Goal: Task Accomplishment & Management: Manage account settings

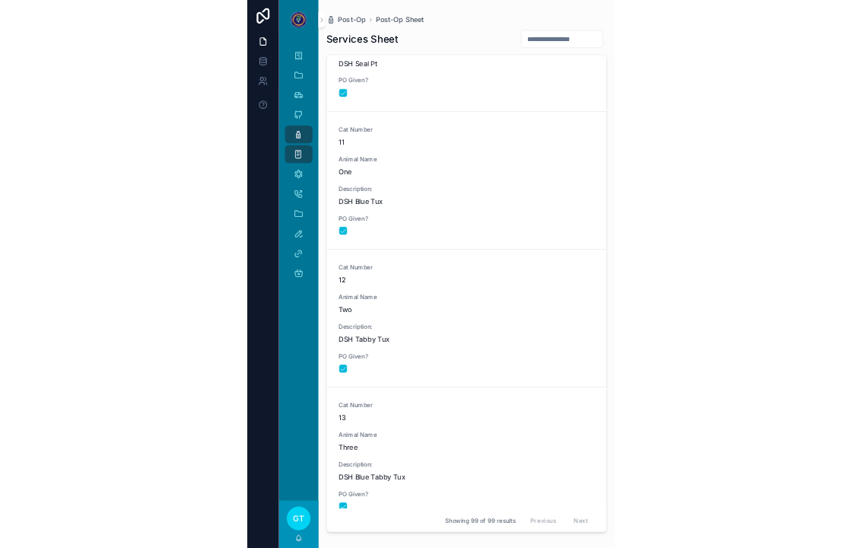
scroll to position [2021, 0]
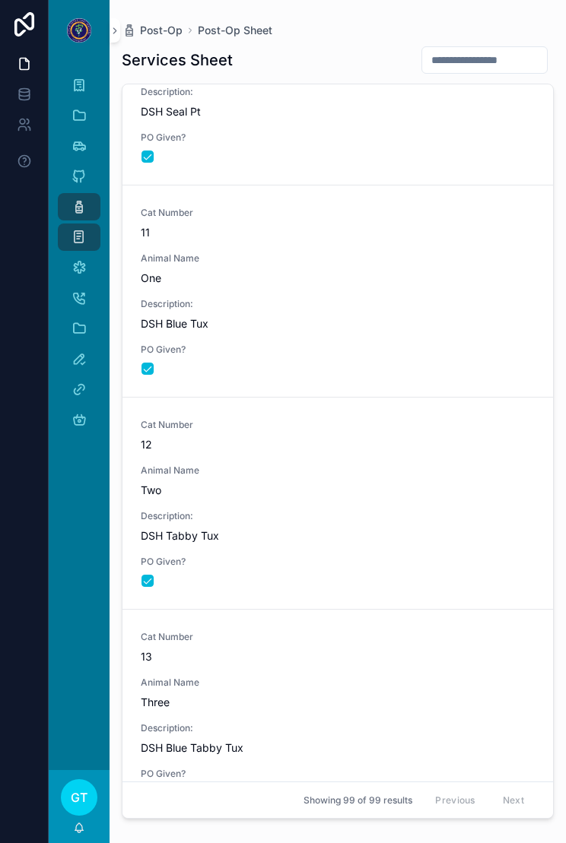
click at [454, 291] on div "Cat Number 11 Animal Name One Description: DSH Blue Tux PO Given?" at bounding box center [338, 291] width 394 height 169
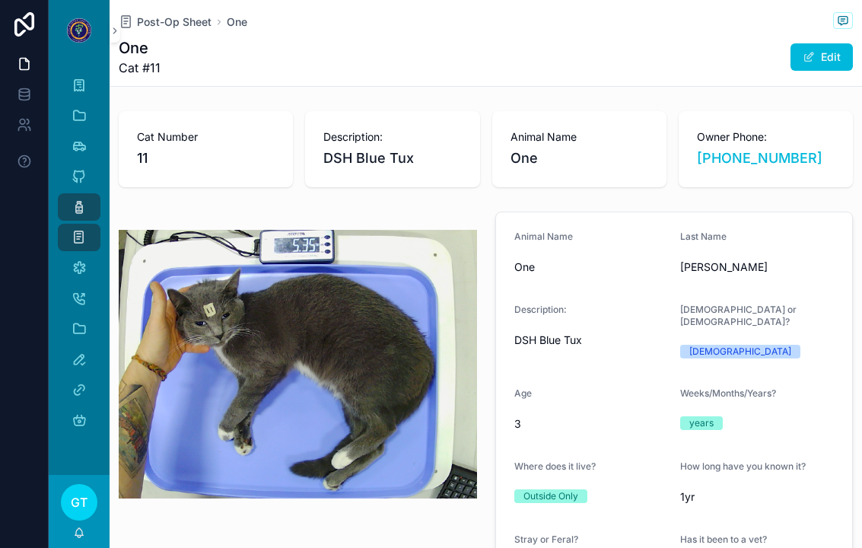
click at [164, 28] on span "Post-Op Sheet" at bounding box center [174, 21] width 75 height 15
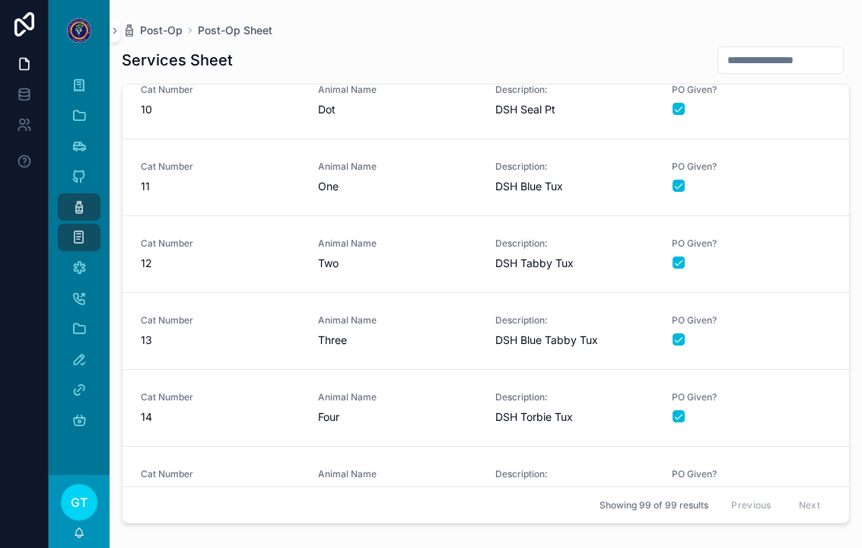
scroll to position [713, 0]
click at [430, 268] on span "Two" at bounding box center [397, 263] width 159 height 15
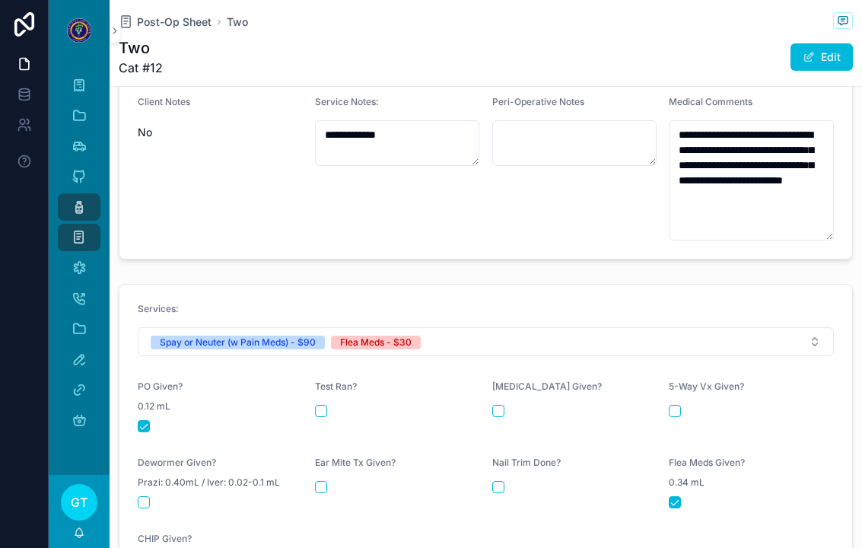
scroll to position [531, 0]
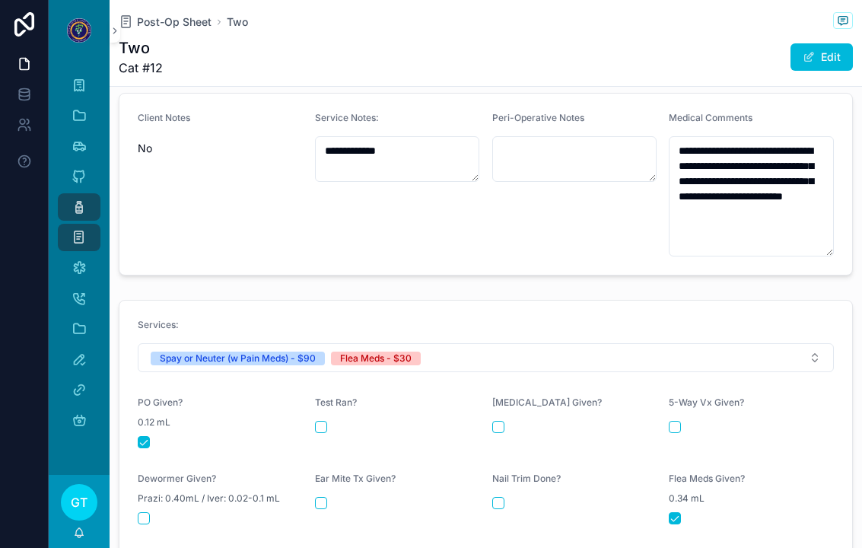
click at [176, 24] on span "Post-Op Sheet" at bounding box center [174, 21] width 75 height 15
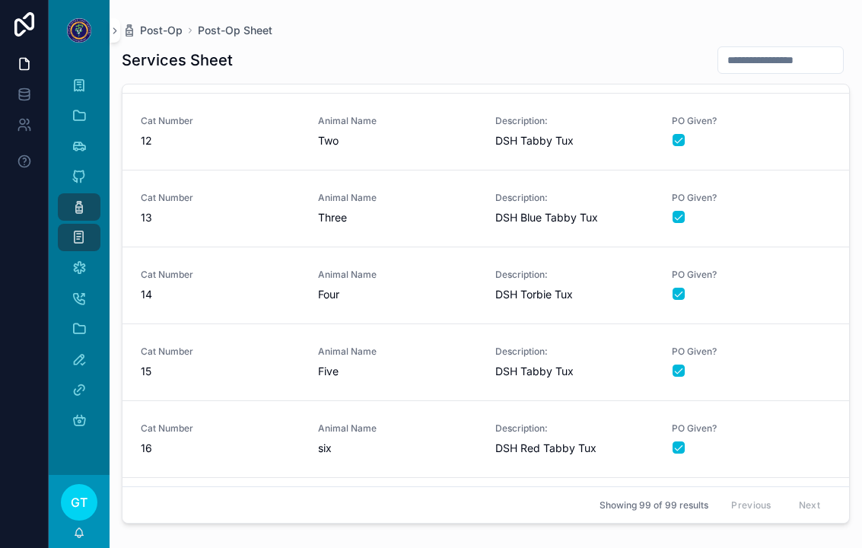
scroll to position [835, 0]
click at [273, 208] on div "Cat Number 13" at bounding box center [220, 208] width 159 height 33
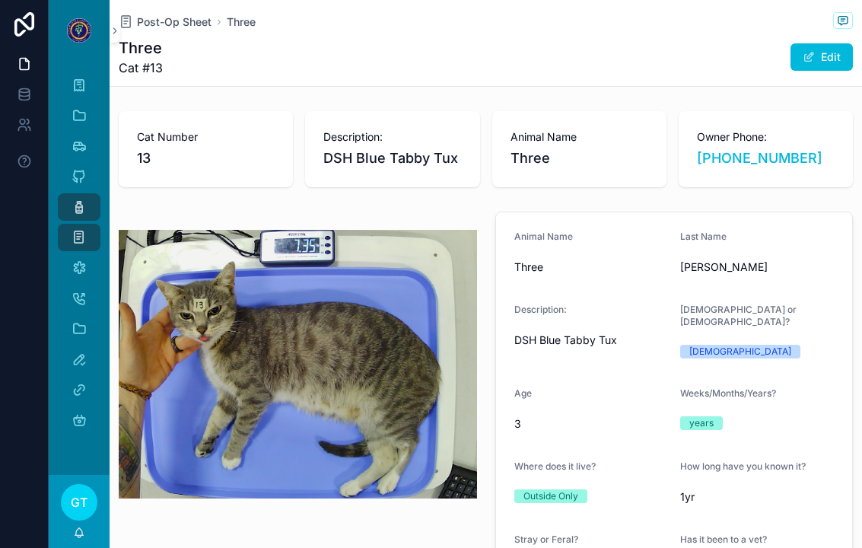
click at [179, 23] on span "Post-Op Sheet" at bounding box center [174, 21] width 75 height 15
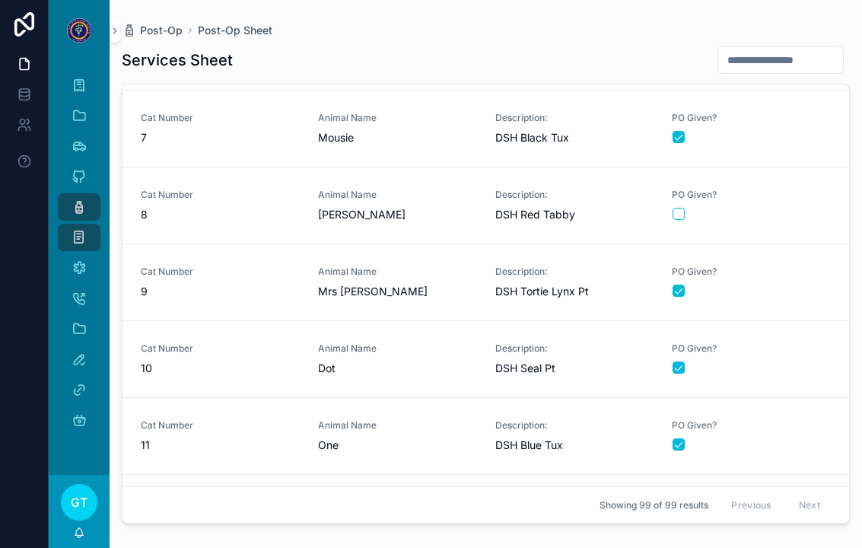
scroll to position [484, 0]
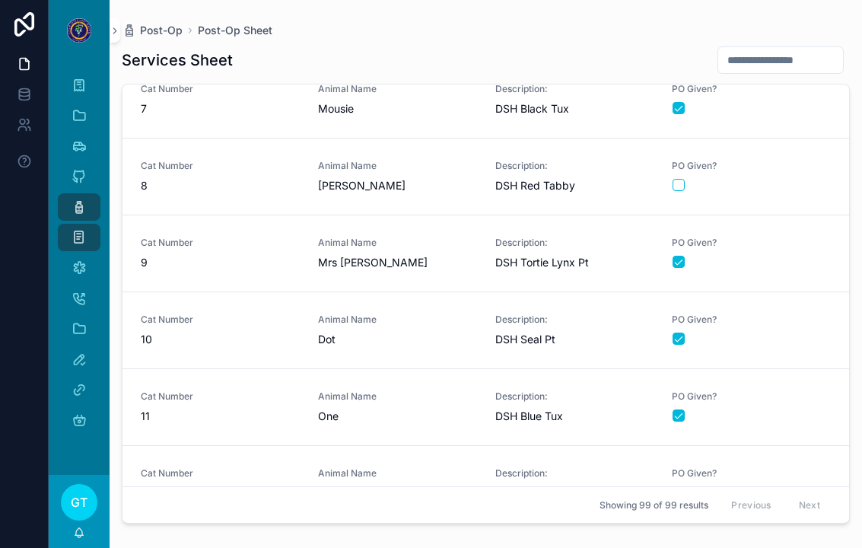
click at [268, 251] on div "Cat Number 9" at bounding box center [220, 253] width 159 height 33
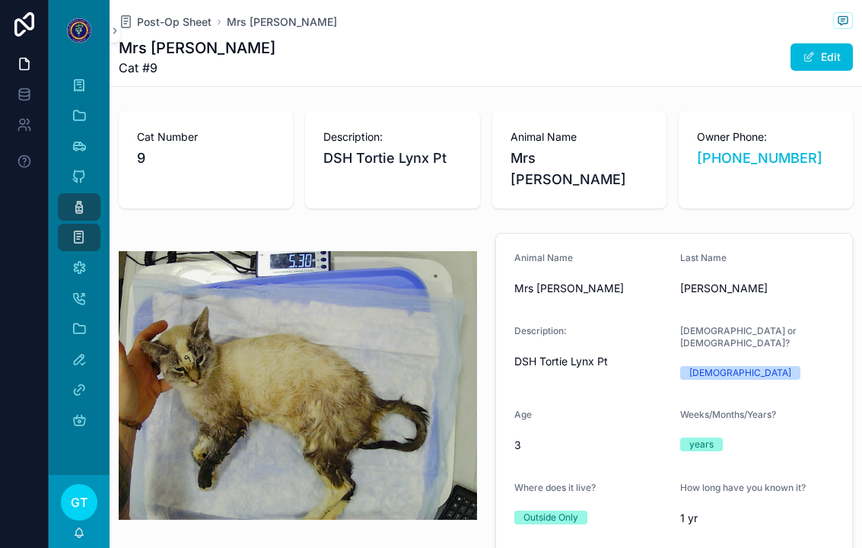
type textarea "**********"
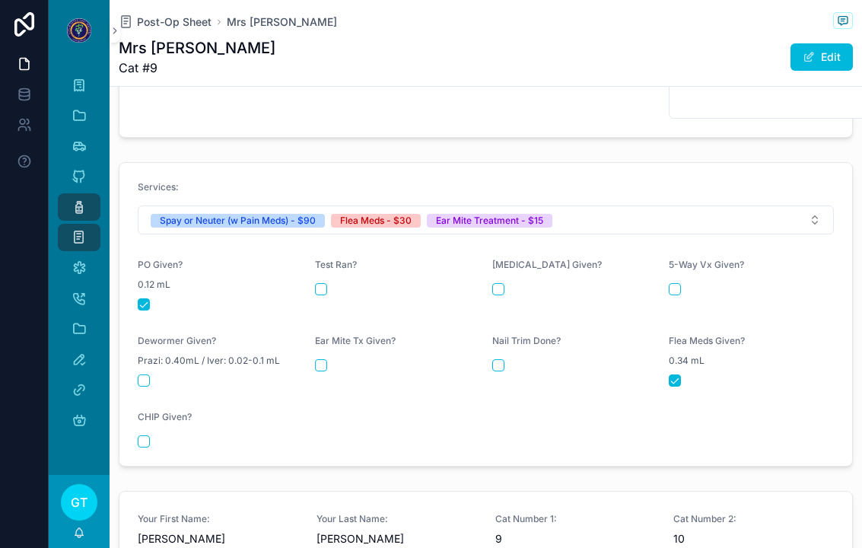
scroll to position [748, 0]
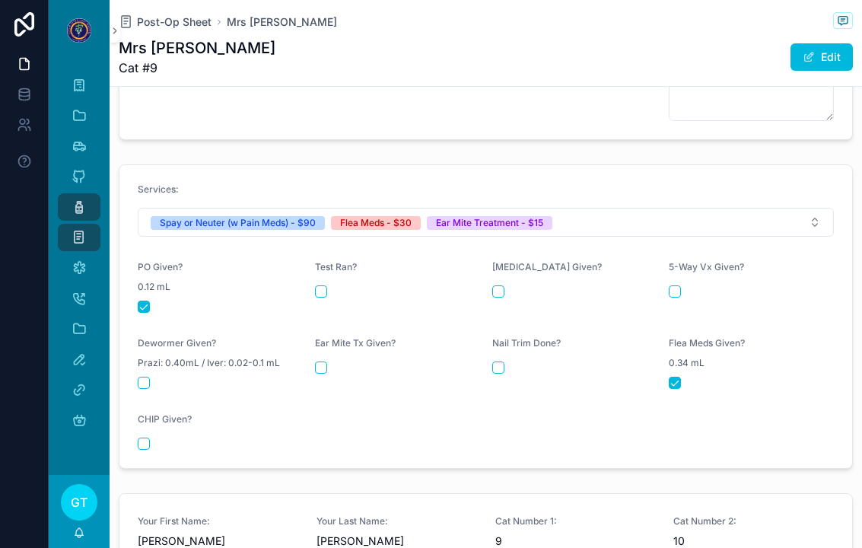
click at [316, 361] on button "scrollable content" at bounding box center [321, 367] width 12 height 12
click at [176, 18] on span "Post-Op Sheet" at bounding box center [174, 21] width 75 height 15
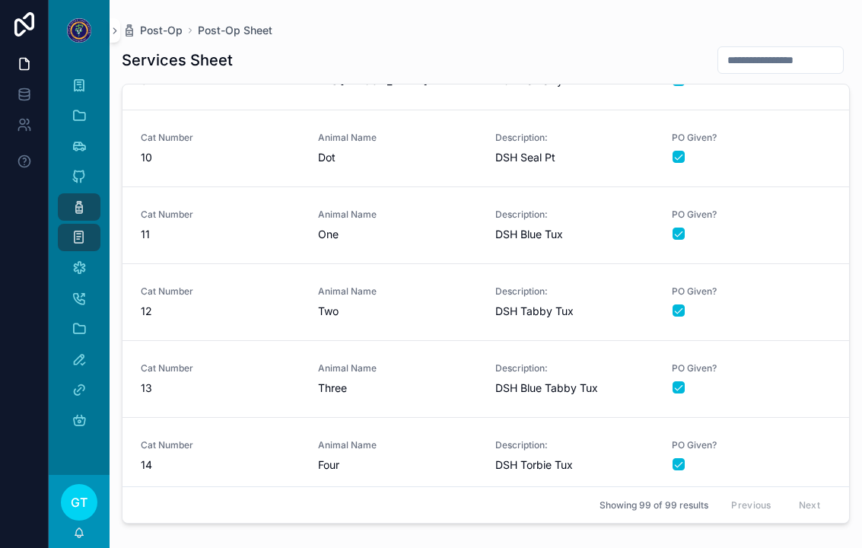
scroll to position [655, 0]
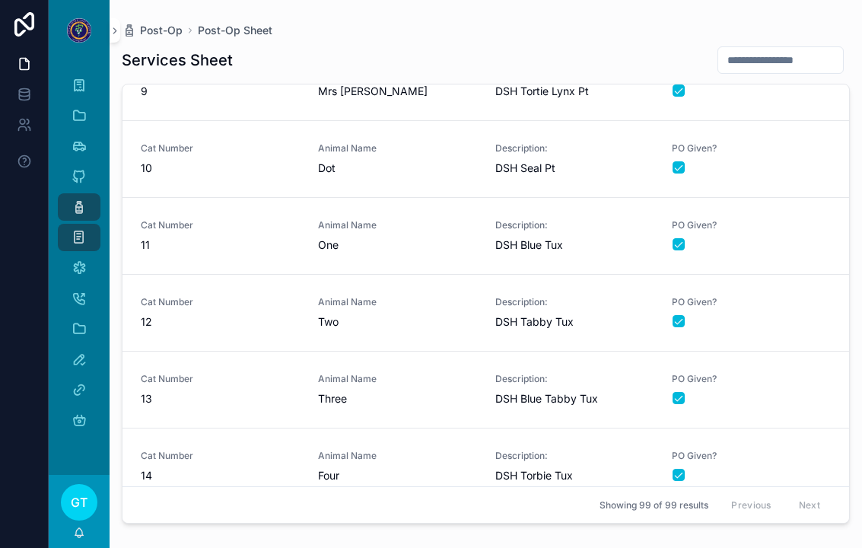
click at [438, 162] on span "Dot" at bounding box center [397, 167] width 159 height 15
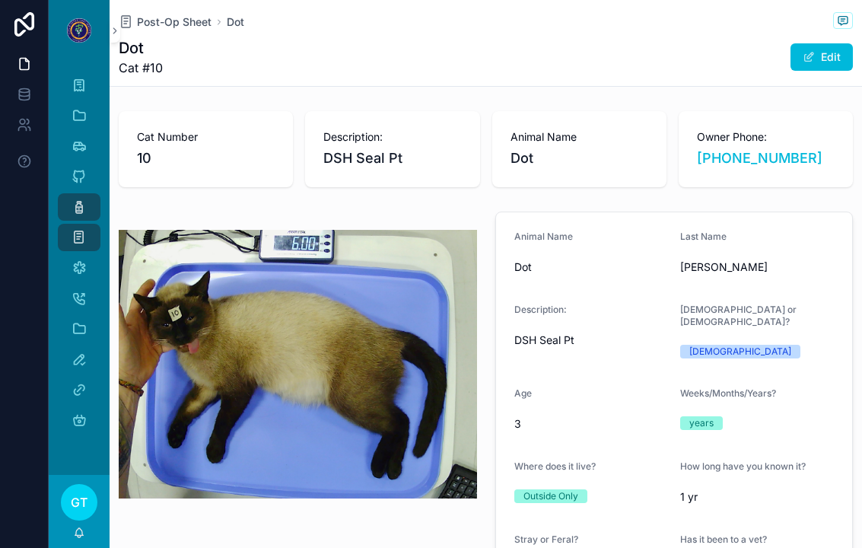
click at [174, 15] on span "Post-Op Sheet" at bounding box center [174, 21] width 75 height 15
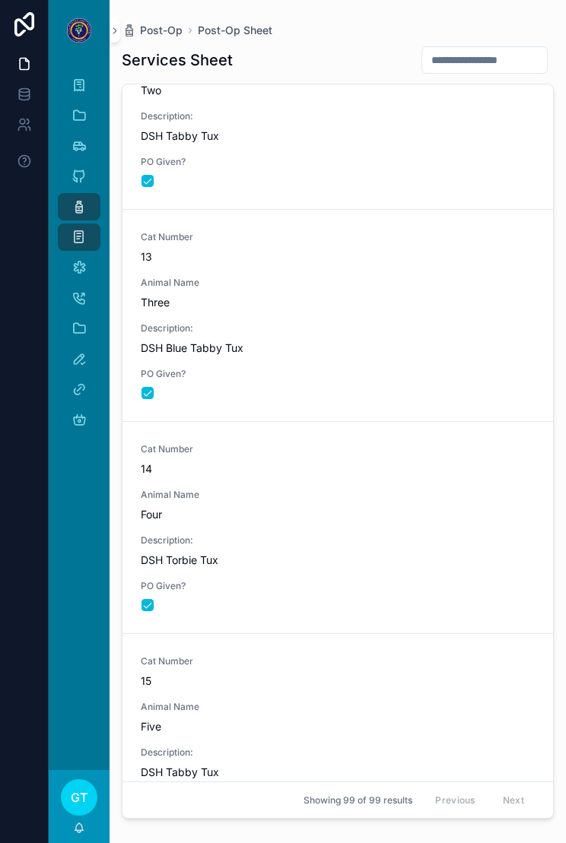
scroll to position [2425, 0]
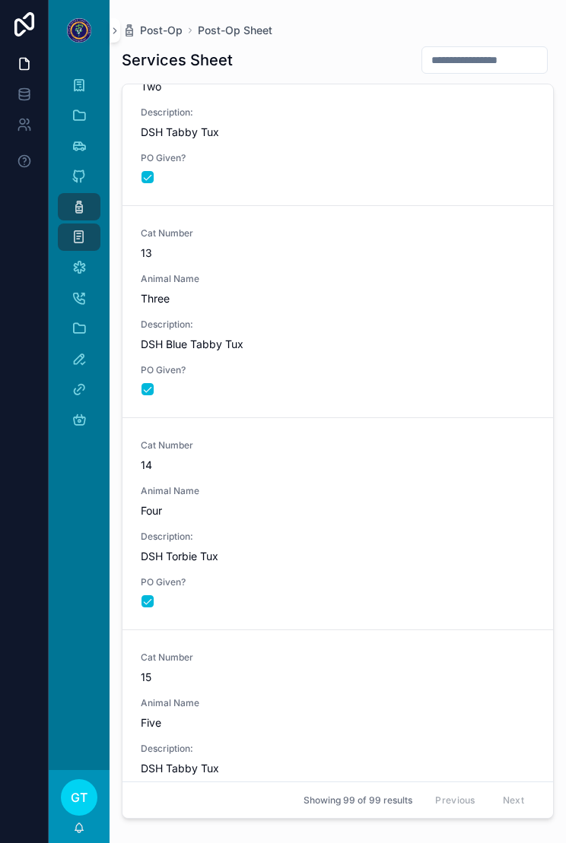
click at [434, 507] on span "Four" at bounding box center [338, 510] width 394 height 15
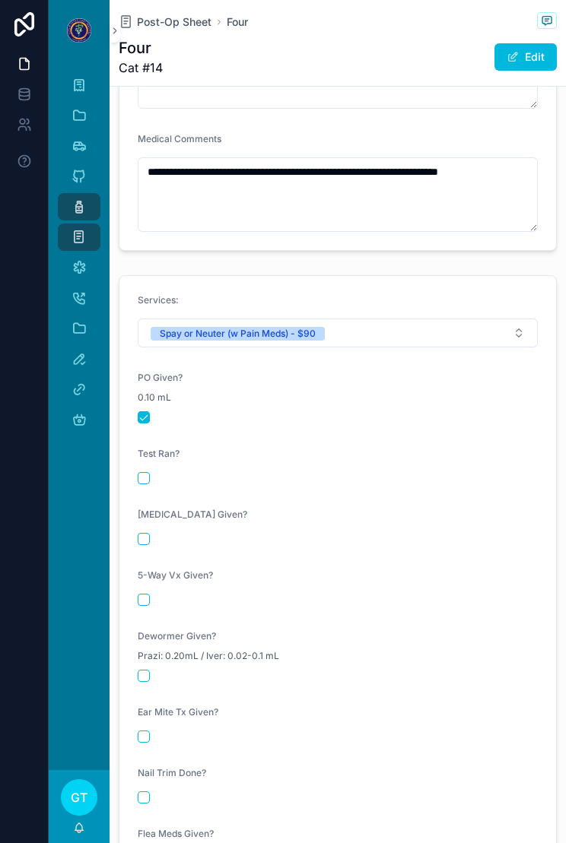
scroll to position [1594, 0]
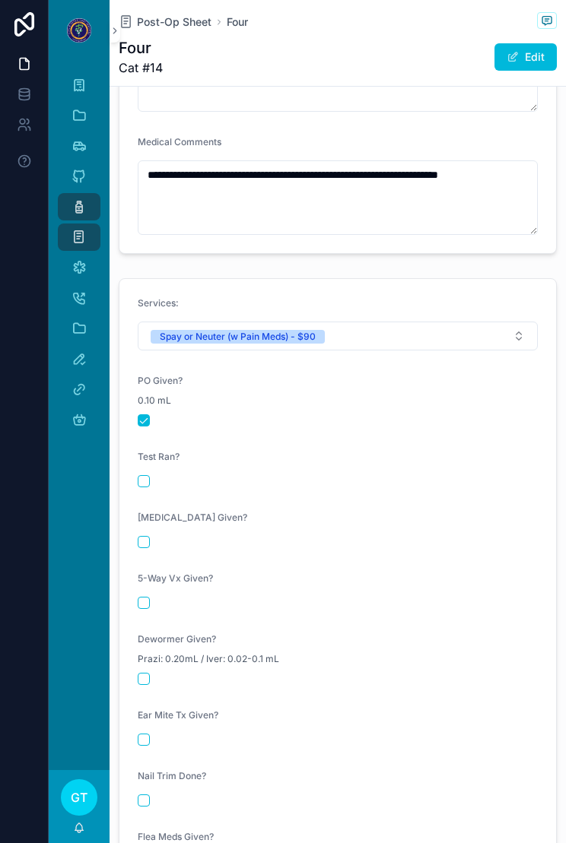
click at [182, 23] on span "Post-Op Sheet" at bounding box center [174, 21] width 75 height 15
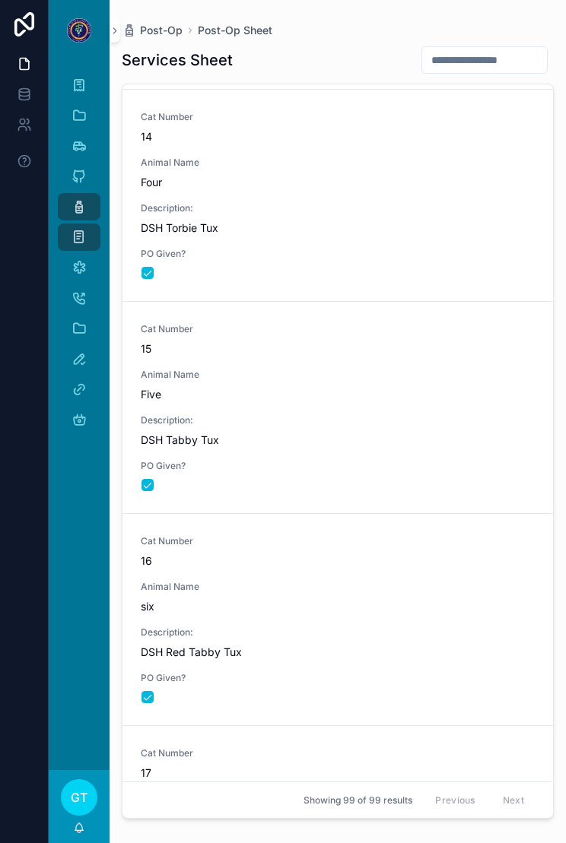
scroll to position [2770, 0]
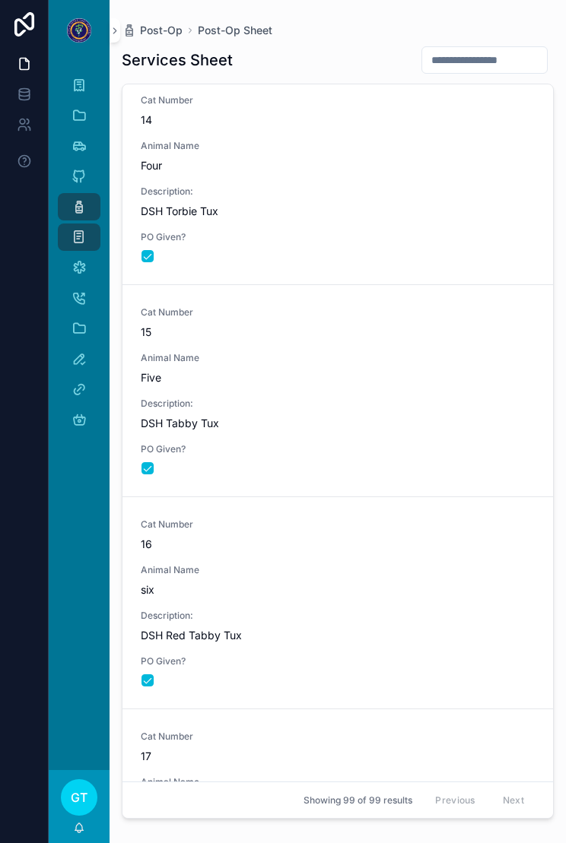
click at [454, 398] on span "Description:" at bounding box center [338, 404] width 394 height 12
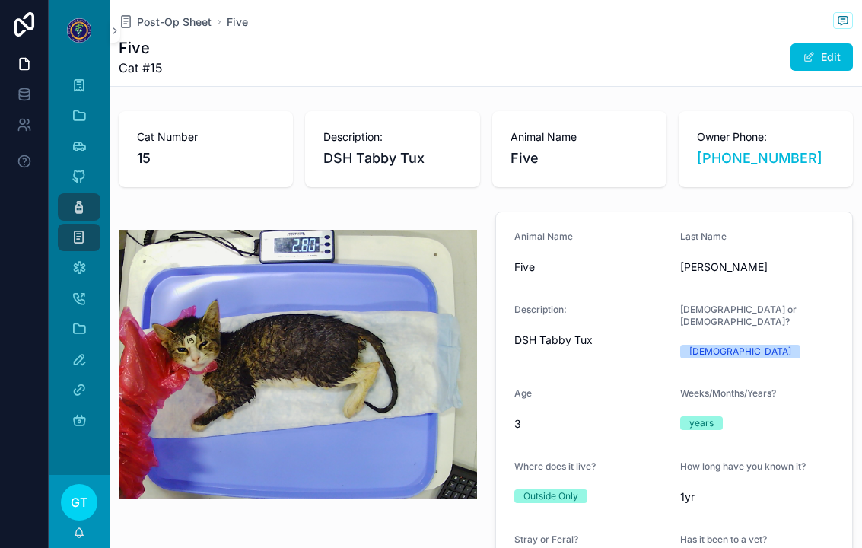
click at [195, 24] on span "Post-Op Sheet" at bounding box center [174, 21] width 75 height 15
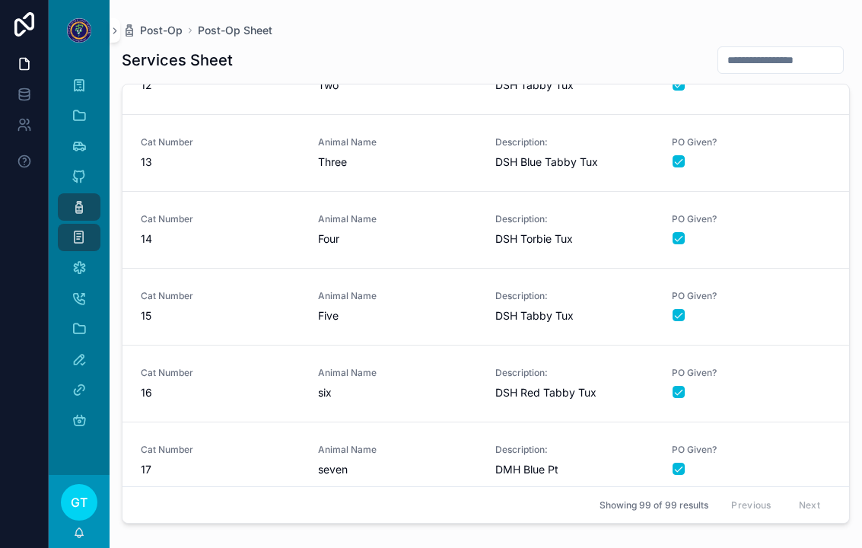
scroll to position [905, 0]
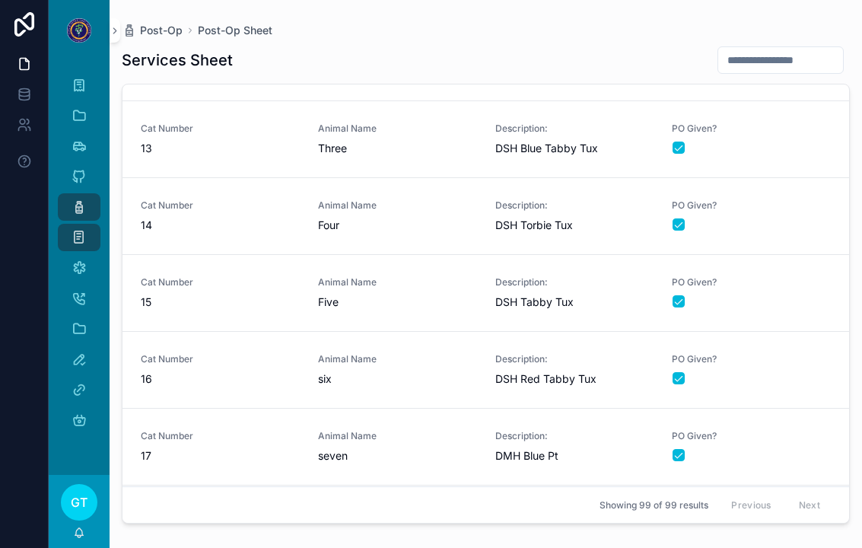
click at [242, 235] on link "Cat Number 14 Animal Name Four Description: DSH Torbie Tux PO Given?" at bounding box center [485, 216] width 726 height 77
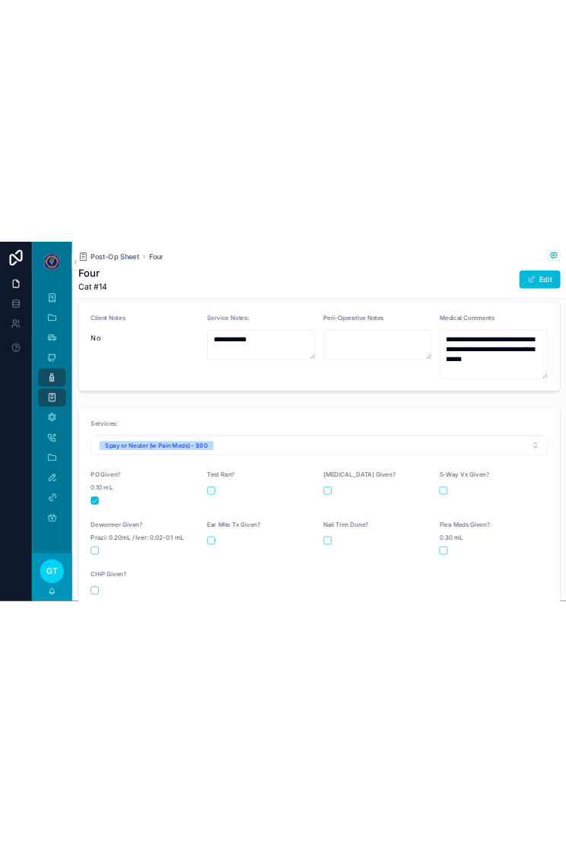
scroll to position [532, 0]
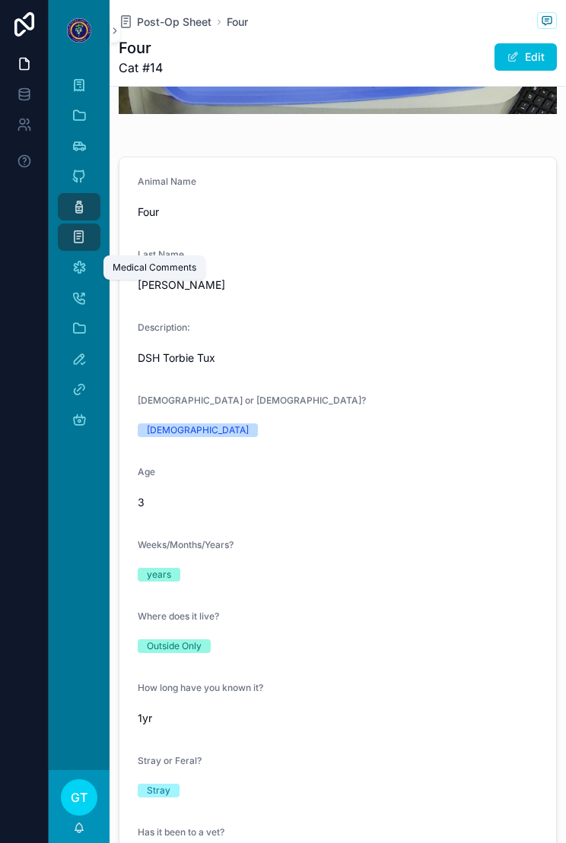
click at [77, 263] on icon "scrollable content" at bounding box center [78, 267] width 15 height 15
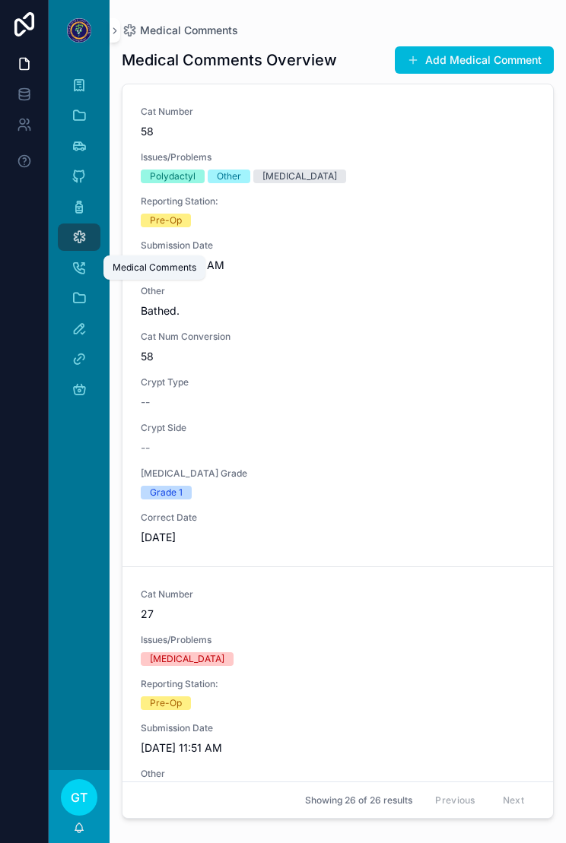
click at [411, 56] on span "scrollable content" at bounding box center [413, 60] width 12 height 12
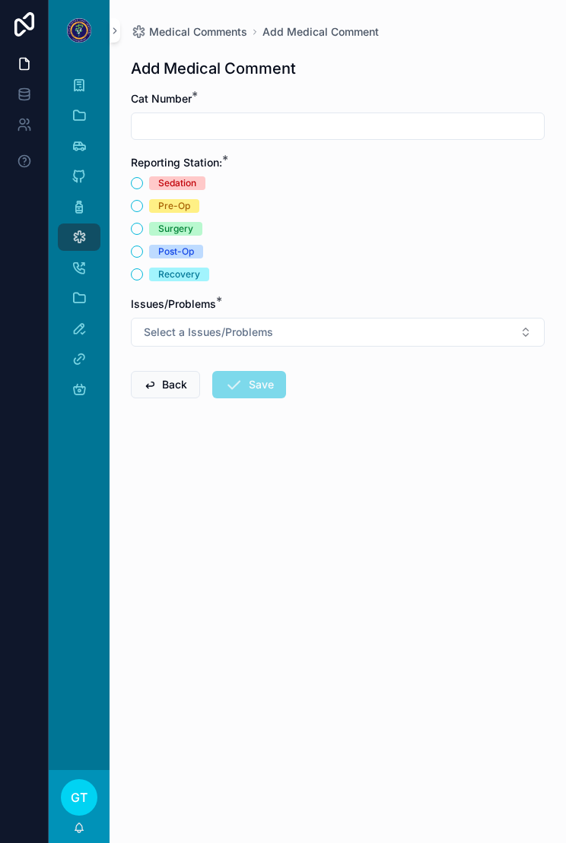
click at [231, 121] on input "scrollable content" at bounding box center [338, 126] width 412 height 21
type input "**"
click at [142, 245] on div "Post-Op" at bounding box center [338, 252] width 414 height 14
click at [142, 248] on div "Post-Op" at bounding box center [338, 252] width 414 height 14
click at [139, 252] on button "Post-Op" at bounding box center [137, 252] width 12 height 12
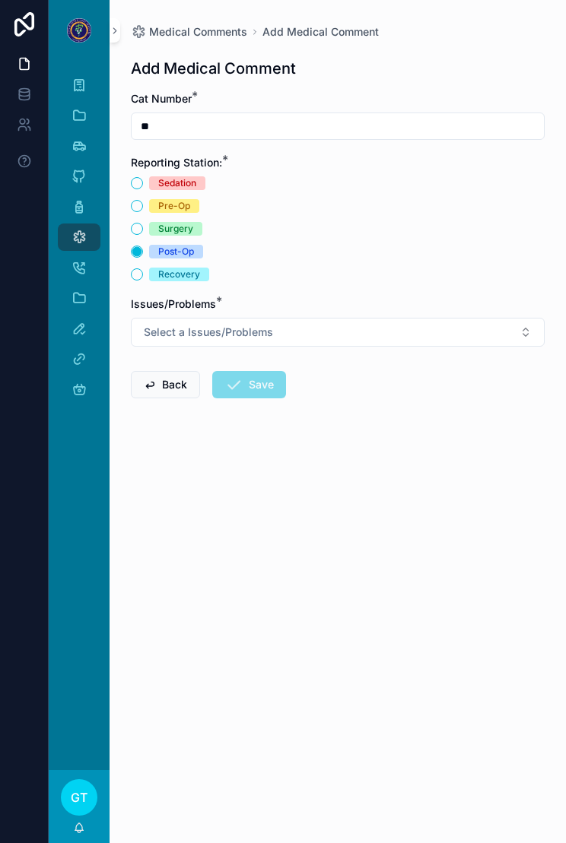
click at [507, 324] on button "Select a Issues/Problems" at bounding box center [338, 332] width 414 height 29
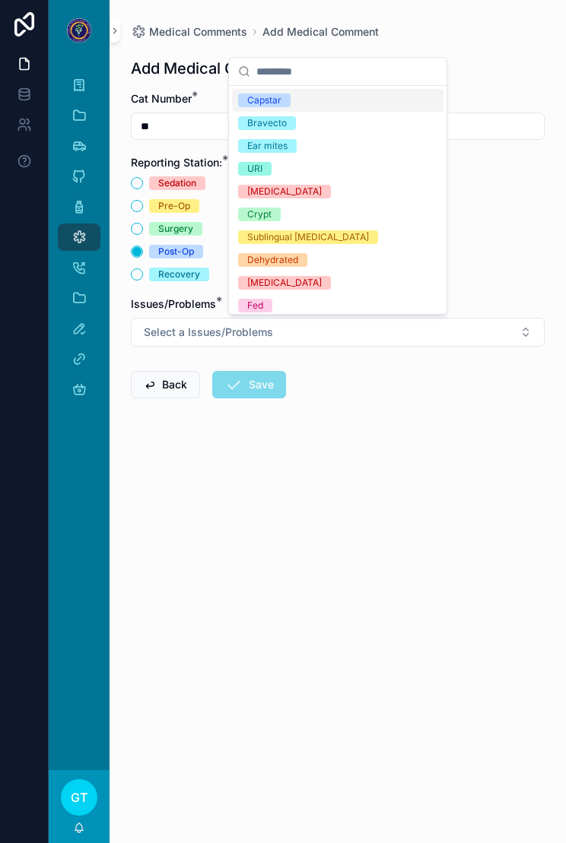
click at [298, 132] on div "Bravecto" at bounding box center [337, 123] width 211 height 23
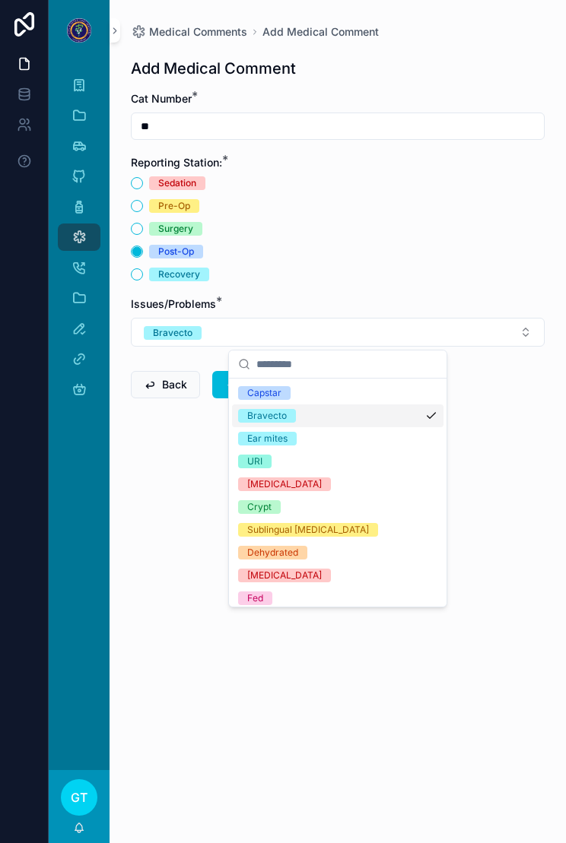
click at [173, 488] on form "Cat Number * ** Reporting Station: * Sedation Pre-Op Surgery Post-Op Recovery I…" at bounding box center [338, 293] width 414 height 405
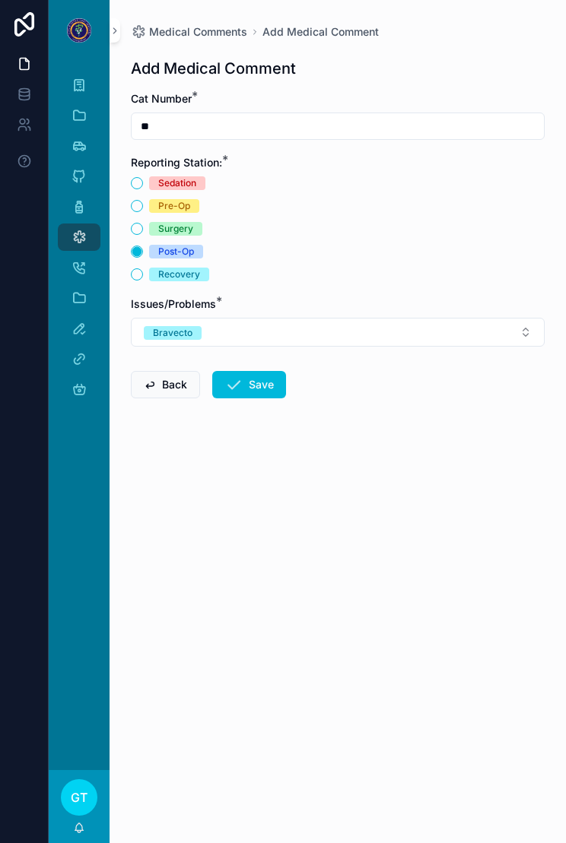
click at [254, 385] on button "Save" at bounding box center [249, 384] width 74 height 27
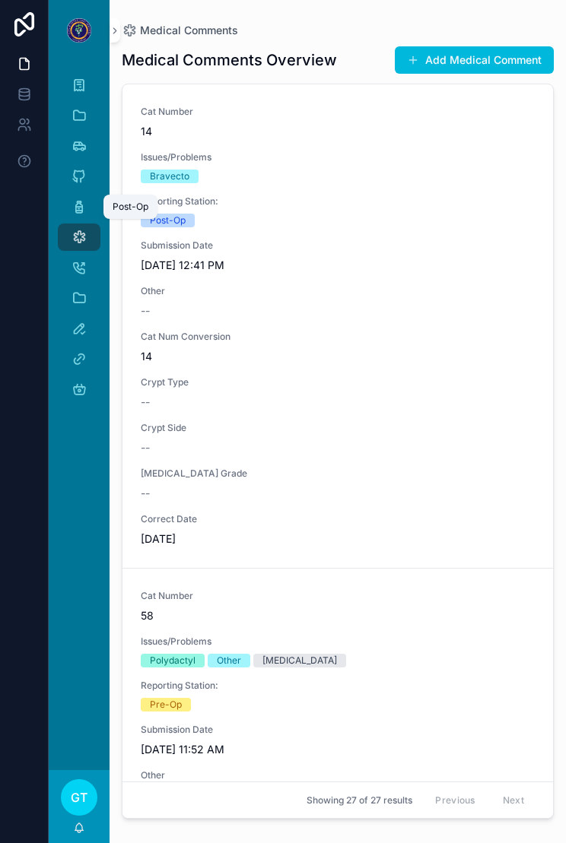
click at [78, 208] on icon "scrollable content" at bounding box center [78, 206] width 15 height 15
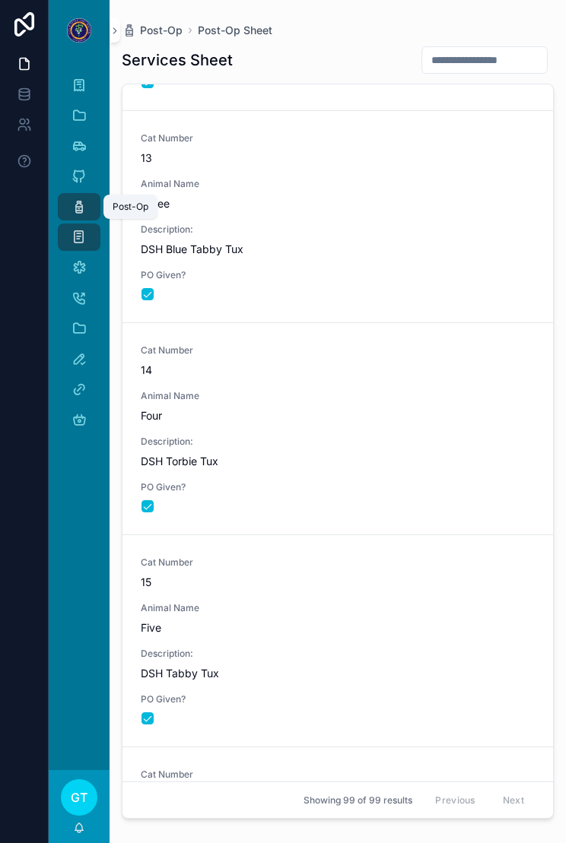
scroll to position [2557, 0]
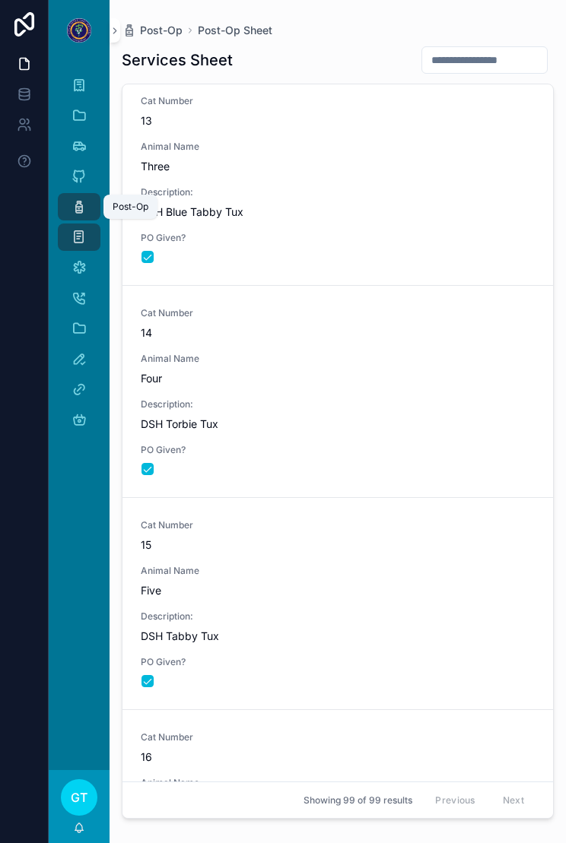
click at [376, 362] on span "Animal Name" at bounding box center [338, 359] width 394 height 12
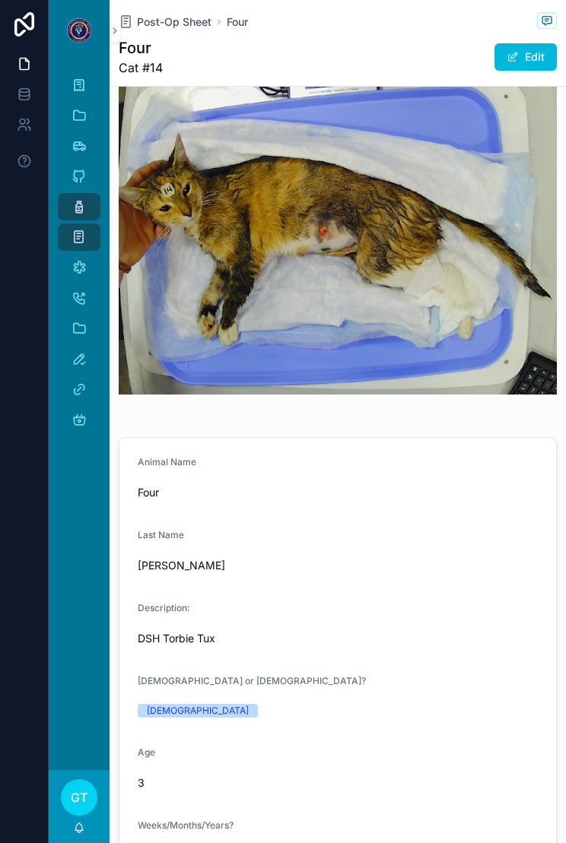
type textarea "**********"
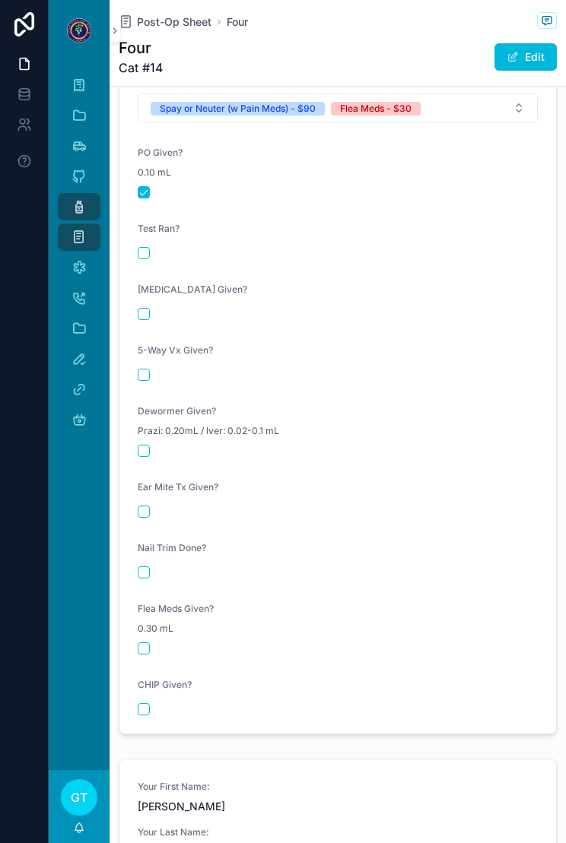
scroll to position [1881, 0]
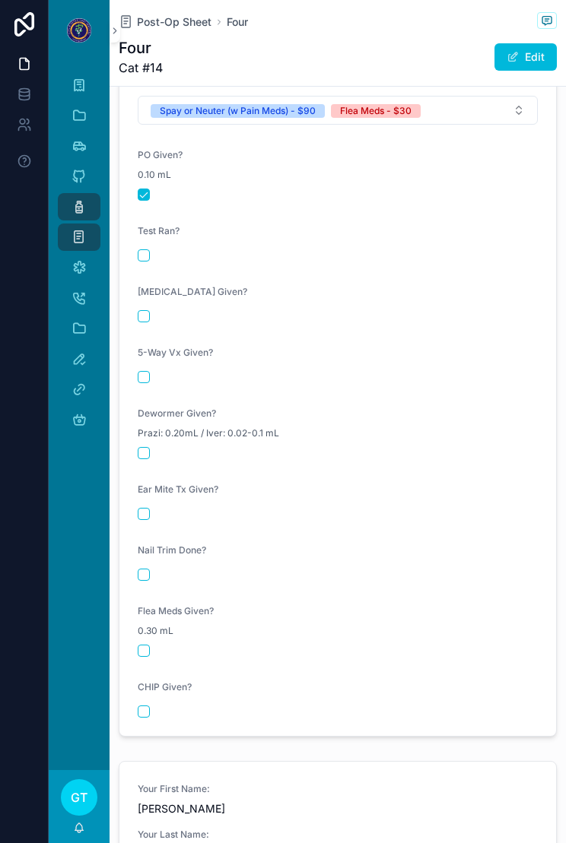
click at [147, 656] on button "scrollable content" at bounding box center [144, 651] width 12 height 12
click at [179, 26] on span "Post-Op Sheet" at bounding box center [174, 21] width 75 height 15
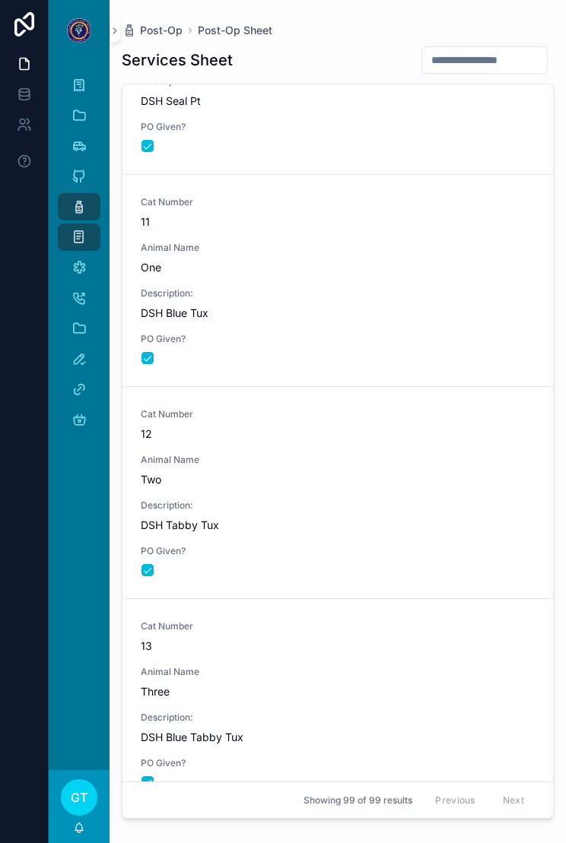
scroll to position [2615, 0]
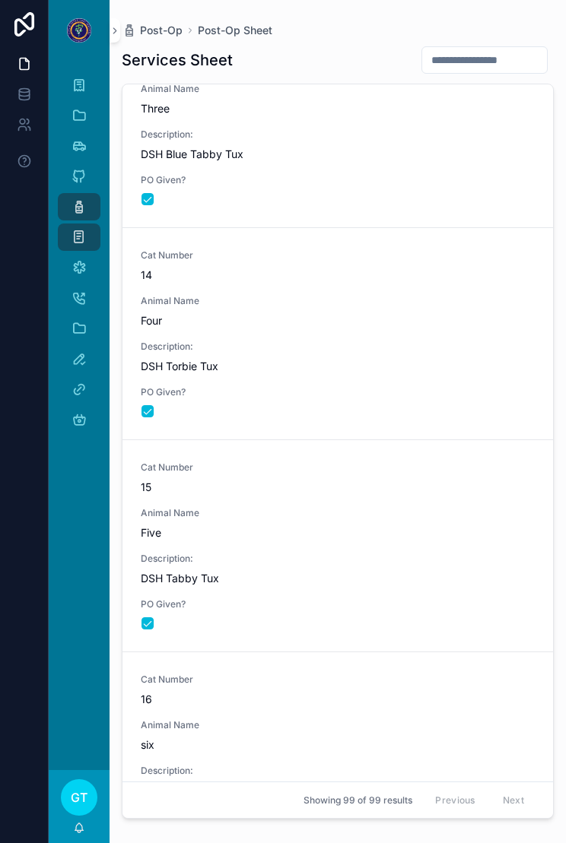
click at [298, 519] on div "Animal Name Five" at bounding box center [338, 523] width 394 height 33
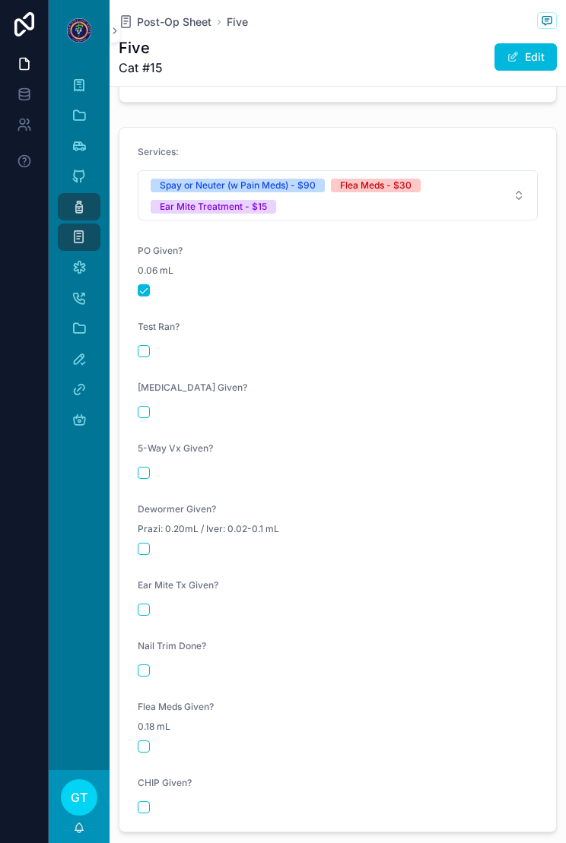
scroll to position [1910, 0]
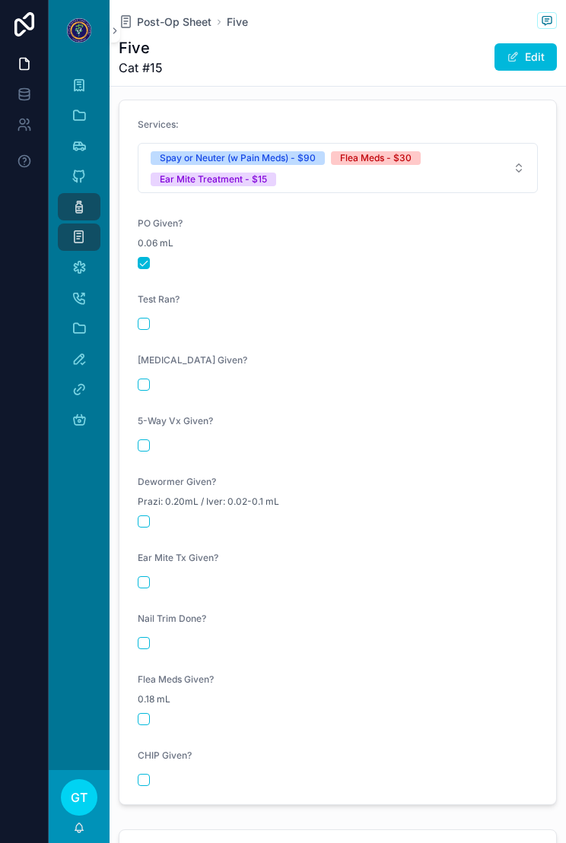
click at [148, 580] on button "scrollable content" at bounding box center [144, 582] width 12 height 12
click at [147, 719] on button "scrollable content" at bounding box center [144, 719] width 12 height 12
click at [177, 28] on span "Post-Op Sheet" at bounding box center [174, 21] width 75 height 15
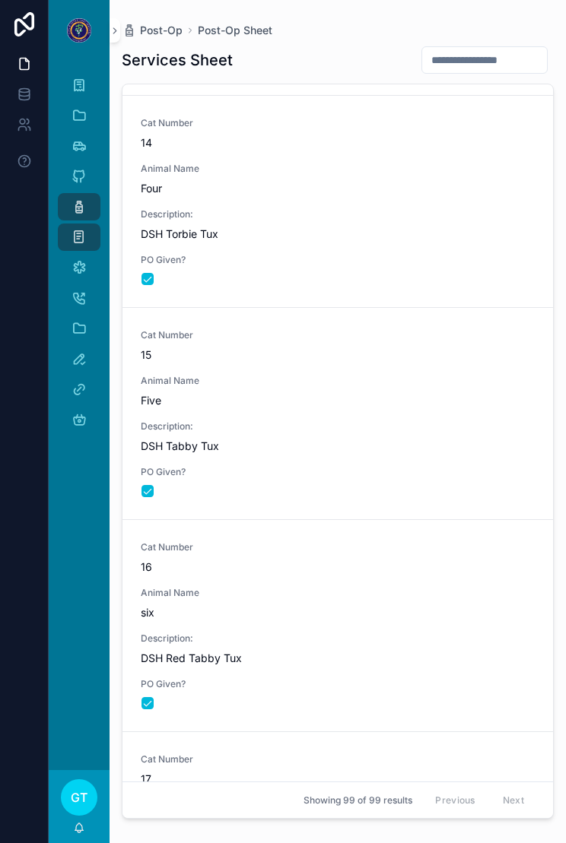
scroll to position [2745, 0]
click at [361, 614] on span "six" at bounding box center [338, 614] width 394 height 15
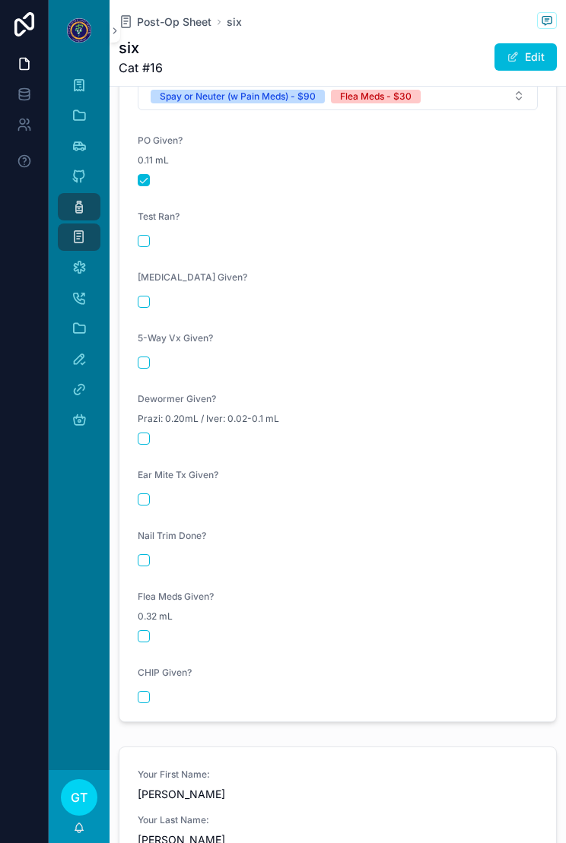
scroll to position [1898, 0]
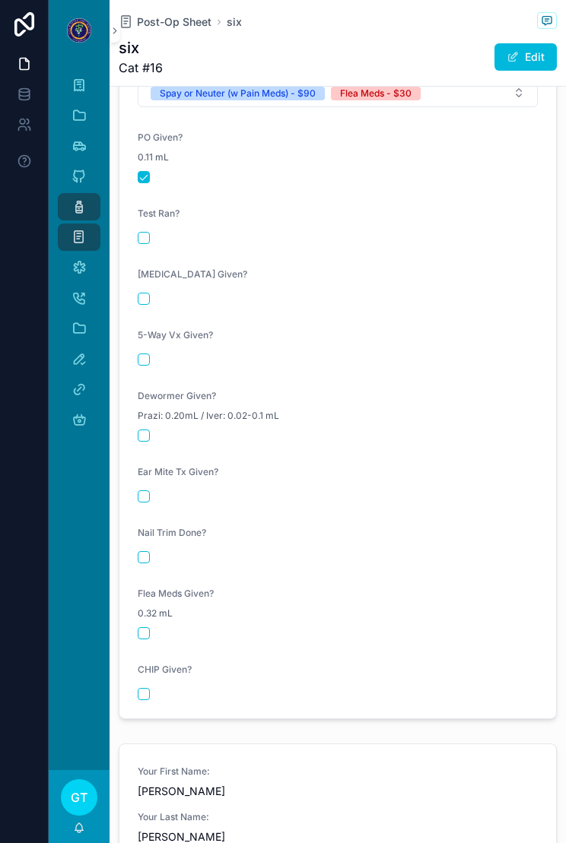
click at [143, 614] on span "0.32 mL" at bounding box center [155, 614] width 35 height 12
click at [146, 632] on button "scrollable content" at bounding box center [144, 633] width 12 height 12
click at [204, 27] on span "Post-Op Sheet" at bounding box center [174, 21] width 75 height 15
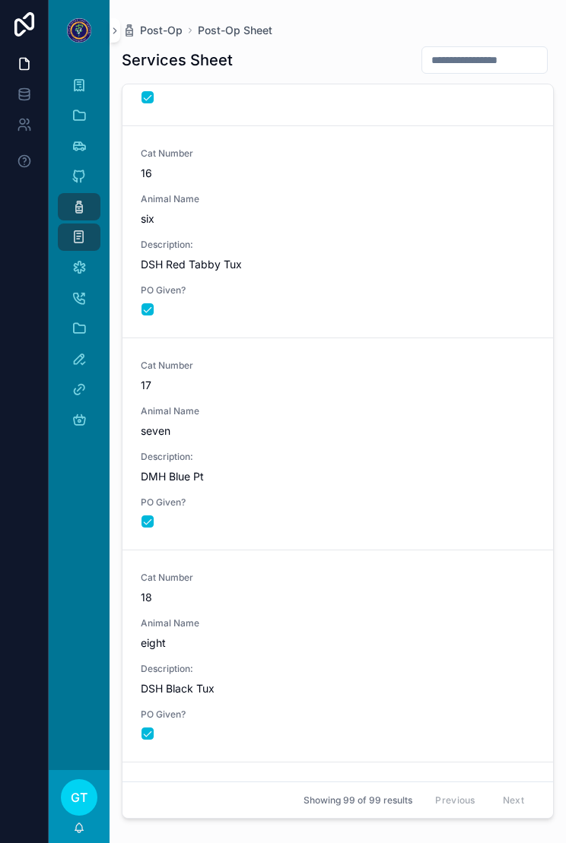
scroll to position [3151, 0]
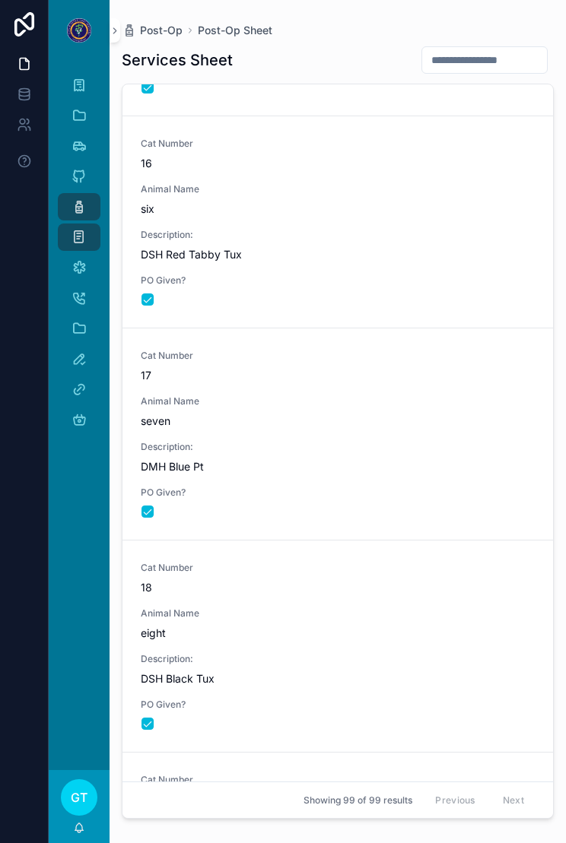
click at [348, 430] on div "Cat Number 17 Animal Name seven Description: DMH Blue Pt PO Given?" at bounding box center [338, 434] width 394 height 169
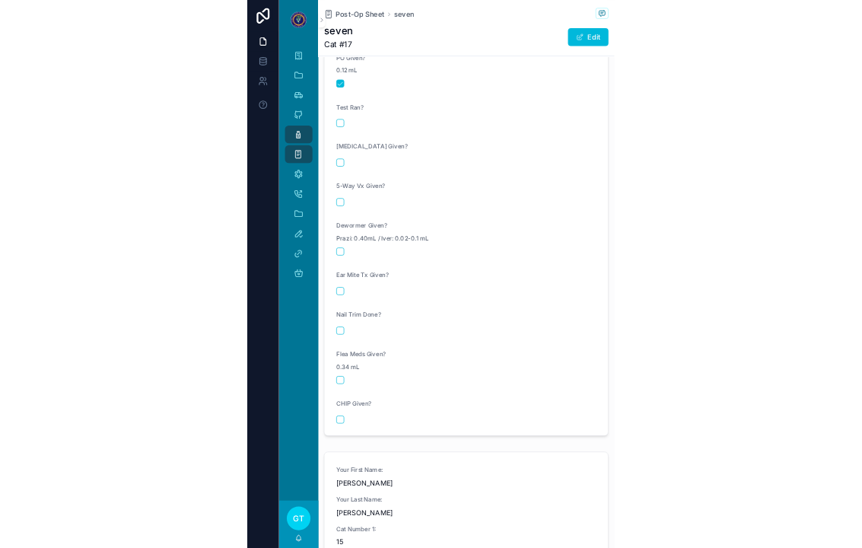
scroll to position [1945, 0]
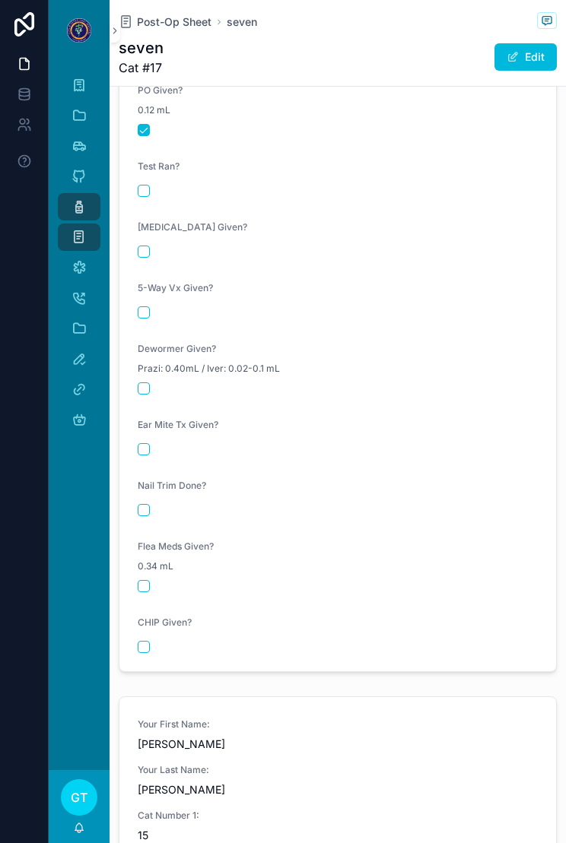
click at [143, 573] on div "0.34 mL" at bounding box center [338, 566] width 400 height 15
click at [143, 581] on button "scrollable content" at bounding box center [144, 586] width 12 height 12
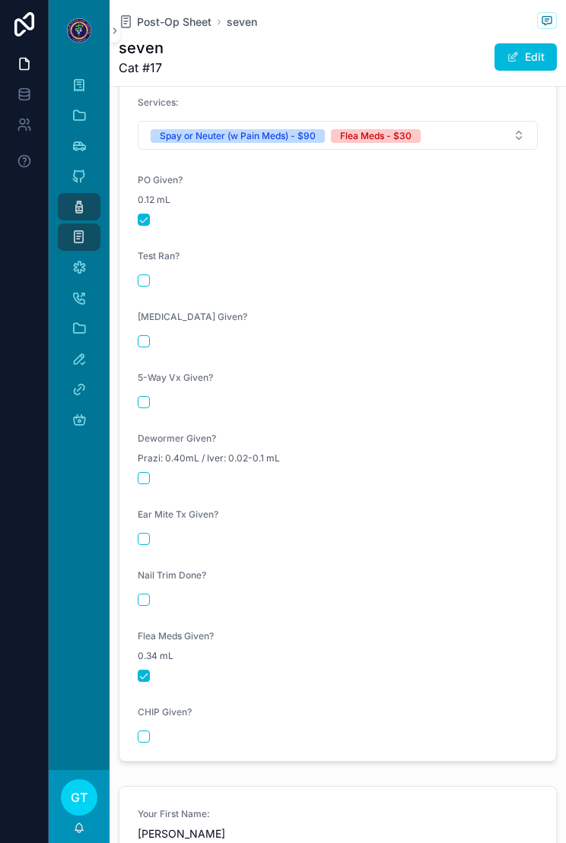
scroll to position [1856, 0]
click at [163, 27] on span "Post-Op Sheet" at bounding box center [174, 21] width 75 height 15
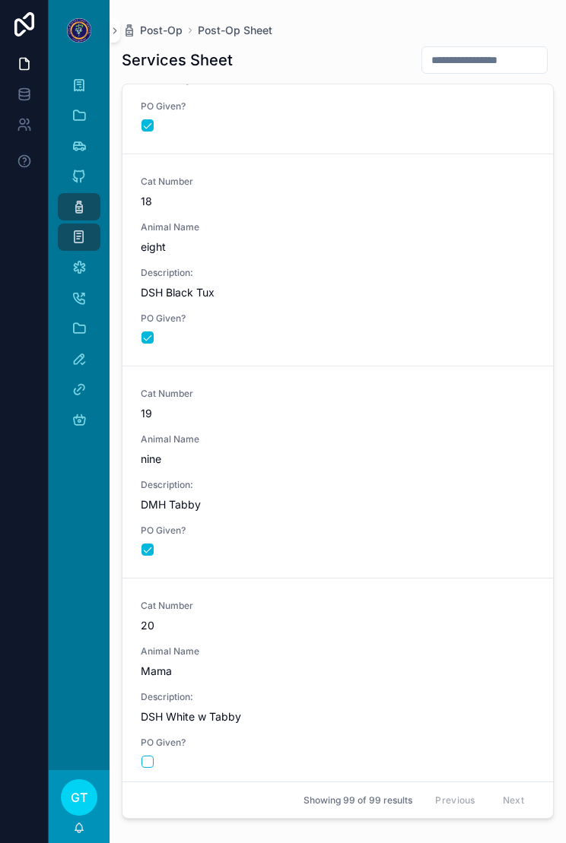
scroll to position [3536, 0]
click at [427, 275] on span "Description:" at bounding box center [338, 274] width 394 height 12
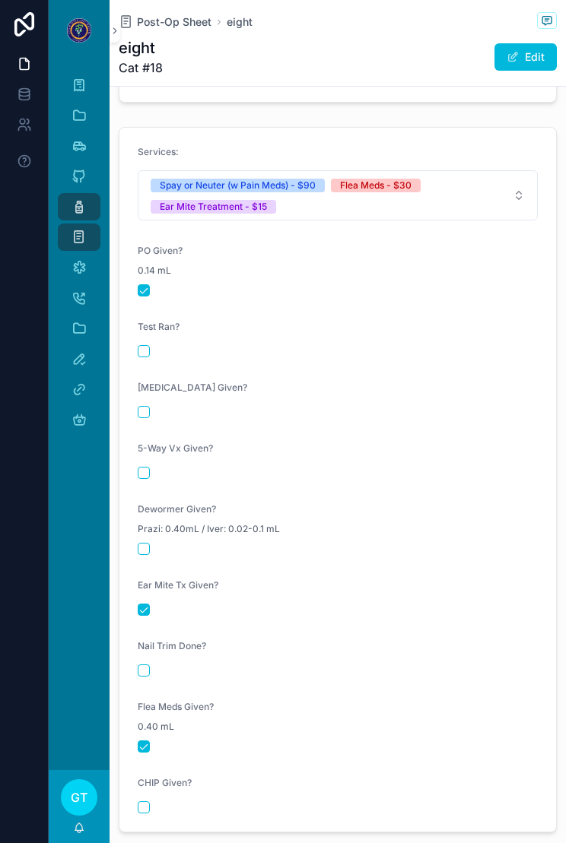
scroll to position [1851, 0]
click at [171, 17] on span "Post-Op Sheet" at bounding box center [174, 21] width 75 height 15
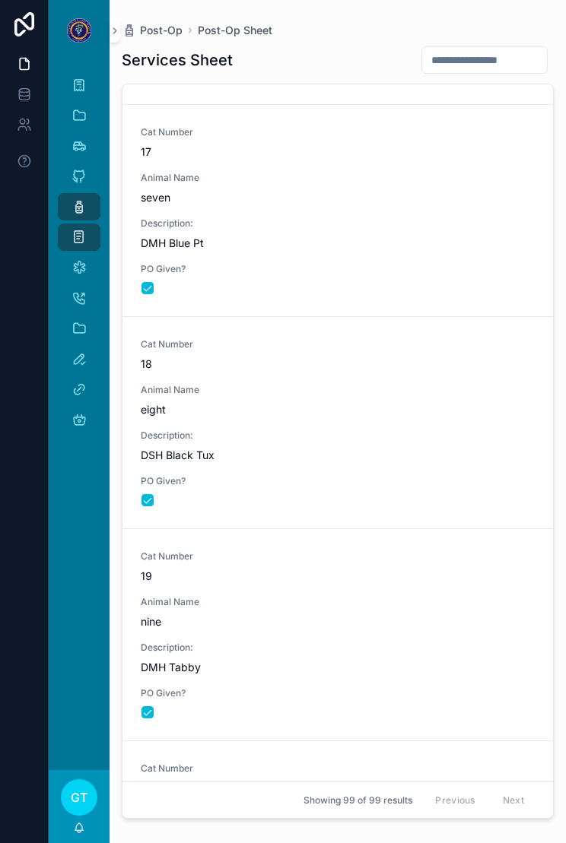
scroll to position [3413, 0]
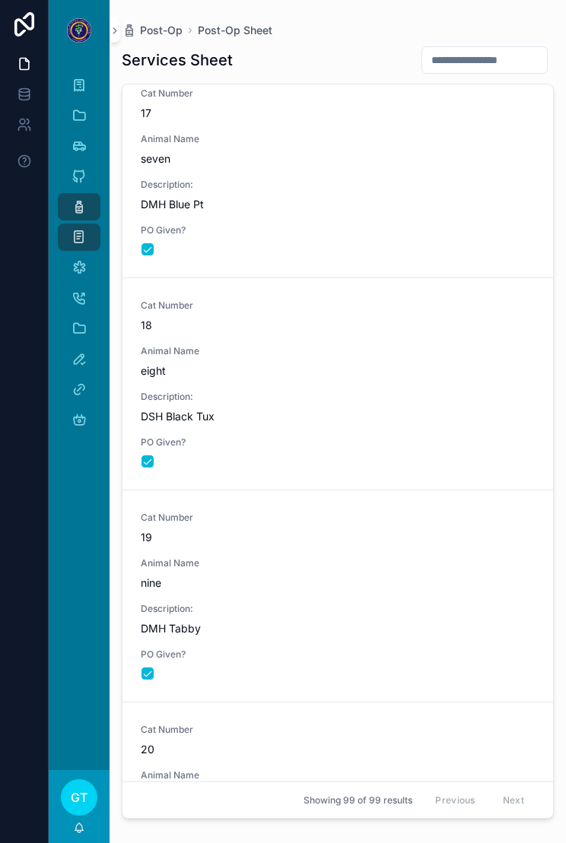
click at [388, 557] on span "Animal Name" at bounding box center [338, 563] width 394 height 12
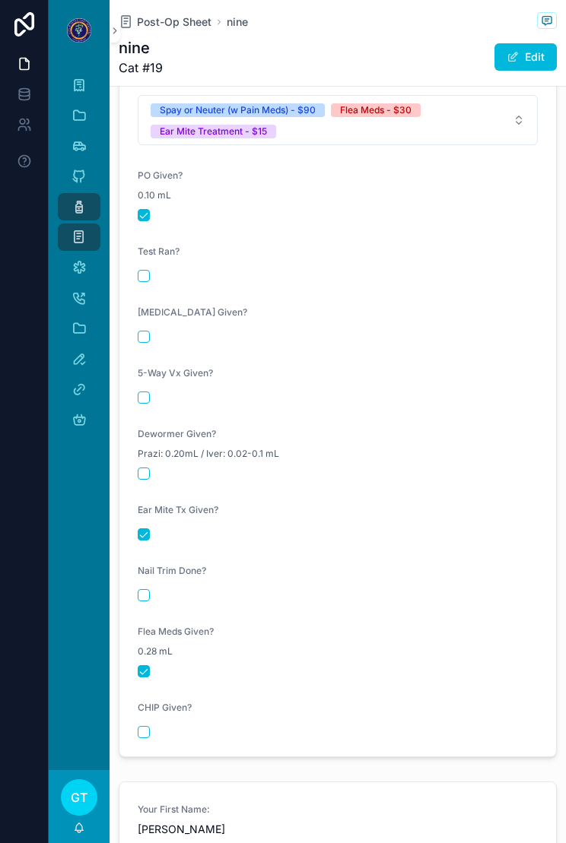
scroll to position [1936, 0]
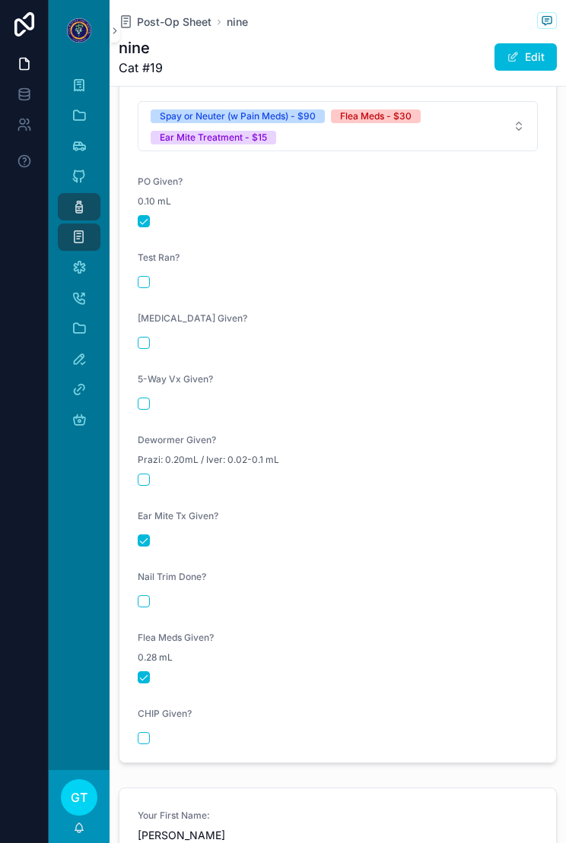
click at [168, 27] on span "Post-Op Sheet" at bounding box center [174, 21] width 75 height 15
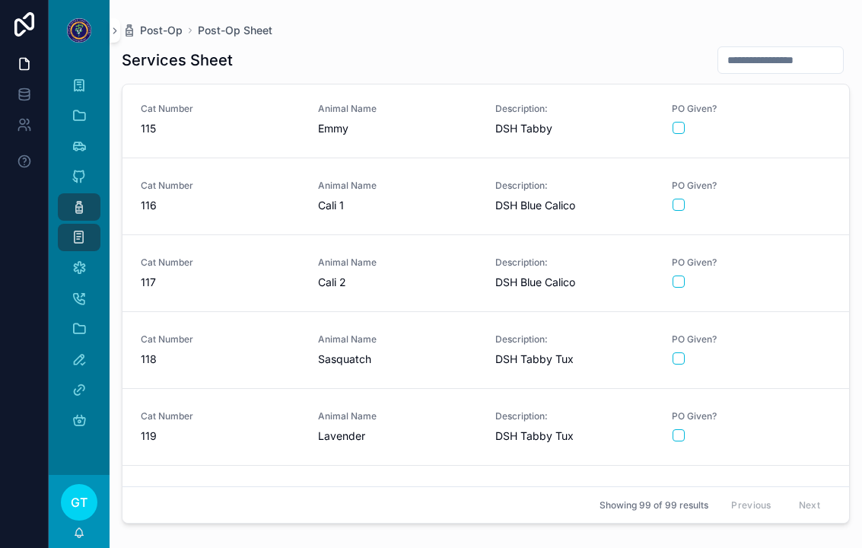
scroll to position [6442, 0]
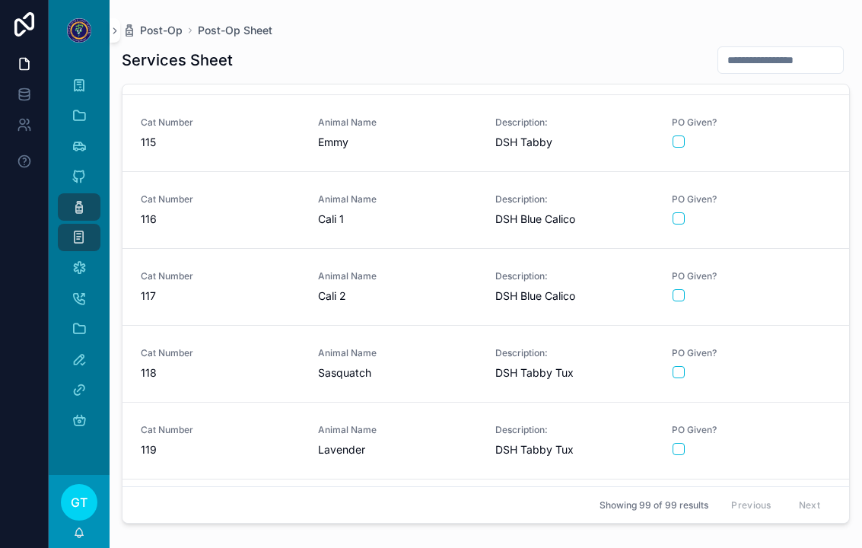
click at [266, 202] on span "Cat Number" at bounding box center [220, 199] width 159 height 12
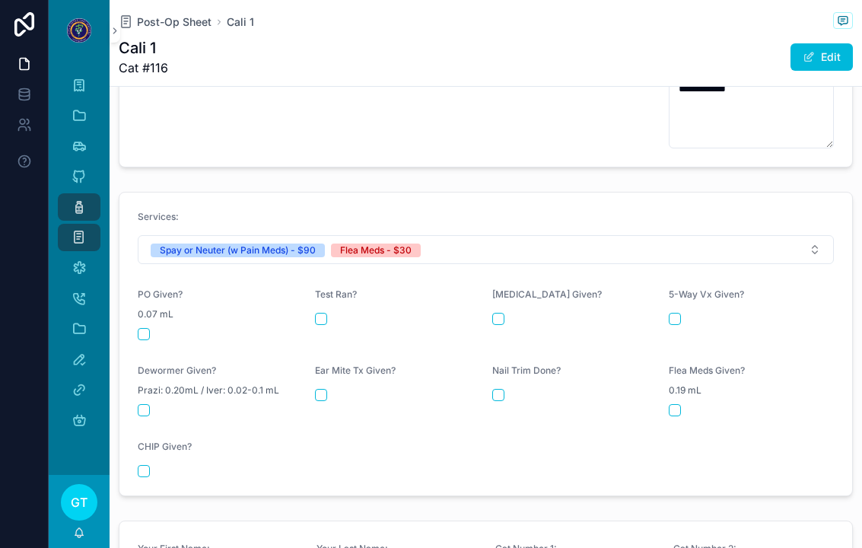
scroll to position [660, 0]
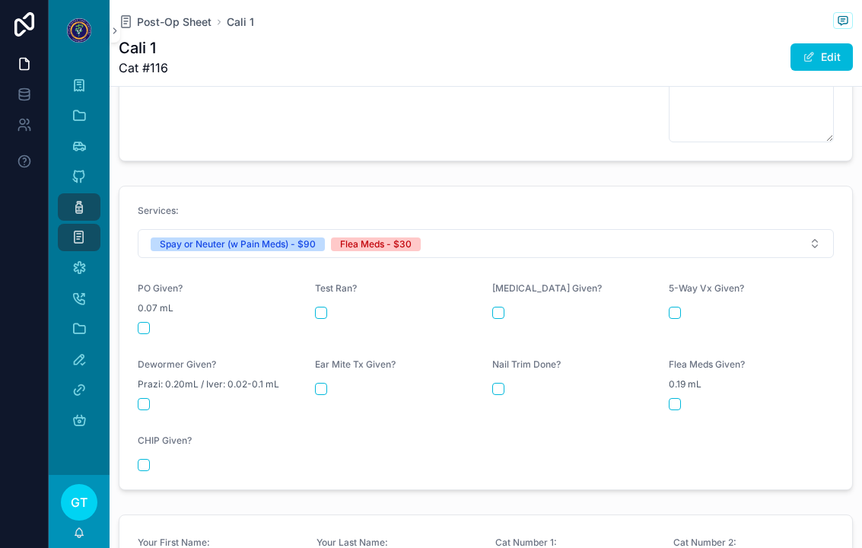
click at [140, 307] on div "PO Given? 0.07 mL" at bounding box center [220, 308] width 165 height 52
click at [140, 322] on button "scrollable content" at bounding box center [144, 328] width 12 height 12
click at [565, 380] on div "0.19 mL" at bounding box center [750, 383] width 165 height 15
click at [565, 398] on button "scrollable content" at bounding box center [674, 404] width 12 height 12
click at [166, 17] on span "Post-Op Sheet" at bounding box center [174, 21] width 75 height 15
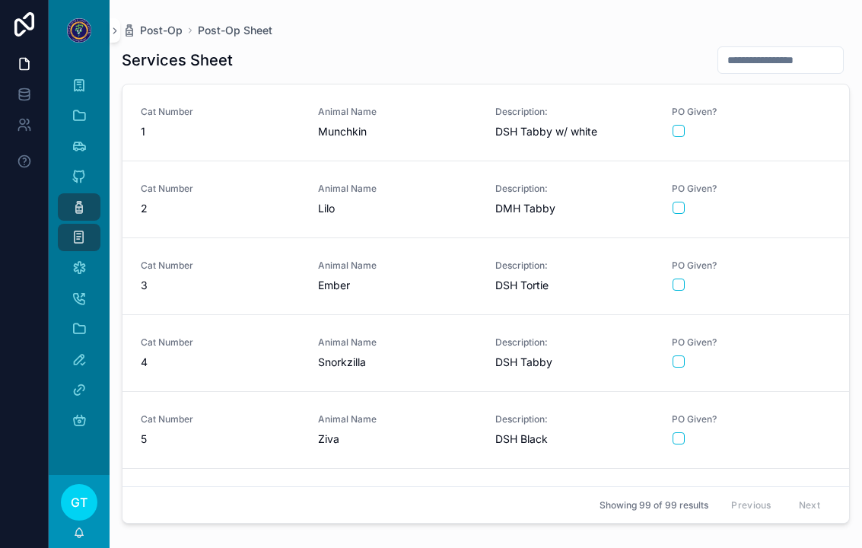
scroll to position [18, 0]
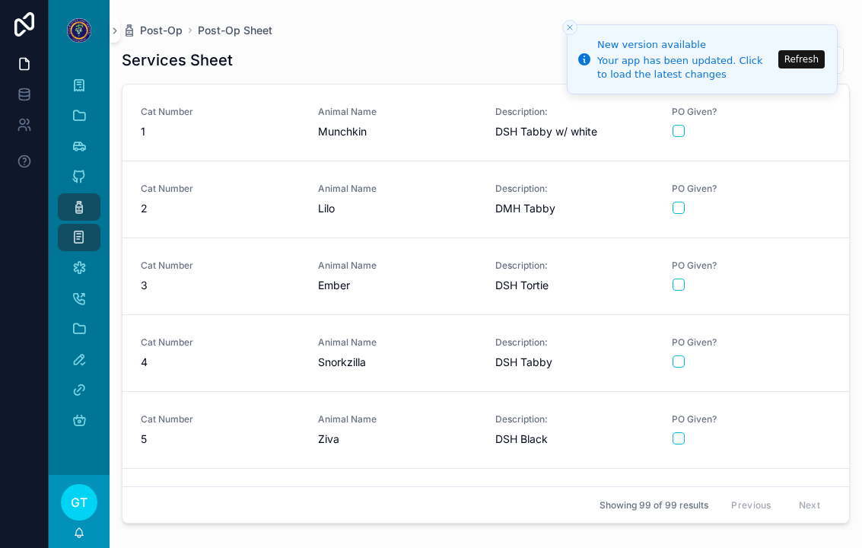
click at [565, 54] on button "Refresh" at bounding box center [801, 59] width 46 height 18
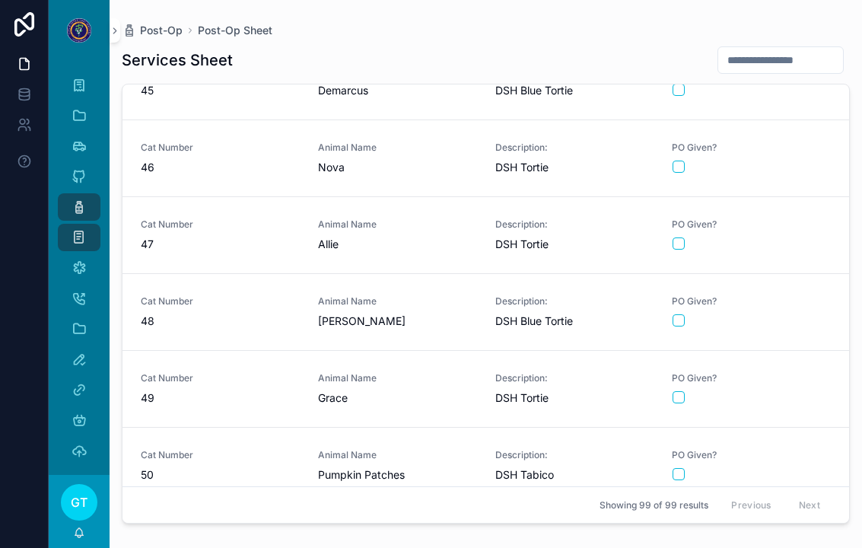
scroll to position [3404, 0]
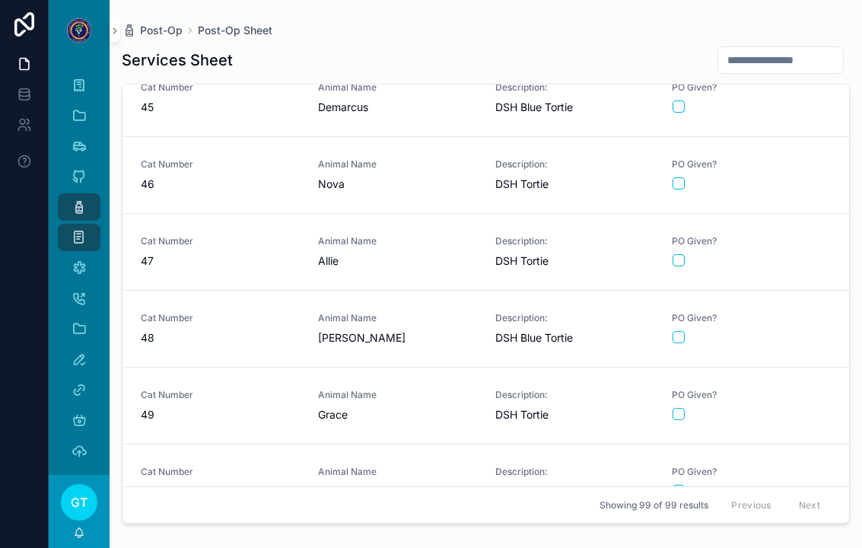
click at [246, 179] on link "Cat Number 46 Animal Name Nova Description: DSH Tortie PO Given?" at bounding box center [485, 175] width 726 height 77
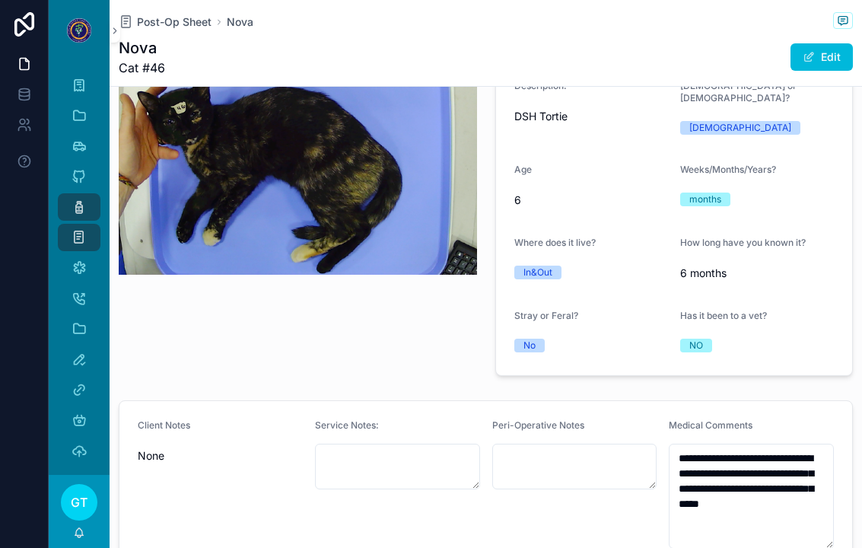
scroll to position [208, 0]
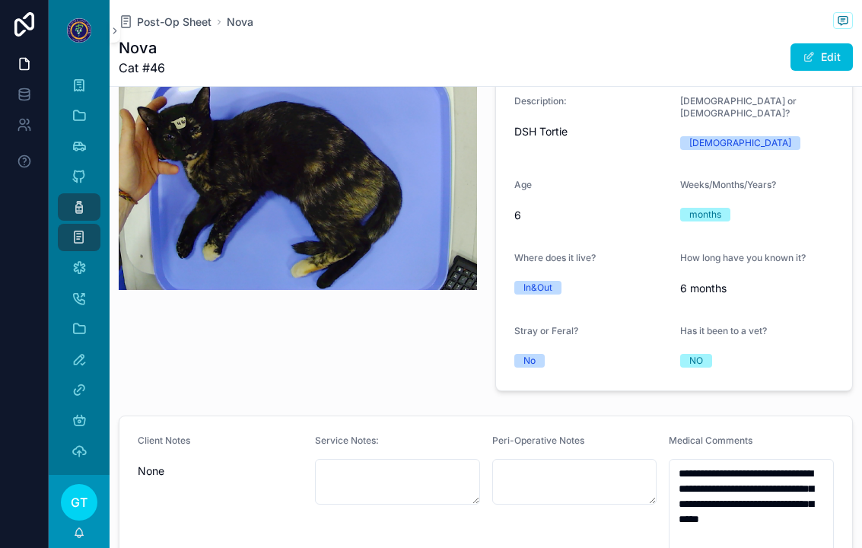
click at [169, 14] on span "Post-Op Sheet" at bounding box center [174, 21] width 75 height 15
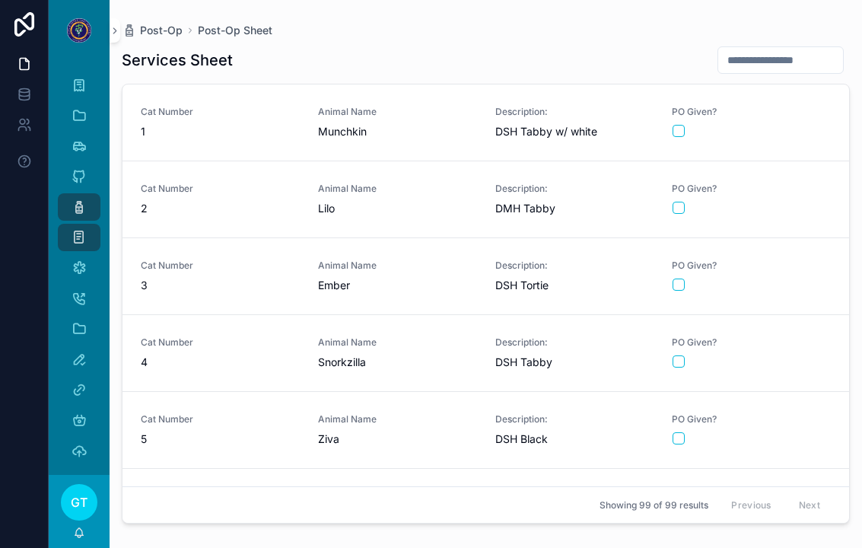
click at [170, 23] on span "Post-Op" at bounding box center [161, 30] width 43 height 15
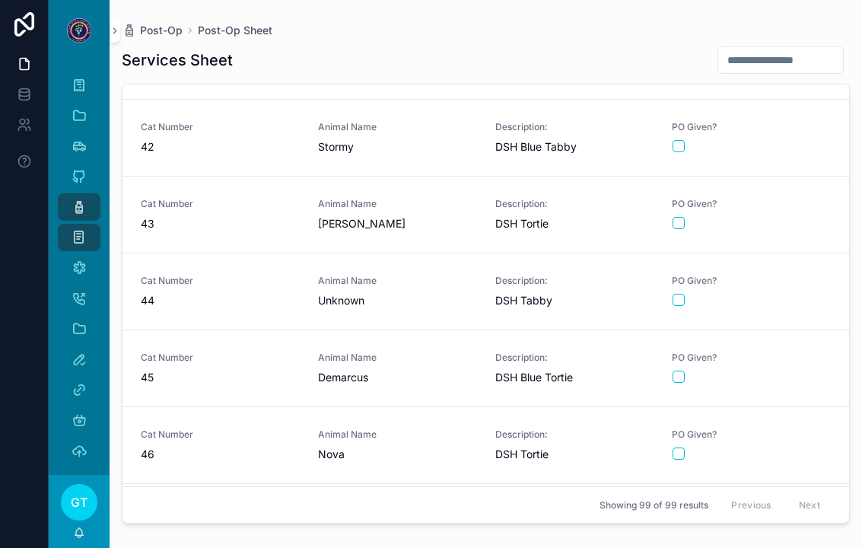
scroll to position [3278, 0]
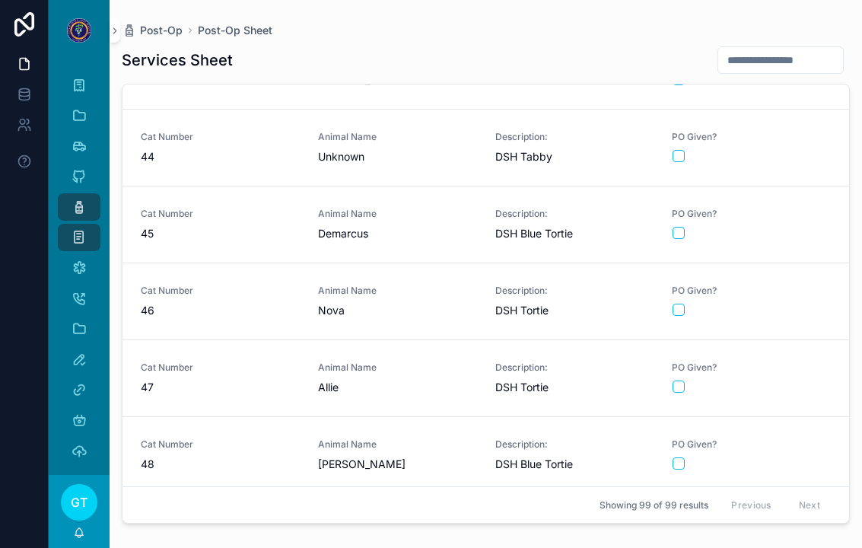
click at [384, 284] on div "Animal Name Nova" at bounding box center [397, 300] width 159 height 33
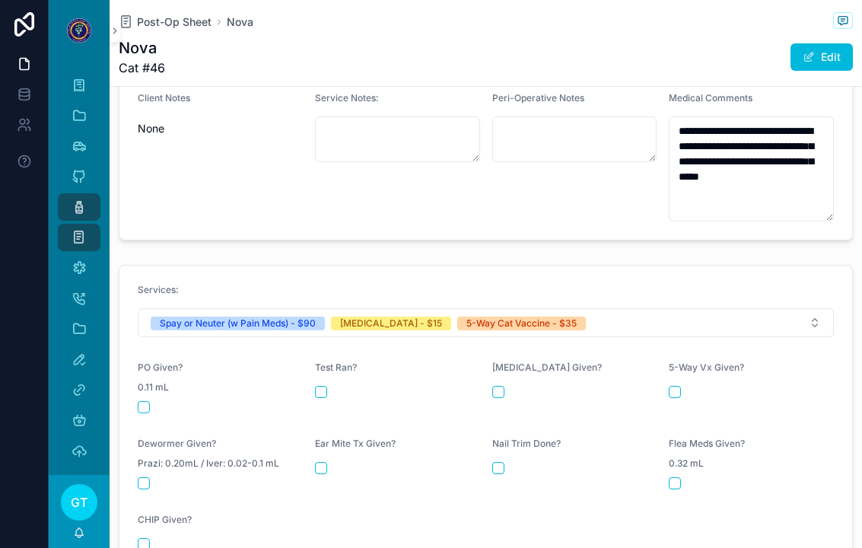
scroll to position [624, 0]
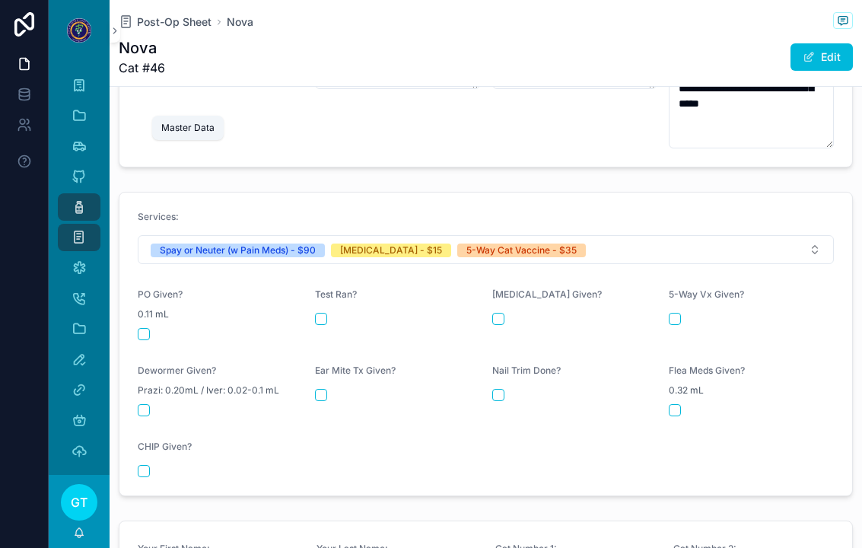
click at [79, 108] on icon "scrollable content" at bounding box center [78, 115] width 15 height 15
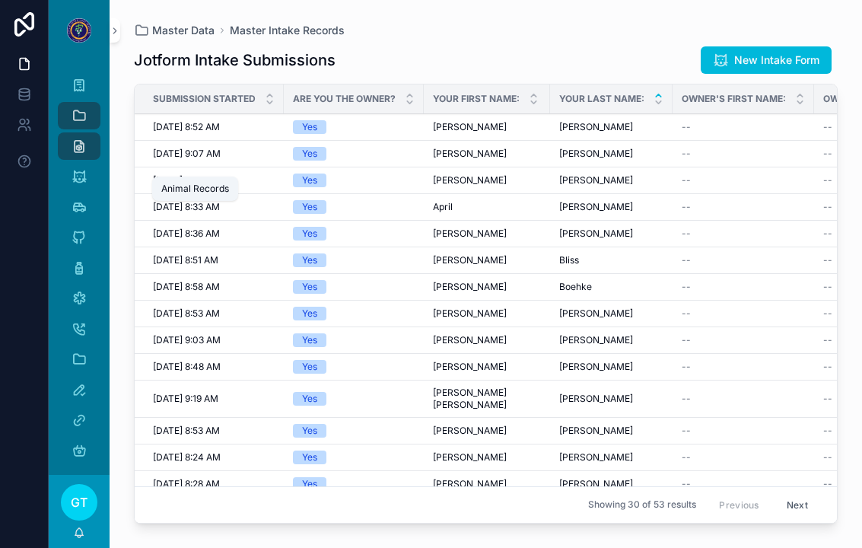
click at [82, 169] on icon "scrollable content" at bounding box center [78, 176] width 15 height 15
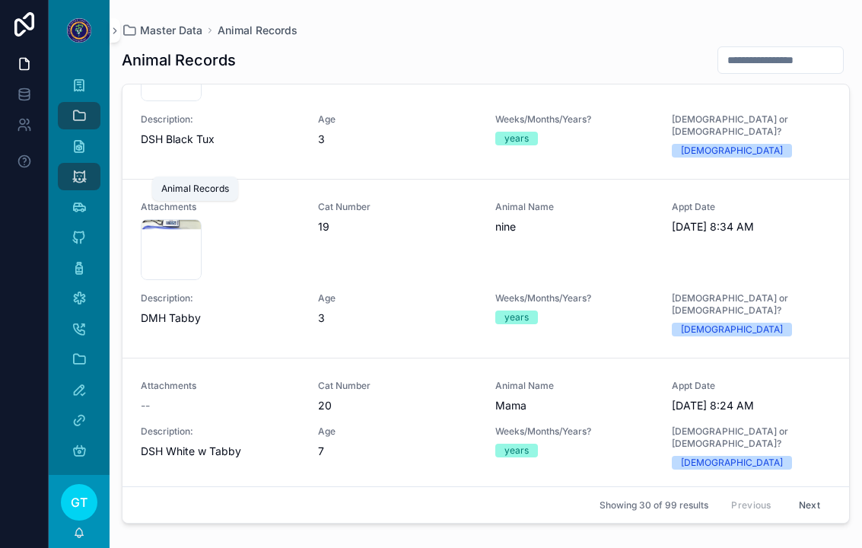
scroll to position [2767, 0]
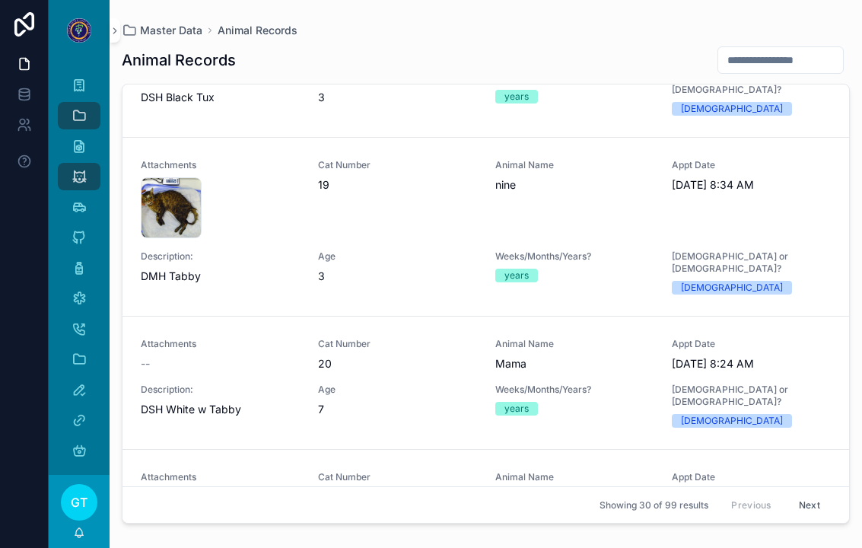
click at [425, 471] on div "Cat Number 21" at bounding box center [397, 510] width 159 height 79
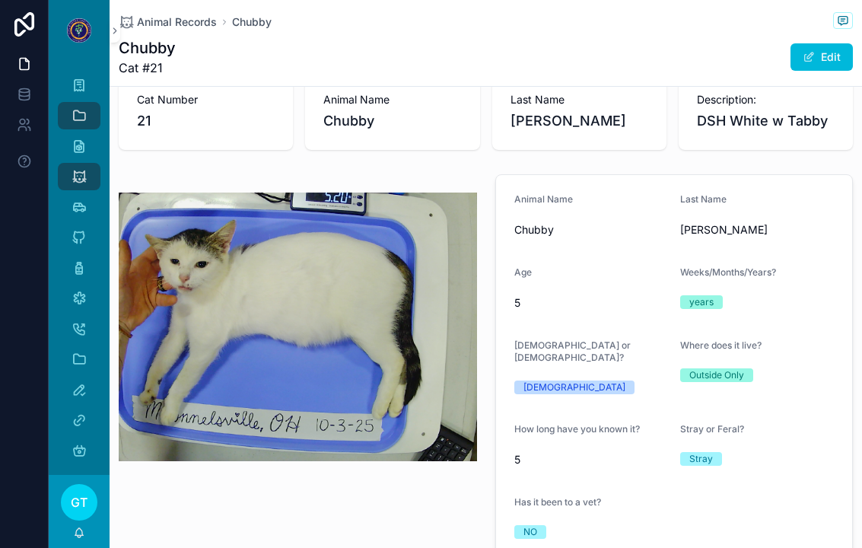
scroll to position [36, 0]
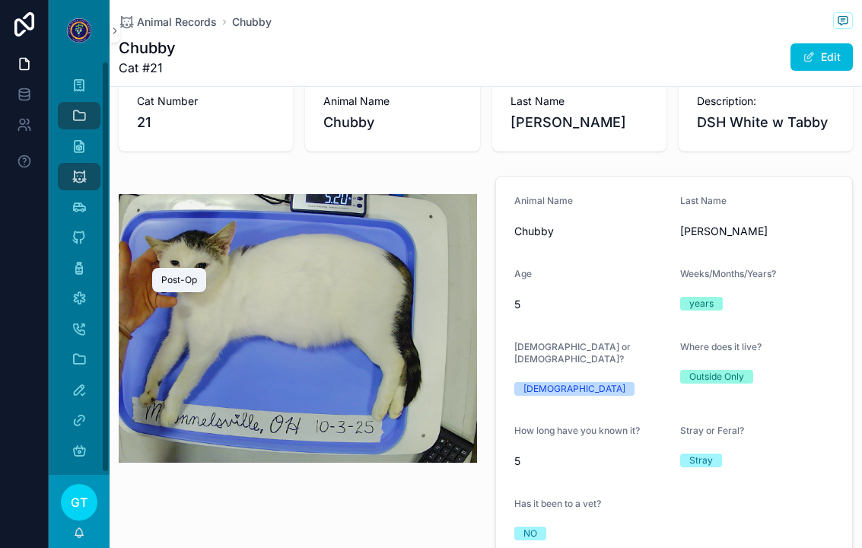
click at [75, 260] on icon "scrollable content" at bounding box center [78, 267] width 15 height 15
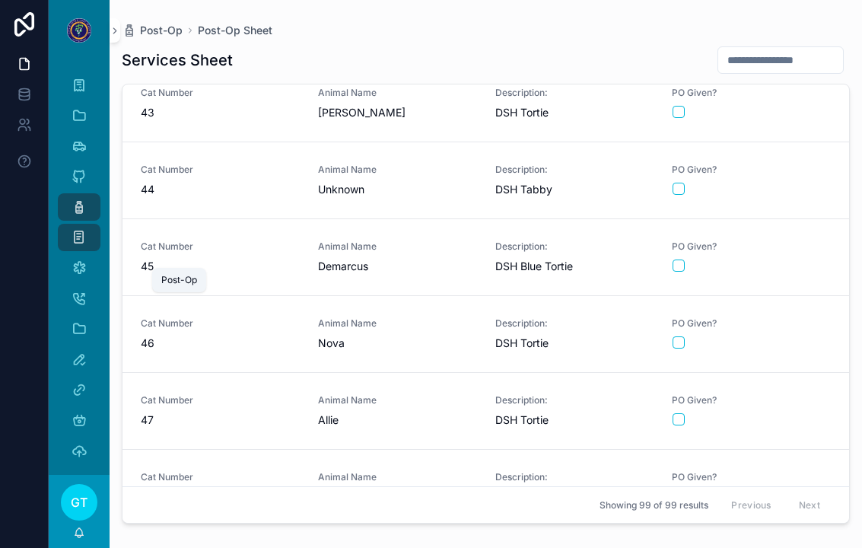
scroll to position [3176, 0]
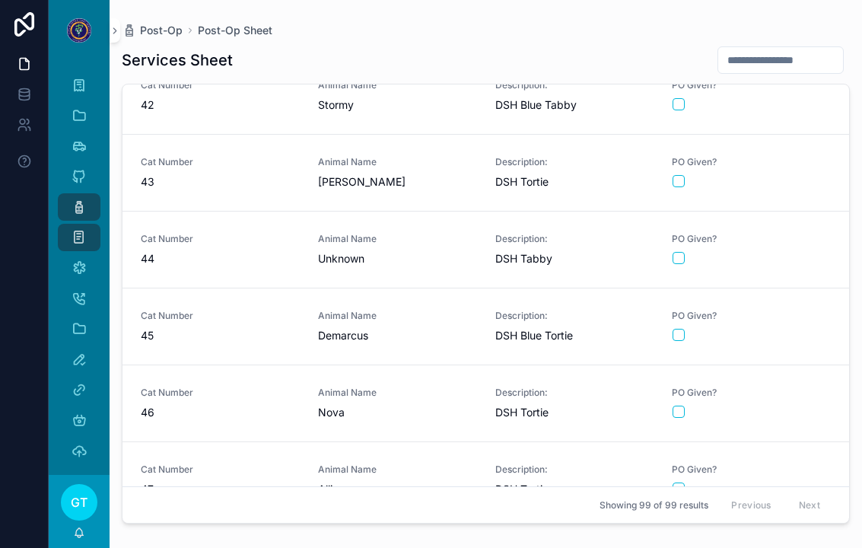
click at [370, 386] on span "Animal Name" at bounding box center [397, 392] width 159 height 12
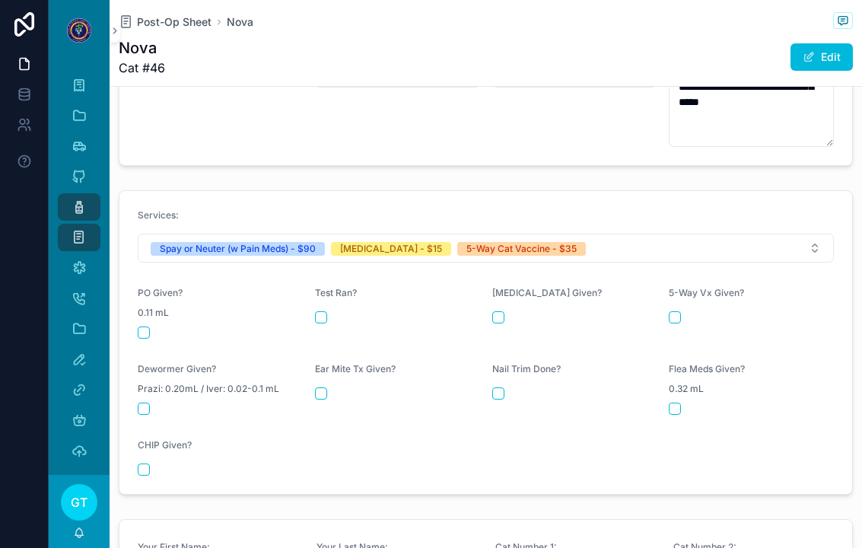
scroll to position [635, 0]
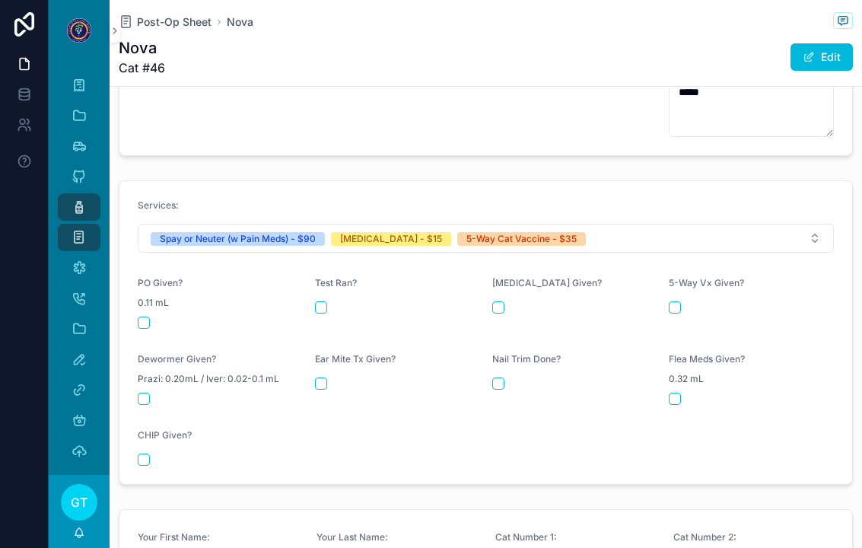
click at [141, 316] on button "scrollable content" at bounding box center [144, 322] width 12 height 12
click at [497, 277] on div "[MEDICAL_DATA] Given?" at bounding box center [574, 303] width 165 height 52
click at [506, 301] on div "scrollable content" at bounding box center [574, 307] width 165 height 12
click at [666, 285] on form "Services: Spay or Neuter (w Pain Meds) - $90 Rabies Vaccine - $15 5-Way Cat Vac…" at bounding box center [485, 332] width 732 height 303
click at [665, 284] on form "Services: Spay or Neuter (w Pain Meds) - $90 Rabies Vaccine - $15 5-Way Cat Vac…" at bounding box center [485, 332] width 732 height 303
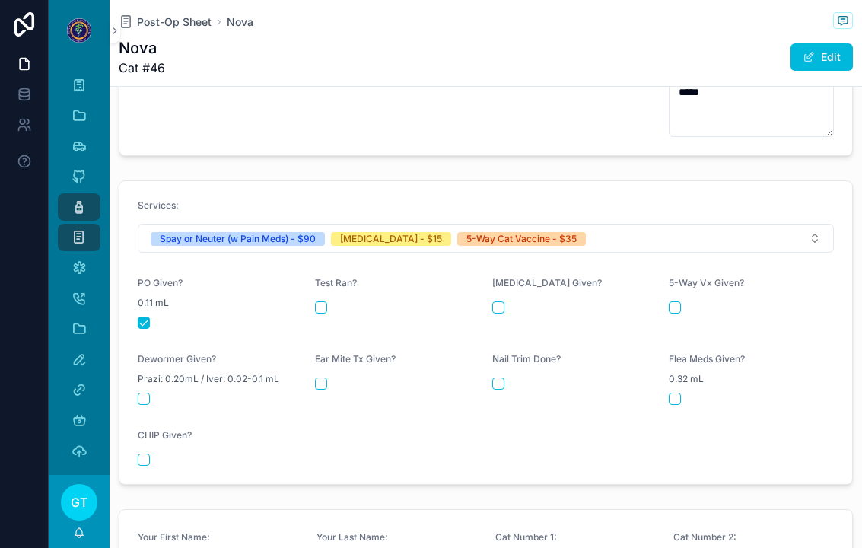
click at [673, 277] on div "5-Way Vx Given?" at bounding box center [750, 286] width 165 height 18
click at [678, 301] on button "scrollable content" at bounding box center [674, 307] width 12 height 12
click at [500, 301] on button "scrollable content" at bounding box center [498, 307] width 12 height 12
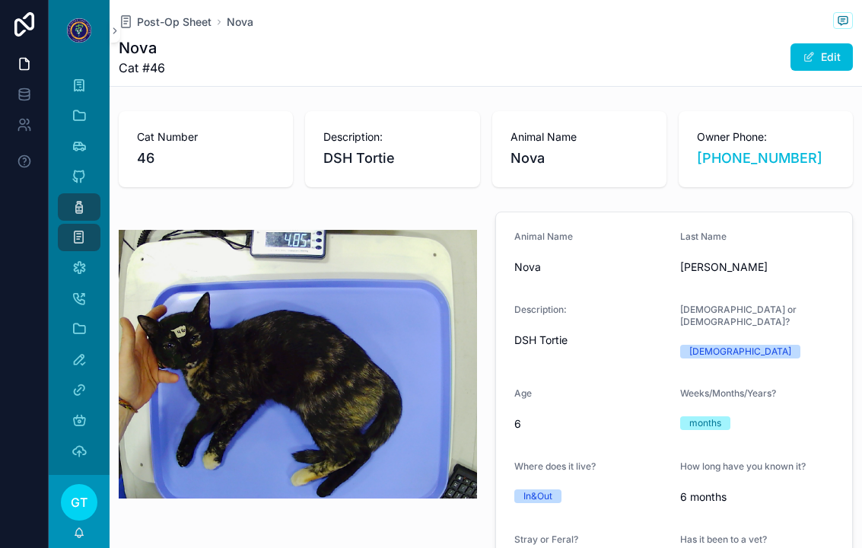
scroll to position [1, 0]
click at [174, 22] on span "Post-Op Sheet" at bounding box center [174, 21] width 75 height 15
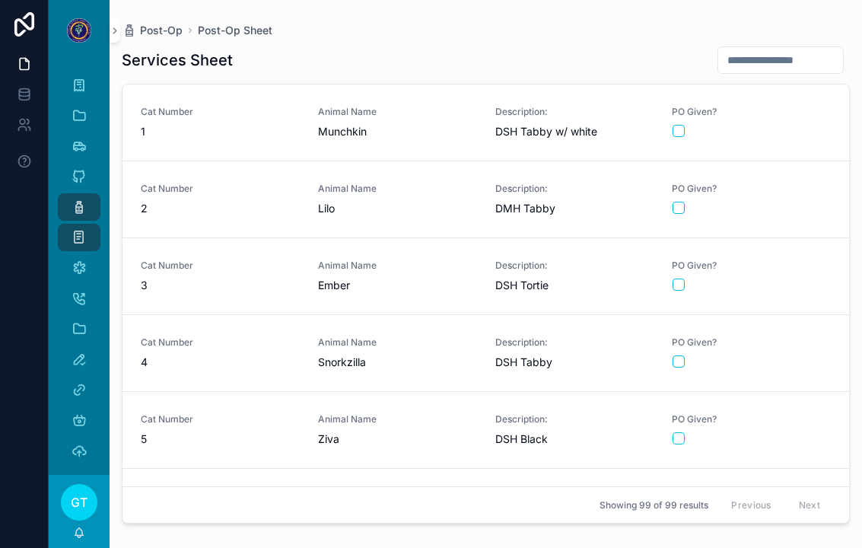
click at [164, 14] on div "Post-Op Post-Op Sheet Services Sheet Cat Number 1 Animal Name Munchkin Descript…" at bounding box center [486, 264] width 752 height 529
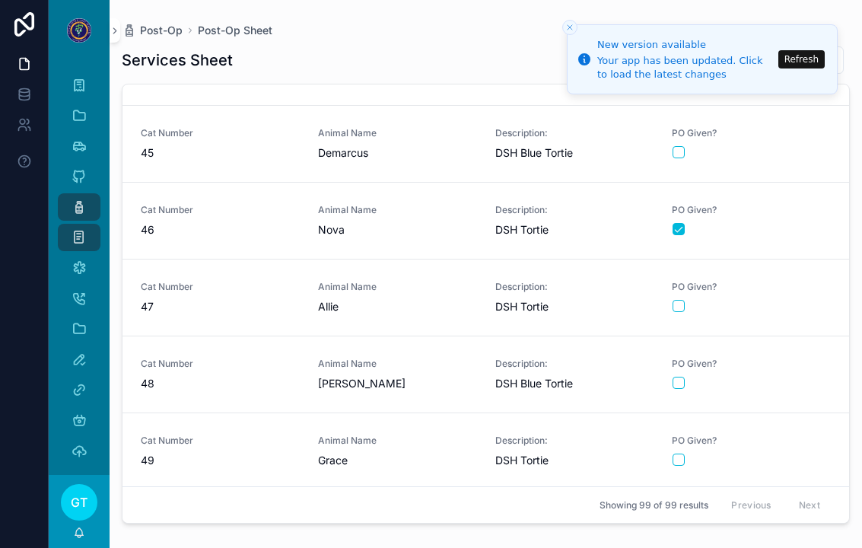
scroll to position [3360, 0]
click at [256, 287] on span "Cat Number" at bounding box center [220, 285] width 159 height 12
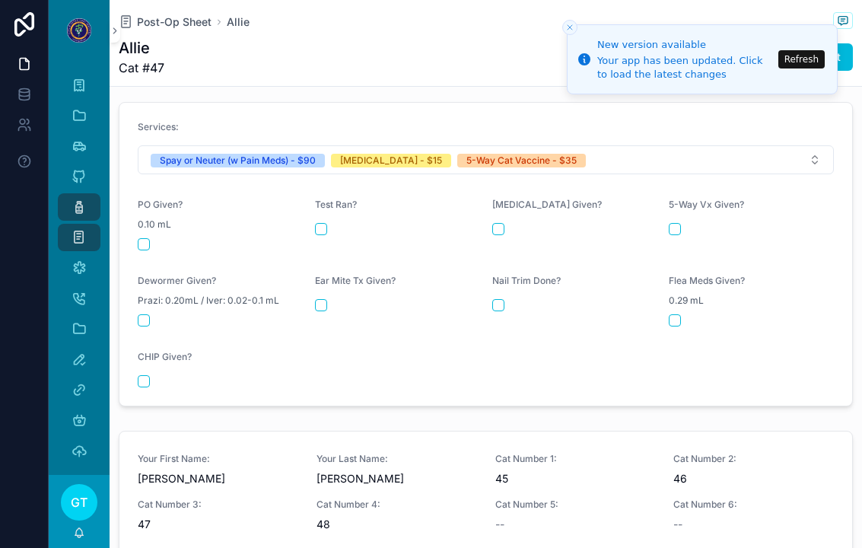
scroll to position [682, 0]
click at [147, 239] on button "scrollable content" at bounding box center [144, 245] width 12 height 12
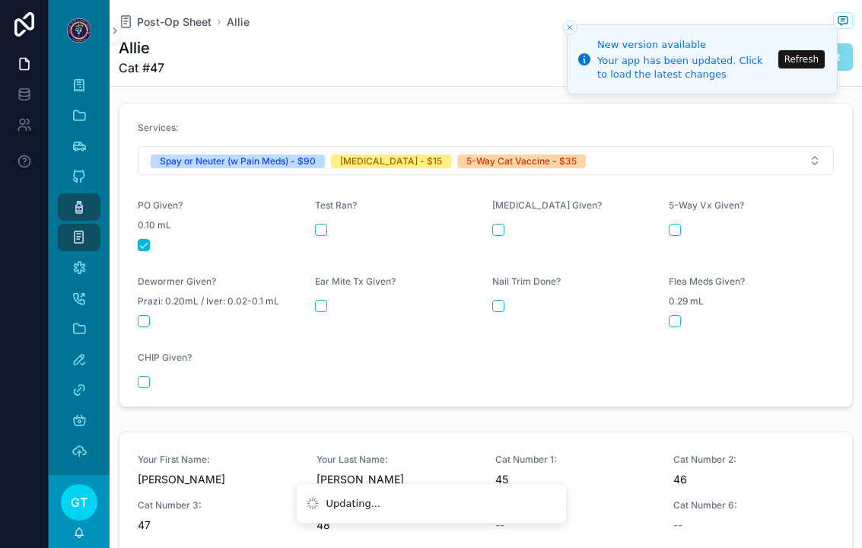
click at [498, 224] on button "scrollable content" at bounding box center [498, 230] width 12 height 12
click at [678, 224] on button "scrollable content" at bounding box center [674, 230] width 12 height 12
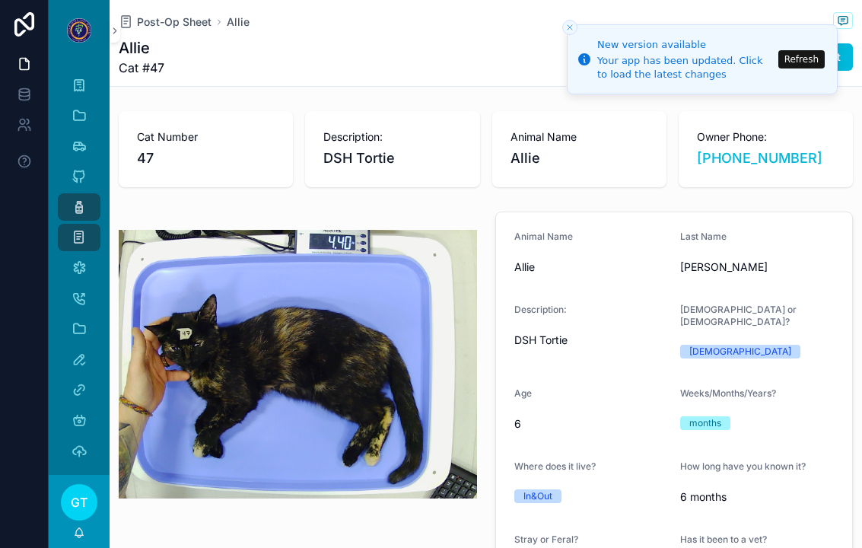
scroll to position [0, 0]
click at [570, 30] on icon "Close toast" at bounding box center [569, 27] width 9 height 9
click at [565, 43] on div "Allie Cat #47 Edit" at bounding box center [486, 57] width 734 height 40
click at [566, 32] on button "Close toast" at bounding box center [569, 27] width 15 height 15
click at [567, 27] on icon "Close toast" at bounding box center [569, 27] width 9 height 9
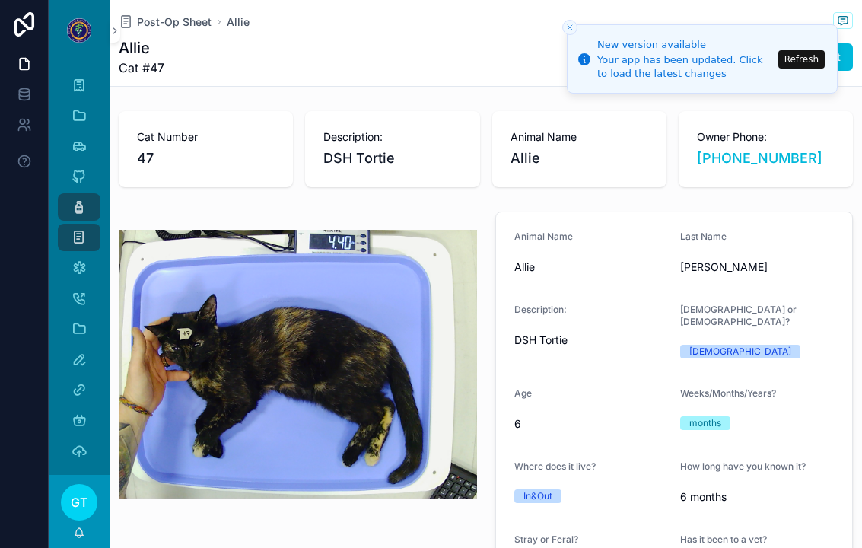
click at [564, 30] on button "Close toast" at bounding box center [569, 27] width 15 height 15
click at [183, 26] on span "Post-Op Sheet" at bounding box center [174, 21] width 75 height 15
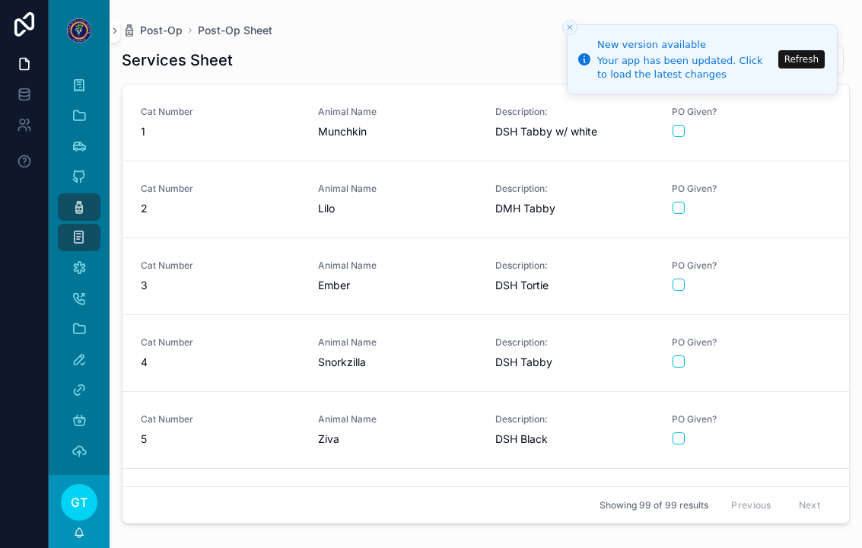
click at [808, 62] on button "Refresh" at bounding box center [801, 59] width 46 height 18
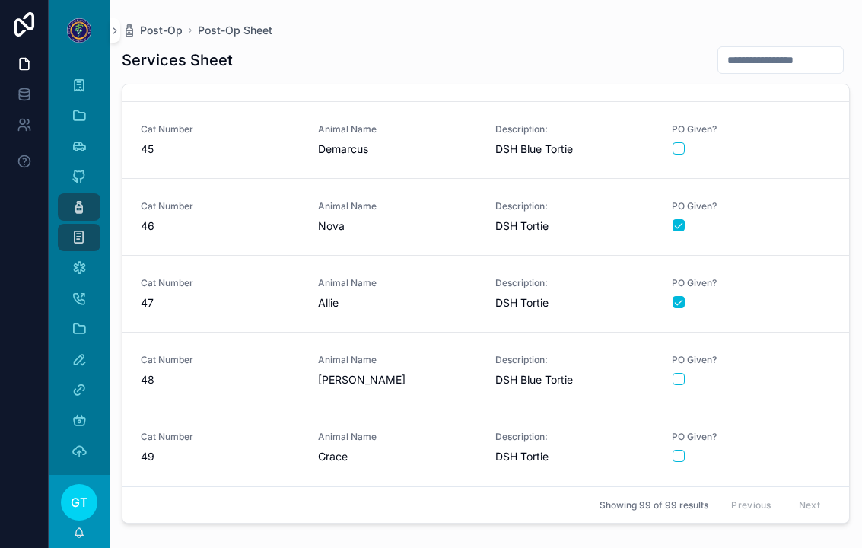
scroll to position [3364, 0]
click at [356, 285] on span "Animal Name" at bounding box center [397, 281] width 159 height 12
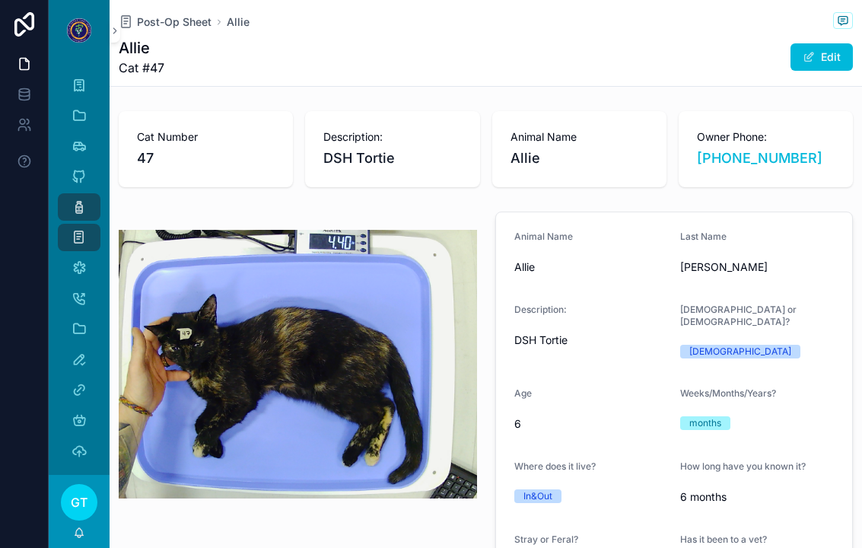
click at [170, 20] on span "Post-Op Sheet" at bounding box center [174, 21] width 75 height 15
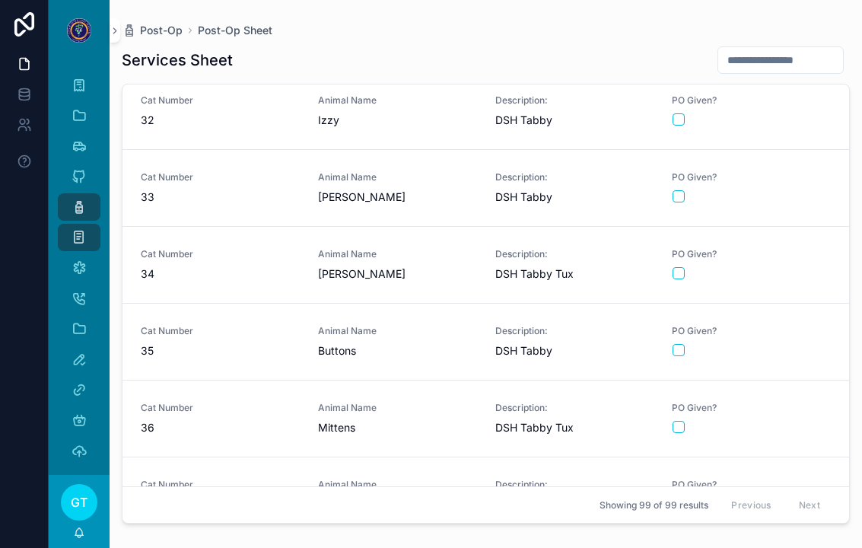
scroll to position [2401, 0]
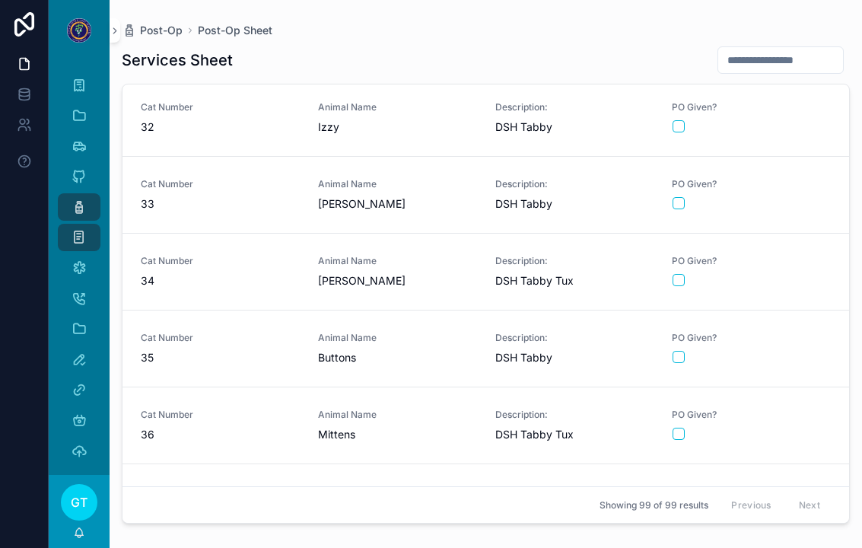
click at [252, 255] on div "Cat Number 34" at bounding box center [220, 271] width 159 height 33
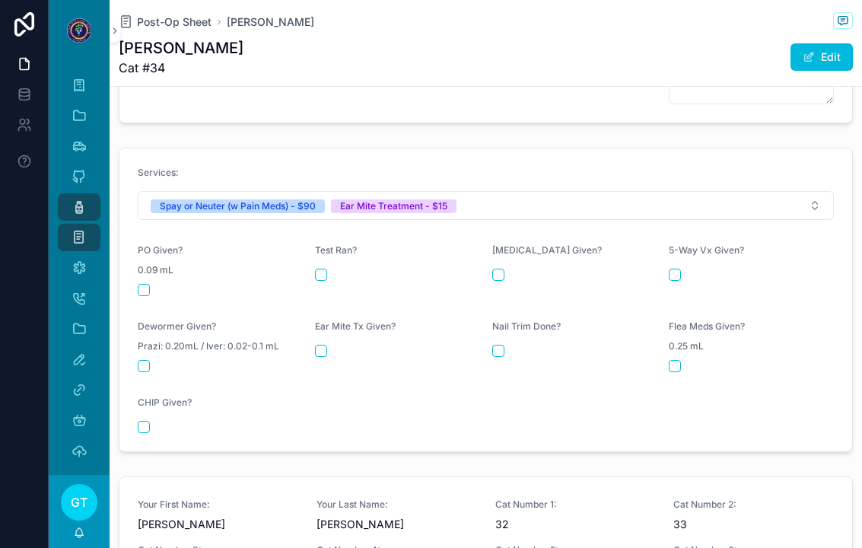
scroll to position [678, 0]
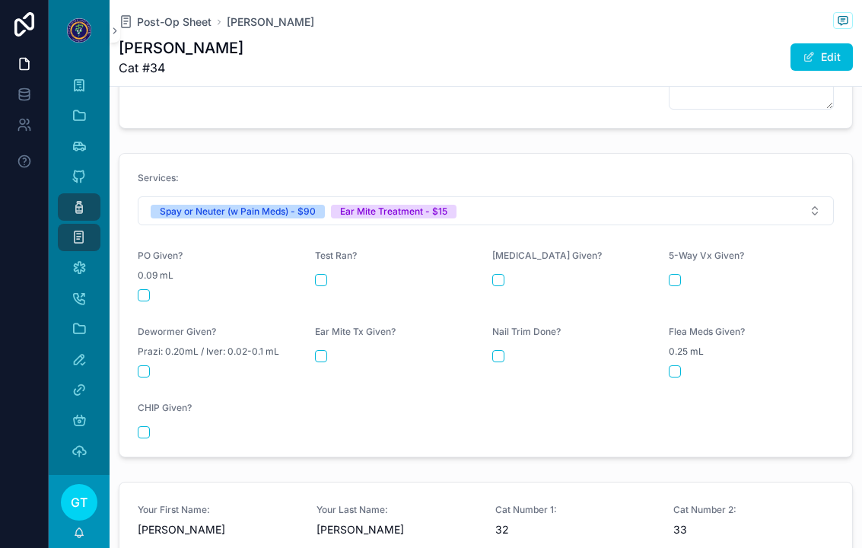
click at [153, 289] on div "scrollable content" at bounding box center [220, 295] width 165 height 12
click at [154, 289] on div "scrollable content" at bounding box center [220, 295] width 165 height 12
click at [148, 289] on button "scrollable content" at bounding box center [144, 295] width 12 height 12
click at [319, 350] on button "scrollable content" at bounding box center [321, 356] width 12 height 12
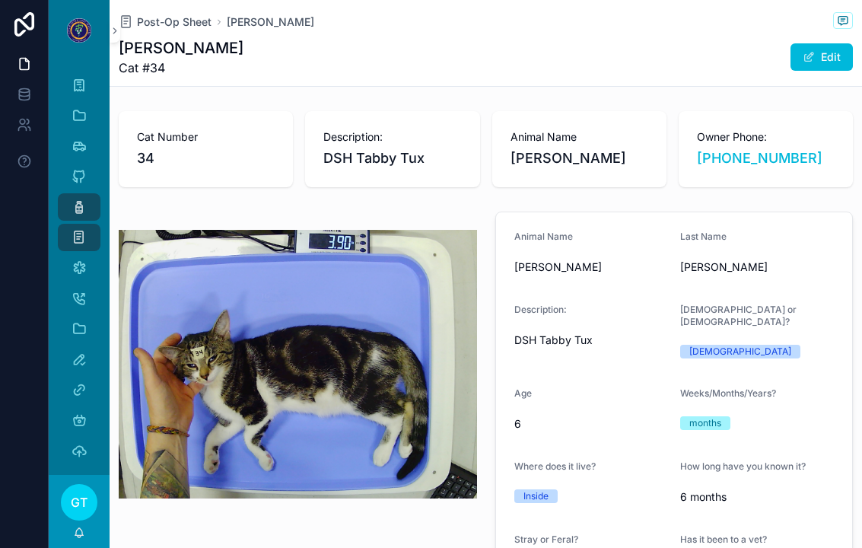
scroll to position [0, 0]
click at [165, 18] on span "Post-Op Sheet" at bounding box center [174, 21] width 75 height 15
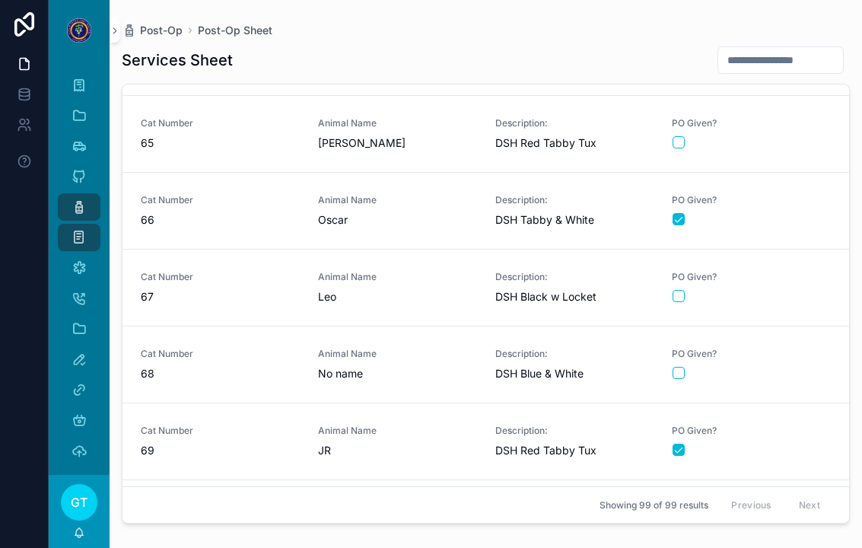
scroll to position [4908, 0]
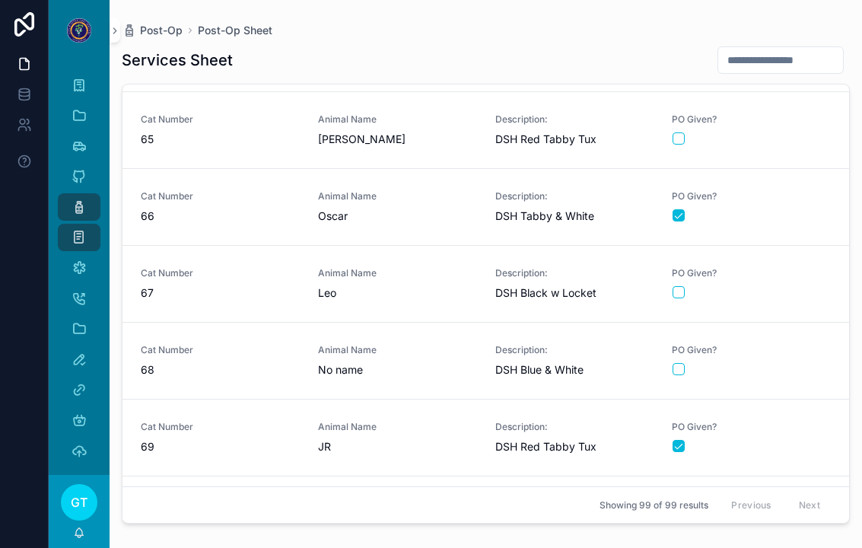
click at [261, 367] on span "68" at bounding box center [220, 369] width 159 height 15
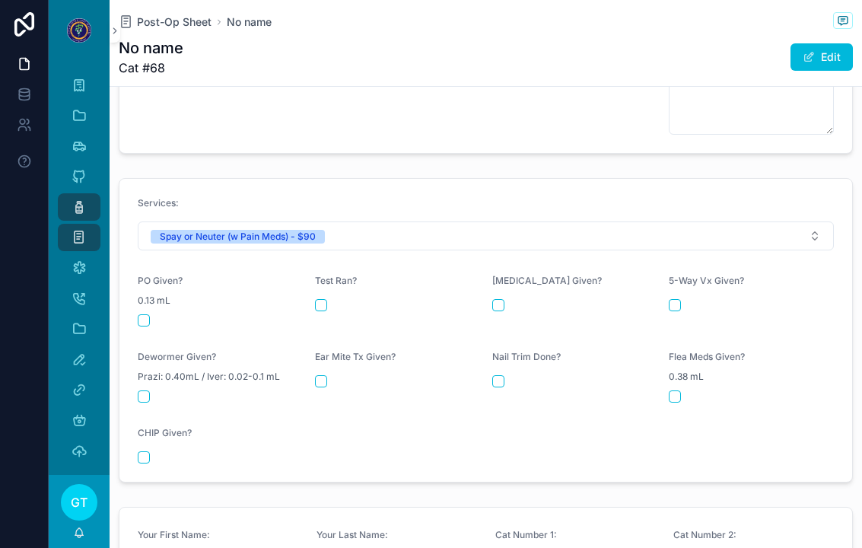
scroll to position [688, 0]
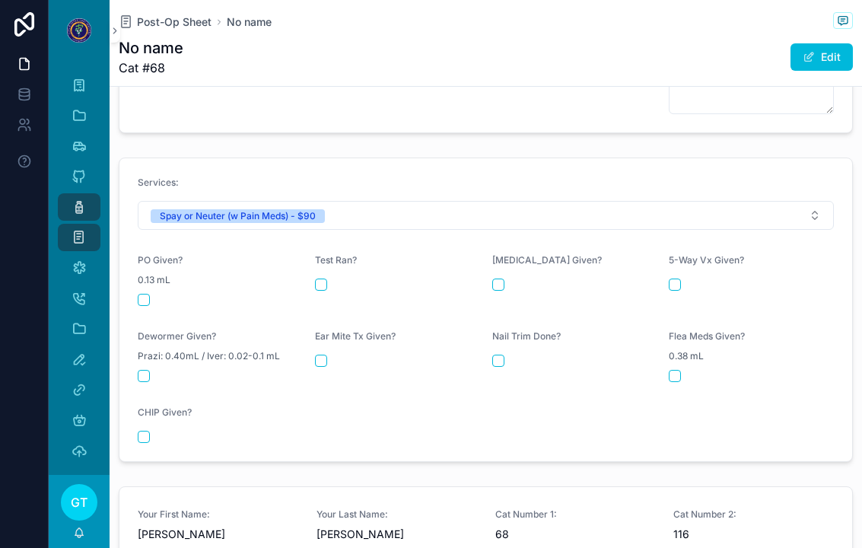
click at [154, 294] on div "scrollable content" at bounding box center [220, 300] width 165 height 12
click at [160, 279] on div "PO Given? 0.13 mL" at bounding box center [220, 280] width 165 height 52
click at [148, 294] on button "scrollable content" at bounding box center [144, 300] width 12 height 12
click at [163, 17] on span "Post-Op Sheet" at bounding box center [174, 21] width 75 height 15
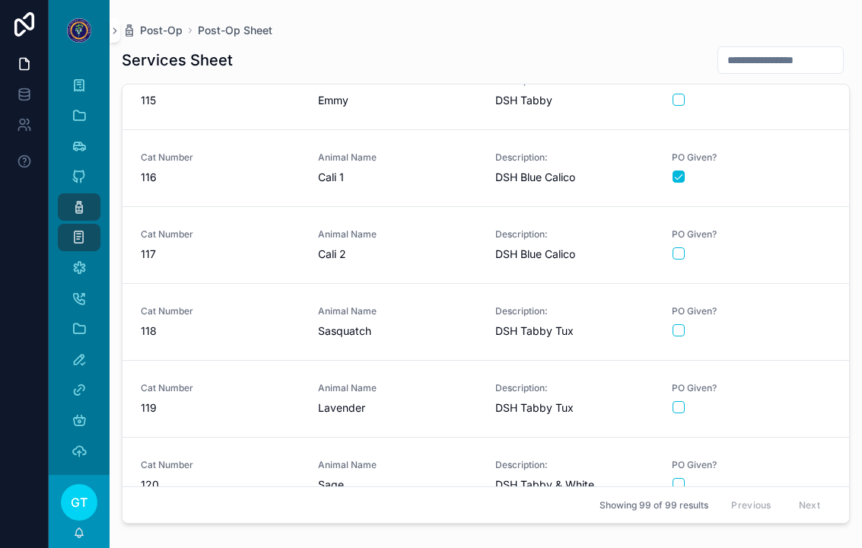
scroll to position [6481, 0]
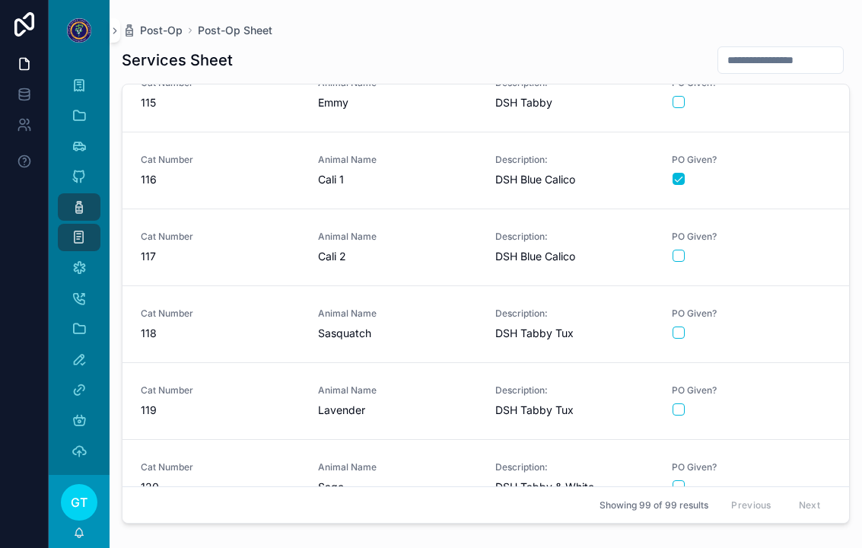
click at [258, 239] on span "Cat Number" at bounding box center [220, 236] width 159 height 12
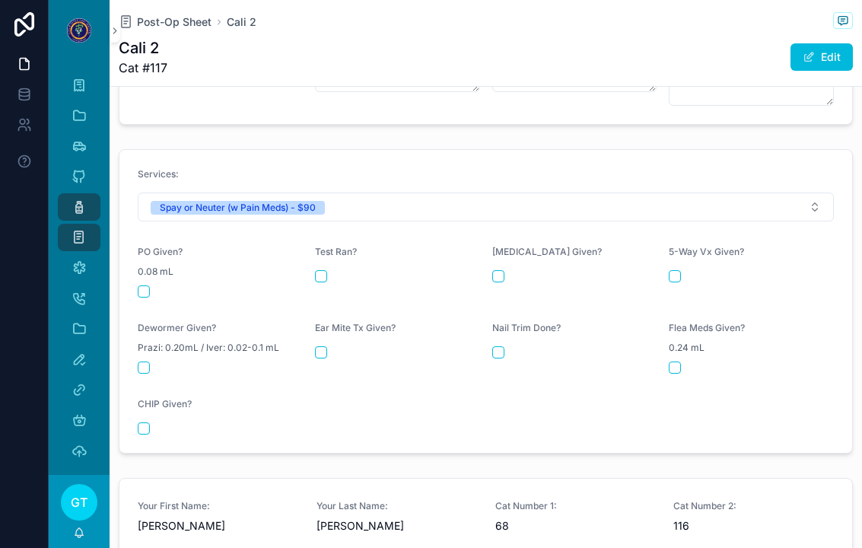
scroll to position [619, 0]
click at [148, 287] on button "scrollable content" at bounding box center [144, 293] width 12 height 12
click at [179, 26] on span "Post-Op Sheet" at bounding box center [174, 21] width 75 height 15
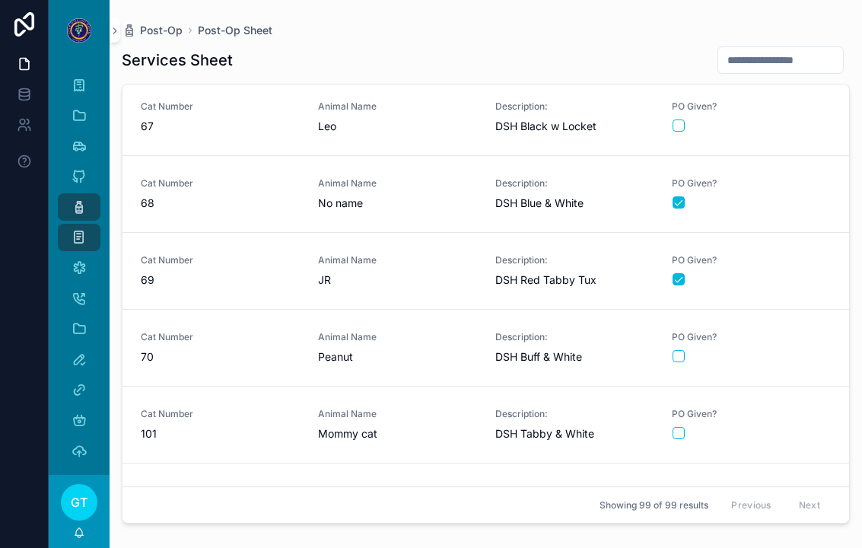
scroll to position [5076, 0]
click at [288, 352] on span "70" at bounding box center [220, 355] width 159 height 15
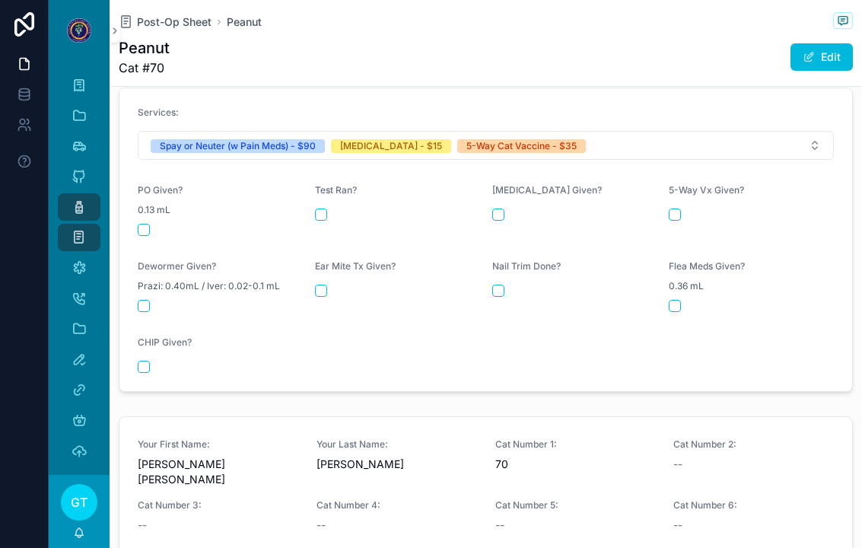
scroll to position [727, 0]
click at [142, 224] on button "scrollable content" at bounding box center [144, 230] width 12 height 12
click at [496, 209] on button "scrollable content" at bounding box center [498, 215] width 12 height 12
click at [669, 209] on button "scrollable content" at bounding box center [674, 215] width 12 height 12
click at [171, 21] on span "Post-Op Sheet" at bounding box center [174, 21] width 75 height 15
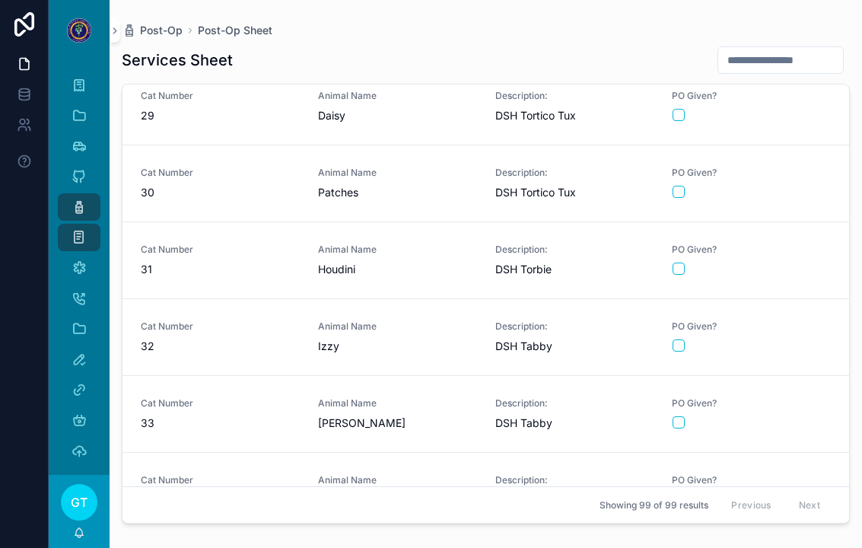
scroll to position [2218, 0]
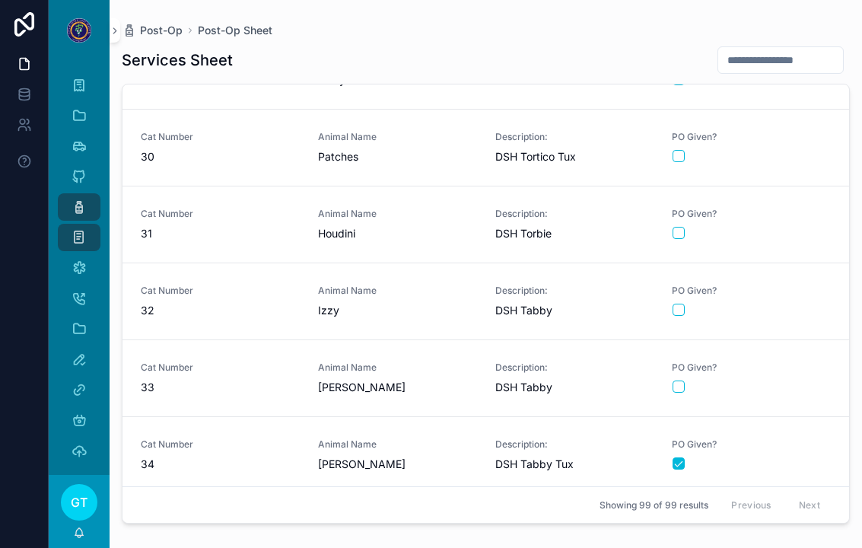
click at [428, 363] on div "Animal Name [PERSON_NAME]" at bounding box center [397, 377] width 159 height 33
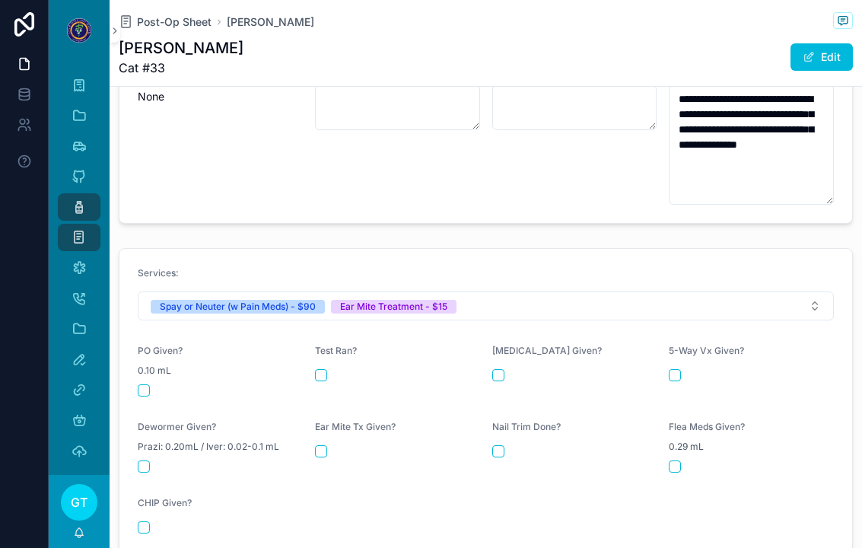
scroll to position [591, 0]
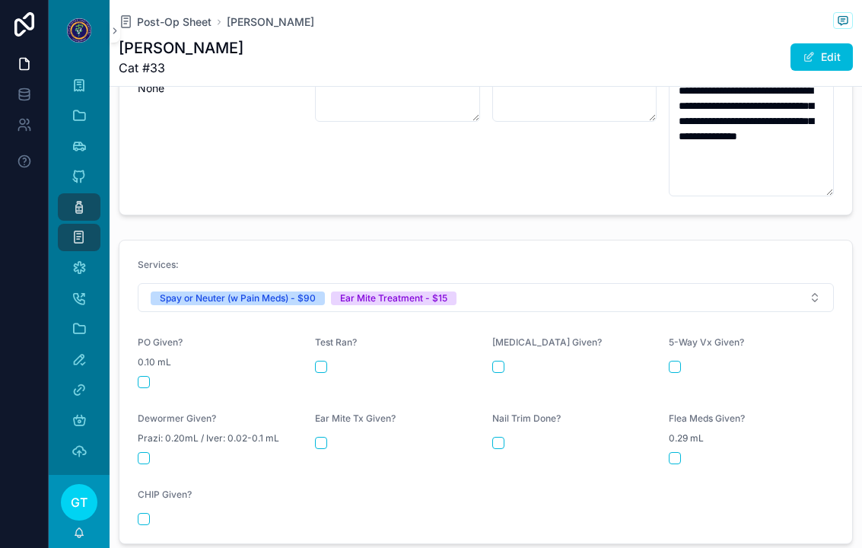
click at [147, 358] on div "PO Given? 0.10 mL" at bounding box center [220, 362] width 165 height 52
click at [141, 376] on button "scrollable content" at bounding box center [144, 382] width 12 height 12
click at [326, 423] on div "Ear Mite Tx Given?" at bounding box center [397, 438] width 165 height 52
click at [320, 437] on button "scrollable content" at bounding box center [321, 443] width 12 height 12
click at [176, 14] on span "Post-Op Sheet" at bounding box center [174, 21] width 75 height 15
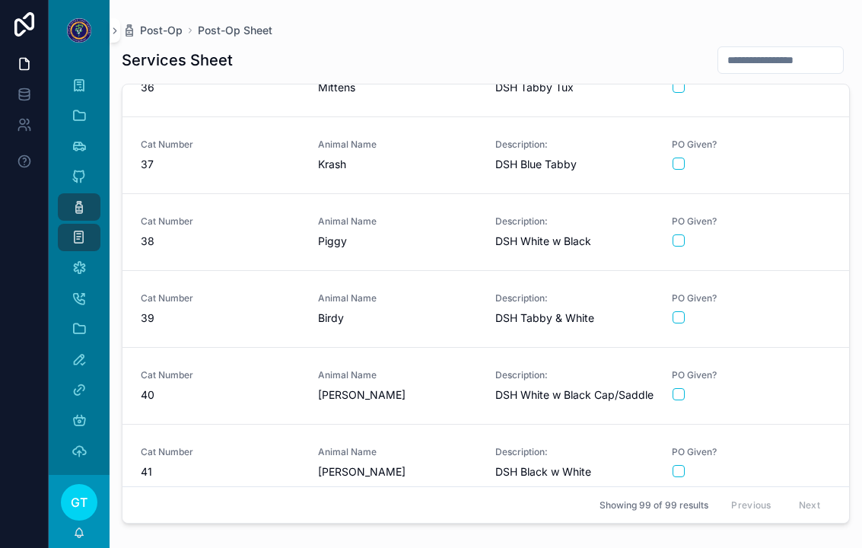
scroll to position [2747, 0]
click at [429, 216] on div "Animal Name Piggy" at bounding box center [397, 232] width 159 height 33
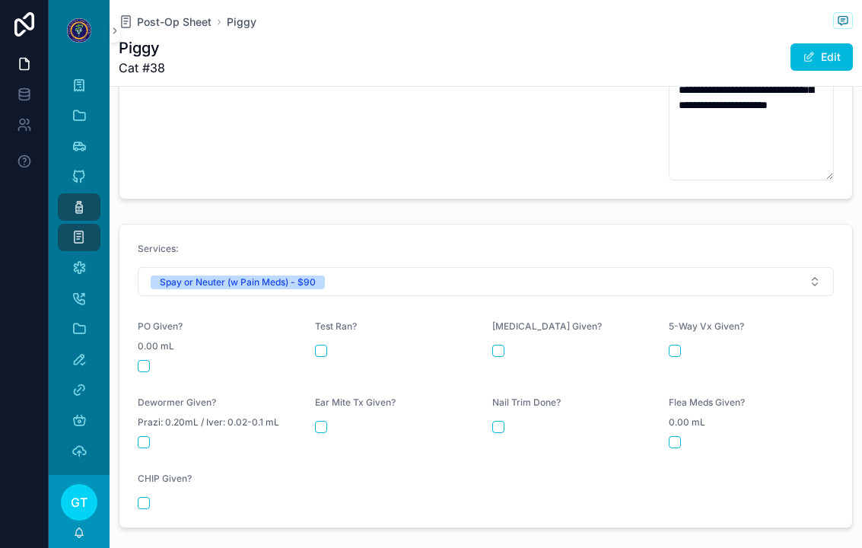
scroll to position [639, 0]
click at [146, 368] on form "Services: Spay or Neuter (w Pain Meds) - $90 PO Given? 0.00 mL Test Ran? [MEDIC…" at bounding box center [485, 374] width 732 height 303
click at [145, 358] on button "scrollable content" at bounding box center [144, 364] width 12 height 12
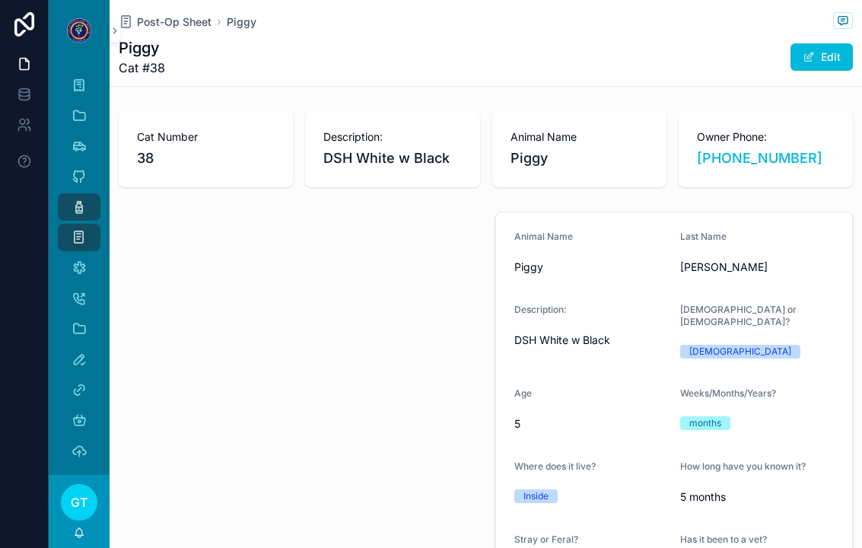
scroll to position [0, 0]
click at [183, 17] on span "Post-Op Sheet" at bounding box center [174, 21] width 75 height 15
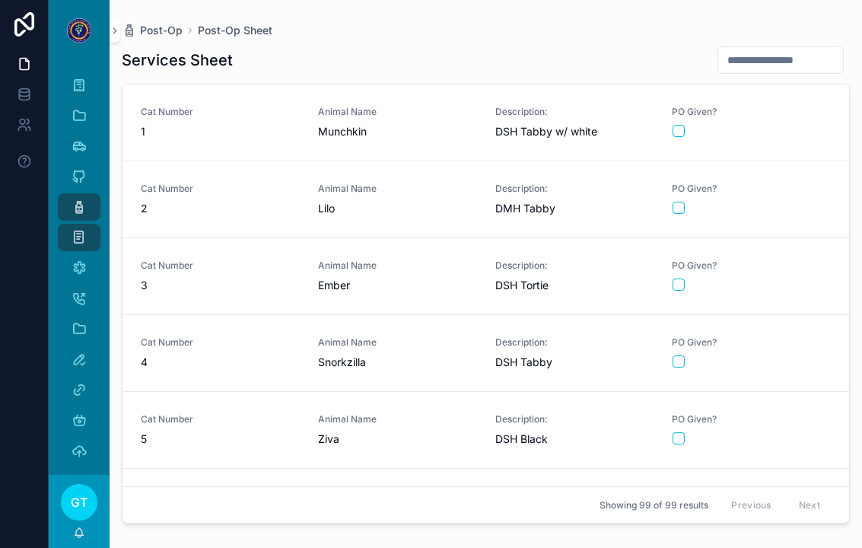
click at [230, 358] on span "4" at bounding box center [220, 361] width 159 height 15
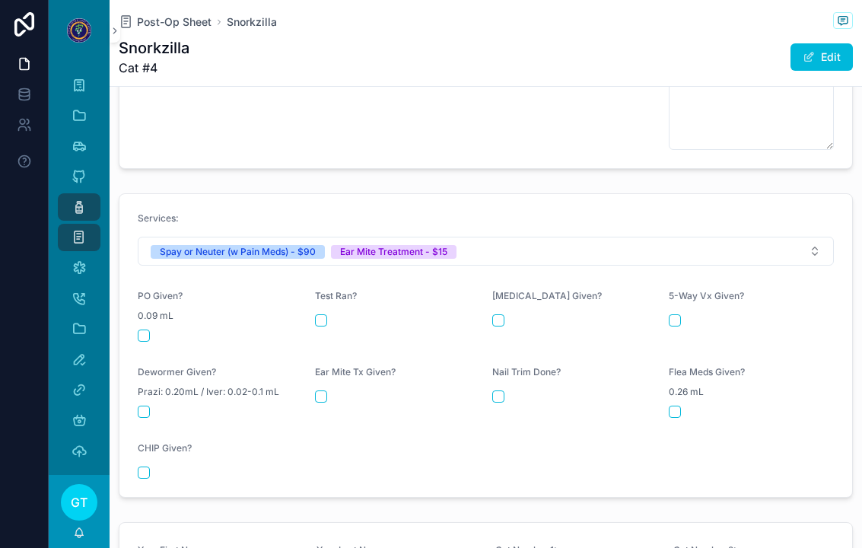
scroll to position [684, 0]
click at [144, 328] on button "scrollable content" at bounding box center [144, 334] width 12 height 12
click at [315, 389] on button "scrollable content" at bounding box center [321, 395] width 12 height 12
click at [179, 8] on div "Post-Op Sheet Snorkzilla Snorkzilla Cat #4 Edit" at bounding box center [486, 43] width 734 height 86
click at [167, 27] on span "Post-Op Sheet" at bounding box center [174, 21] width 75 height 15
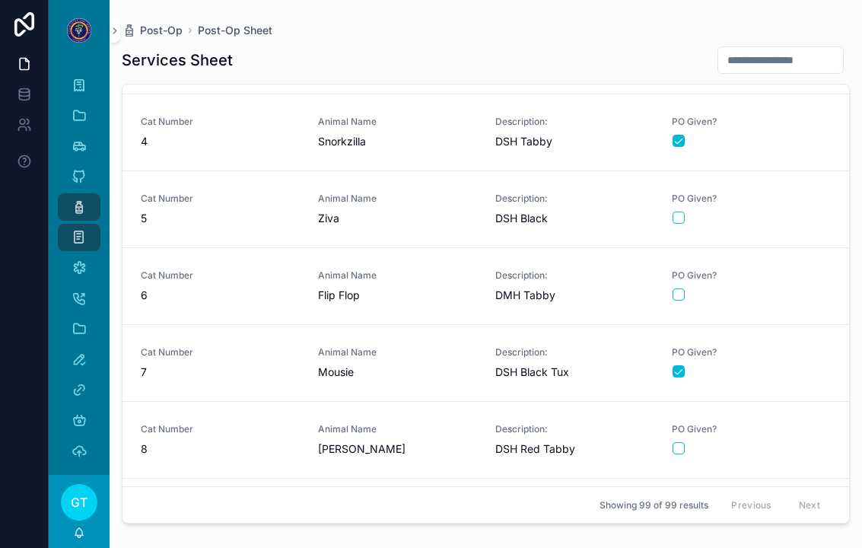
scroll to position [198, 0]
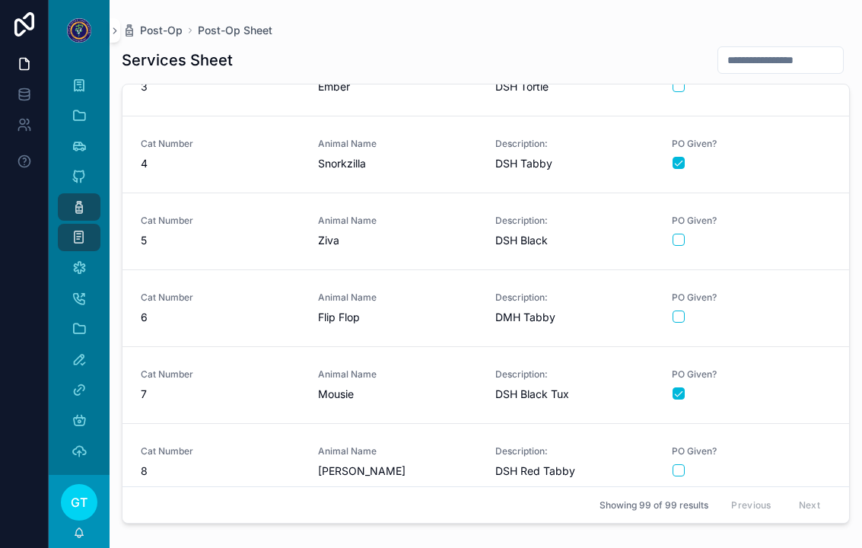
click at [435, 297] on span "Animal Name" at bounding box center [397, 297] width 159 height 12
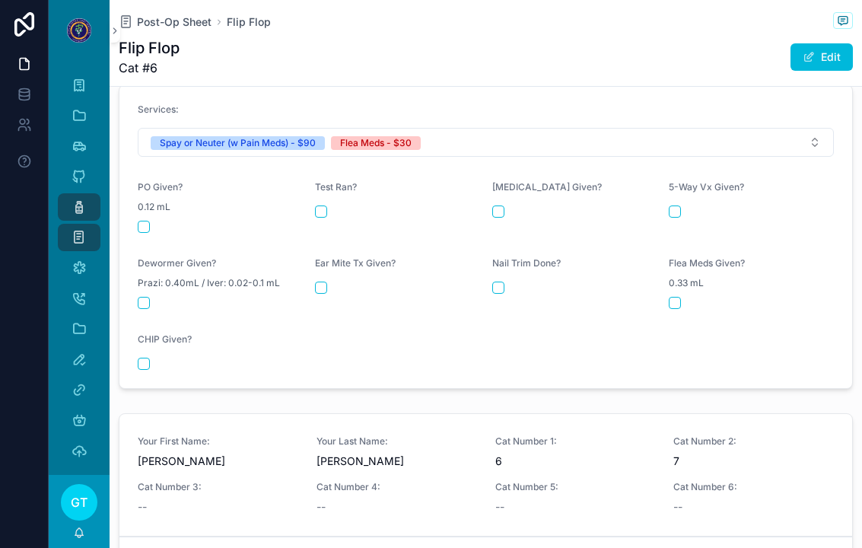
scroll to position [672, 0]
click at [138, 220] on button "scrollable content" at bounding box center [144, 226] width 12 height 12
click at [680, 296] on button "scrollable content" at bounding box center [674, 302] width 12 height 12
click at [159, 27] on span "Post-Op Sheet" at bounding box center [174, 21] width 75 height 15
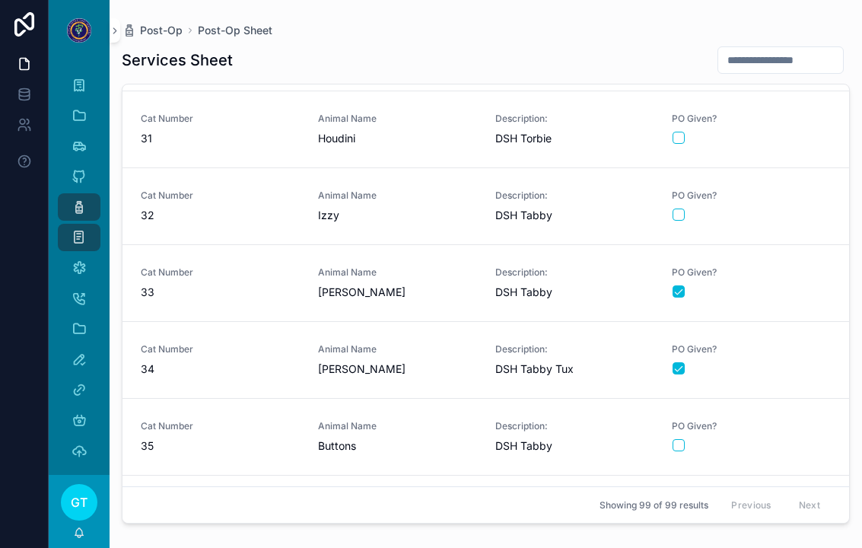
scroll to position [2312, 0]
click at [454, 190] on span "Animal Name" at bounding box center [397, 196] width 159 height 12
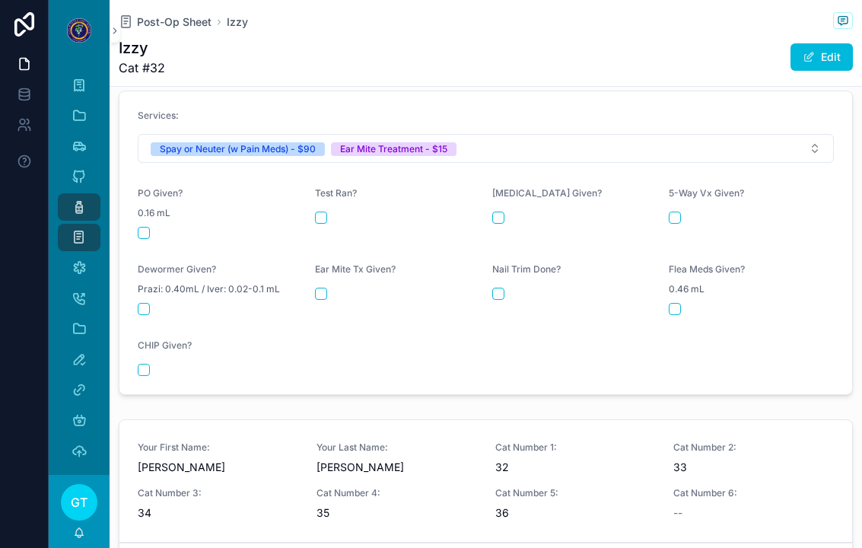
scroll to position [751, 0]
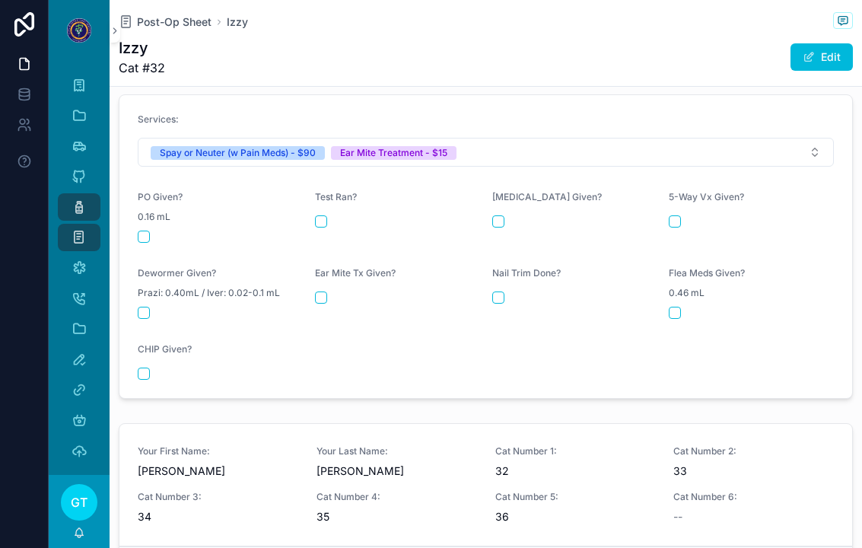
click at [138, 230] on button "scrollable content" at bounding box center [144, 236] width 12 height 12
click at [334, 291] on div "scrollable content" at bounding box center [397, 297] width 165 height 12
click at [345, 303] on div "Ear Mite Tx Given?" at bounding box center [397, 293] width 165 height 52
click at [344, 293] on div "Ear Mite Tx Given?" at bounding box center [397, 293] width 165 height 52
click at [341, 297] on div "Ear Mite Tx Given?" at bounding box center [397, 293] width 165 height 52
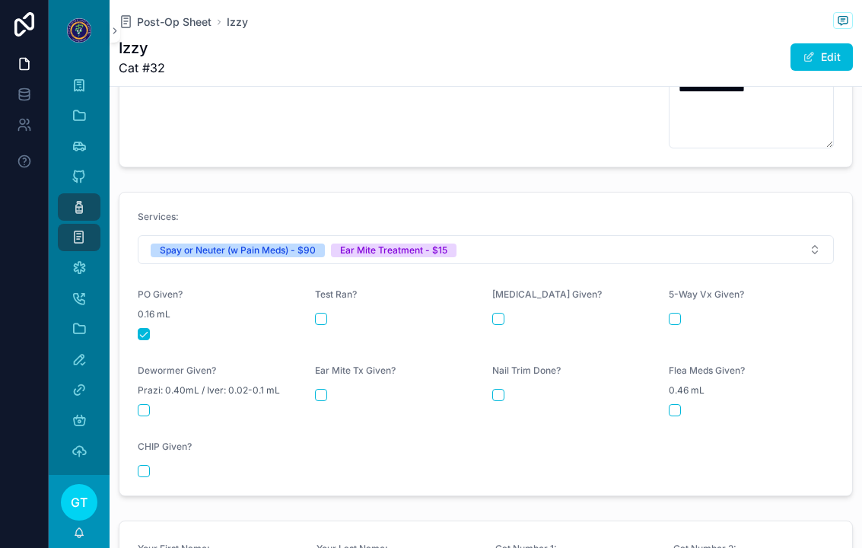
scroll to position [645, 0]
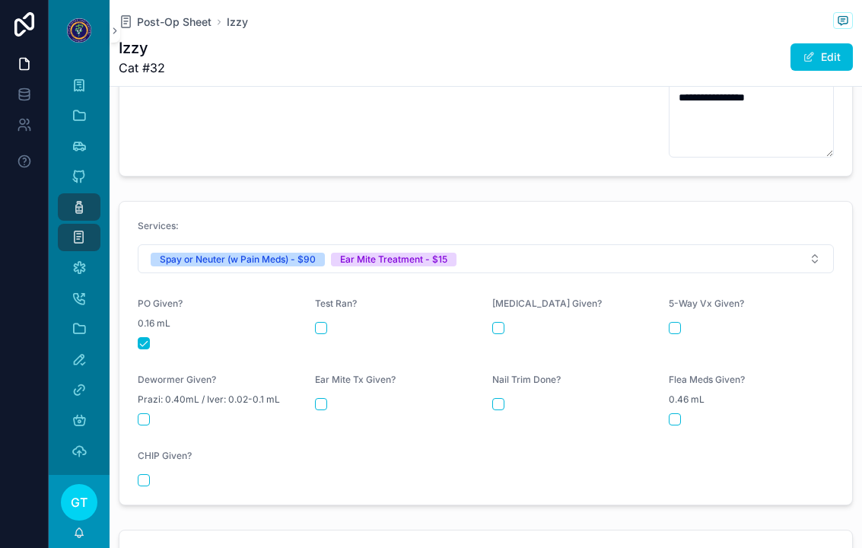
click at [344, 386] on div "Ear Mite Tx Given?" at bounding box center [397, 399] width 165 height 52
click at [330, 384] on div "Ear Mite Tx Given?" at bounding box center [397, 399] width 165 height 52
click at [332, 398] on div "scrollable content" at bounding box center [397, 404] width 165 height 12
click at [318, 398] on button "scrollable content" at bounding box center [321, 404] width 12 height 12
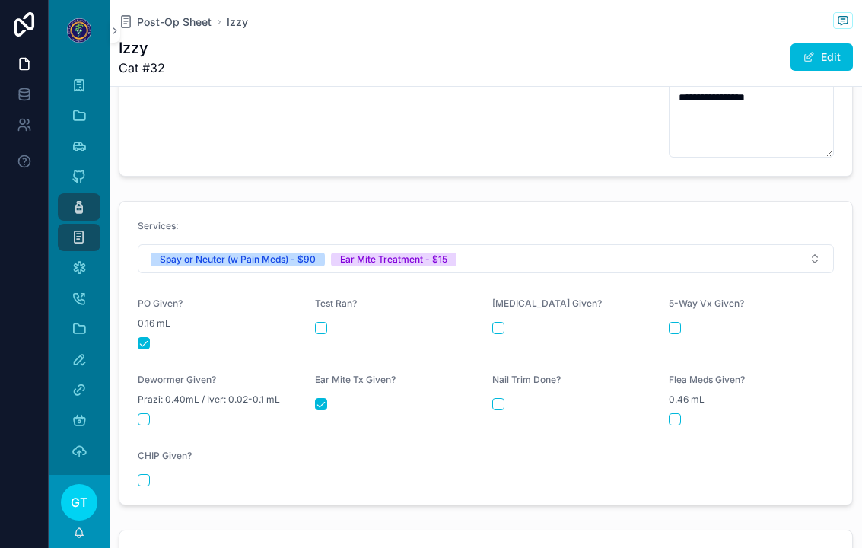
click at [184, 25] on span "Post-Op Sheet" at bounding box center [174, 21] width 75 height 15
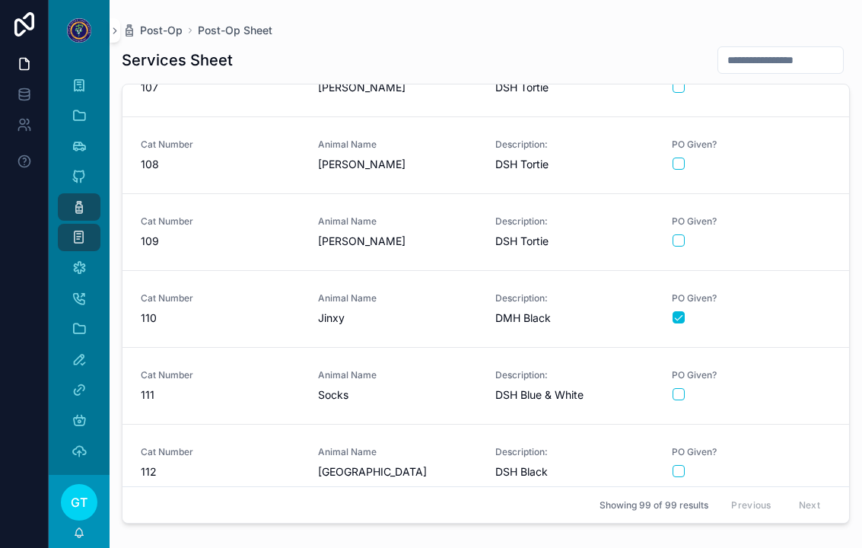
scroll to position [5881, 0]
click at [433, 239] on span "[PERSON_NAME]" at bounding box center [397, 241] width 159 height 15
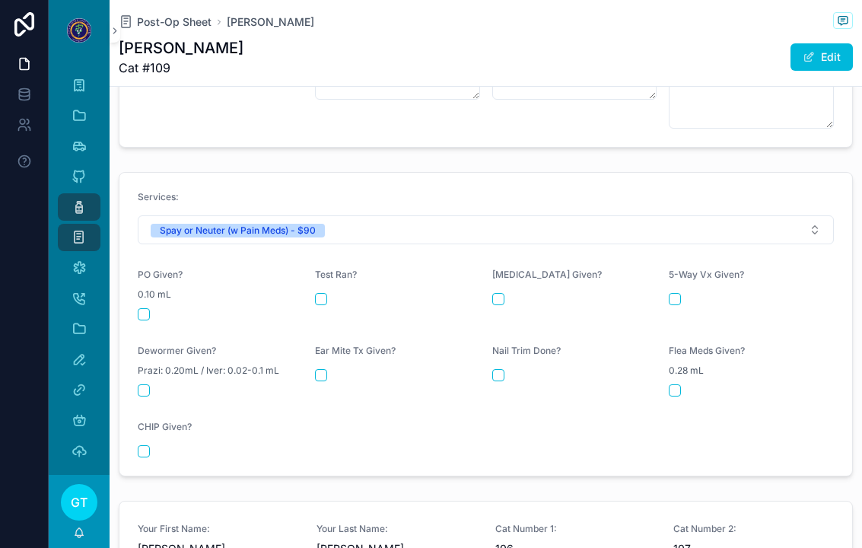
scroll to position [615, 0]
click at [147, 306] on button "scrollable content" at bounding box center [144, 312] width 12 height 12
click at [193, 16] on span "Post-Op Sheet" at bounding box center [174, 21] width 75 height 15
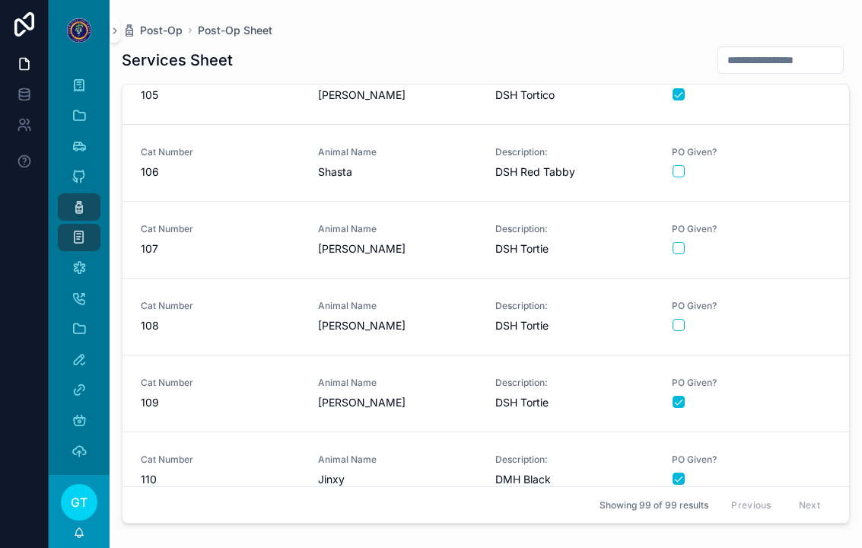
scroll to position [5719, 0]
click at [436, 316] on div "Animal Name [PERSON_NAME]" at bounding box center [397, 317] width 159 height 33
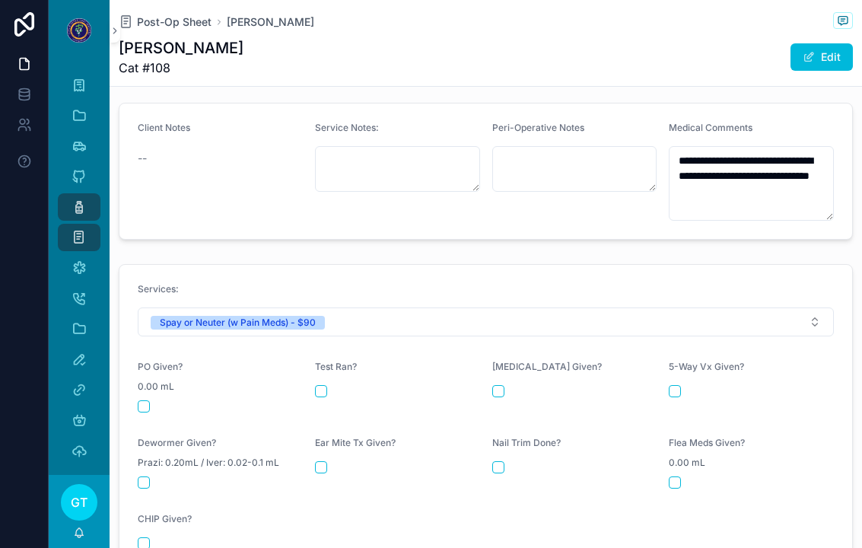
scroll to position [526, 0]
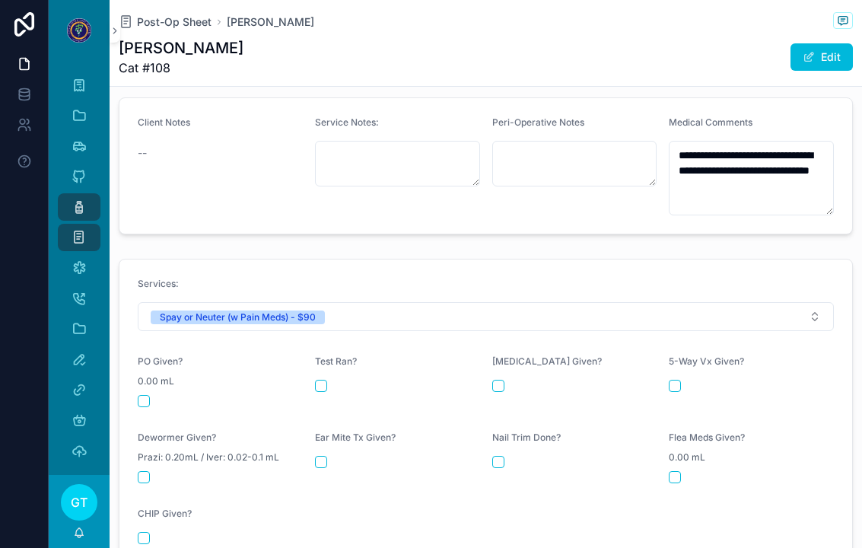
click at [147, 395] on button "scrollable content" at bounding box center [144, 401] width 12 height 12
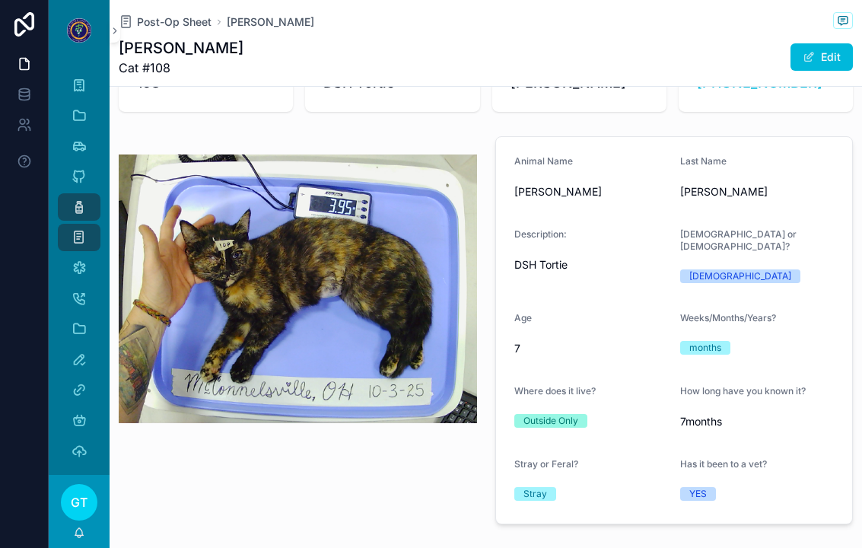
scroll to position [71, 0]
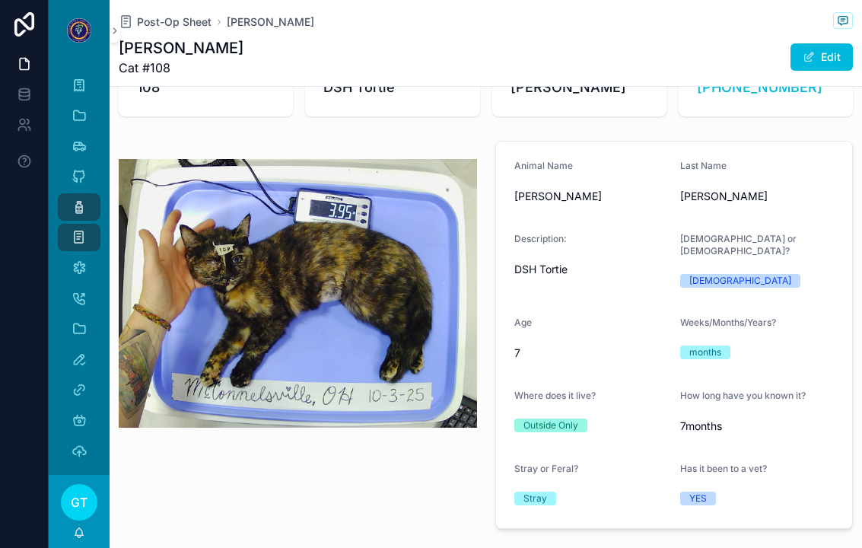
click at [173, 26] on span "Post-Op Sheet" at bounding box center [174, 21] width 75 height 15
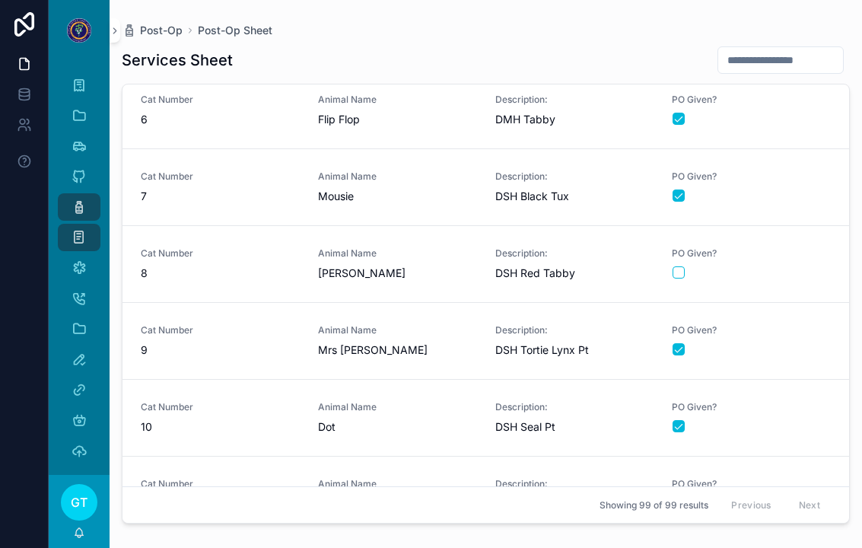
scroll to position [346, 0]
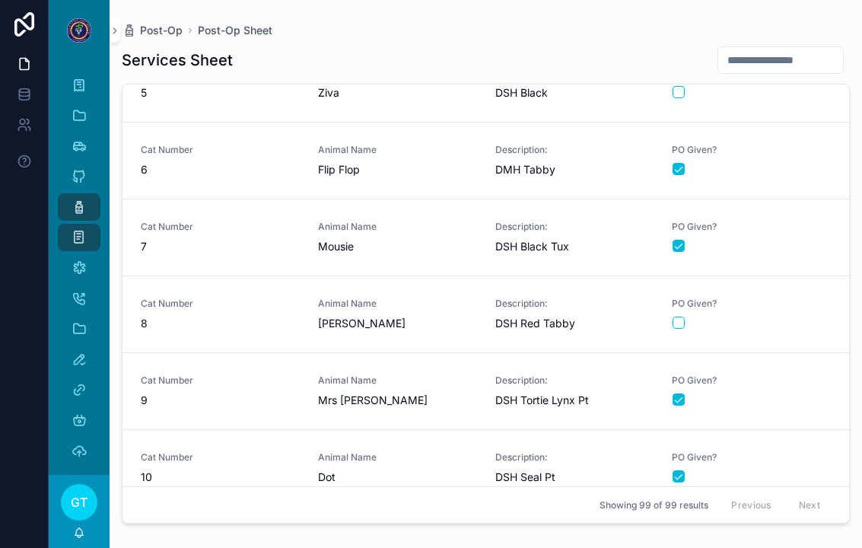
click at [389, 233] on div "Animal Name Mousie" at bounding box center [397, 237] width 159 height 33
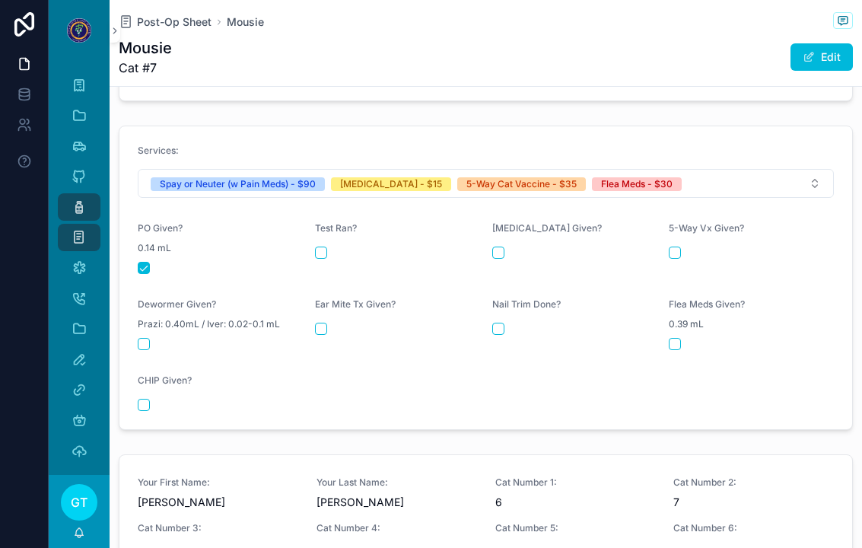
scroll to position [674, 0]
click at [495, 247] on button "scrollable content" at bounding box center [498, 253] width 12 height 12
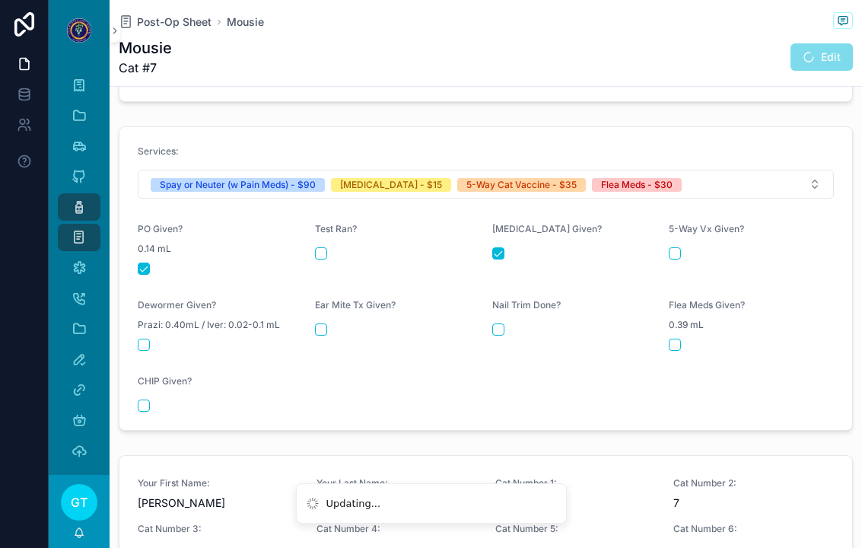
click at [688, 247] on div "scrollable content" at bounding box center [750, 253] width 165 height 12
click at [675, 247] on button "scrollable content" at bounding box center [674, 253] width 12 height 12
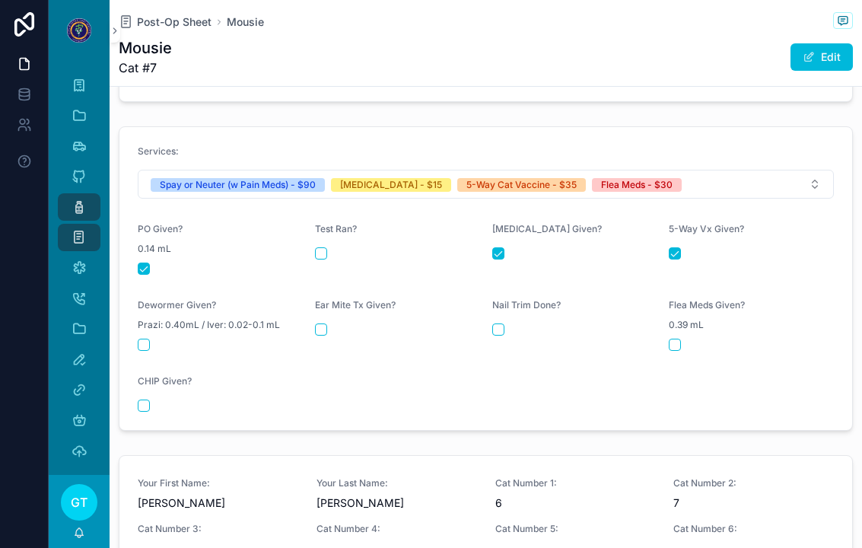
click at [684, 325] on div "Flea Meds Given? 0.39 mL" at bounding box center [750, 325] width 165 height 52
click at [680, 338] on button "scrollable content" at bounding box center [674, 344] width 12 height 12
click at [180, 27] on span "Post-Op Sheet" at bounding box center [174, 21] width 75 height 15
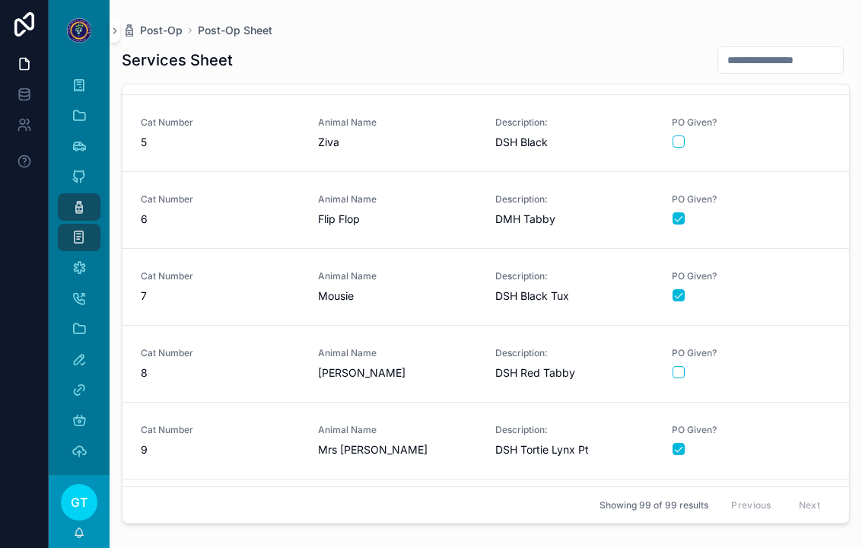
scroll to position [341, 0]
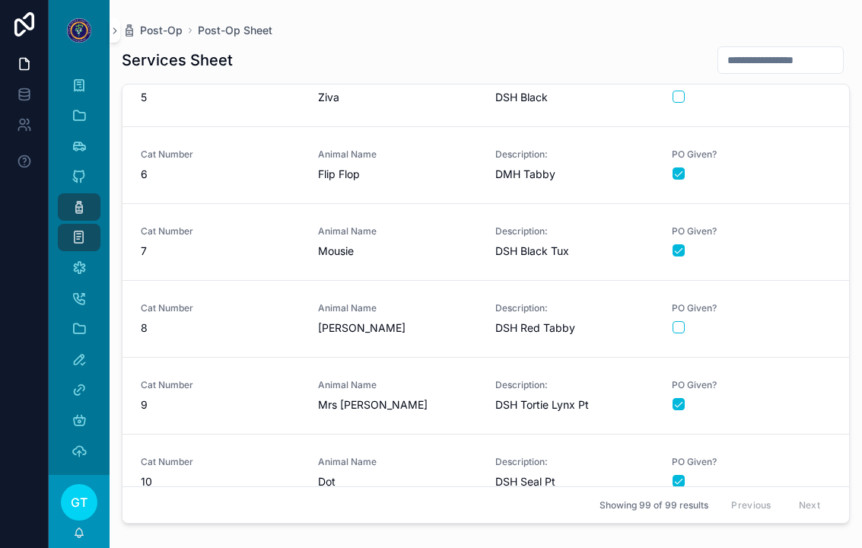
click at [294, 243] on span "7" at bounding box center [220, 250] width 159 height 15
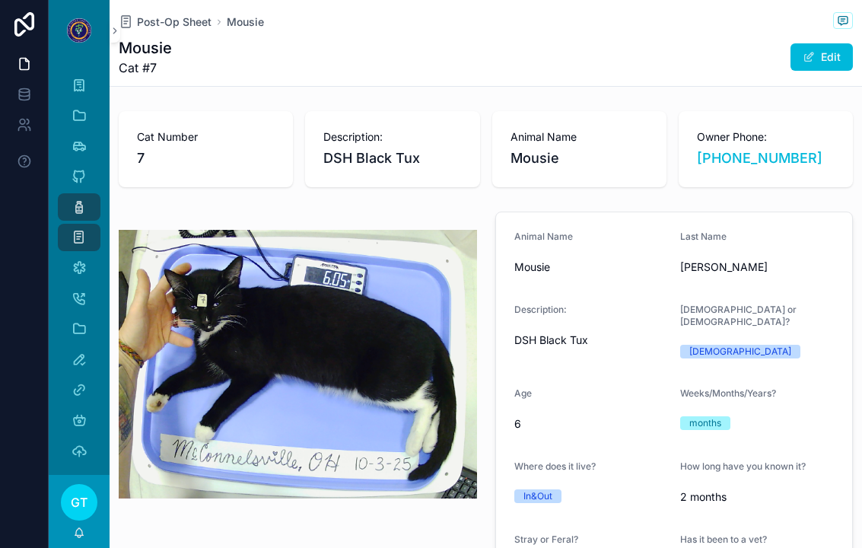
click at [189, 26] on span "Post-Op Sheet" at bounding box center [174, 21] width 75 height 15
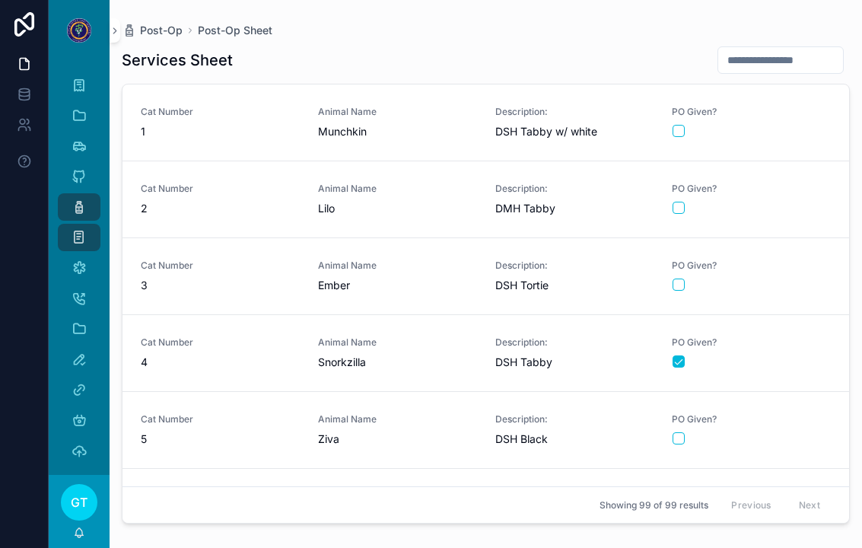
click at [258, 141] on link "Cat Number 1 Animal Name Munchkin Description: DSH Tabby w/ white PO Given?" at bounding box center [485, 122] width 726 height 77
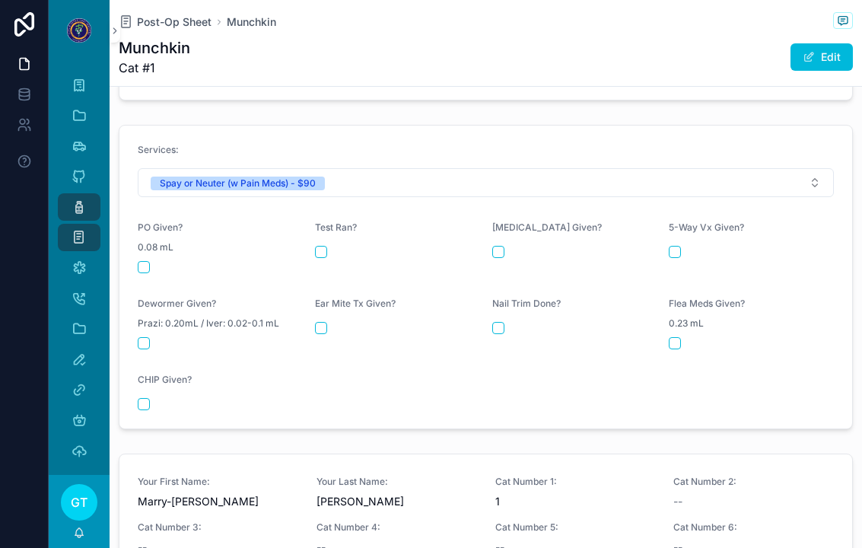
scroll to position [664, 0]
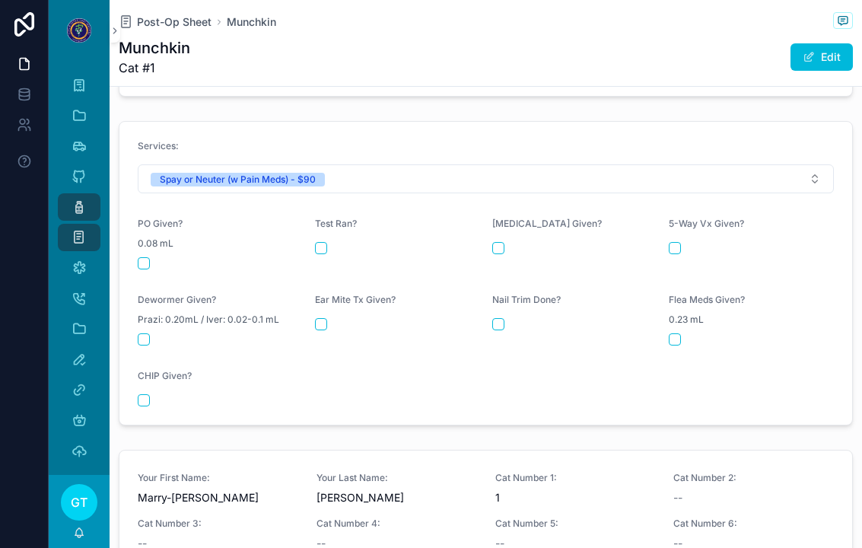
click at [139, 257] on button "scrollable content" at bounding box center [144, 263] width 12 height 12
click at [161, 27] on span "Post-Op Sheet" at bounding box center [174, 21] width 75 height 15
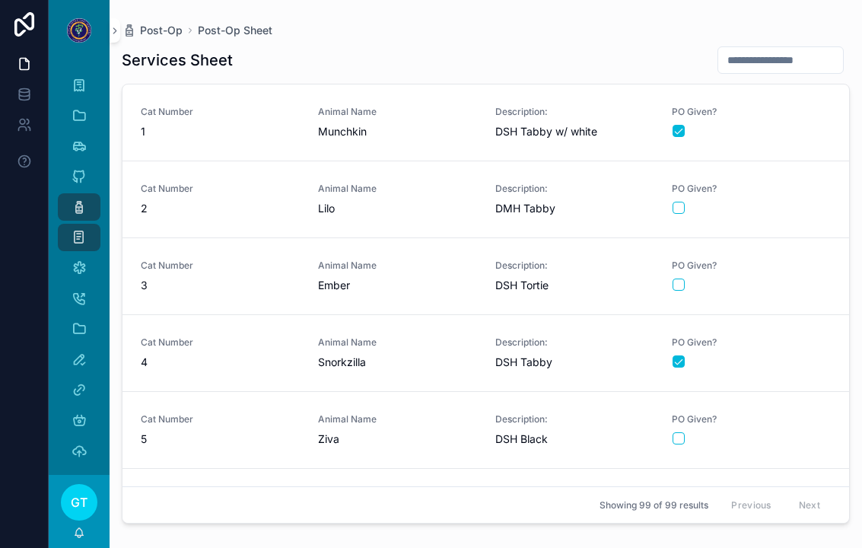
click at [269, 141] on link "Cat Number 1 Animal Name Munchkin Description: DSH Tabby w/ white PO Given?" at bounding box center [485, 122] width 726 height 77
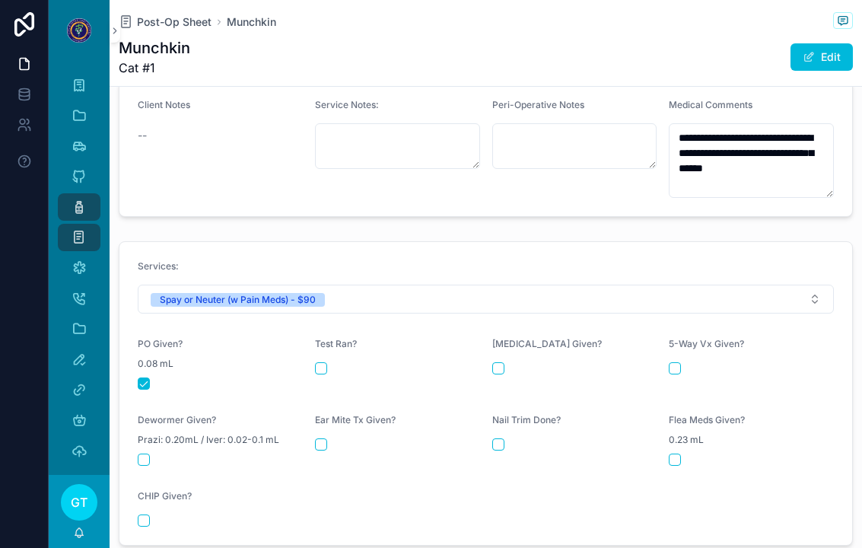
scroll to position [543, 0]
click at [182, 14] on span "Post-Op Sheet" at bounding box center [174, 21] width 75 height 15
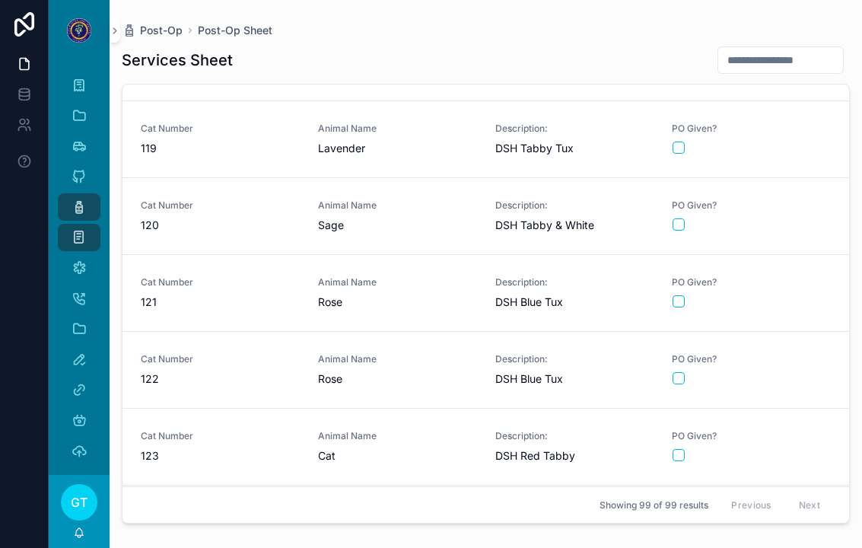
scroll to position [6744, 0]
click at [234, 198] on span "Cat Number" at bounding box center [220, 204] width 159 height 12
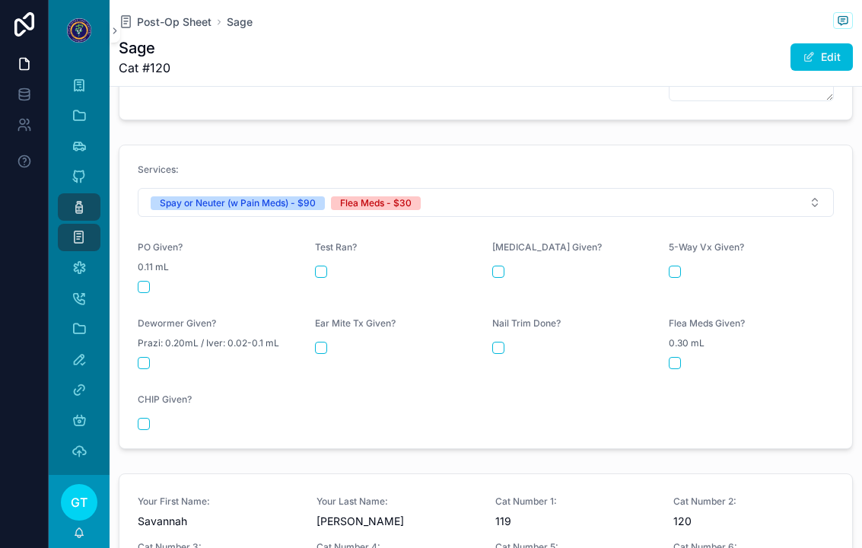
scroll to position [748, 0]
click at [141, 259] on span "0.11 mL" at bounding box center [153, 265] width 31 height 12
click at [146, 279] on button "scrollable content" at bounding box center [144, 285] width 12 height 12
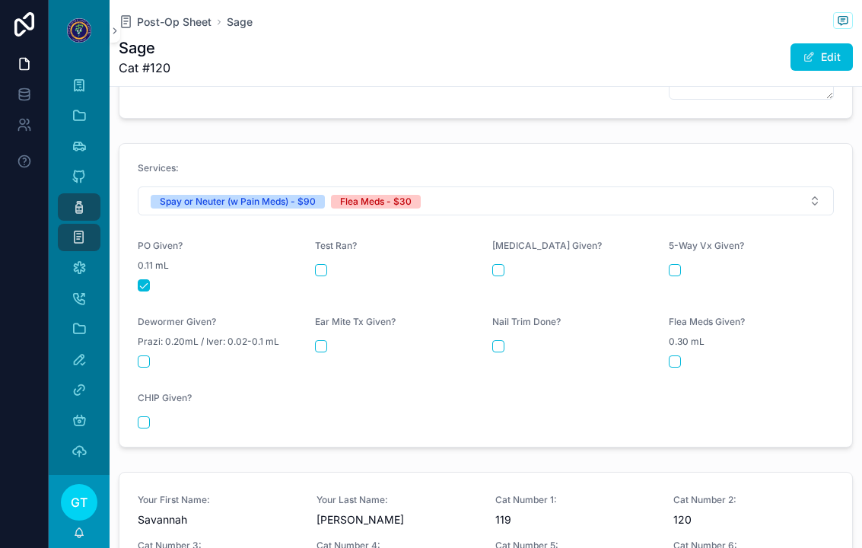
click at [700, 335] on span "0.30 mL" at bounding box center [686, 341] width 36 height 12
click at [675, 355] on button "scrollable content" at bounding box center [674, 361] width 12 height 12
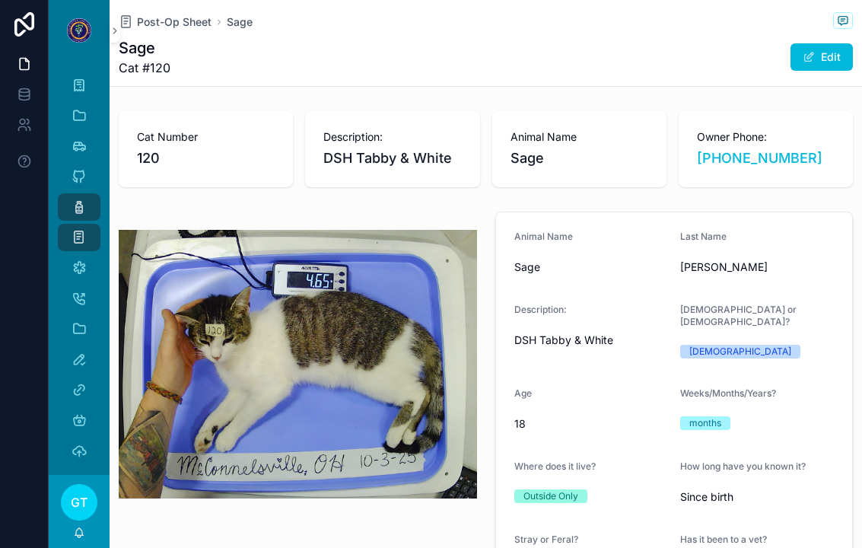
scroll to position [0, 0]
click at [191, 27] on span "Post-Op Sheet" at bounding box center [174, 21] width 75 height 15
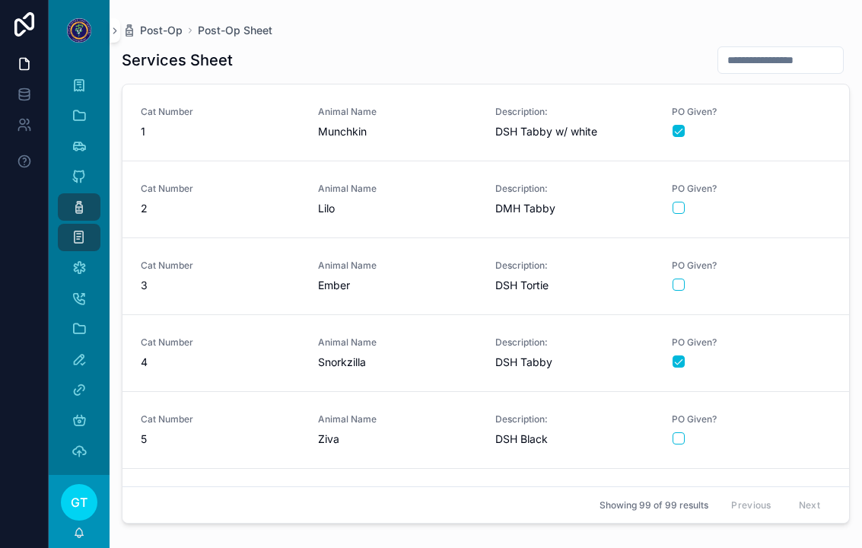
click at [240, 209] on span "2" at bounding box center [220, 208] width 159 height 15
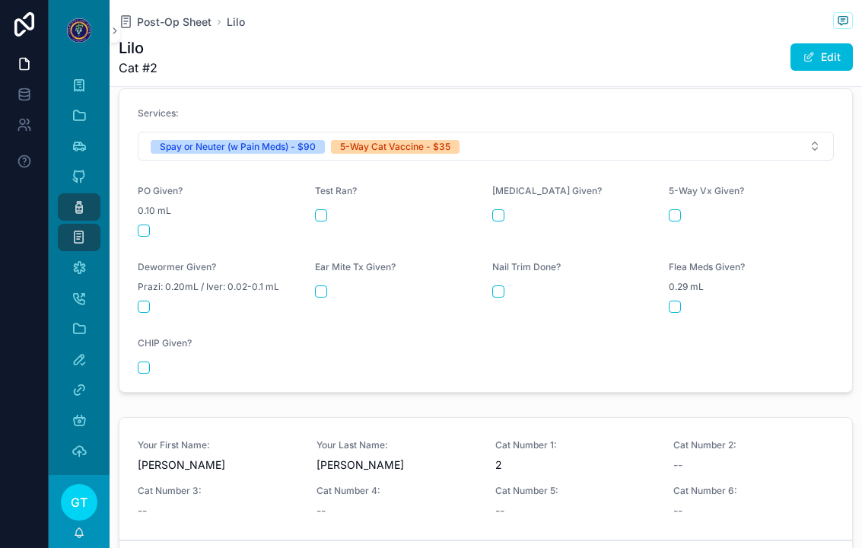
scroll to position [659, 0]
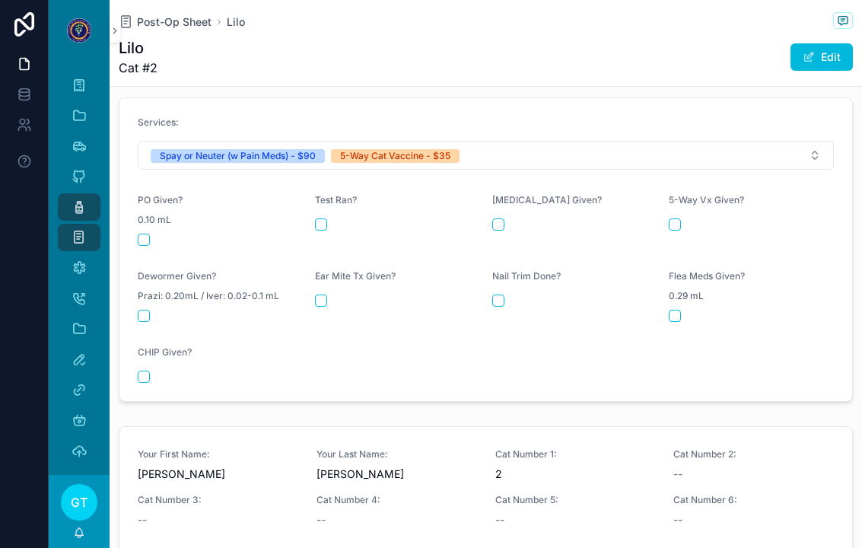
click at [148, 217] on div "PO Given? 0.10 mL" at bounding box center [220, 220] width 165 height 52
click at [141, 233] on button "scrollable content" at bounding box center [144, 239] width 12 height 12
click at [691, 218] on div "scrollable content" at bounding box center [750, 224] width 165 height 12
click at [672, 218] on button "scrollable content" at bounding box center [674, 224] width 12 height 12
click at [183, 27] on span "Post-Op Sheet" at bounding box center [174, 21] width 75 height 15
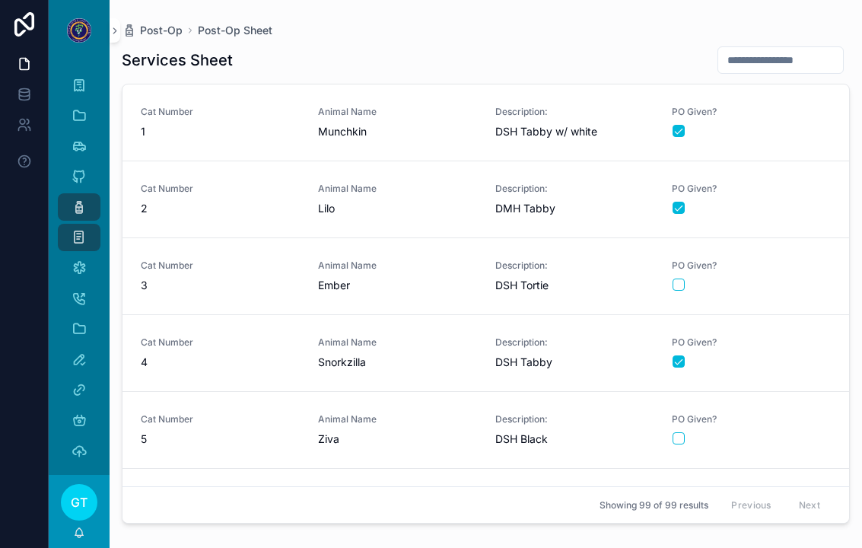
click at [189, 4] on div "Post-Op Post-Op Sheet Services Sheet Cat Number 1 Animal Name Munchkin Descript…" at bounding box center [486, 264] width 752 height 529
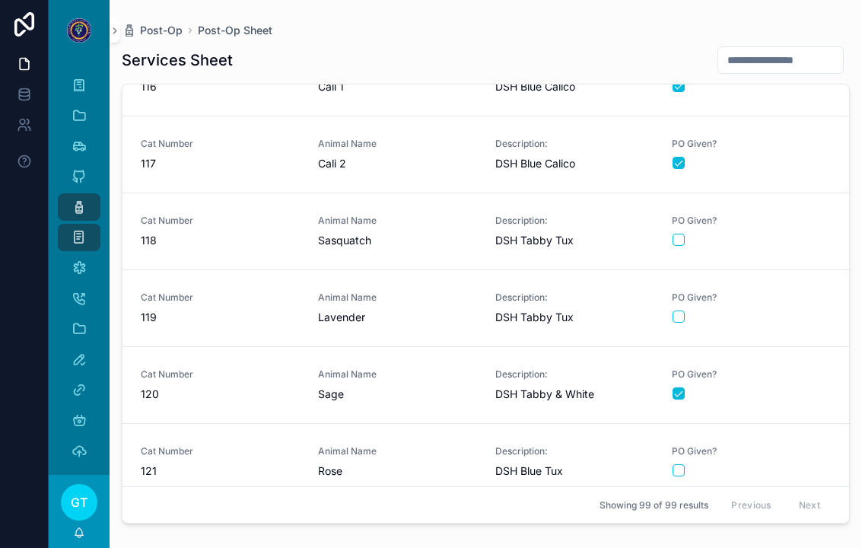
scroll to position [6572, 0]
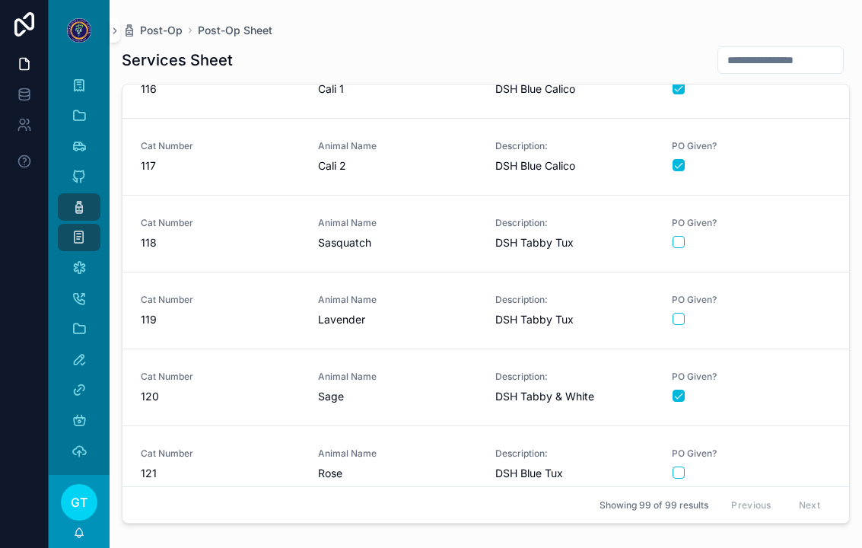
click at [438, 306] on div "Animal Name Lavender" at bounding box center [397, 310] width 159 height 33
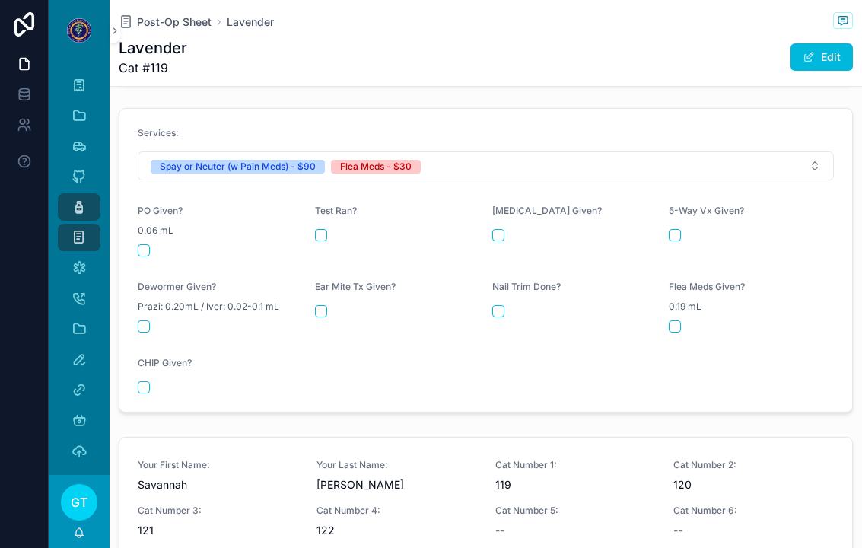
scroll to position [720, 0]
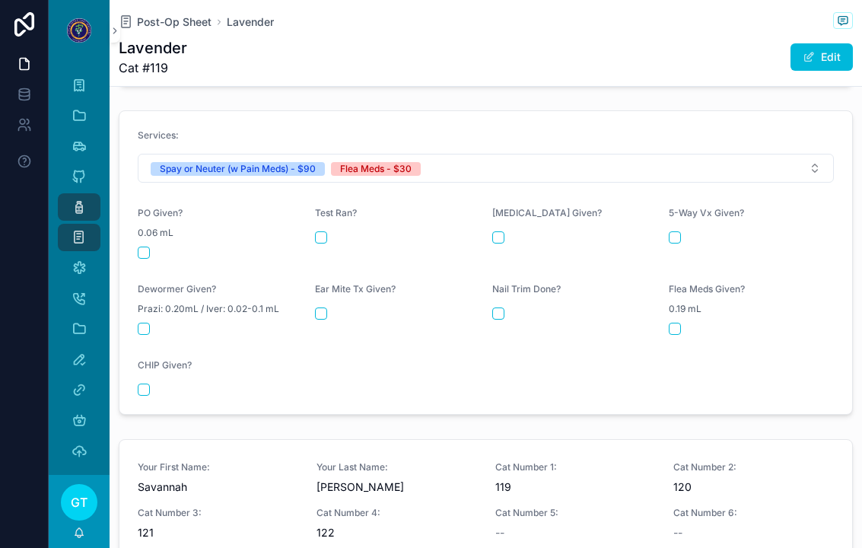
click at [145, 246] on button "scrollable content" at bounding box center [144, 252] width 12 height 12
click at [683, 303] on div "0.19 mL" at bounding box center [750, 308] width 165 height 15
click at [674, 322] on button "scrollable content" at bounding box center [674, 328] width 12 height 12
click at [159, 26] on span "Post-Op Sheet" at bounding box center [174, 21] width 75 height 15
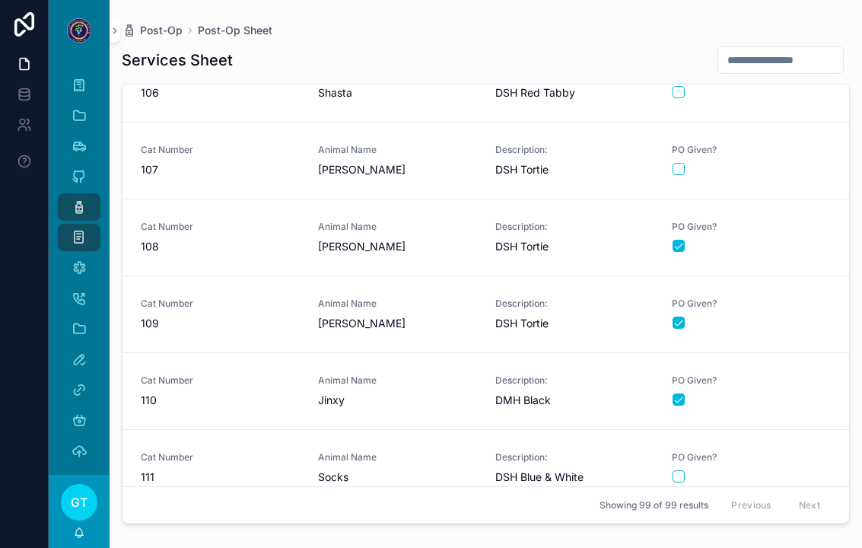
scroll to position [5800, 0]
click at [385, 171] on span "[PERSON_NAME]" at bounding box center [397, 169] width 159 height 15
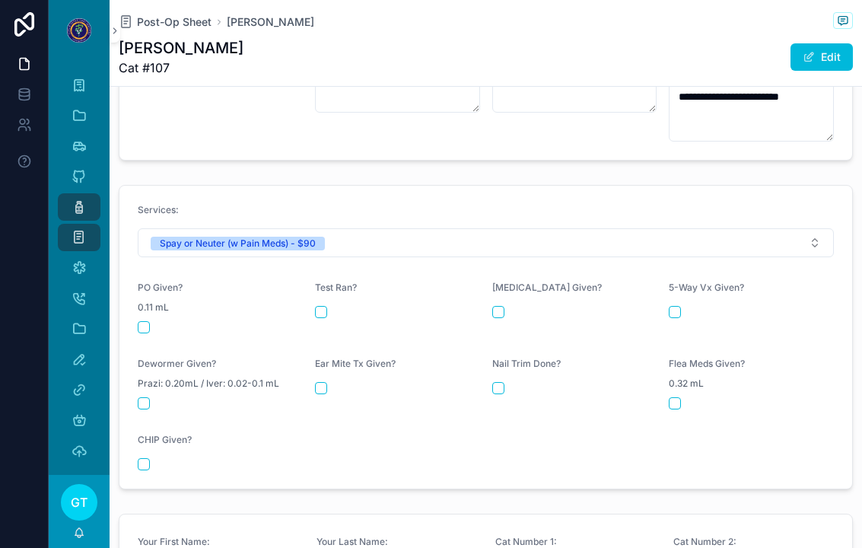
scroll to position [610, 0]
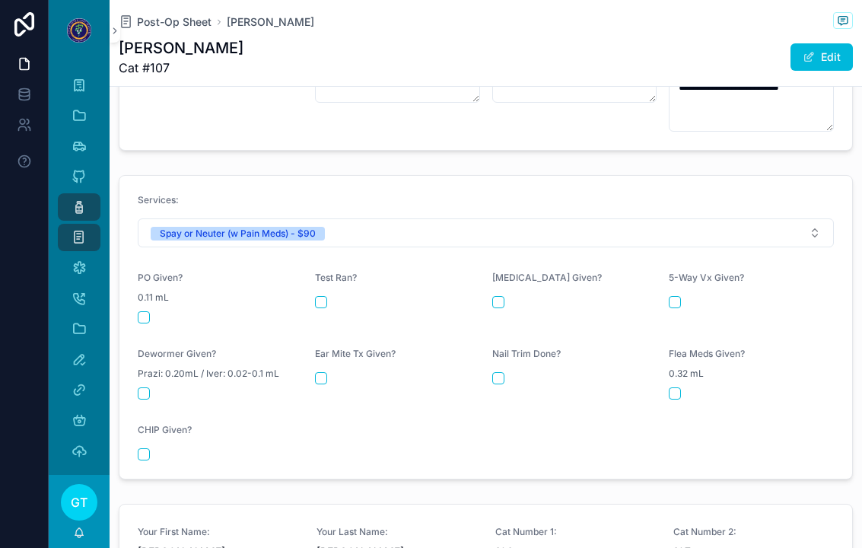
click at [138, 311] on button "scrollable content" at bounding box center [144, 317] width 12 height 12
click at [187, 18] on span "Post-Op Sheet" at bounding box center [174, 21] width 75 height 15
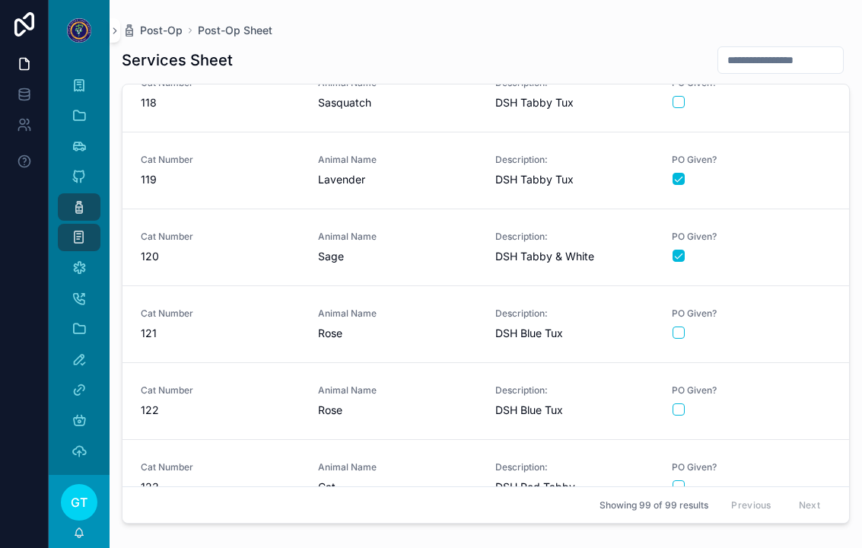
scroll to position [6712, 0]
click at [574, 143] on link "Cat Number 119 Animal Name Lavender Description: DSH Tabby Tux PO Given?" at bounding box center [485, 170] width 726 height 77
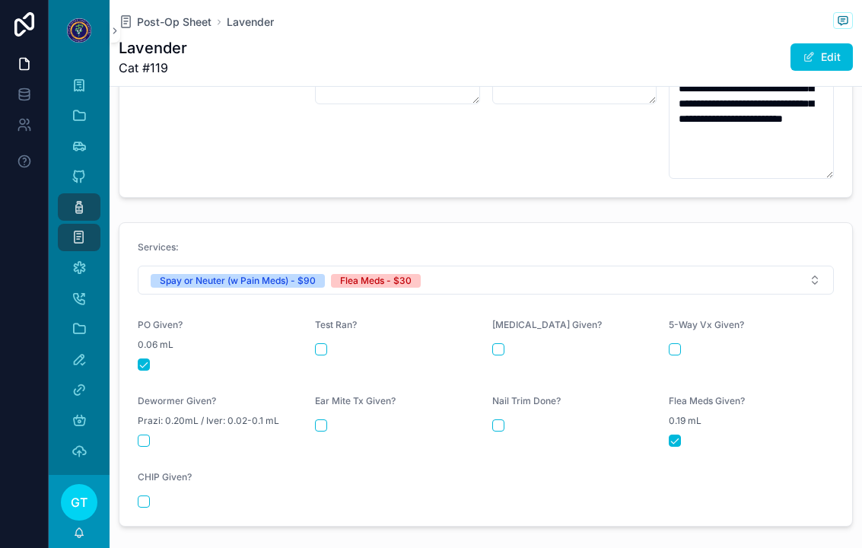
scroll to position [602, 0]
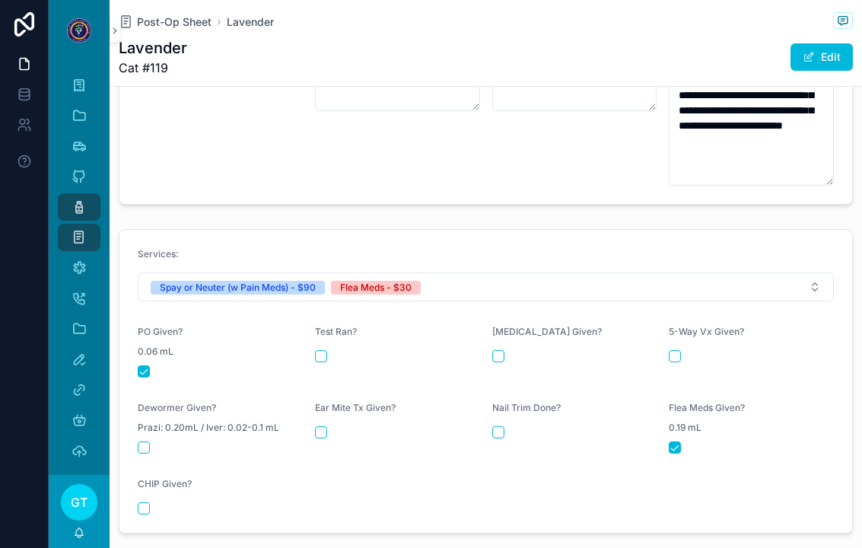
click at [150, 25] on span "Post-Op Sheet" at bounding box center [174, 21] width 75 height 15
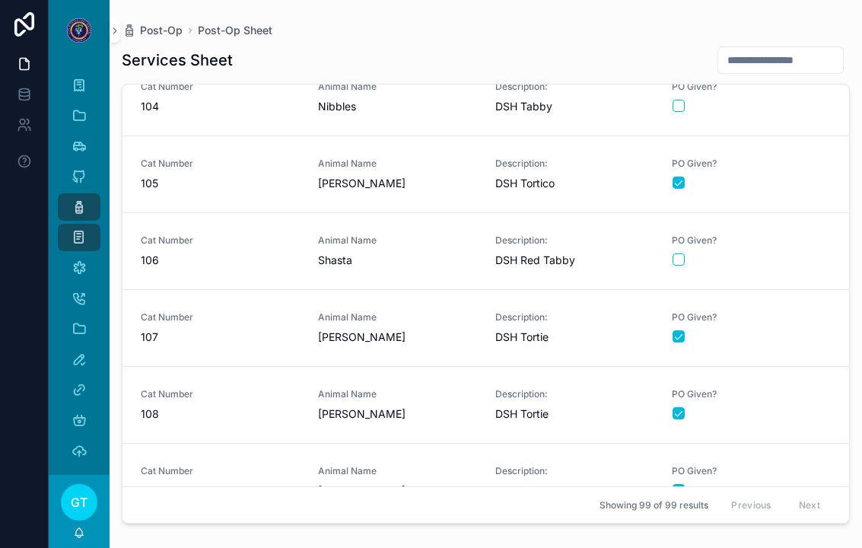
scroll to position [5630, 0]
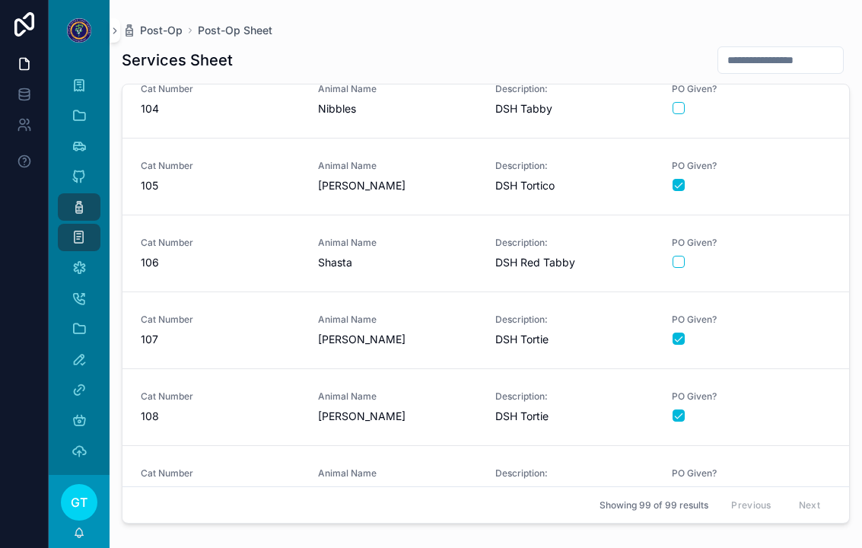
click at [426, 246] on span "Animal Name" at bounding box center [397, 243] width 159 height 12
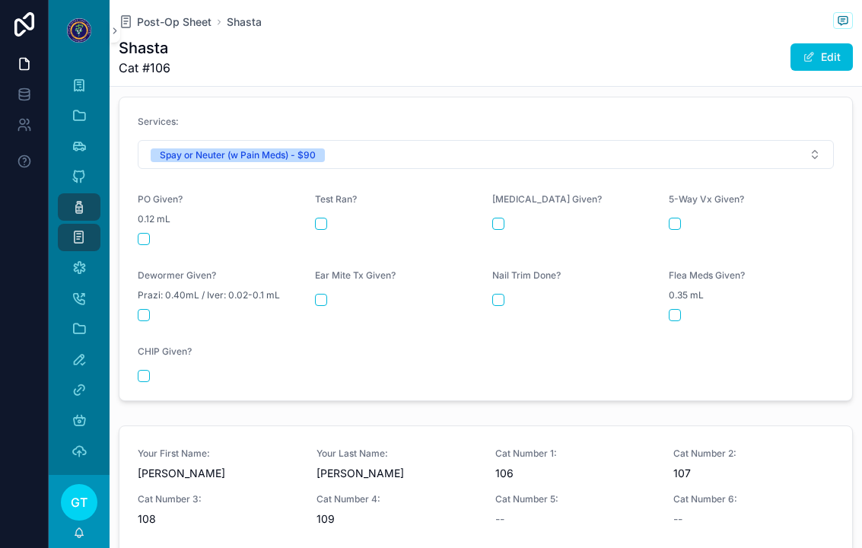
scroll to position [672, 0]
click at [141, 233] on button "scrollable content" at bounding box center [144, 239] width 12 height 12
click at [193, 25] on span "Post-Op Sheet" at bounding box center [174, 21] width 75 height 15
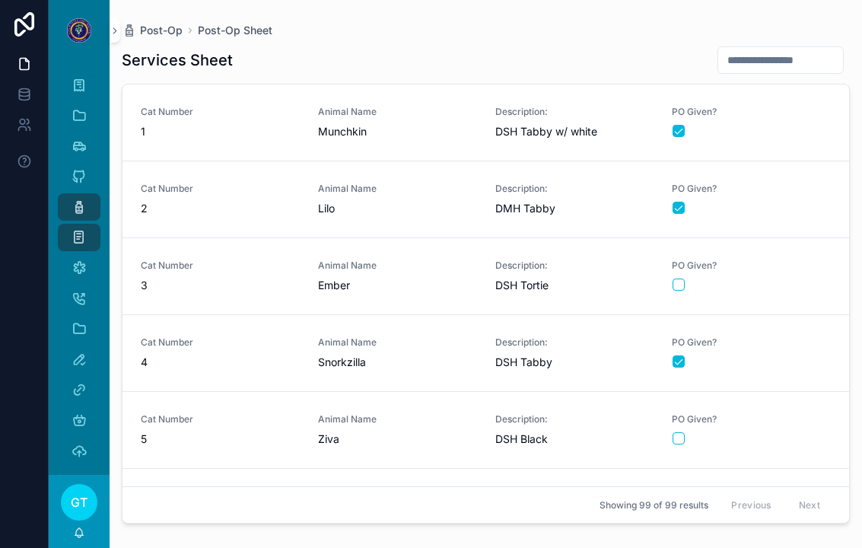
click at [289, 278] on span "3" at bounding box center [220, 285] width 159 height 15
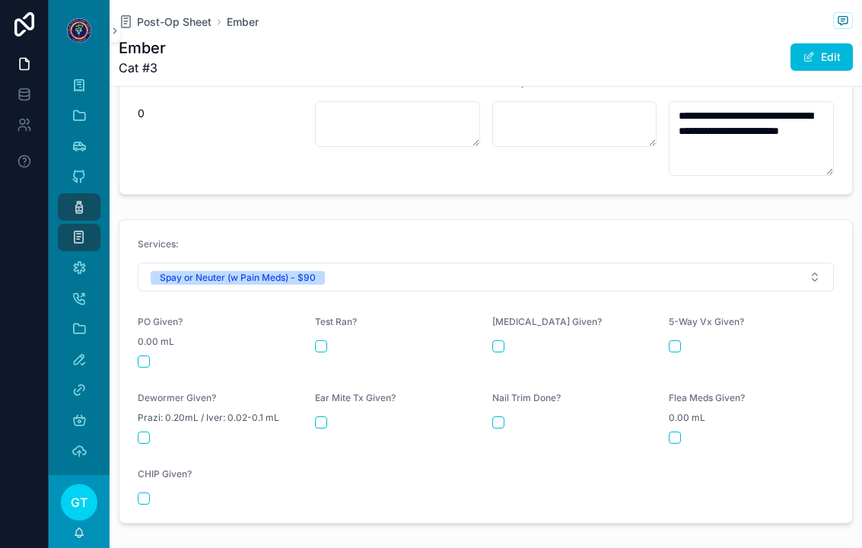
scroll to position [568, 0]
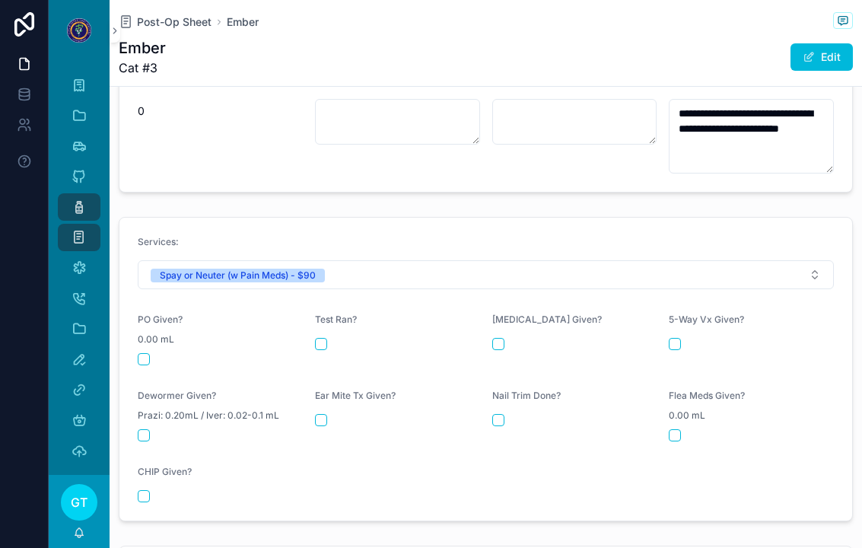
click at [138, 353] on button "scrollable content" at bounding box center [144, 359] width 12 height 12
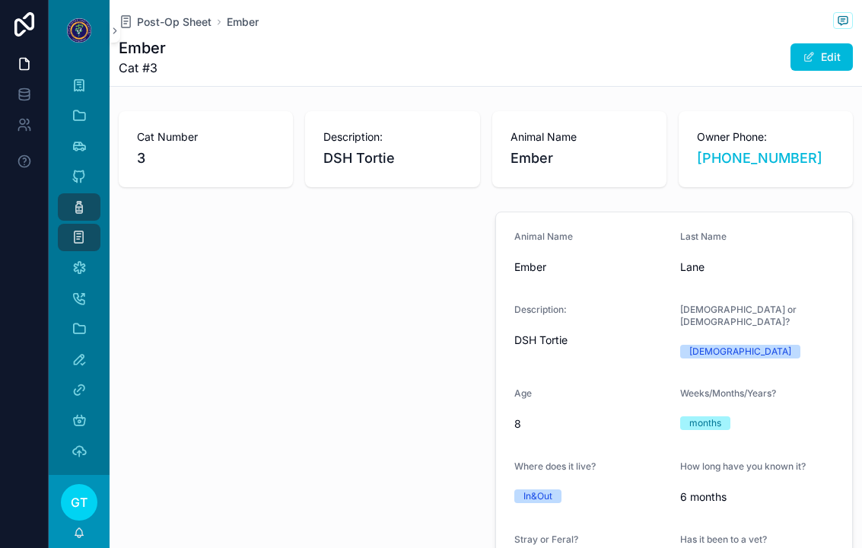
scroll to position [0, 0]
click at [178, 27] on span "Post-Op Sheet" at bounding box center [174, 21] width 75 height 15
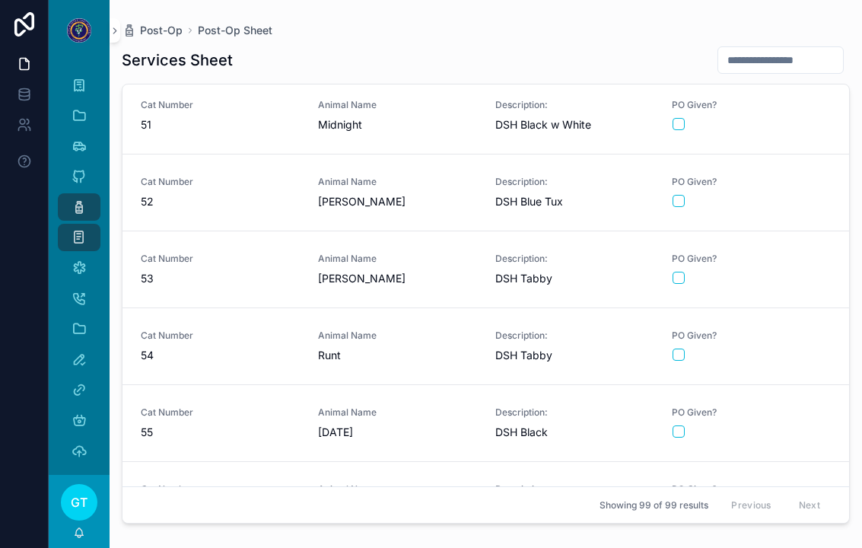
scroll to position [3844, 0]
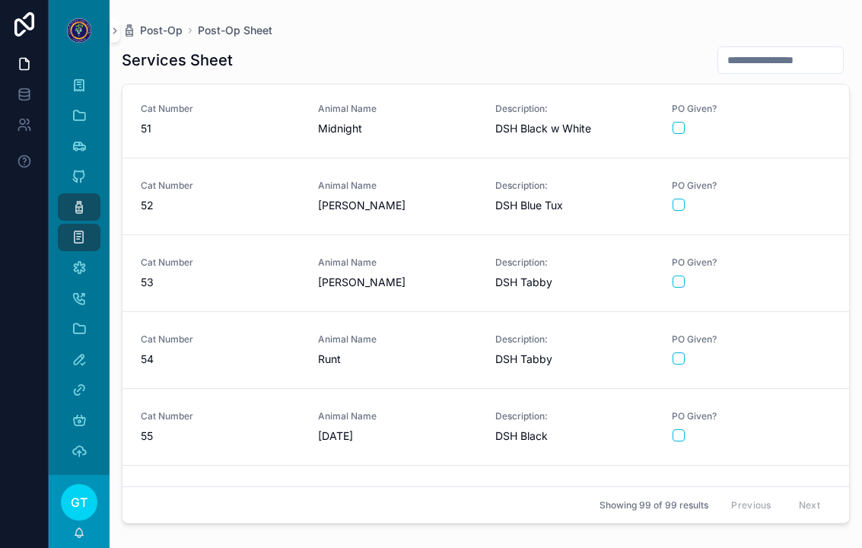
click at [268, 278] on span "53" at bounding box center [220, 282] width 159 height 15
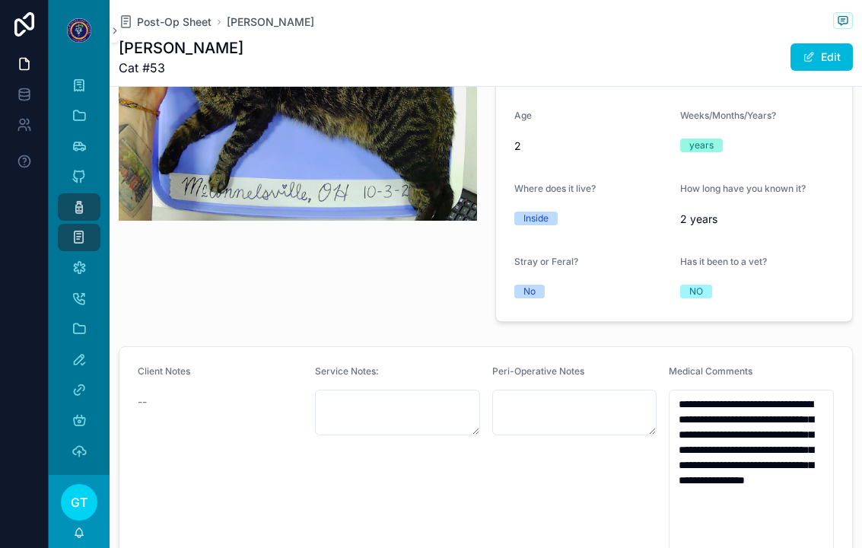
scroll to position [283, 0]
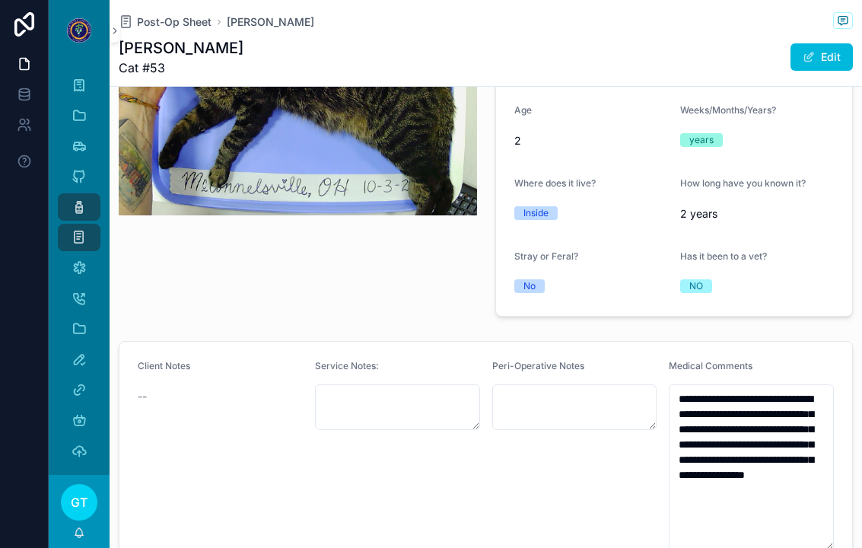
click at [166, 15] on span "Post-Op Sheet" at bounding box center [174, 21] width 75 height 15
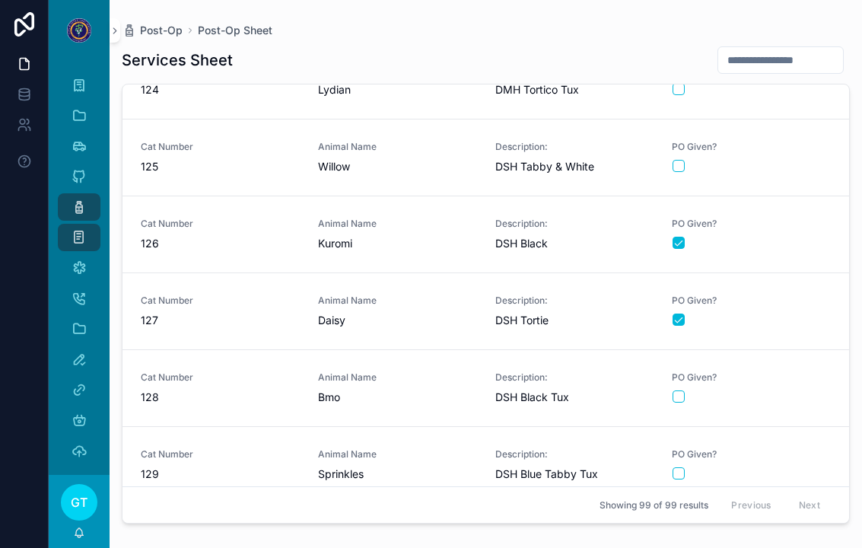
scroll to position [7185, 0]
click at [262, 400] on span "128" at bounding box center [220, 397] width 159 height 15
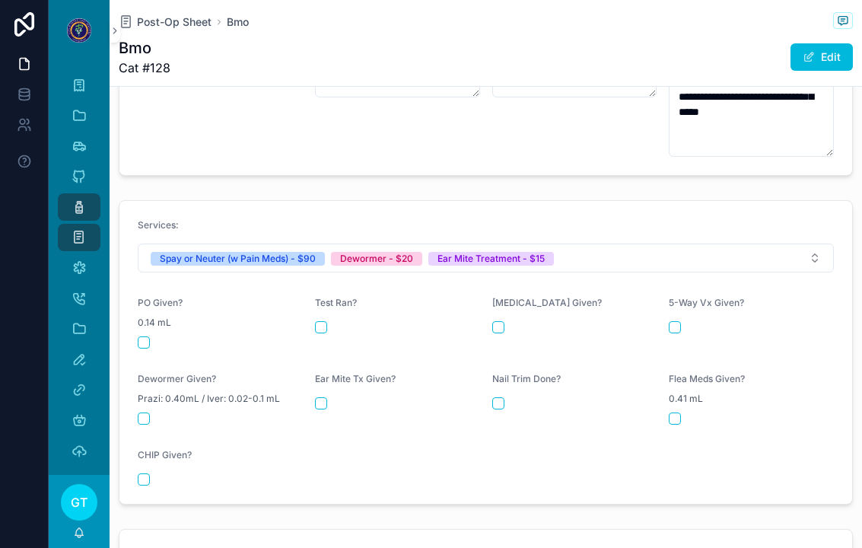
scroll to position [617, 0]
click at [148, 335] on button "scrollable content" at bounding box center [144, 341] width 12 height 12
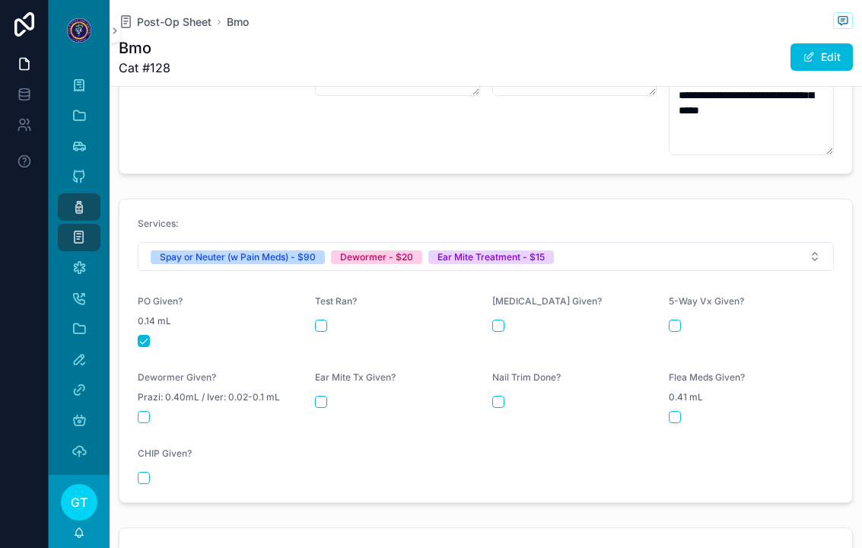
click at [153, 411] on div "scrollable content" at bounding box center [220, 417] width 165 height 12
click at [148, 411] on button "scrollable content" at bounding box center [144, 417] width 12 height 12
click at [317, 395] on button "scrollable content" at bounding box center [321, 401] width 12 height 12
click at [173, 22] on span "Post-Op Sheet" at bounding box center [174, 21] width 75 height 15
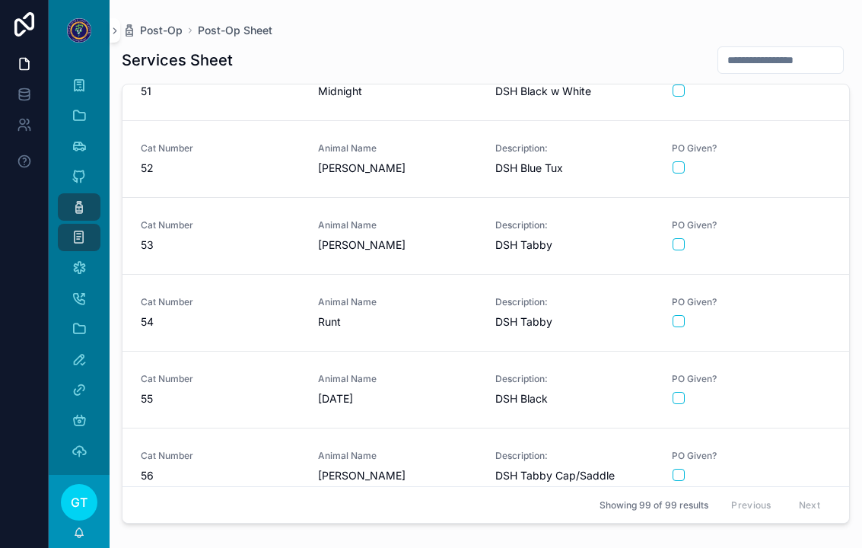
scroll to position [3882, 0]
click at [427, 234] on div "Animal Name [PERSON_NAME]" at bounding box center [397, 234] width 159 height 33
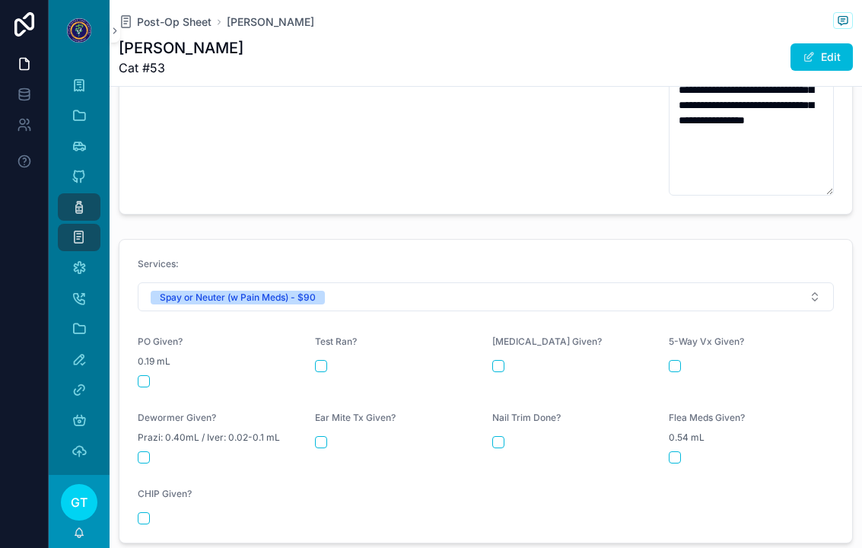
scroll to position [644, 0]
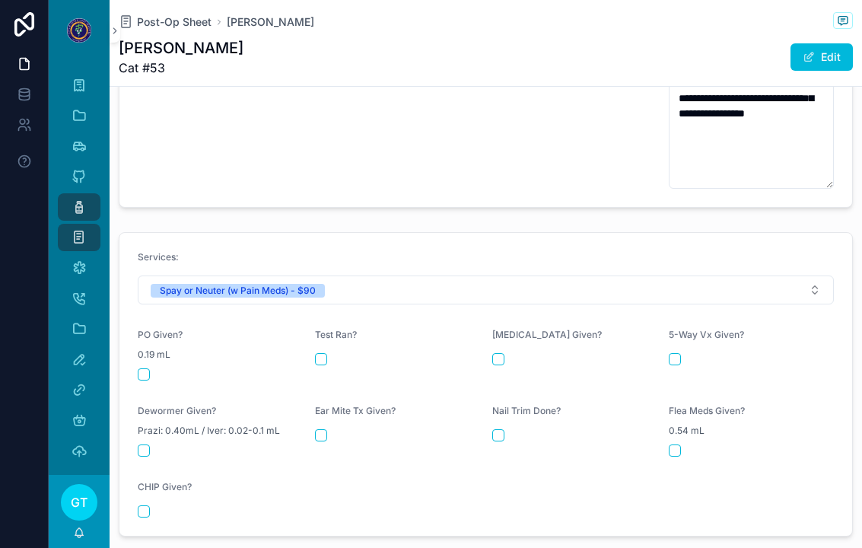
click at [143, 368] on button "scrollable content" at bounding box center [144, 374] width 12 height 12
click at [190, 20] on span "Post-Op Sheet" at bounding box center [174, 21] width 75 height 15
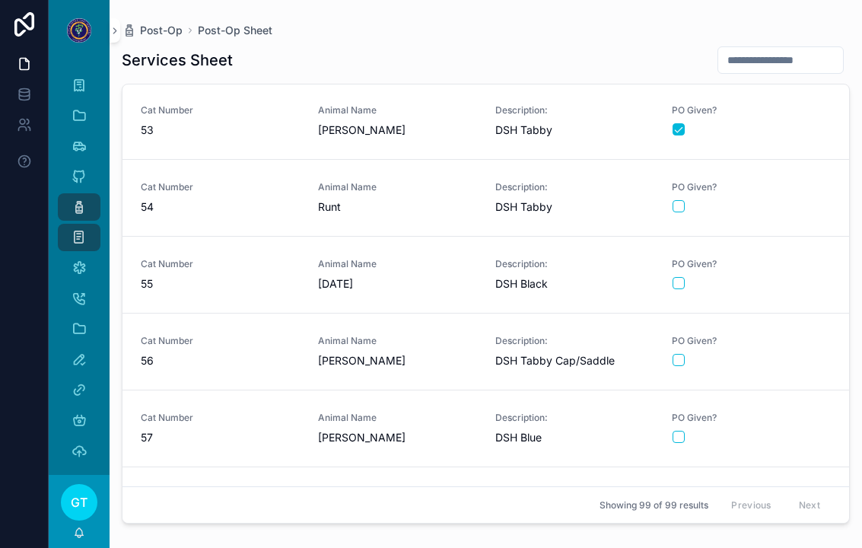
scroll to position [4037, 0]
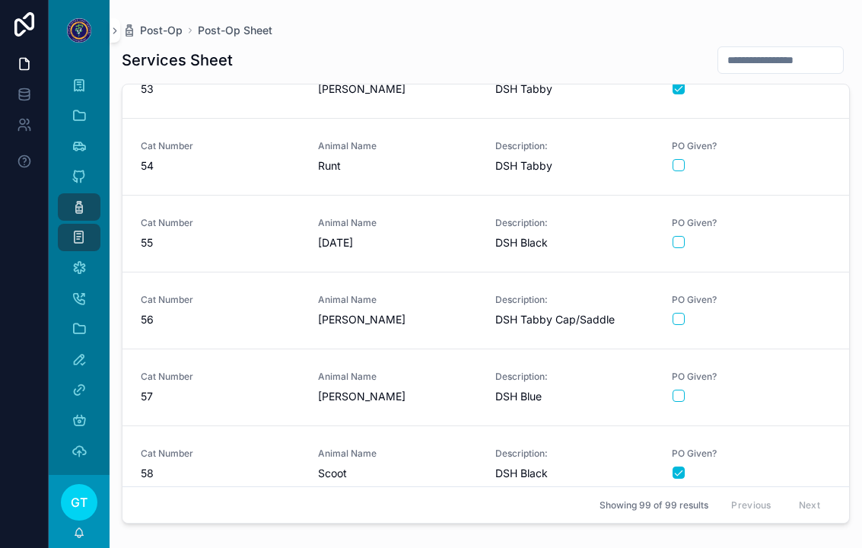
click at [386, 237] on span "[DATE]" at bounding box center [397, 242] width 159 height 15
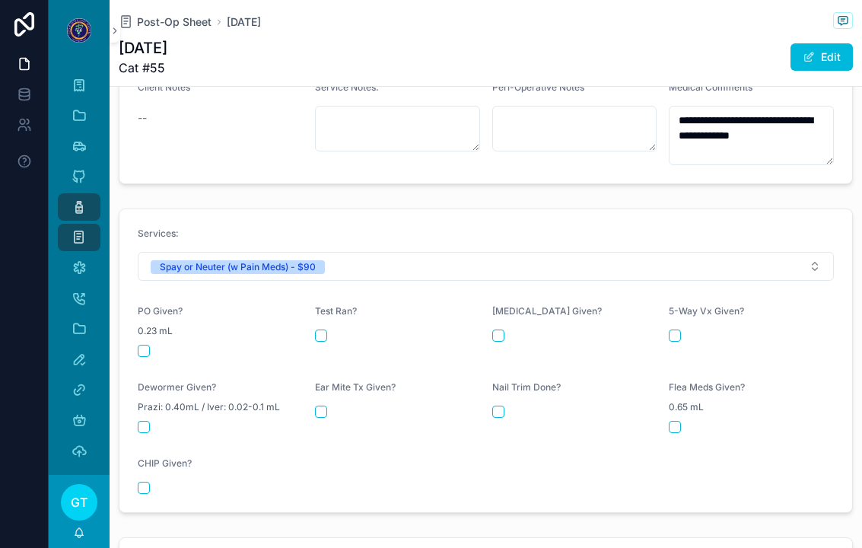
scroll to position [577, 0]
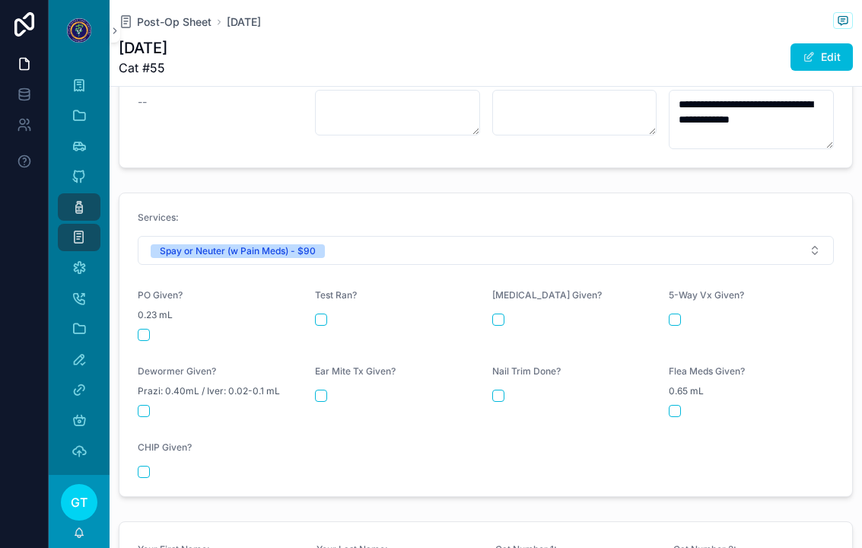
click at [141, 329] on button "scrollable content" at bounding box center [144, 335] width 12 height 12
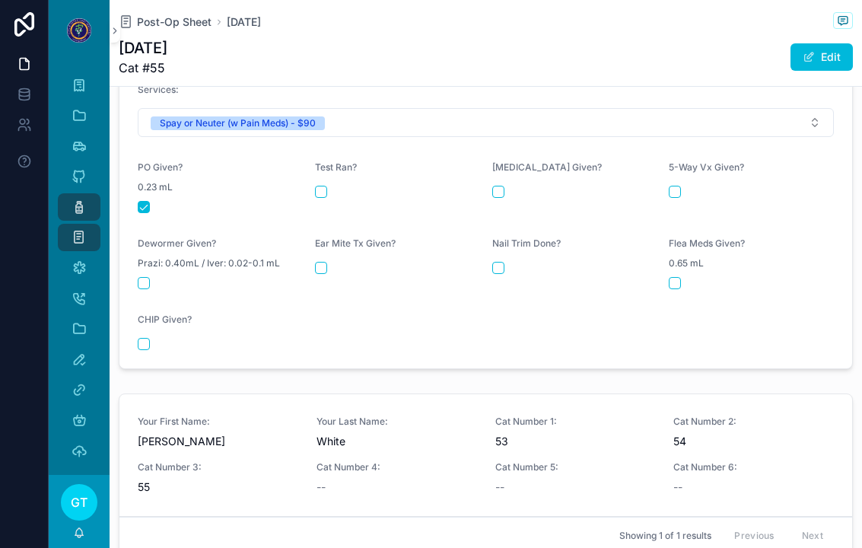
scroll to position [703, 0]
click at [182, 25] on span "Post-Op Sheet" at bounding box center [174, 21] width 75 height 15
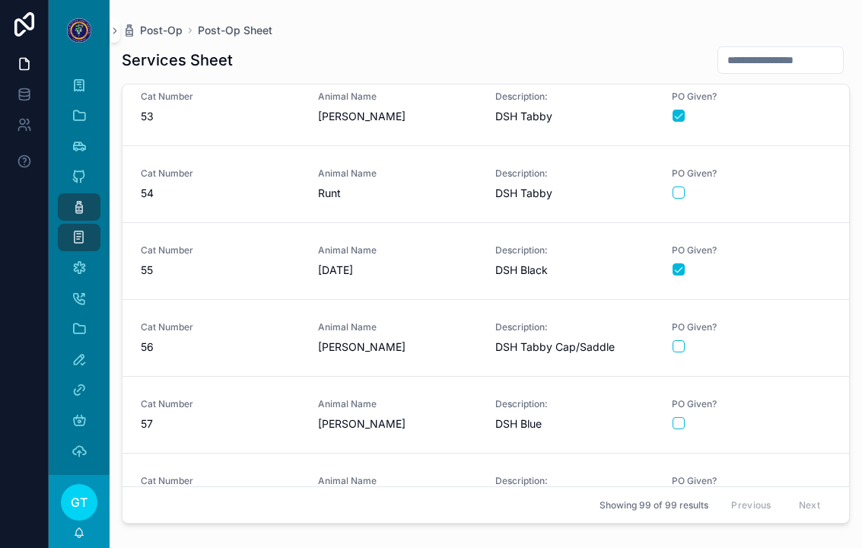
scroll to position [4003, 0]
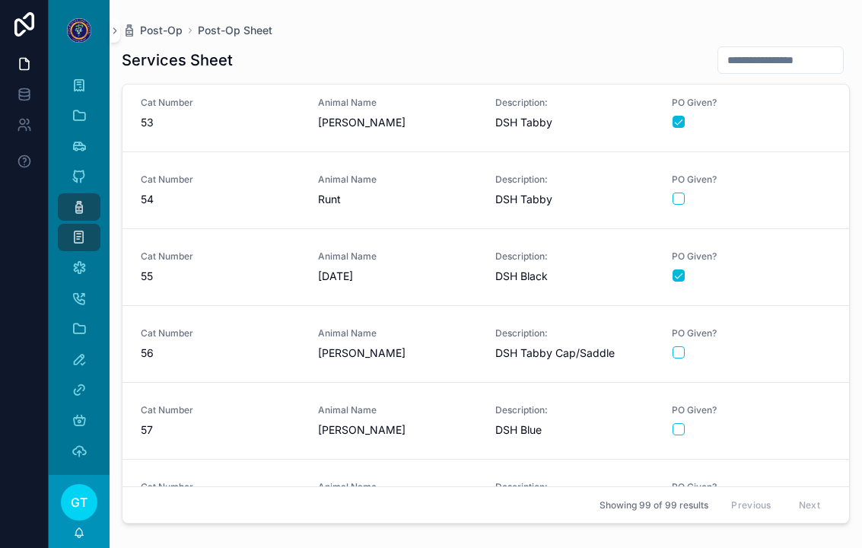
click at [283, 192] on span "54" at bounding box center [220, 199] width 159 height 15
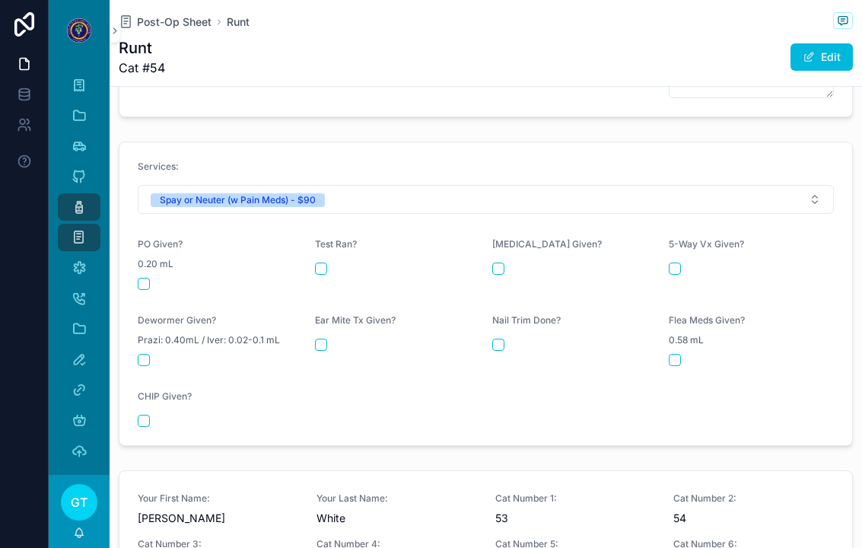
scroll to position [629, 0]
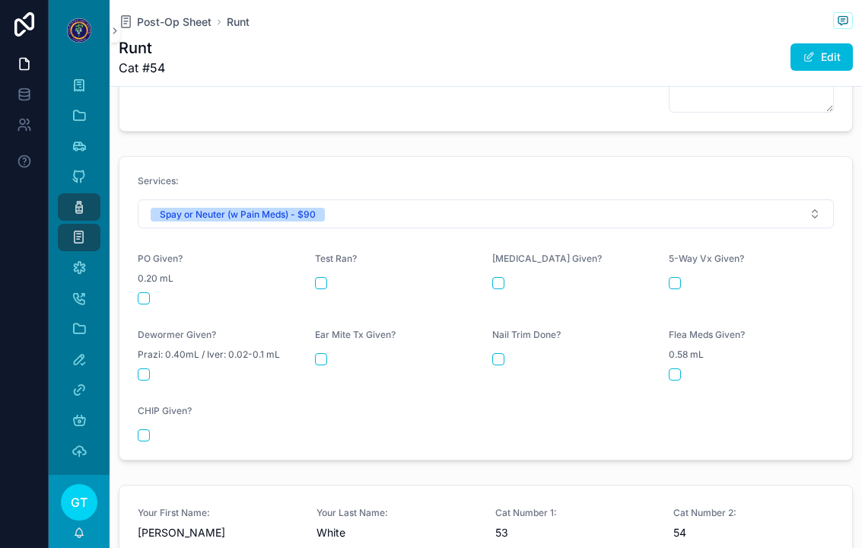
click at [153, 278] on div "PO Given? 0.20 mL" at bounding box center [220, 278] width 165 height 52
click at [145, 292] on button "scrollable content" at bounding box center [144, 298] width 12 height 12
click at [164, 26] on span "Post-Op Sheet" at bounding box center [174, 21] width 75 height 15
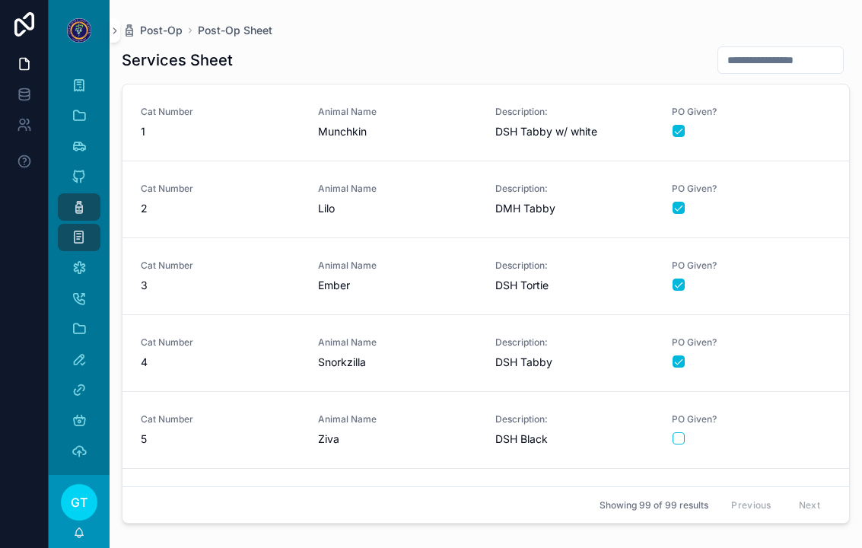
click at [179, 26] on span "Post-Op" at bounding box center [161, 30] width 43 height 15
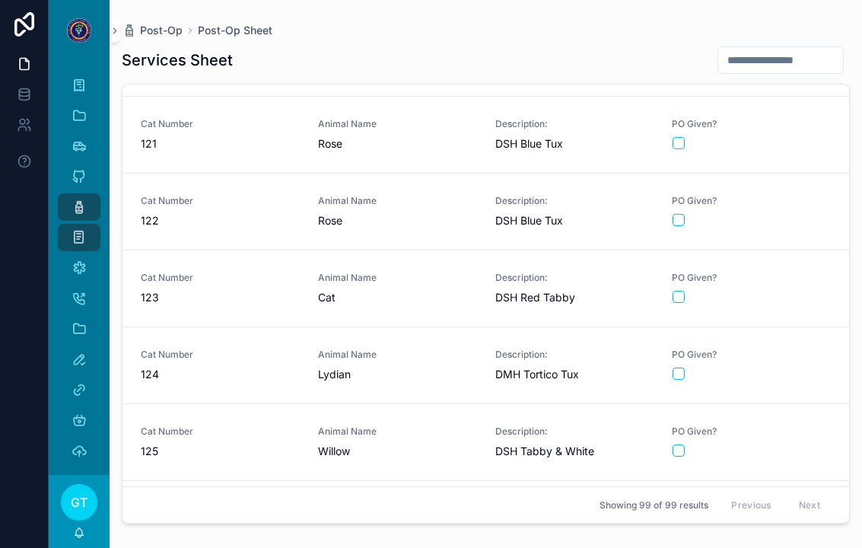
scroll to position [6898, 0]
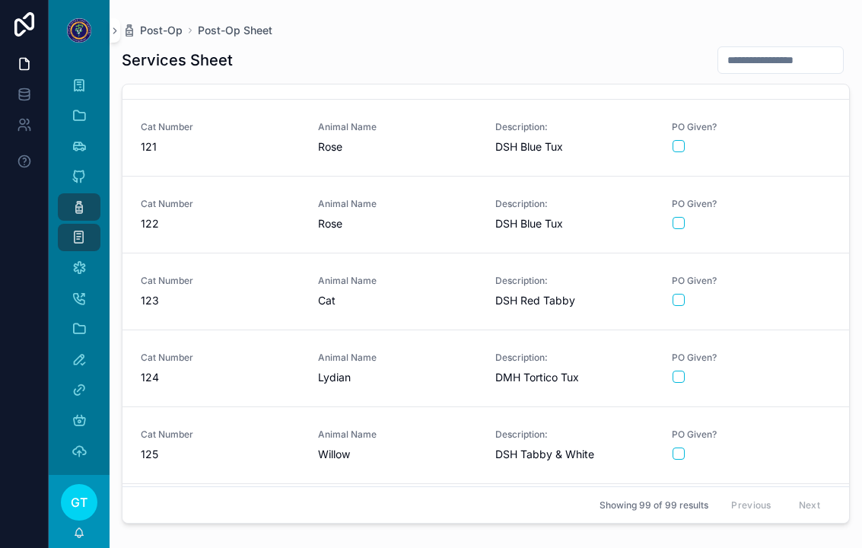
click at [678, 218] on button "scrollable content" at bounding box center [678, 223] width 12 height 12
click at [268, 217] on span "122" at bounding box center [220, 223] width 159 height 15
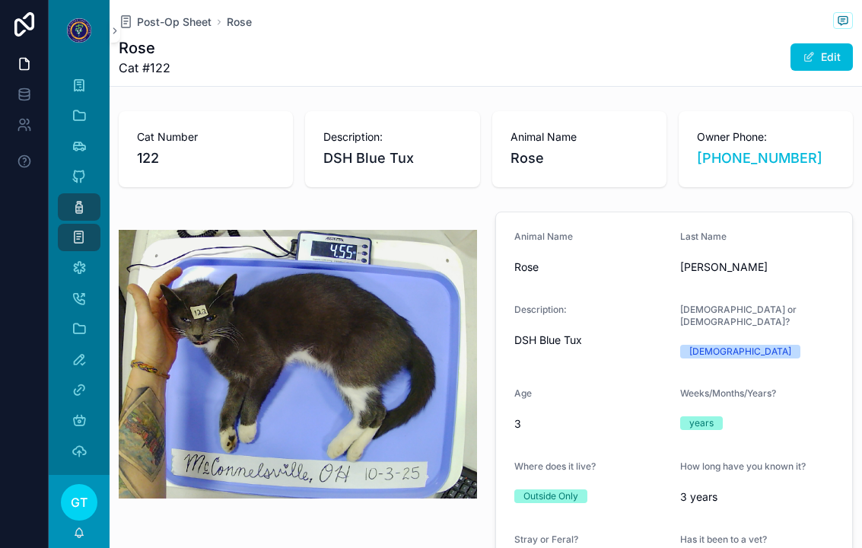
click at [190, 15] on span "Post-Op Sheet" at bounding box center [174, 21] width 75 height 15
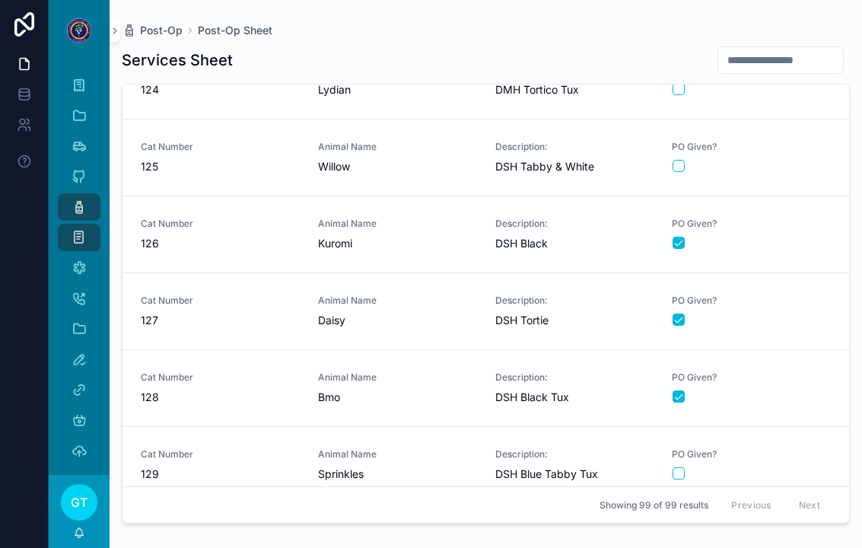
scroll to position [7185, 0]
click at [418, 465] on div "Animal Name Sprinkles" at bounding box center [397, 465] width 159 height 33
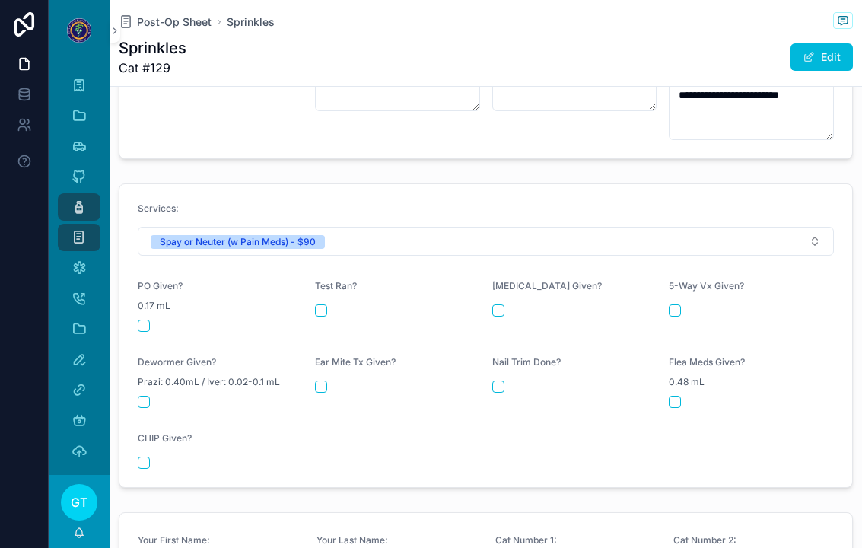
scroll to position [606, 0]
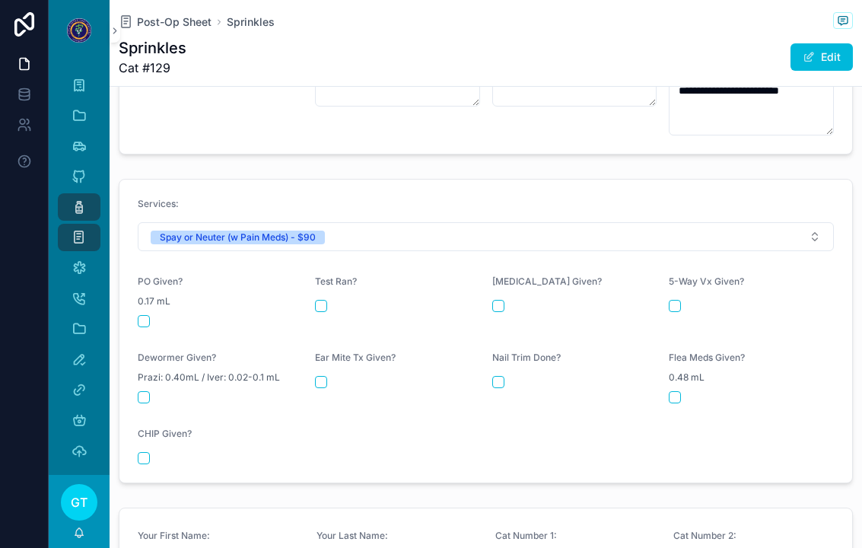
click at [147, 315] on button "scrollable content" at bounding box center [144, 321] width 12 height 12
click at [170, 23] on span "Post-Op Sheet" at bounding box center [174, 21] width 75 height 15
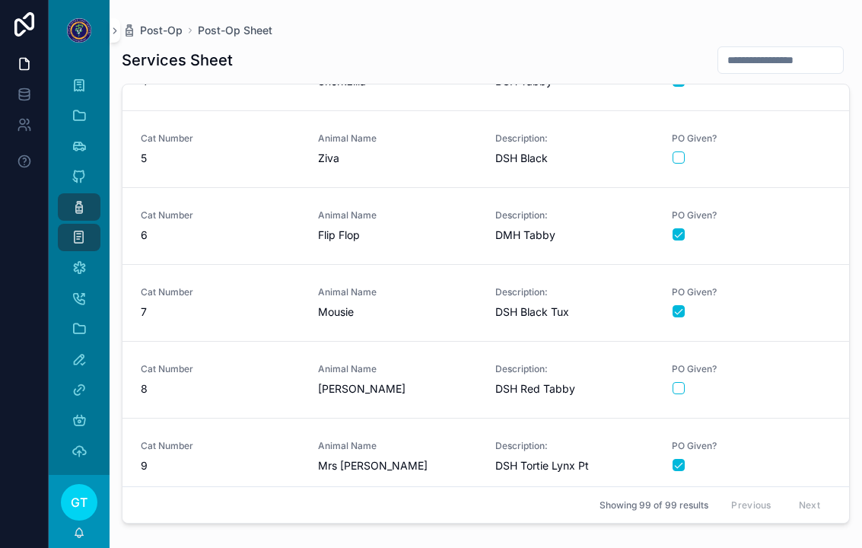
scroll to position [294, 0]
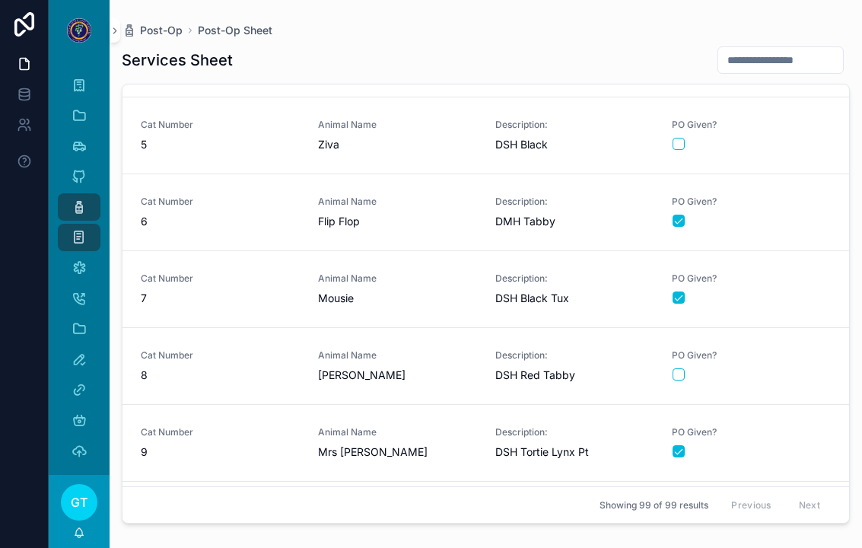
click at [425, 368] on span "[PERSON_NAME]" at bounding box center [397, 374] width 159 height 15
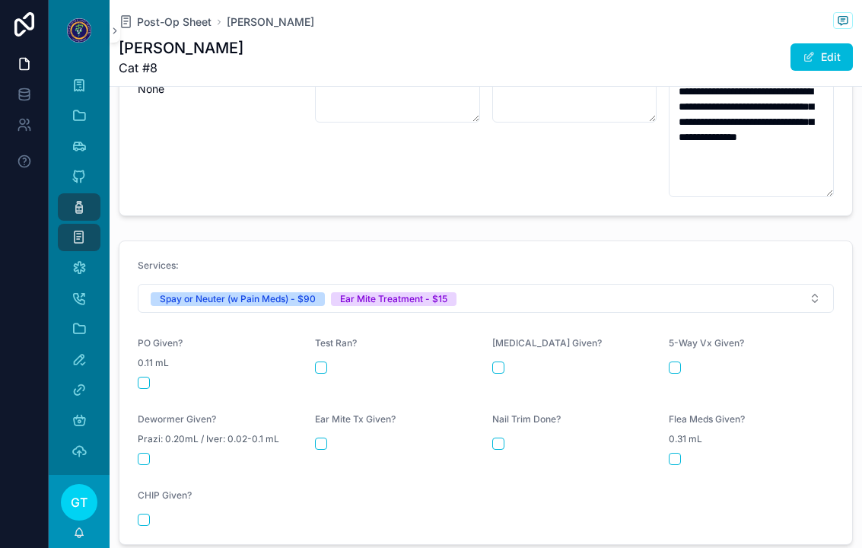
scroll to position [595, 0]
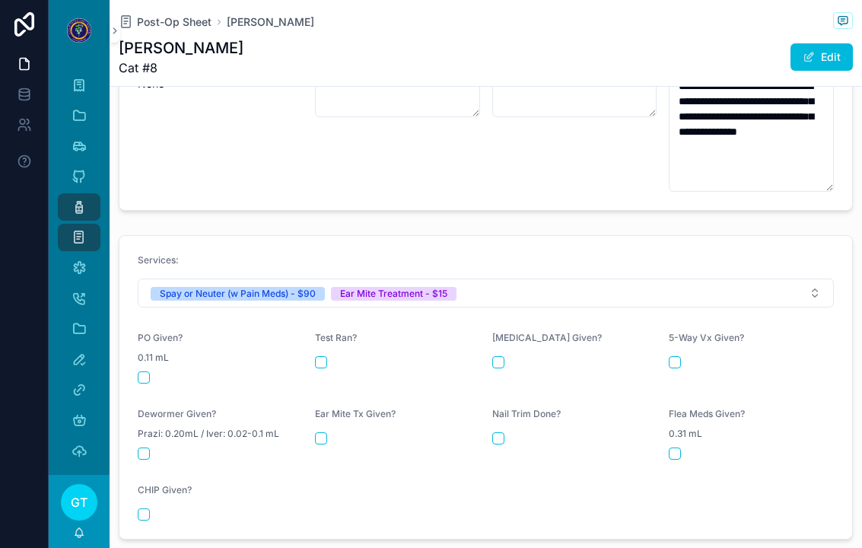
click at [148, 353] on div "0.11 mL" at bounding box center [220, 357] width 165 height 15
click at [159, 357] on div "PO Given? 0.11 mL" at bounding box center [220, 358] width 165 height 52
click at [160, 353] on div "0.11 mL" at bounding box center [220, 357] width 165 height 15
click at [146, 371] on button "scrollable content" at bounding box center [144, 377] width 12 height 12
click at [326, 432] on button "scrollable content" at bounding box center [321, 438] width 12 height 12
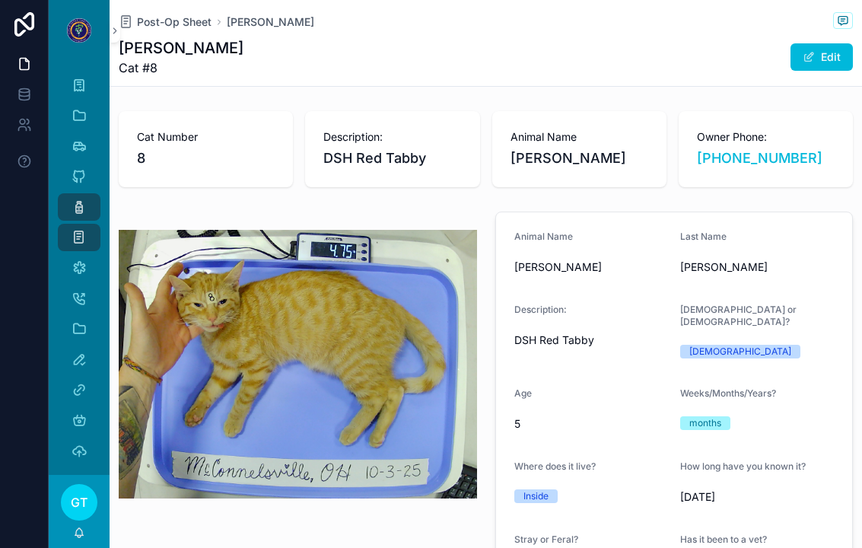
scroll to position [0, 0]
click at [171, 19] on span "Post-Op Sheet" at bounding box center [174, 21] width 75 height 15
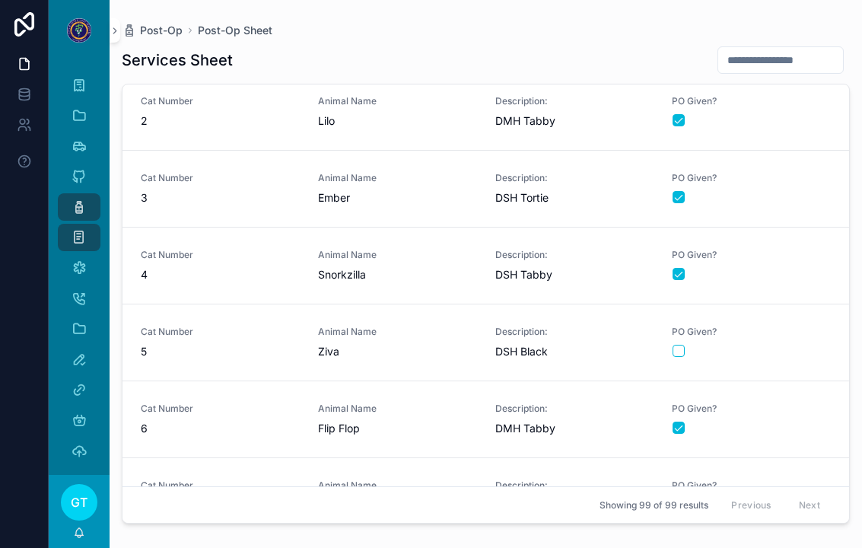
scroll to position [86, 0]
click at [680, 354] on button "scrollable content" at bounding box center [678, 352] width 12 height 12
click at [402, 351] on span "Ziva" at bounding box center [397, 352] width 159 height 15
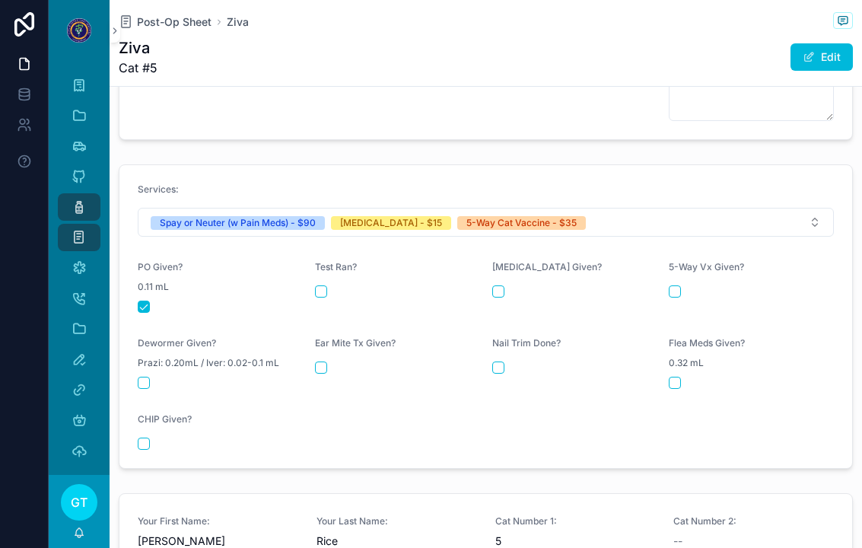
scroll to position [638, 0]
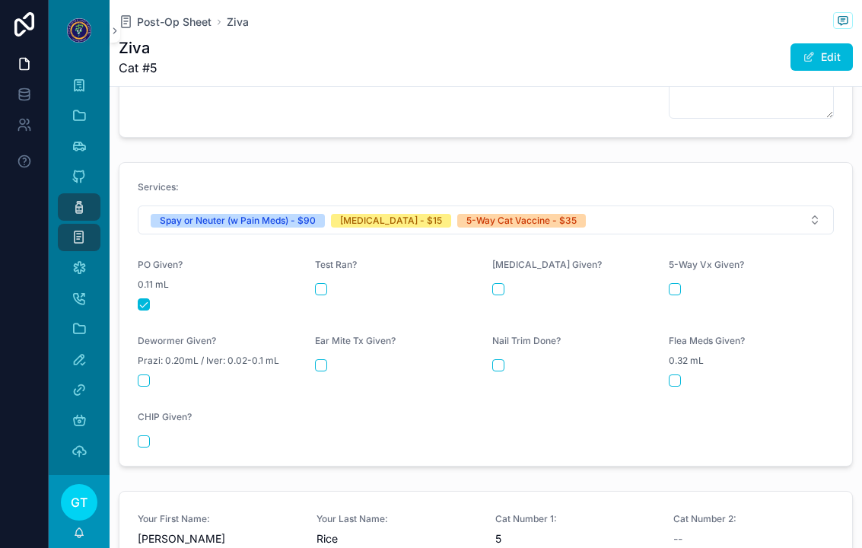
click at [503, 283] on button "scrollable content" at bounding box center [498, 289] width 12 height 12
click at [674, 283] on button "scrollable content" at bounding box center [674, 289] width 12 height 12
click at [170, 27] on span "Post-Op Sheet" at bounding box center [174, 21] width 75 height 15
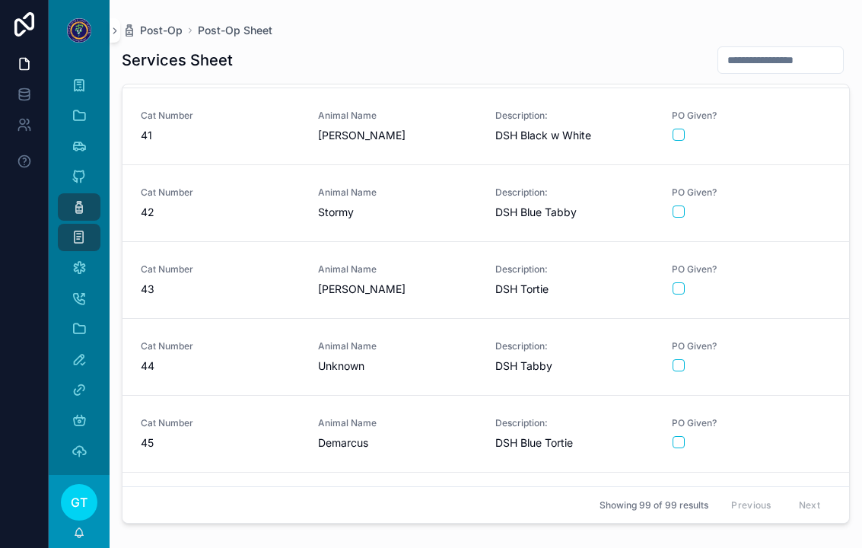
scroll to position [3069, 0]
click at [341, 364] on span "Unknown" at bounding box center [397, 364] width 159 height 15
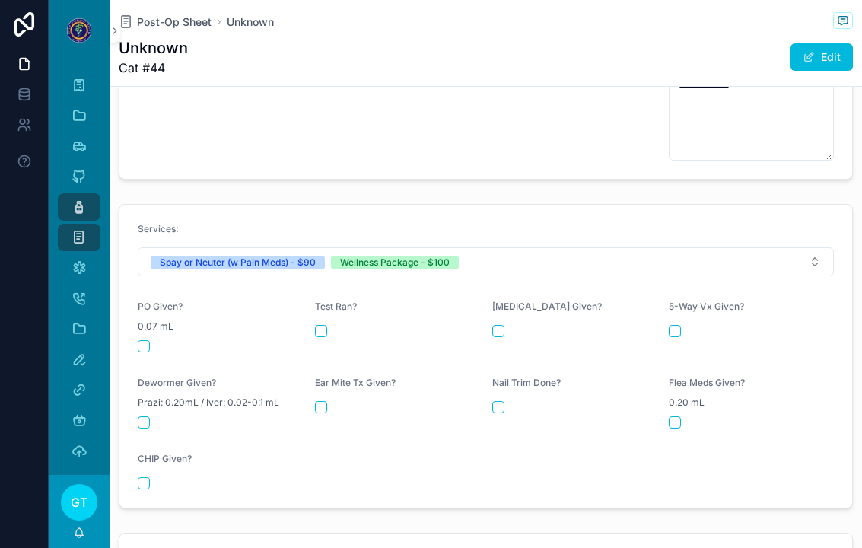
scroll to position [681, 0]
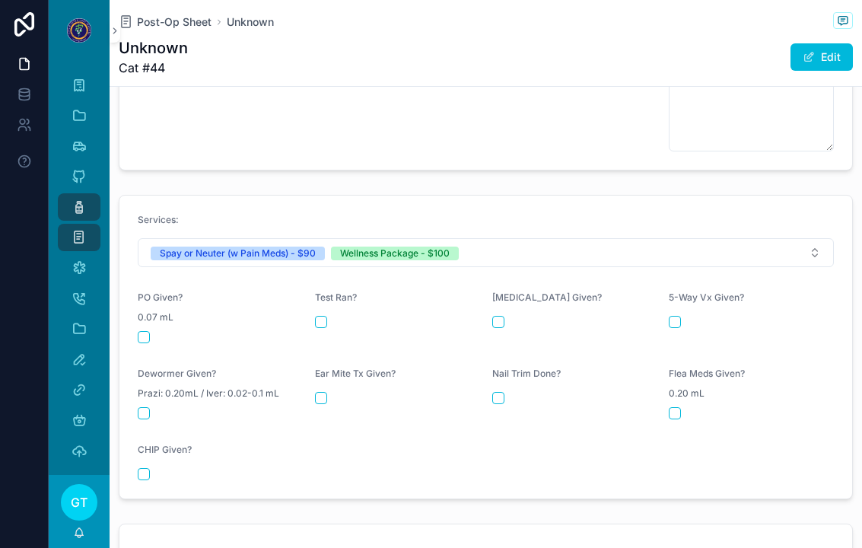
click at [138, 331] on button "scrollable content" at bounding box center [144, 337] width 12 height 12
click at [500, 316] on button "scrollable content" at bounding box center [498, 322] width 12 height 12
click at [681, 302] on div "5-Way Vx Given?" at bounding box center [750, 317] width 165 height 52
click at [701, 302] on div "5-Way Vx Given?" at bounding box center [750, 317] width 165 height 52
click at [677, 316] on button "scrollable content" at bounding box center [674, 322] width 12 height 12
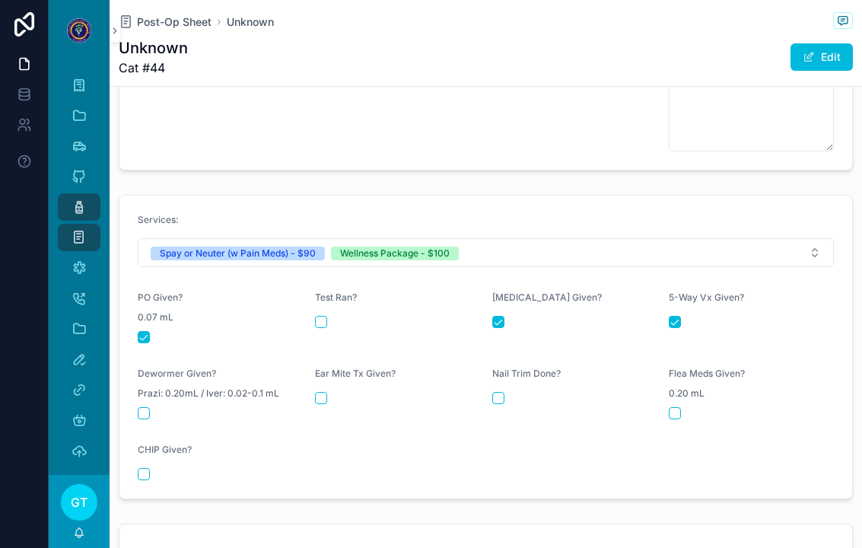
click at [156, 407] on div "scrollable content" at bounding box center [220, 413] width 165 height 12
click at [167, 411] on form "Services: Spay or Neuter (w Pain Meds) - $90 Wellness Package - $100 PO Given? …" at bounding box center [485, 346] width 732 height 303
click at [149, 407] on button "scrollable content" at bounding box center [144, 413] width 12 height 12
click at [326, 392] on button "scrollable content" at bounding box center [321, 398] width 12 height 12
click at [500, 392] on button "scrollable content" at bounding box center [498, 398] width 12 height 12
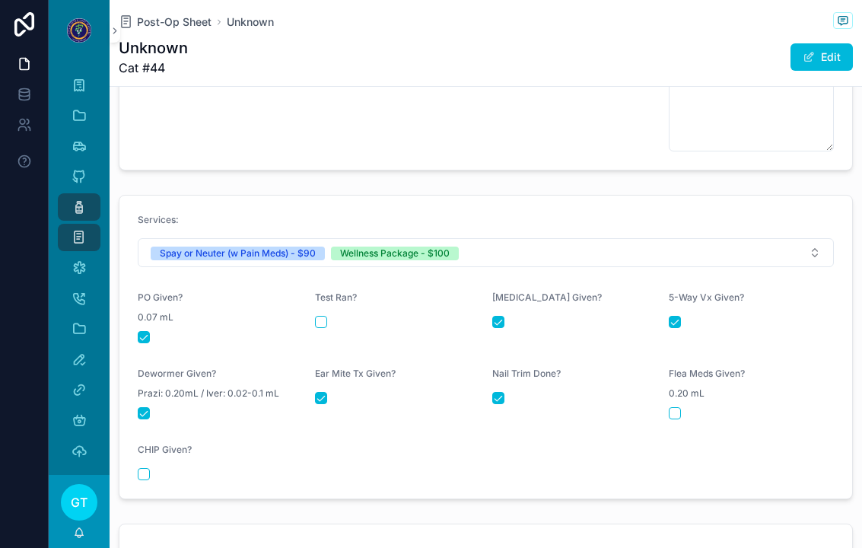
click at [189, 26] on span "Post-Op Sheet" at bounding box center [174, 21] width 75 height 15
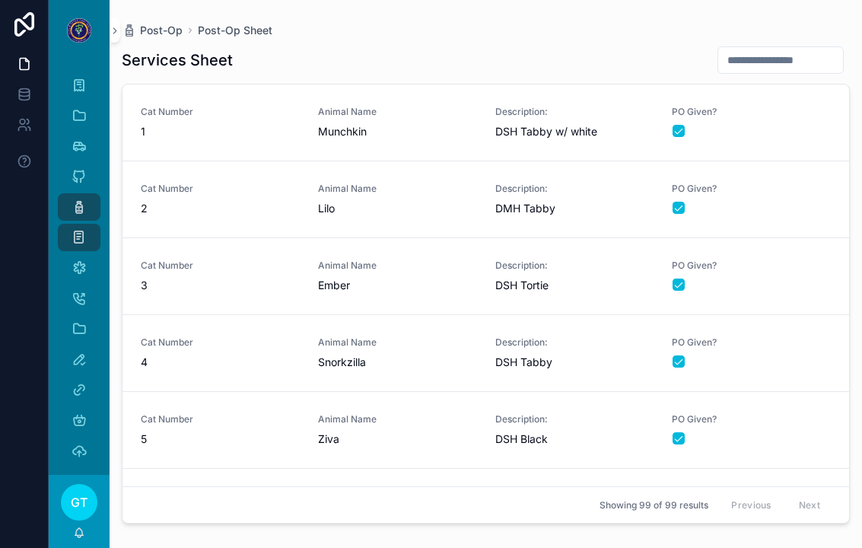
click at [192, 17] on div "Post-Op Post-Op Sheet Services Sheet Cat Number 1 Animal Name Munchkin Descript…" at bounding box center [486, 264] width 752 height 529
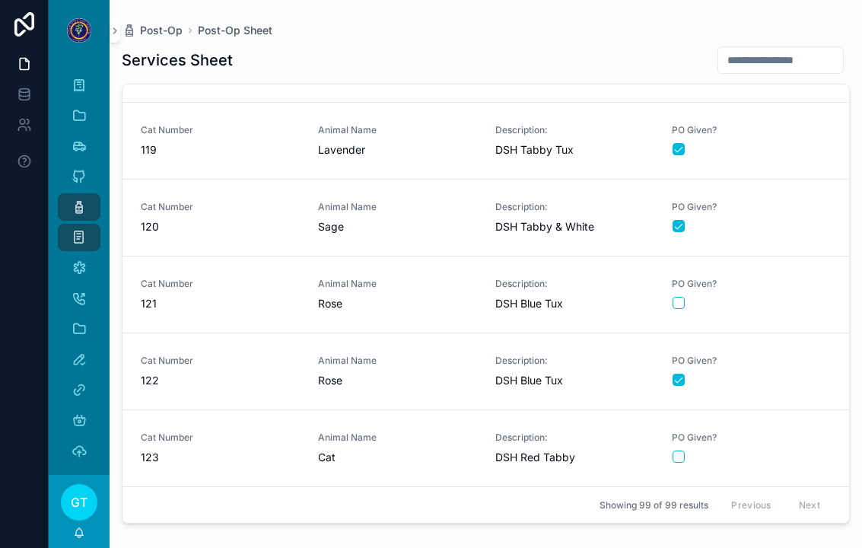
scroll to position [6603, 0]
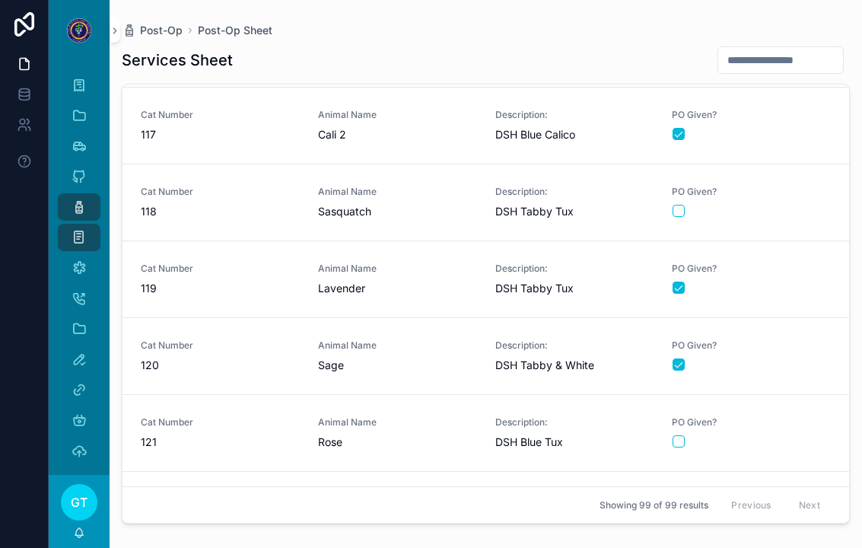
click at [256, 198] on div "Cat Number 118" at bounding box center [220, 202] width 159 height 33
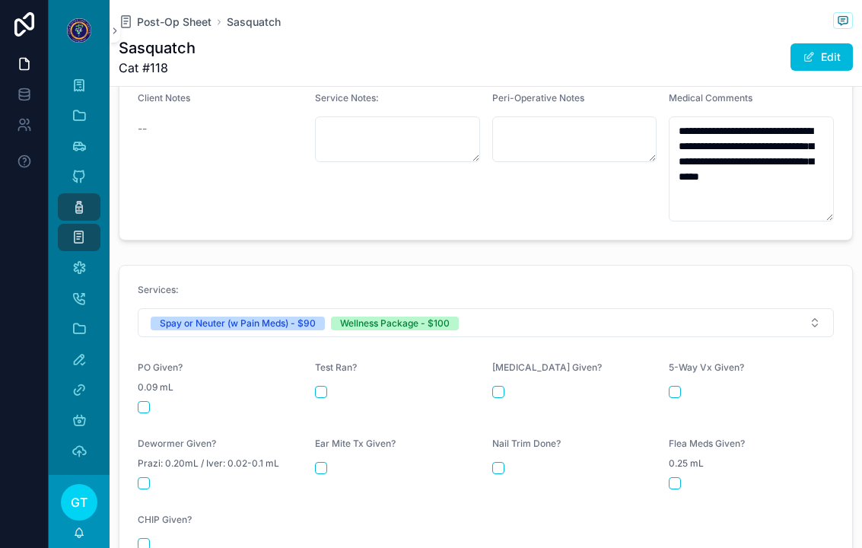
scroll to position [583, 0]
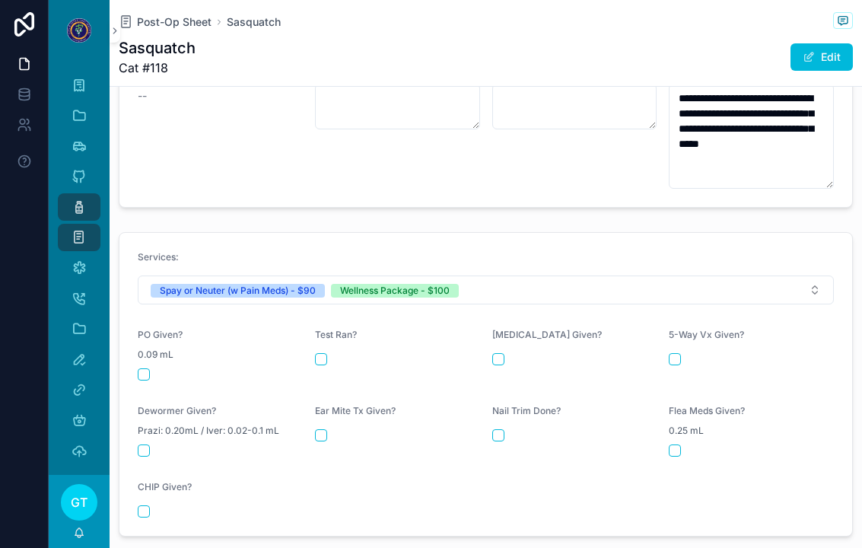
click at [155, 355] on div "PO Given? 0.09 mL" at bounding box center [220, 355] width 165 height 52
click at [150, 368] on div "scrollable content" at bounding box center [220, 374] width 165 height 12
click at [139, 368] on button "scrollable content" at bounding box center [144, 374] width 12 height 12
click at [183, 14] on span "Post-Op Sheet" at bounding box center [174, 21] width 75 height 15
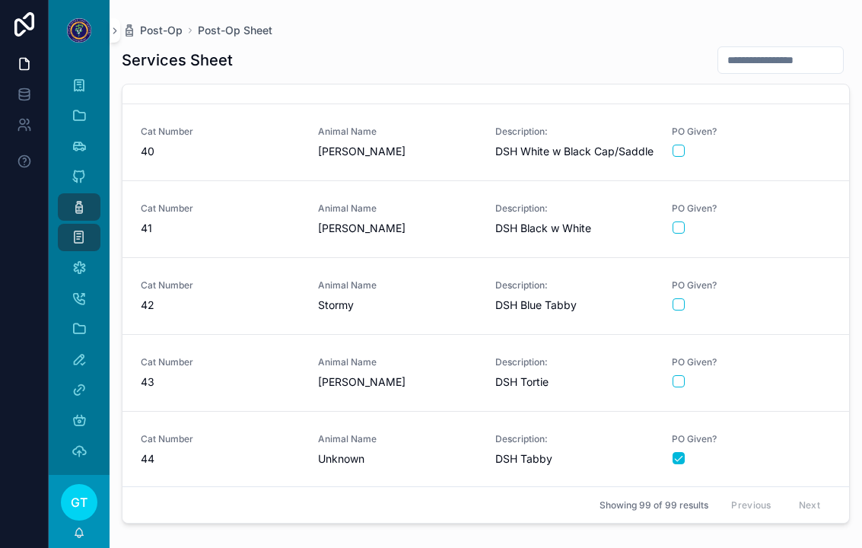
scroll to position [2988, 0]
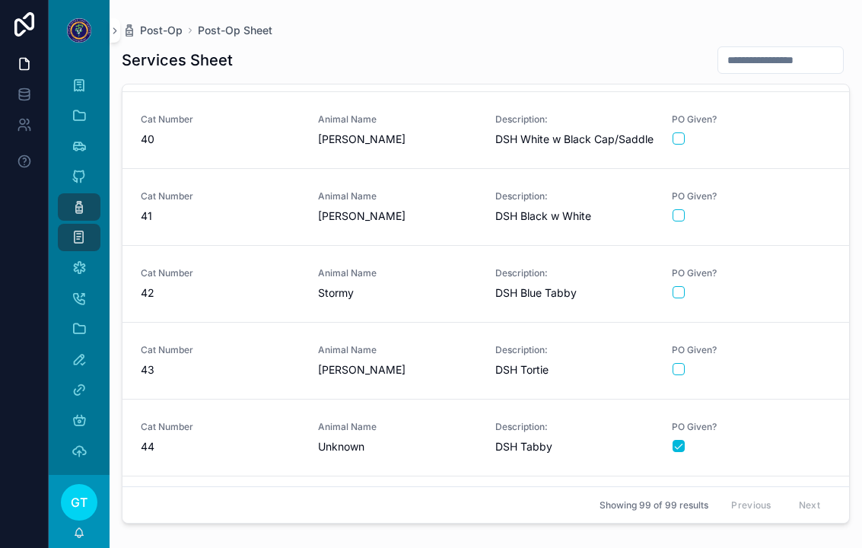
click at [309, 430] on div "Cat Number 44 Animal Name Unknown Description: DSH Tabby PO Given?" at bounding box center [486, 437] width 690 height 33
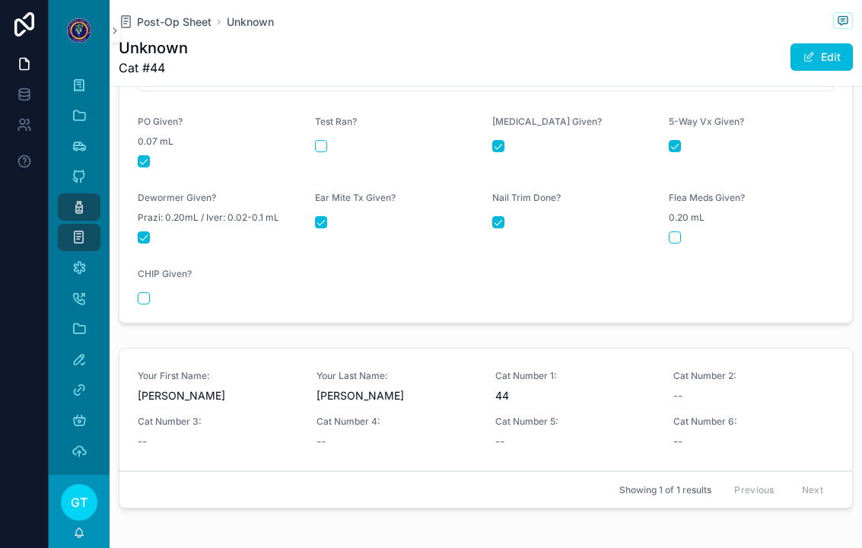
scroll to position [853, 0]
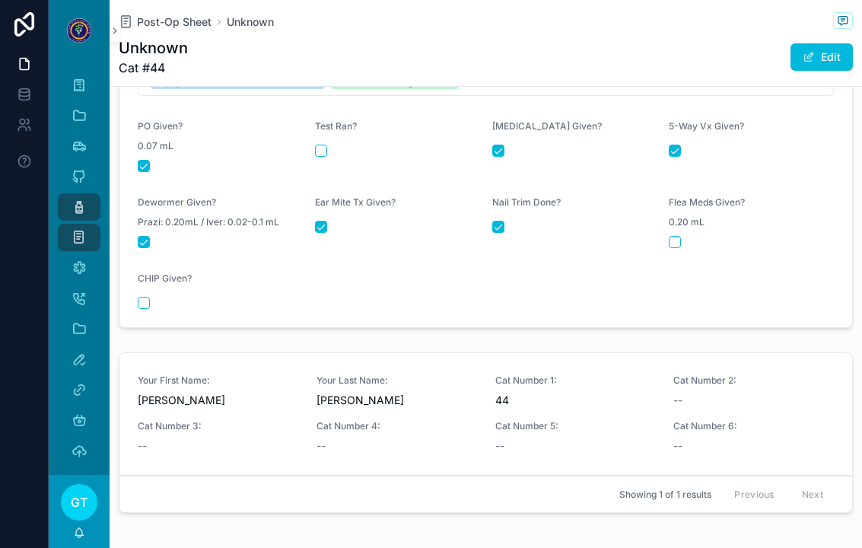
click at [695, 220] on div "Flea Meds Given? 0.20 mL" at bounding box center [750, 222] width 165 height 52
click at [688, 221] on div "Flea Meds Given? 0.20 mL" at bounding box center [750, 222] width 165 height 52
click at [672, 236] on button "scrollable content" at bounding box center [674, 242] width 12 height 12
click at [178, 9] on div "Post-Op Sheet Unknown Unknown Cat #44 Edit" at bounding box center [486, 43] width 734 height 86
click at [187, 27] on span "Post-Op Sheet" at bounding box center [174, 21] width 75 height 15
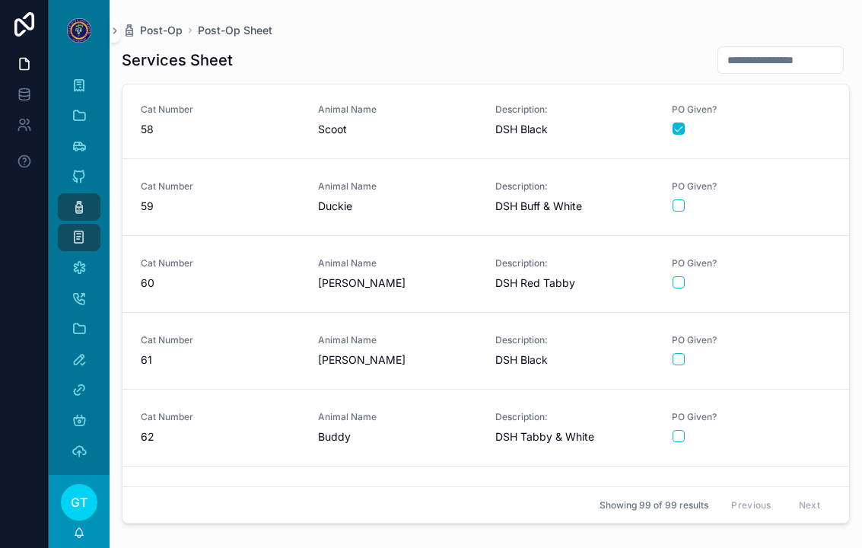
scroll to position [4389, 0]
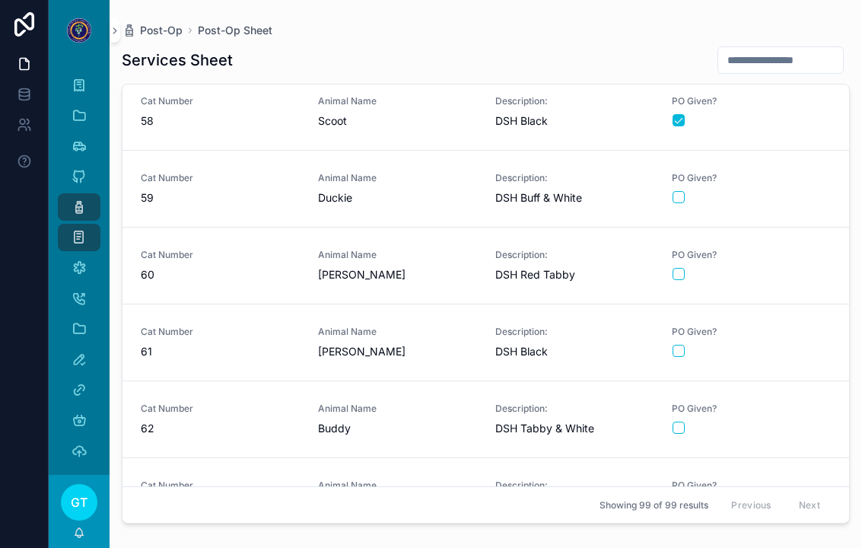
click at [446, 351] on span "[PERSON_NAME]" at bounding box center [397, 351] width 159 height 15
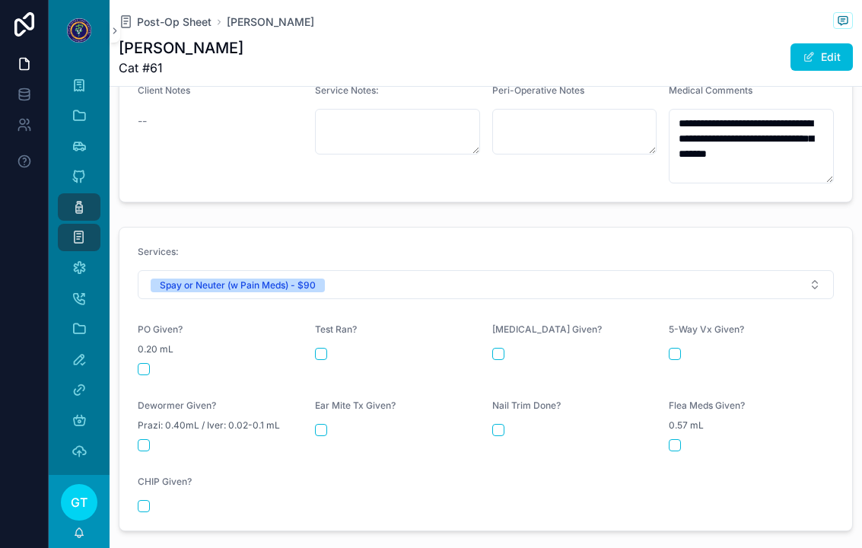
scroll to position [559, 0]
click at [148, 362] on button "scrollable content" at bounding box center [144, 368] width 12 height 12
click at [176, 27] on span "Post-Op Sheet" at bounding box center [174, 21] width 75 height 15
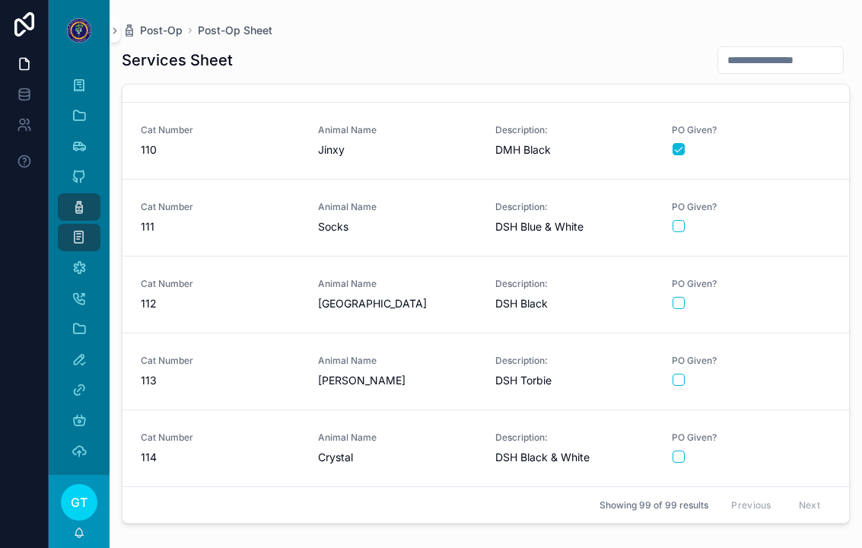
scroll to position [6051, 0]
click at [780, 293] on div "PO Given?" at bounding box center [751, 293] width 159 height 32
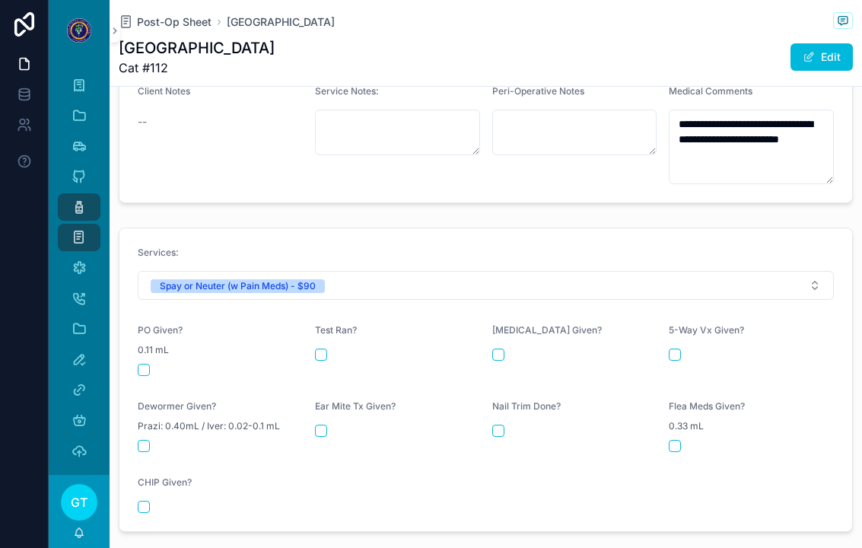
scroll to position [610, 0]
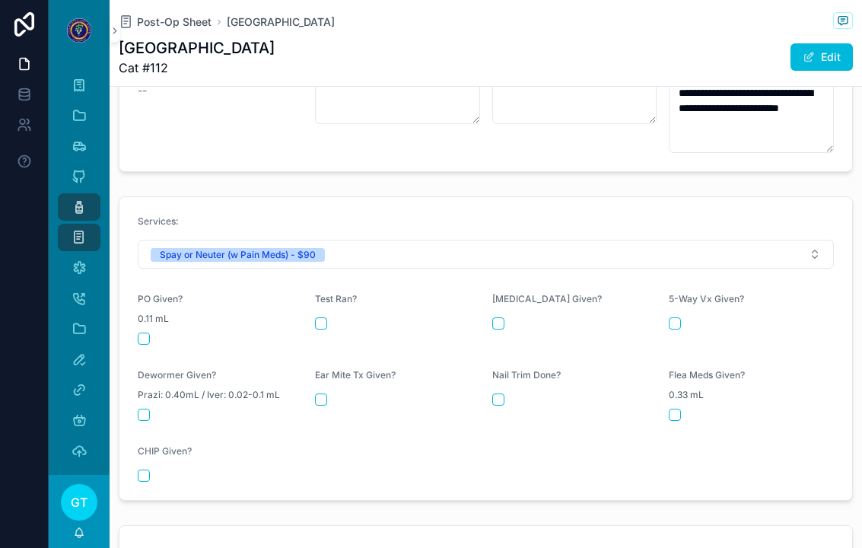
click at [148, 332] on button "scrollable content" at bounding box center [144, 338] width 12 height 12
click at [181, 24] on span "Post-Op Sheet" at bounding box center [174, 21] width 75 height 15
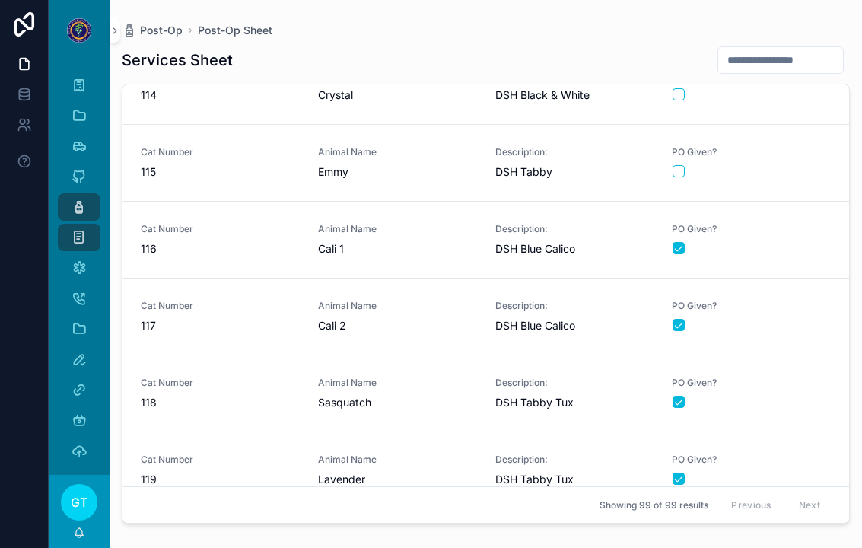
scroll to position [6415, 0]
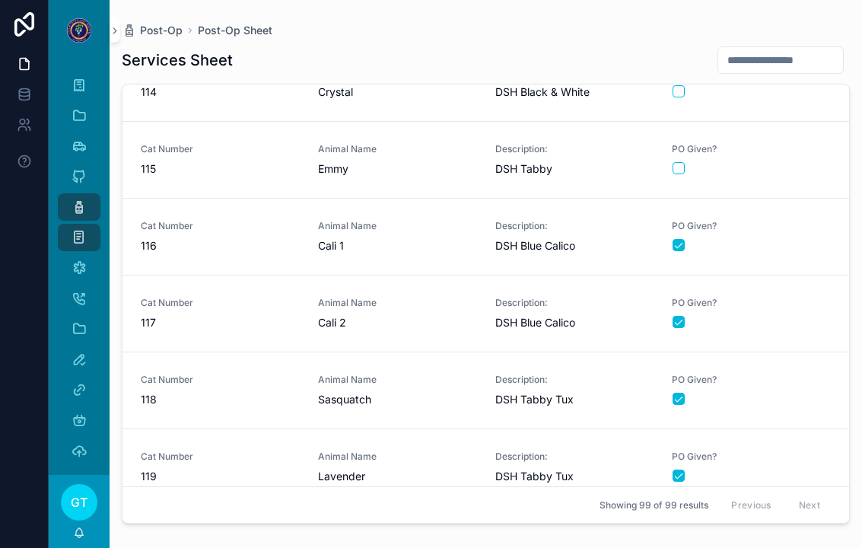
click at [410, 393] on span "Sasquatch" at bounding box center [397, 399] width 159 height 15
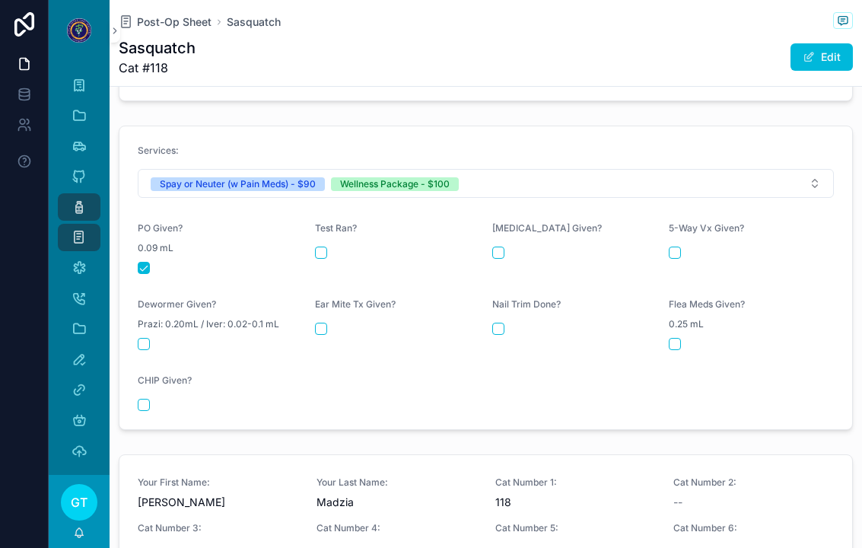
scroll to position [689, 0]
click at [500, 247] on button "scrollable content" at bounding box center [498, 253] width 12 height 12
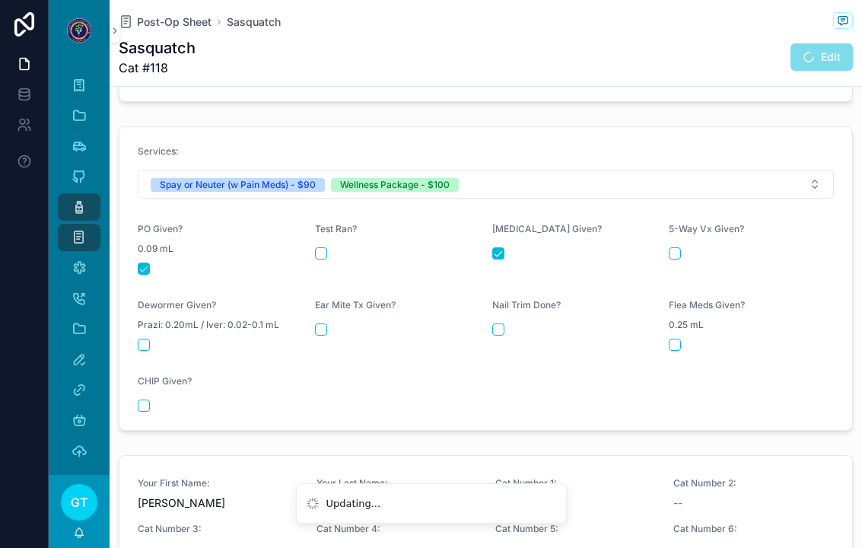
click at [680, 233] on div "5-Way Vx Given?" at bounding box center [750, 249] width 165 height 52
click at [698, 232] on div "5-Way Vx Given?" at bounding box center [750, 249] width 165 height 52
click at [691, 247] on div "scrollable content" at bounding box center [750, 253] width 165 height 12
click at [681, 247] on button "scrollable content" at bounding box center [674, 253] width 12 height 12
click at [157, 326] on div "Dewormer Given? Prazi: 0.20mL / Iver: 0.02-0.1 mL" at bounding box center [220, 325] width 165 height 52
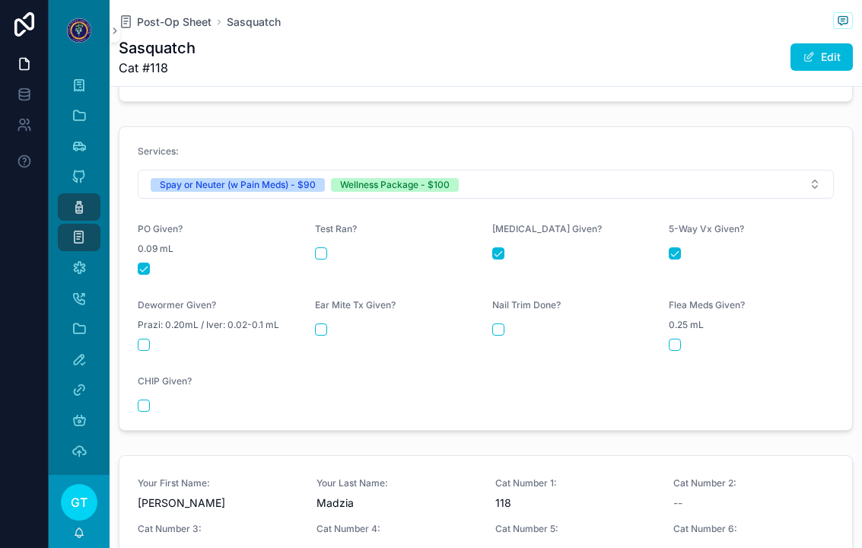
click at [162, 325] on div "Dewormer Given? Prazi: 0.20mL / Iver: 0.02-0.1 mL" at bounding box center [220, 325] width 165 height 52
click at [149, 338] on button "scrollable content" at bounding box center [144, 344] width 12 height 12
click at [331, 311] on div "Ear Mite Tx Given?" at bounding box center [397, 325] width 165 height 52
click at [334, 308] on div "Ear Mite Tx Given?" at bounding box center [397, 325] width 165 height 52
click at [324, 323] on button "scrollable content" at bounding box center [321, 329] width 12 height 12
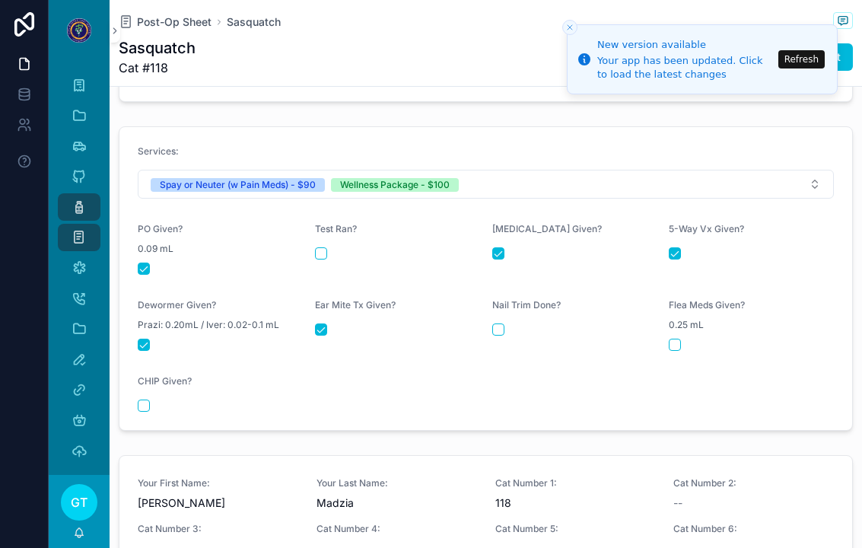
click at [503, 310] on div "Nail Trim Done?" at bounding box center [574, 325] width 165 height 52
click at [509, 311] on div "Nail Trim Done?" at bounding box center [574, 325] width 165 height 52
click at [509, 323] on div "scrollable content" at bounding box center [574, 329] width 165 height 12
click at [504, 323] on div "scrollable content" at bounding box center [574, 329] width 165 height 12
click at [509, 310] on div "Nail Trim Done?" at bounding box center [574, 325] width 165 height 52
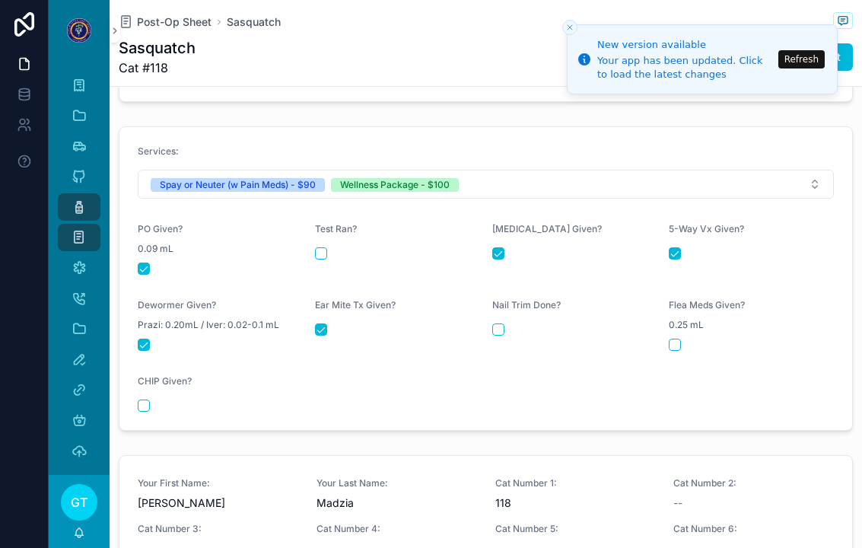
click at [510, 306] on div "Nail Trim Done?" at bounding box center [574, 325] width 165 height 52
click at [507, 323] on div "scrollable content" at bounding box center [574, 329] width 165 height 12
click at [510, 323] on div "scrollable content" at bounding box center [574, 329] width 165 height 12
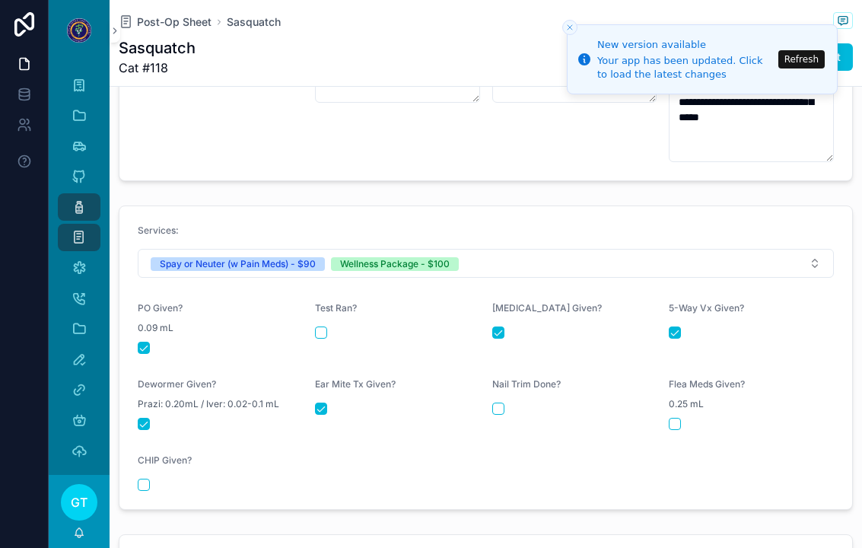
scroll to position [598, 0]
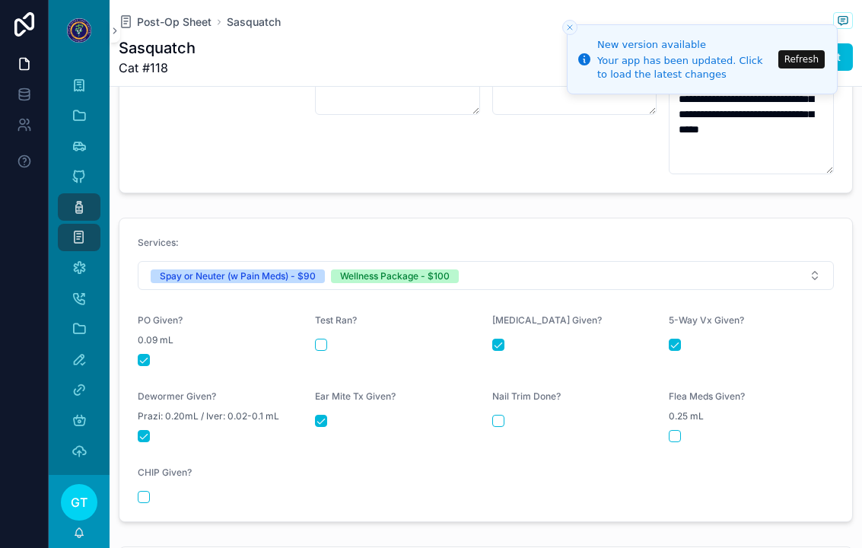
click at [501, 414] on button "scrollable content" at bounding box center [498, 420] width 12 height 12
click at [678, 430] on button "scrollable content" at bounding box center [674, 436] width 12 height 12
click at [154, 26] on span "Post-Op Sheet" at bounding box center [174, 21] width 75 height 15
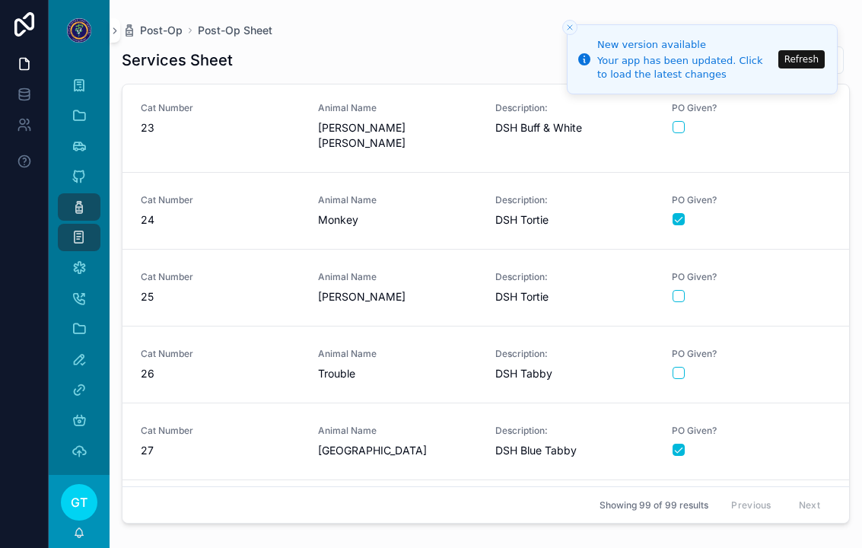
scroll to position [1697, 0]
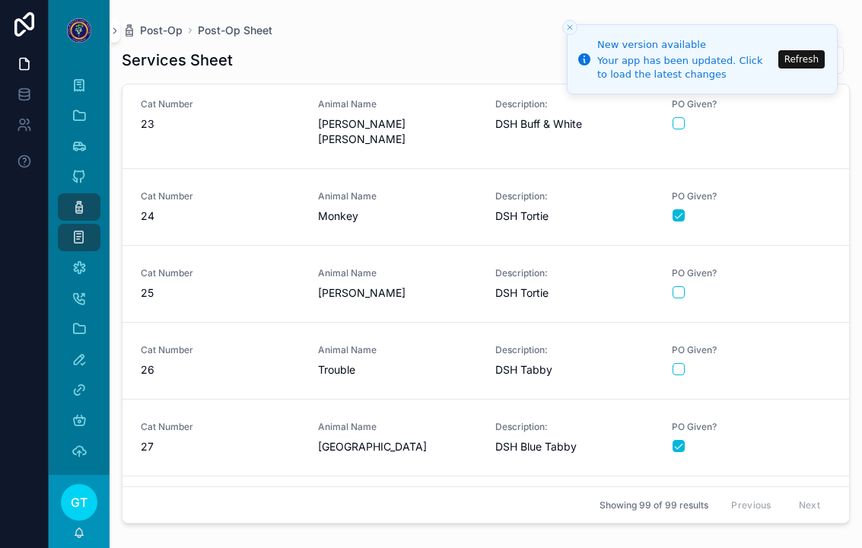
click at [419, 362] on span "Trouble" at bounding box center [397, 369] width 159 height 15
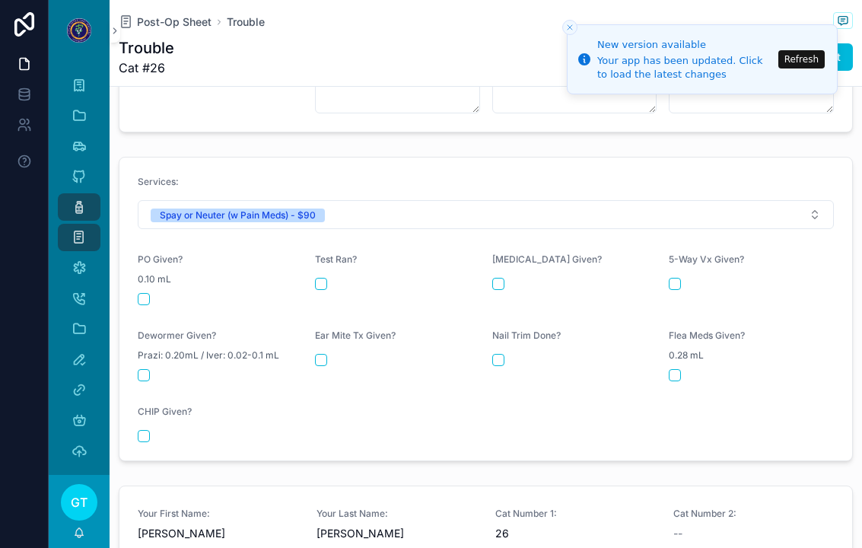
scroll to position [586, 0]
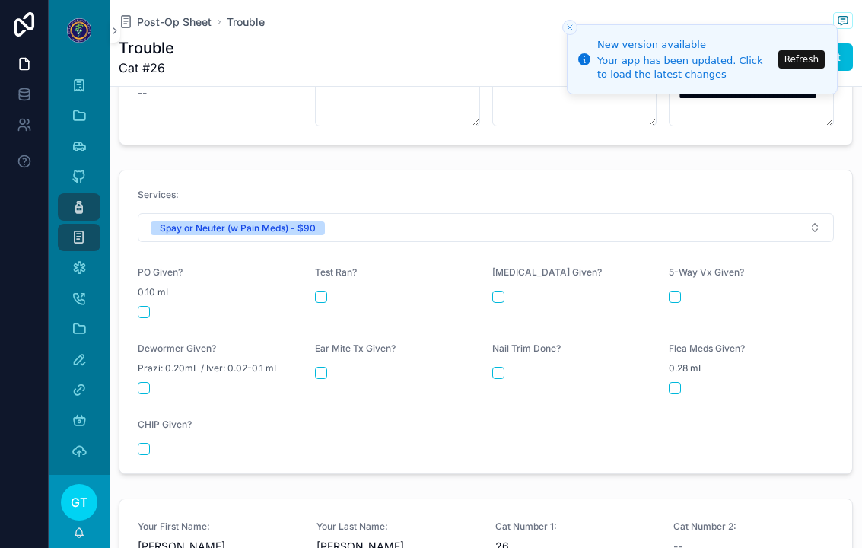
click at [153, 306] on div "scrollable content" at bounding box center [220, 312] width 165 height 12
click at [148, 306] on button "scrollable content" at bounding box center [144, 312] width 12 height 12
click at [179, 26] on span "Post-Op Sheet" at bounding box center [174, 21] width 75 height 15
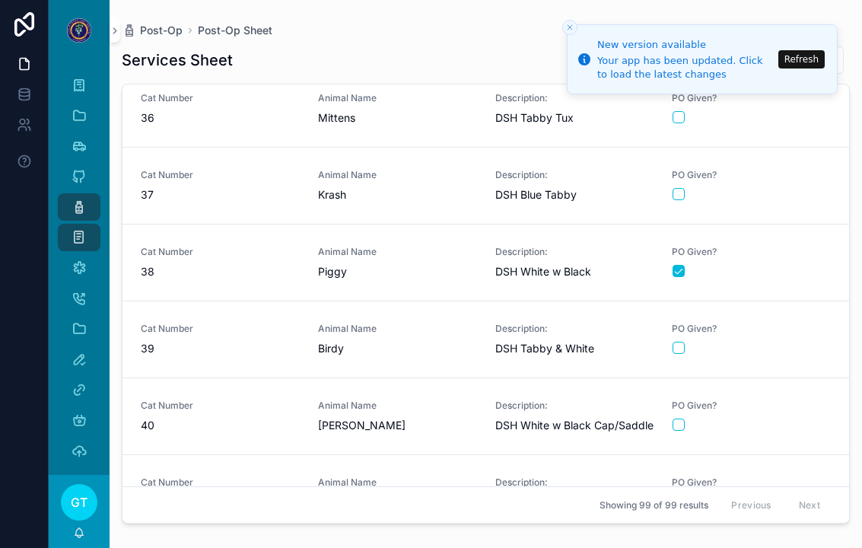
scroll to position [2733, 0]
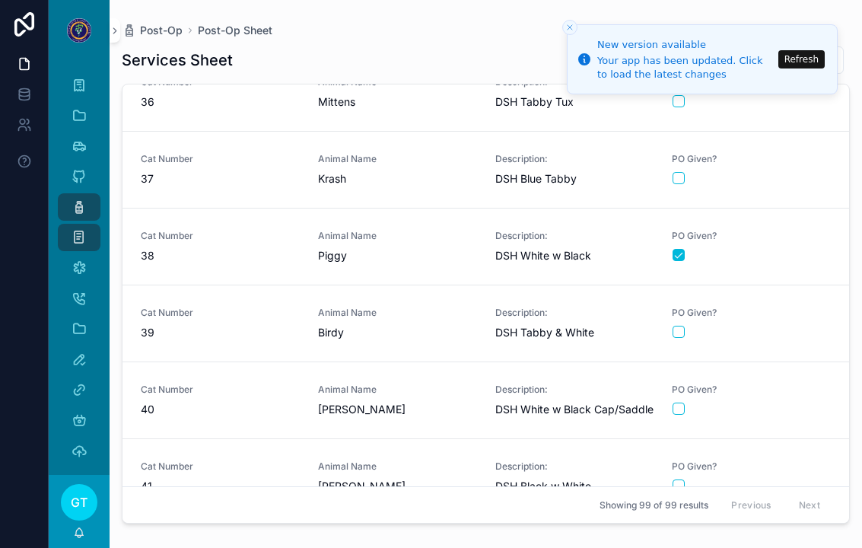
click at [411, 306] on div "Animal Name Birdy" at bounding box center [397, 322] width 159 height 33
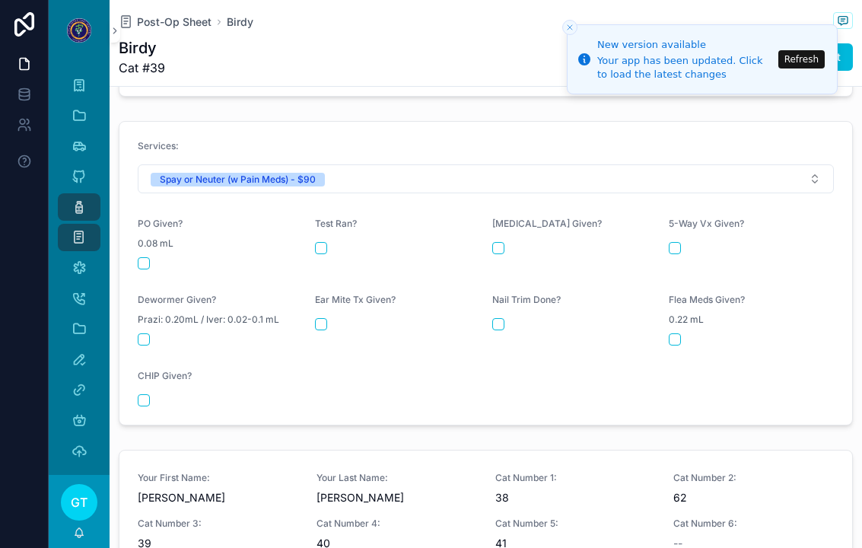
scroll to position [680, 0]
click at [160, 256] on div "scrollable content" at bounding box center [220, 262] width 165 height 12
click at [147, 256] on button "scrollable content" at bounding box center [144, 262] width 12 height 12
click at [188, 26] on span "Post-Op Sheet" at bounding box center [174, 21] width 75 height 15
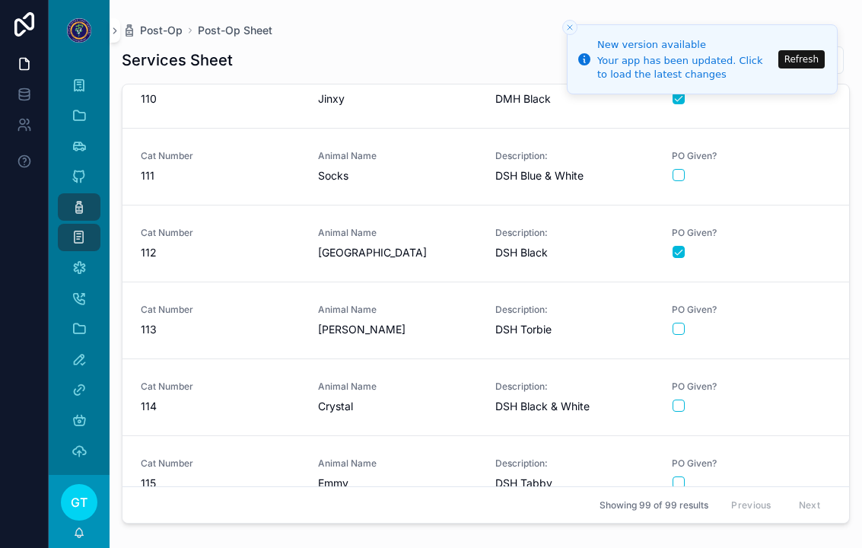
scroll to position [6100, 0]
click at [443, 252] on span "[GEOGRAPHIC_DATA]" at bounding box center [397, 253] width 159 height 15
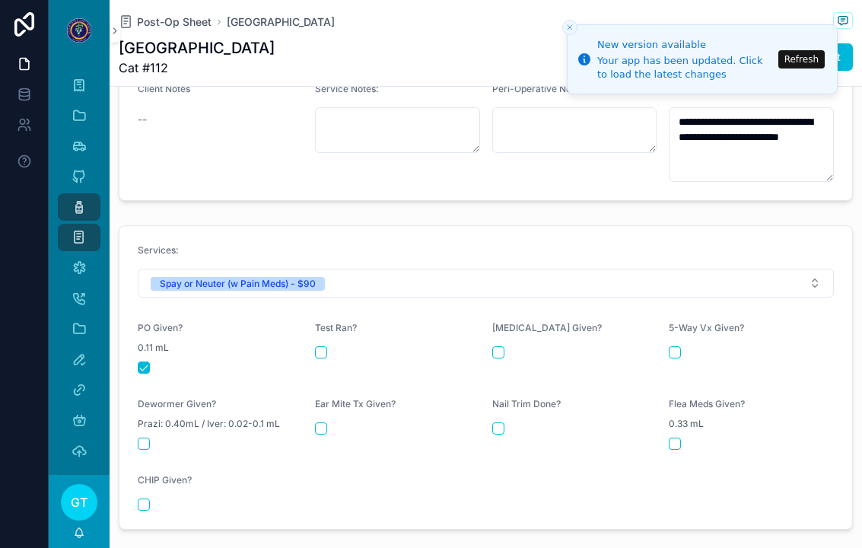
scroll to position [580, 0]
click at [175, 25] on span "Post-Op Sheet" at bounding box center [174, 21] width 75 height 15
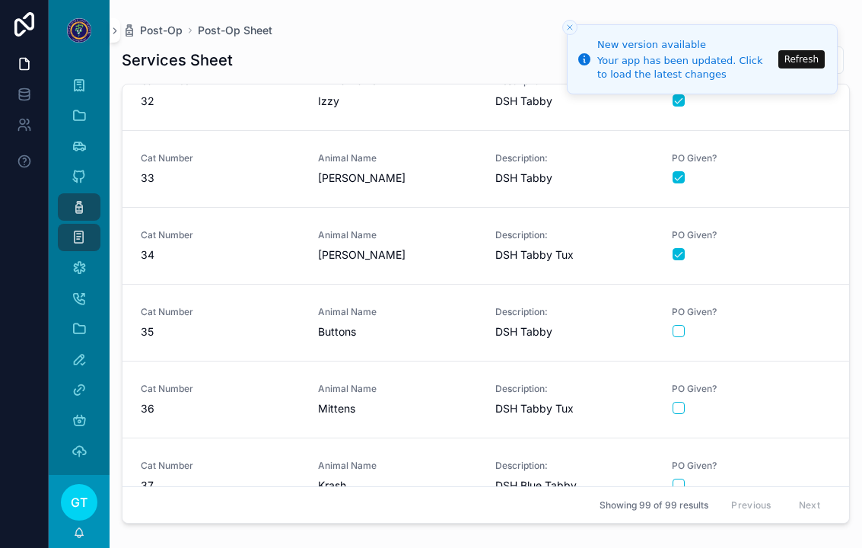
scroll to position [2472, 0]
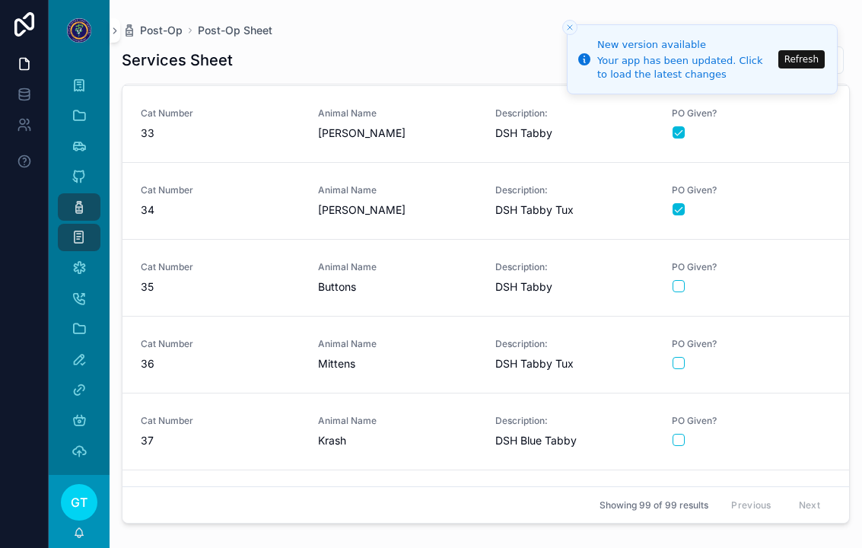
click at [767, 433] on div "scrollable content" at bounding box center [750, 439] width 157 height 12
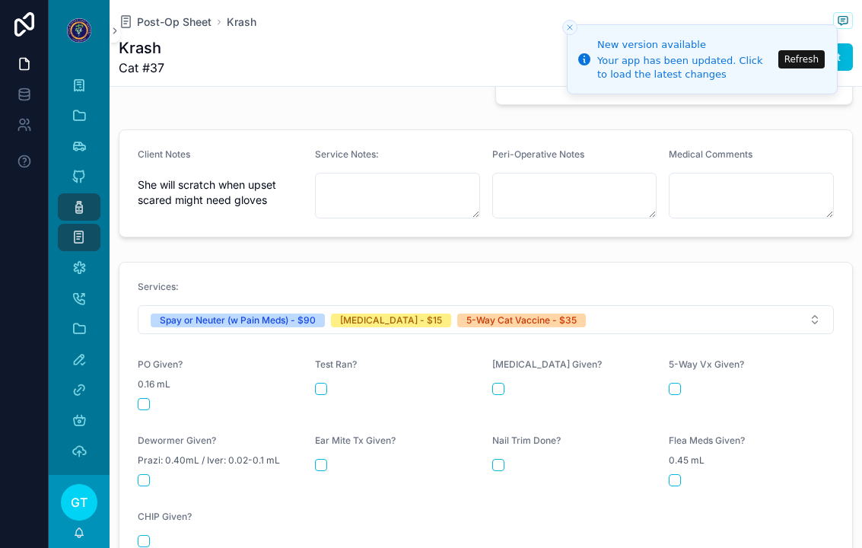
scroll to position [528, 0]
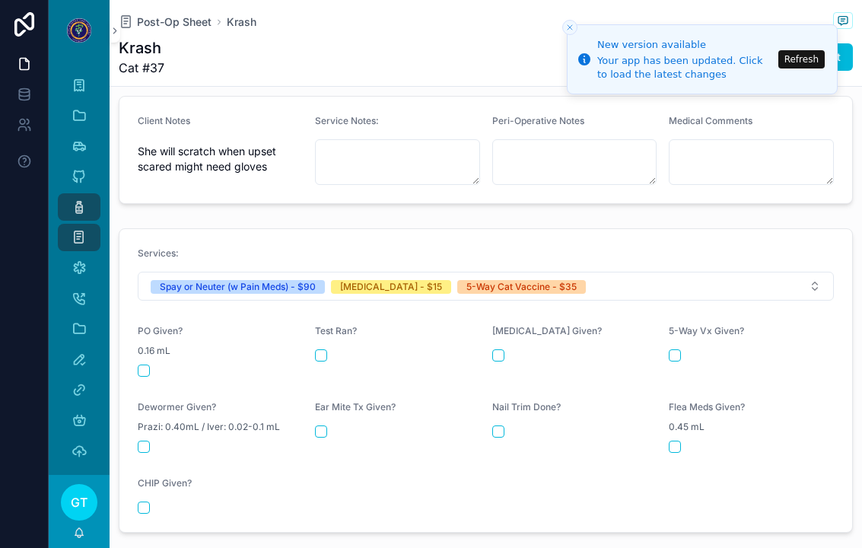
click at [151, 352] on div "PO Given? 0.16 mL" at bounding box center [220, 351] width 165 height 52
click at [140, 364] on button "scrollable content" at bounding box center [144, 370] width 12 height 12
click at [68, 199] on div "Post-Op" at bounding box center [79, 207] width 24 height 24
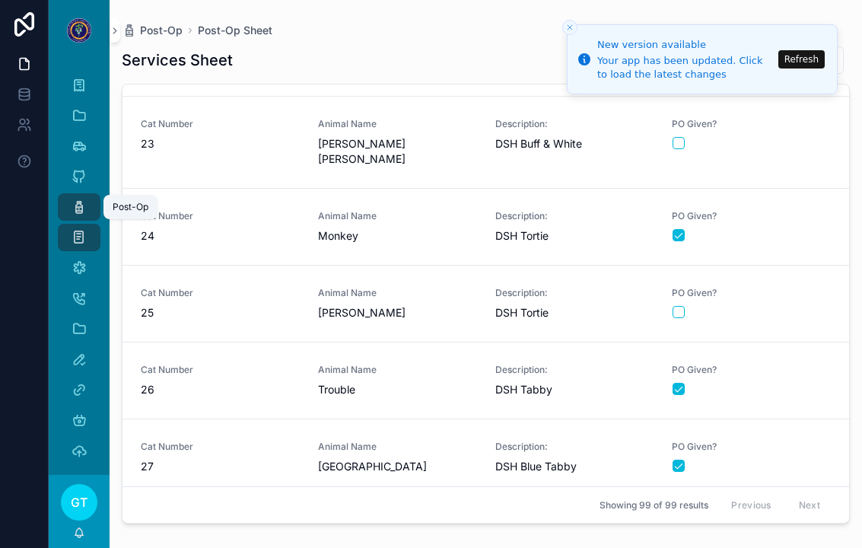
scroll to position [1679, 0]
click at [800, 268] on link "Cat Number 25 Animal Name [PERSON_NAME] Description: DSH Tortie PO Given?" at bounding box center [485, 302] width 726 height 77
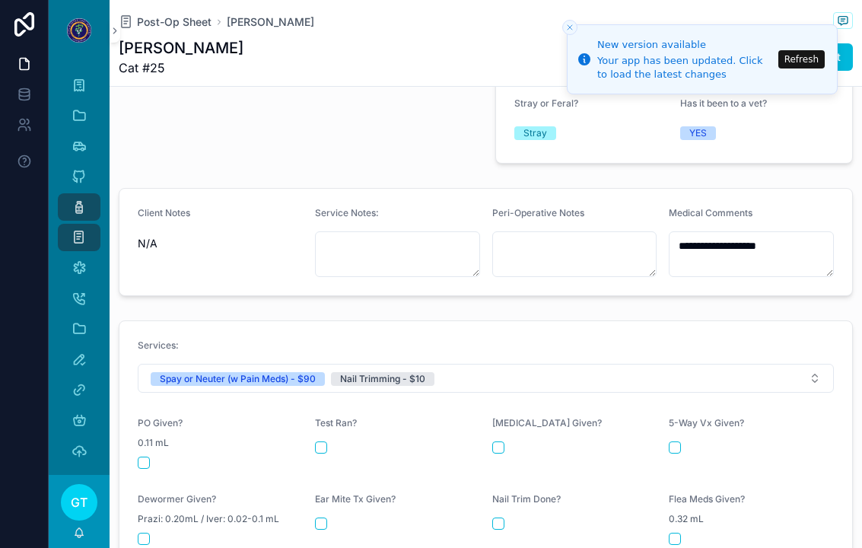
scroll to position [437, 0]
click at [148, 456] on button "scrollable content" at bounding box center [144, 462] width 12 height 12
click at [84, 173] on icon "scrollable content" at bounding box center [78, 176] width 15 height 15
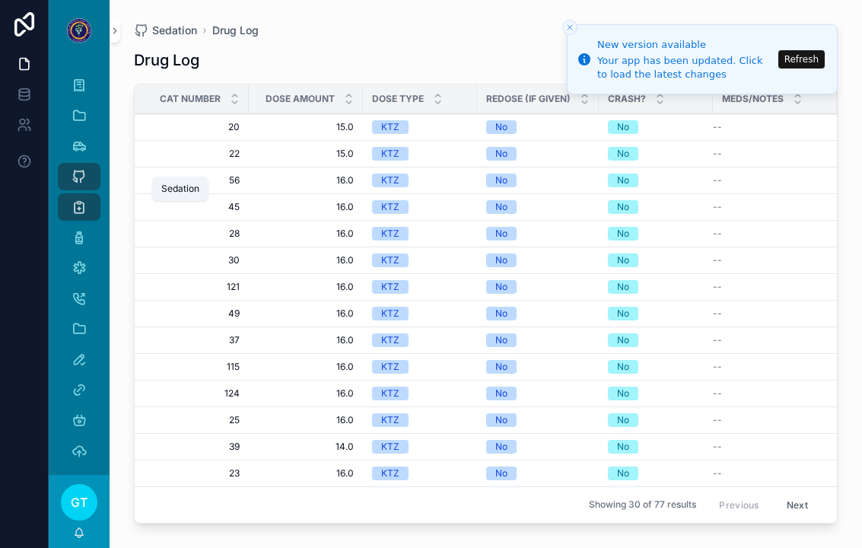
click at [795, 52] on button "Refresh" at bounding box center [801, 59] width 46 height 18
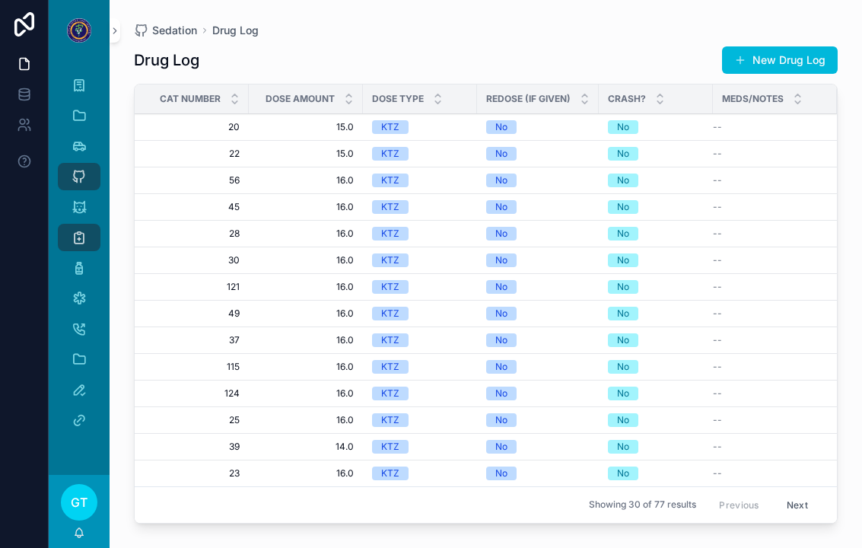
click at [738, 62] on span "scrollable content" at bounding box center [740, 60] width 12 height 12
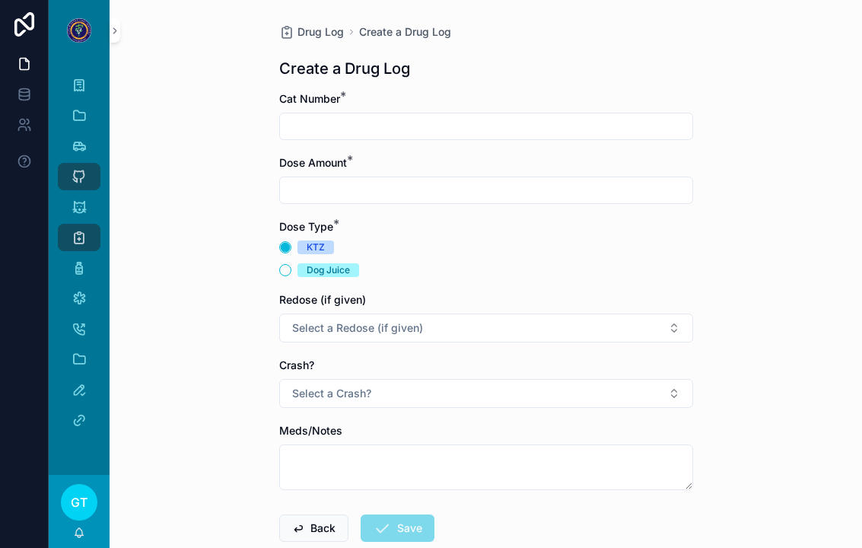
click at [370, 127] on input "scrollable content" at bounding box center [486, 126] width 412 height 21
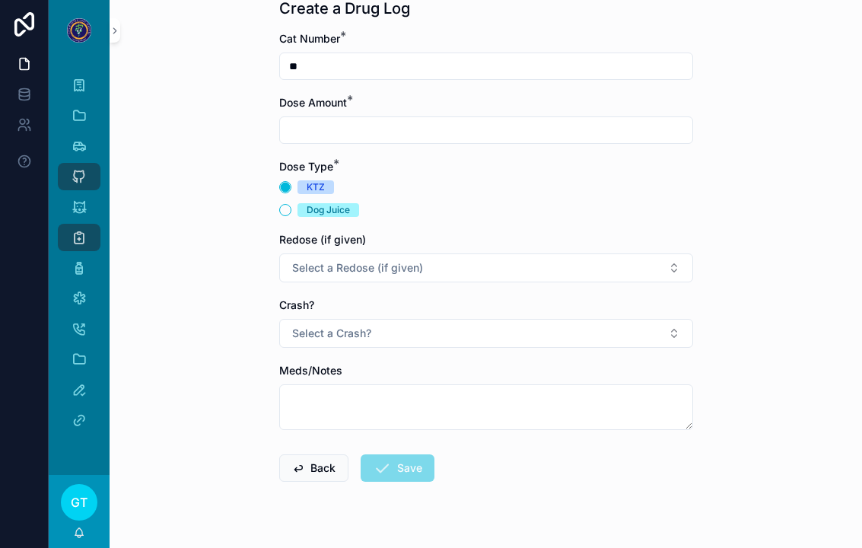
scroll to position [59, 0]
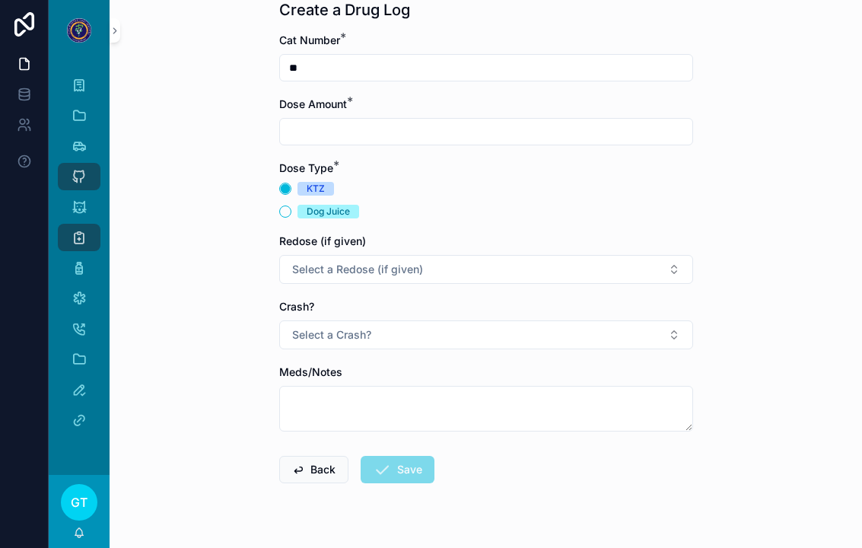
type input "**"
click at [426, 124] on input "scrollable content" at bounding box center [486, 131] width 412 height 21
type input "***"
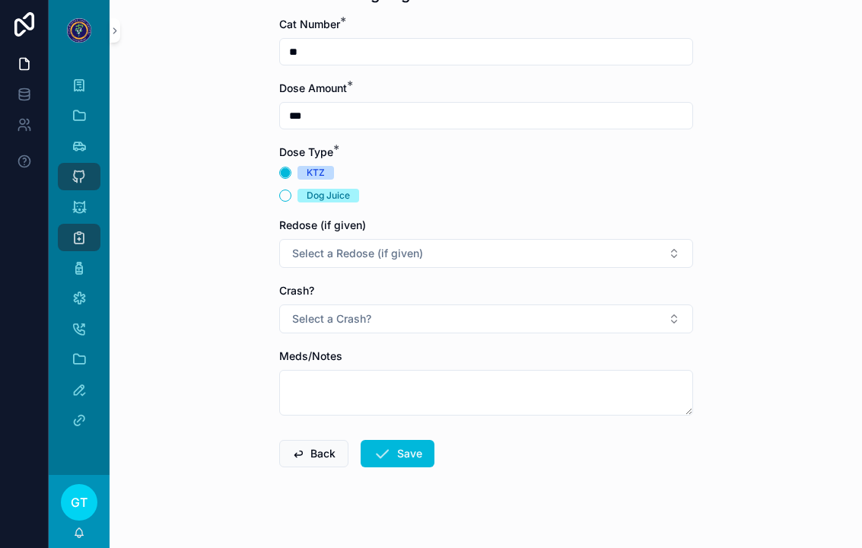
scroll to position [73, 0]
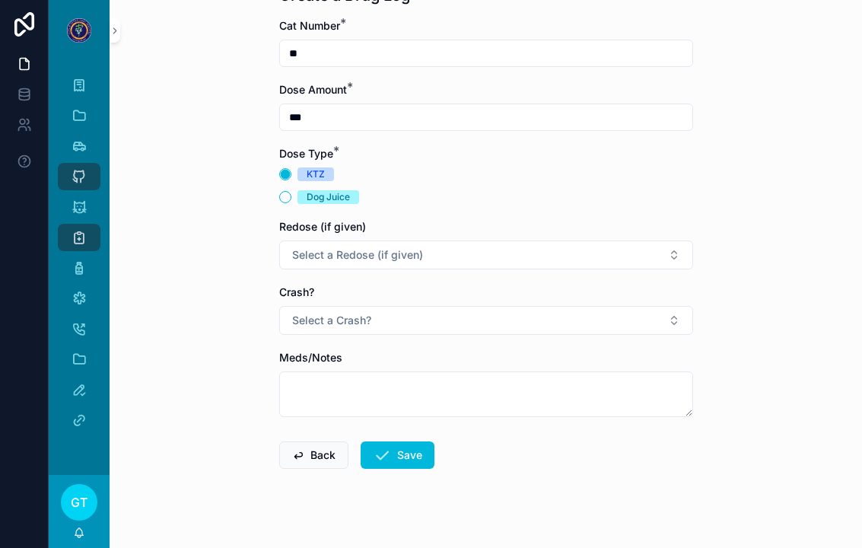
click at [222, 164] on div "Drug Log Create a Drug Log Create a Drug Log Cat Number * ** Dose Amount * *** …" at bounding box center [486, 201] width 752 height 548
click at [358, 249] on span "Select a Redose (if given)" at bounding box center [357, 254] width 131 height 15
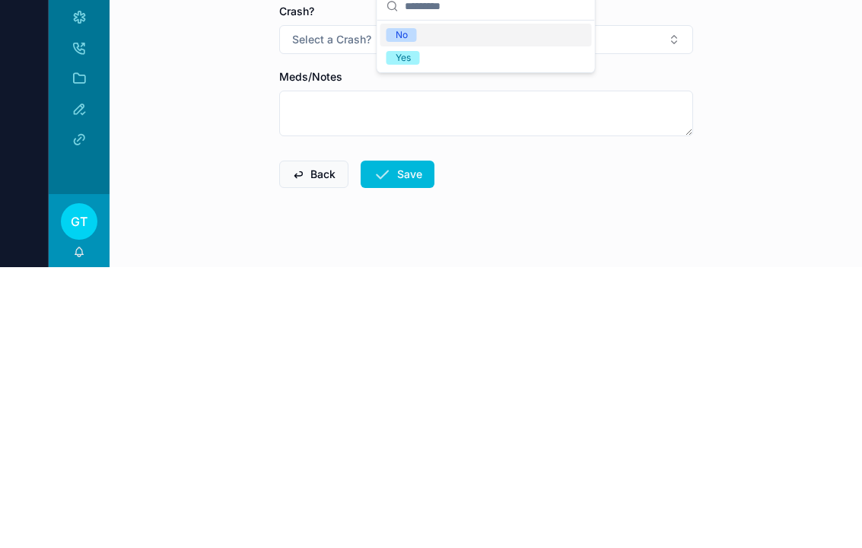
click at [414, 332] on span "Yes" at bounding box center [402, 339] width 33 height 14
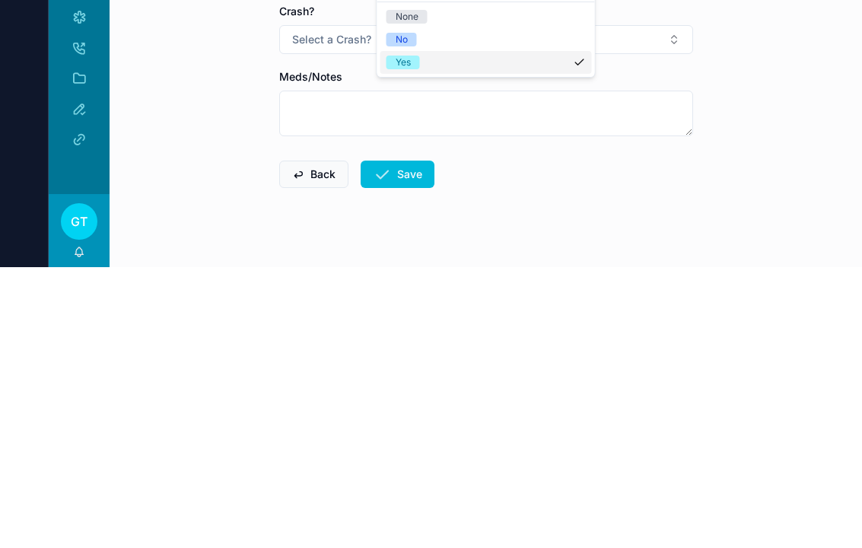
scroll to position [18, 0]
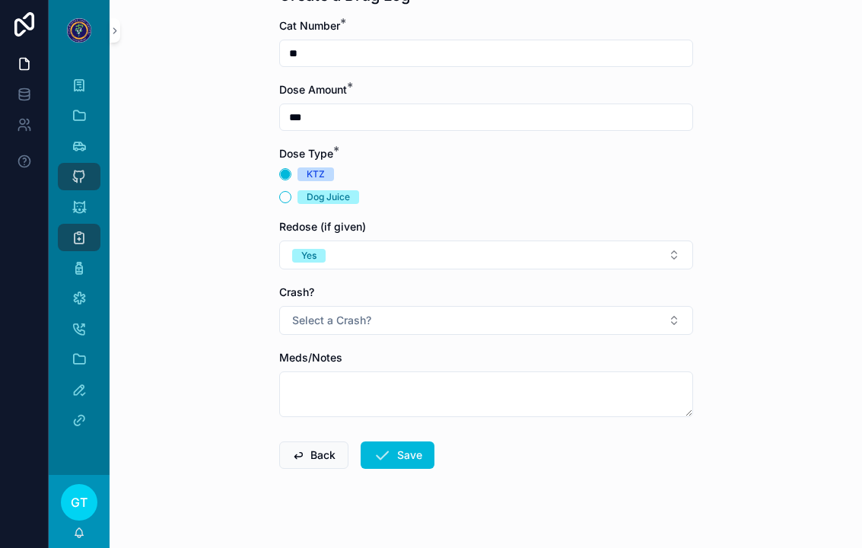
click at [401, 441] on button "Save" at bounding box center [397, 454] width 74 height 27
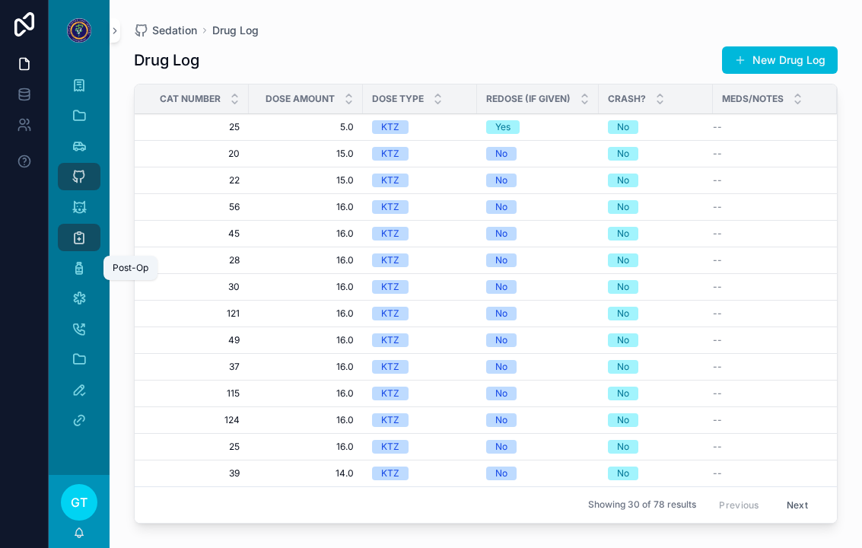
click at [90, 256] on div "Post-Op" at bounding box center [79, 268] width 24 height 24
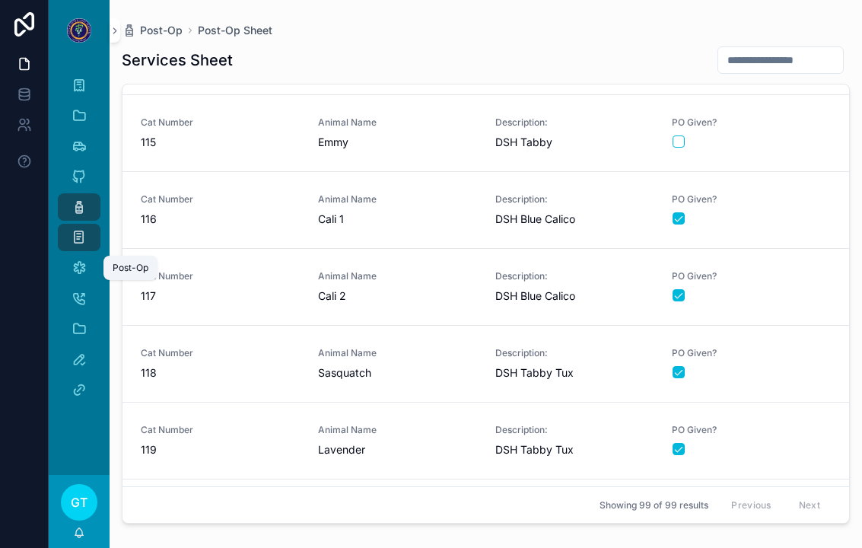
scroll to position [6409, 0]
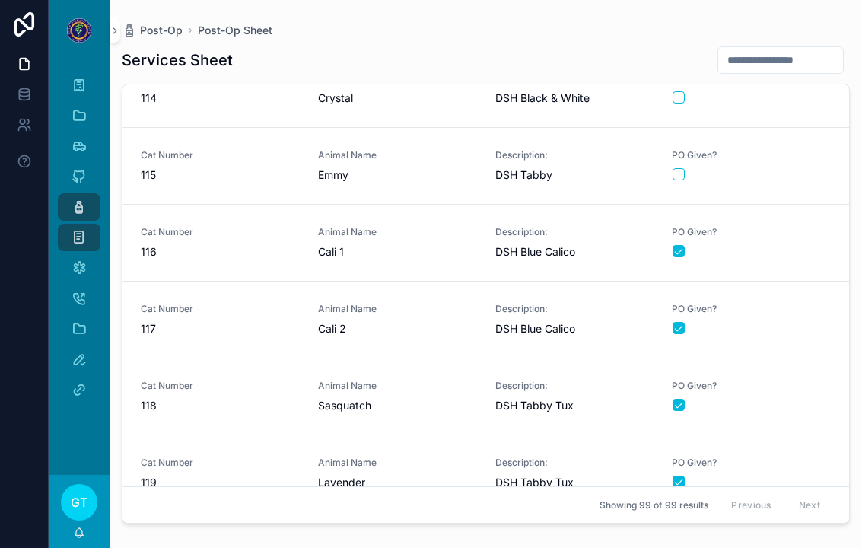
click at [778, 149] on div "PO Given?" at bounding box center [751, 165] width 159 height 32
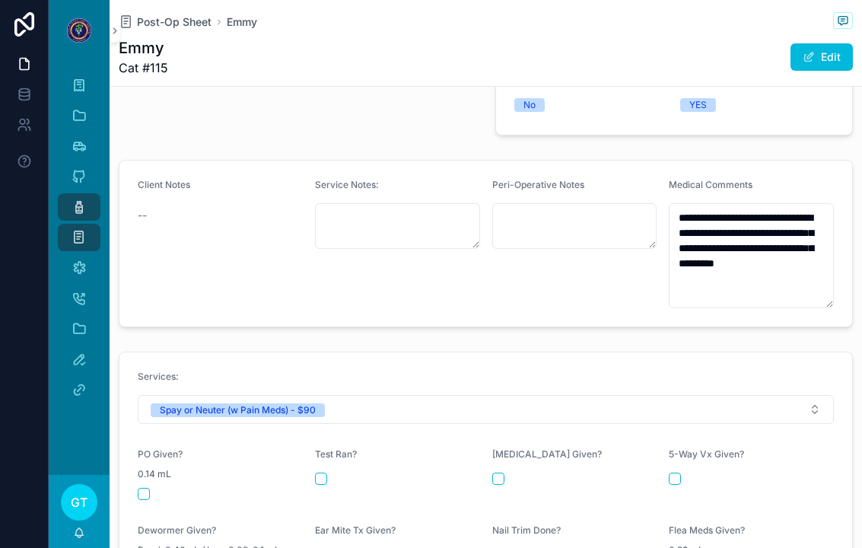
scroll to position [467, 0]
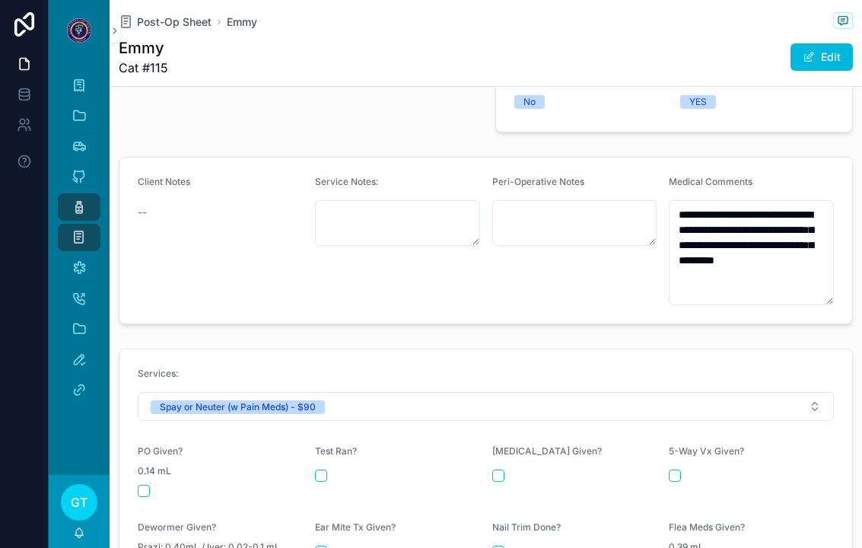
click at [146, 484] on button "scrollable content" at bounding box center [144, 490] width 12 height 12
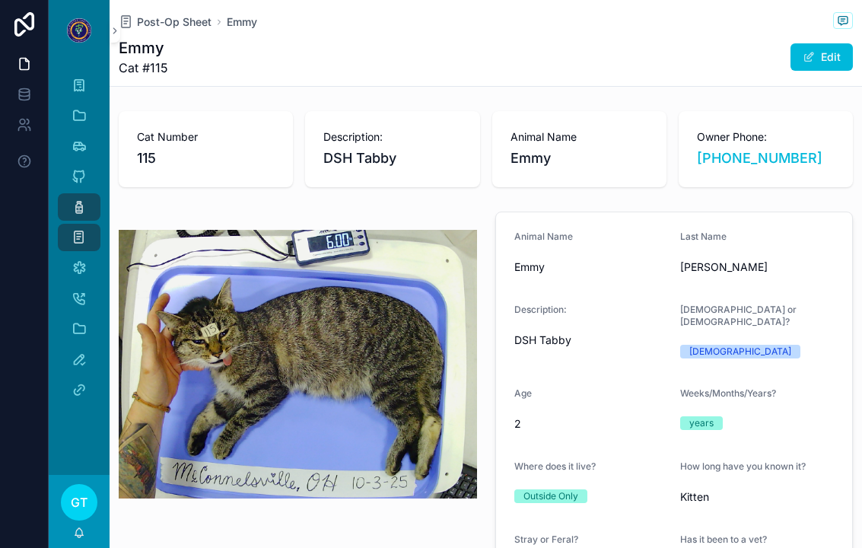
scroll to position [0, 0]
click at [176, 14] on span "Post-Op Sheet" at bounding box center [174, 21] width 75 height 15
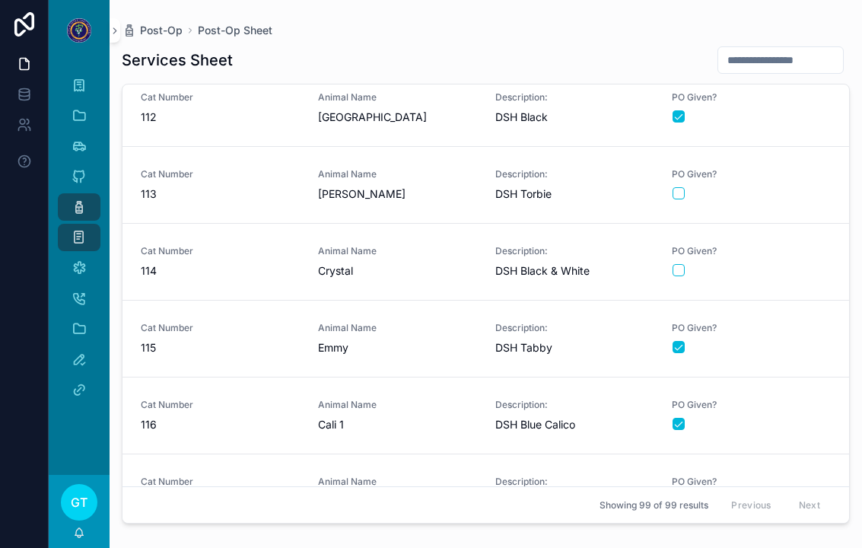
scroll to position [6219, 0]
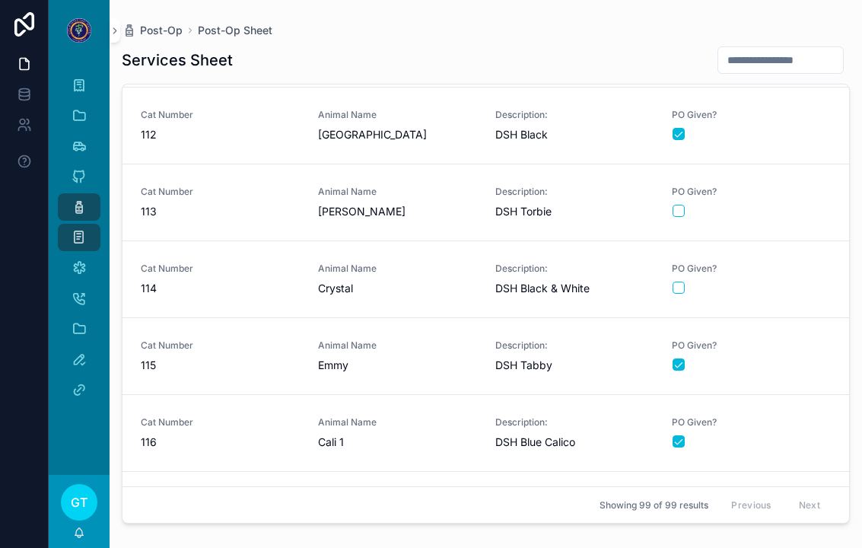
click at [296, 186] on span "Cat Number" at bounding box center [220, 192] width 159 height 12
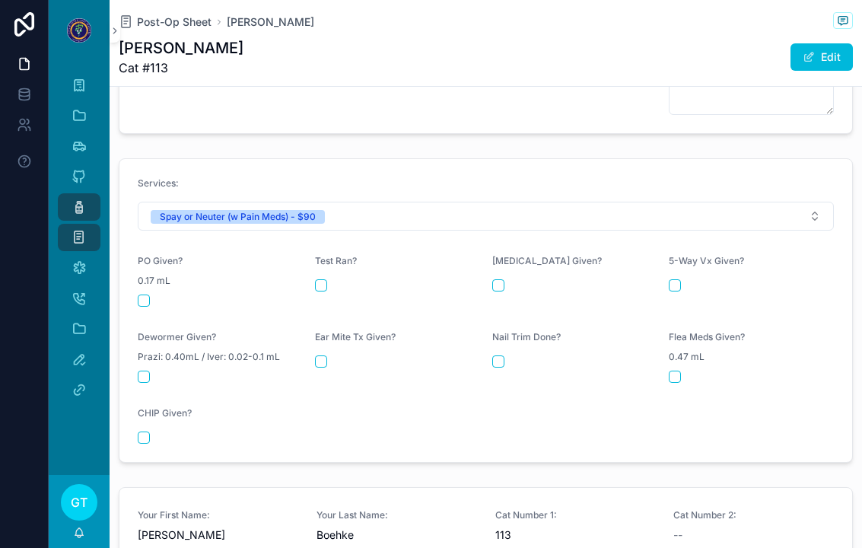
scroll to position [722, 0]
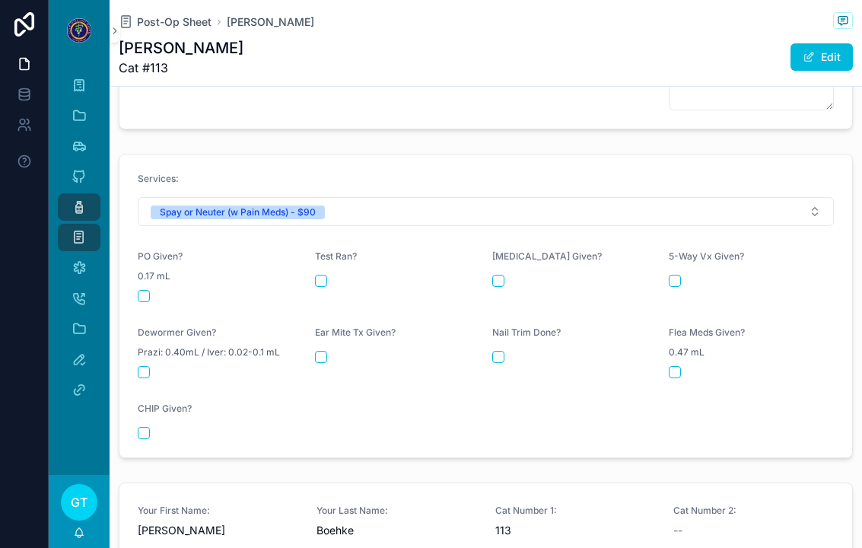
click at [161, 290] on div "scrollable content" at bounding box center [220, 296] width 165 height 12
click at [148, 290] on button "scrollable content" at bounding box center [144, 296] width 12 height 12
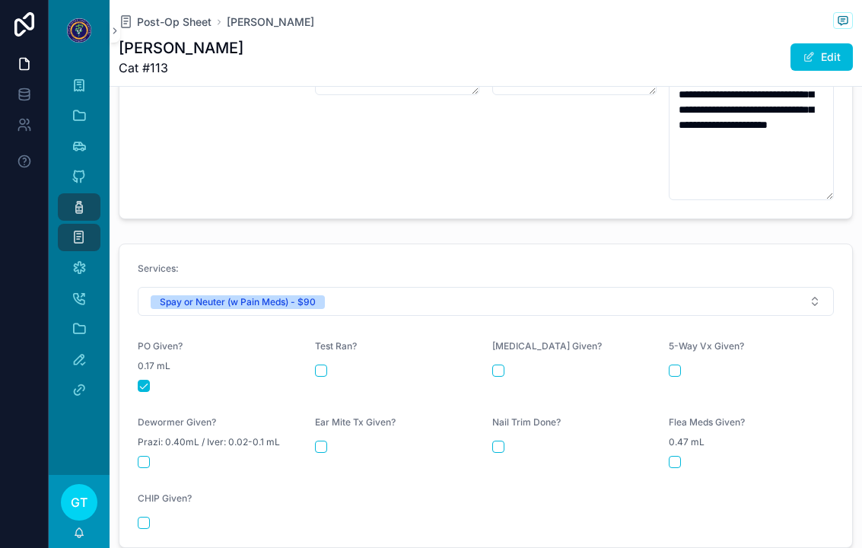
scroll to position [634, 0]
click at [177, 14] on span "Post-Op Sheet" at bounding box center [174, 21] width 75 height 15
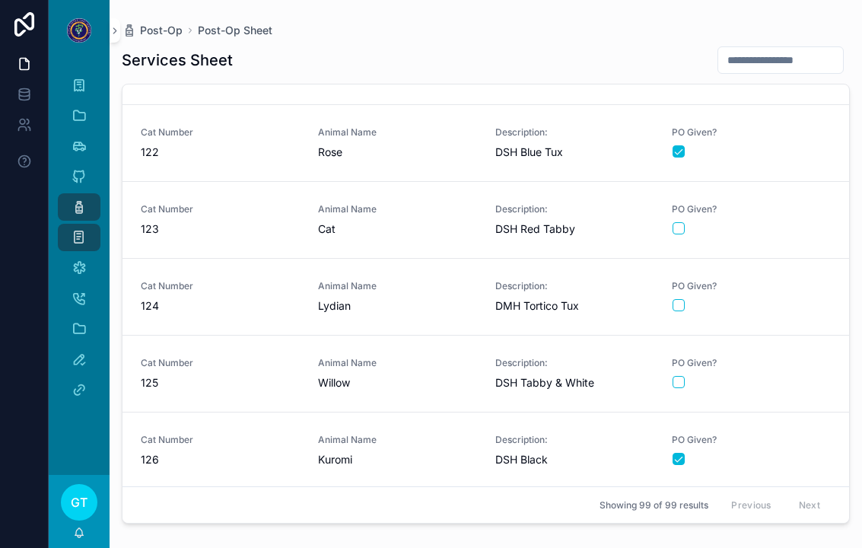
scroll to position [6940, 0]
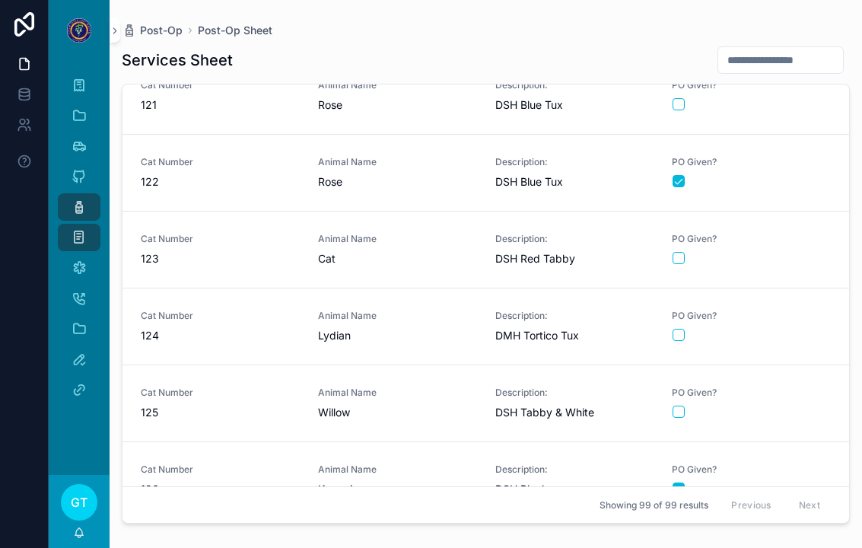
click at [785, 310] on div "PO Given?" at bounding box center [751, 326] width 159 height 32
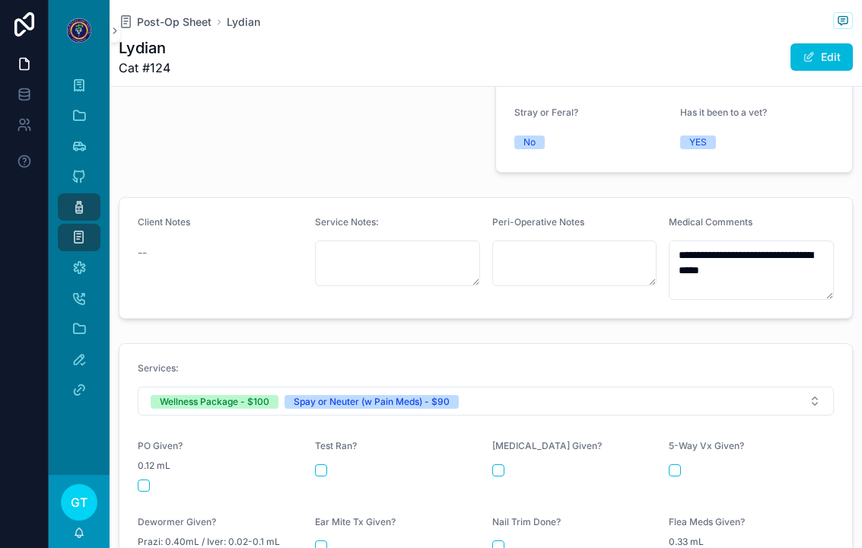
scroll to position [556, 0]
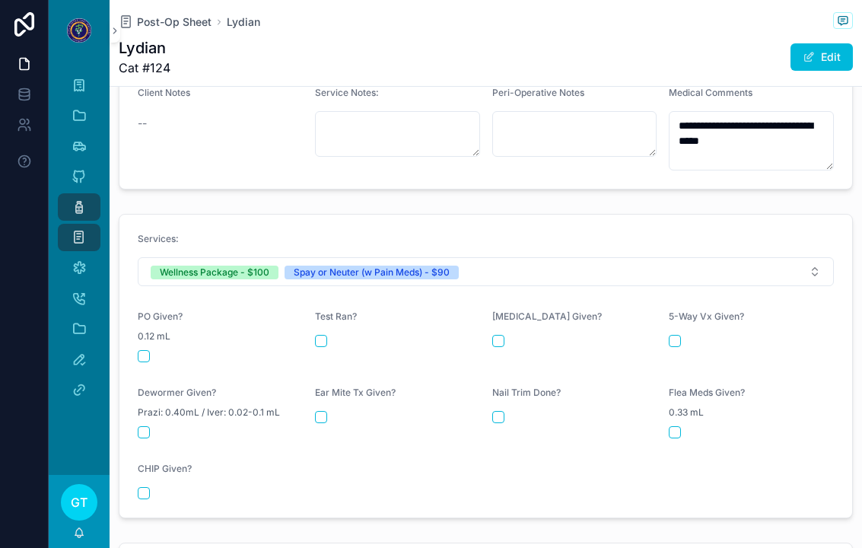
click at [146, 350] on button "scrollable content" at bounding box center [144, 356] width 12 height 12
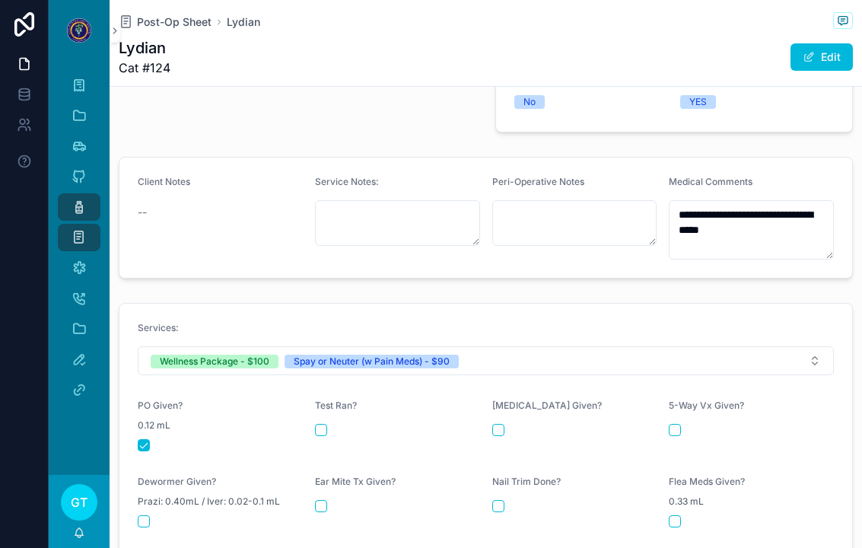
scroll to position [464, 0]
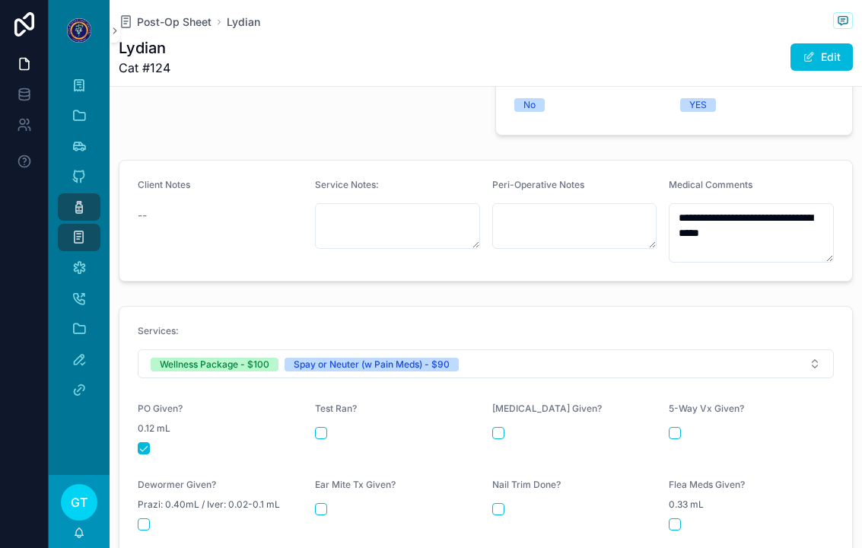
click at [155, 14] on span "Post-Op Sheet" at bounding box center [174, 21] width 75 height 15
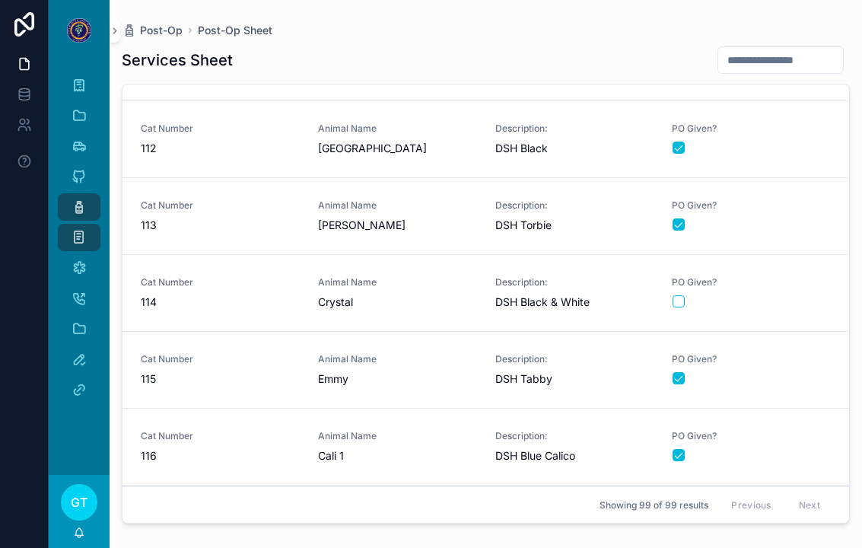
scroll to position [6204, 0]
click at [282, 219] on span "113" at bounding box center [220, 226] width 159 height 15
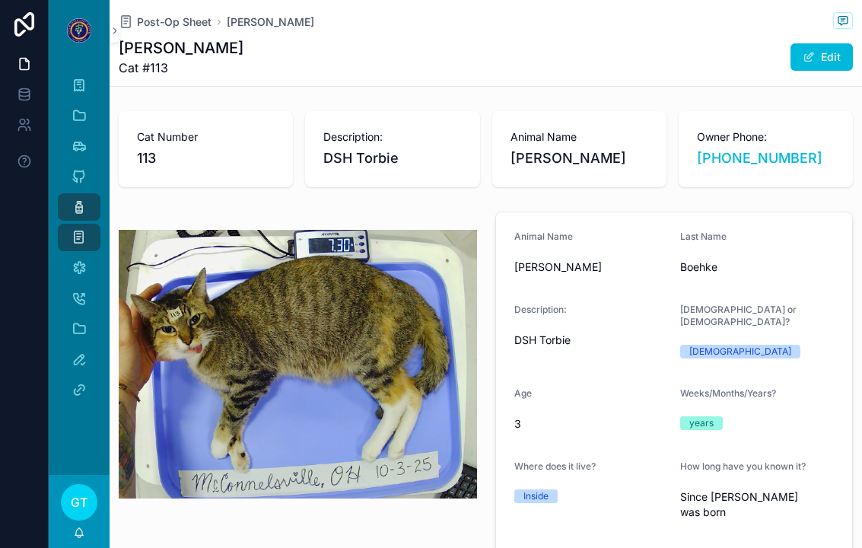
click at [171, 14] on span "Post-Op Sheet" at bounding box center [174, 21] width 75 height 15
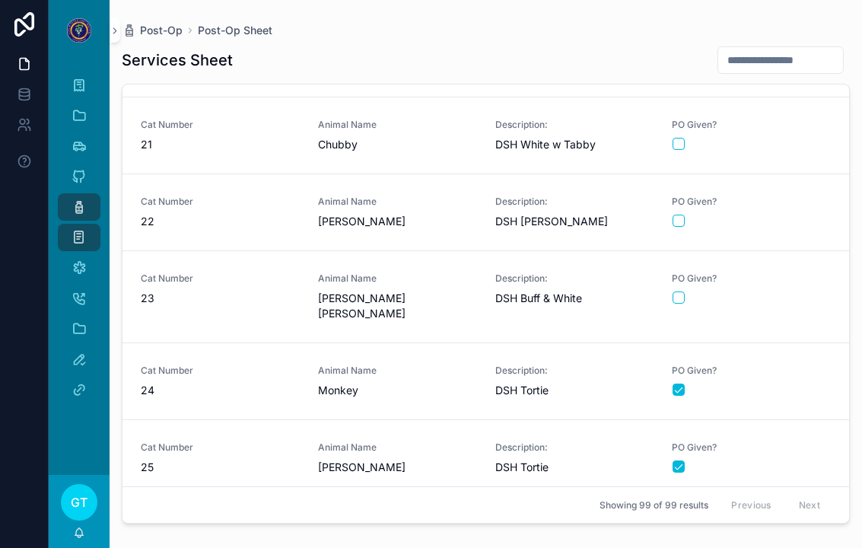
scroll to position [1597, 0]
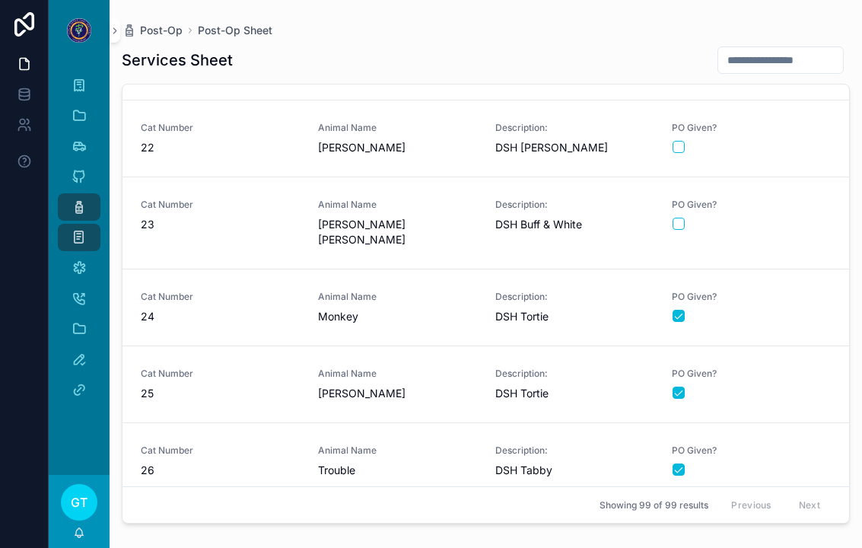
click at [771, 218] on div "scrollable content" at bounding box center [750, 224] width 157 height 12
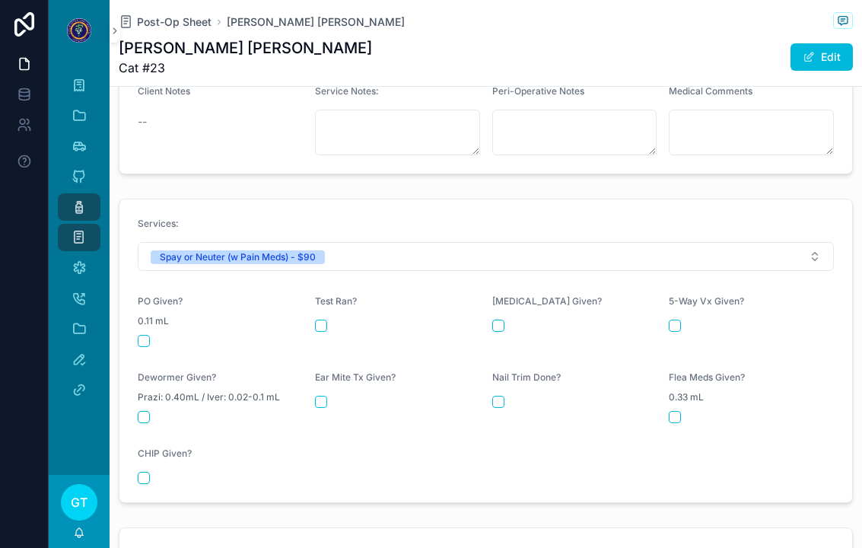
scroll to position [600, 0]
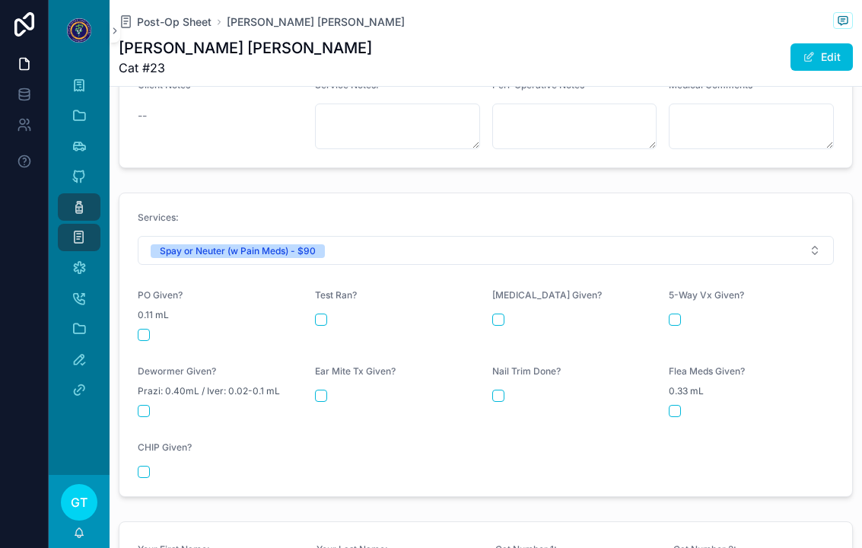
click at [144, 329] on button "scrollable content" at bounding box center [144, 335] width 12 height 12
click at [75, 199] on icon "scrollable content" at bounding box center [78, 206] width 15 height 15
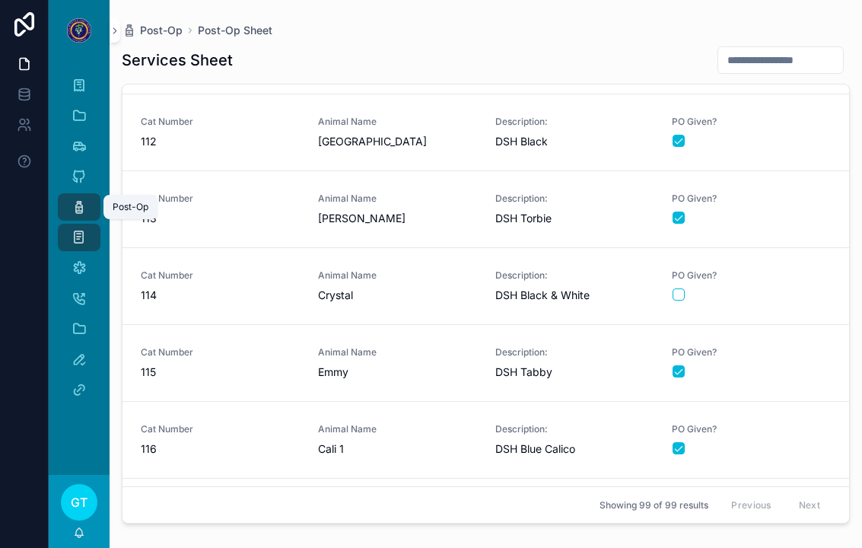
scroll to position [6210, 0]
click at [421, 271] on div "Animal Name Crystal" at bounding box center [397, 287] width 159 height 33
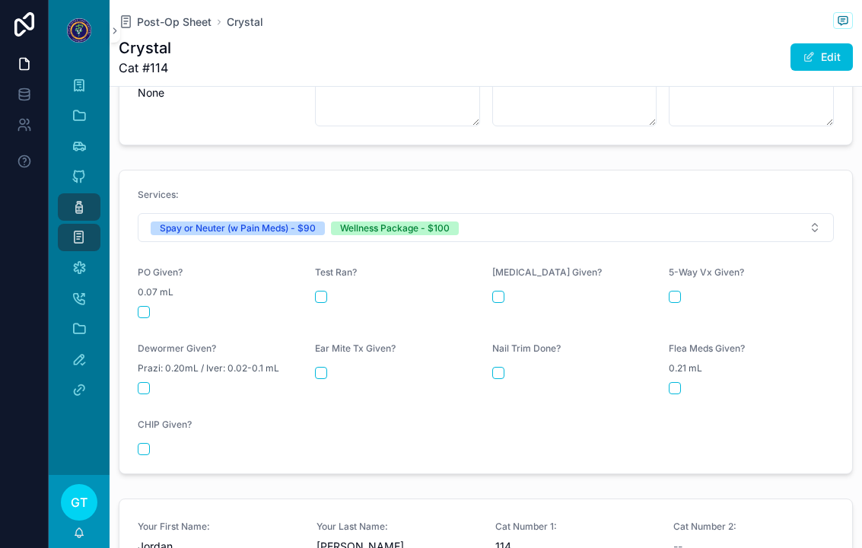
scroll to position [587, 0]
click at [148, 305] on button "scrollable content" at bounding box center [144, 311] width 12 height 12
click at [502, 290] on button "scrollable content" at bounding box center [498, 296] width 12 height 12
click at [680, 290] on button "scrollable content" at bounding box center [674, 296] width 12 height 12
click at [153, 381] on div "scrollable content" at bounding box center [220, 387] width 165 height 12
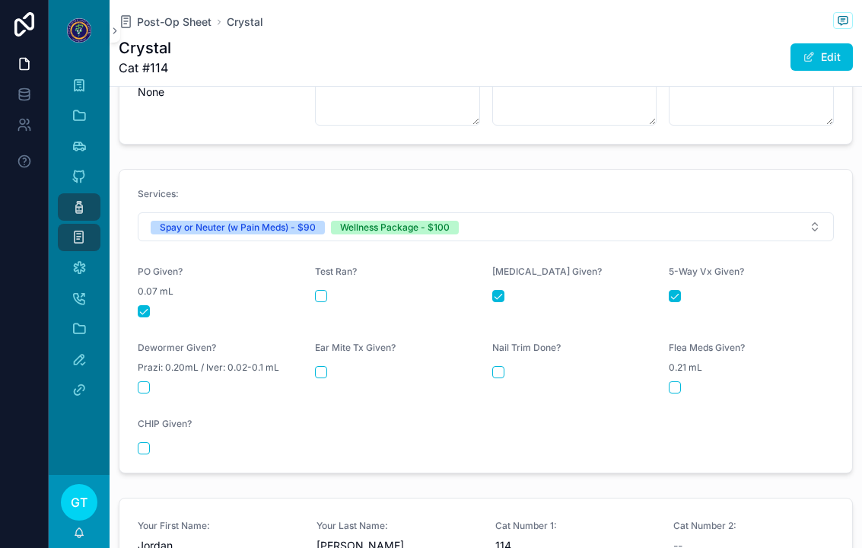
click at [155, 381] on div "scrollable content" at bounding box center [220, 387] width 165 height 12
click at [148, 381] on button "scrollable content" at bounding box center [144, 387] width 12 height 12
click at [322, 366] on button "scrollable content" at bounding box center [321, 372] width 12 height 12
click at [494, 366] on button "scrollable content" at bounding box center [498, 372] width 12 height 12
click at [678, 381] on button "scrollable content" at bounding box center [674, 387] width 12 height 12
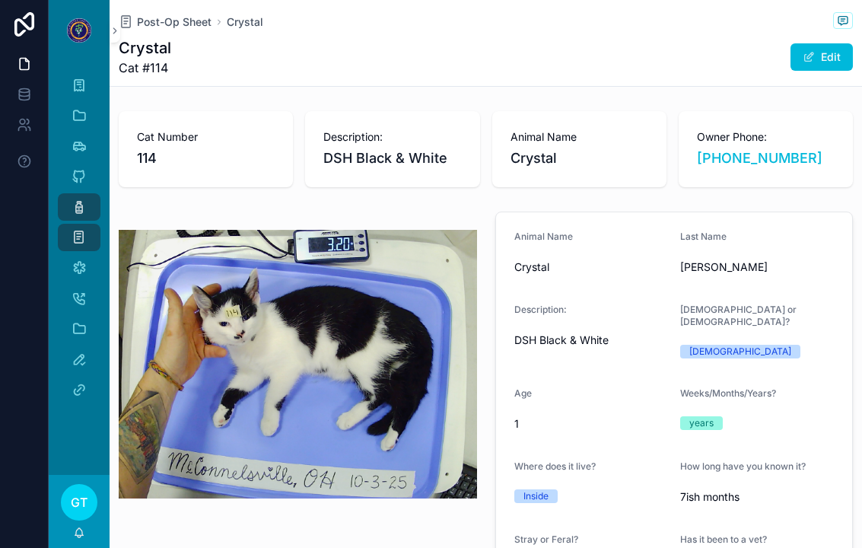
scroll to position [0, 0]
click at [179, 14] on span "Post-Op Sheet" at bounding box center [174, 21] width 75 height 15
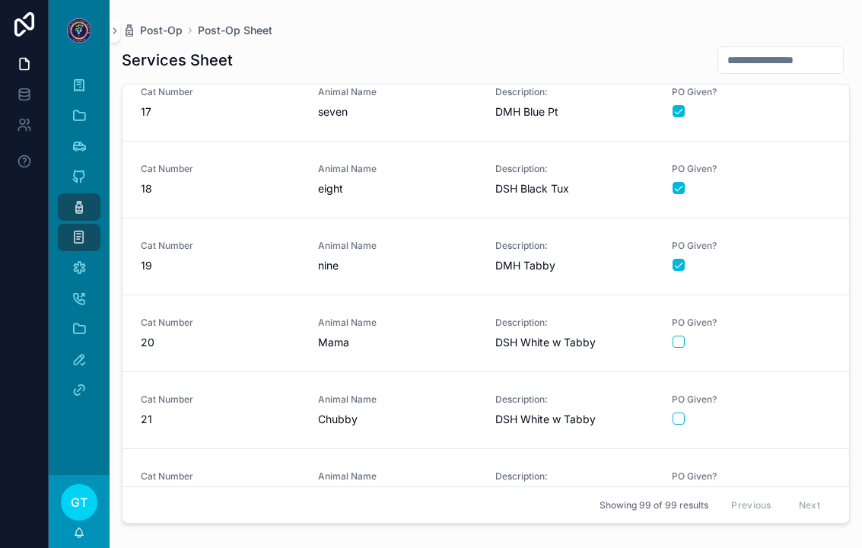
scroll to position [1372, 0]
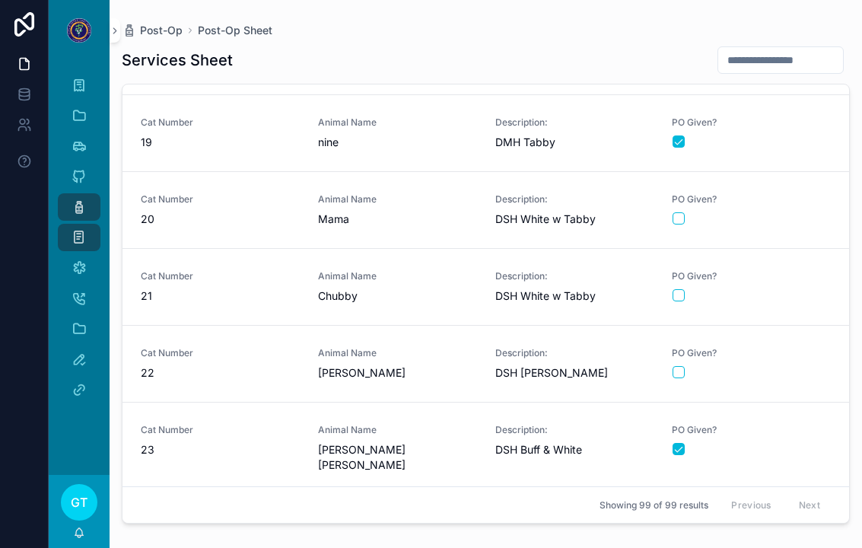
click at [792, 347] on span "PO Given?" at bounding box center [751, 353] width 159 height 12
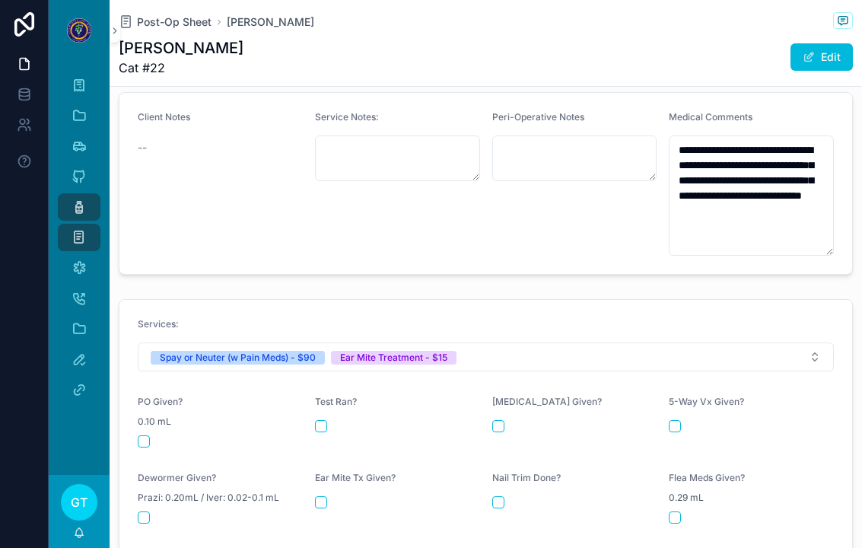
scroll to position [552, 0]
click at [141, 436] on button "scrollable content" at bounding box center [144, 442] width 12 height 12
click at [75, 195] on div "Post-Op" at bounding box center [79, 207] width 24 height 24
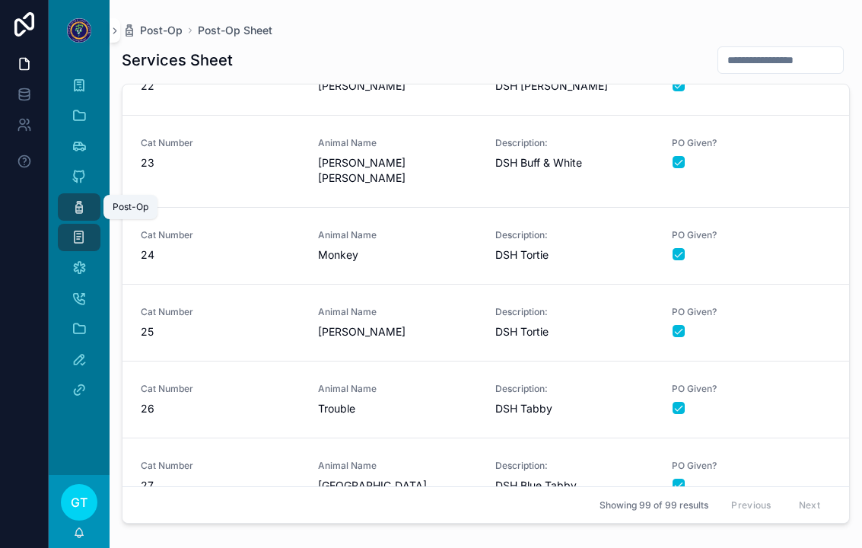
scroll to position [1654, 0]
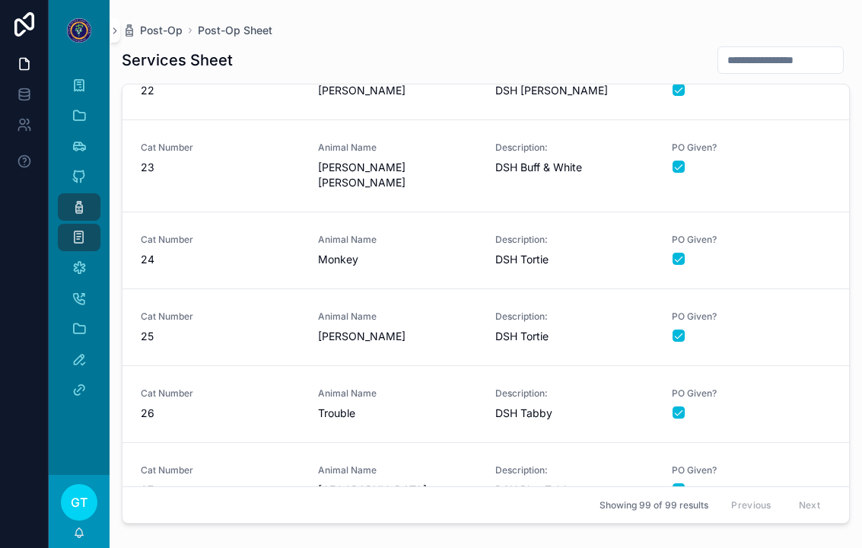
click at [231, 329] on span "25" at bounding box center [220, 336] width 159 height 15
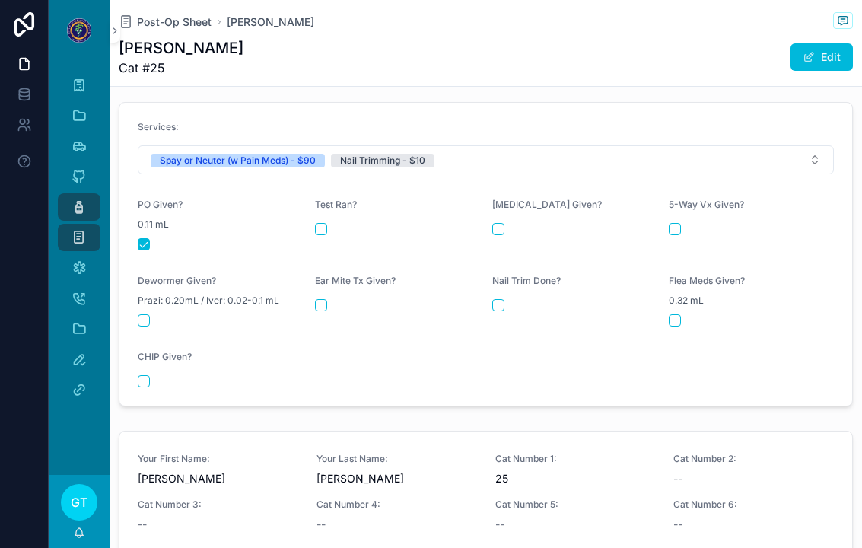
scroll to position [656, 0]
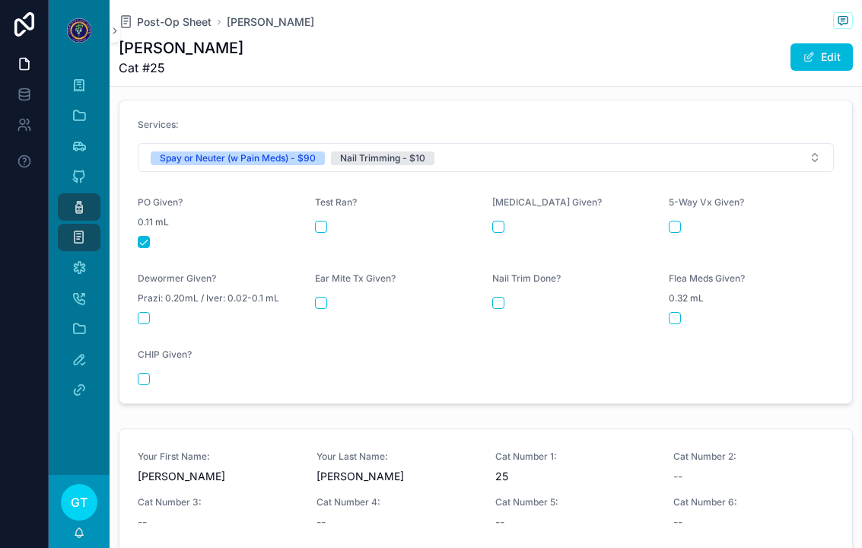
click at [501, 272] on div "Nail Trim Done?" at bounding box center [574, 298] width 165 height 52
click at [483, 267] on form "Services: Spay or Neuter (w Pain Meds) - $90 Nail Trimming - $10 PO Given? 0.11…" at bounding box center [485, 251] width 732 height 303
click at [494, 297] on button "scrollable content" at bounding box center [498, 303] width 12 height 12
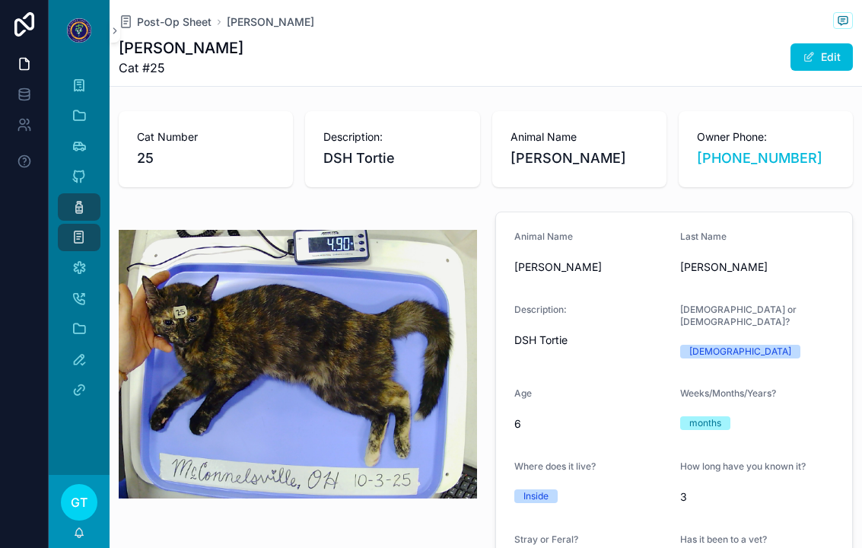
scroll to position [0, 0]
click at [157, 14] on span "Post-Op Sheet" at bounding box center [174, 21] width 75 height 15
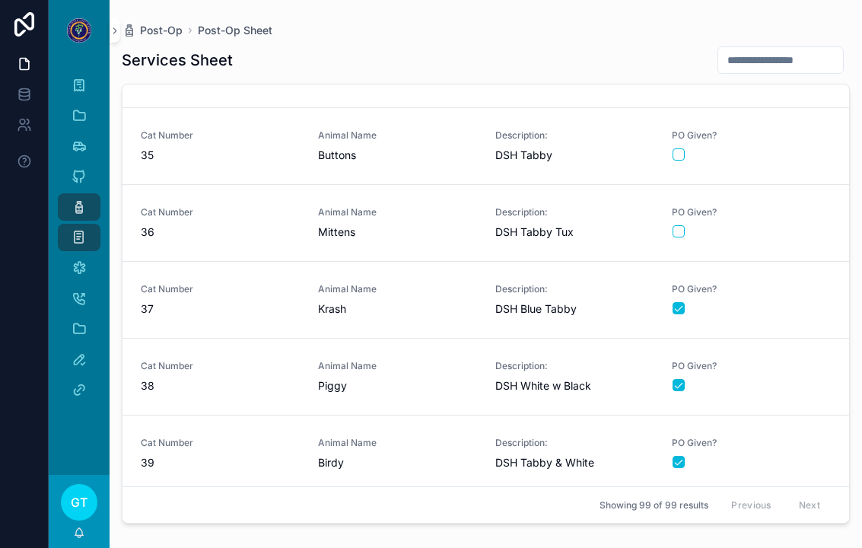
scroll to position [2597, 0]
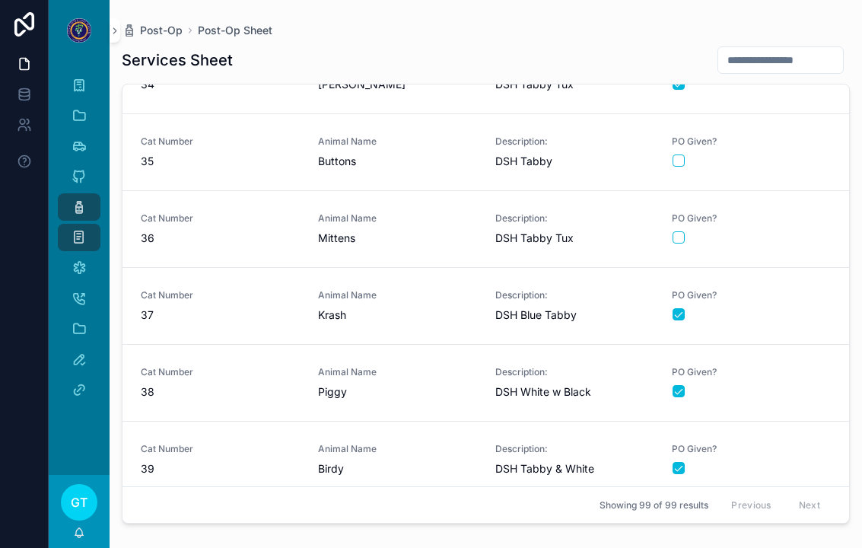
click at [408, 307] on span "Krash" at bounding box center [397, 314] width 159 height 15
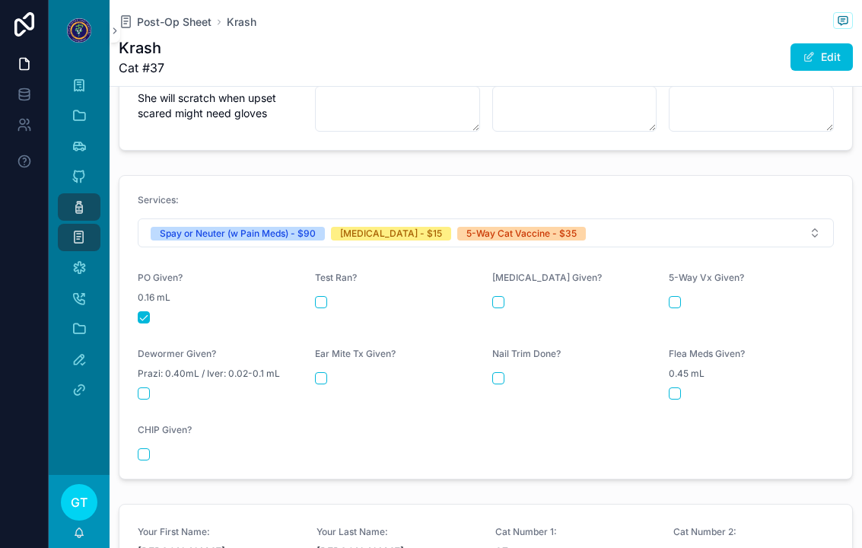
scroll to position [579, 0]
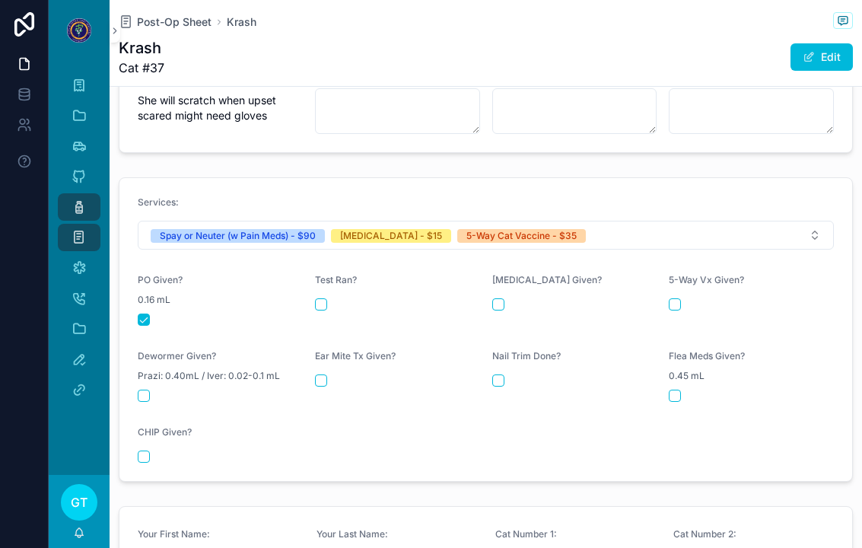
click at [503, 274] on div "[MEDICAL_DATA] Given?" at bounding box center [574, 283] width 165 height 18
click at [493, 298] on button "scrollable content" at bounding box center [498, 304] width 12 height 12
click at [672, 298] on button "scrollable content" at bounding box center [674, 304] width 12 height 12
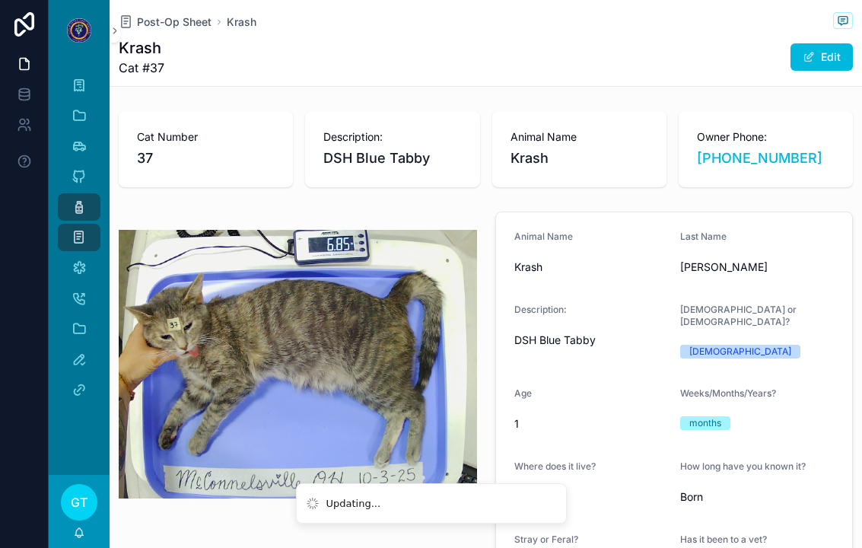
scroll to position [0, 0]
click at [178, 14] on span "Post-Op Sheet" at bounding box center [174, 21] width 75 height 15
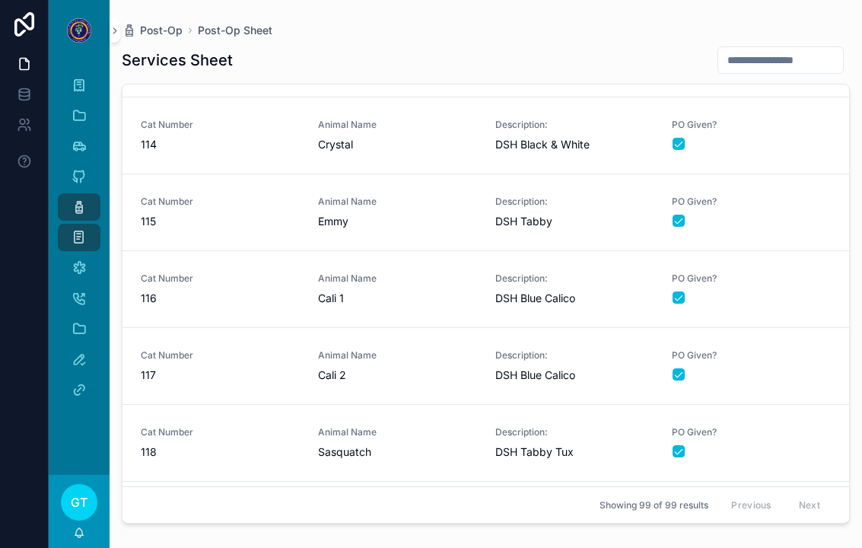
scroll to position [6362, 0]
click at [429, 214] on span "Emmy" at bounding box center [397, 221] width 159 height 15
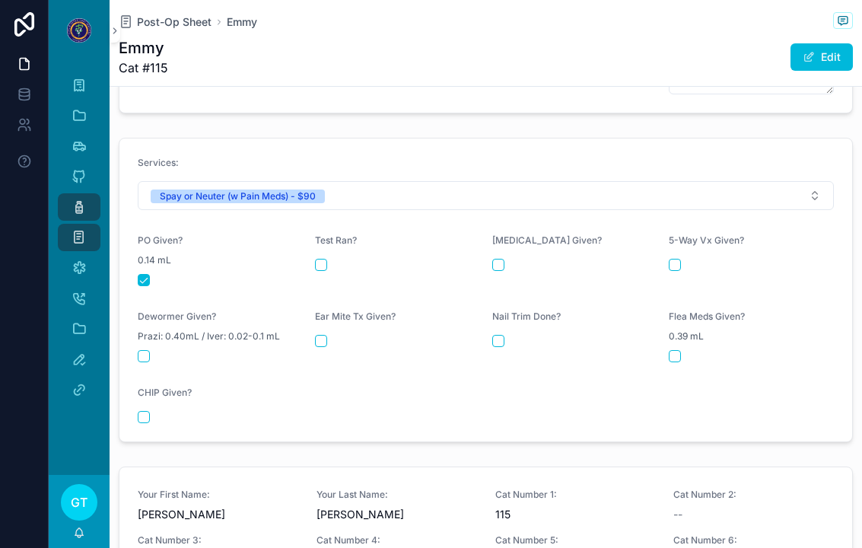
click at [164, 21] on span "Post-Op Sheet" at bounding box center [174, 21] width 75 height 15
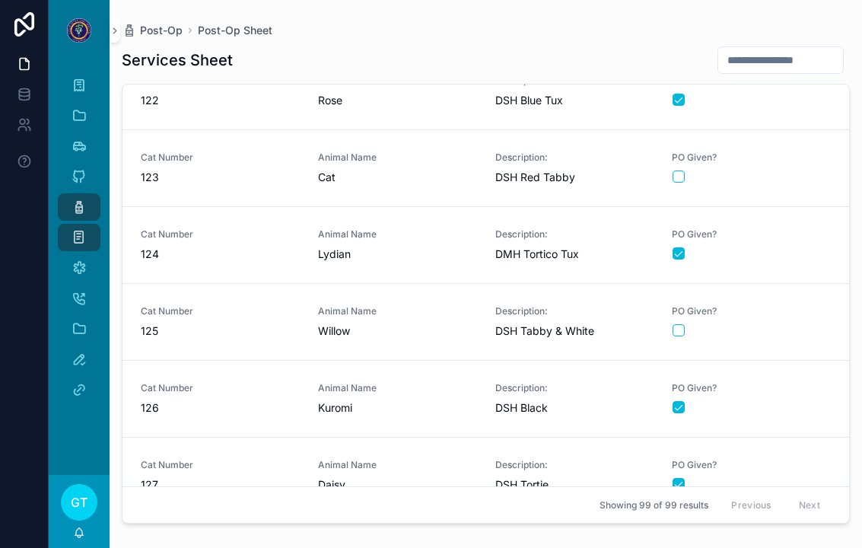
scroll to position [7020, 0]
click at [433, 245] on div "Animal Name Lydian" at bounding box center [397, 245] width 159 height 33
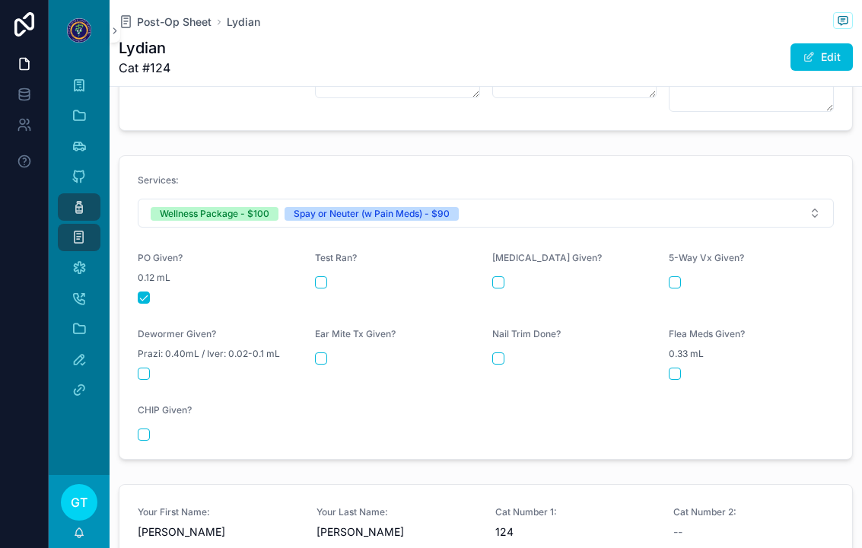
scroll to position [615, 0]
click at [502, 275] on button "scrollable content" at bounding box center [498, 281] width 12 height 12
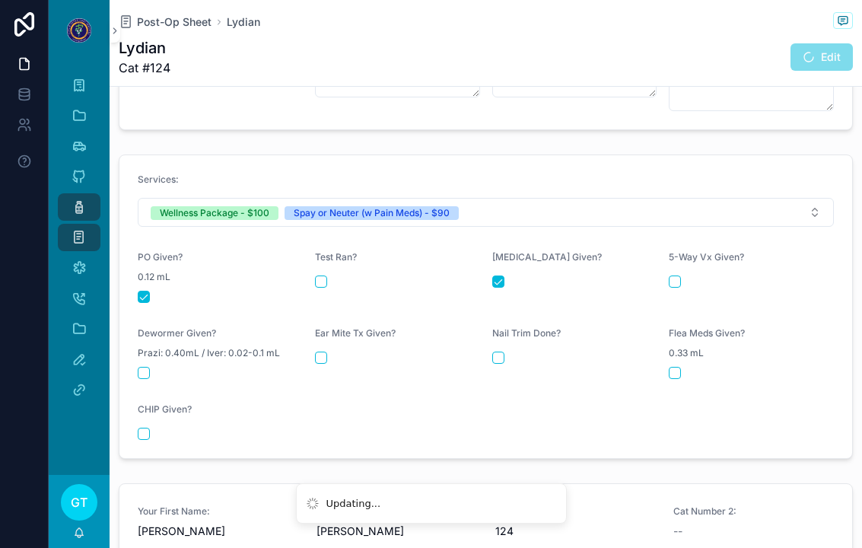
click at [684, 264] on div "5-Way Vx Given?" at bounding box center [750, 277] width 165 height 52
click at [670, 275] on button "scrollable content" at bounding box center [674, 281] width 12 height 12
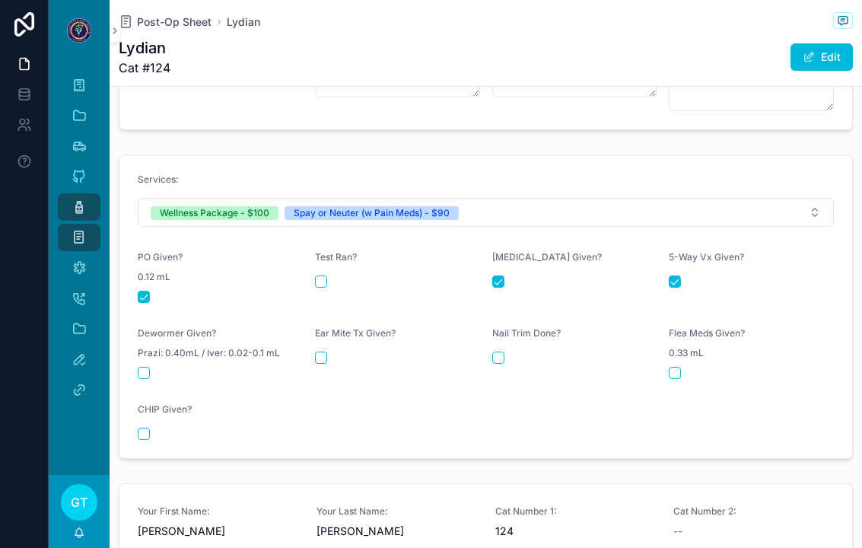
click at [159, 367] on div "scrollable content" at bounding box center [220, 373] width 165 height 12
click at [161, 367] on div "scrollable content" at bounding box center [220, 373] width 165 height 12
click at [158, 367] on div "scrollable content" at bounding box center [220, 373] width 165 height 12
click at [162, 371] on form "Services: Wellness Package - $100 Spay or Neuter (w Pain Meds) - $90 PO Given? …" at bounding box center [485, 306] width 732 height 303
click at [148, 367] on button "scrollable content" at bounding box center [144, 373] width 12 height 12
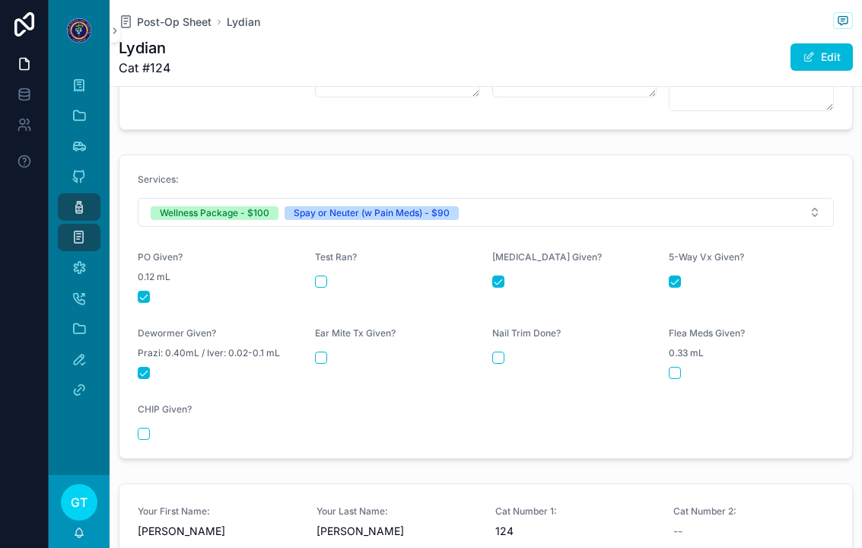
click at [326, 367] on div "Ear Mite Tx Given?" at bounding box center [397, 353] width 165 height 52
click at [319, 364] on div "Ear Mite Tx Given?" at bounding box center [397, 353] width 165 height 52
click at [322, 351] on button "scrollable content" at bounding box center [321, 357] width 12 height 12
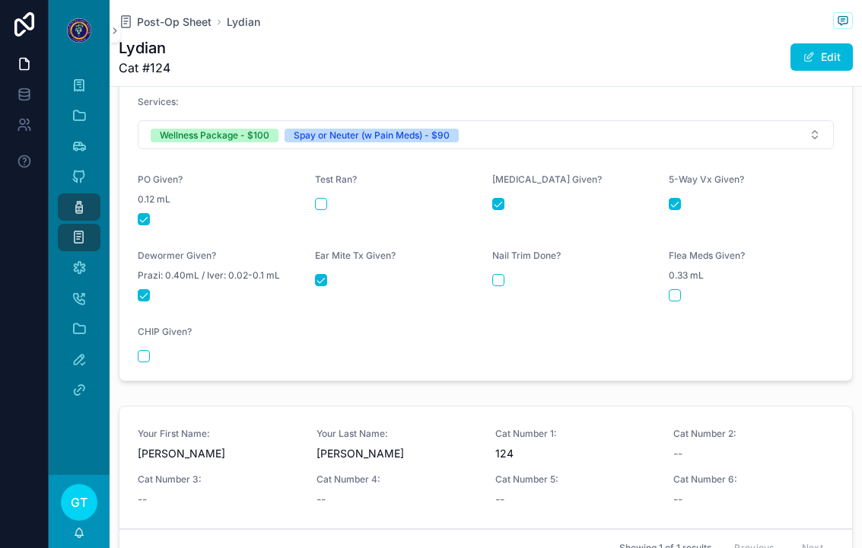
scroll to position [691, 0]
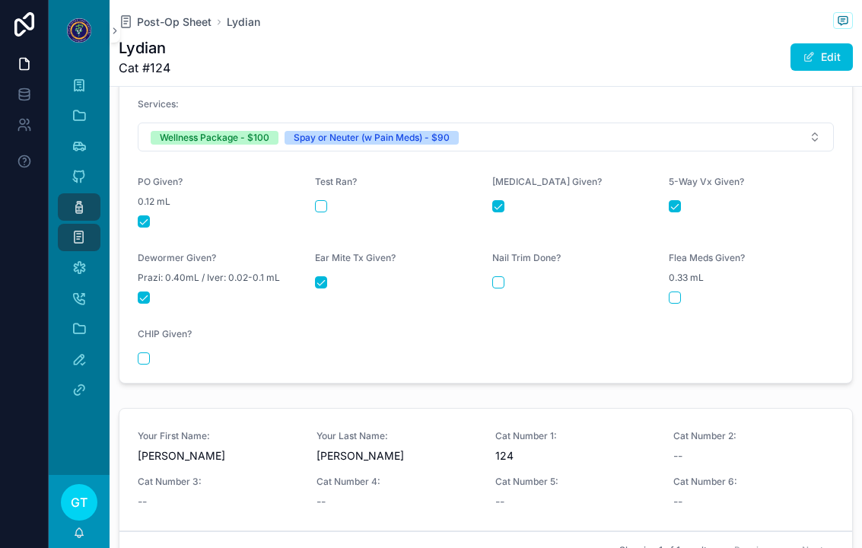
click at [510, 256] on div "Nail Trim Done?" at bounding box center [574, 261] width 165 height 18
click at [498, 276] on button "scrollable content" at bounding box center [498, 282] width 12 height 12
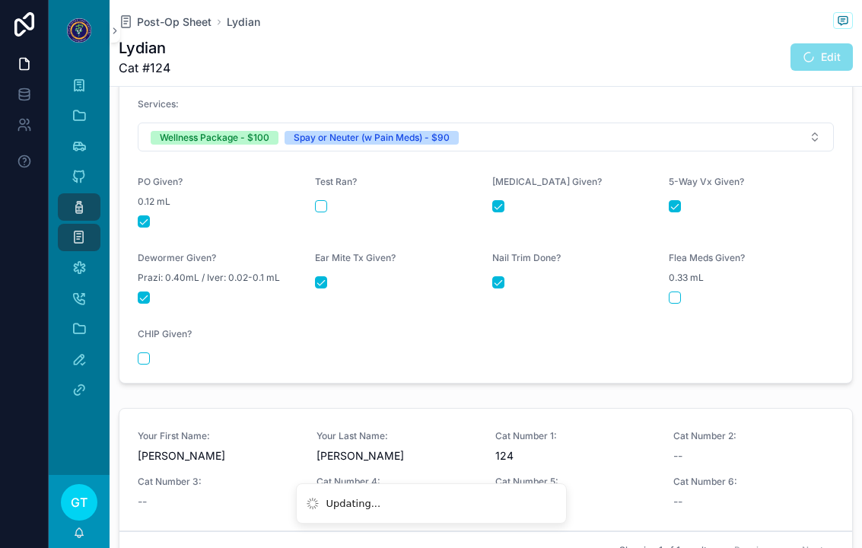
click at [696, 278] on div "Flea Meds Given? 0.33 mL" at bounding box center [750, 278] width 165 height 52
click at [690, 275] on div "Flea Meds Given? 0.33 mL" at bounding box center [750, 278] width 165 height 52
click at [681, 291] on div "scrollable content" at bounding box center [750, 297] width 165 height 12
click at [665, 290] on form "Services: Wellness Package - $100 Spay or Neuter (w Pain Meds) - $90 PO Given? …" at bounding box center [485, 231] width 732 height 303
click at [669, 291] on button "scrollable content" at bounding box center [674, 297] width 12 height 12
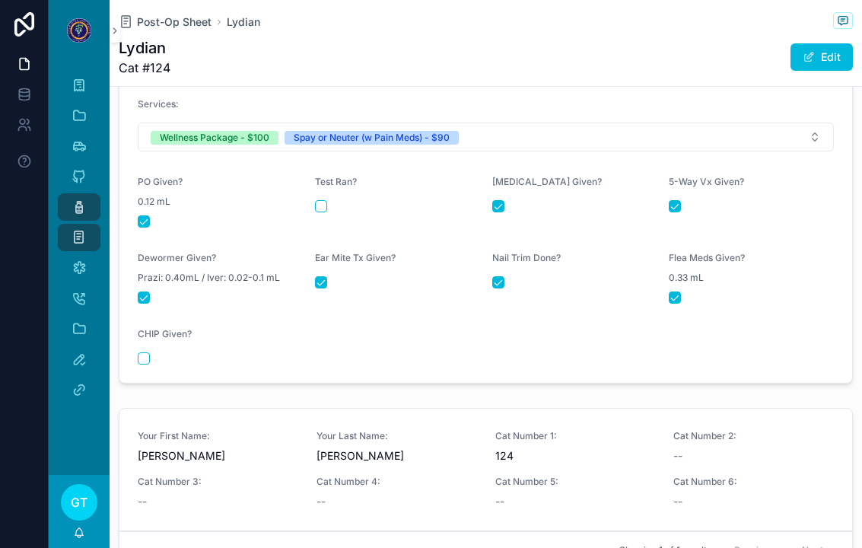
click at [186, 26] on span "Post-Op Sheet" at bounding box center [174, 21] width 75 height 15
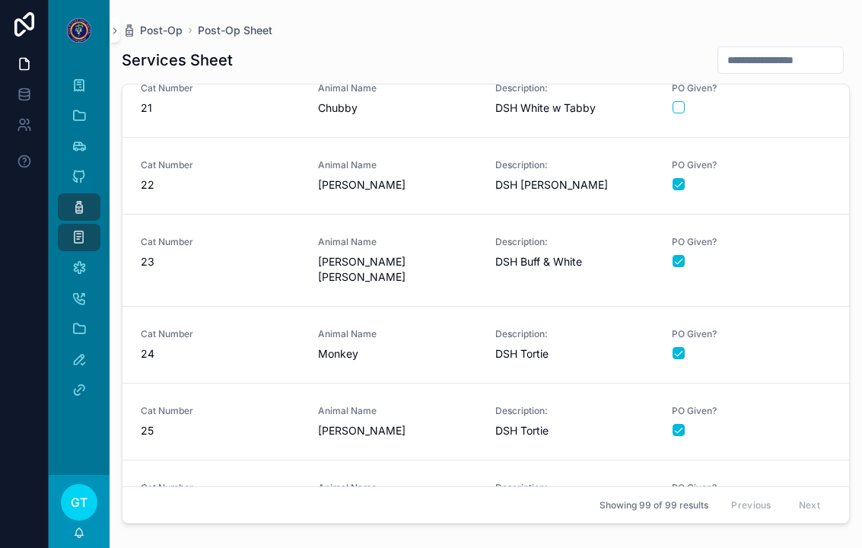
scroll to position [1561, 0]
click at [350, 249] on div "Animal Name Daisy Mae" at bounding box center [397, 259] width 159 height 49
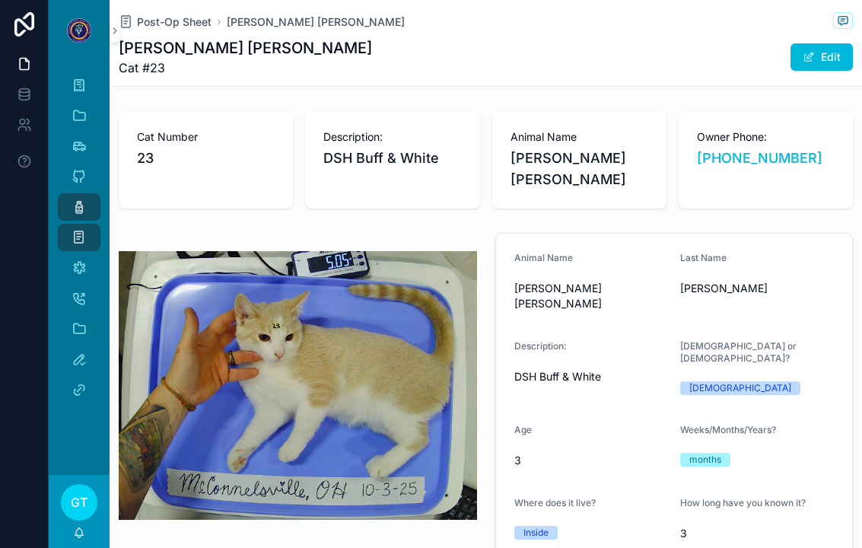
click at [186, 19] on span "Post-Op Sheet" at bounding box center [174, 21] width 75 height 15
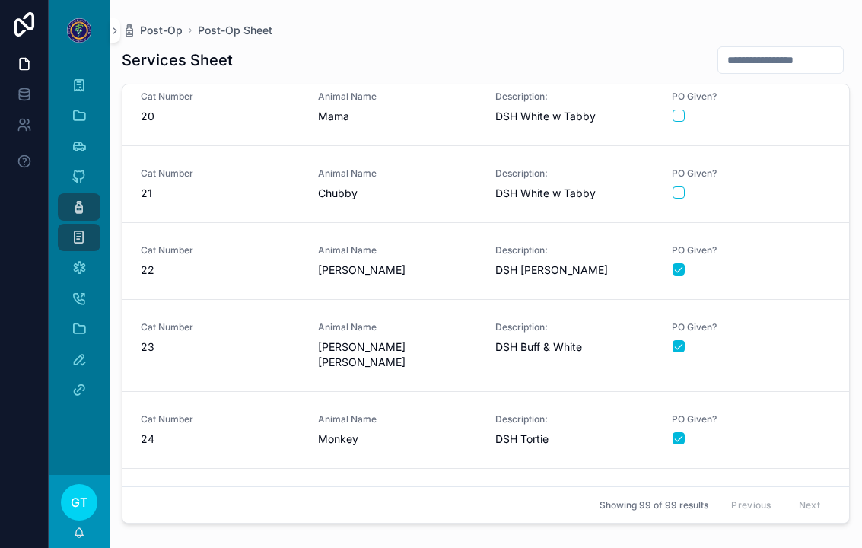
scroll to position [1478, 0]
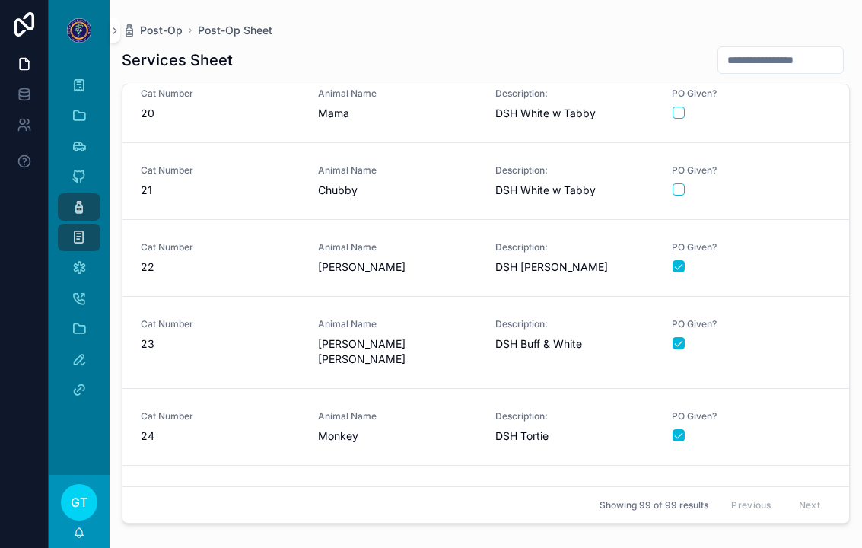
click at [433, 278] on link "Cat Number 22 Animal Name Bonnie Description: DSH Tabby w White PO Given?" at bounding box center [485, 258] width 726 height 77
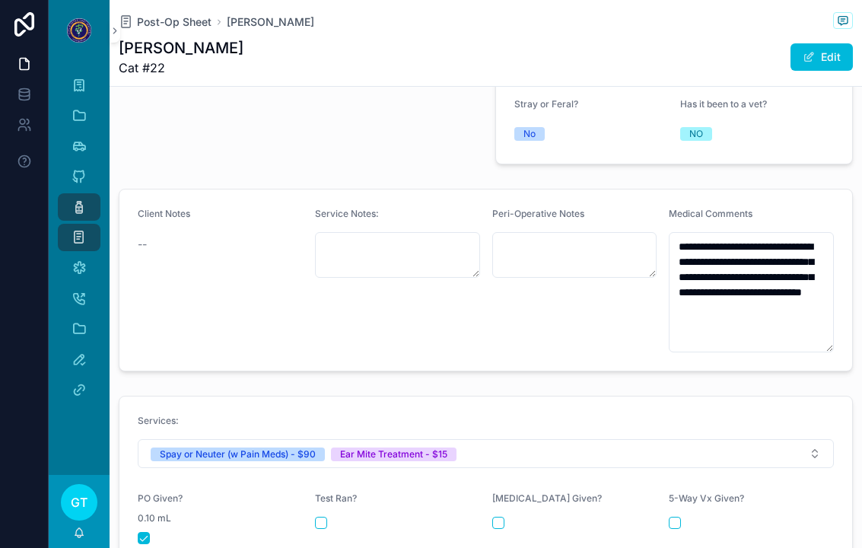
type textarea "**********"
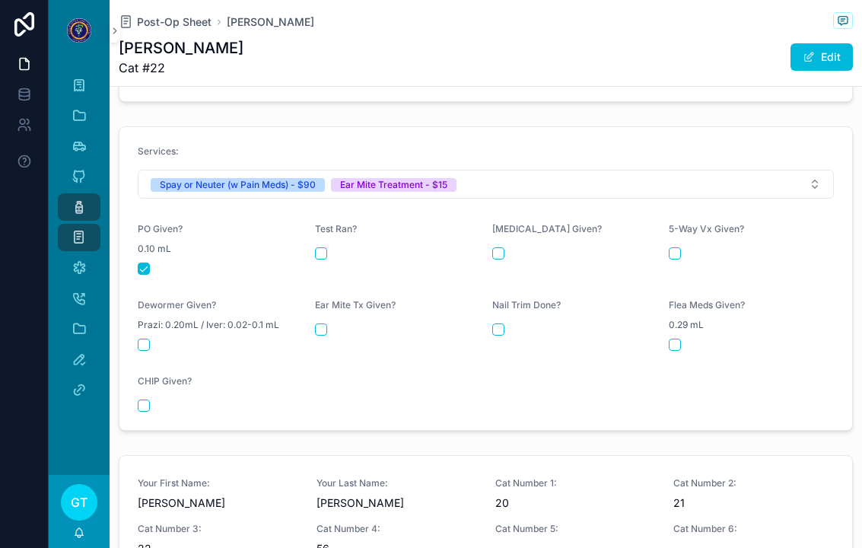
scroll to position [775, 0]
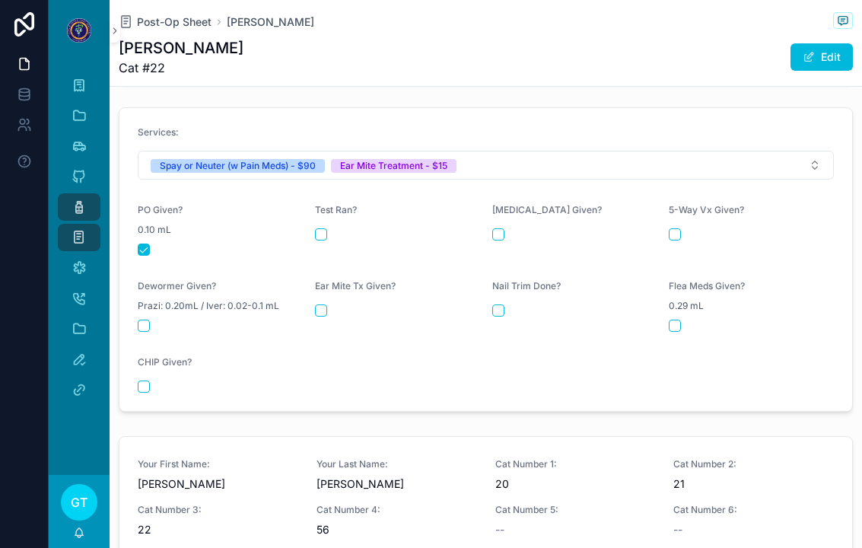
click at [323, 304] on button "scrollable content" at bounding box center [321, 310] width 12 height 12
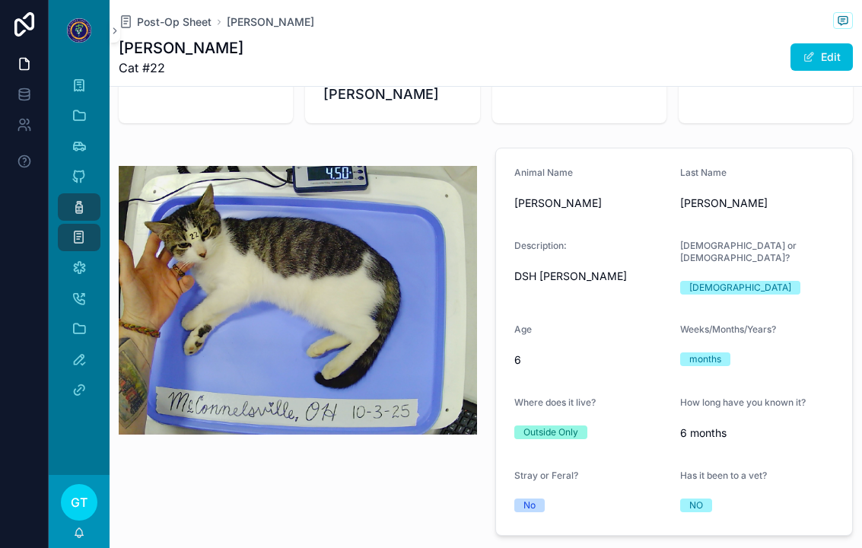
scroll to position [55, 0]
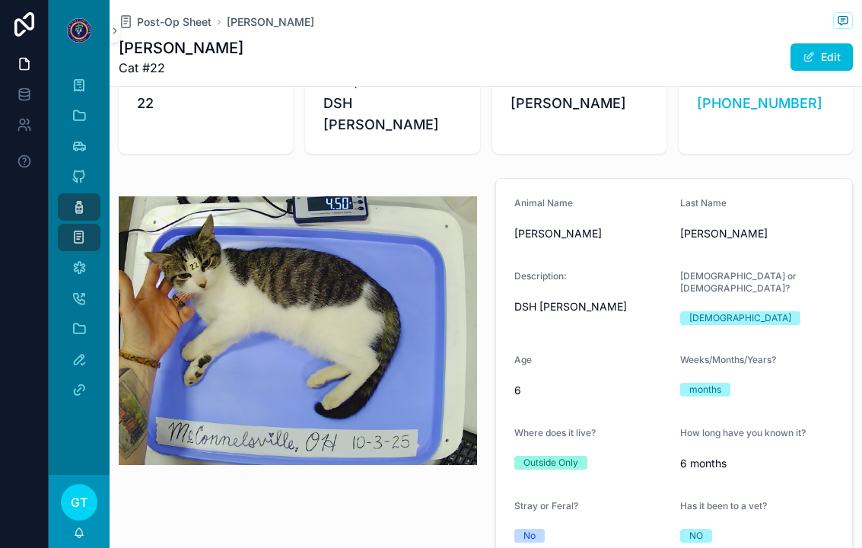
click at [181, 24] on span "Post-Op Sheet" at bounding box center [174, 21] width 75 height 15
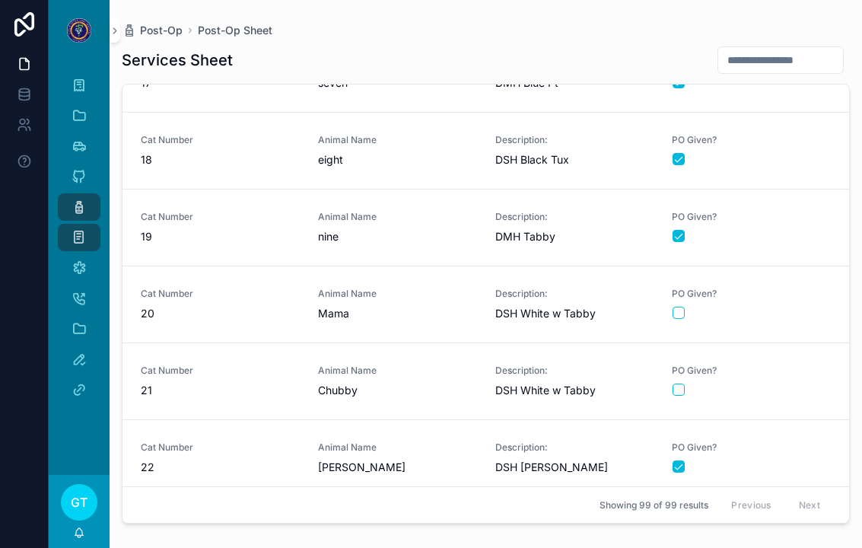
scroll to position [1277, 0]
click at [241, 323] on link "Cat Number 20 Animal Name Mama Description: DSH White w Tabby PO Given?" at bounding box center [485, 305] width 726 height 77
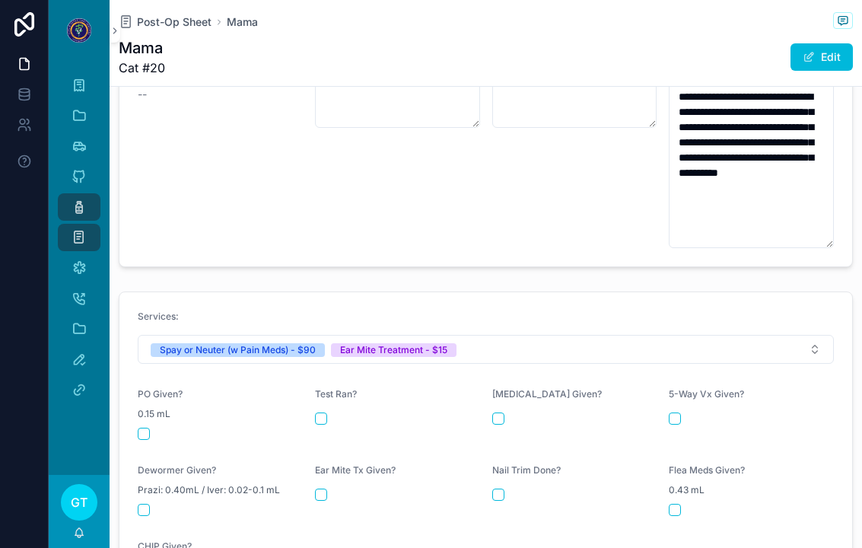
scroll to position [586, 0]
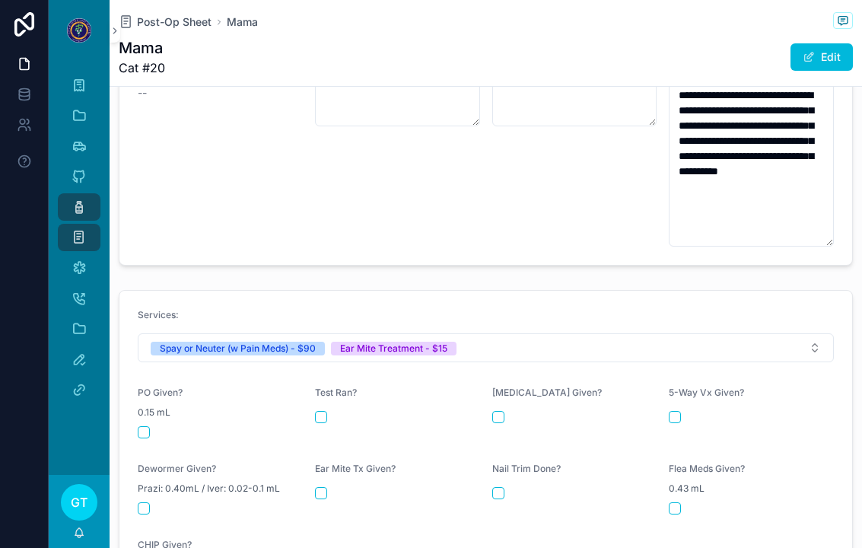
click at [155, 426] on div "scrollable content" at bounding box center [220, 432] width 165 height 12
click at [146, 426] on button "scrollable content" at bounding box center [144, 432] width 12 height 12
click at [322, 487] on button "scrollable content" at bounding box center [321, 493] width 12 height 12
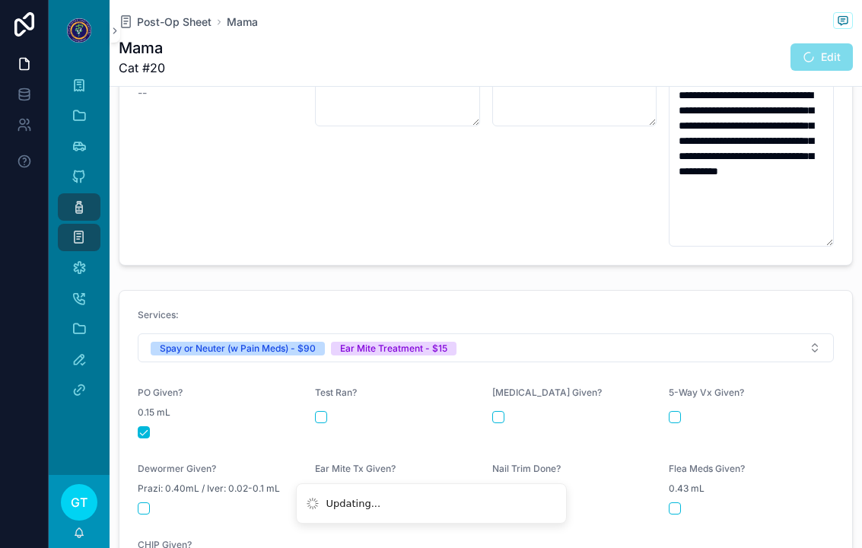
click at [170, 27] on span "Post-Op Sheet" at bounding box center [174, 21] width 75 height 15
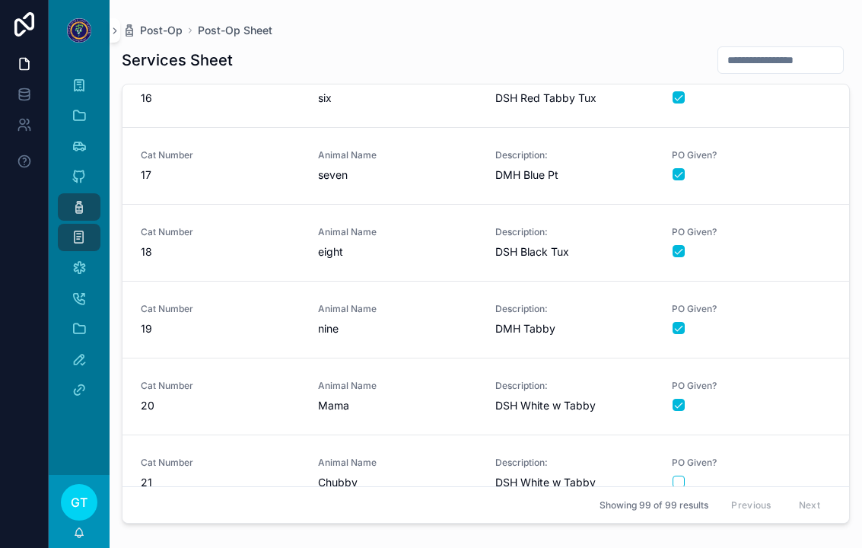
scroll to position [1240, 0]
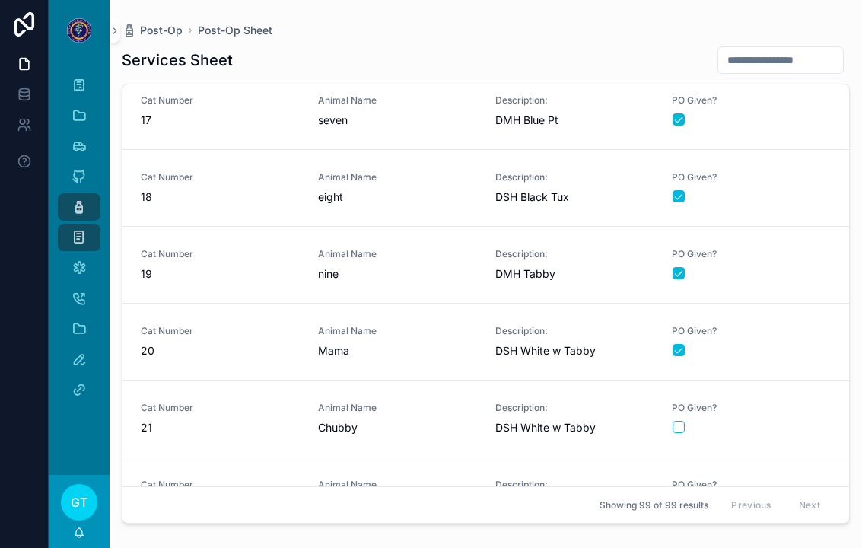
click at [321, 340] on div "Animal Name Mama" at bounding box center [397, 341] width 159 height 33
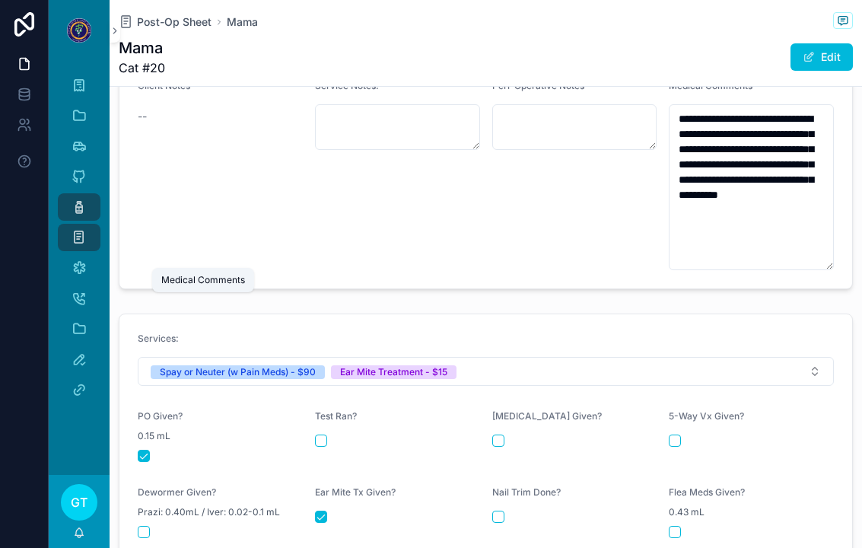
scroll to position [562, 0]
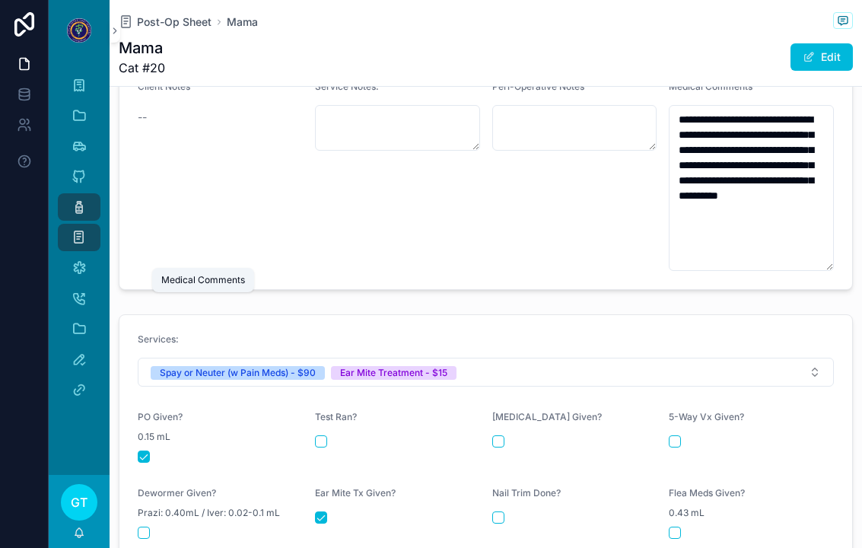
click at [87, 266] on div "Medical Comments" at bounding box center [79, 268] width 24 height 24
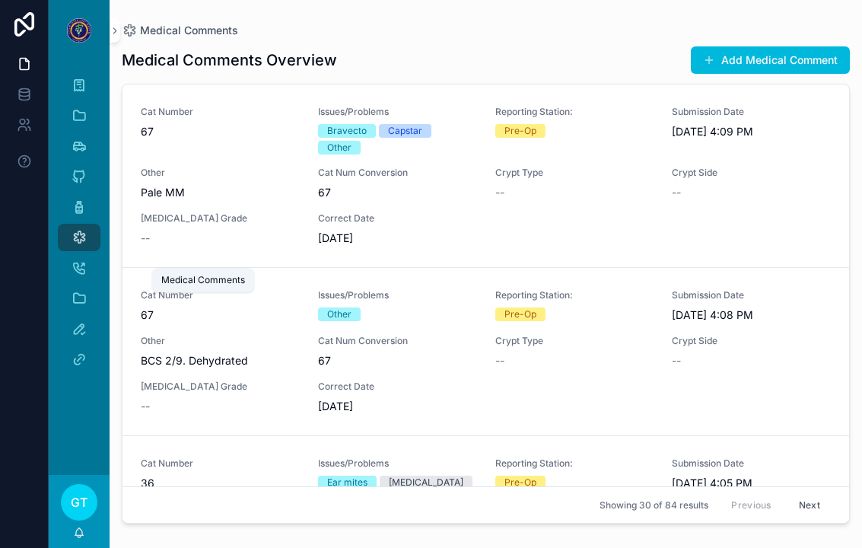
click at [694, 67] on button "Add Medical Comment" at bounding box center [770, 59] width 159 height 27
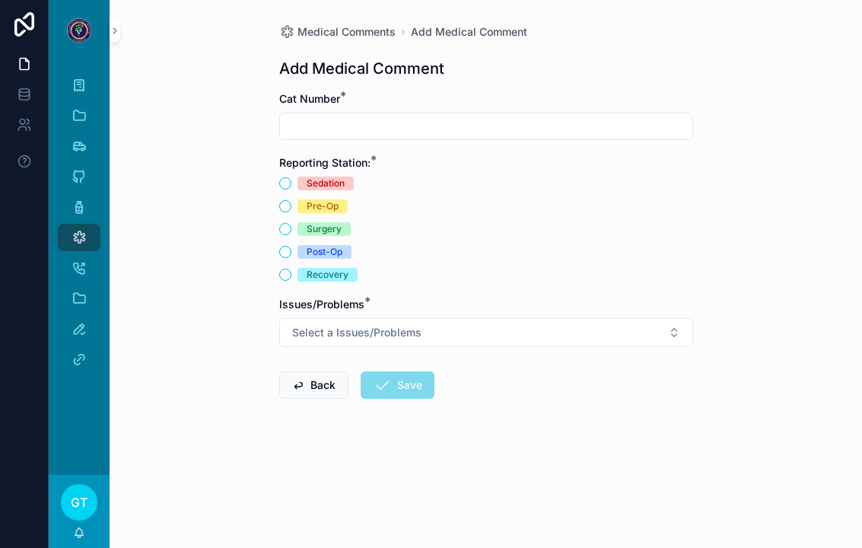
click at [376, 127] on input "scrollable content" at bounding box center [486, 126] width 412 height 21
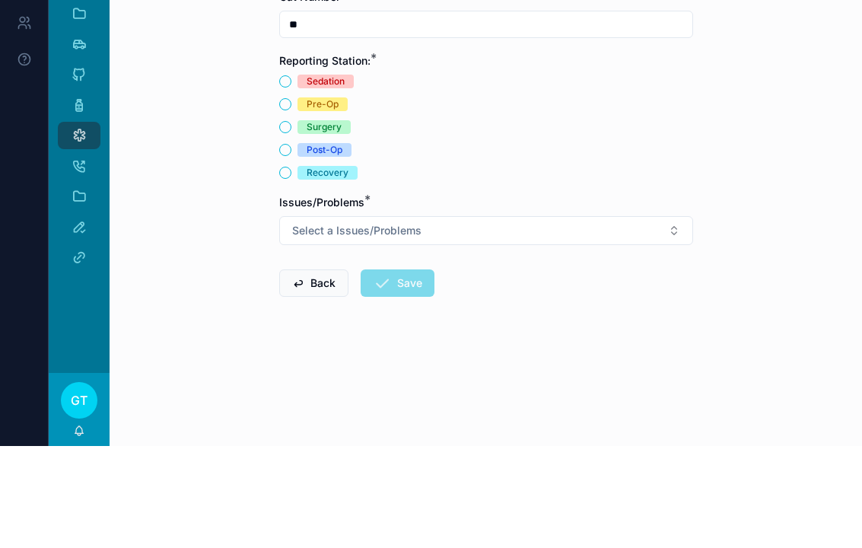
type input "**"
click at [348, 245] on span "Post-Op" at bounding box center [324, 252] width 54 height 14
click at [291, 246] on button "Post-Op" at bounding box center [285, 252] width 12 height 12
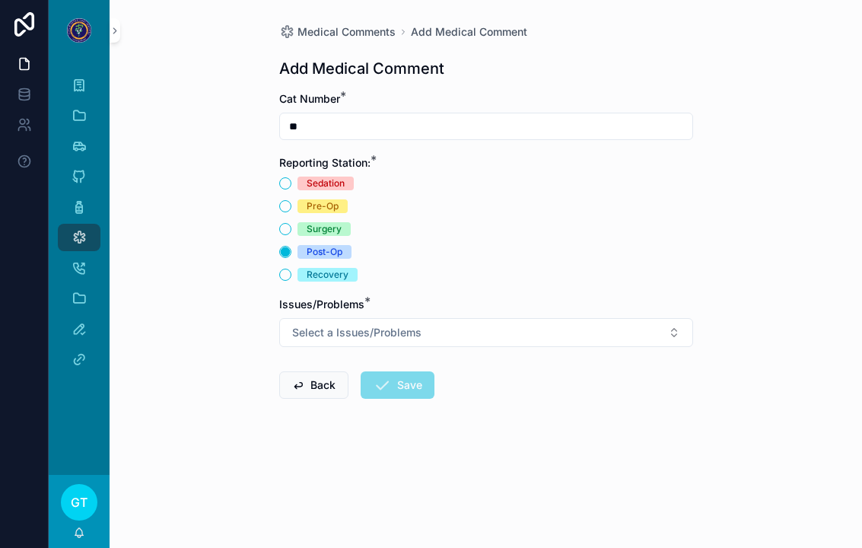
click at [506, 319] on button "Select a Issues/Problems" at bounding box center [486, 332] width 414 height 29
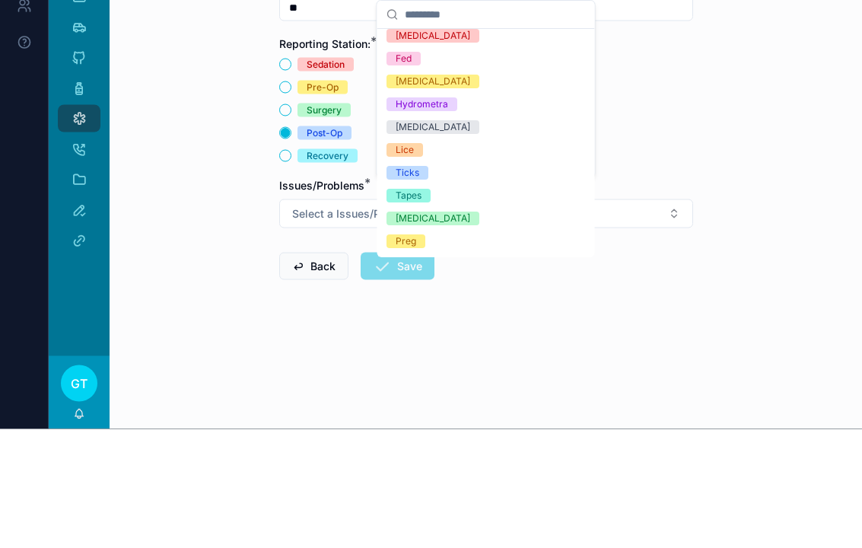
scroll to position [220, 0]
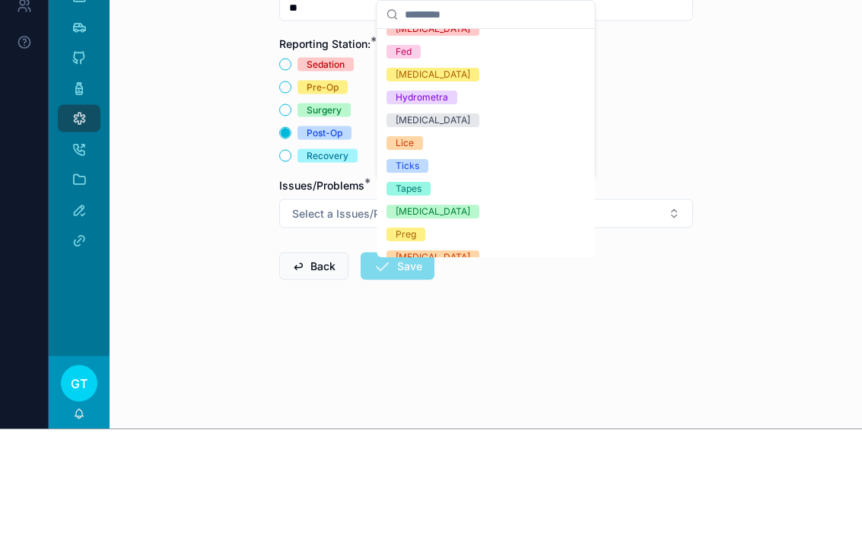
click at [438, 274] on div "Ticks" at bounding box center [485, 285] width 211 height 23
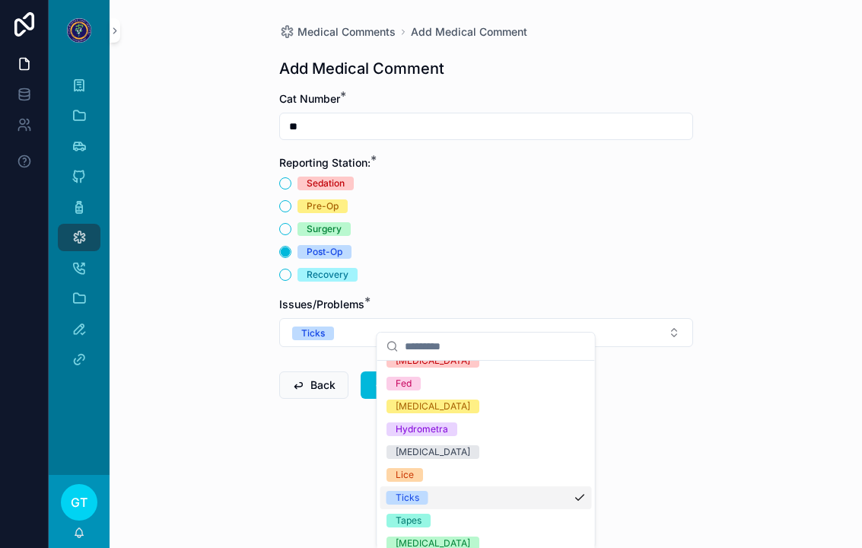
click at [761, 176] on div "Medical Comments Add Medical Comment Add Medical Comment Cat Number * ** Report…" at bounding box center [486, 274] width 752 height 548
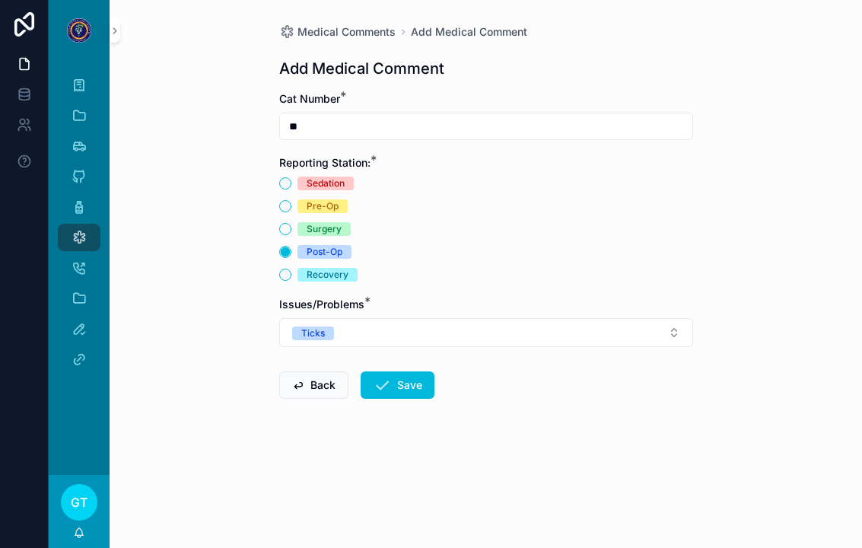
click at [410, 371] on button "Save" at bounding box center [397, 384] width 74 height 27
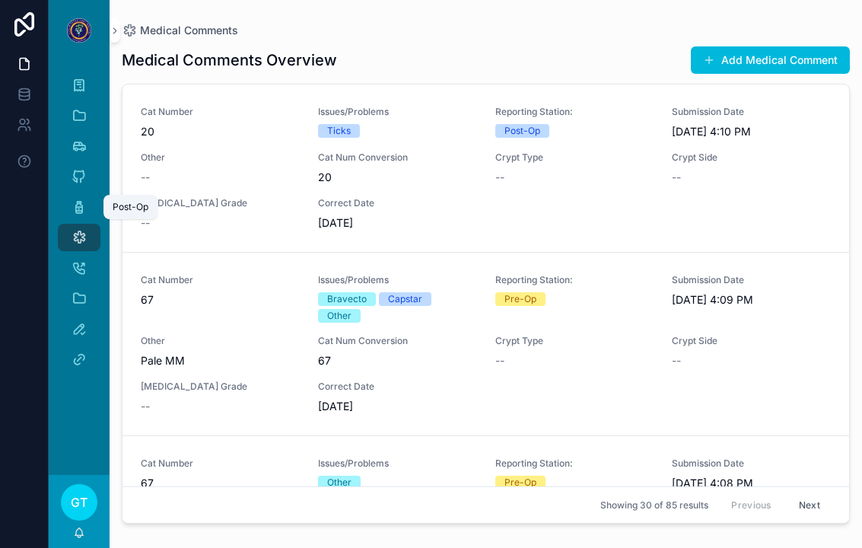
click at [86, 199] on icon "scrollable content" at bounding box center [78, 206] width 15 height 15
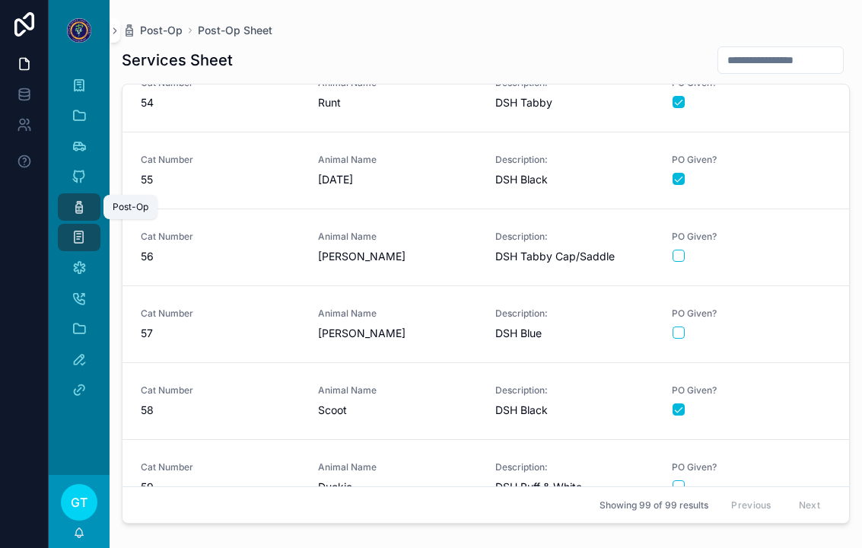
scroll to position [4102, 0]
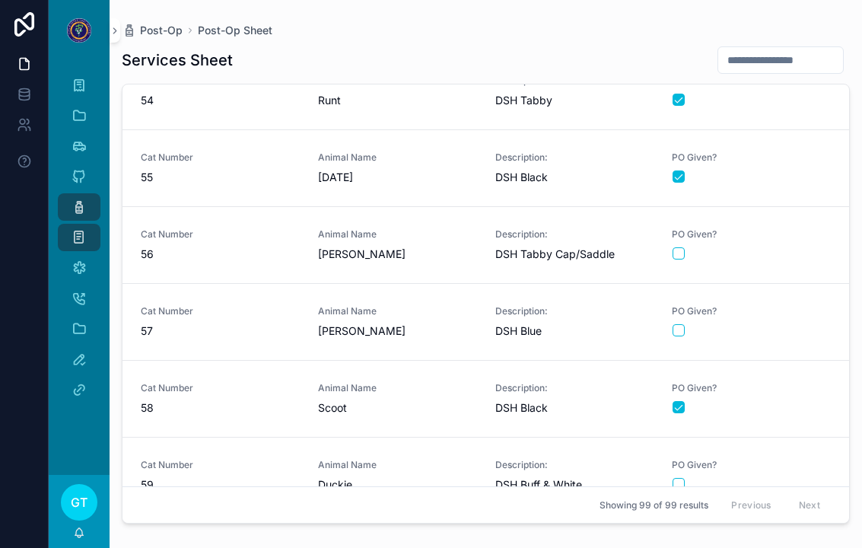
click at [395, 246] on span "[PERSON_NAME]" at bounding box center [397, 253] width 159 height 15
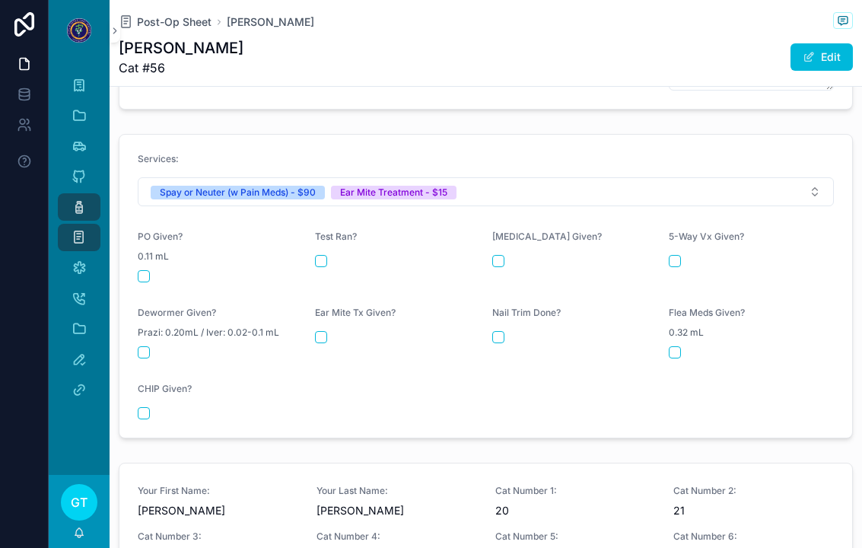
scroll to position [656, 0]
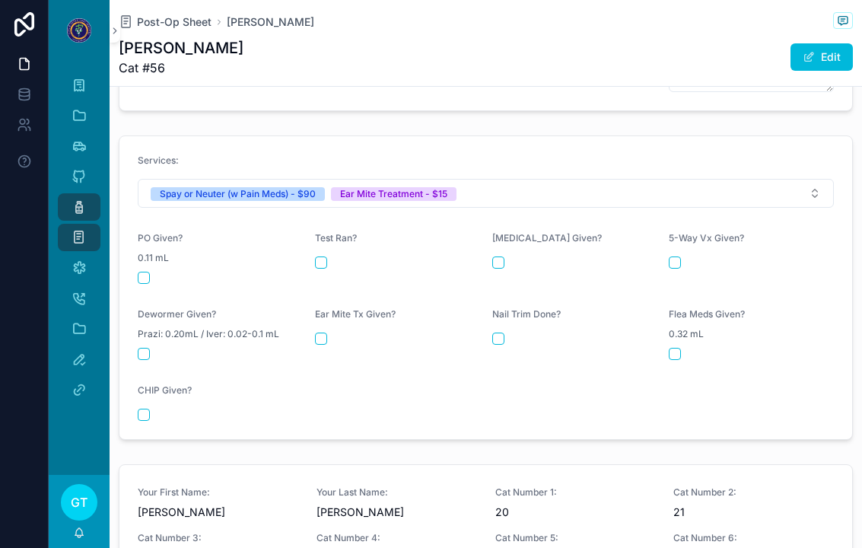
click at [157, 240] on div "PO Given? 0.11 mL" at bounding box center [220, 258] width 165 height 52
click at [147, 272] on button "scrollable content" at bounding box center [144, 278] width 12 height 12
click at [325, 332] on button "scrollable content" at bounding box center [321, 338] width 12 height 12
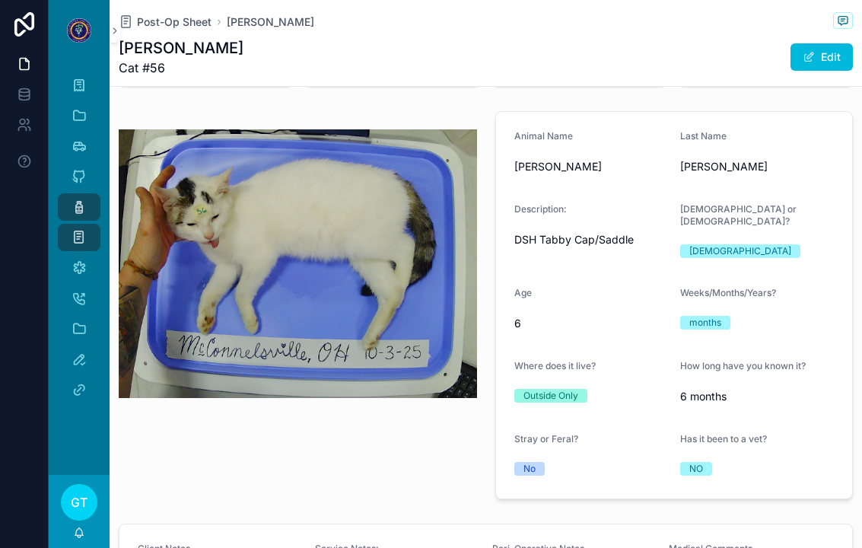
scroll to position [117, 0]
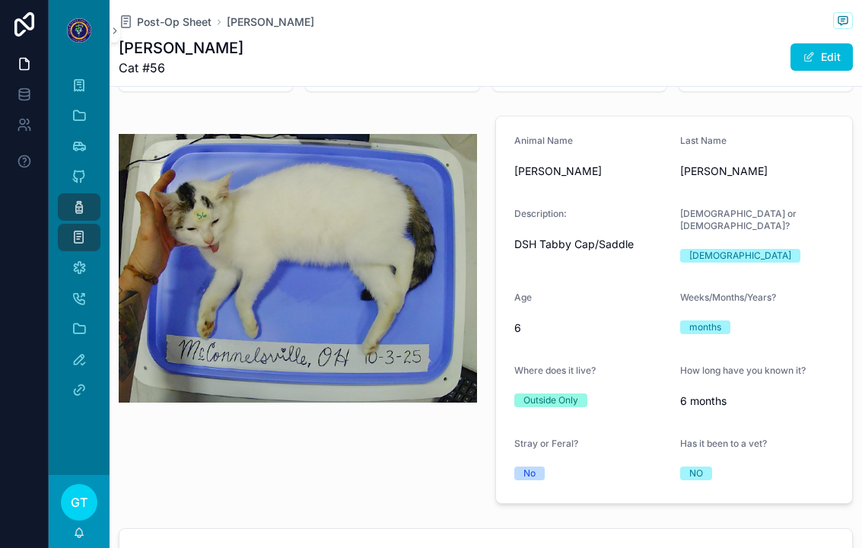
click at [162, 14] on span "Post-Op Sheet" at bounding box center [174, 21] width 75 height 15
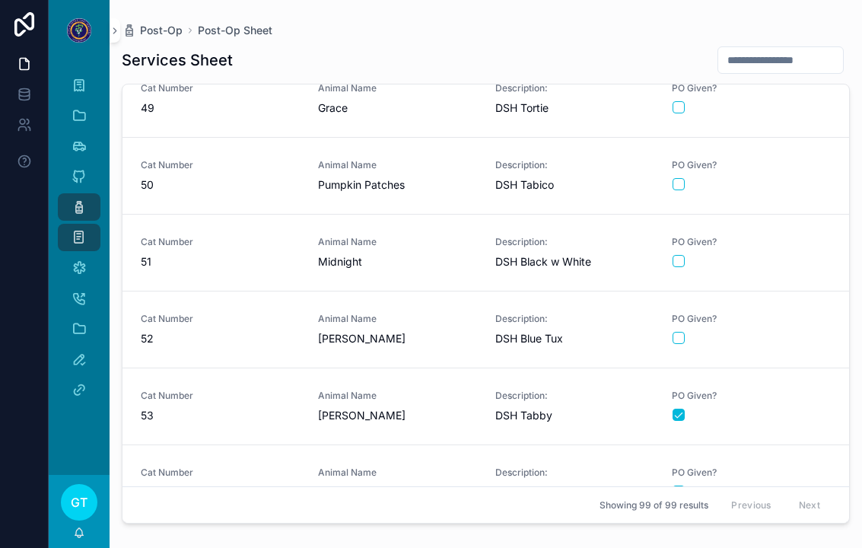
scroll to position [3715, 0]
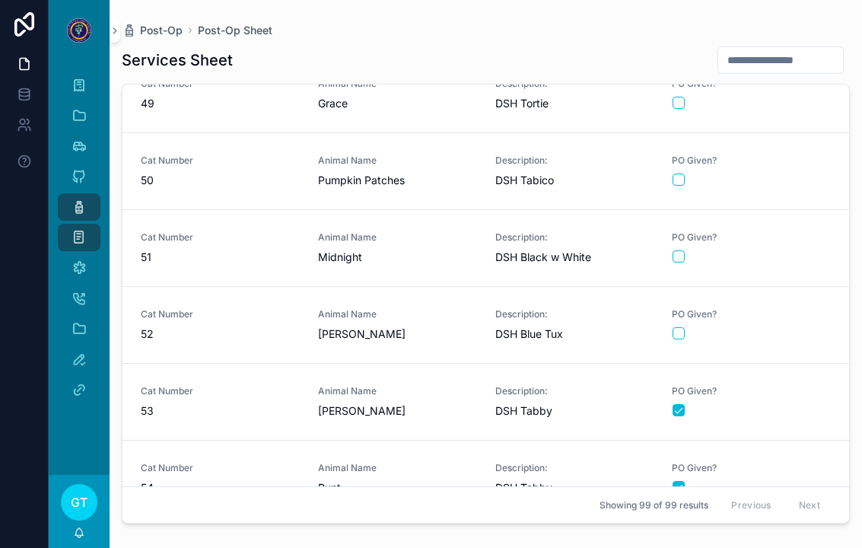
click at [343, 231] on div "Animal Name Midnight" at bounding box center [397, 247] width 159 height 33
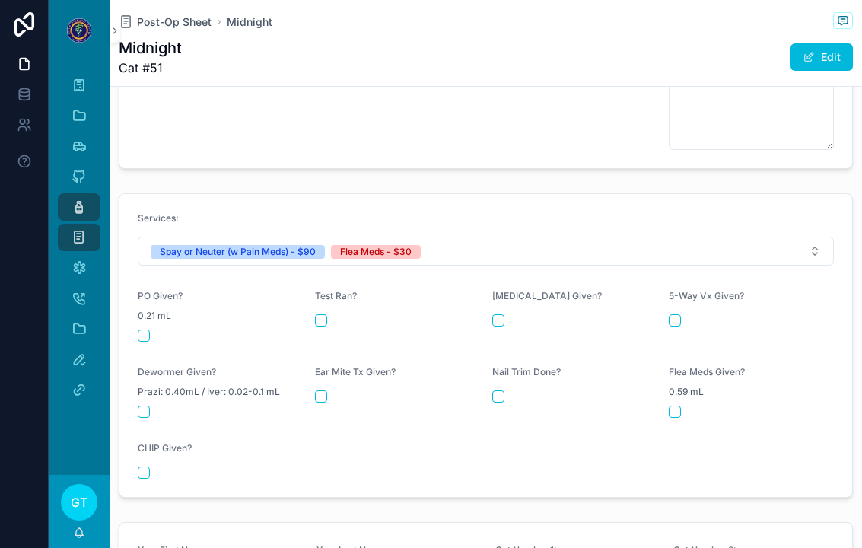
scroll to position [695, 0]
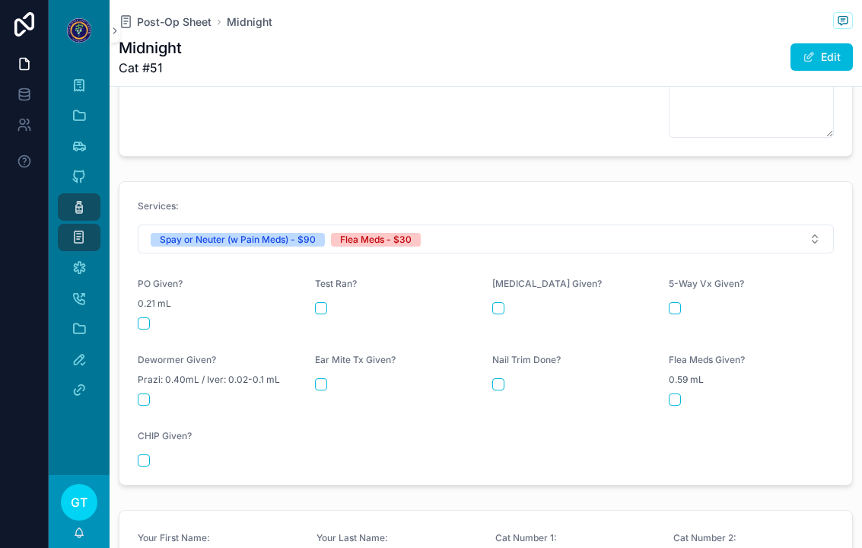
click at [152, 286] on div "PO Given? 0.21 mL" at bounding box center [220, 304] width 165 height 52
click at [151, 317] on div "scrollable content" at bounding box center [220, 323] width 165 height 12
click at [162, 317] on div "scrollable content" at bounding box center [220, 323] width 165 height 12
click at [147, 317] on button "scrollable content" at bounding box center [144, 323] width 12 height 12
click at [678, 388] on form "Services: Spay or Neuter (w Pain Meds) - $90 Flea Meds - $30 PO Given? 0.21 mL …" at bounding box center [485, 333] width 732 height 303
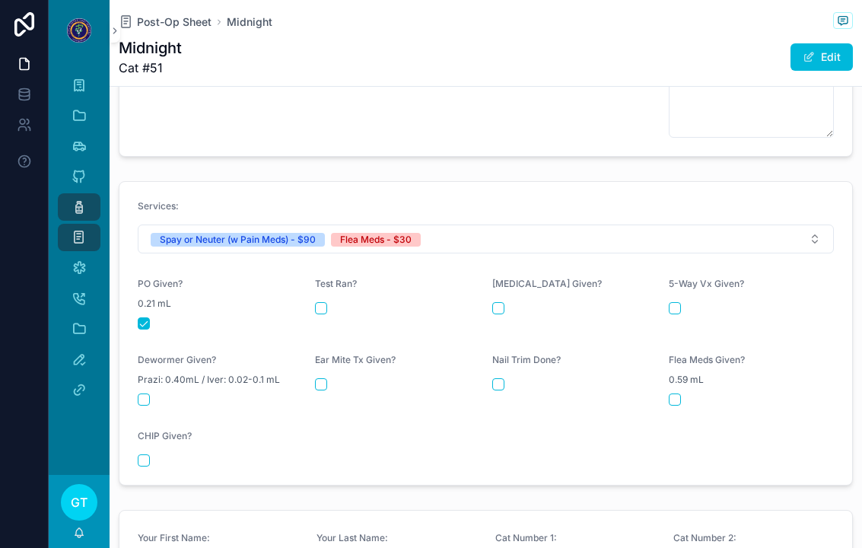
click at [668, 377] on form "Services: Spay or Neuter (w Pain Meds) - $90 Flea Meds - $30 PO Given? 0.21 mL …" at bounding box center [485, 333] width 732 height 303
click at [680, 393] on button "scrollable content" at bounding box center [674, 399] width 12 height 12
click at [67, 195] on div "Post-Op" at bounding box center [79, 207] width 24 height 24
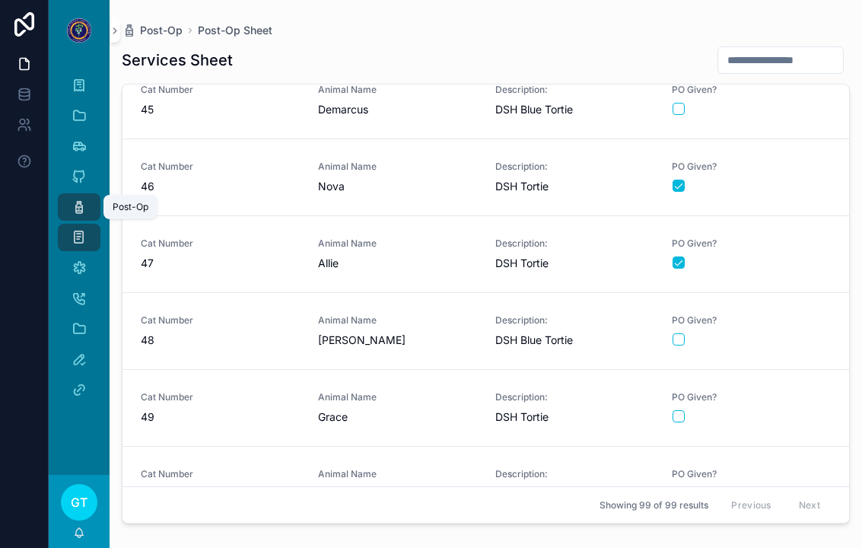
scroll to position [3396, 0]
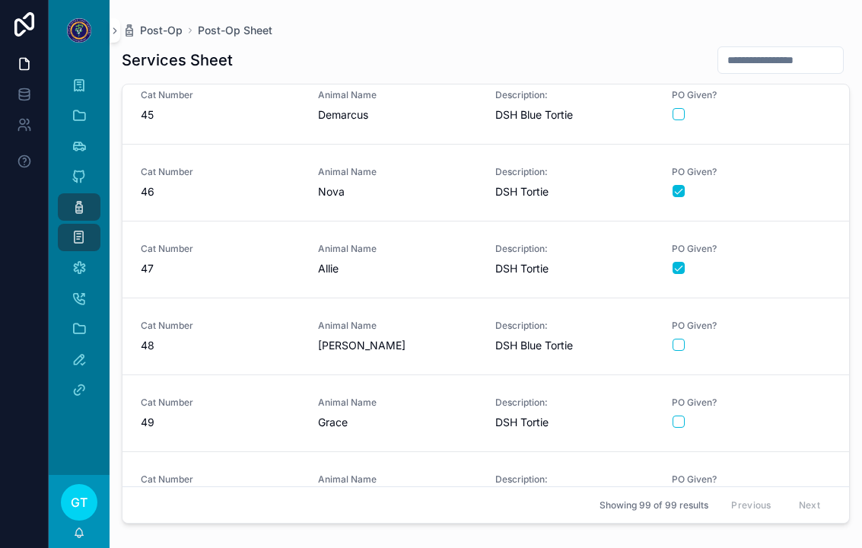
click at [777, 396] on div "PO Given?" at bounding box center [751, 412] width 159 height 32
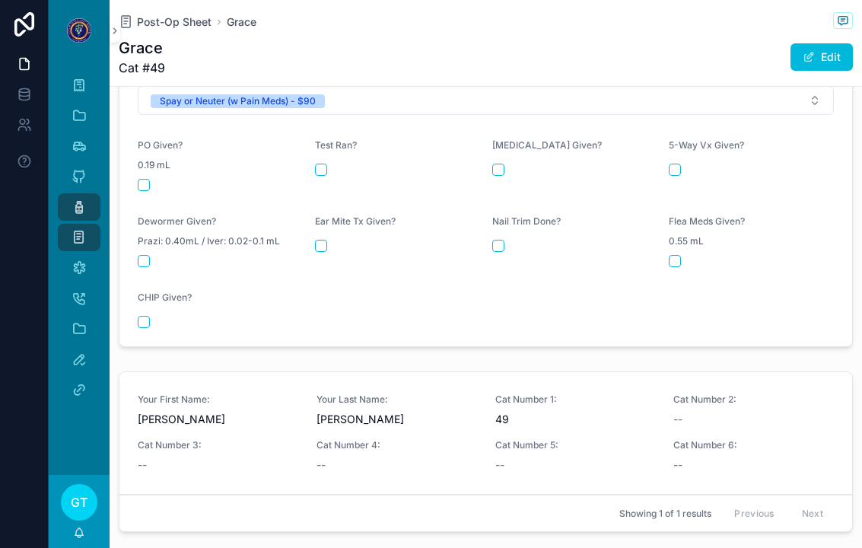
scroll to position [724, 0]
click at [148, 146] on div "PO Given? 0.19 mL" at bounding box center [220, 164] width 165 height 52
click at [147, 177] on button "scrollable content" at bounding box center [144, 183] width 12 height 12
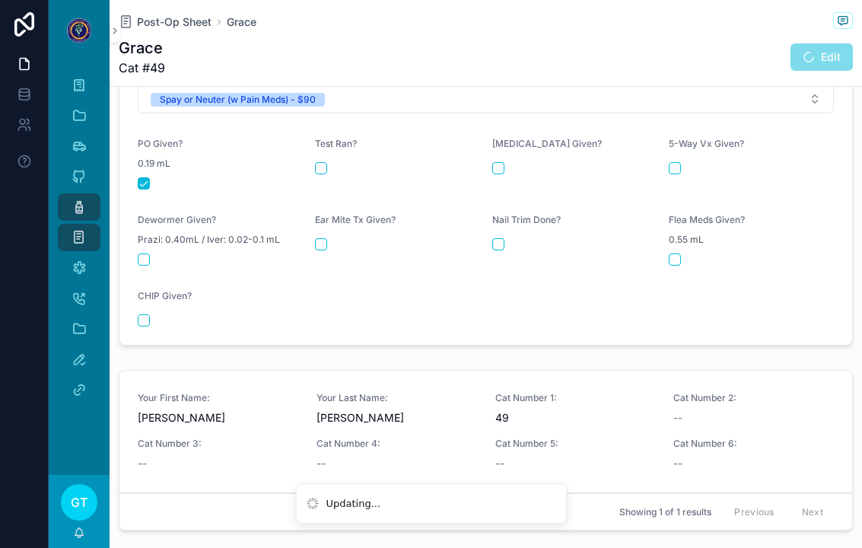
click at [88, 195] on div "Post-Op" at bounding box center [79, 207] width 24 height 24
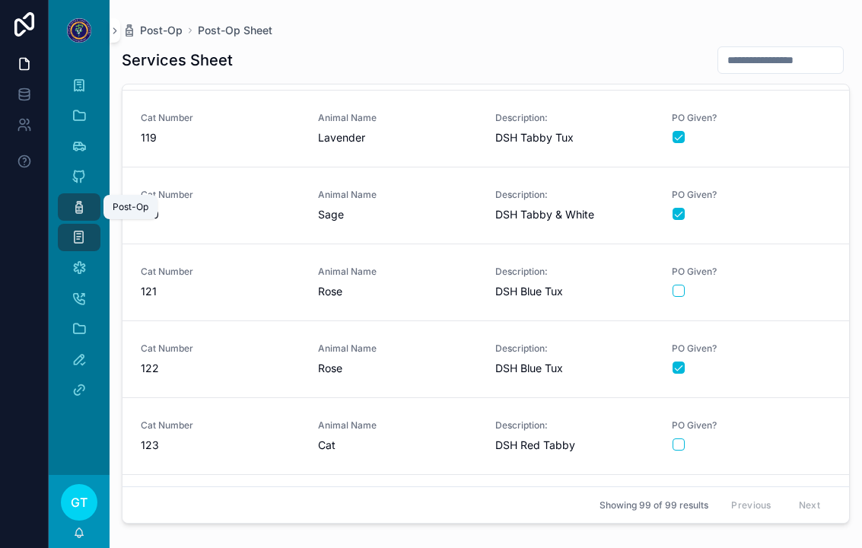
scroll to position [6746, 0]
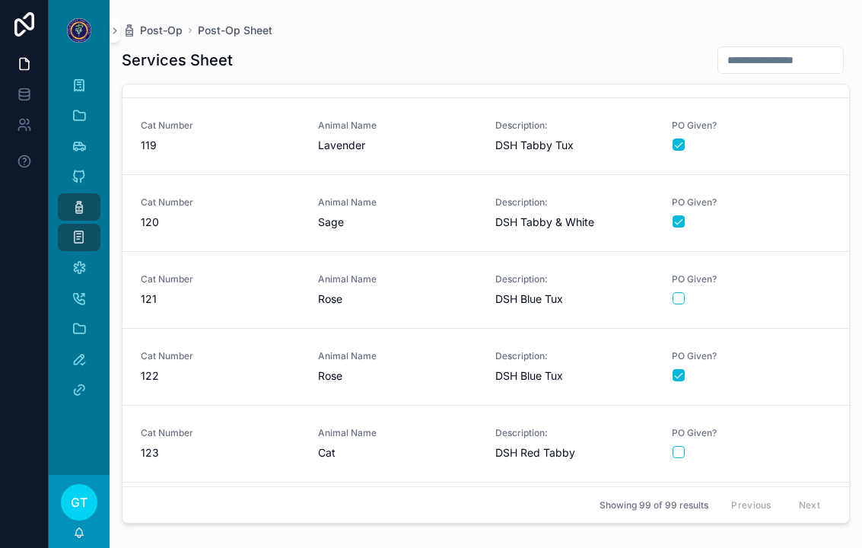
click at [449, 273] on div "Animal Name Rose" at bounding box center [397, 289] width 159 height 33
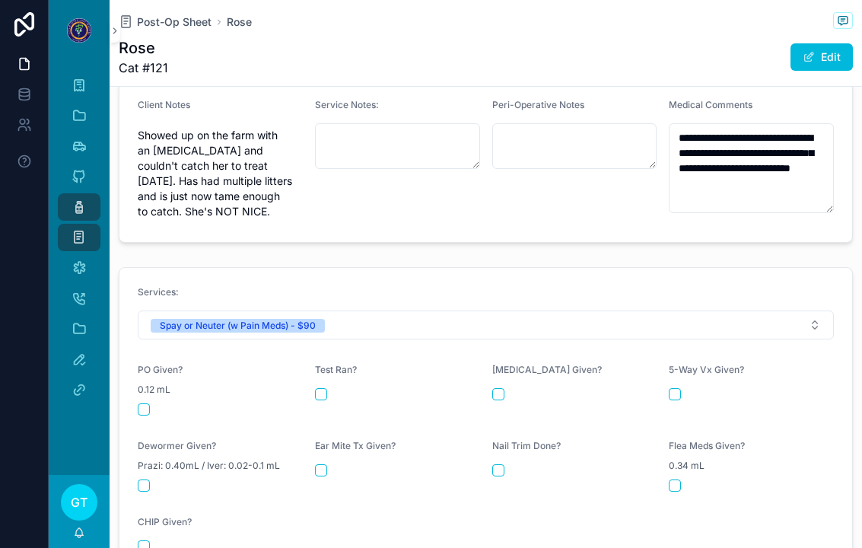
scroll to position [548, 0]
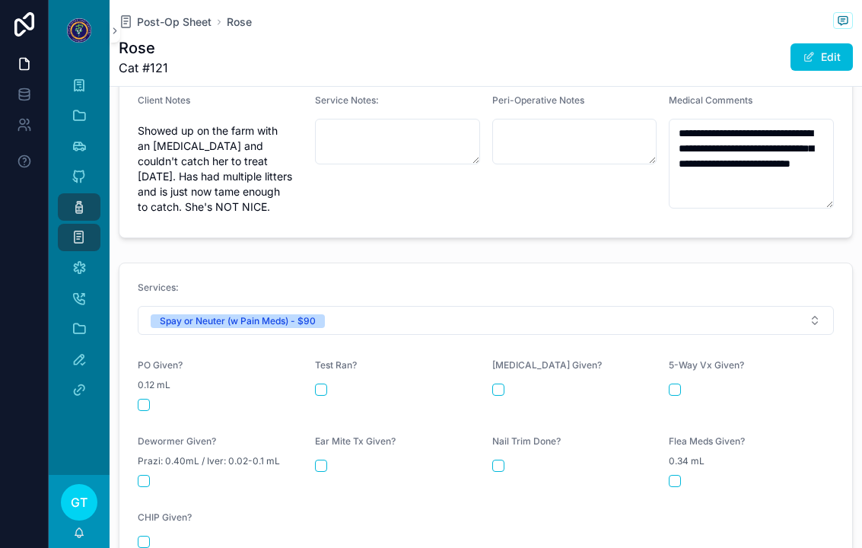
click at [142, 399] on button "scrollable content" at bounding box center [144, 405] width 12 height 12
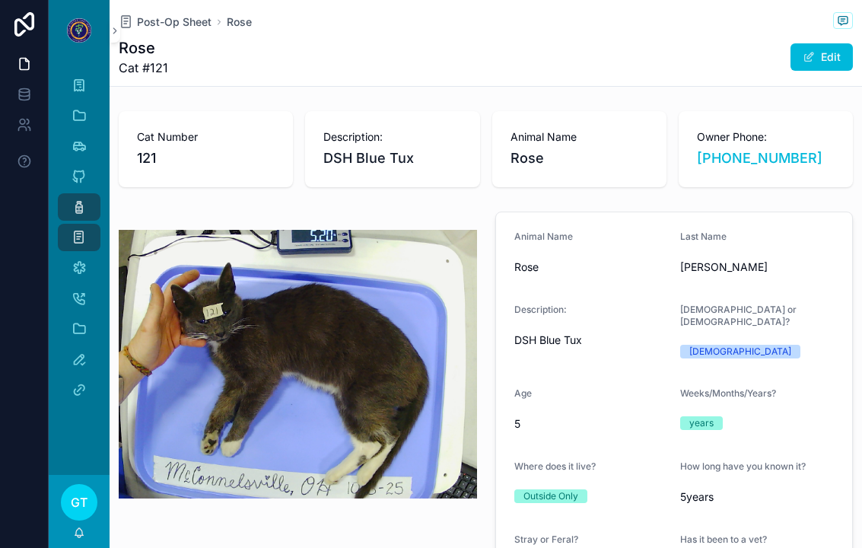
scroll to position [0, 0]
click at [173, 14] on span "Post-Op Sheet" at bounding box center [174, 21] width 75 height 15
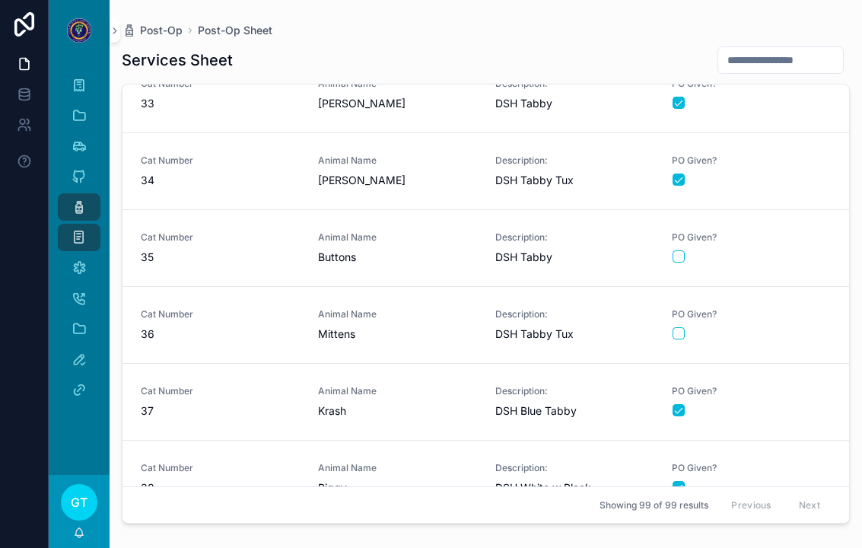
scroll to position [2499, 0]
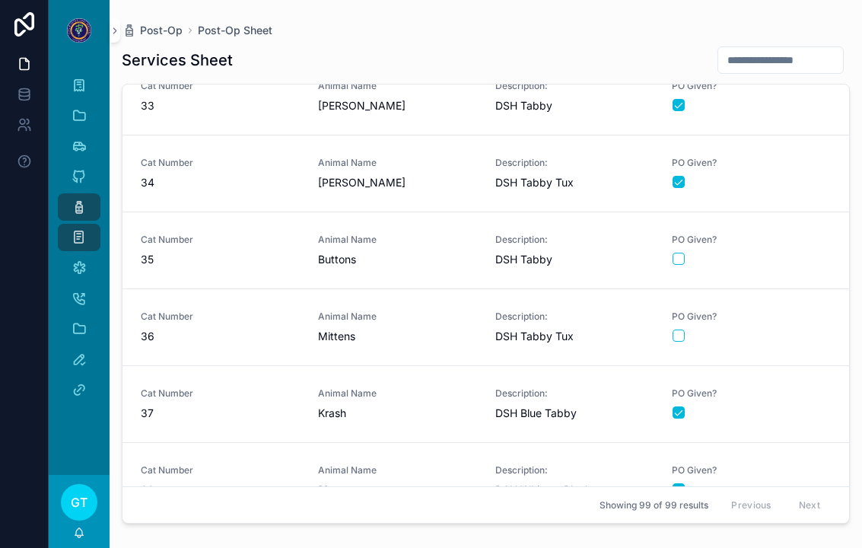
click at [233, 310] on span "Cat Number" at bounding box center [220, 316] width 159 height 12
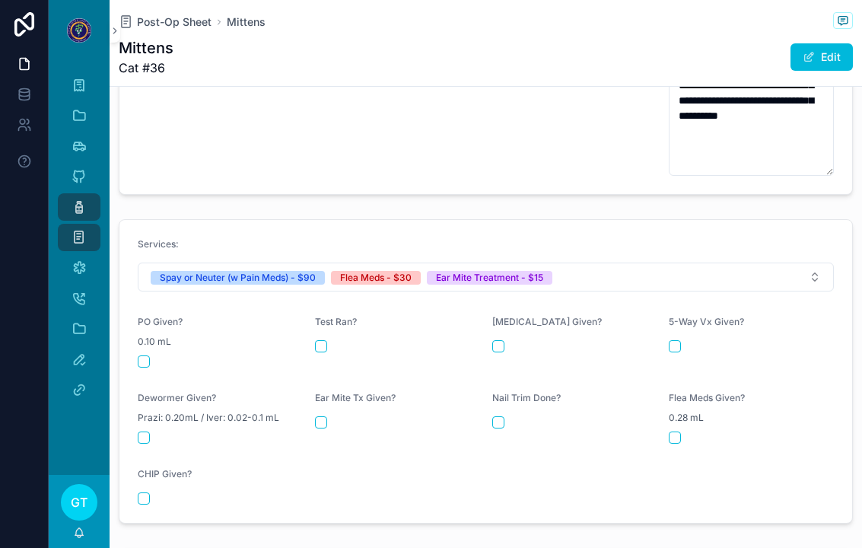
scroll to position [628, 0]
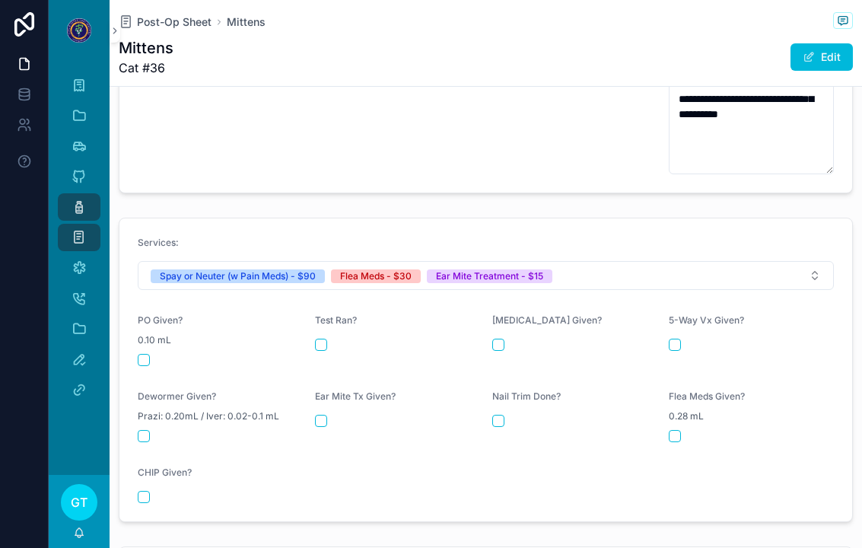
click at [144, 332] on div "0.10 mL" at bounding box center [220, 339] width 165 height 15
click at [147, 354] on button "scrollable content" at bounding box center [144, 360] width 12 height 12
click at [679, 430] on button "scrollable content" at bounding box center [674, 436] width 12 height 12
click at [318, 414] on button "scrollable content" at bounding box center [321, 420] width 12 height 12
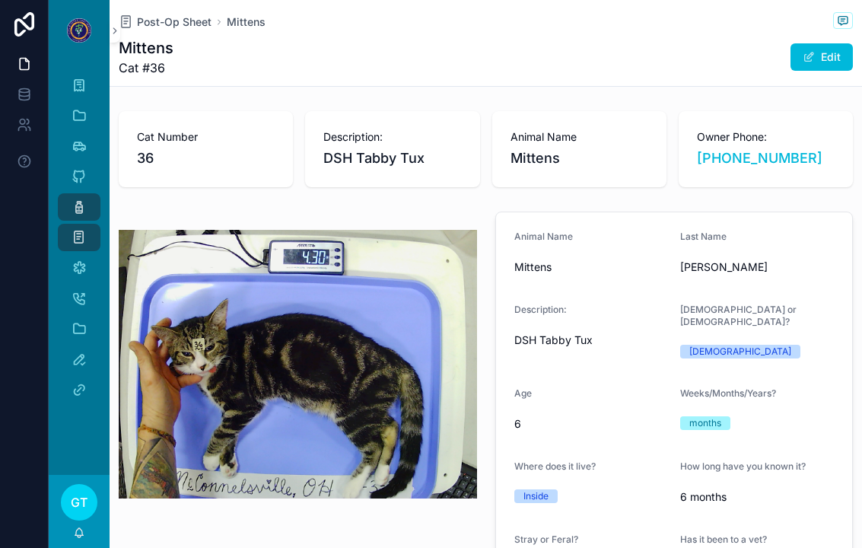
scroll to position [0, 0]
click at [186, 14] on span "Post-Op Sheet" at bounding box center [174, 21] width 75 height 15
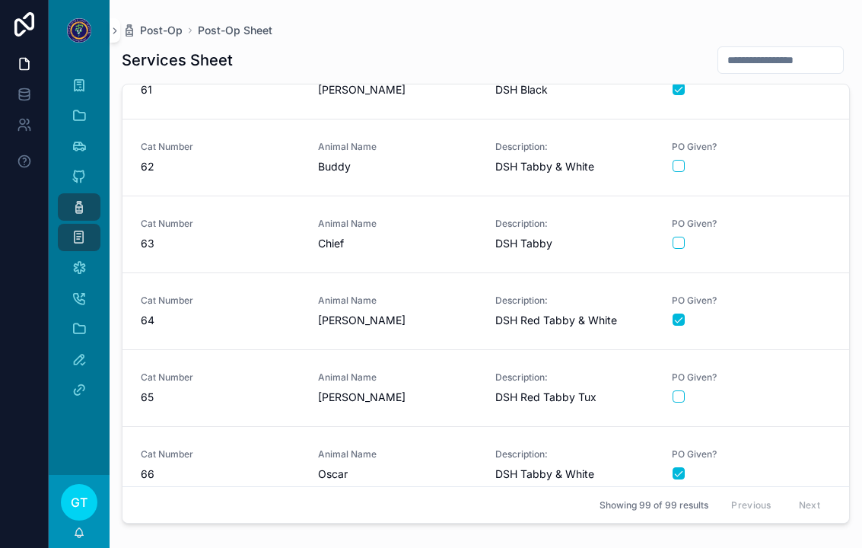
scroll to position [4705, 0]
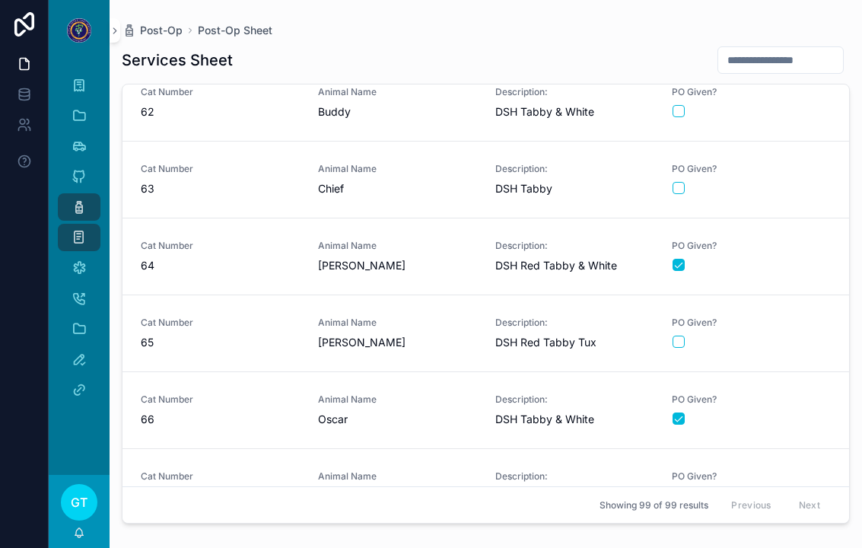
click at [265, 470] on div "Cat Number 67" at bounding box center [220, 486] width 159 height 33
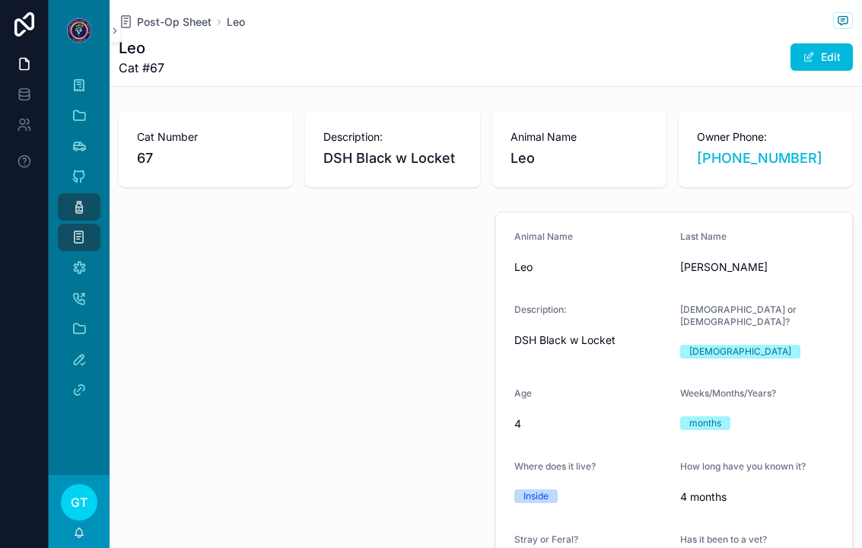
scroll to position [1, 0]
click at [188, 26] on span "Post-Op Sheet" at bounding box center [174, 21] width 75 height 15
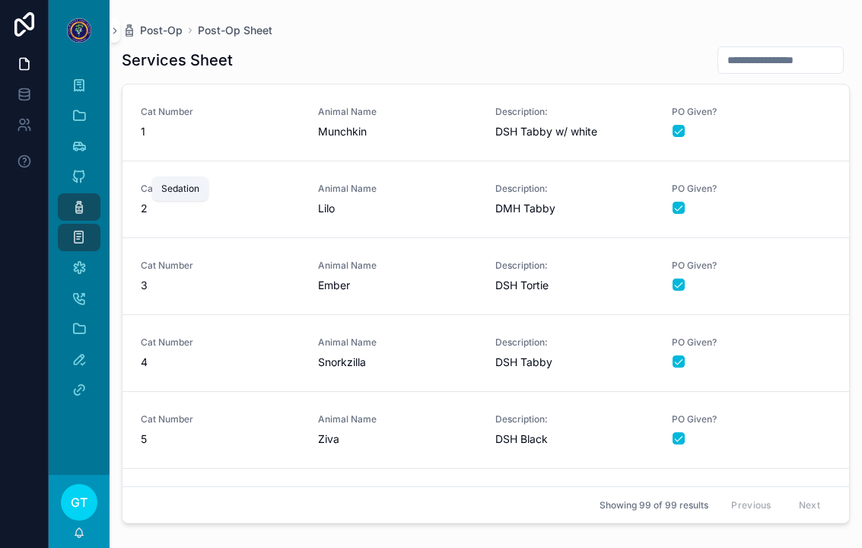
click at [90, 177] on div "Sedation" at bounding box center [79, 176] width 24 height 24
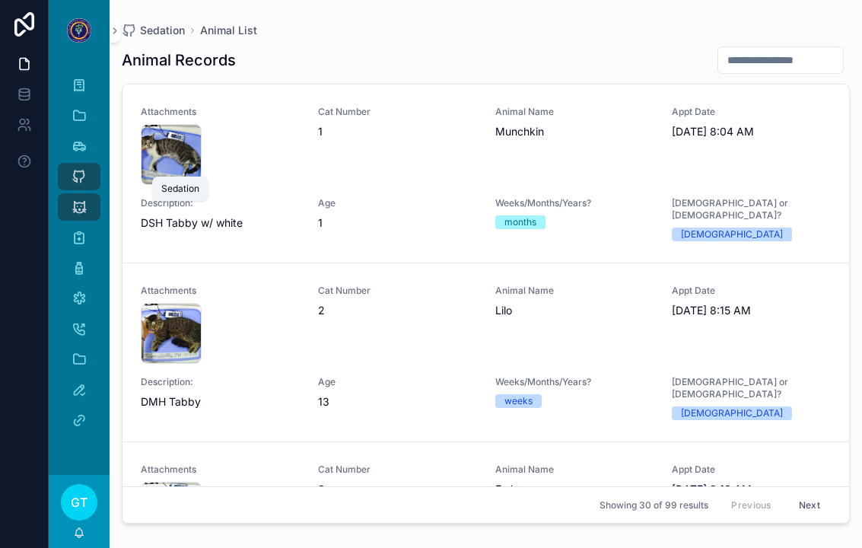
click at [74, 174] on icon "scrollable content" at bounding box center [78, 176] width 15 height 15
click at [68, 241] on div "Drug Log" at bounding box center [79, 237] width 24 height 24
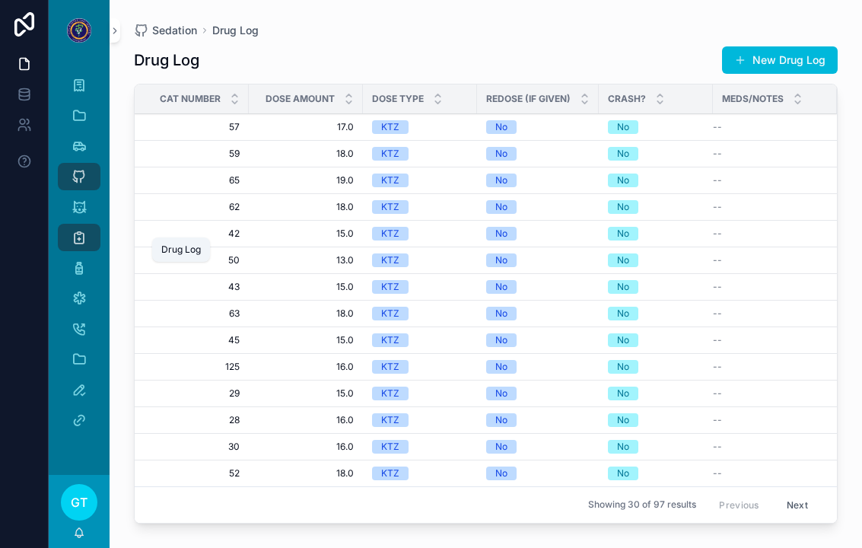
click at [802, 71] on button "New Drug Log" at bounding box center [780, 59] width 116 height 27
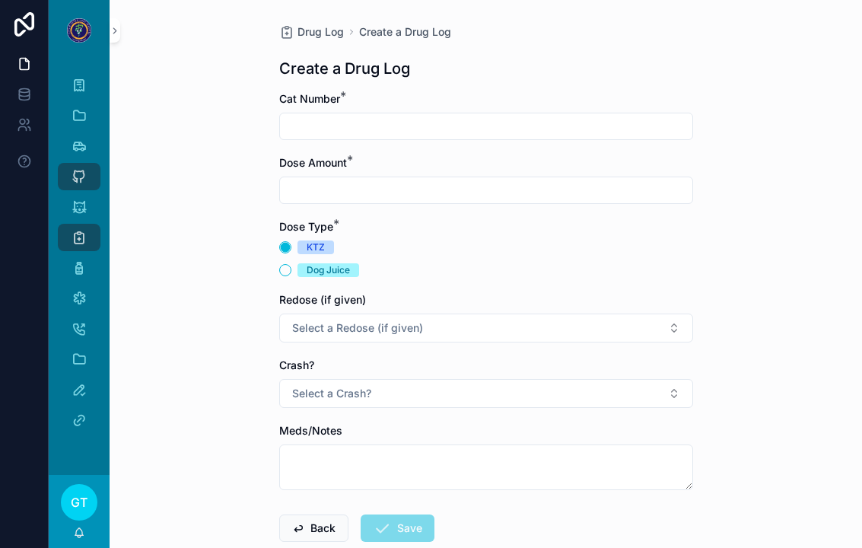
click at [538, 116] on input "scrollable content" at bounding box center [486, 126] width 412 height 21
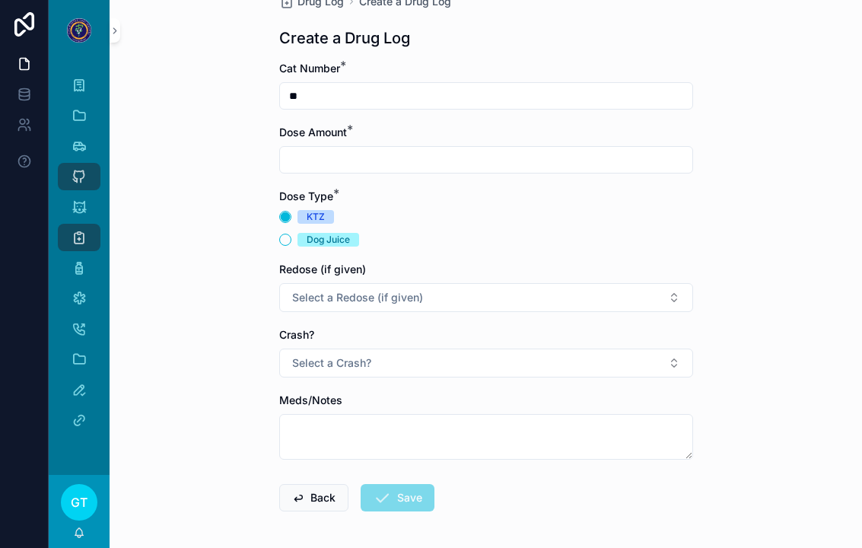
scroll to position [31, 0]
type input "**"
click at [538, 138] on div "Dose Amount *" at bounding box center [486, 148] width 414 height 49
click at [535, 148] on input "scrollable content" at bounding box center [486, 158] width 412 height 21
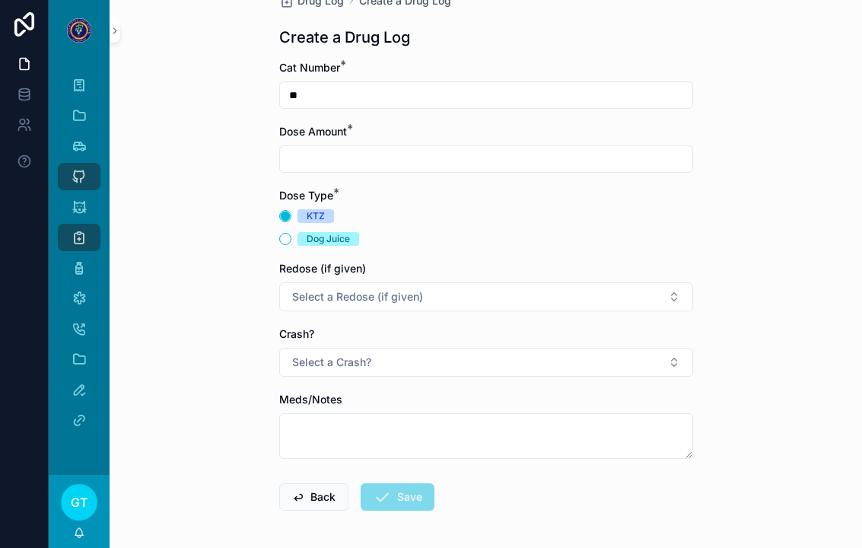
scroll to position [0, 0]
type input "***"
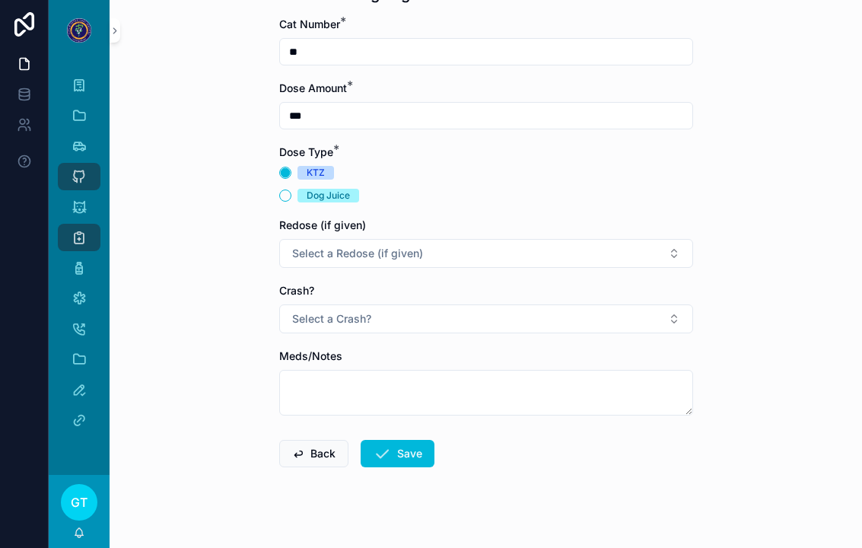
scroll to position [73, 0]
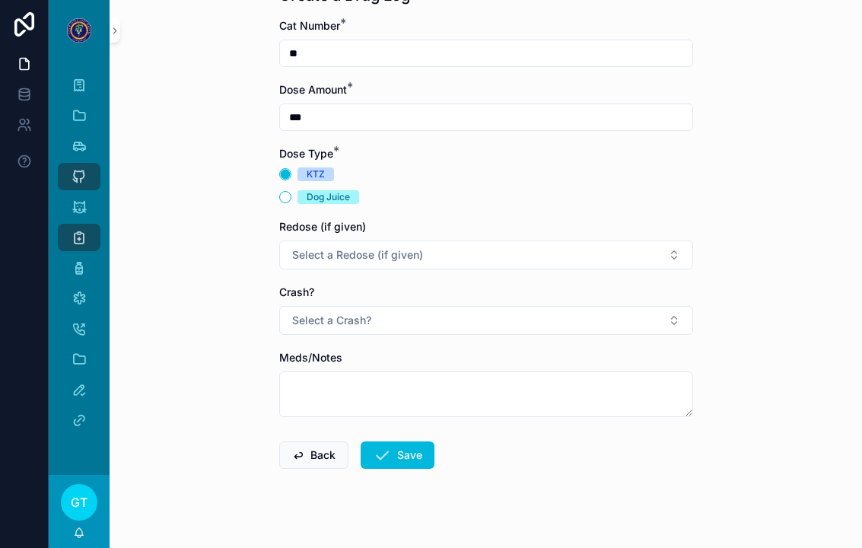
click at [163, 123] on div "Drug Log Create a Drug Log Create a Drug Log Cat Number * ** Dose Amount * *** …" at bounding box center [486, 201] width 752 height 548
click at [664, 252] on button "Select a Redose (if given)" at bounding box center [486, 254] width 414 height 29
click at [462, 199] on div "No" at bounding box center [485, 198] width 211 height 23
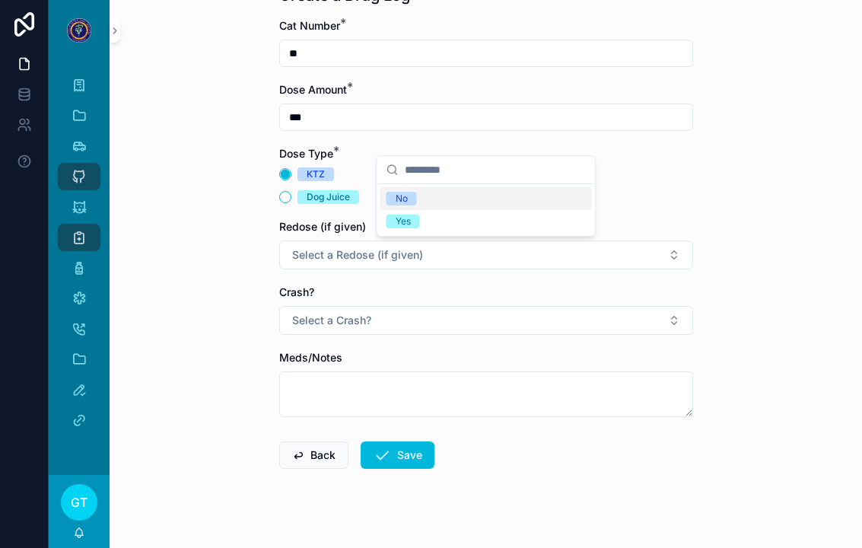
scroll to position [1, 0]
click at [462, 251] on button "No" at bounding box center [486, 254] width 414 height 29
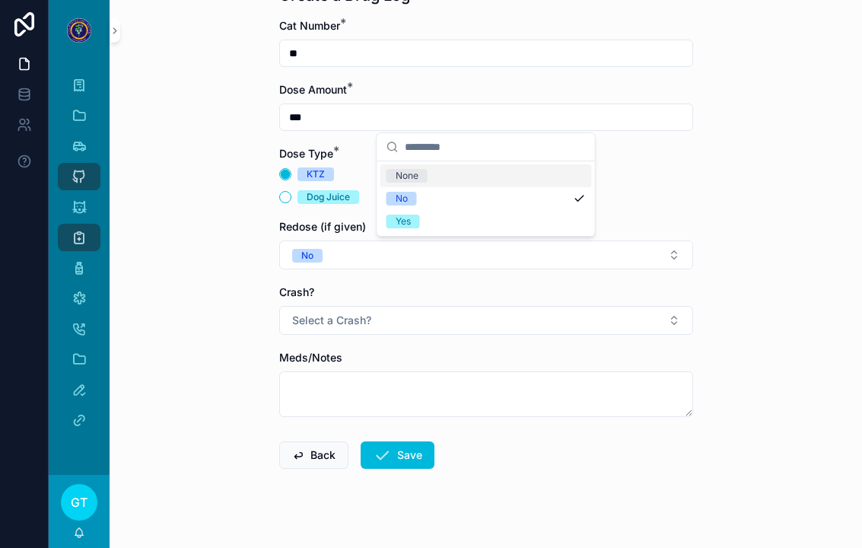
scroll to position [0, 0]
click at [477, 210] on div "Yes" at bounding box center [485, 221] width 211 height 23
click at [418, 453] on button "Save" at bounding box center [397, 454] width 74 height 27
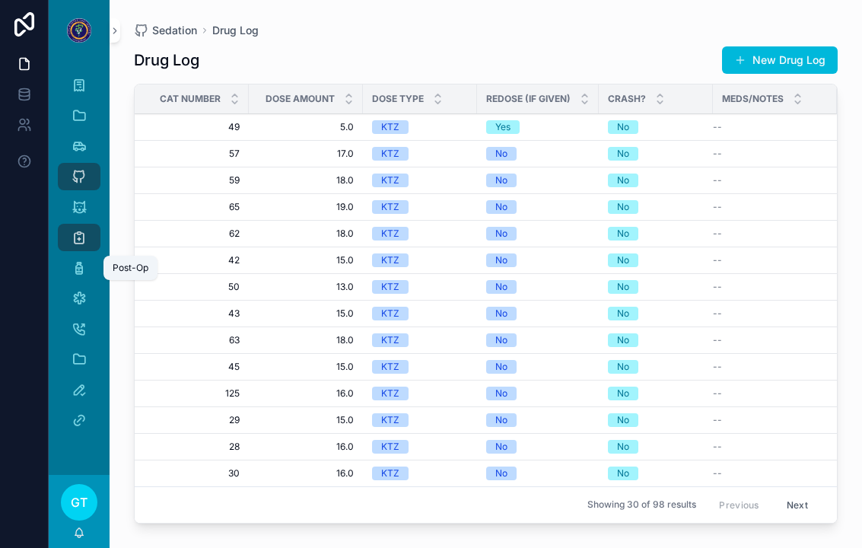
click at [84, 267] on icon "scrollable content" at bounding box center [78, 267] width 15 height 15
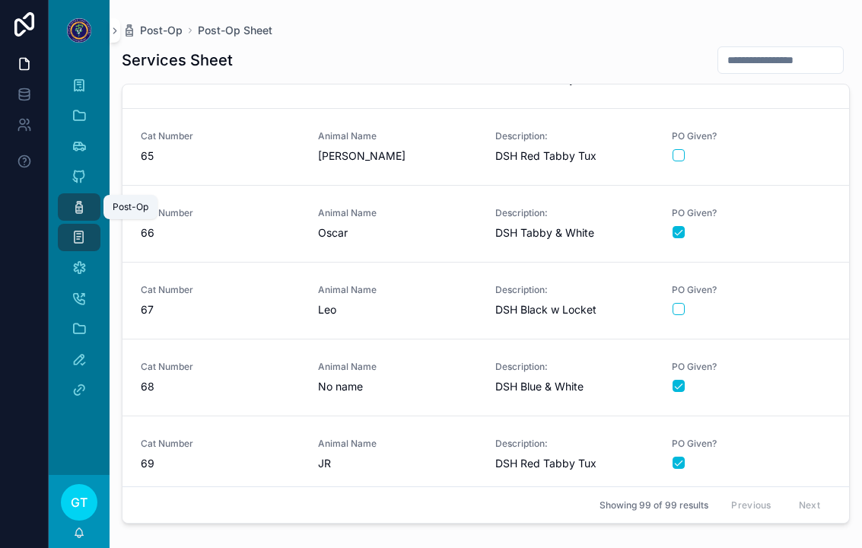
click at [404, 63] on div "Services Sheet" at bounding box center [486, 60] width 728 height 29
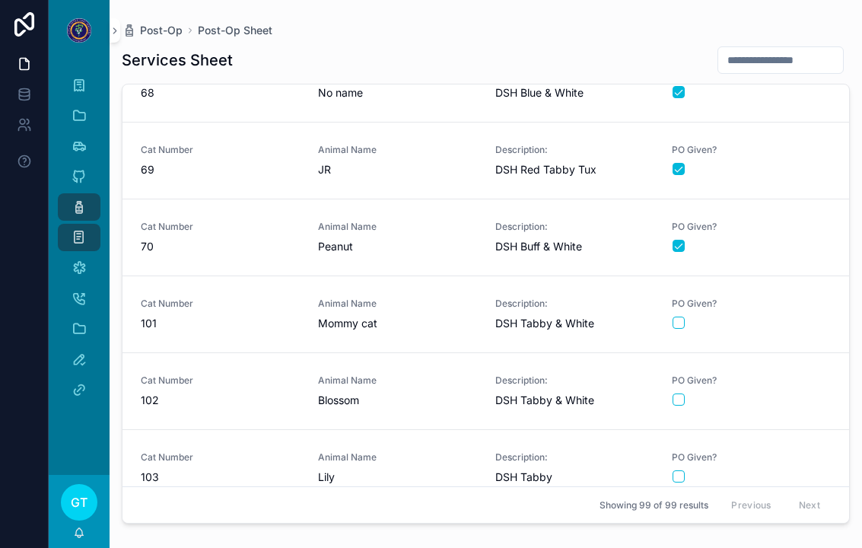
scroll to position [4845, 0]
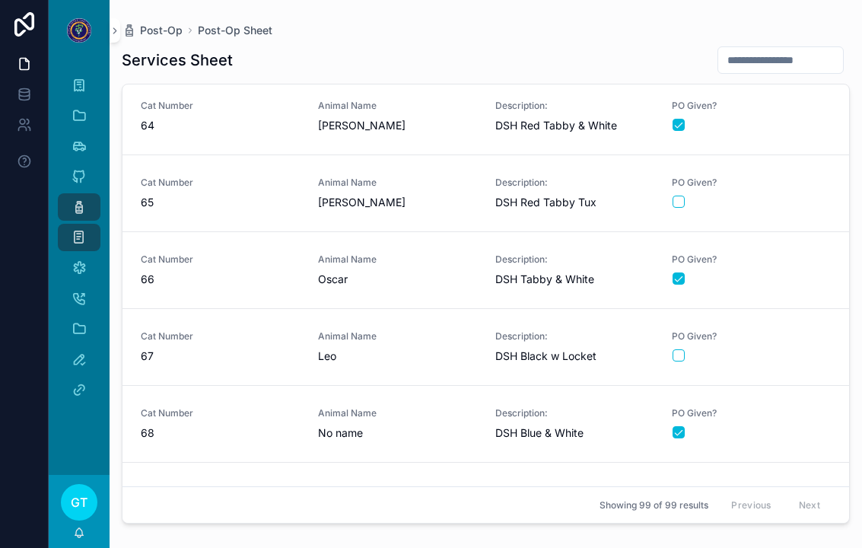
click at [348, 336] on span "Animal Name" at bounding box center [397, 336] width 159 height 12
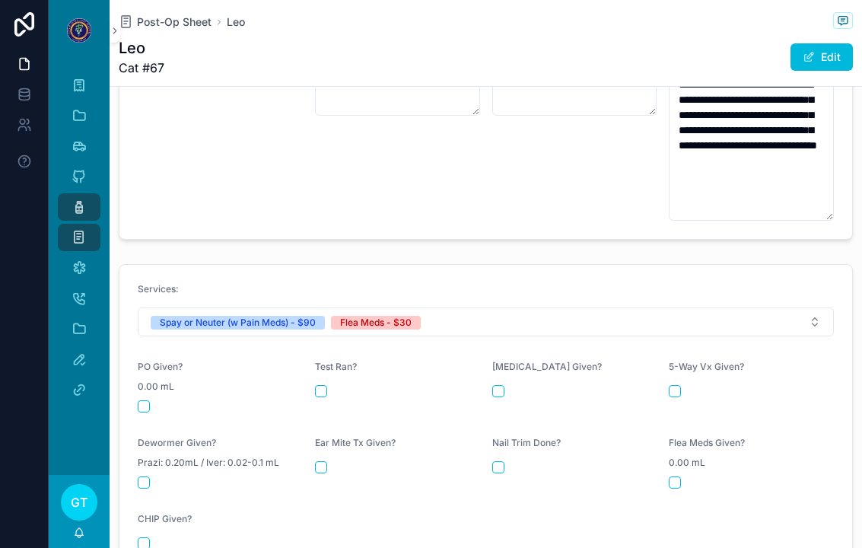
scroll to position [599, 0]
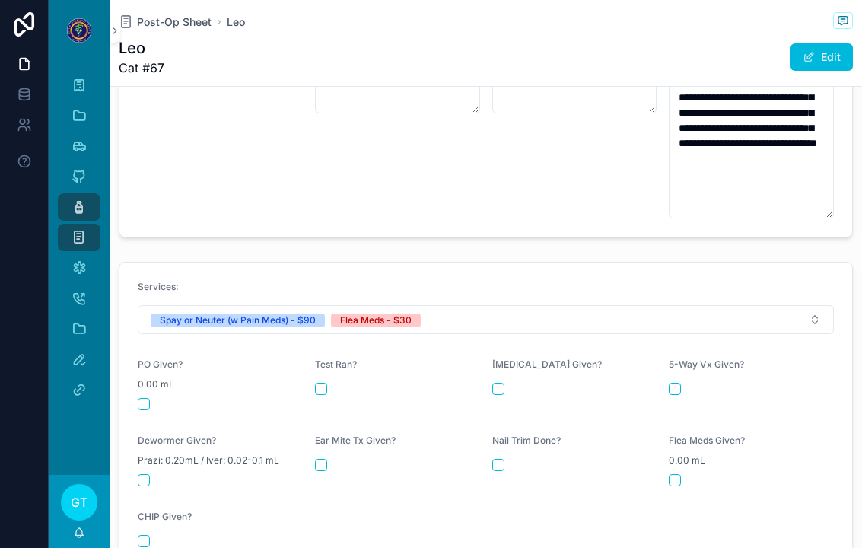
click at [140, 398] on button "scrollable content" at bounding box center [144, 404] width 12 height 12
click at [681, 474] on button "scrollable content" at bounding box center [674, 480] width 12 height 12
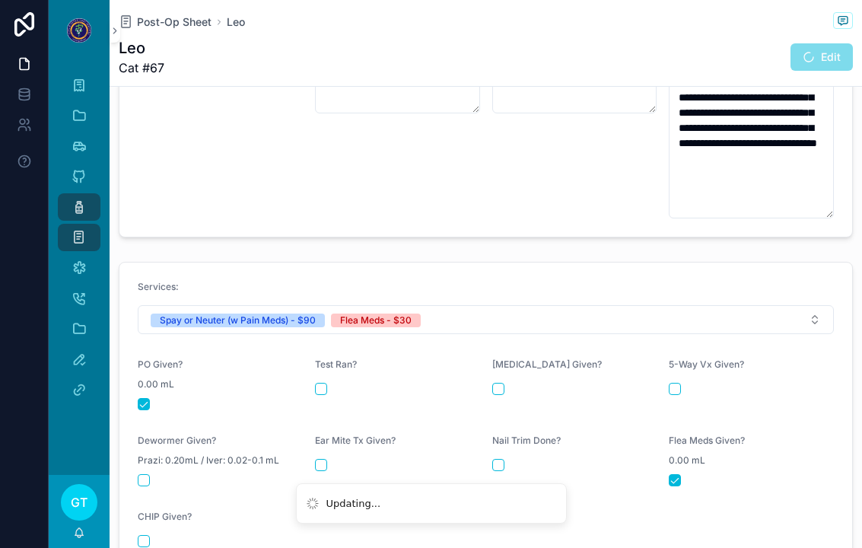
click at [159, 25] on span "Post-Op Sheet" at bounding box center [174, 21] width 75 height 15
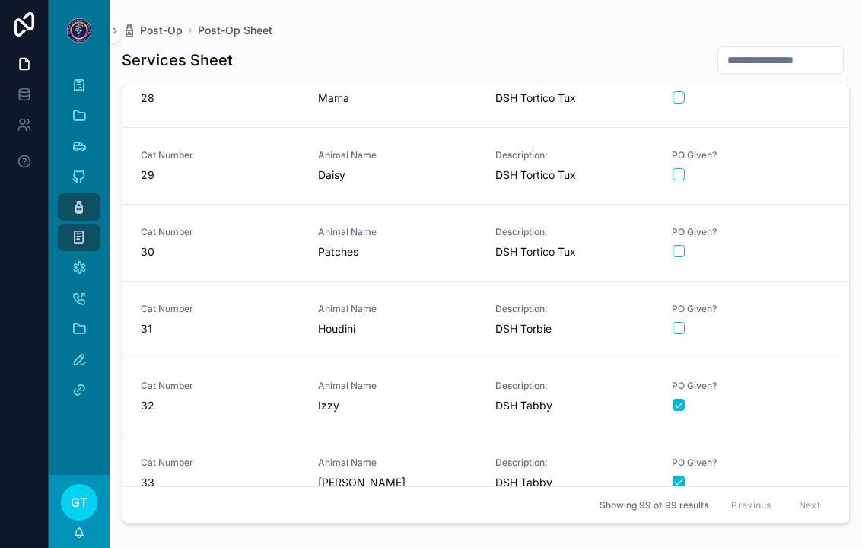
scroll to position [2358, 0]
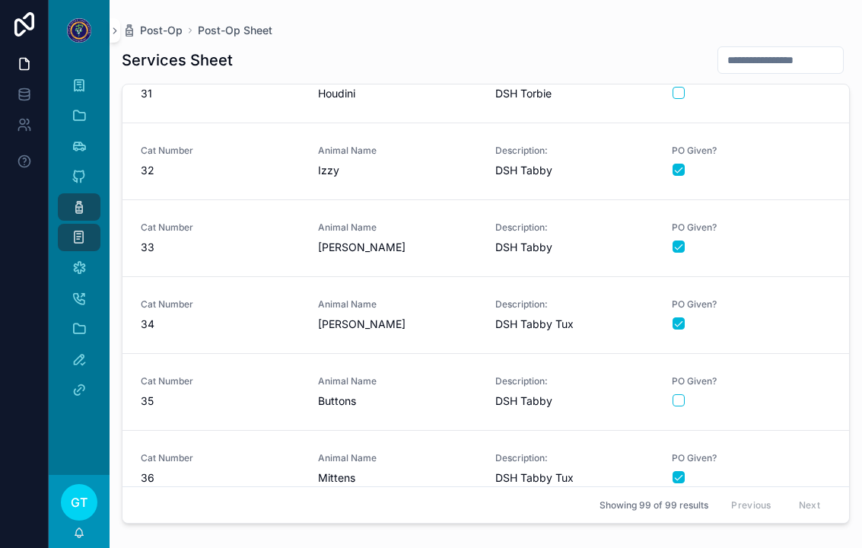
click at [364, 375] on span "Animal Name" at bounding box center [397, 381] width 159 height 12
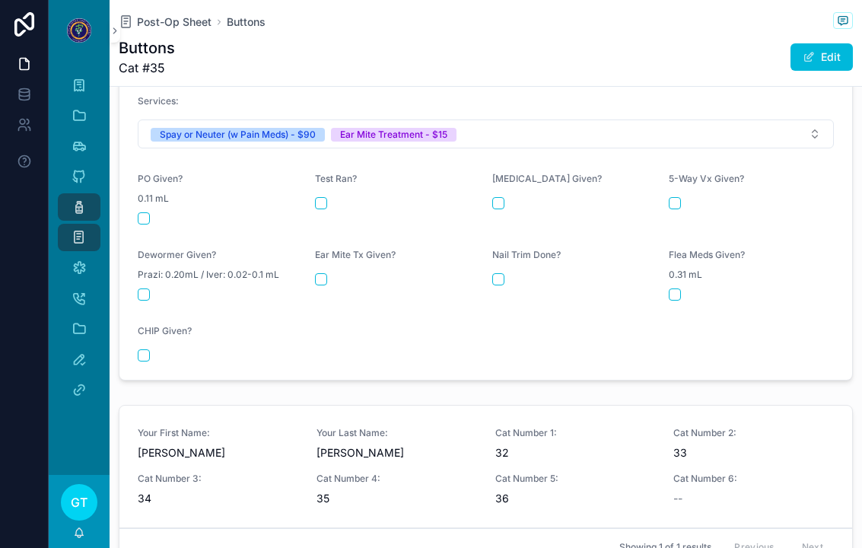
scroll to position [760, 0]
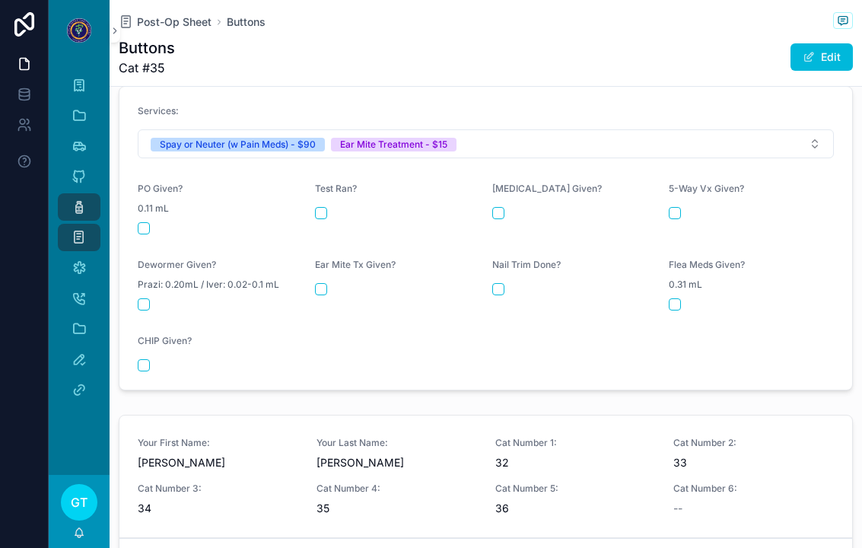
click at [143, 222] on button "scrollable content" at bounding box center [144, 228] width 12 height 12
click at [306, 269] on form "Services: Spay or Neuter (w Pain Meds) - $90 Ear Mite Treatment - $15 PO Given?…" at bounding box center [485, 238] width 732 height 303
click at [307, 274] on form "Services: Spay or Neuter (w Pain Meds) - $90 Ear Mite Treatment - $15 PO Given?…" at bounding box center [485, 238] width 732 height 303
click at [307, 268] on form "Services: Spay or Neuter (w Pain Meds) - $90 Ear Mite Treatment - $15 PO Given?…" at bounding box center [485, 238] width 732 height 303
click at [322, 283] on button "scrollable content" at bounding box center [321, 289] width 12 height 12
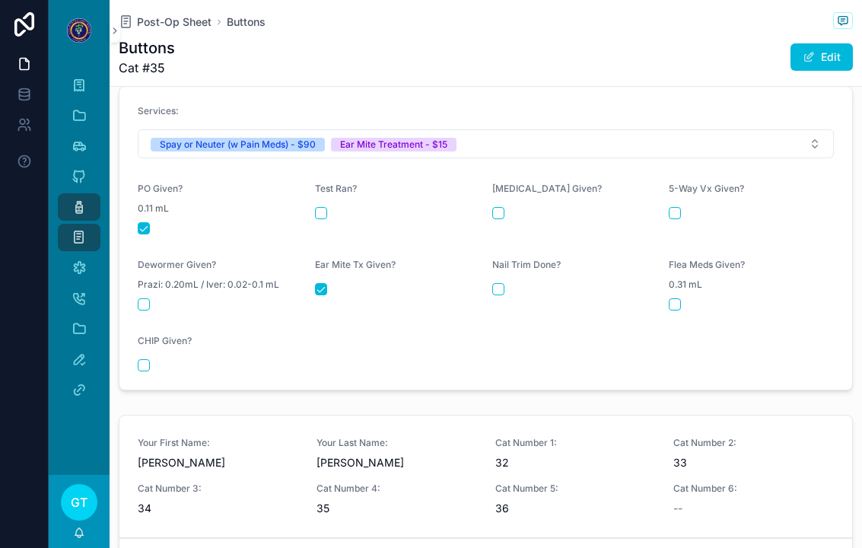
click at [70, 199] on div "Post-Op" at bounding box center [79, 207] width 24 height 24
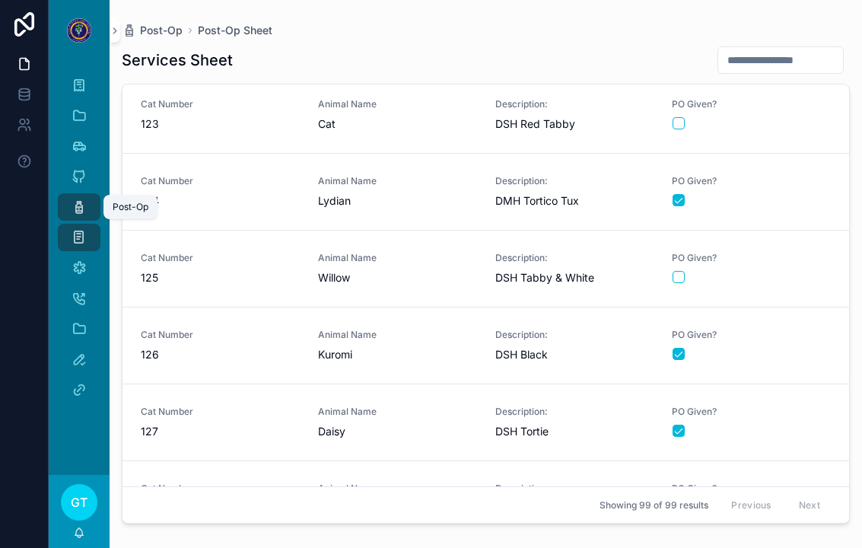
scroll to position [7074, 0]
click at [776, 273] on div "scrollable content" at bounding box center [750, 278] width 157 height 12
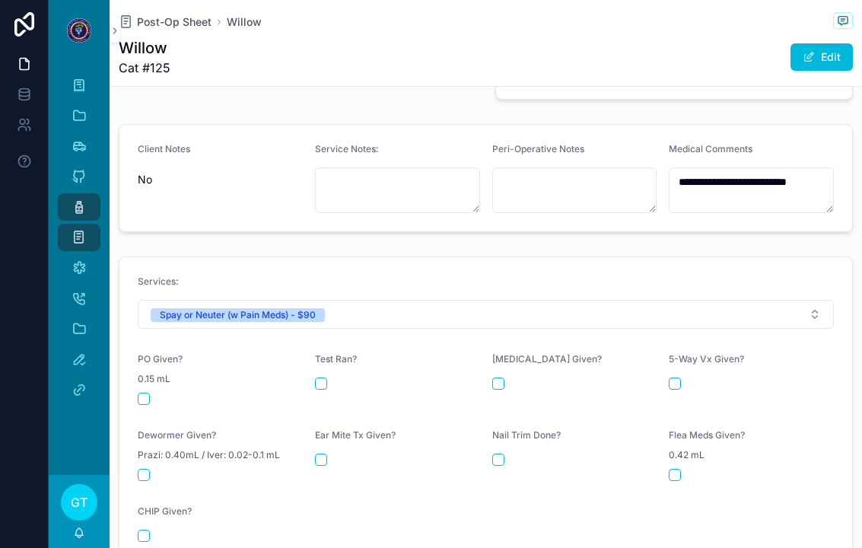
scroll to position [513, 0]
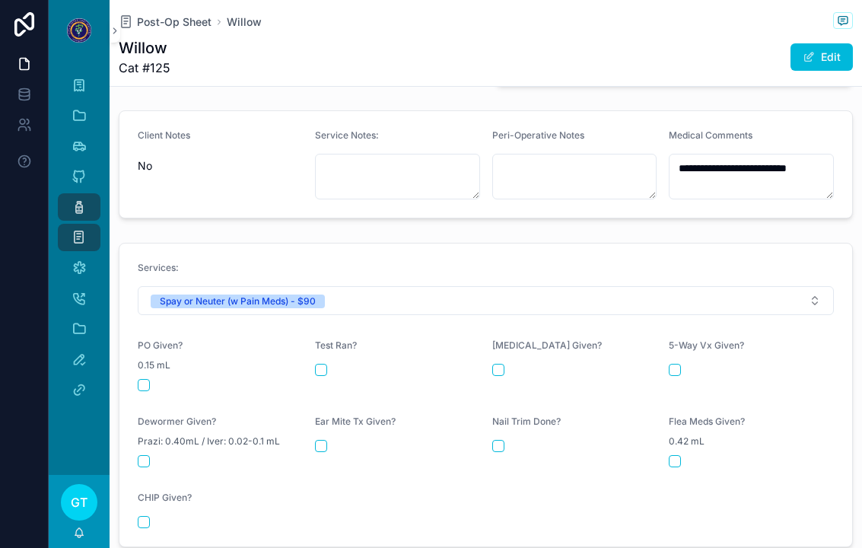
click at [147, 379] on button "scrollable content" at bounding box center [144, 385] width 12 height 12
click at [75, 263] on icon "scrollable content" at bounding box center [78, 267] width 15 height 15
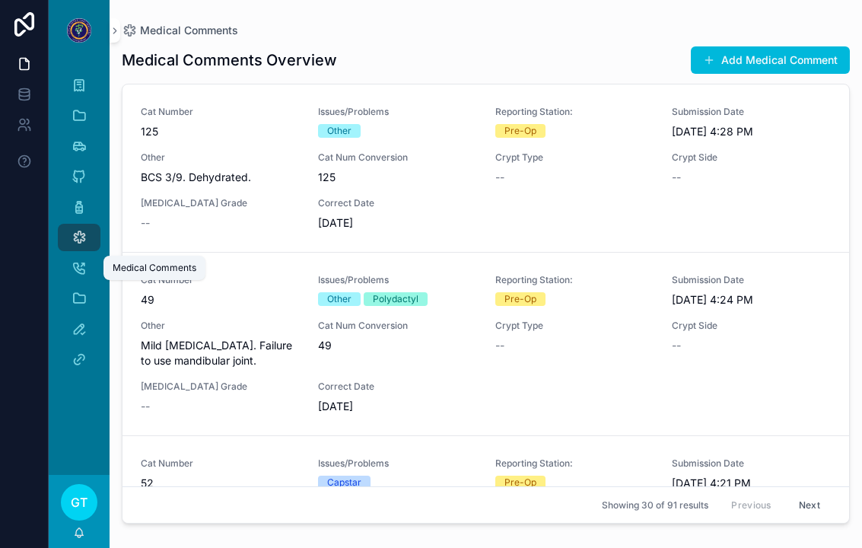
click at [723, 63] on button "Add Medical Comment" at bounding box center [770, 59] width 159 height 27
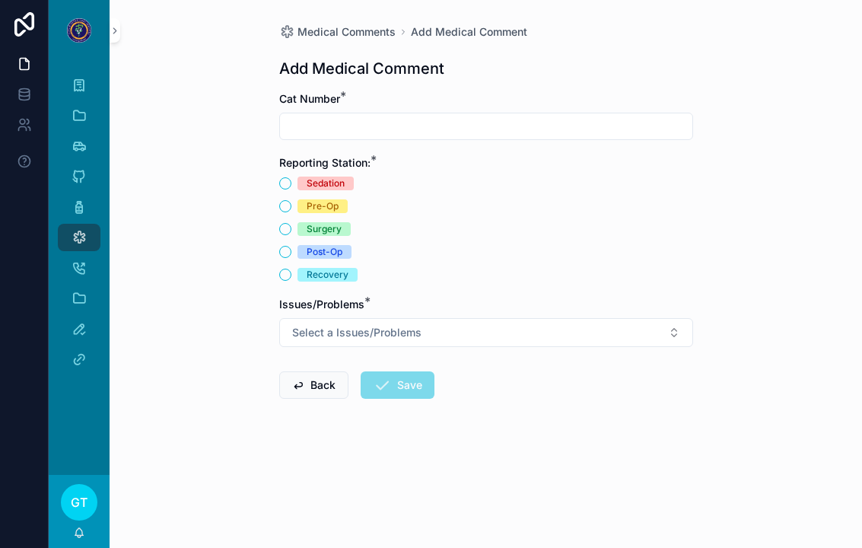
click at [386, 135] on input "scrollable content" at bounding box center [486, 126] width 412 height 21
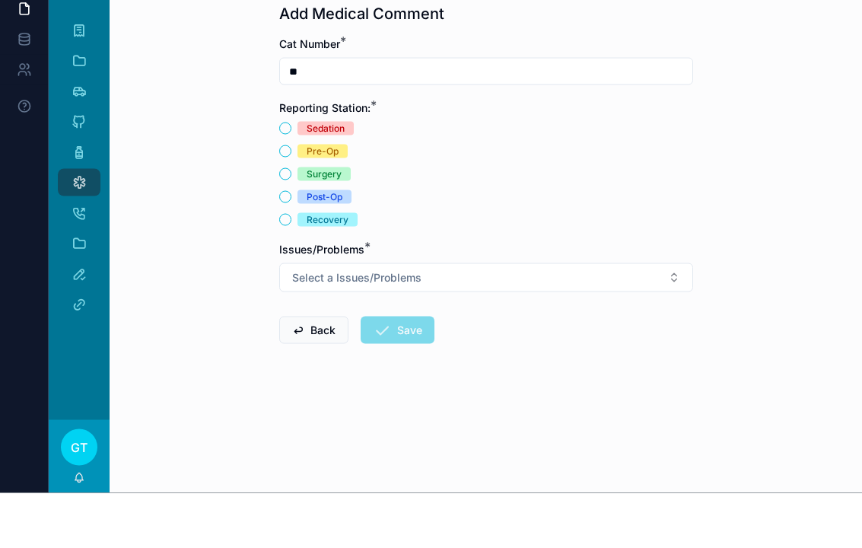
type input "**"
click at [287, 246] on button "Post-Op" at bounding box center [285, 252] width 12 height 12
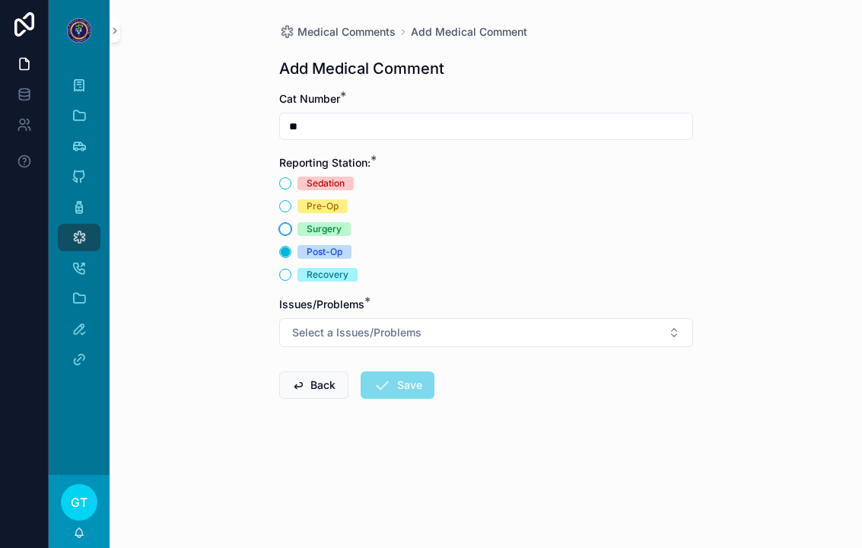
click at [287, 223] on button "Surgery" at bounding box center [285, 229] width 12 height 12
click at [500, 318] on button "Select a Issues/Problems" at bounding box center [486, 332] width 414 height 29
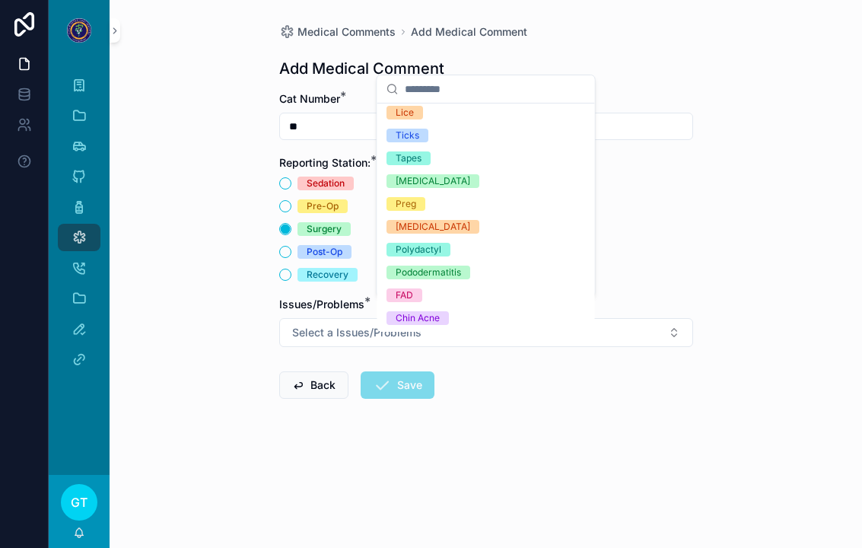
scroll to position [335, 0]
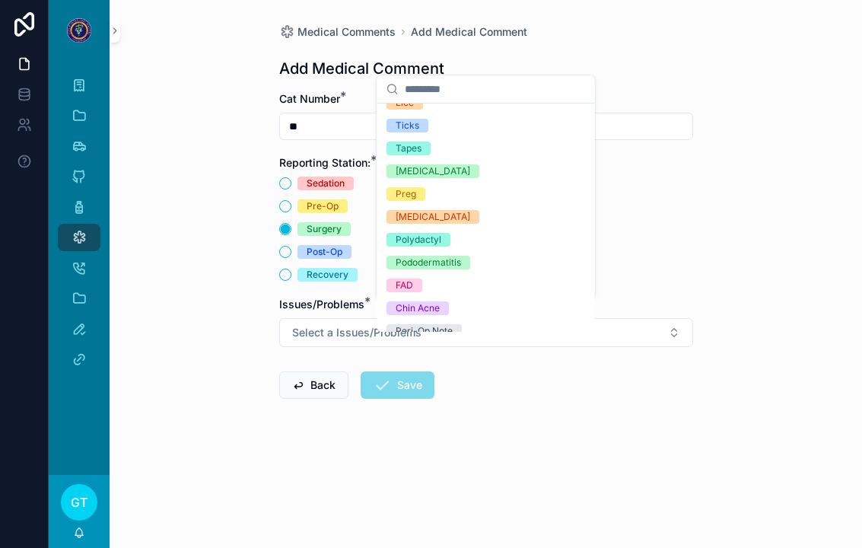
click at [428, 195] on div "Preg" at bounding box center [485, 194] width 211 height 23
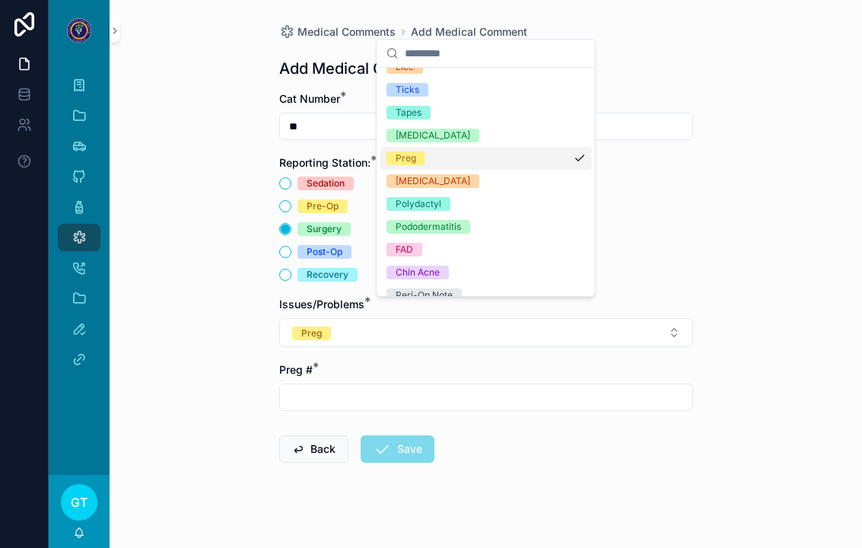
click at [346, 386] on input "scrollable content" at bounding box center [486, 396] width 412 height 21
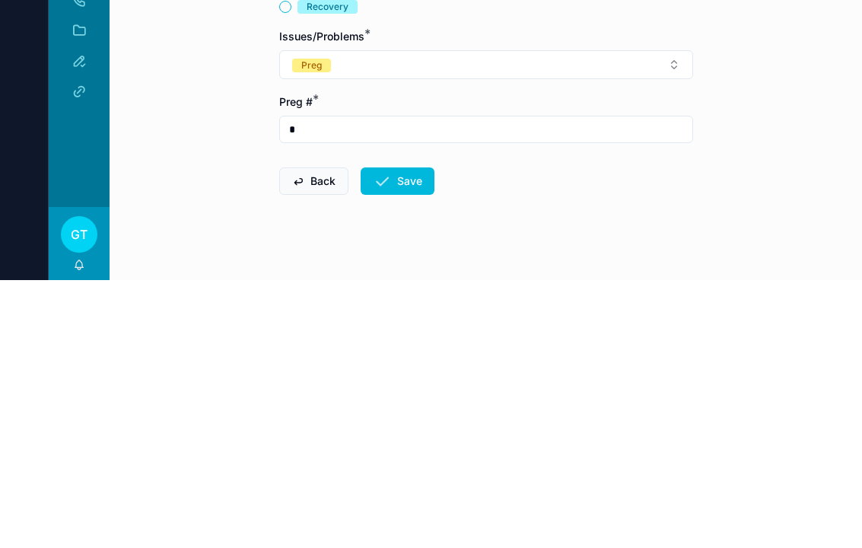
type input "*"
click at [412, 435] on button "Save" at bounding box center [397, 448] width 74 height 27
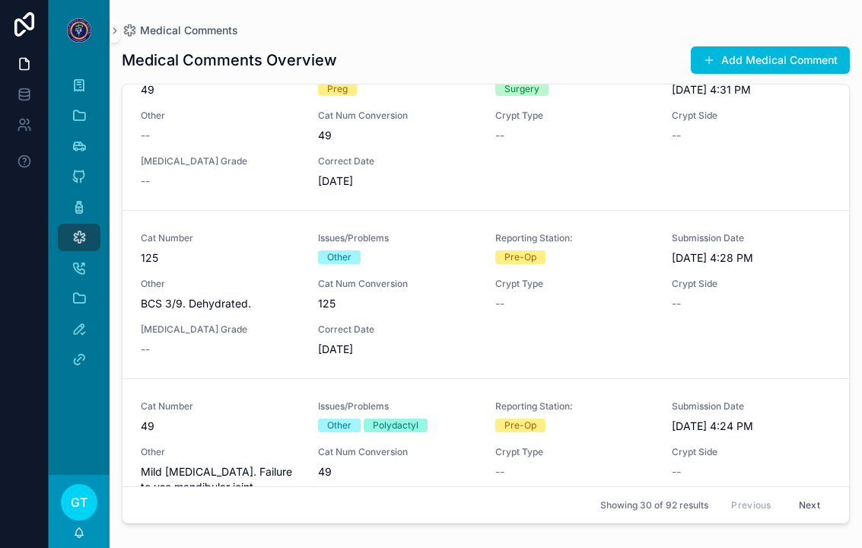
scroll to position [33, 0]
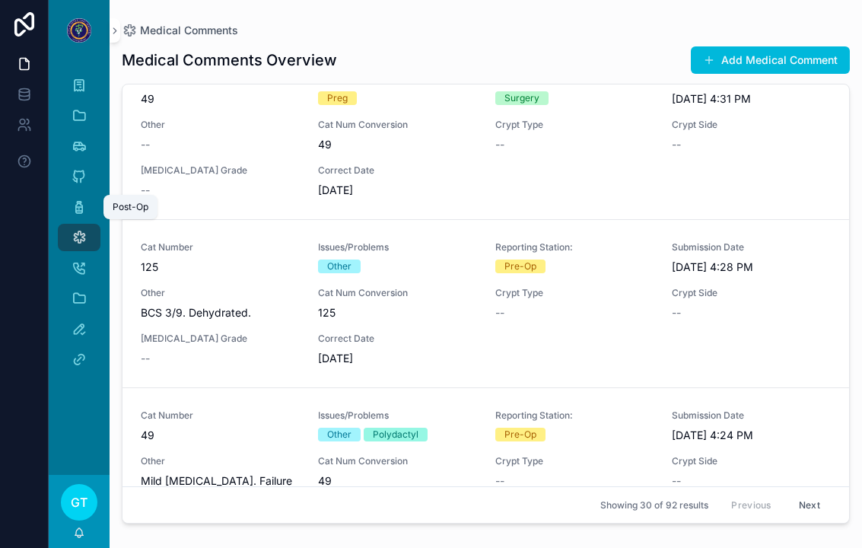
click at [96, 214] on link "Post-Op" at bounding box center [79, 206] width 43 height 27
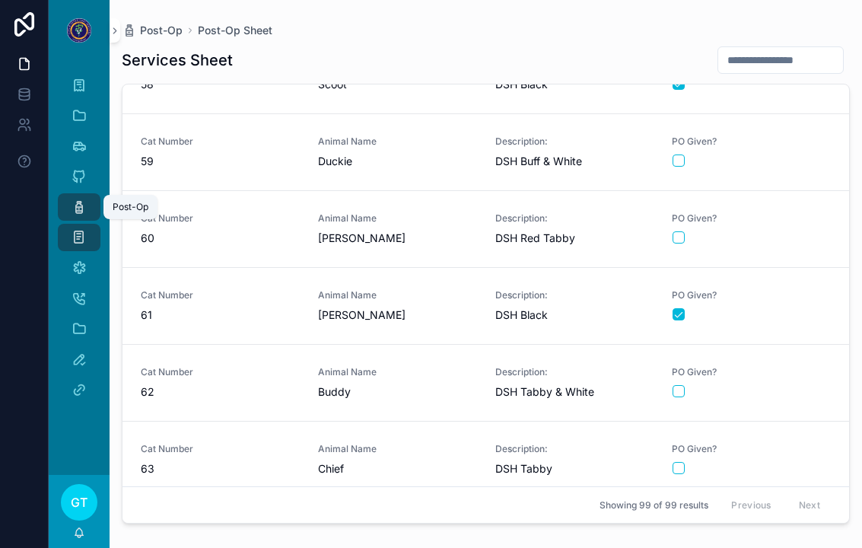
scroll to position [4417, 0]
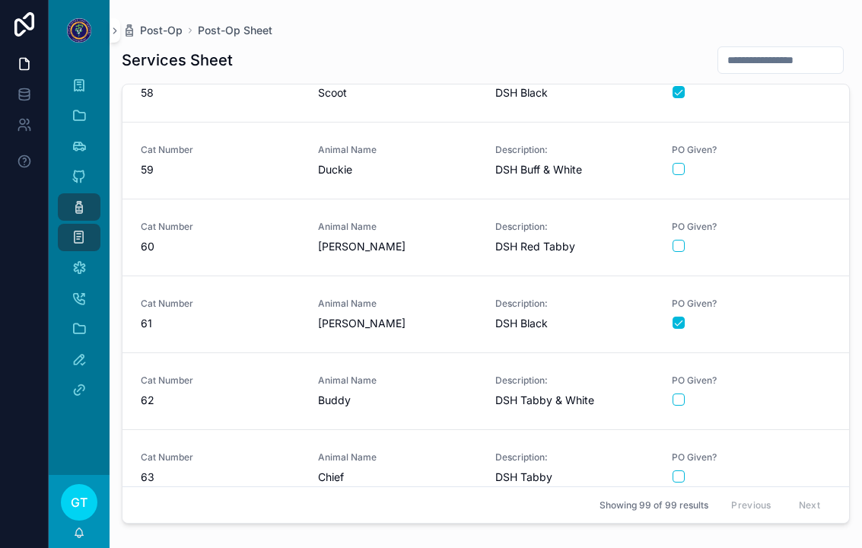
click at [403, 252] on span "[PERSON_NAME]" at bounding box center [397, 246] width 159 height 15
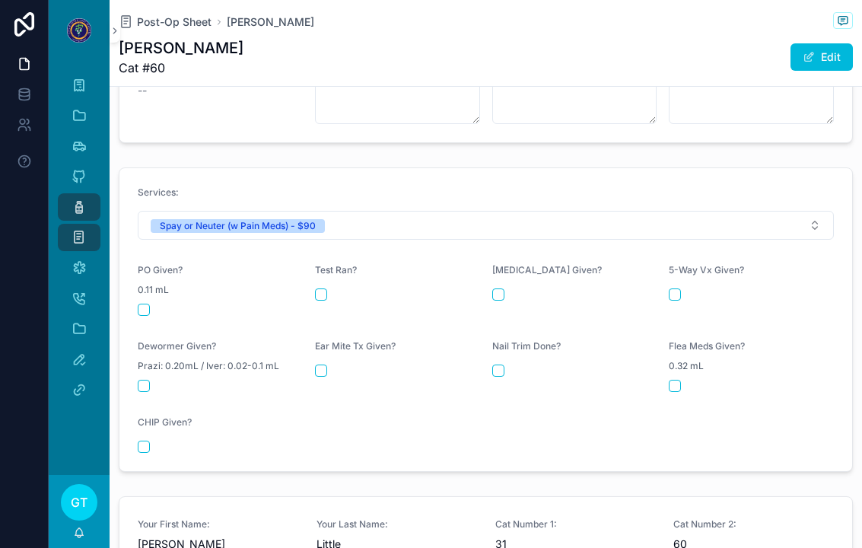
scroll to position [634, 0]
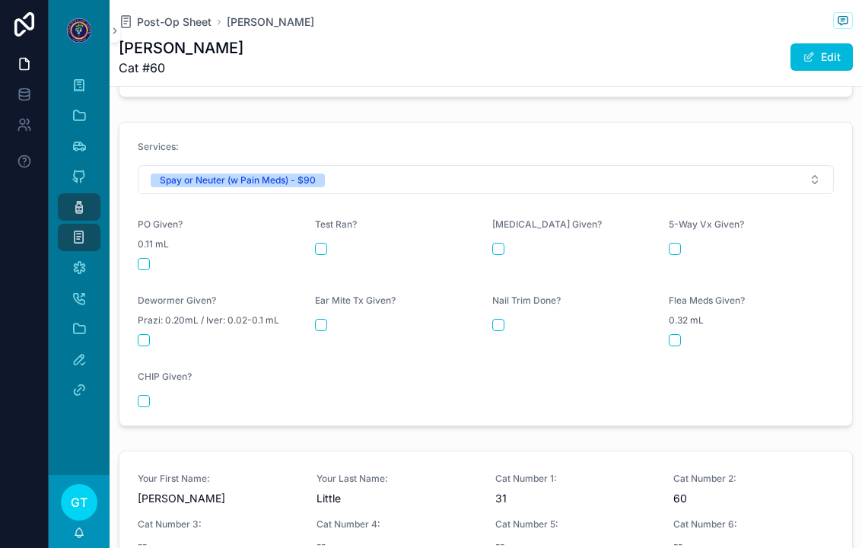
click at [148, 258] on button "scrollable content" at bounding box center [144, 264] width 12 height 12
click at [174, 14] on span "Post-Op Sheet" at bounding box center [174, 21] width 75 height 15
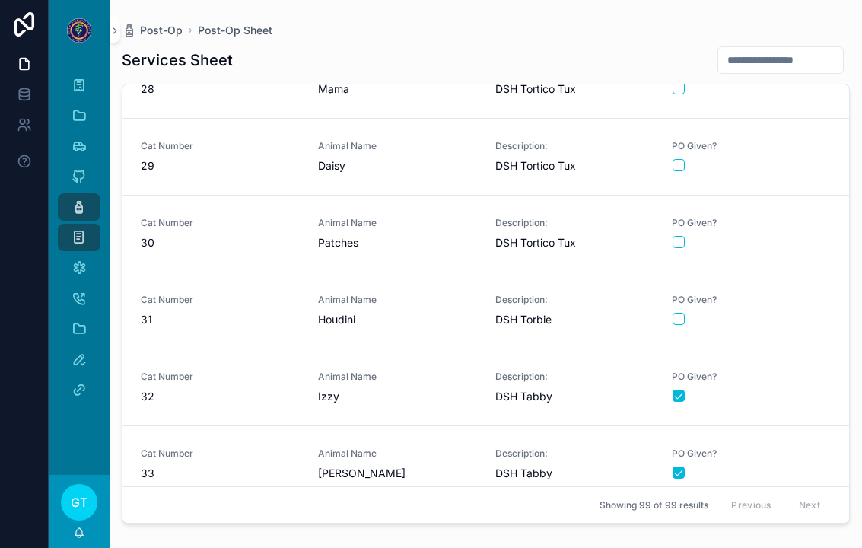
scroll to position [2130, 0]
click at [433, 313] on span "Houdini" at bounding box center [397, 320] width 159 height 15
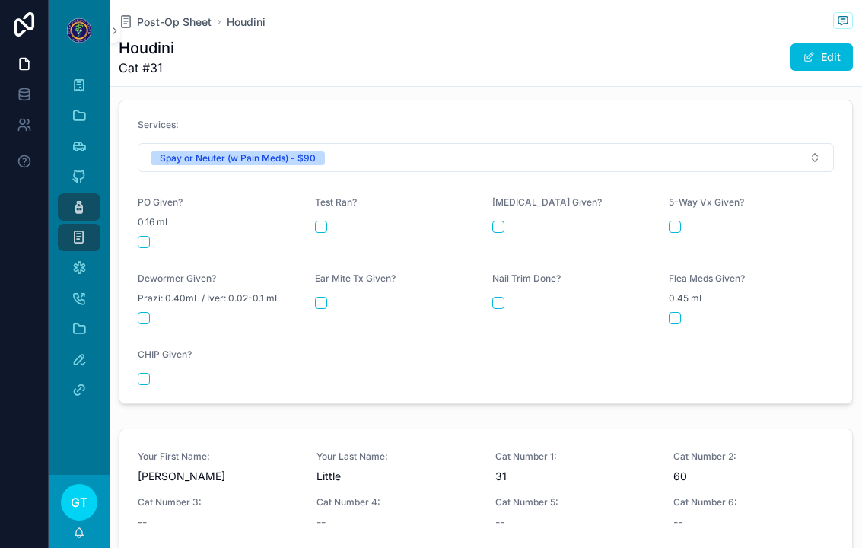
scroll to position [623, 0]
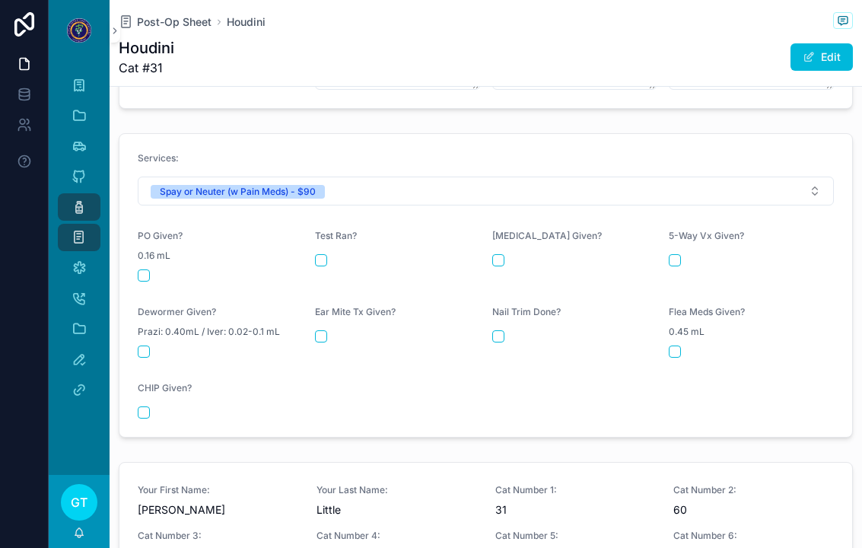
click at [138, 270] on button "scrollable content" at bounding box center [144, 275] width 12 height 12
click at [184, 29] on span "Post-Op Sheet" at bounding box center [174, 21] width 75 height 15
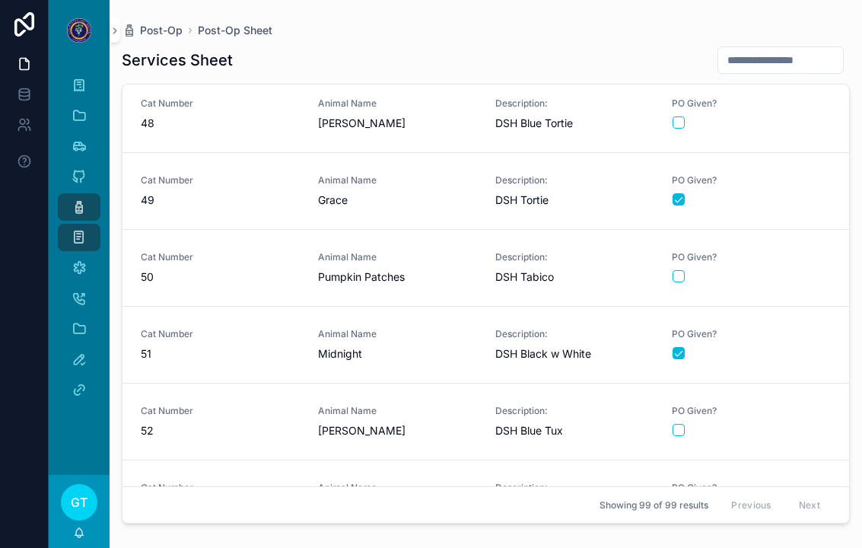
scroll to position [3622, 0]
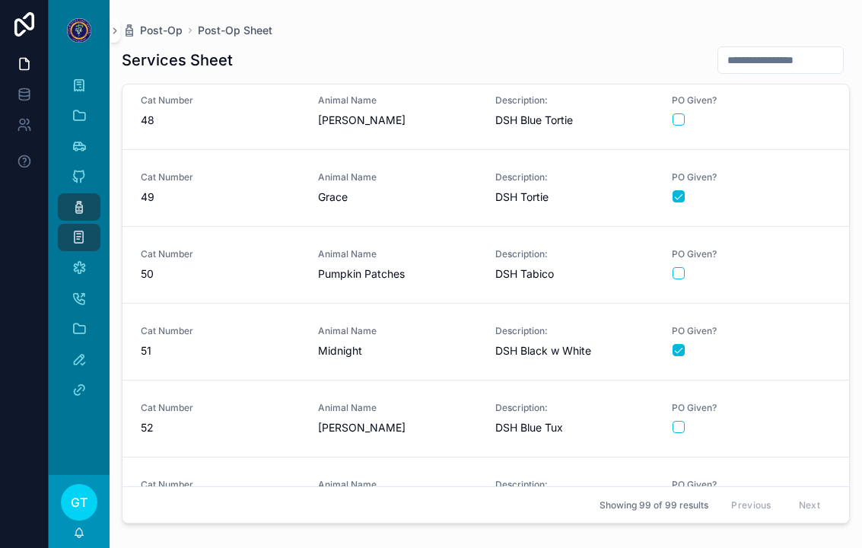
click at [412, 424] on span "[PERSON_NAME]" at bounding box center [397, 427] width 159 height 15
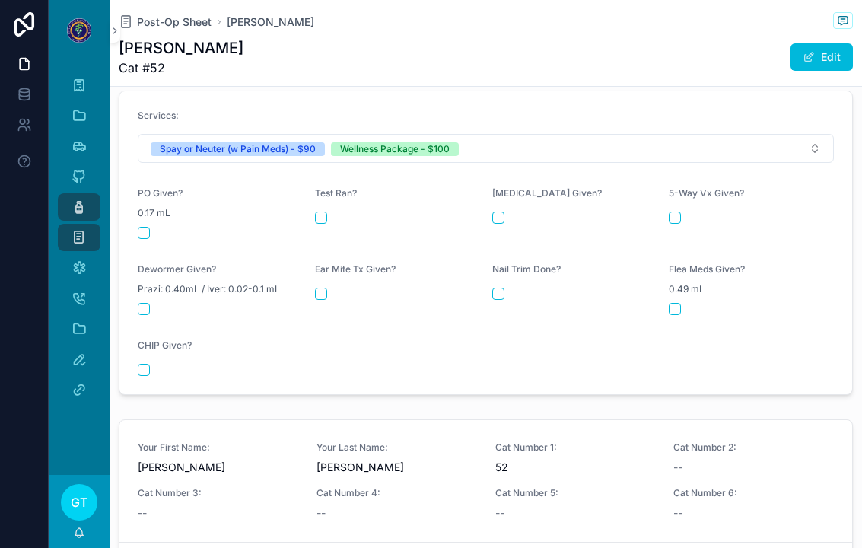
scroll to position [692, 0]
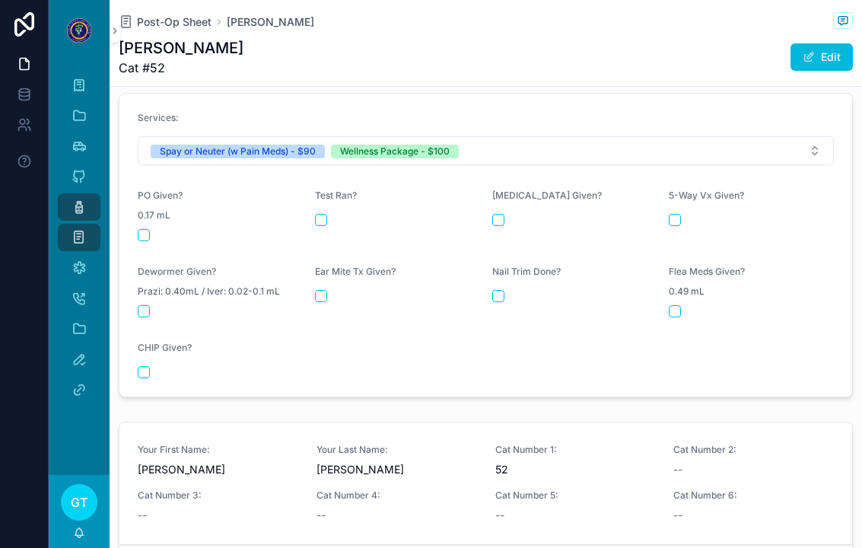
click at [146, 229] on button "scrollable content" at bounding box center [144, 235] width 12 height 12
click at [486, 217] on form "Services: Spay or Neuter (w Pain Meds) - $90 Wellness Package - $100 PO Given? …" at bounding box center [485, 245] width 732 height 303
click at [507, 214] on div "scrollable content" at bounding box center [574, 220] width 165 height 12
click at [506, 214] on div "scrollable content" at bounding box center [574, 220] width 165 height 12
click at [494, 214] on button "scrollable content" at bounding box center [498, 220] width 12 height 12
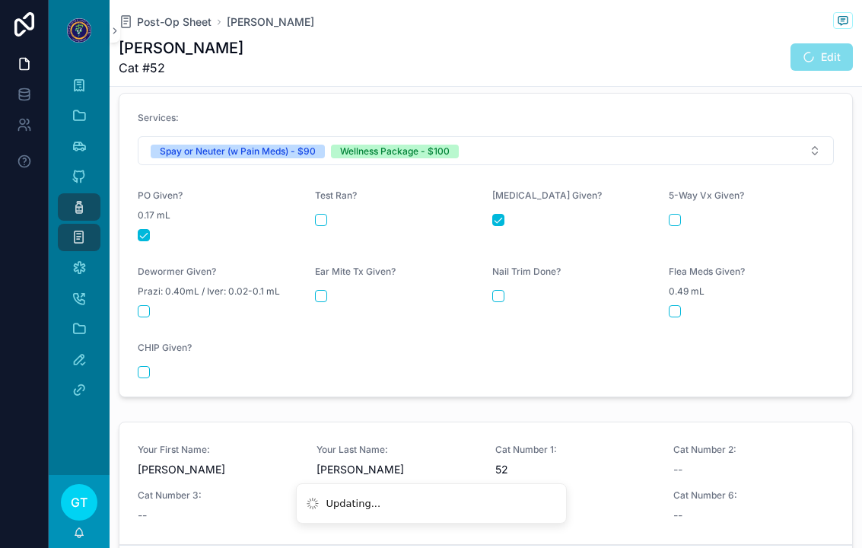
click at [687, 214] on div "scrollable content" at bounding box center [750, 220] width 165 height 12
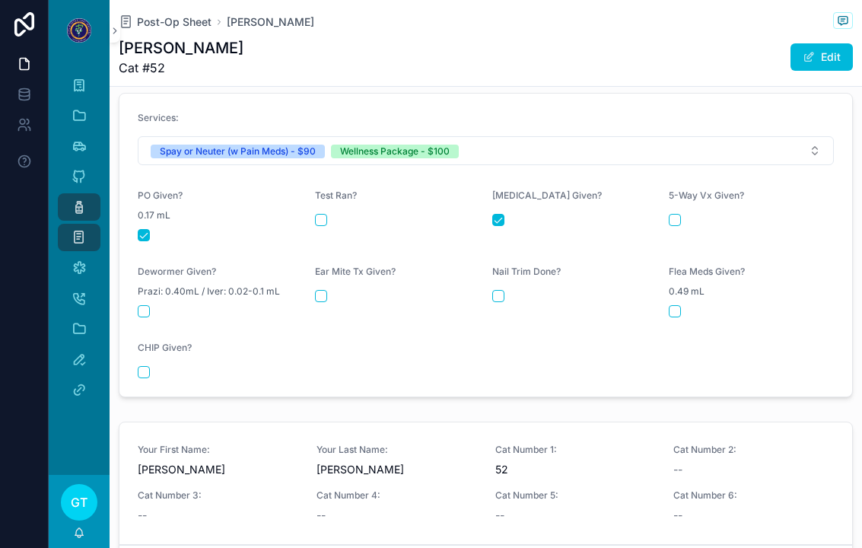
click at [668, 195] on div "5-Way Vx Given?" at bounding box center [750, 198] width 165 height 18
click at [672, 214] on button "scrollable content" at bounding box center [674, 220] width 12 height 12
click at [132, 318] on form "Services: Spay or Neuter (w Pain Meds) - $90 Wellness Package - $100 PO Given? …" at bounding box center [485, 245] width 732 height 303
click at [148, 305] on button "scrollable content" at bounding box center [144, 311] width 12 height 12
click at [306, 281] on form "Services: Spay or Neuter (w Pain Meds) - $90 Wellness Package - $100 PO Given? …" at bounding box center [485, 245] width 732 height 303
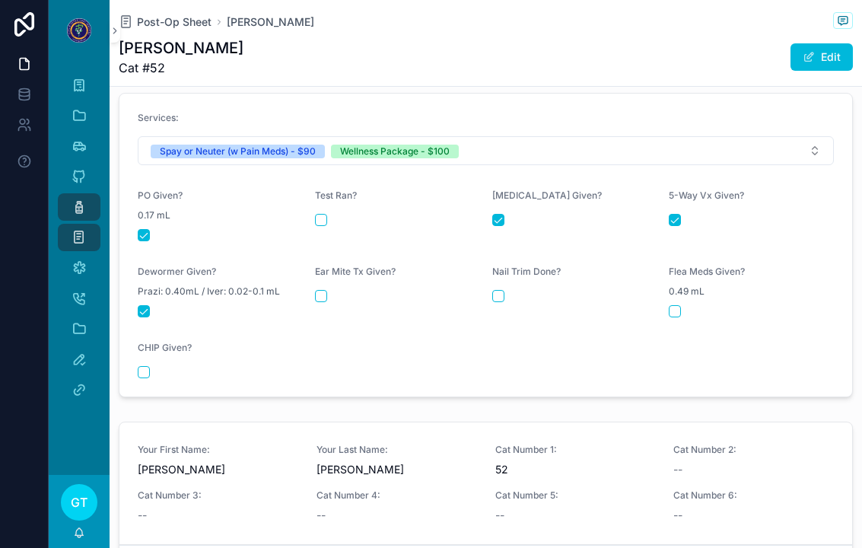
click at [351, 271] on div "Ear Mite Tx Given?" at bounding box center [397, 274] width 165 height 18
click at [326, 275] on div "Ear Mite Tx Given?" at bounding box center [397, 291] width 165 height 52
click at [333, 290] on div "scrollable content" at bounding box center [397, 296] width 165 height 12
click at [339, 276] on div "Ear Mite Tx Given?" at bounding box center [397, 291] width 165 height 52
click at [340, 290] on div "scrollable content" at bounding box center [397, 296] width 165 height 12
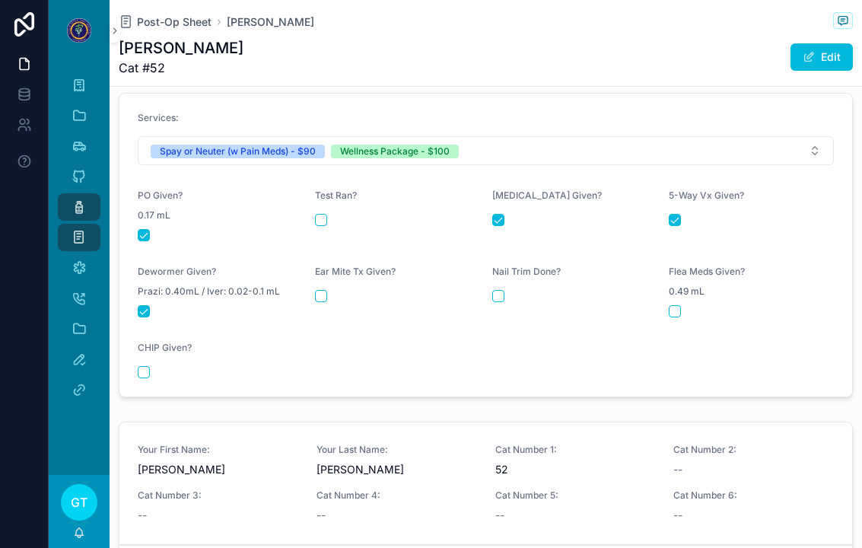
click at [326, 290] on button "scrollable content" at bounding box center [321, 296] width 12 height 12
click at [499, 290] on button "scrollable content" at bounding box center [498, 296] width 12 height 12
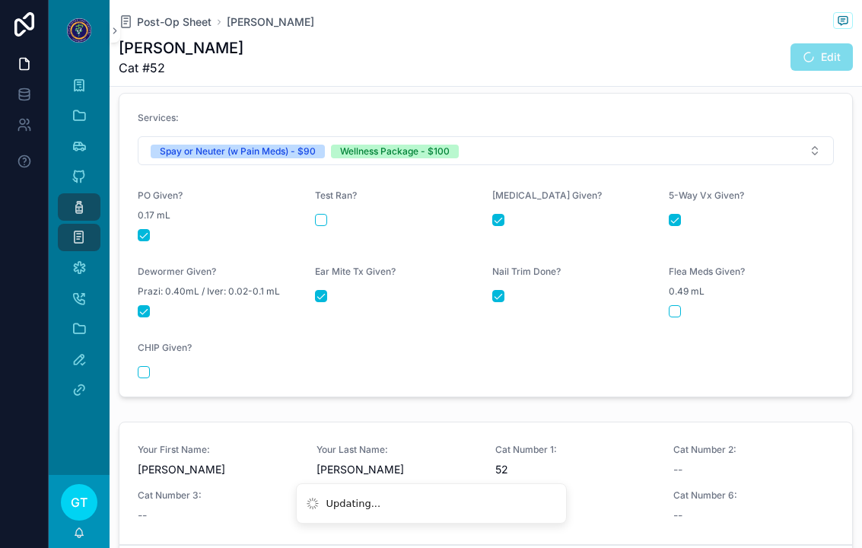
click at [671, 326] on form "Services: Spay or Neuter (w Pain Meds) - $90 Wellness Package - $100 PO Given? …" at bounding box center [485, 245] width 732 height 303
click at [659, 266] on form "Services: Spay or Neuter (w Pain Meds) - $90 Wellness Package - $100 PO Given? …" at bounding box center [485, 245] width 732 height 303
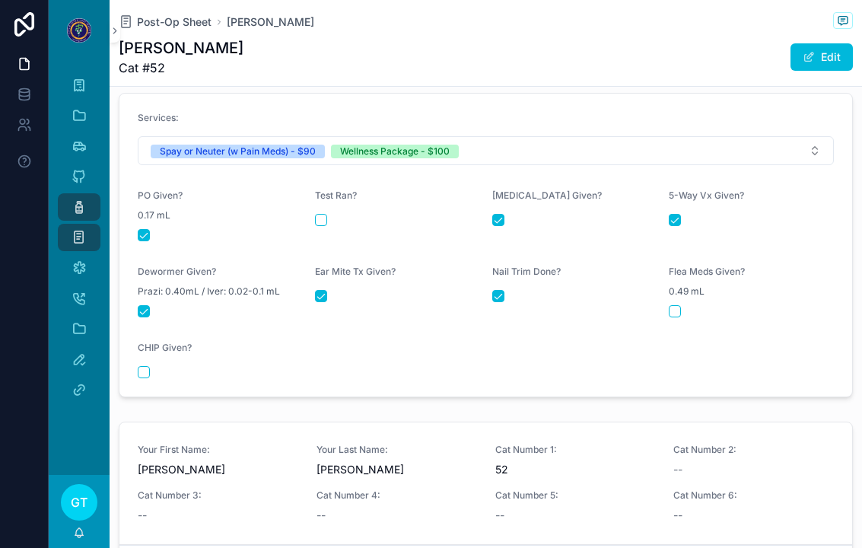
click at [669, 313] on form "Services: Spay or Neuter (w Pain Meds) - $90 Wellness Package - $100 PO Given? …" at bounding box center [485, 245] width 732 height 303
click at [688, 285] on span "0.49 mL" at bounding box center [686, 291] width 36 height 12
click at [695, 308] on form "Services: Spay or Neuter (w Pain Meds) - $90 Wellness Package - $100 PO Given? …" at bounding box center [485, 245] width 732 height 303
click at [694, 308] on form "Services: Spay or Neuter (w Pain Meds) - $90 Wellness Package - $100 PO Given? …" at bounding box center [485, 245] width 732 height 303
click at [688, 322] on form "Services: Spay or Neuter (w Pain Meds) - $90 Wellness Package - $100 PO Given? …" at bounding box center [485, 245] width 732 height 303
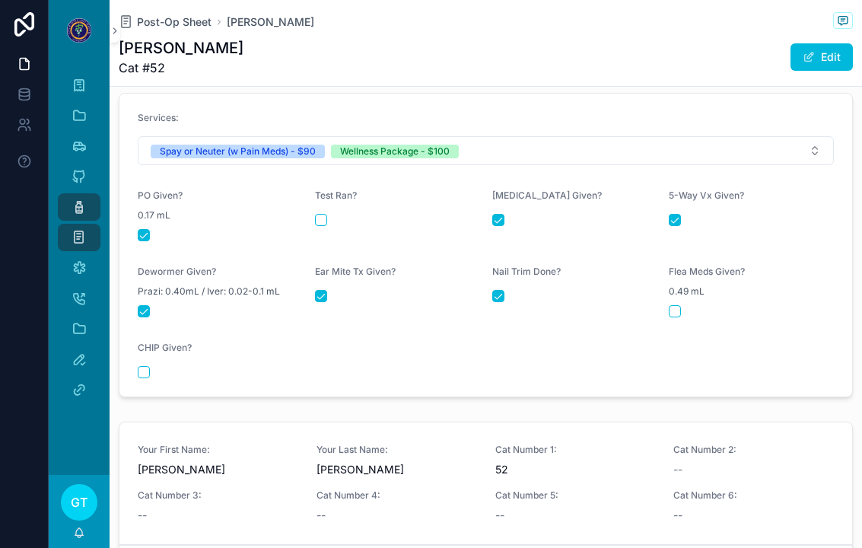
click at [668, 311] on form "Services: Spay or Neuter (w Pain Meds) - $90 Wellness Package - $100 PO Given? …" at bounding box center [485, 245] width 732 height 303
click at [695, 286] on span "0.49 mL" at bounding box center [686, 291] width 36 height 12
click at [664, 306] on form "Services: Spay or Neuter (w Pain Meds) - $90 Wellness Package - $100 PO Given? …" at bounding box center [485, 245] width 732 height 303
click at [672, 305] on button "scrollable content" at bounding box center [674, 311] width 12 height 12
click at [155, 24] on span "Post-Op Sheet" at bounding box center [174, 21] width 75 height 15
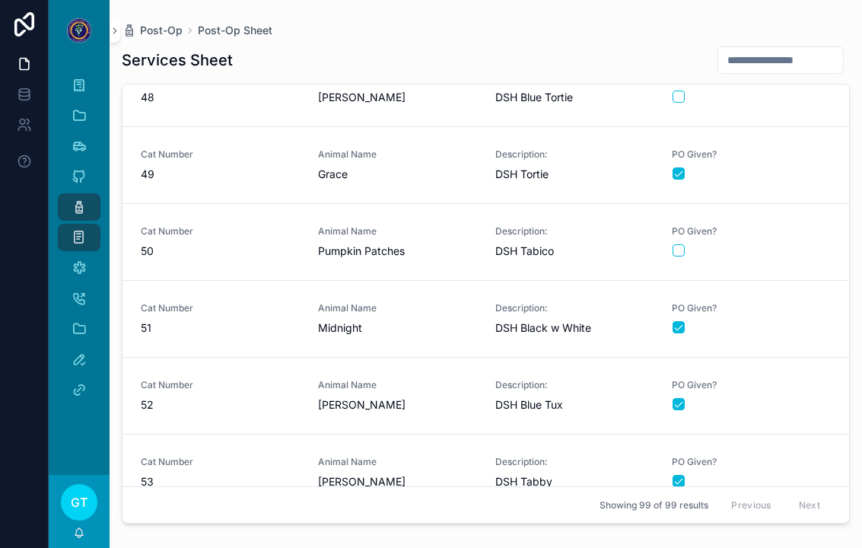
scroll to position [3641, 0]
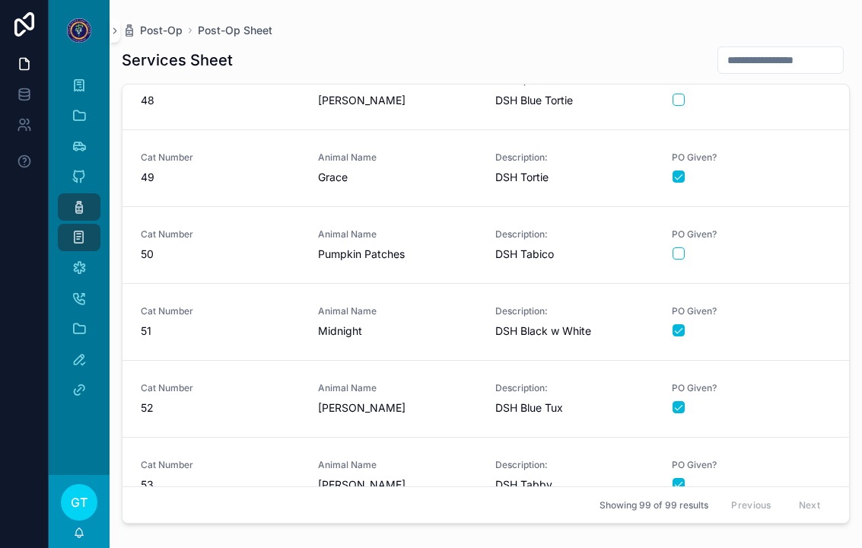
click at [219, 180] on span "49" at bounding box center [220, 177] width 159 height 15
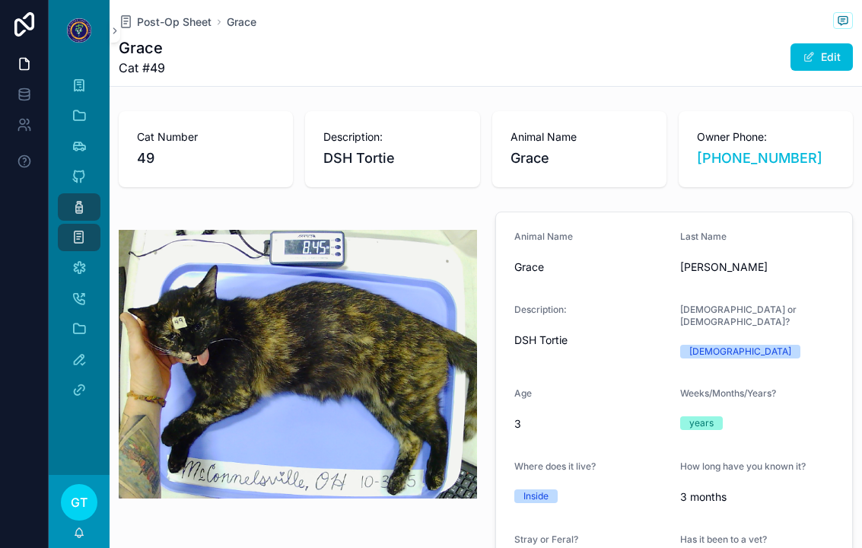
type textarea "**********"
click at [182, 24] on span "Post-Op Sheet" at bounding box center [174, 21] width 75 height 15
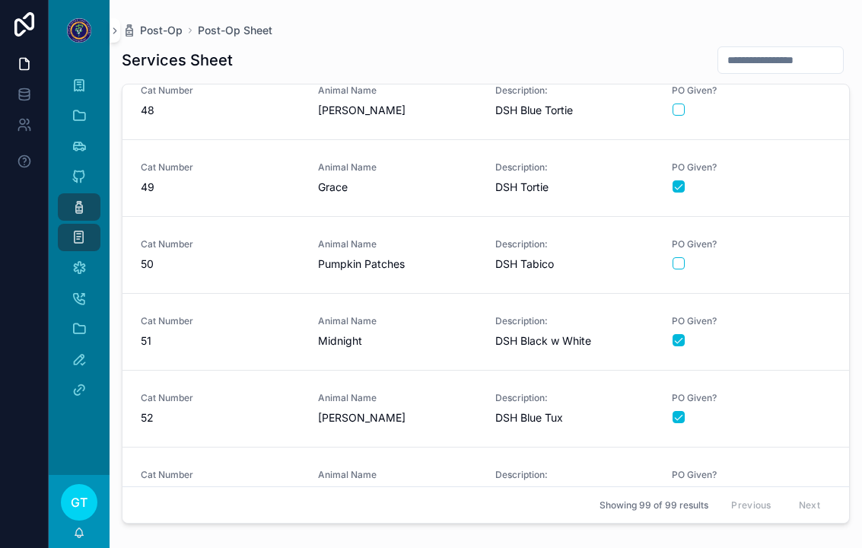
scroll to position [3628, 0]
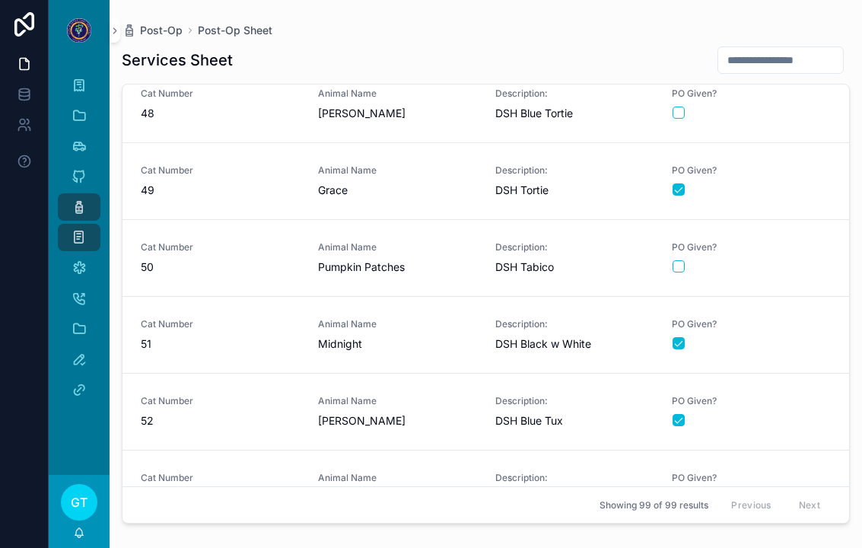
click at [440, 177] on div "Animal Name Grace" at bounding box center [397, 180] width 159 height 33
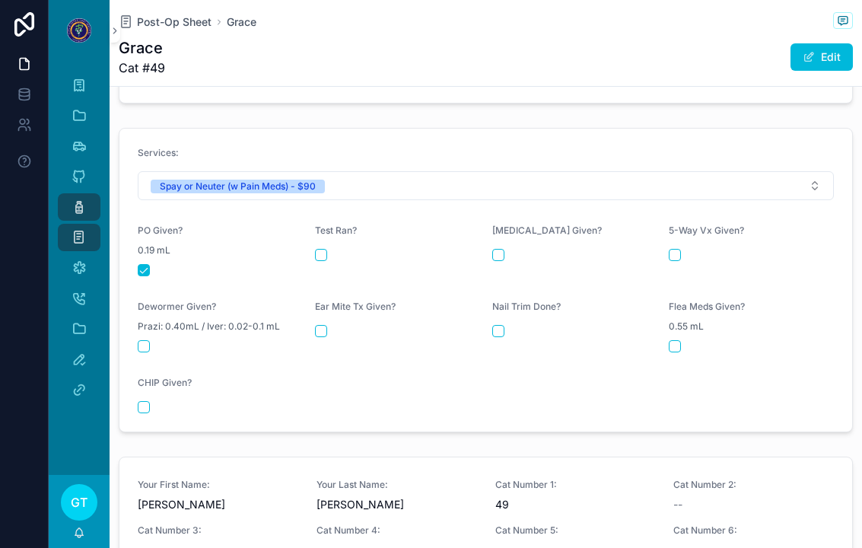
scroll to position [745, 0]
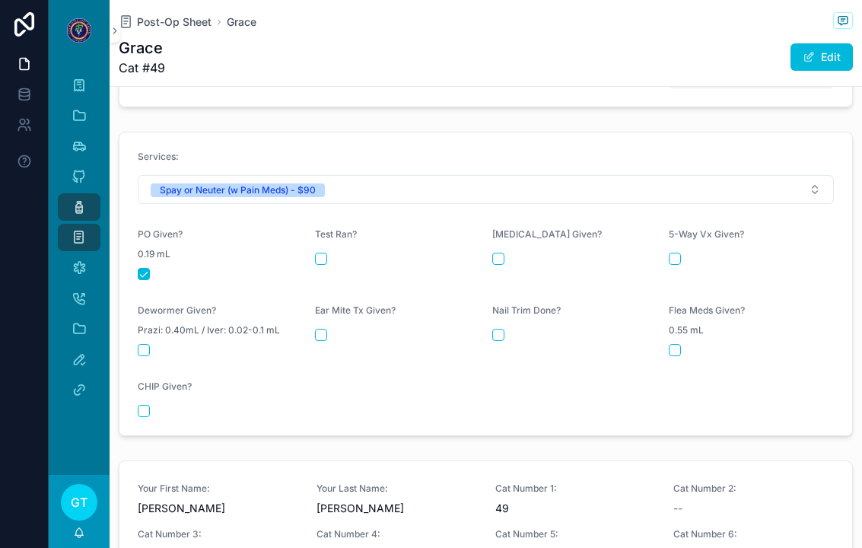
click at [174, 28] on span "Post-Op Sheet" at bounding box center [174, 21] width 75 height 15
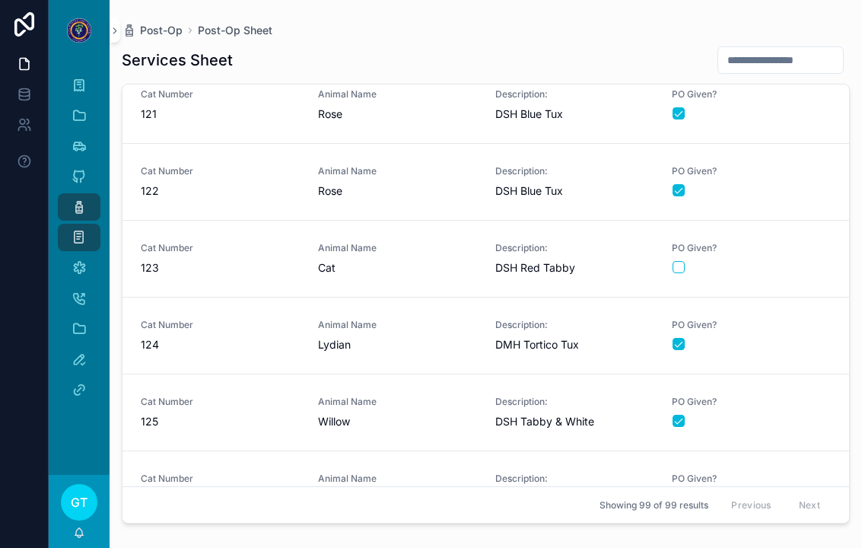
scroll to position [6947, 0]
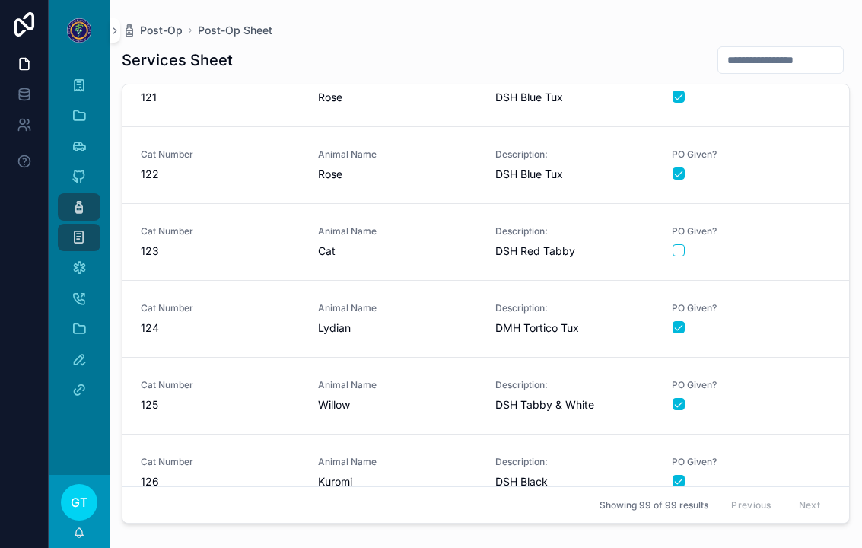
click at [314, 397] on div "Cat Number 125 Animal Name Willow Description: DSH Tabby & White PO Given?" at bounding box center [486, 395] width 690 height 33
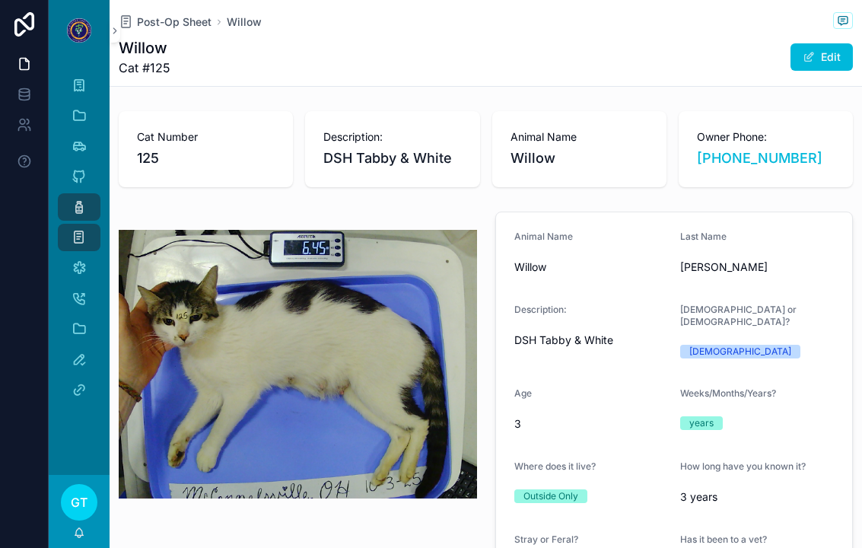
click at [178, 24] on span "Post-Op Sheet" at bounding box center [174, 21] width 75 height 15
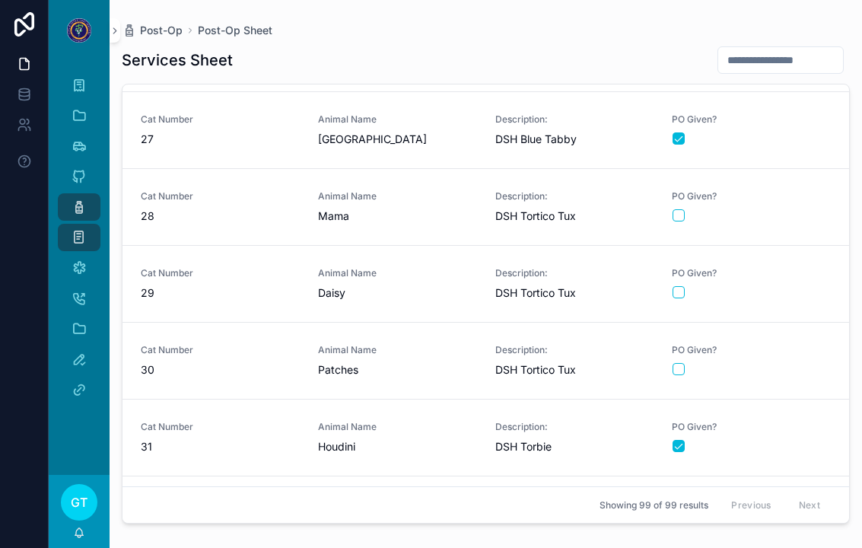
scroll to position [1997, 0]
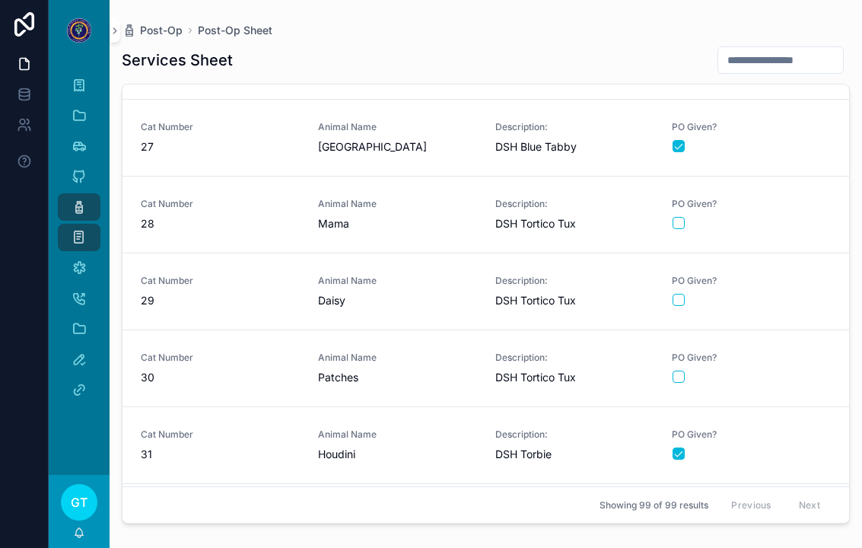
click at [412, 275] on div "Animal Name Daisy" at bounding box center [397, 291] width 159 height 33
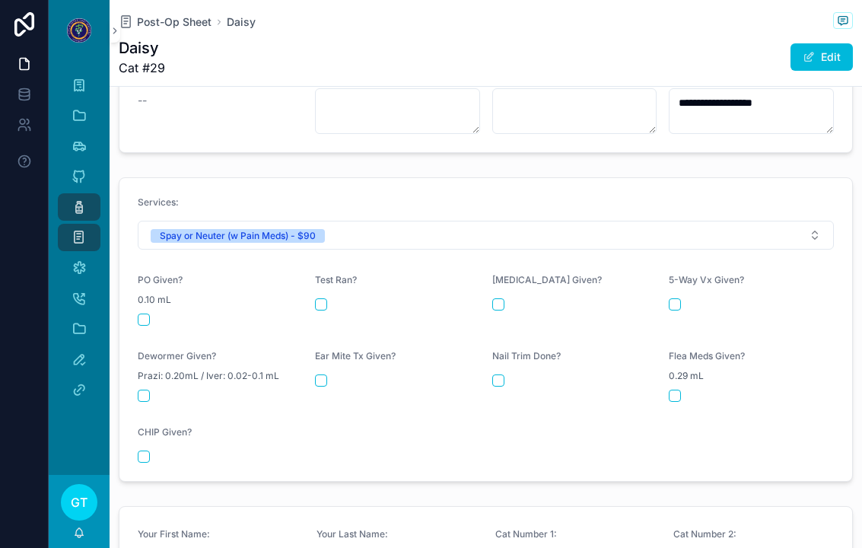
scroll to position [558, 0]
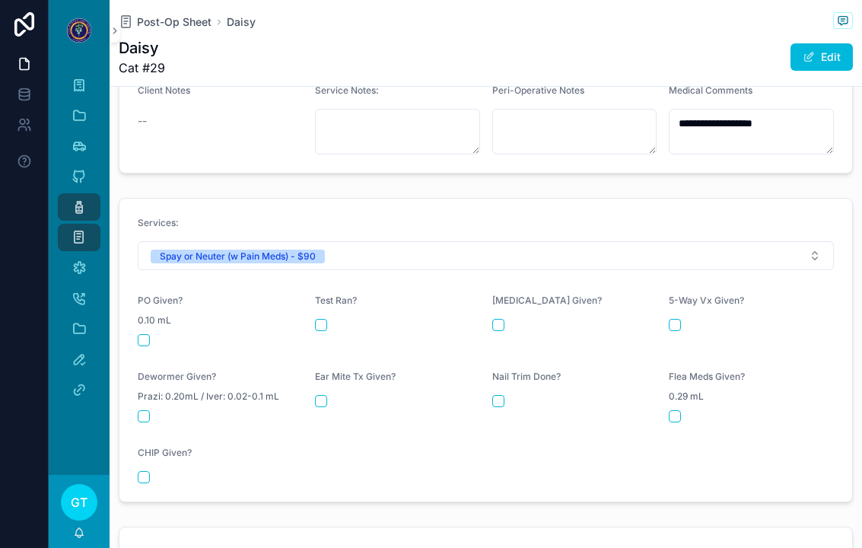
click at [154, 334] on div "scrollable content" at bounding box center [220, 340] width 165 height 12
click at [142, 334] on button "scrollable content" at bounding box center [144, 340] width 12 height 12
click at [174, 25] on span "Post-Op Sheet" at bounding box center [174, 21] width 75 height 15
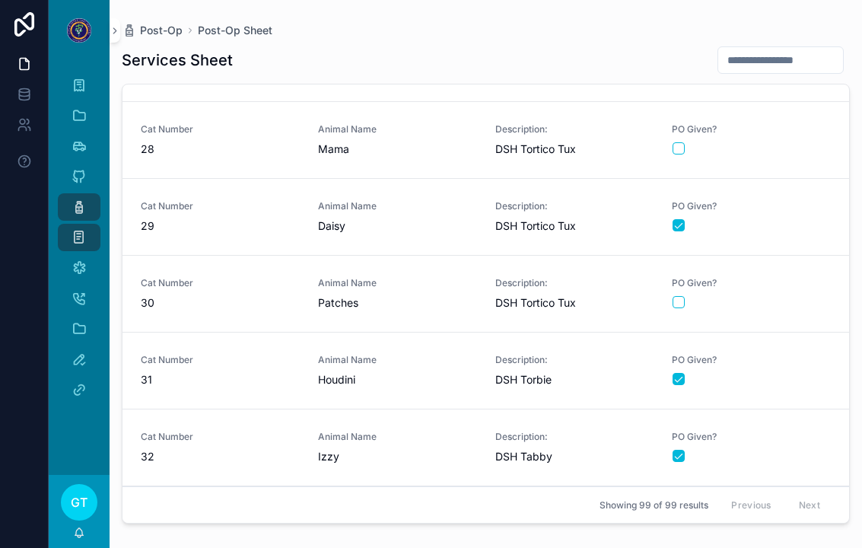
scroll to position [1974, 0]
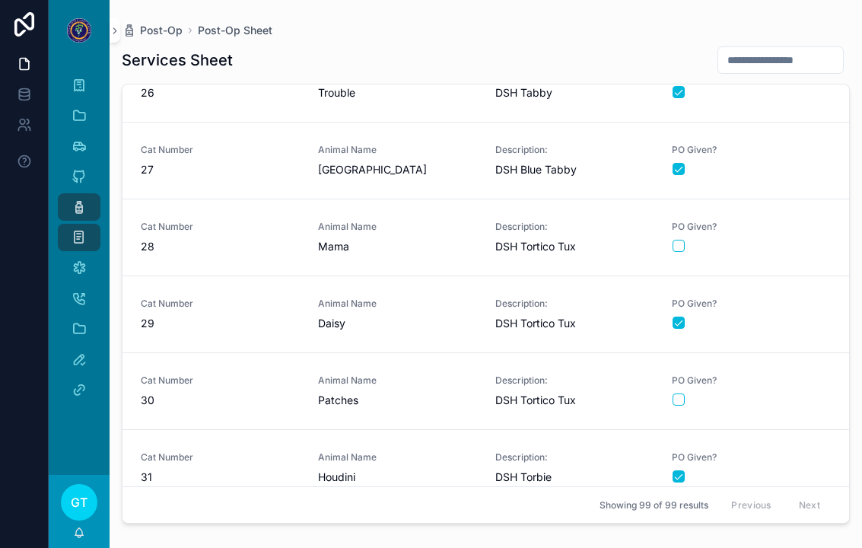
click at [318, 239] on span "Mama" at bounding box center [397, 246] width 159 height 15
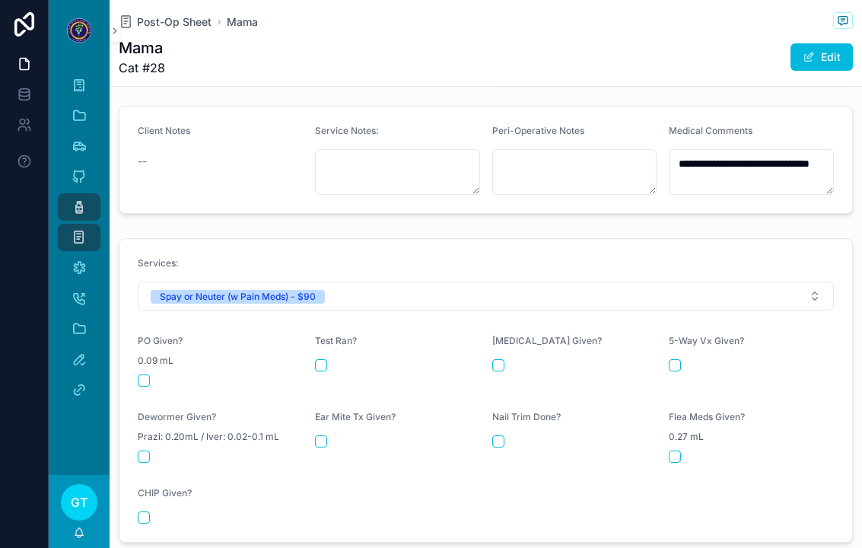
scroll to position [516, 0]
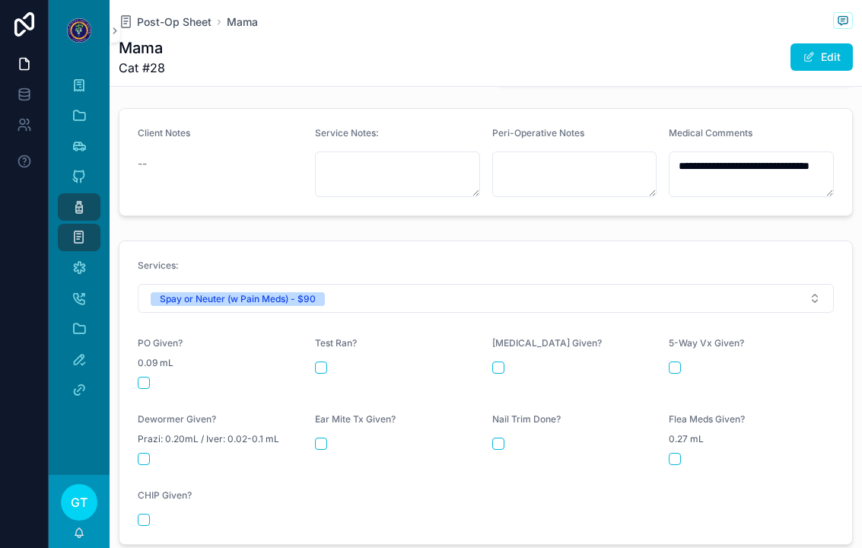
click at [141, 376] on button "scrollable content" at bounding box center [144, 382] width 12 height 12
click at [172, 27] on span "Post-Op Sheet" at bounding box center [174, 21] width 75 height 15
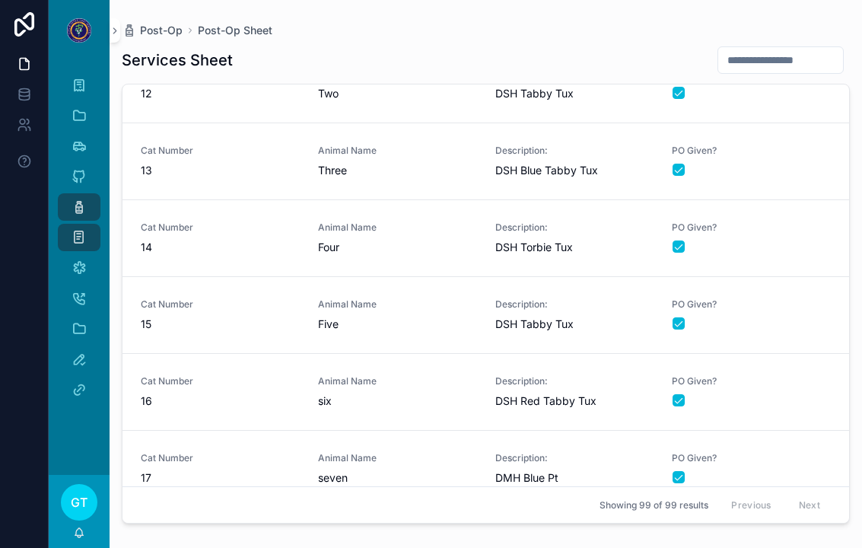
scroll to position [2035, 0]
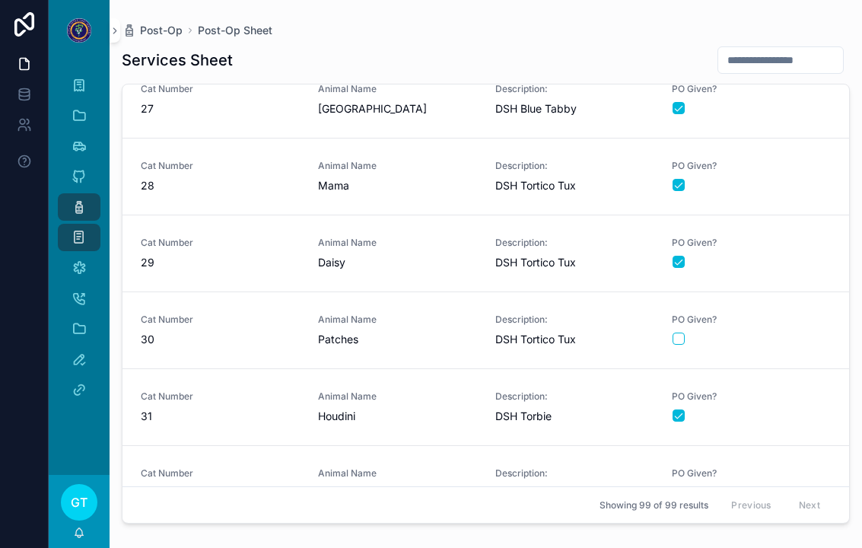
click at [392, 332] on span "Patches" at bounding box center [397, 339] width 159 height 15
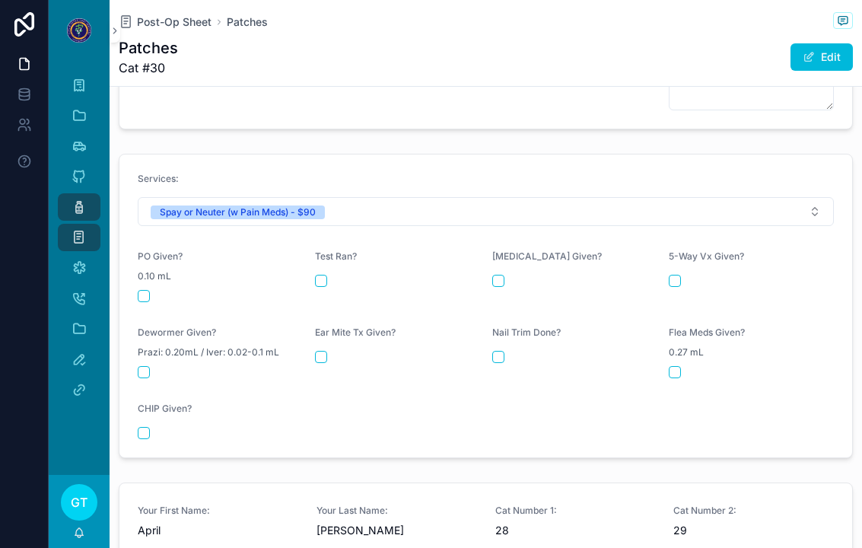
scroll to position [641, 0]
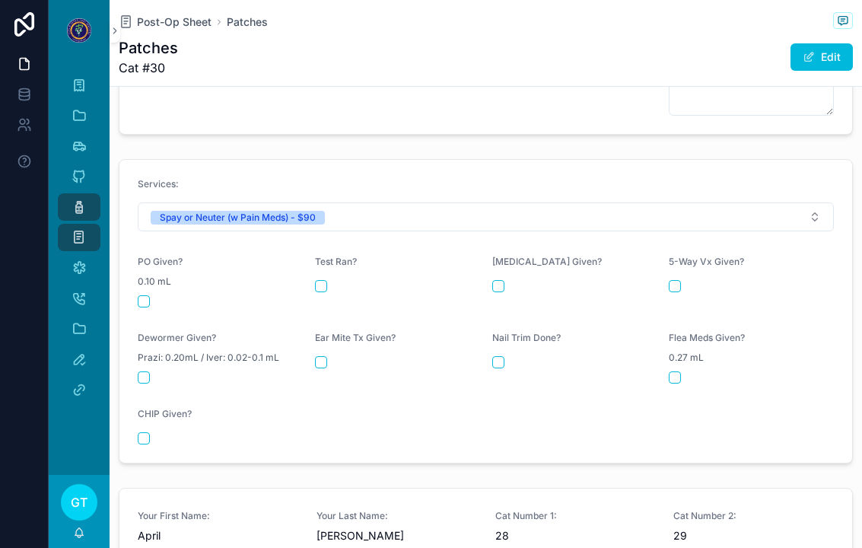
click at [151, 295] on div "scrollable content" at bounding box center [220, 301] width 165 height 12
click at [148, 283] on div "PO Given? 0.10 mL" at bounding box center [220, 282] width 165 height 52
click at [156, 295] on div "scrollable content" at bounding box center [220, 301] width 165 height 12
click at [154, 295] on div "scrollable content" at bounding box center [220, 301] width 165 height 12
click at [139, 295] on button "scrollable content" at bounding box center [144, 301] width 12 height 12
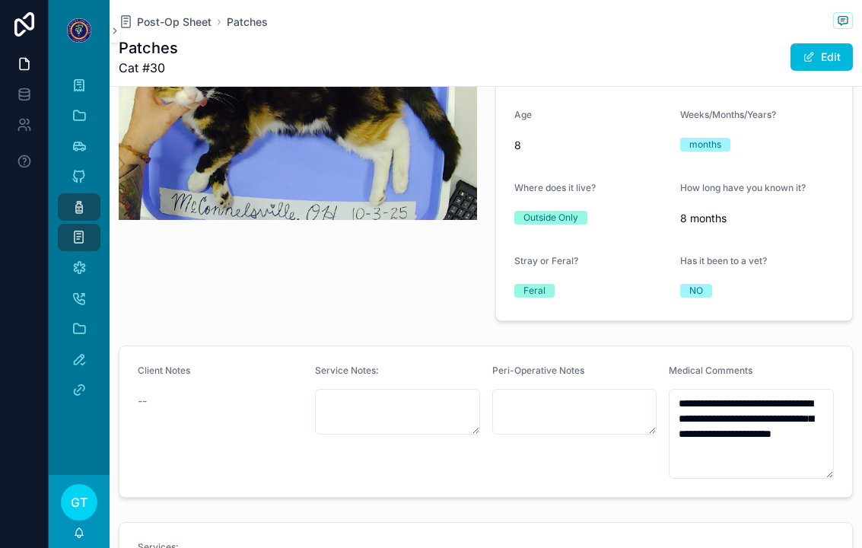
scroll to position [287, 0]
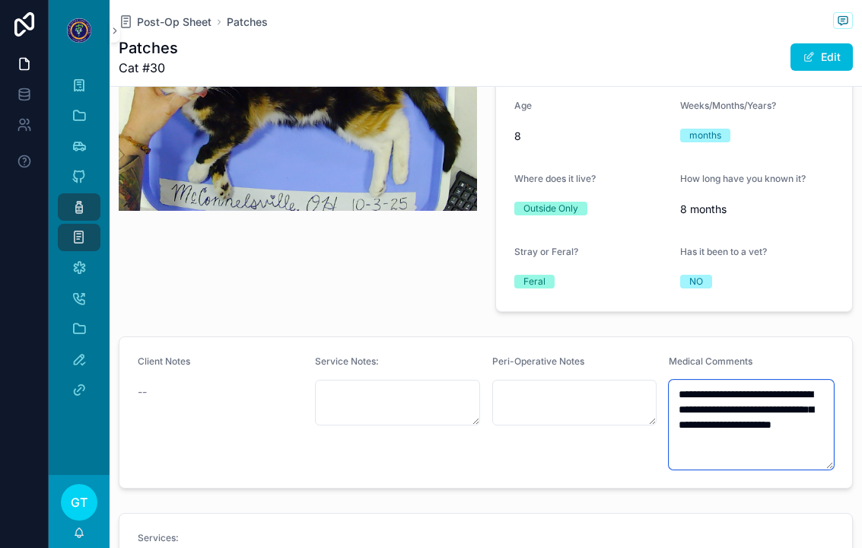
click at [776, 437] on textarea "**********" at bounding box center [750, 424] width 165 height 90
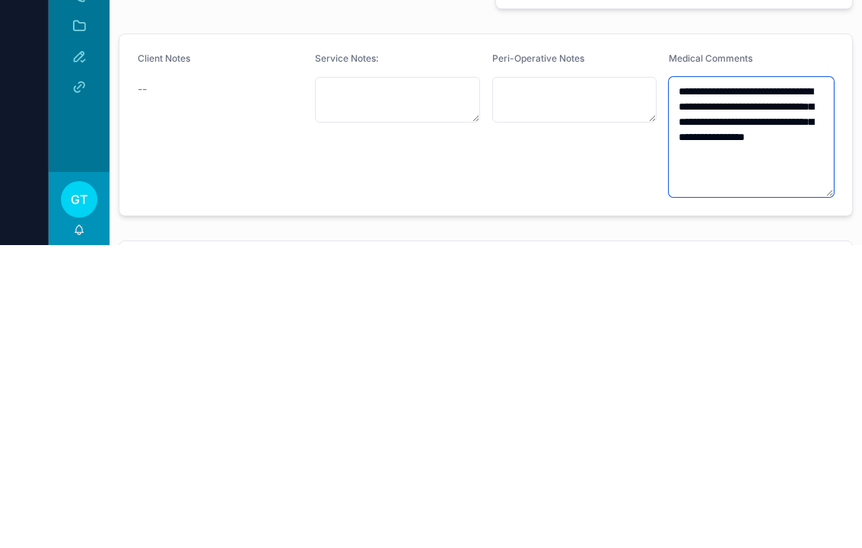
type textarea "**********"
click at [196, 355] on div "Client Notes --" at bounding box center [220, 427] width 165 height 144
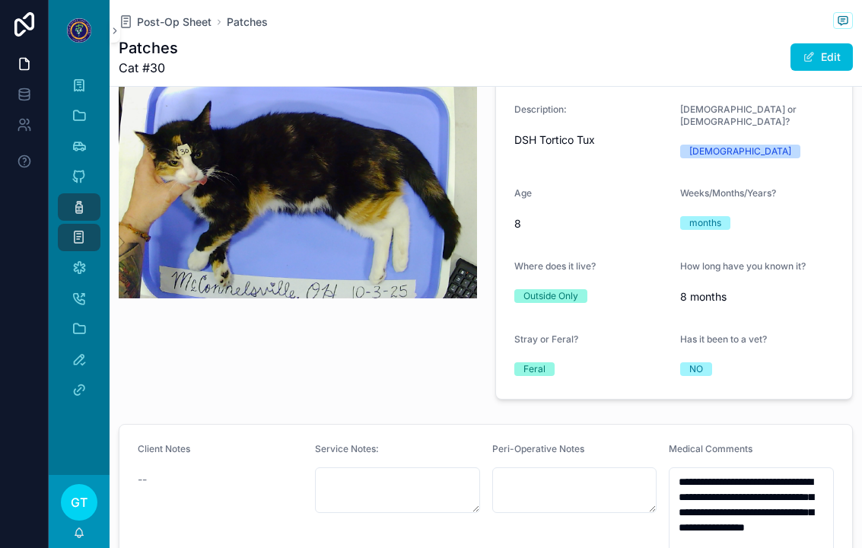
scroll to position [183, 0]
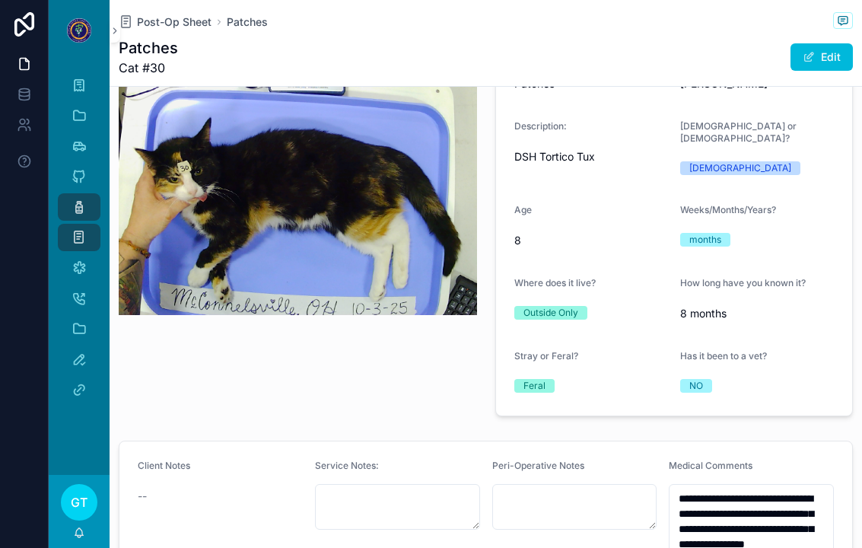
click at [164, 14] on span "Post-Op Sheet" at bounding box center [174, 21] width 75 height 15
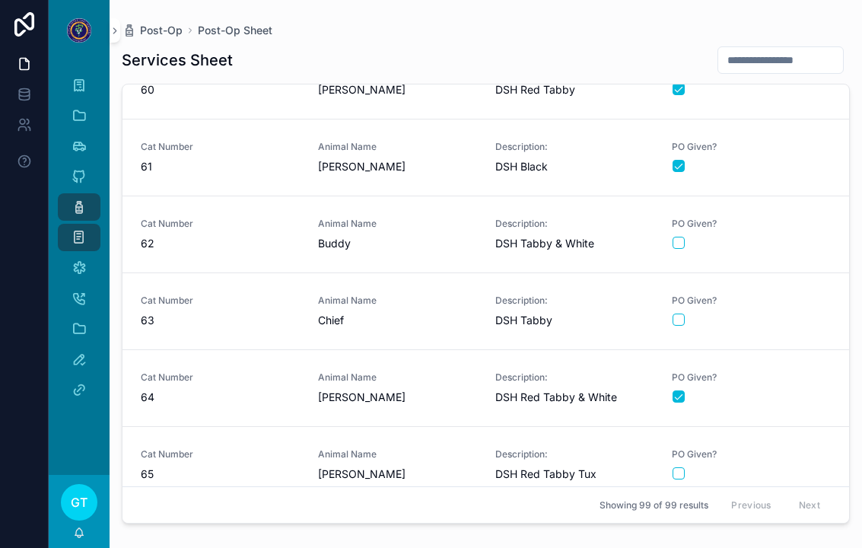
scroll to position [4575, 0]
click at [686, 294] on div "PO Given?" at bounding box center [751, 310] width 159 height 32
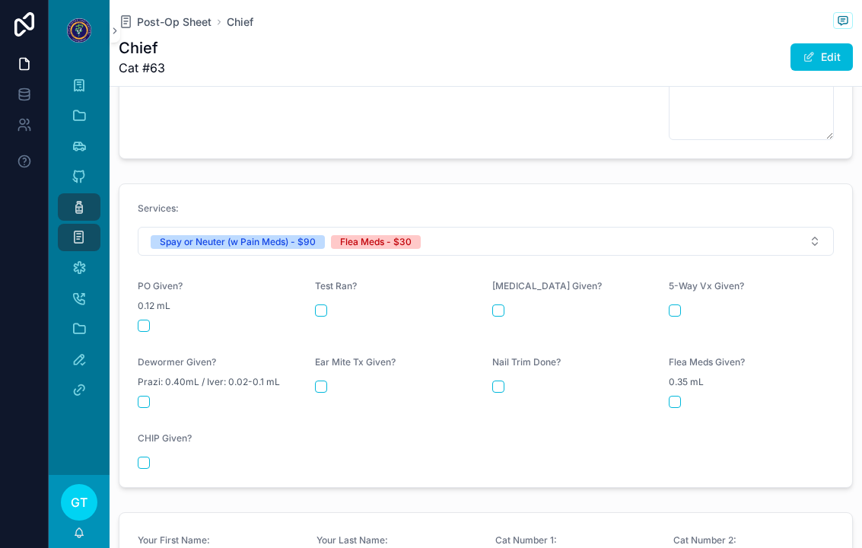
scroll to position [631, 0]
click at [123, 303] on form "Services: Spay or Neuter (w Pain Meds) - $90 Flea Meds - $30 PO Given? 0.12 mL …" at bounding box center [485, 336] width 732 height 303
click at [149, 320] on button "scrollable content" at bounding box center [144, 326] width 12 height 12
click at [690, 396] on div "scrollable content" at bounding box center [750, 402] width 165 height 12
click at [691, 396] on div "scrollable content" at bounding box center [750, 402] width 165 height 12
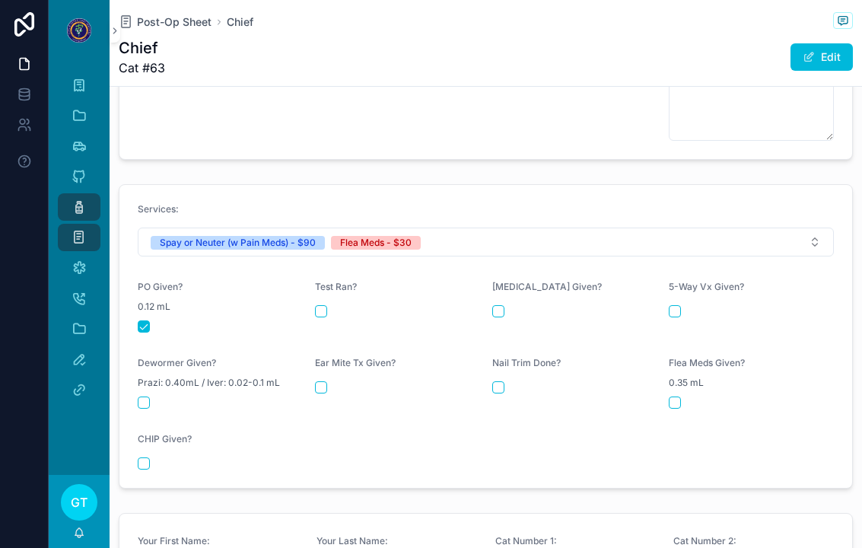
click at [678, 396] on button "scrollable content" at bounding box center [674, 402] width 12 height 12
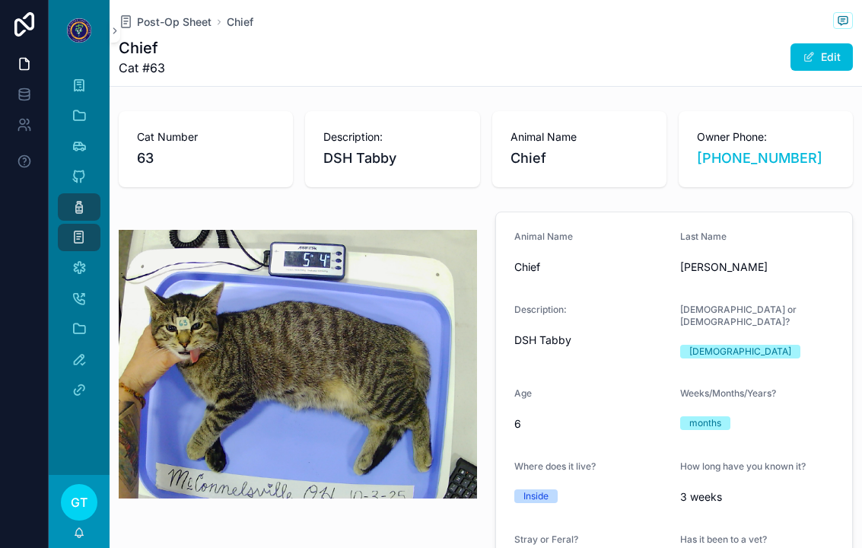
scroll to position [0, 0]
click at [171, 14] on span "Post-Op Sheet" at bounding box center [174, 21] width 75 height 15
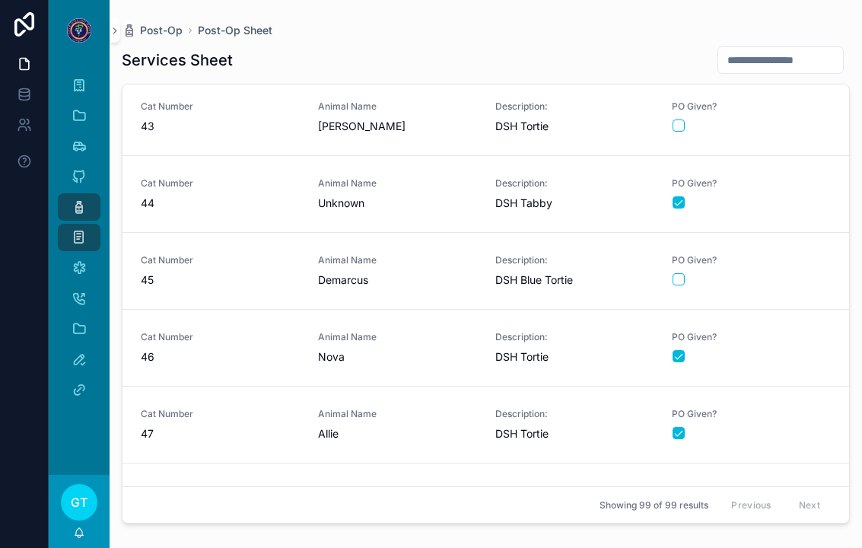
scroll to position [3229, 0]
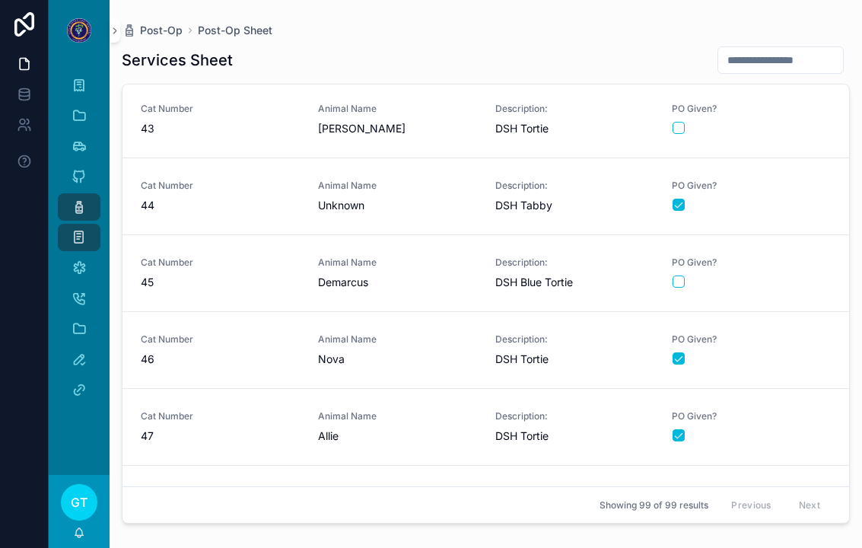
click at [419, 275] on span "Demarcus" at bounding box center [397, 282] width 159 height 15
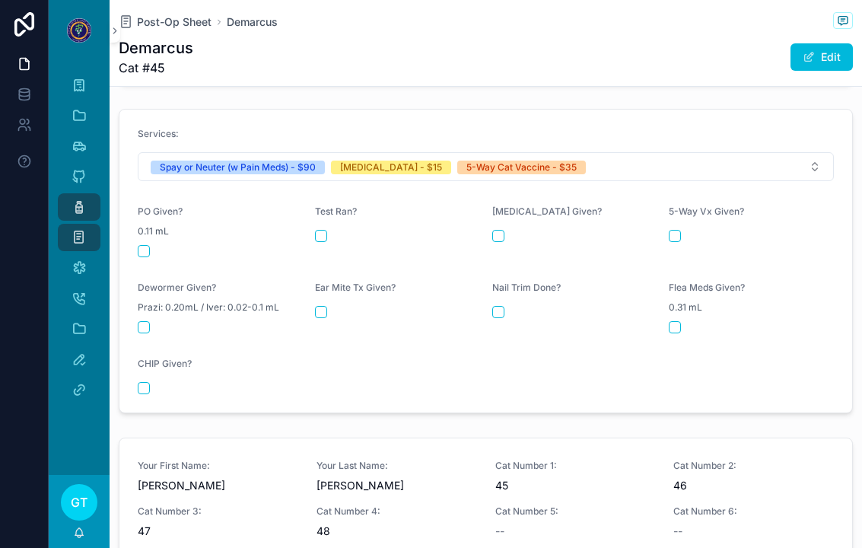
scroll to position [675, 0]
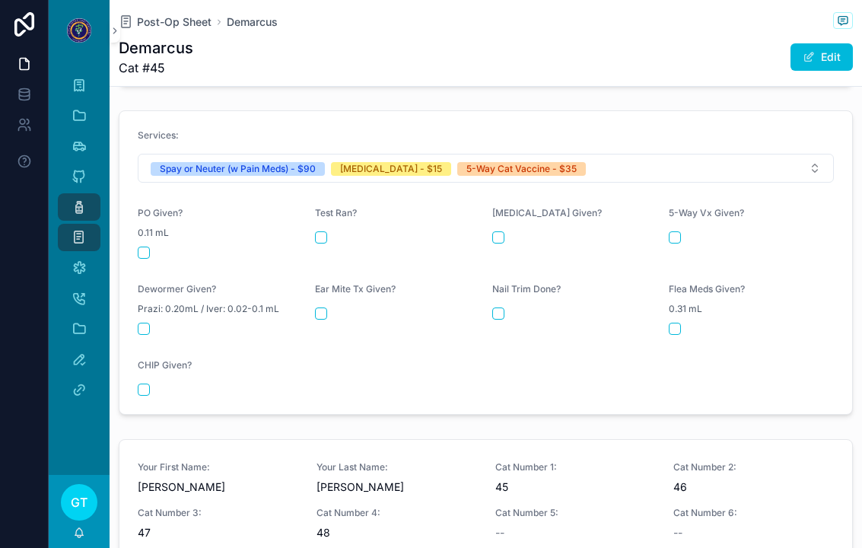
click at [145, 246] on button "scrollable content" at bounding box center [144, 252] width 12 height 12
click at [492, 231] on button "scrollable content" at bounding box center [498, 237] width 12 height 12
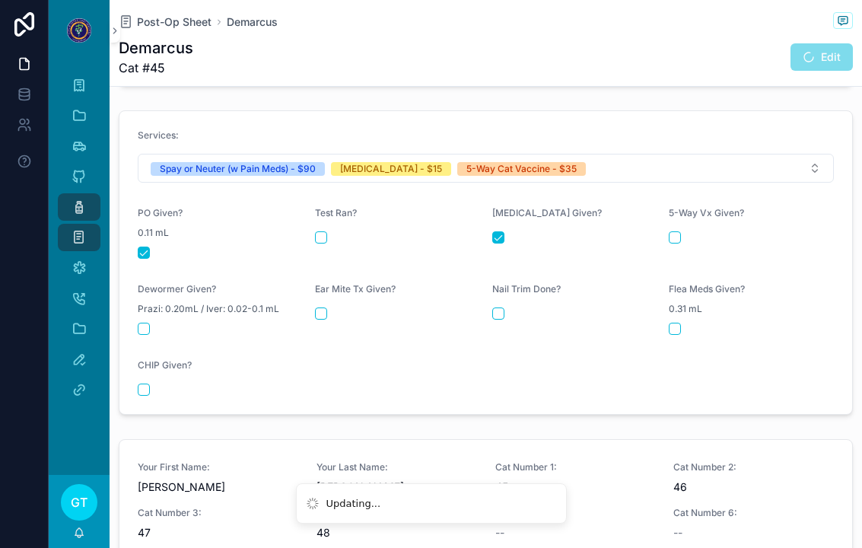
click at [677, 231] on button "scrollable content" at bounding box center [674, 237] width 12 height 12
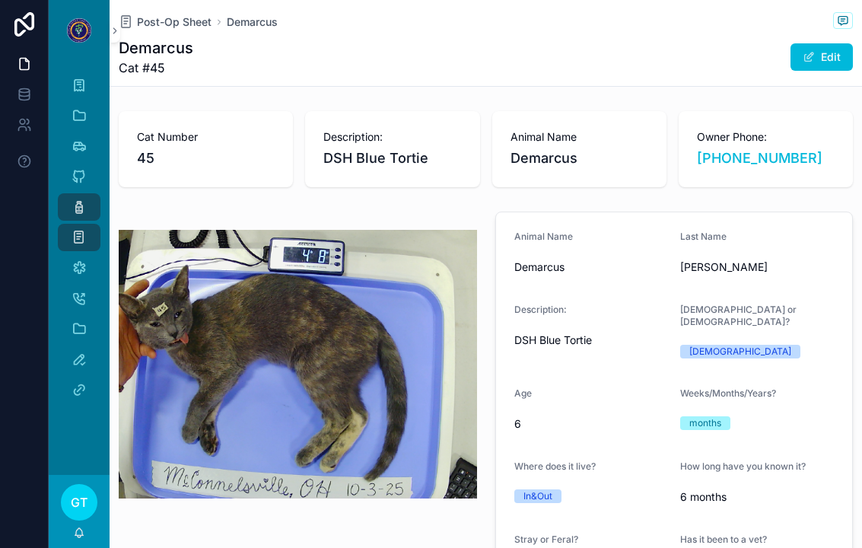
scroll to position [0, 0]
click at [164, 37] on h1 "Demarcus" at bounding box center [156, 47] width 75 height 21
click at [157, 27] on span "Post-Op Sheet" at bounding box center [174, 21] width 75 height 15
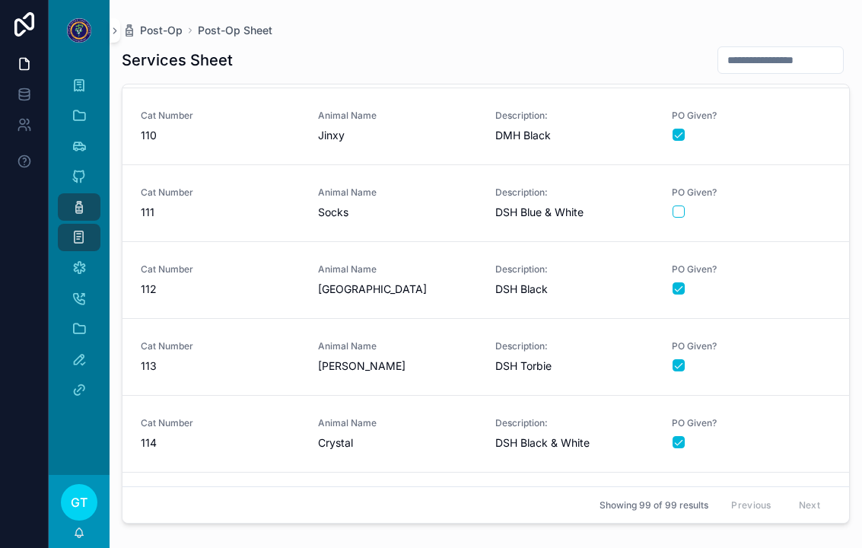
scroll to position [6064, 0]
click at [420, 197] on span "Animal Name" at bounding box center [397, 193] width 159 height 12
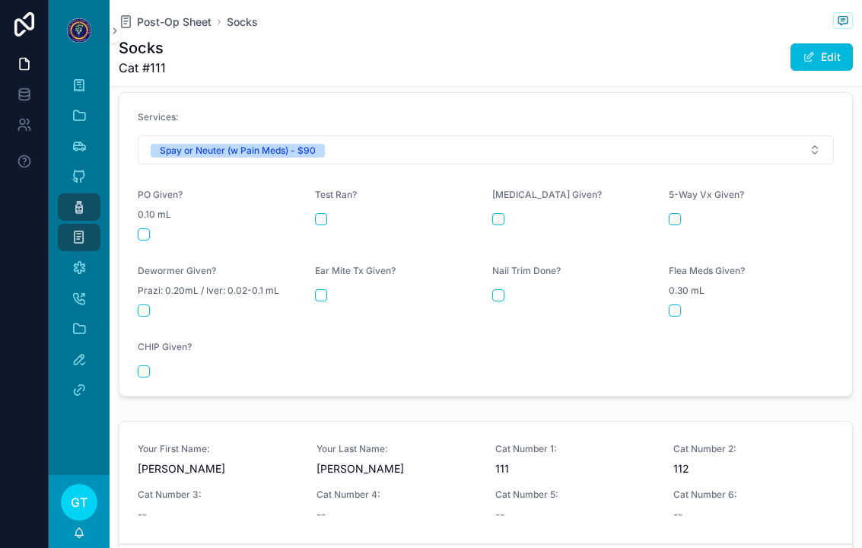
scroll to position [682, 0]
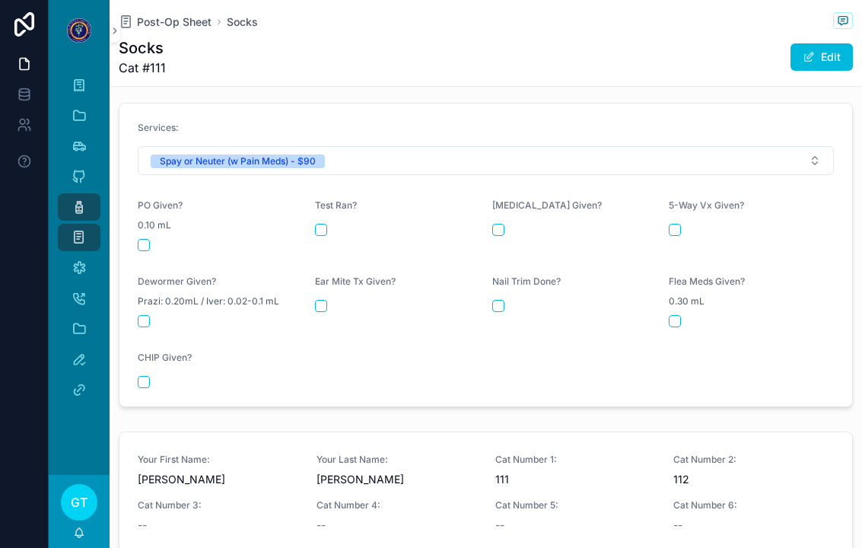
click at [138, 239] on button "scrollable content" at bounding box center [144, 245] width 12 height 12
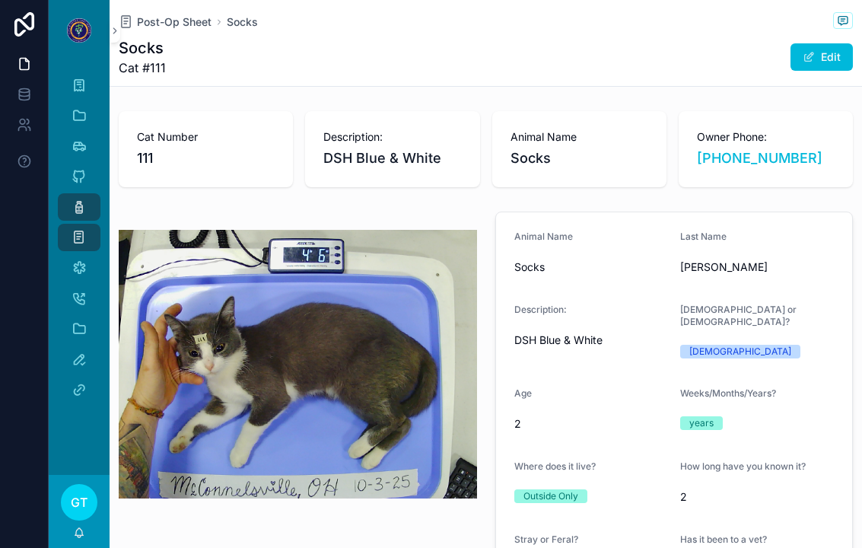
scroll to position [0, 0]
click at [166, 27] on span "Post-Op Sheet" at bounding box center [174, 21] width 75 height 15
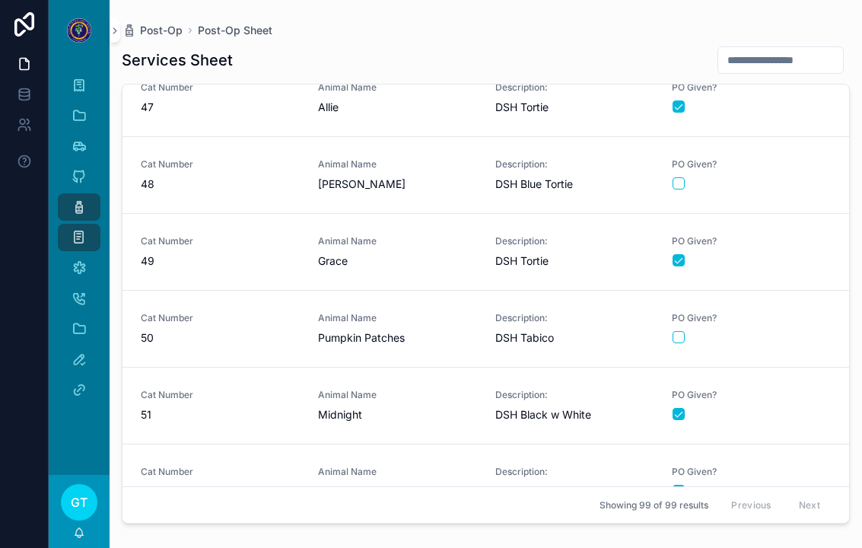
scroll to position [3558, 0]
click at [377, 329] on div "Animal Name Pumpkin Patches" at bounding box center [397, 327] width 159 height 33
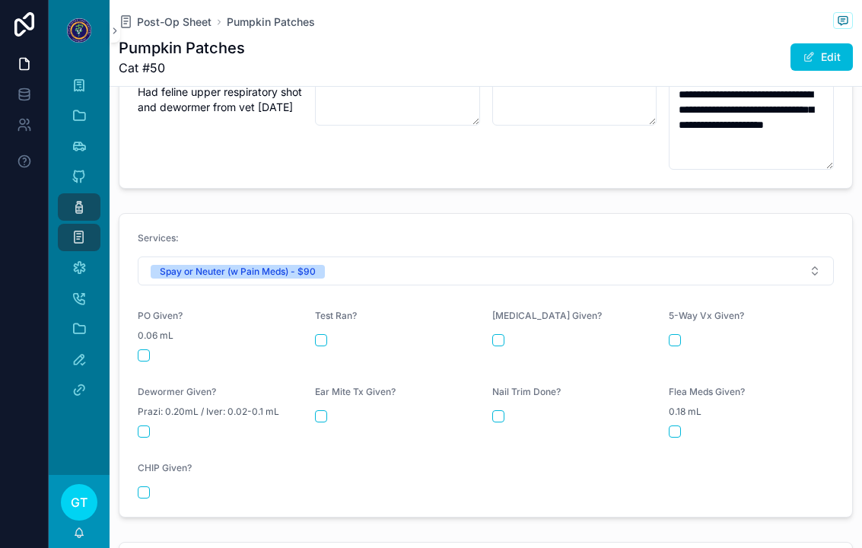
scroll to position [588, 0]
click at [147, 348] on button "scrollable content" at bounding box center [144, 354] width 12 height 12
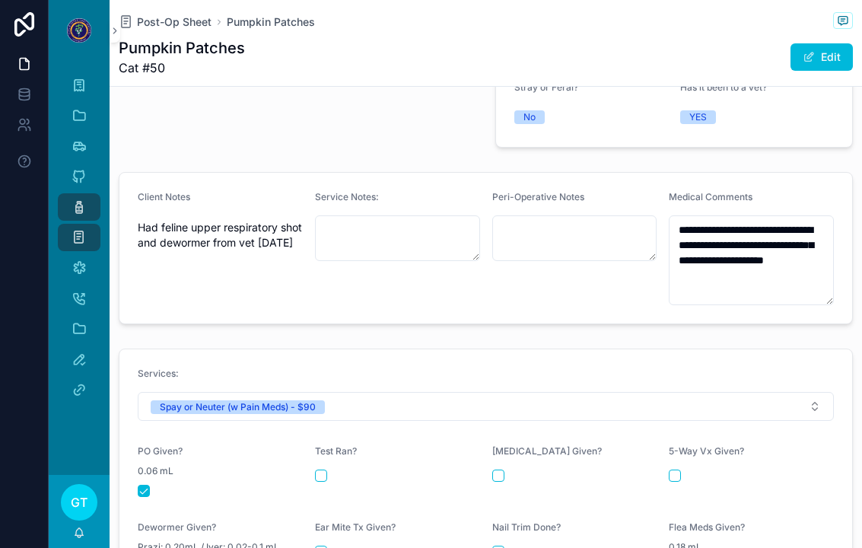
scroll to position [443, 0]
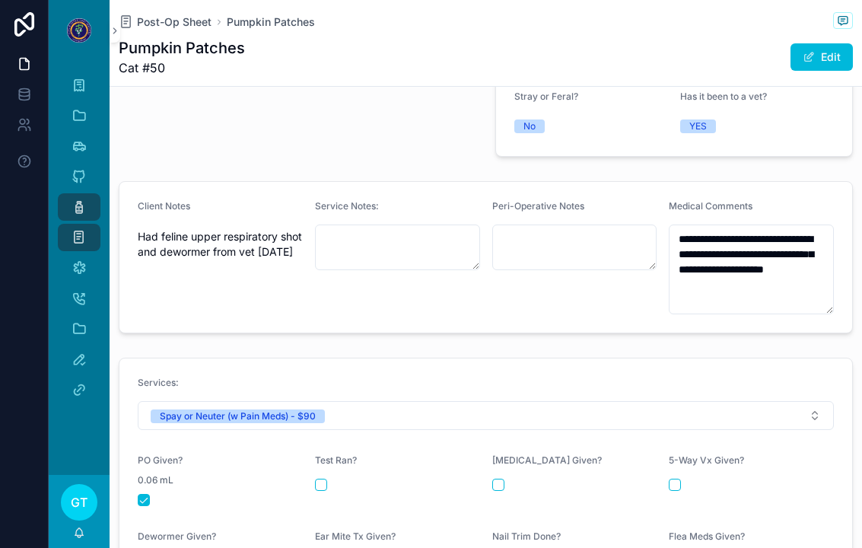
click at [168, 25] on span "Post-Op Sheet" at bounding box center [174, 21] width 75 height 15
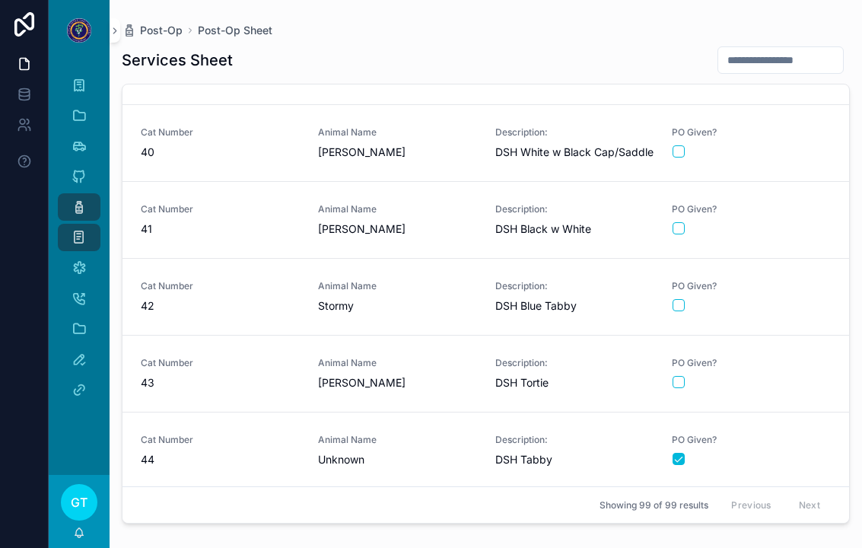
scroll to position [2974, 0]
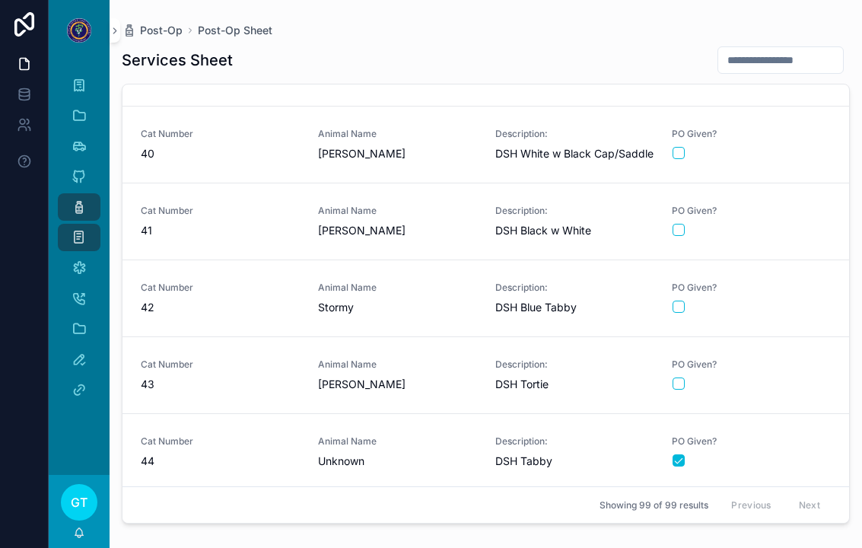
click at [442, 300] on span "Stormy" at bounding box center [397, 307] width 159 height 15
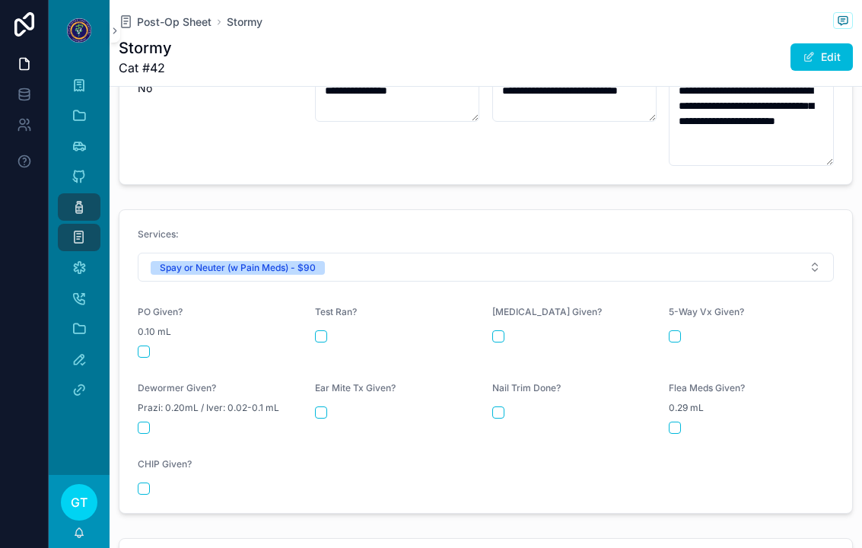
scroll to position [598, 0]
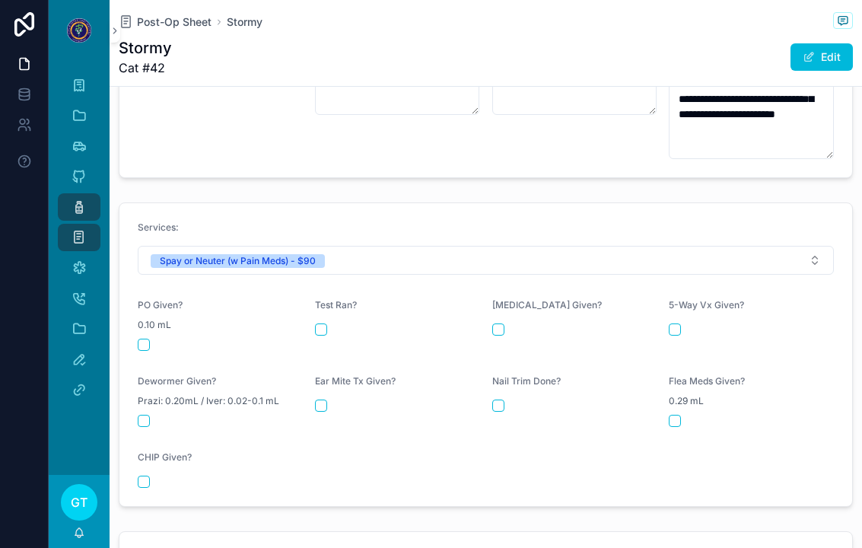
click at [147, 338] on button "scrollable content" at bounding box center [144, 344] width 12 height 12
click at [176, 28] on span "Post-Op Sheet" at bounding box center [174, 21] width 75 height 15
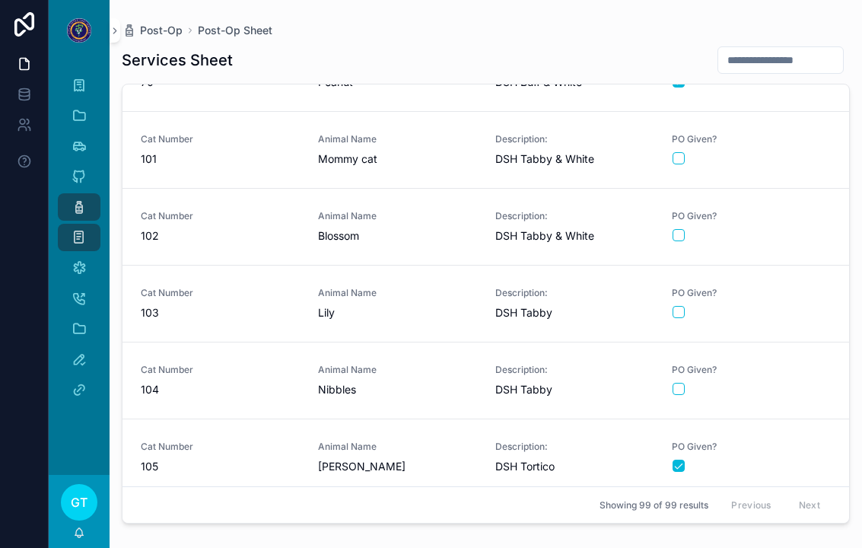
scroll to position [5349, 0]
click at [322, 218] on span "Animal Name" at bounding box center [397, 217] width 159 height 12
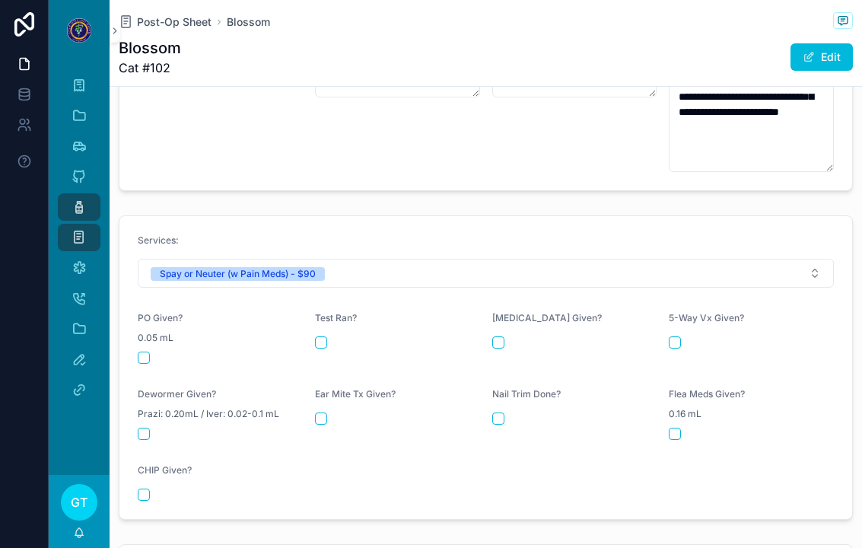
scroll to position [654, 0]
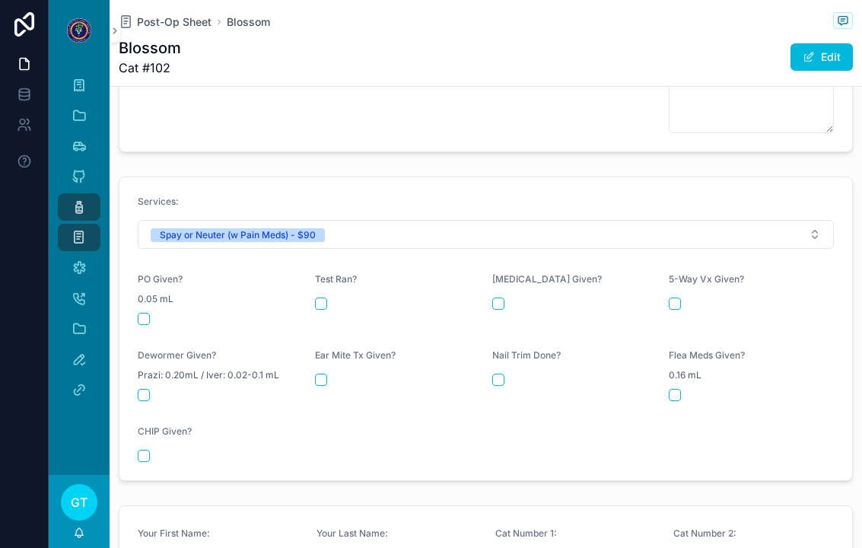
click at [146, 313] on button "scrollable content" at bounding box center [144, 319] width 12 height 12
click at [165, 21] on span "Post-Op Sheet" at bounding box center [174, 21] width 75 height 15
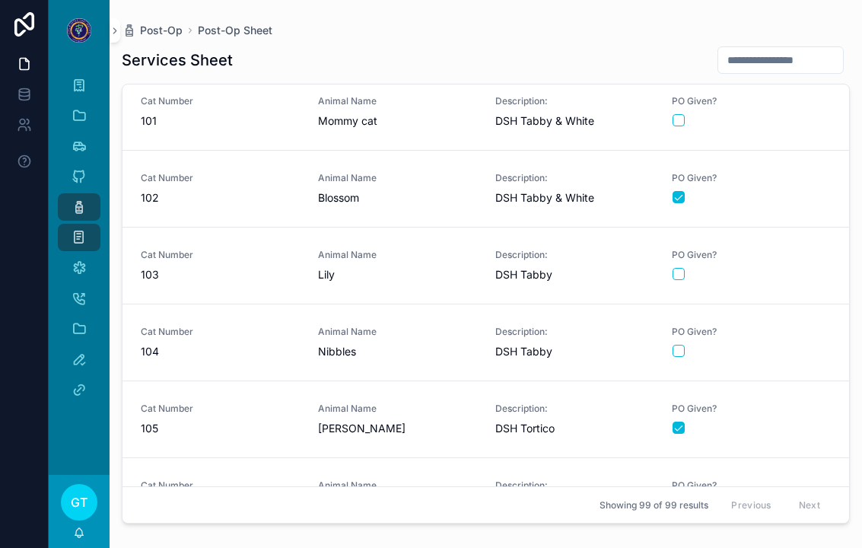
scroll to position [5384, 0]
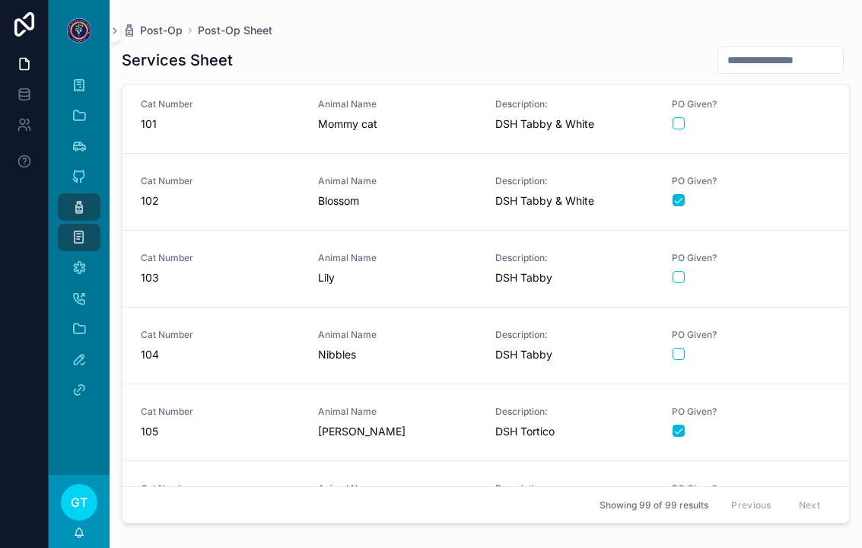
click at [433, 263] on span "Animal Name" at bounding box center [397, 258] width 159 height 12
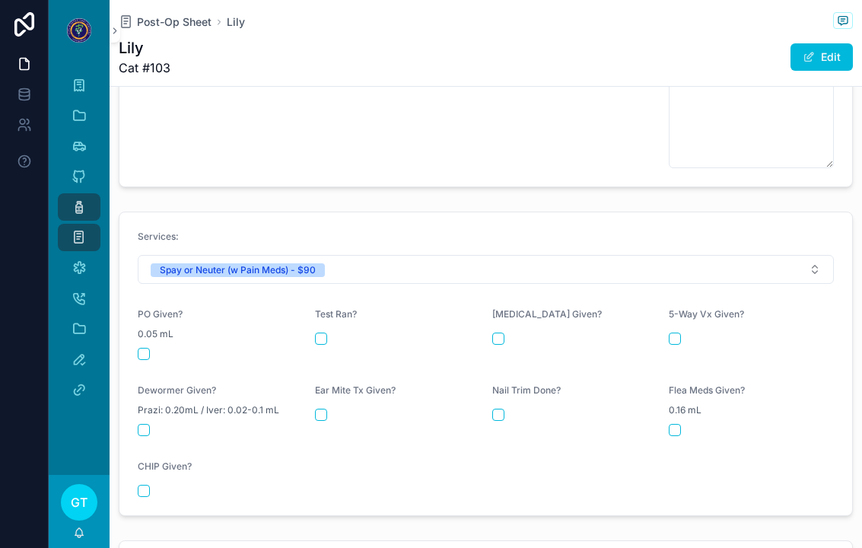
scroll to position [668, 0]
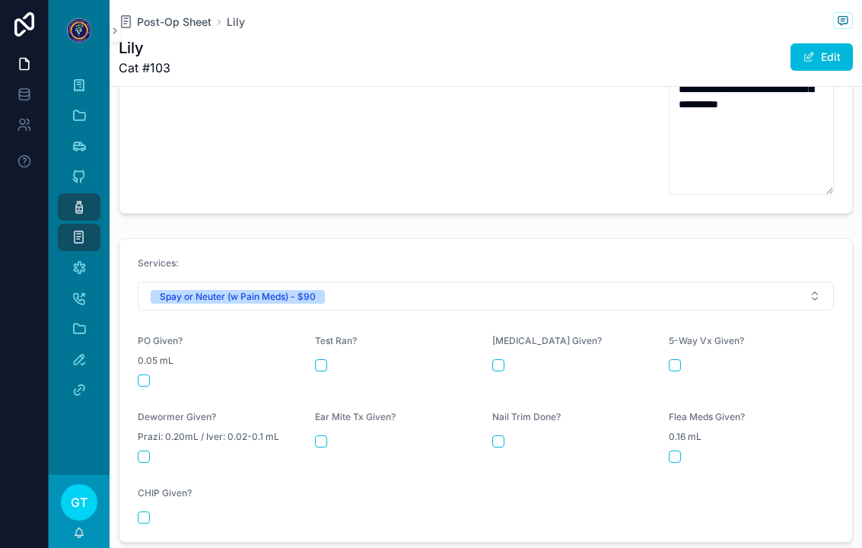
click at [154, 374] on div "scrollable content" at bounding box center [220, 380] width 165 height 12
click at [149, 374] on button "scrollable content" at bounding box center [144, 380] width 12 height 12
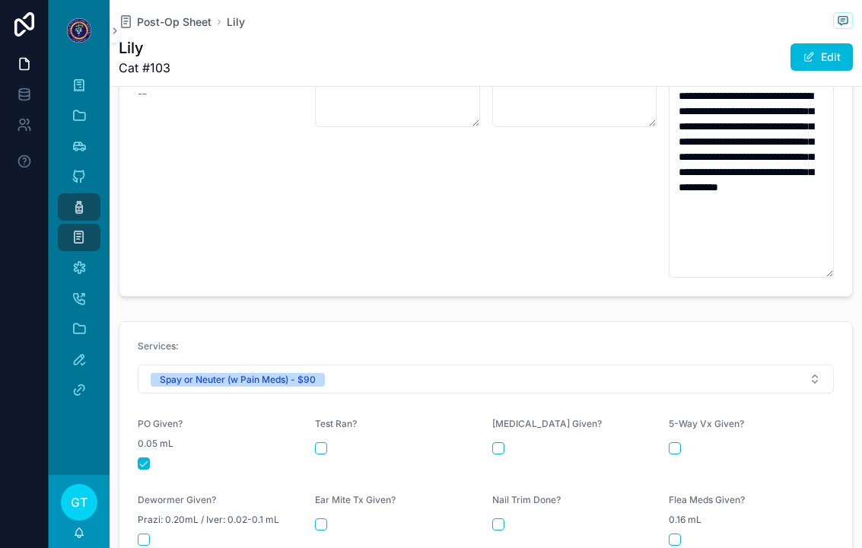
scroll to position [588, 0]
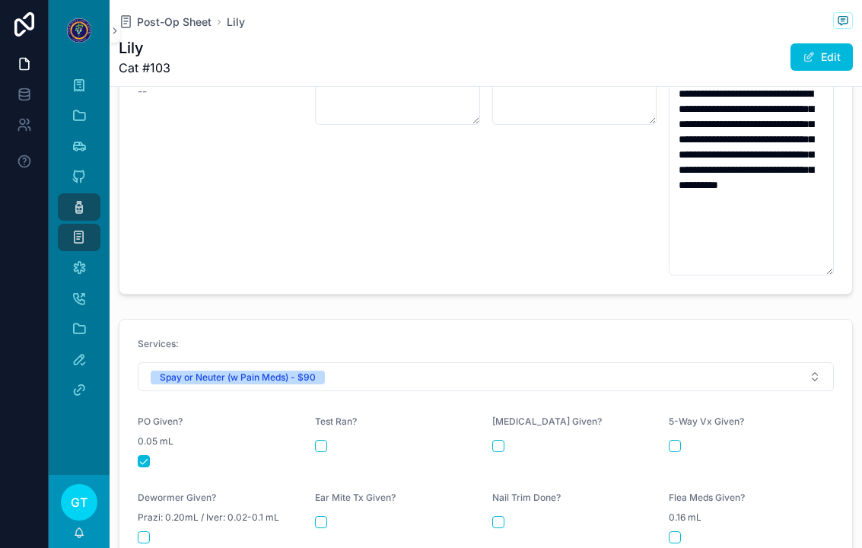
click at [167, 25] on span "Post-Op Sheet" at bounding box center [174, 21] width 75 height 15
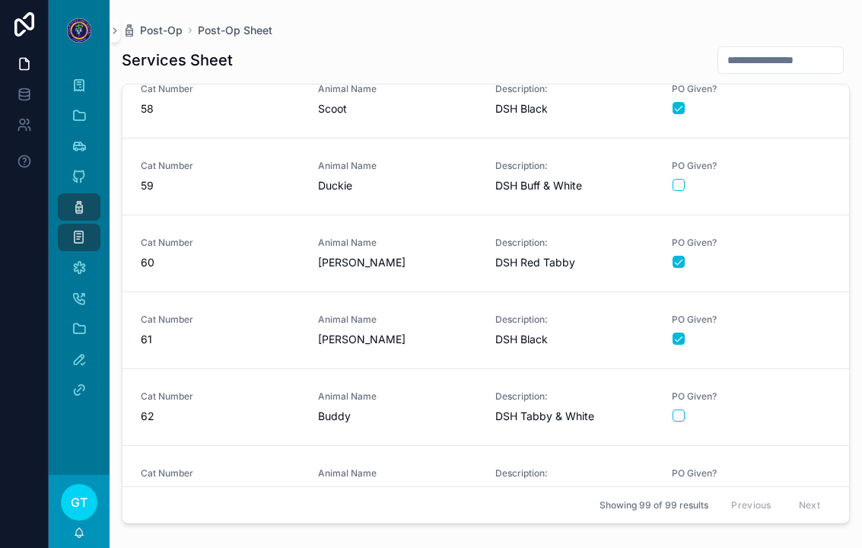
scroll to position [4398, 0]
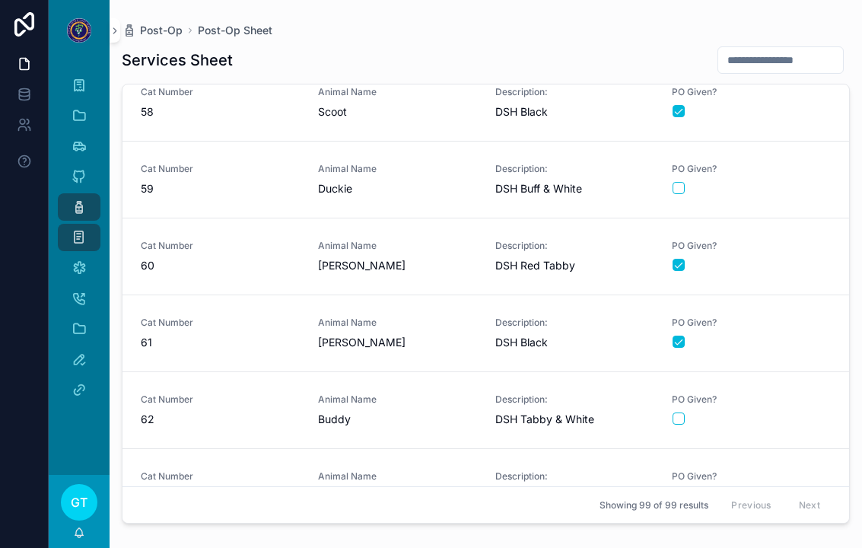
click at [372, 410] on div "Animal Name Buddy" at bounding box center [397, 409] width 159 height 33
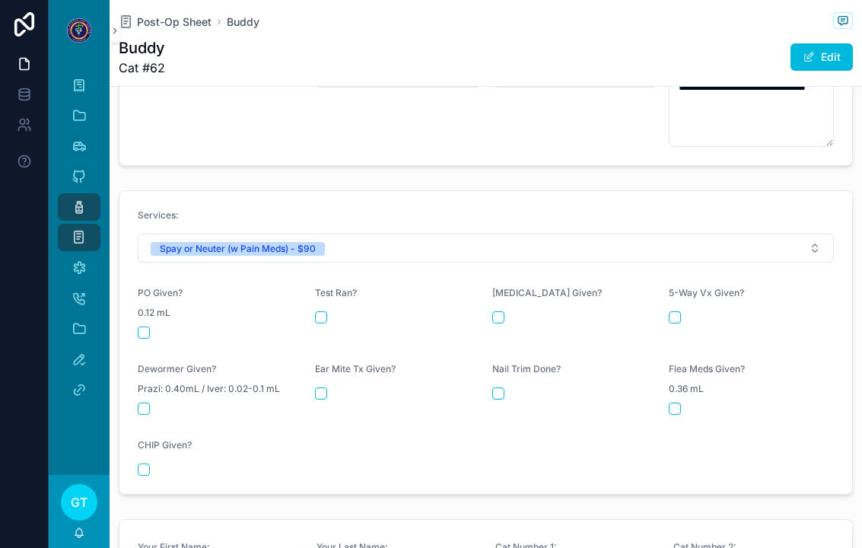
scroll to position [627, 0]
click at [141, 325] on button "scrollable content" at bounding box center [144, 331] width 12 height 12
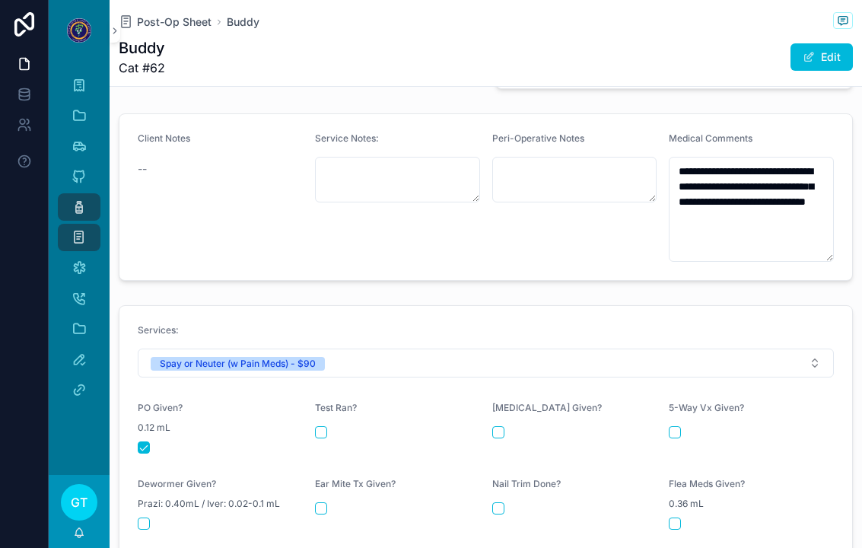
scroll to position [511, 0]
click at [165, 17] on span "Post-Op Sheet" at bounding box center [174, 21] width 75 height 15
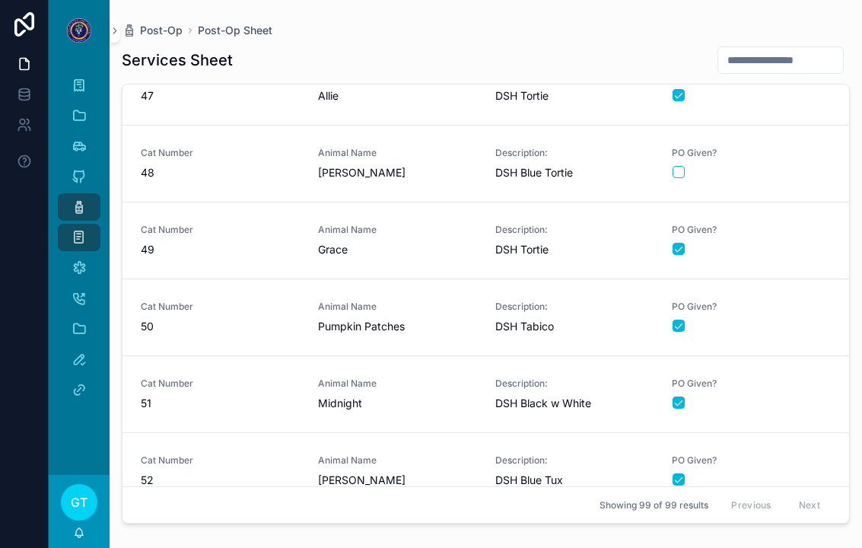
scroll to position [3586, 0]
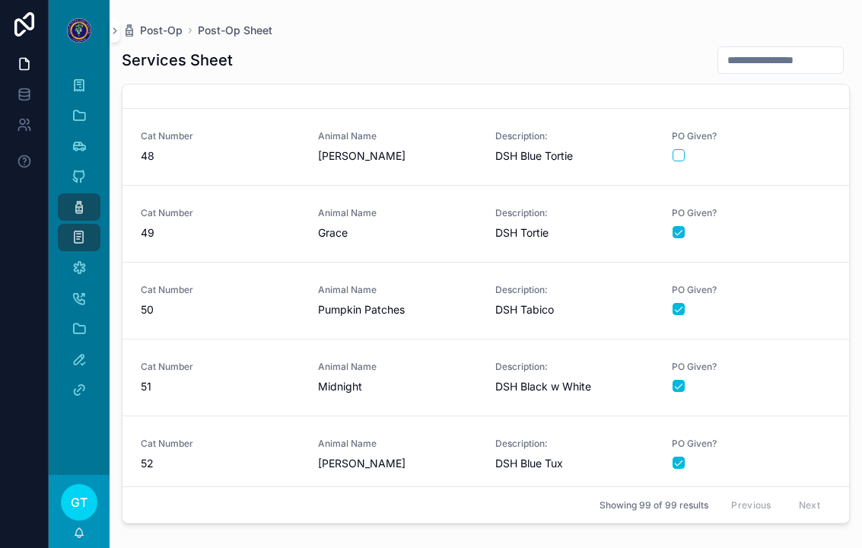
click at [197, 230] on span "49" at bounding box center [220, 232] width 159 height 15
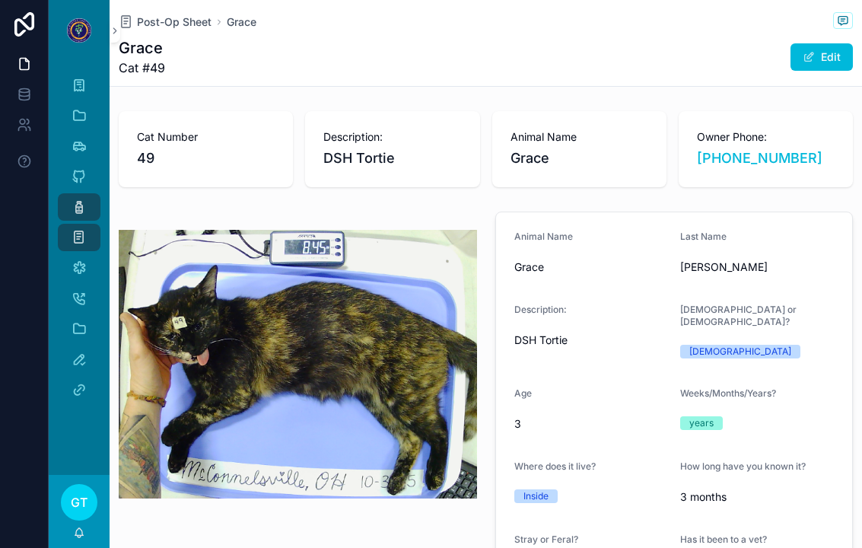
type textarea "**********"
click at [166, 27] on span "Post-Op Sheet" at bounding box center [174, 21] width 75 height 15
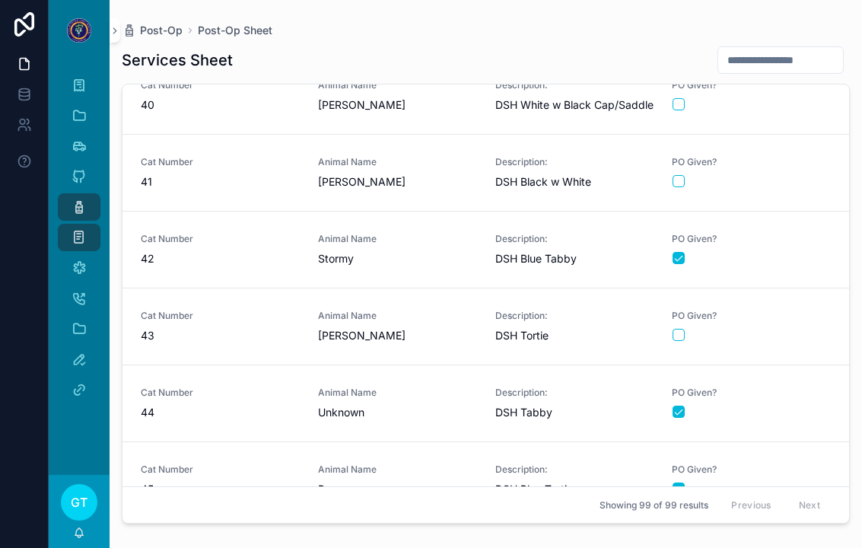
scroll to position [3019, 0]
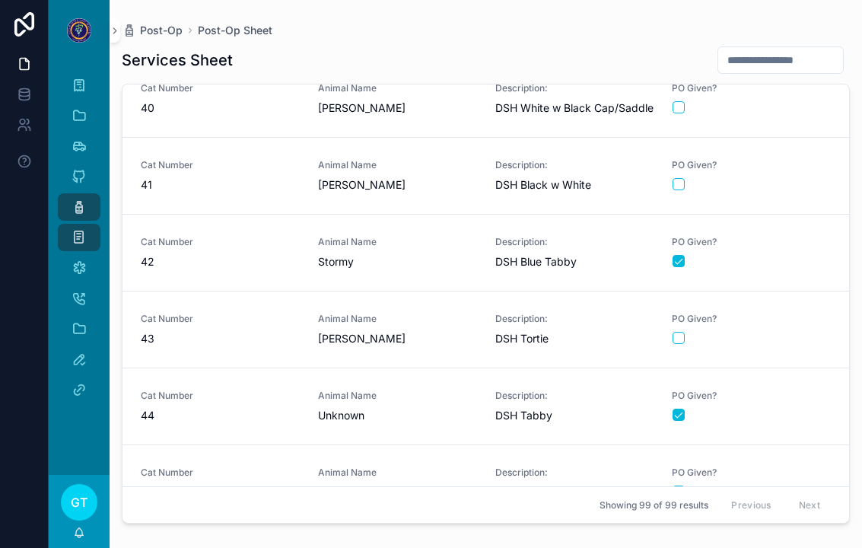
click at [664, 347] on link "Cat Number 43 Animal Name Stella Description: DSH Tortie PO Given?" at bounding box center [485, 329] width 726 height 77
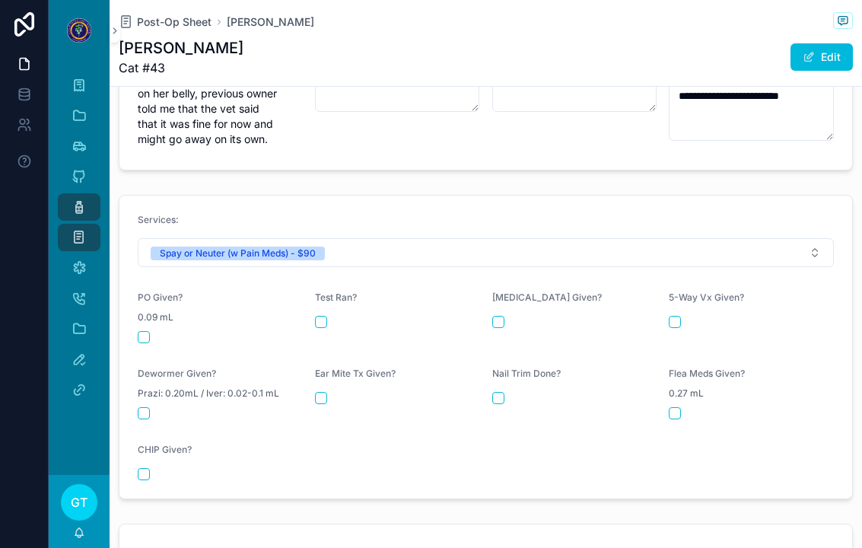
scroll to position [604, 0]
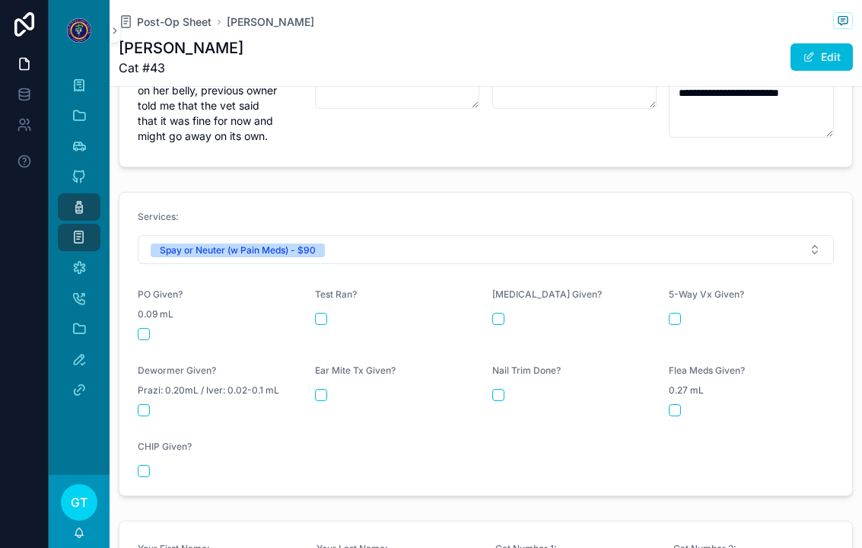
click at [147, 328] on button "scrollable content" at bounding box center [144, 334] width 12 height 12
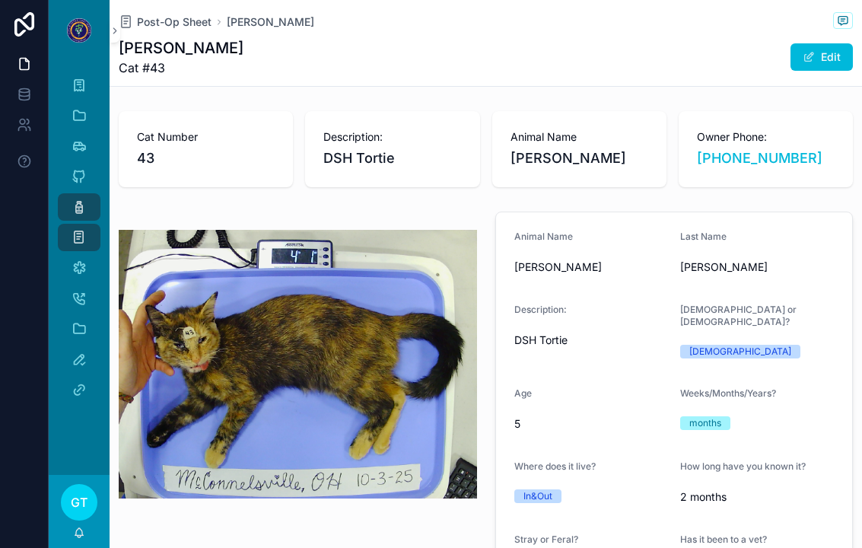
scroll to position [0, 0]
click at [192, 14] on span "Post-Op Sheet" at bounding box center [174, 21] width 75 height 15
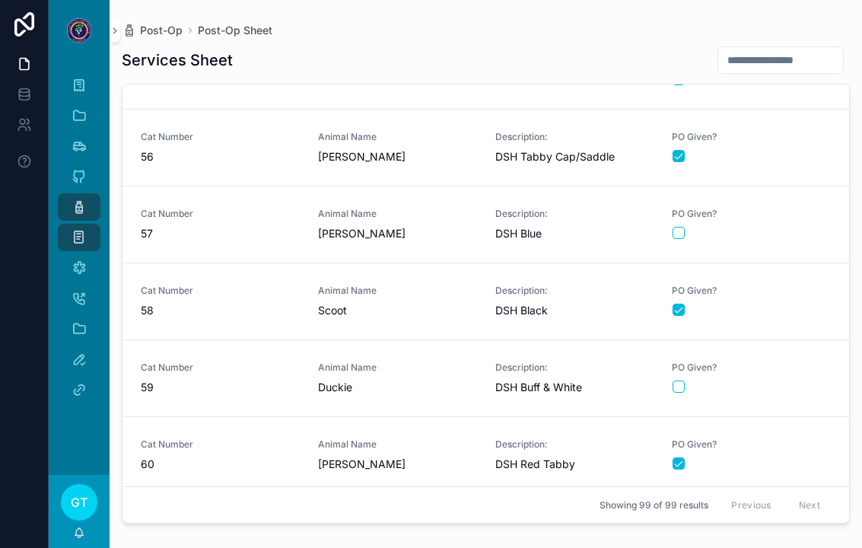
scroll to position [4316, 0]
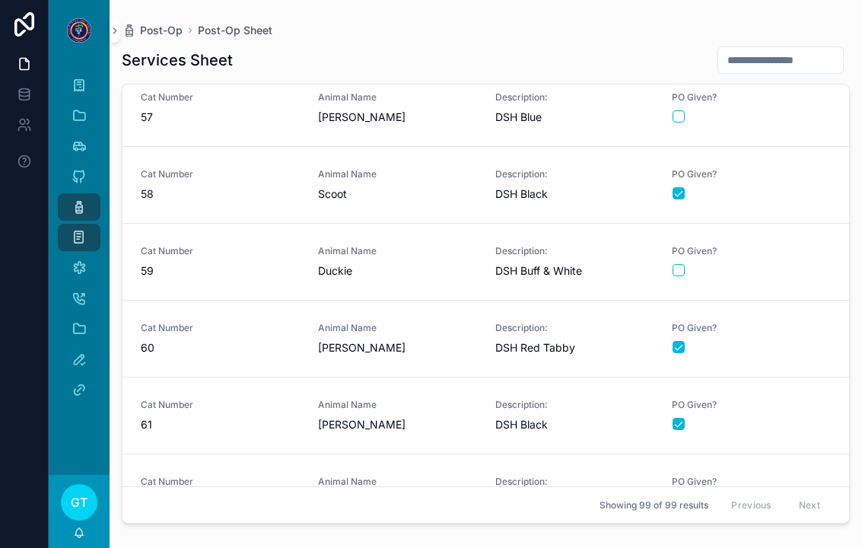
click at [393, 467] on link "Cat Number 62 Animal Name Buddy Description: DSH Tabby & White PO Given?" at bounding box center [485, 492] width 726 height 77
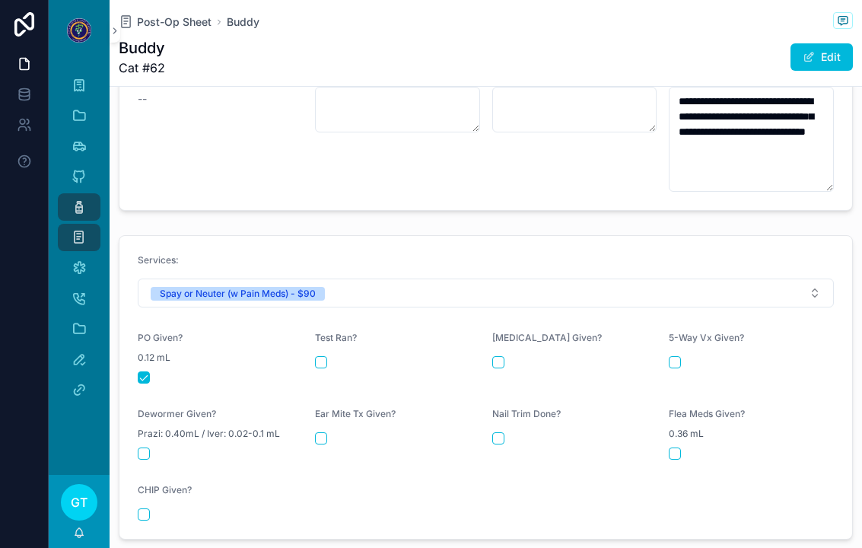
scroll to position [583, 0]
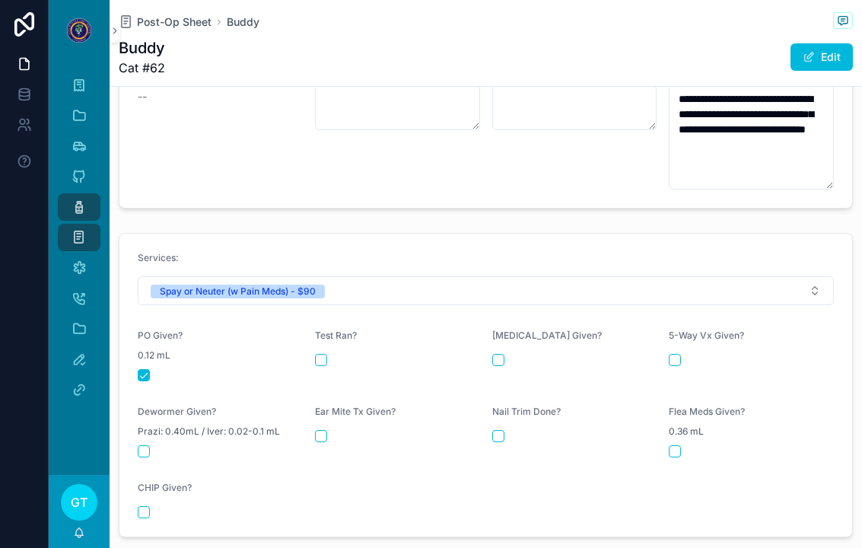
click at [145, 1] on div "Post-Op Sheet Buddy Buddy Cat #62 Edit" at bounding box center [486, 43] width 734 height 86
click at [145, 0] on div "Post-Op Sheet Buddy Buddy Cat #62 Edit" at bounding box center [486, 43] width 734 height 86
click at [167, 21] on span "Post-Op Sheet" at bounding box center [174, 21] width 75 height 15
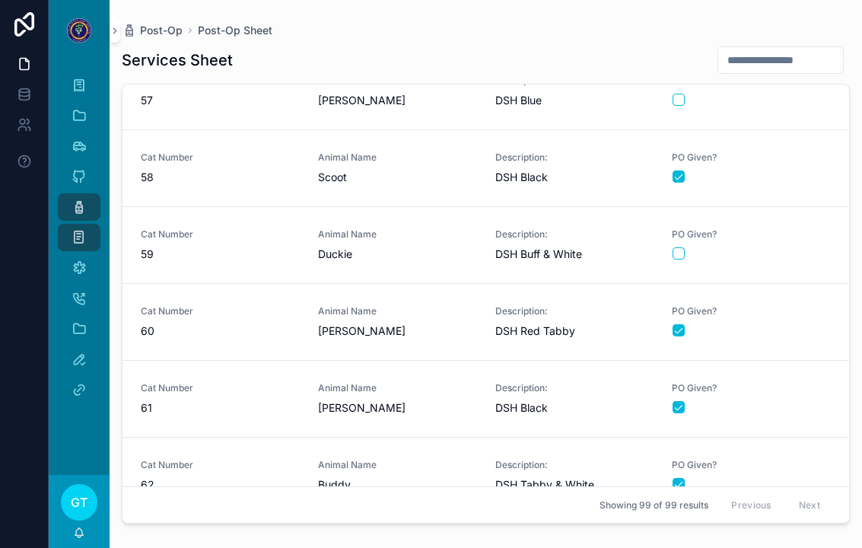
scroll to position [4332, 0]
click at [389, 228] on link "Cat Number 59 Animal Name Duckie Description: DSH Buff & White PO Given?" at bounding box center [485, 246] width 726 height 77
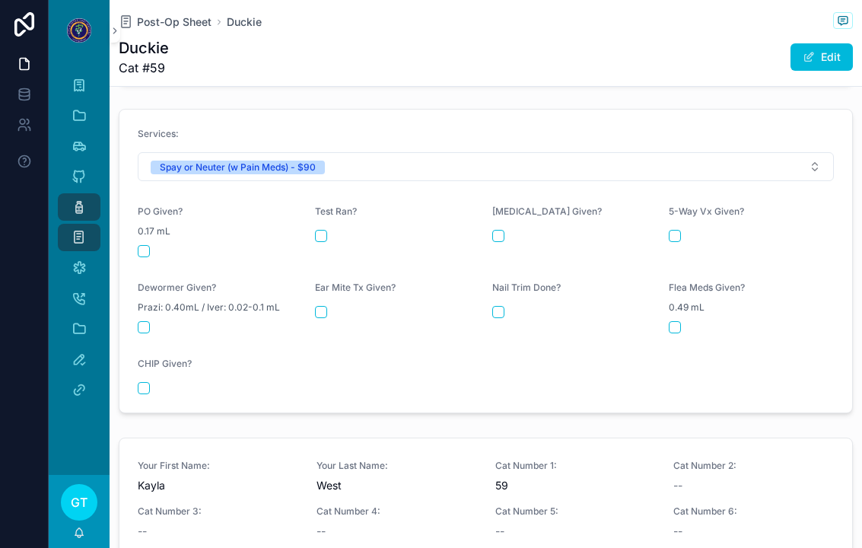
scroll to position [684, 0]
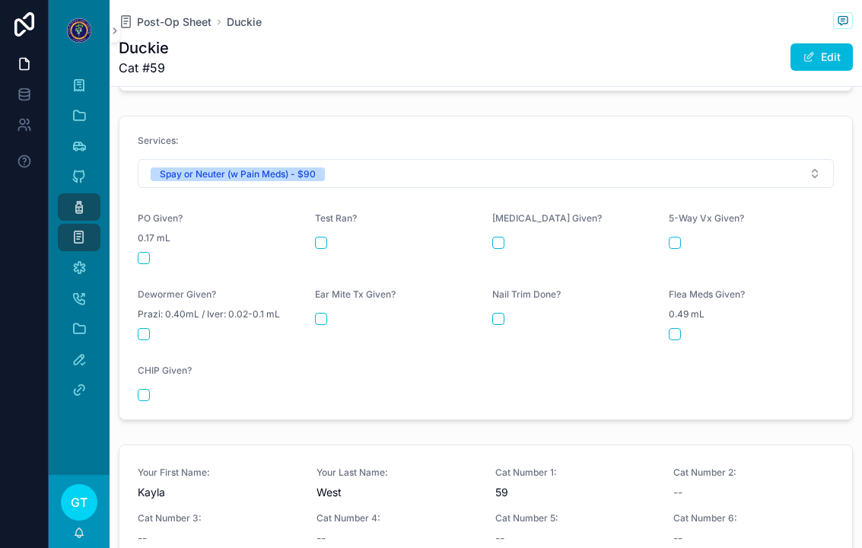
click at [145, 232] on span "0.17 mL" at bounding box center [154, 238] width 33 height 12
click at [140, 252] on button "scrollable content" at bounding box center [144, 258] width 12 height 12
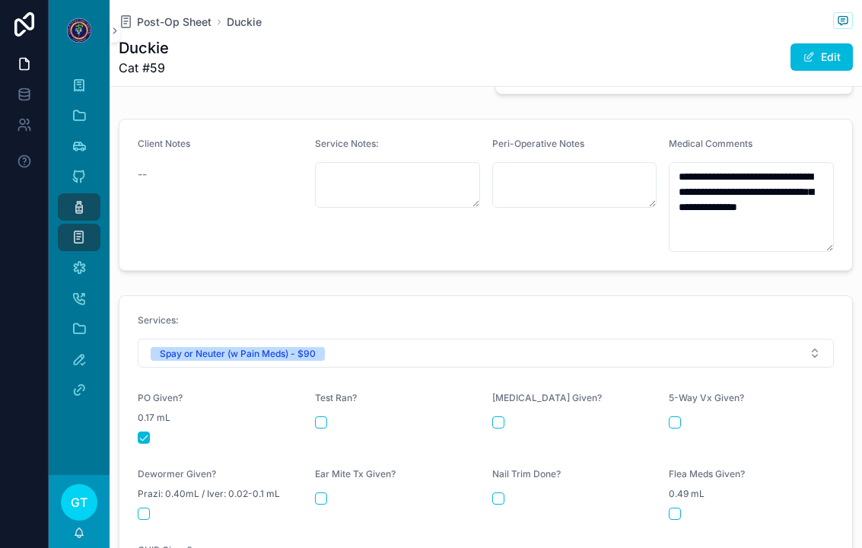
scroll to position [530, 0]
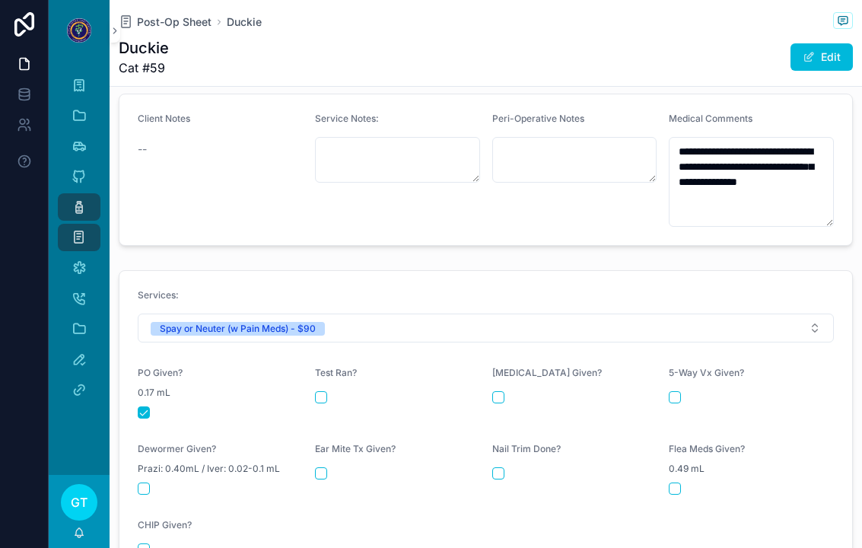
click at [148, 14] on span "Post-Op Sheet" at bounding box center [174, 21] width 75 height 15
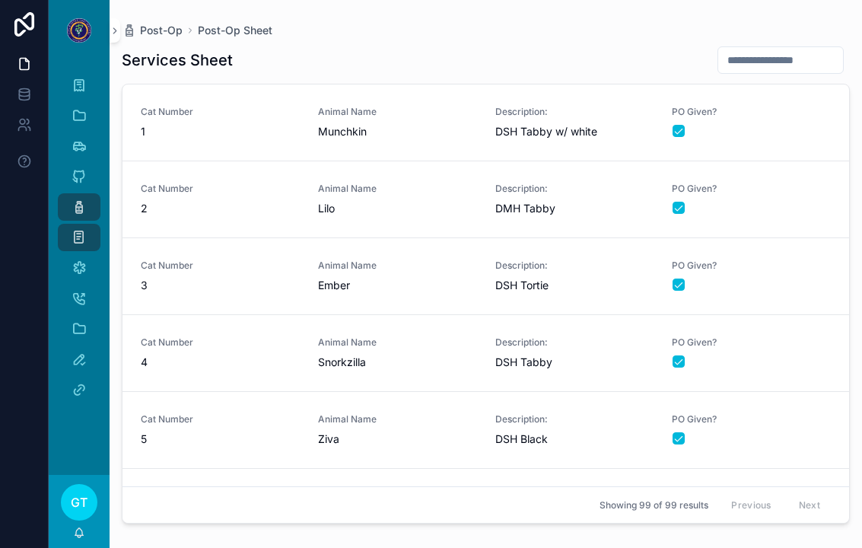
click at [163, 24] on span "Post-Op" at bounding box center [161, 30] width 43 height 15
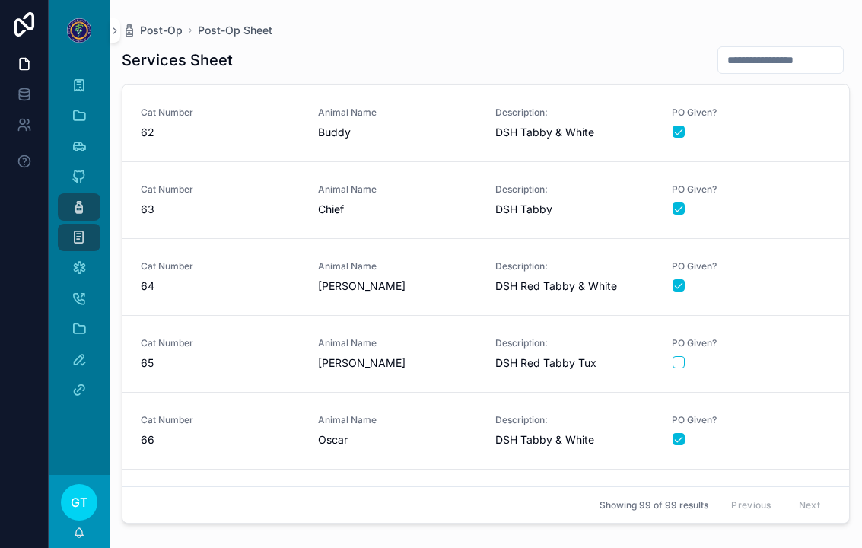
scroll to position [4686, 0]
click at [216, 350] on div "Cat Number 65" at bounding box center [220, 352] width 159 height 33
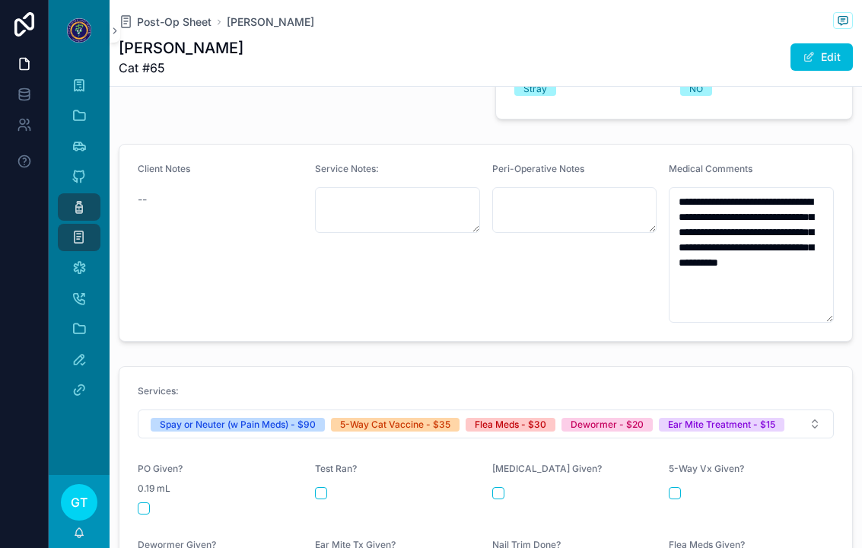
scroll to position [481, 0]
click at [159, 501] on div "scrollable content" at bounding box center [220, 507] width 165 height 12
click at [148, 501] on button "scrollable content" at bounding box center [144, 507] width 12 height 12
click at [173, 28] on span "Post-Op Sheet" at bounding box center [174, 21] width 75 height 15
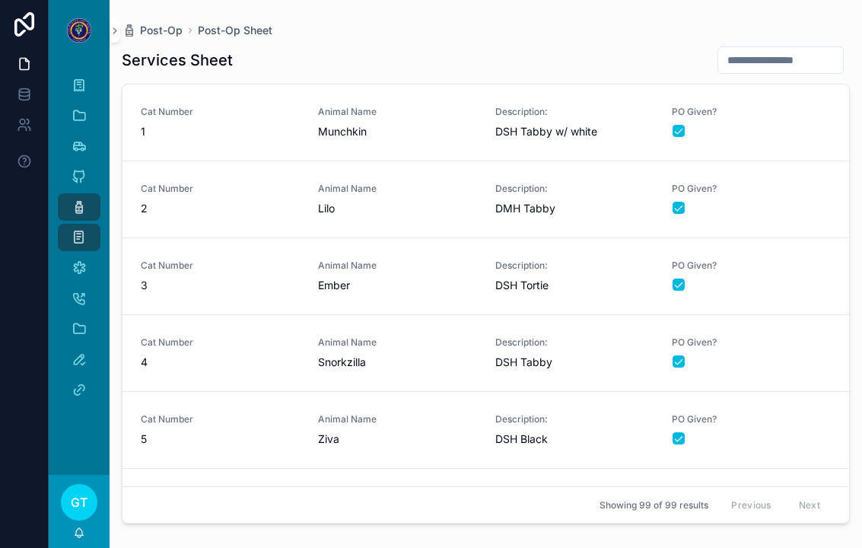
click at [176, 31] on span "Post-Op" at bounding box center [161, 30] width 43 height 15
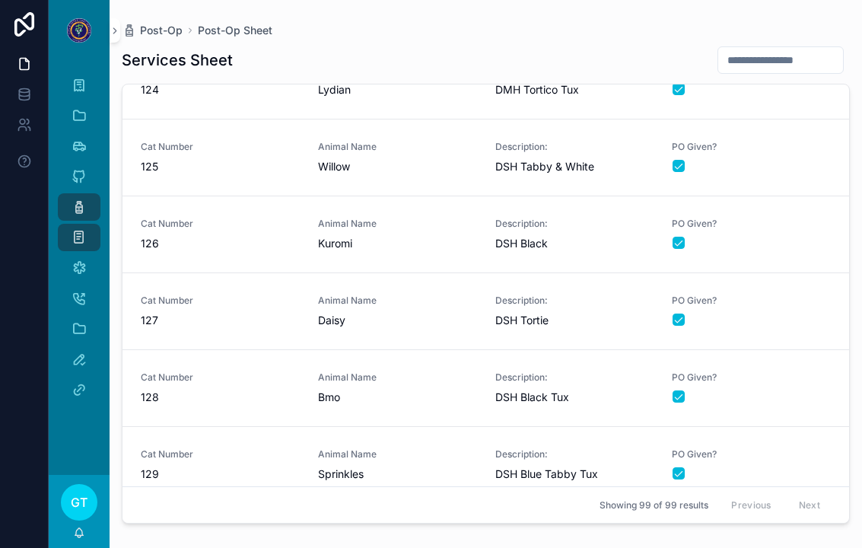
scroll to position [7185, 0]
click at [388, 465] on div "Animal Name Sprinkles" at bounding box center [397, 465] width 159 height 33
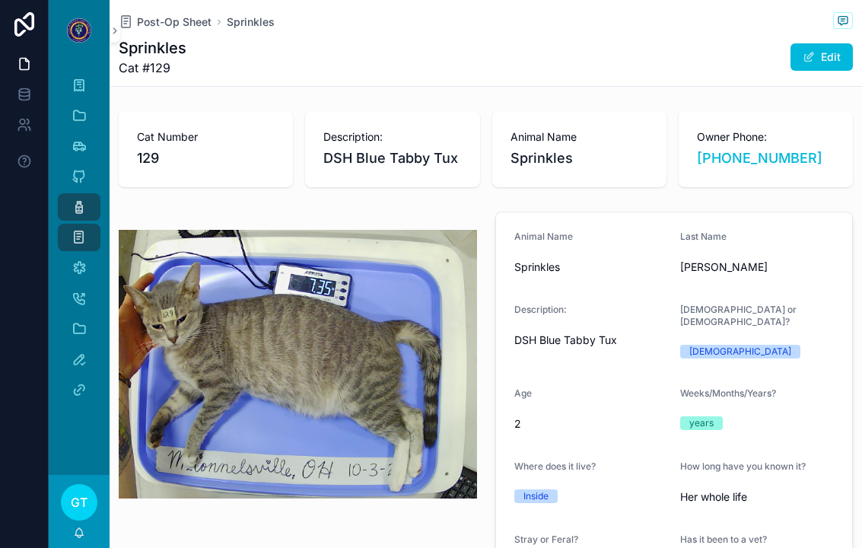
click at [194, 14] on span "Post-Op Sheet" at bounding box center [174, 21] width 75 height 15
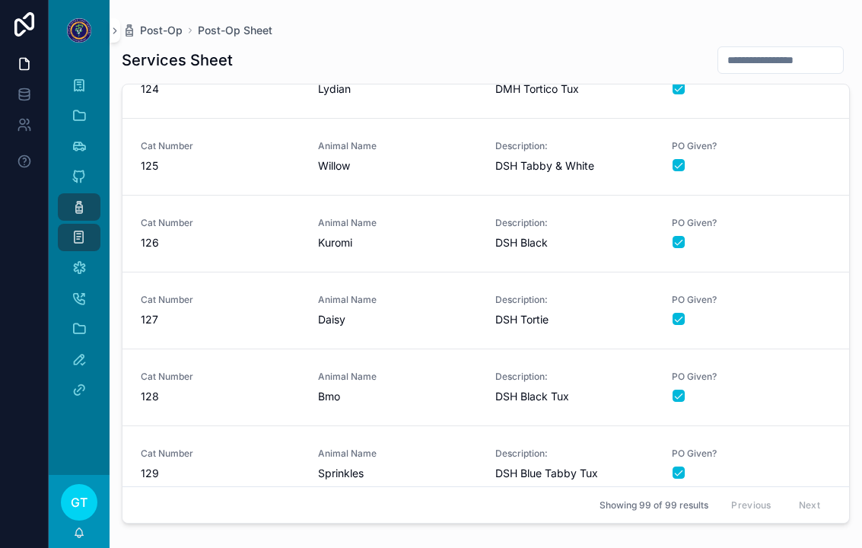
scroll to position [7185, 0]
click at [397, 390] on span "Bmo" at bounding box center [397, 397] width 159 height 15
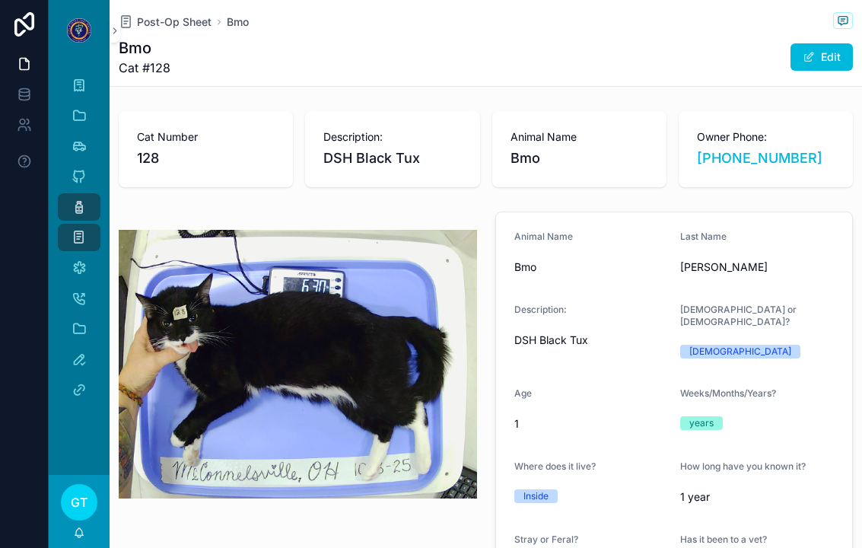
click at [174, 26] on span "Post-Op Sheet" at bounding box center [174, 21] width 75 height 15
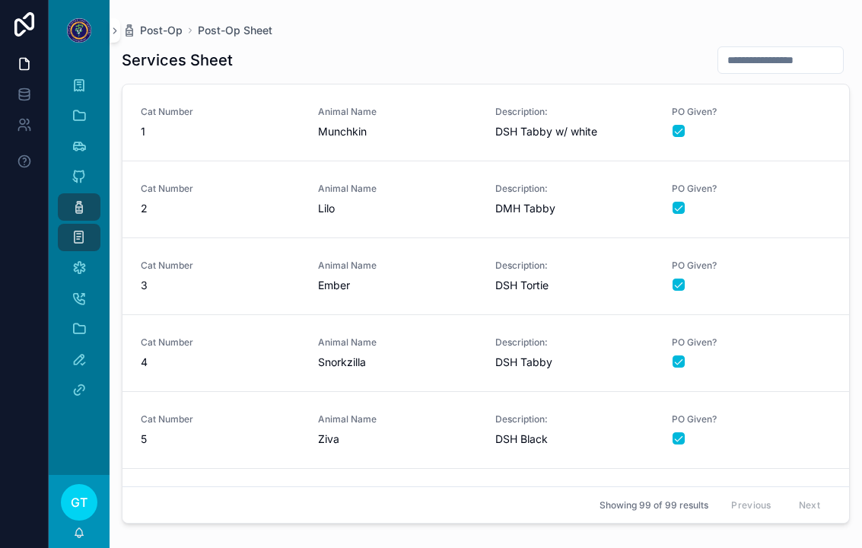
click at [756, 56] on input "scrollable content" at bounding box center [780, 59] width 125 height 21
type input "***"
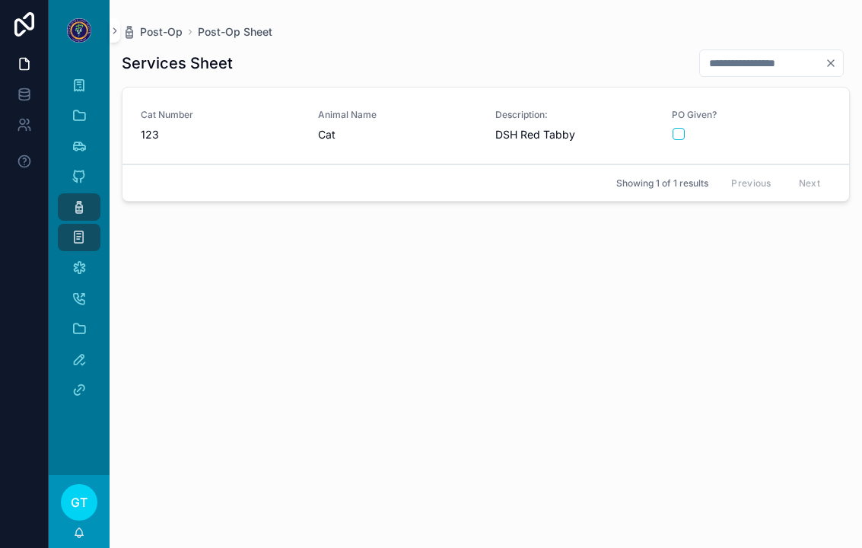
click at [192, 132] on span "123" at bounding box center [220, 134] width 159 height 15
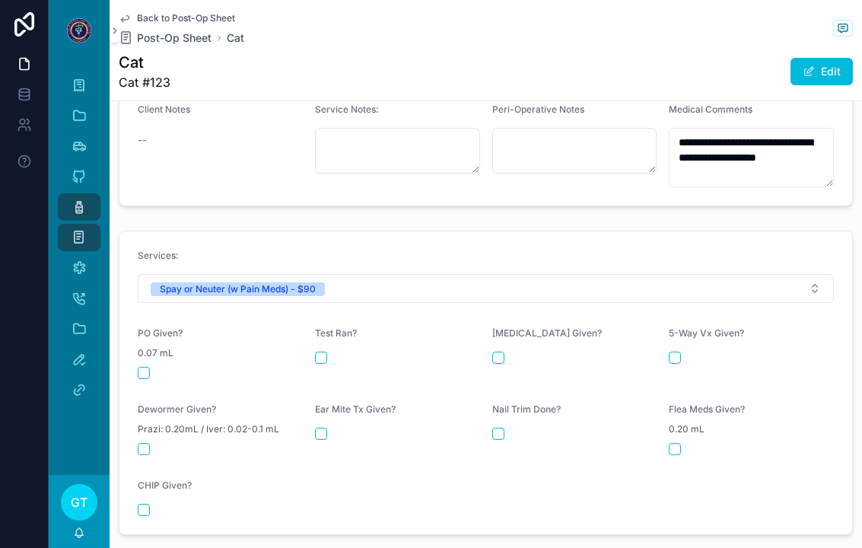
scroll to position [554, 0]
click at [140, 367] on form "Services: Spay or Neuter (w Pain Meds) - $90 PO Given? 0.07 mL Test Ran? Rabies…" at bounding box center [485, 381] width 732 height 303
click at [142, 366] on button "scrollable content" at bounding box center [144, 372] width 12 height 12
click at [162, 40] on span "Post-Op Sheet" at bounding box center [174, 37] width 75 height 15
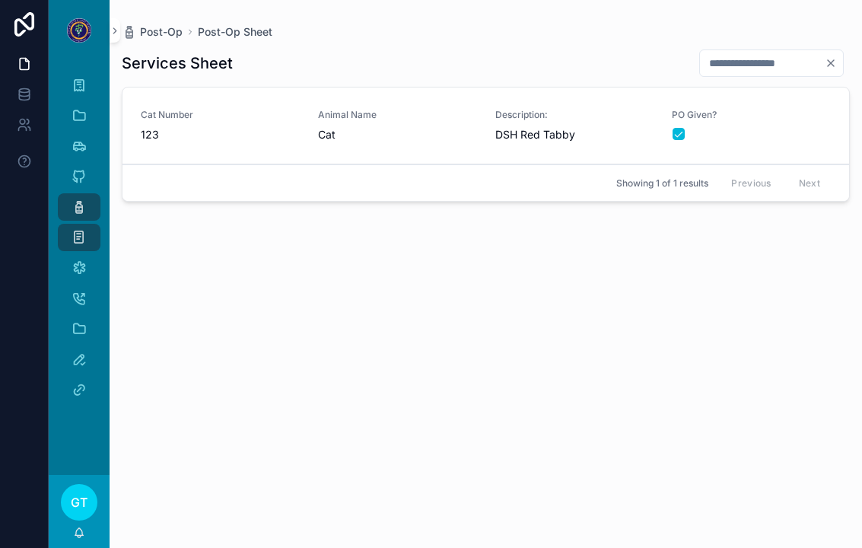
click at [821, 67] on input "***" at bounding box center [762, 62] width 125 height 21
type input "*"
type input "**"
click at [196, 130] on span "40" at bounding box center [220, 134] width 159 height 15
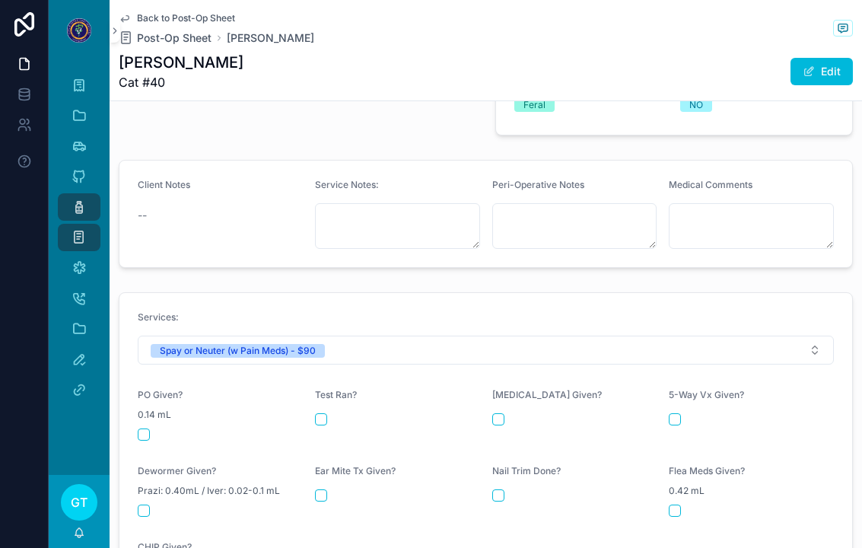
scroll to position [515, 0]
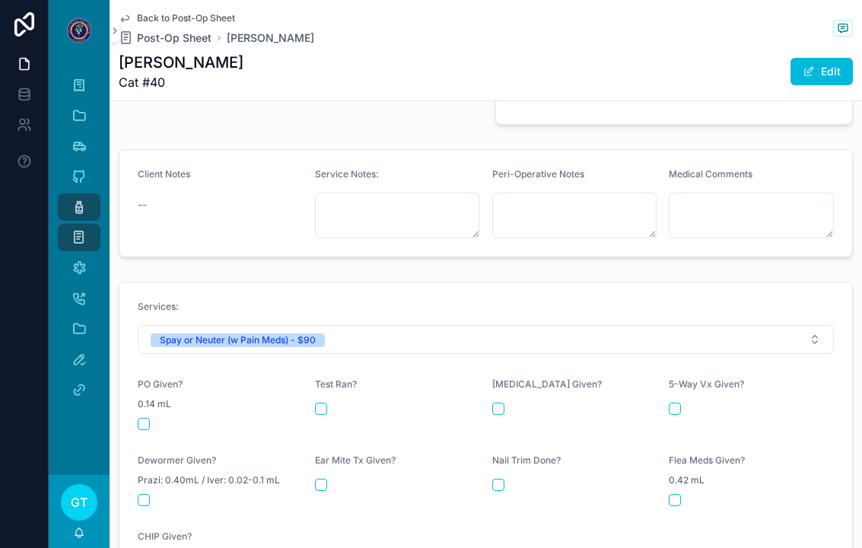
click at [139, 429] on button "scrollable content" at bounding box center [144, 424] width 12 height 12
click at [161, 45] on span "Post-Op Sheet" at bounding box center [174, 37] width 75 height 15
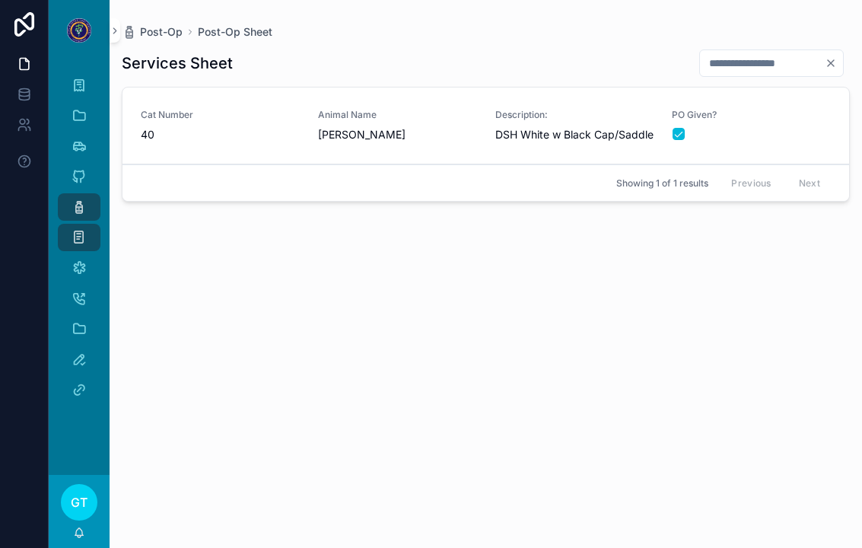
click at [747, 60] on input "**" at bounding box center [762, 62] width 125 height 21
type input "**"
click at [174, 134] on span "48" at bounding box center [220, 134] width 159 height 15
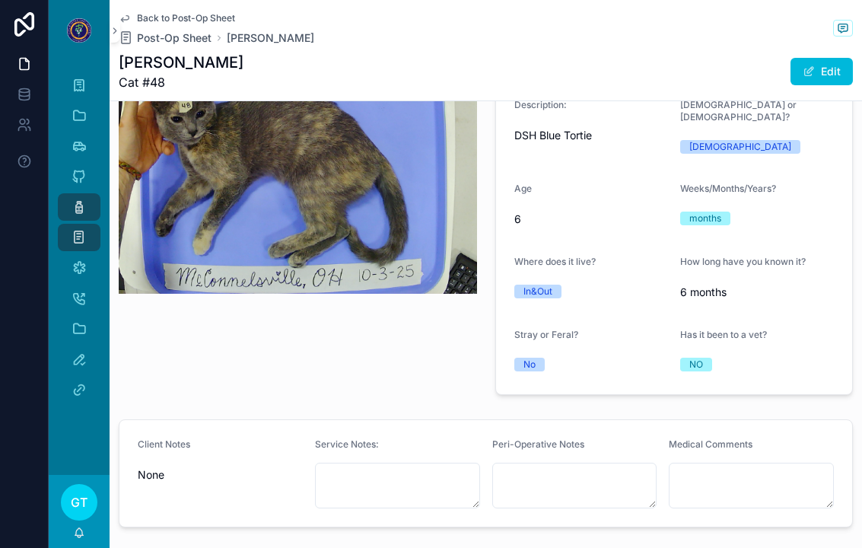
scroll to position [496, 0]
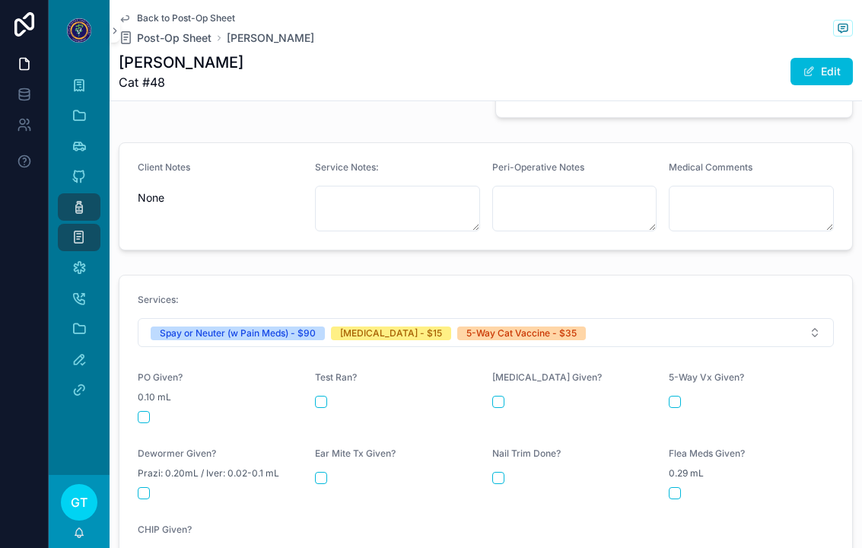
click at [130, 401] on form "Services: Spay or Neuter (w Pain Meds) - $90 Rabies Vaccine - $15 5-Way Cat Vac…" at bounding box center [485, 426] width 732 height 303
click at [141, 395] on div "PO Given? 0.10 mL" at bounding box center [220, 397] width 165 height 52
click at [140, 411] on button "scrollable content" at bounding box center [144, 417] width 12 height 12
click at [680, 382] on div "5-Way Vx Given?" at bounding box center [750, 397] width 165 height 52
click at [676, 395] on button "scrollable content" at bounding box center [674, 401] width 12 height 12
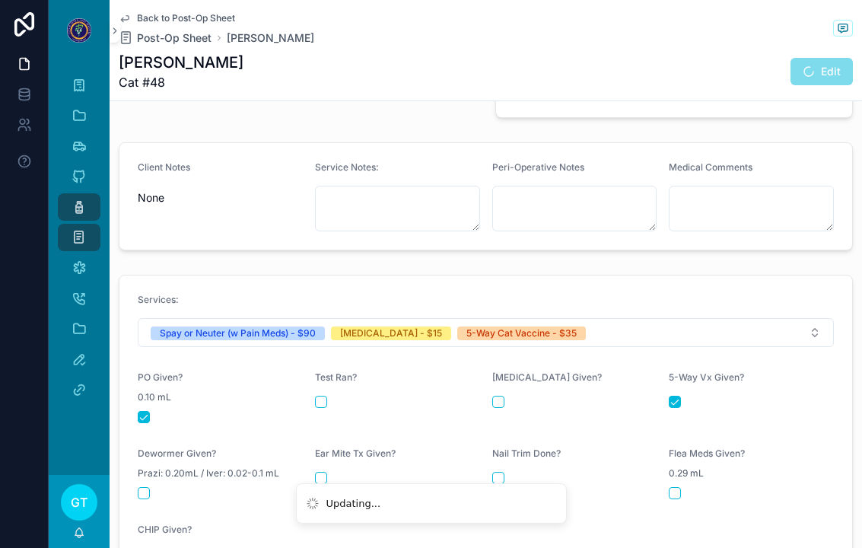
click at [500, 395] on button "scrollable content" at bounding box center [498, 401] width 12 height 12
click at [180, 44] on span "Post-Op Sheet" at bounding box center [174, 37] width 75 height 15
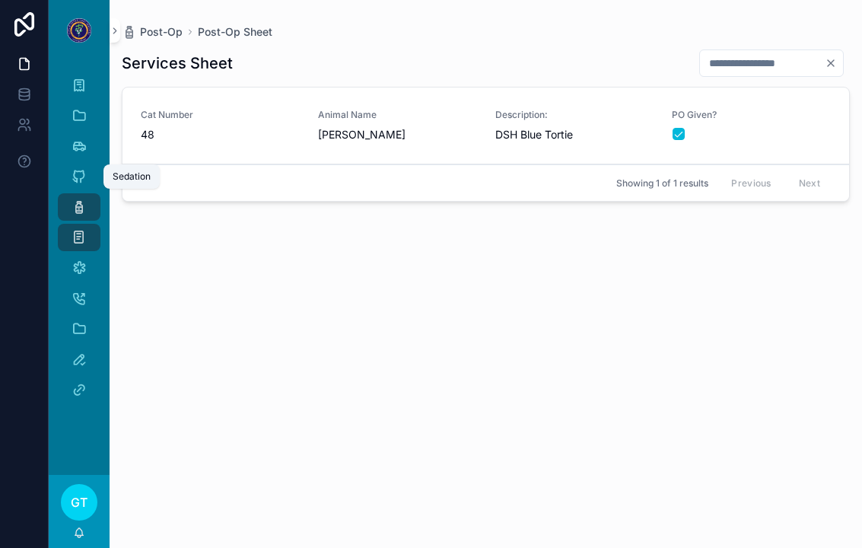
click at [79, 179] on icon "scrollable content" at bounding box center [78, 176] width 15 height 15
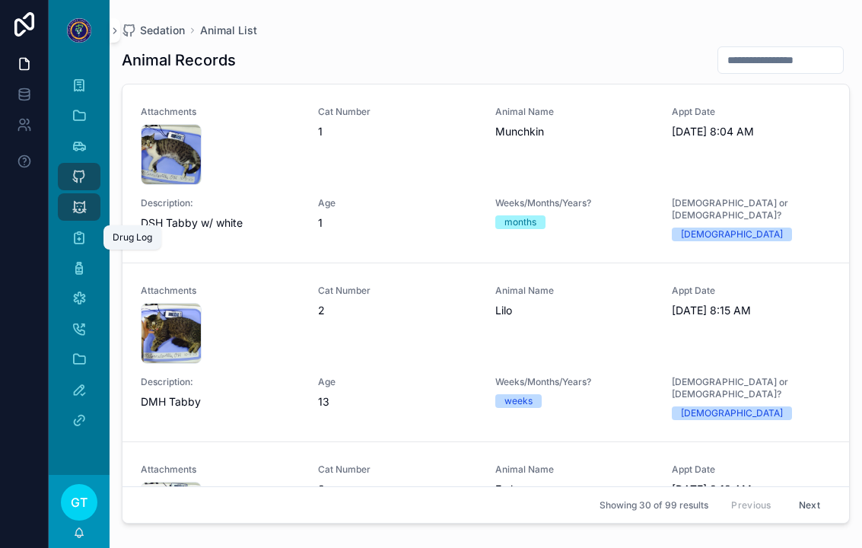
click at [81, 240] on icon "scrollable content" at bounding box center [78, 237] width 15 height 15
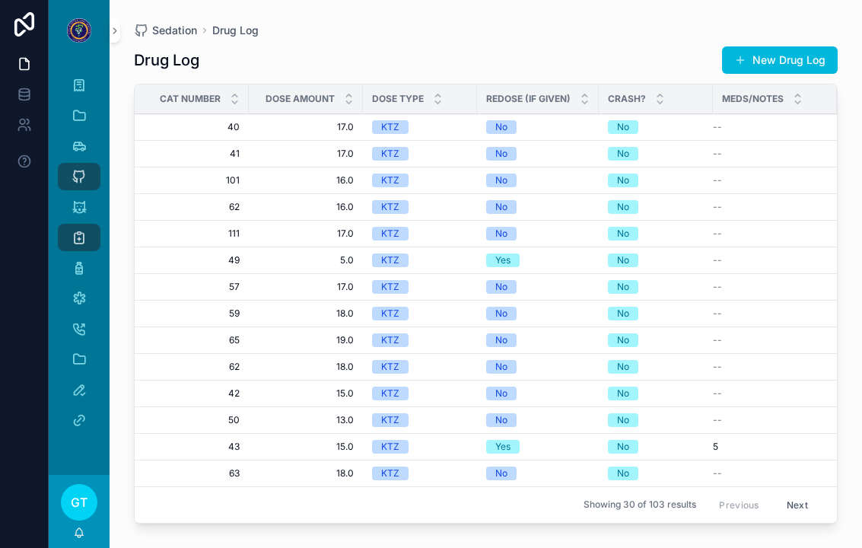
click at [795, 57] on button "New Drug Log" at bounding box center [780, 59] width 116 height 27
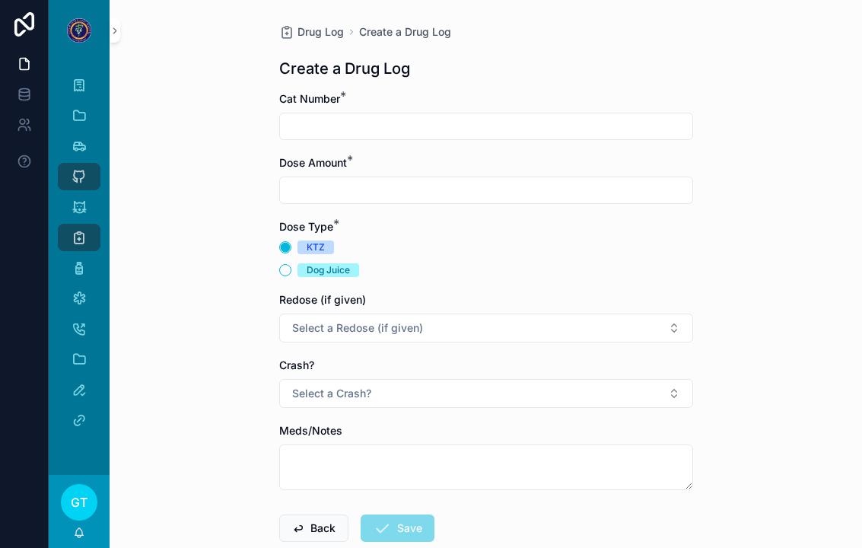
click at [552, 106] on div "Cat Number *" at bounding box center [486, 98] width 414 height 15
click at [551, 136] on input "scrollable content" at bounding box center [486, 126] width 412 height 21
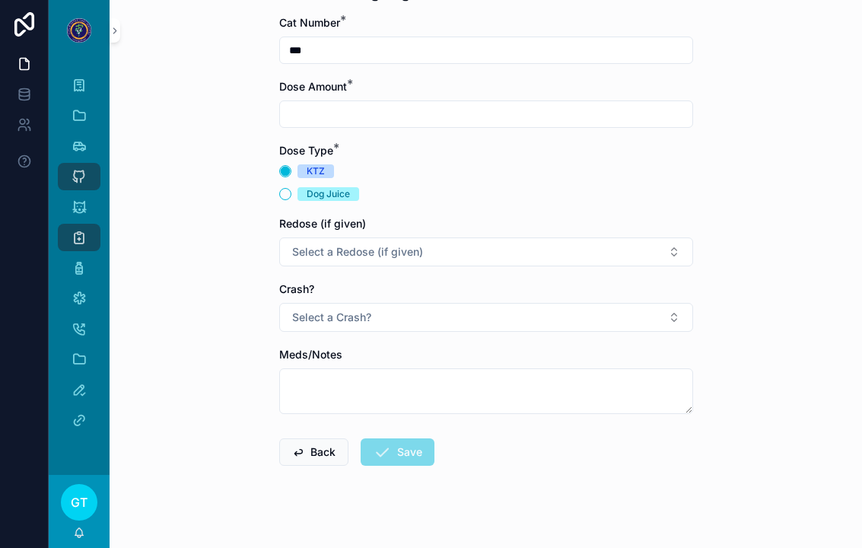
scroll to position [71, 0]
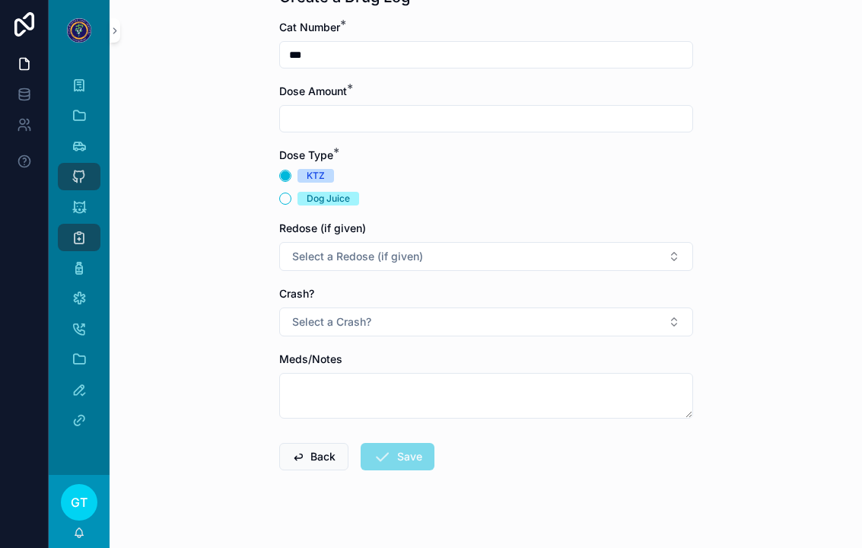
type input "***"
click at [300, 114] on input "scrollable content" at bounding box center [486, 118] width 412 height 21
type input "***"
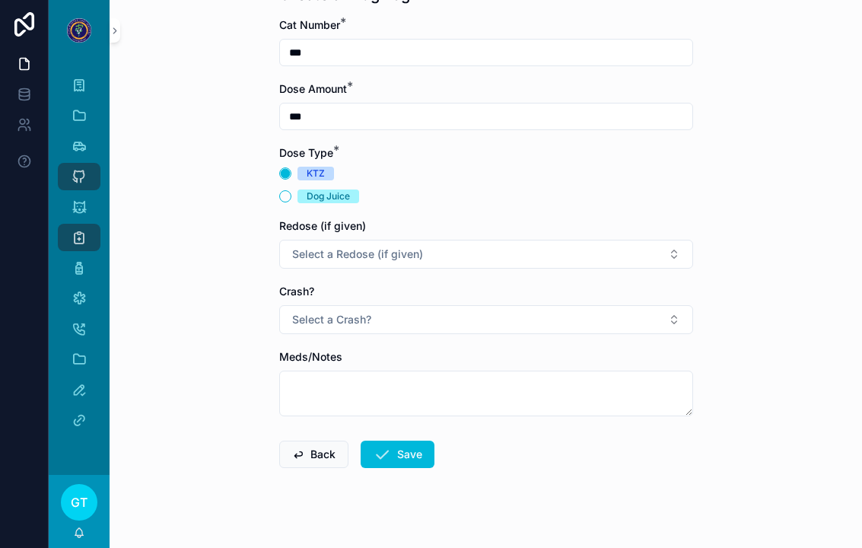
scroll to position [73, 0]
click at [316, 252] on span "Select a Redose (if given)" at bounding box center [357, 254] width 131 height 15
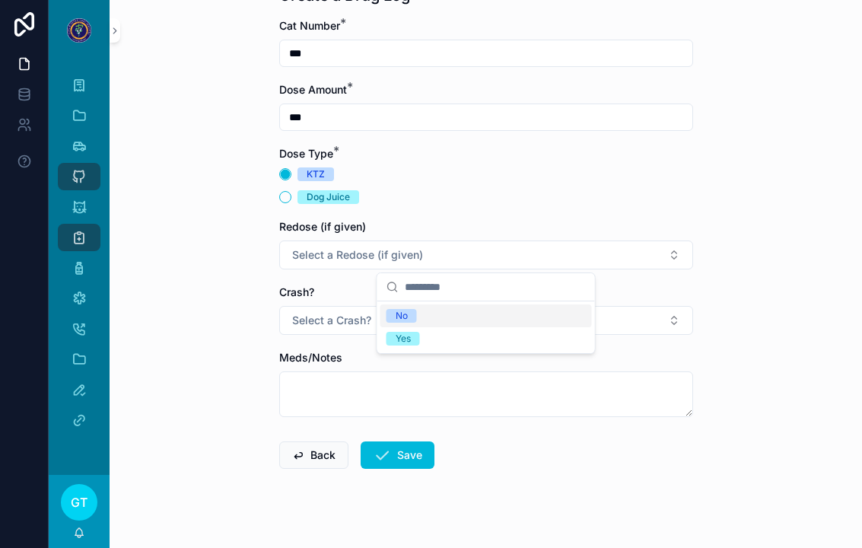
click at [399, 335] on div "Yes" at bounding box center [402, 339] width 15 height 14
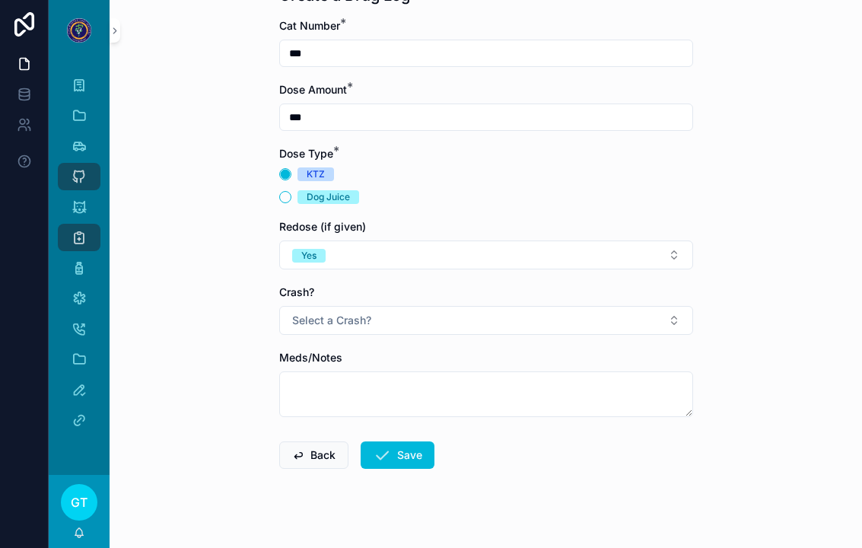
click at [392, 449] on button "Save" at bounding box center [397, 454] width 74 height 27
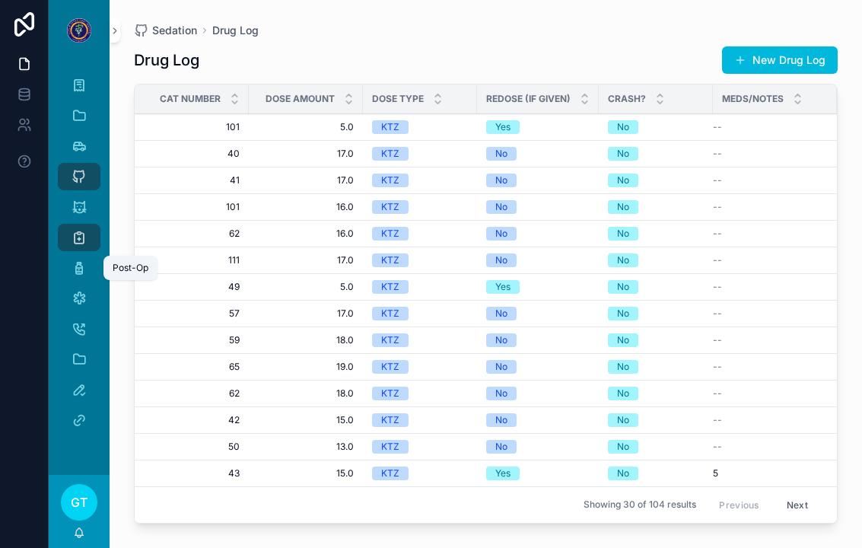
click at [73, 271] on icon "scrollable content" at bounding box center [78, 267] width 15 height 15
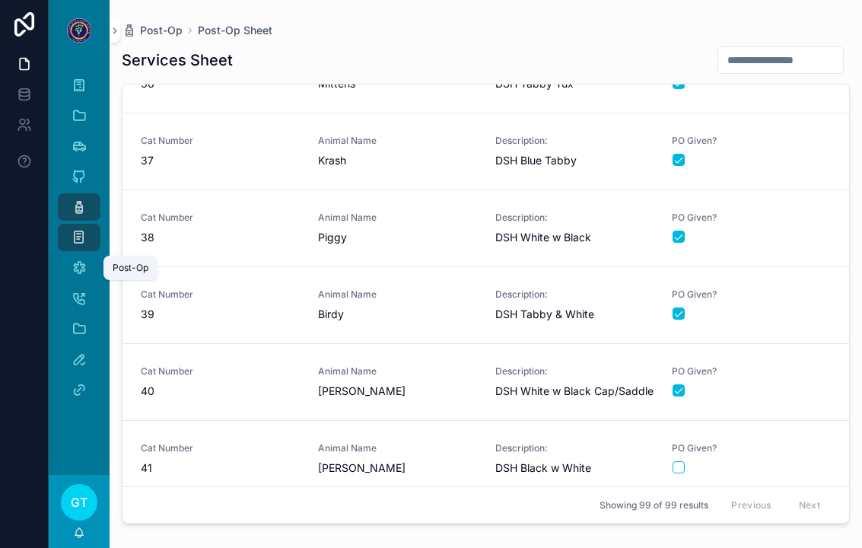
scroll to position [2984, 0]
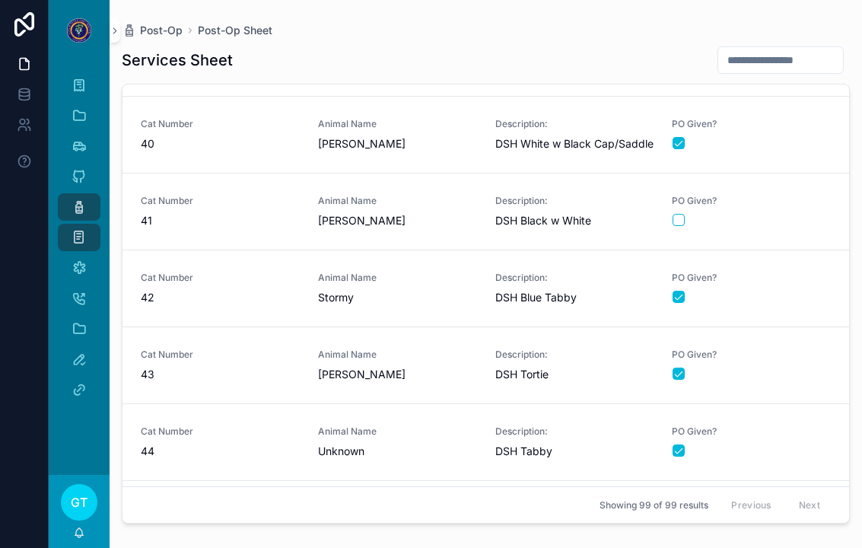
click at [341, 364] on div "Animal Name Stella" at bounding box center [397, 364] width 159 height 33
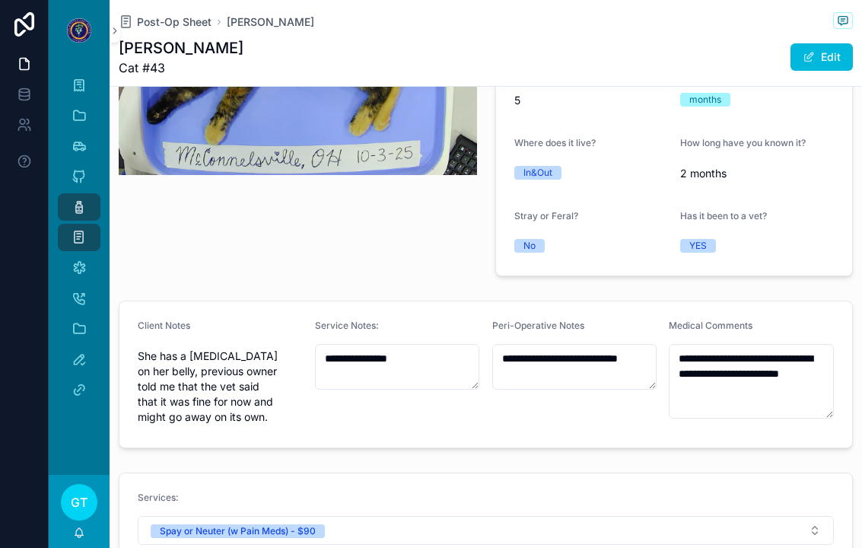
scroll to position [459, 0]
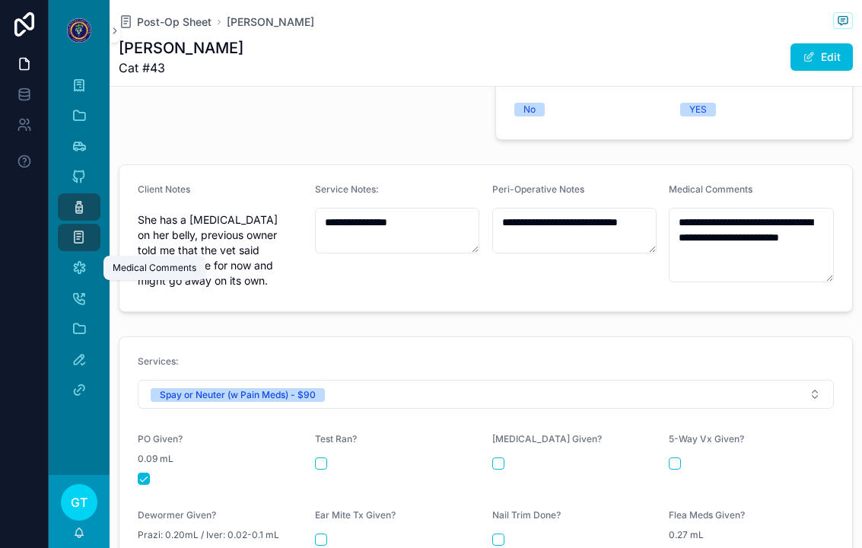
click at [76, 261] on icon "scrollable content" at bounding box center [78, 267] width 15 height 15
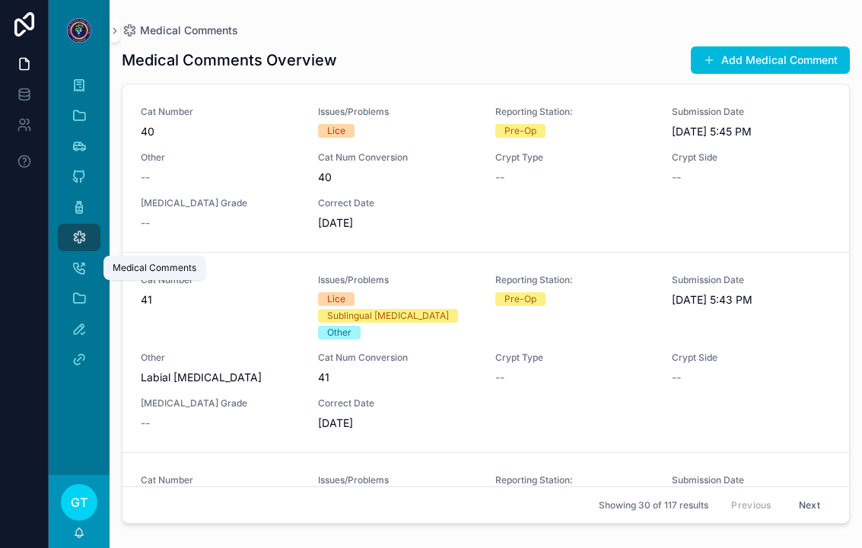
click at [765, 68] on button "Add Medical Comment" at bounding box center [770, 59] width 159 height 27
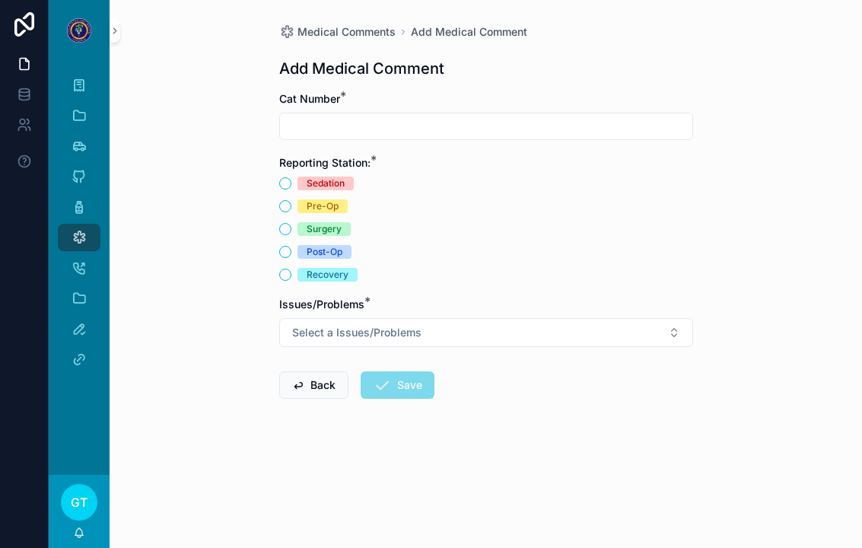
click at [470, 125] on input "scrollable content" at bounding box center [486, 126] width 412 height 21
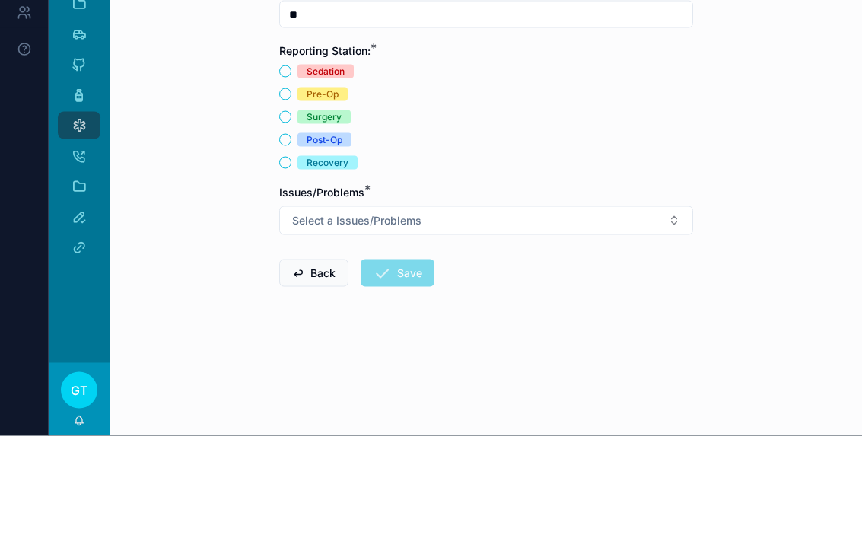
type input "**"
click at [288, 246] on button "Post-Op" at bounding box center [285, 252] width 12 height 12
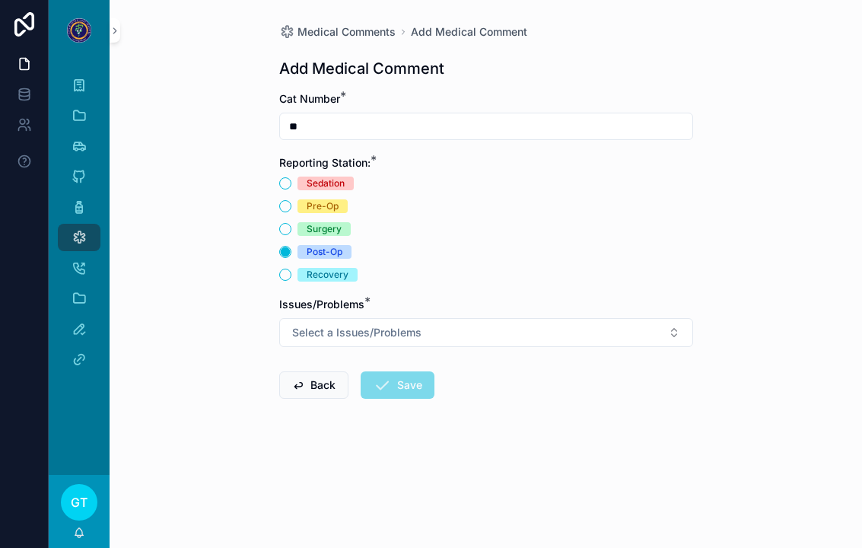
click at [599, 318] on button "Select a Issues/Problems" at bounding box center [486, 332] width 414 height 29
type input "**"
click at [462, 367] on div "Other" at bounding box center [485, 375] width 211 height 23
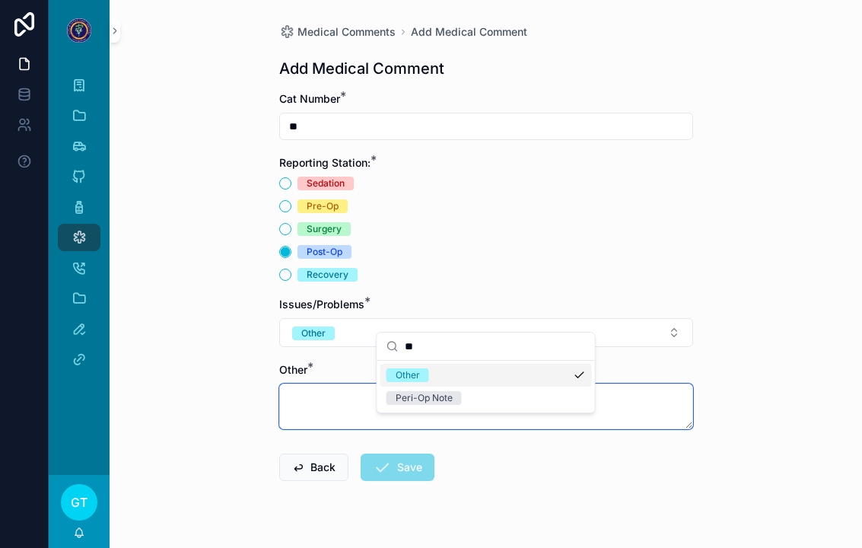
click at [303, 392] on textarea "scrollable content" at bounding box center [486, 406] width 414 height 46
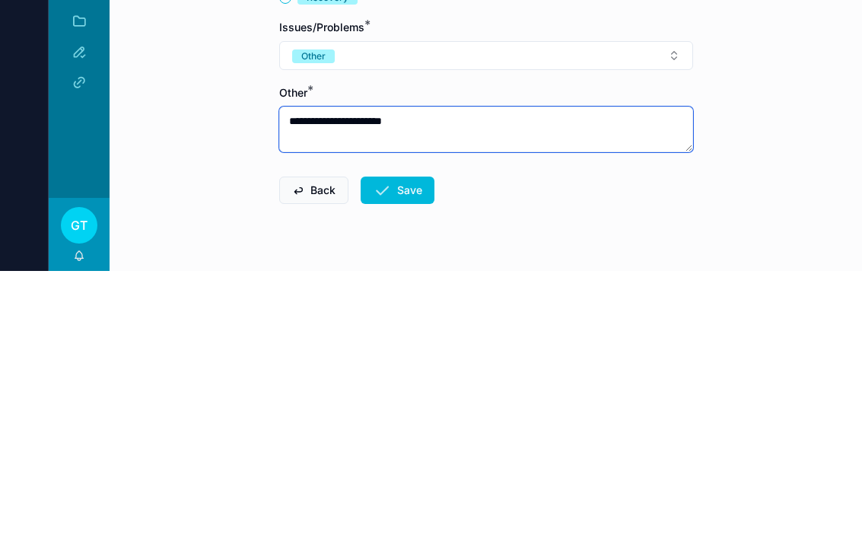
click at [327, 383] on textarea "**********" at bounding box center [486, 406] width 414 height 46
click at [383, 383] on textarea "**********" at bounding box center [486, 406] width 414 height 46
type textarea "**********"
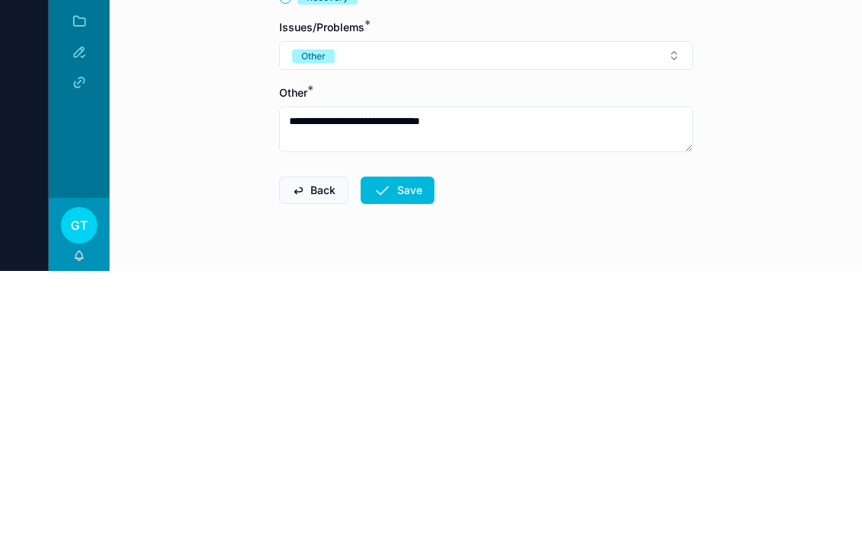
click at [401, 453] on button "Save" at bounding box center [397, 466] width 74 height 27
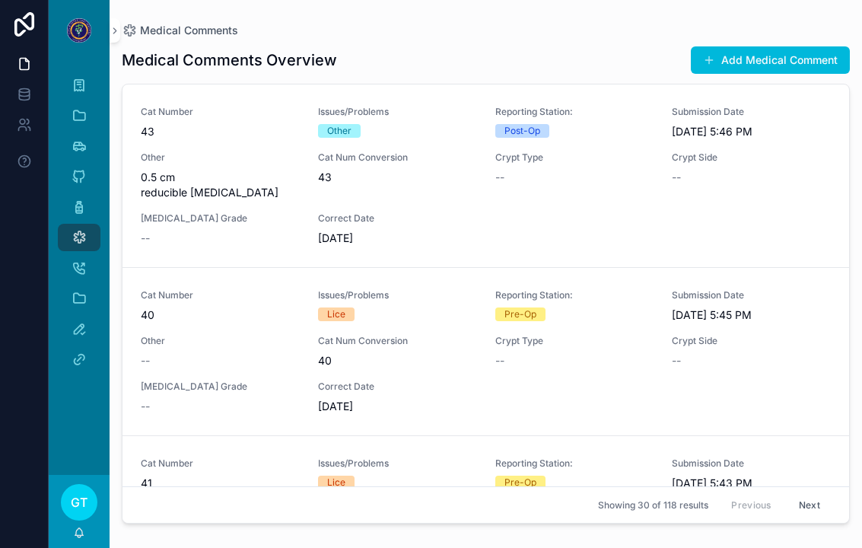
click at [756, 53] on button "Add Medical Comment" at bounding box center [770, 59] width 159 height 27
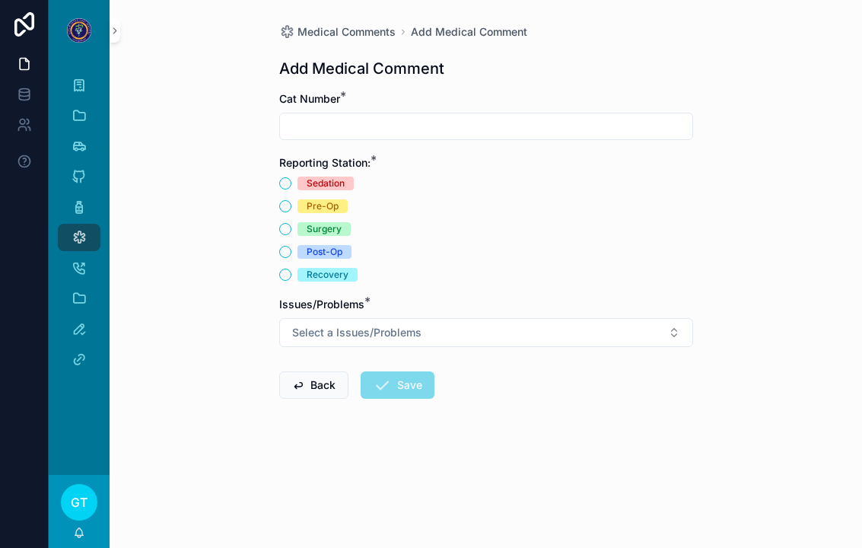
click at [499, 116] on input "scrollable content" at bounding box center [486, 126] width 412 height 21
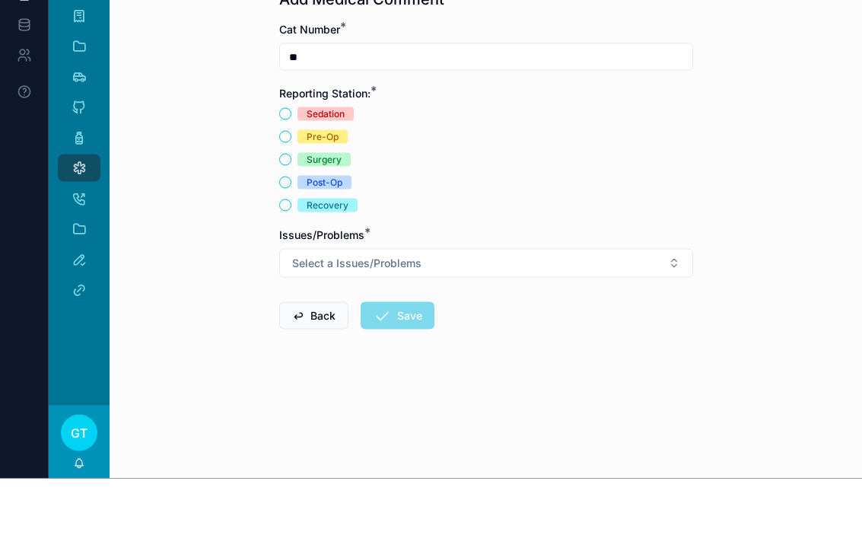
type input "**"
click at [288, 246] on button "Post-Op" at bounding box center [285, 252] width 12 height 12
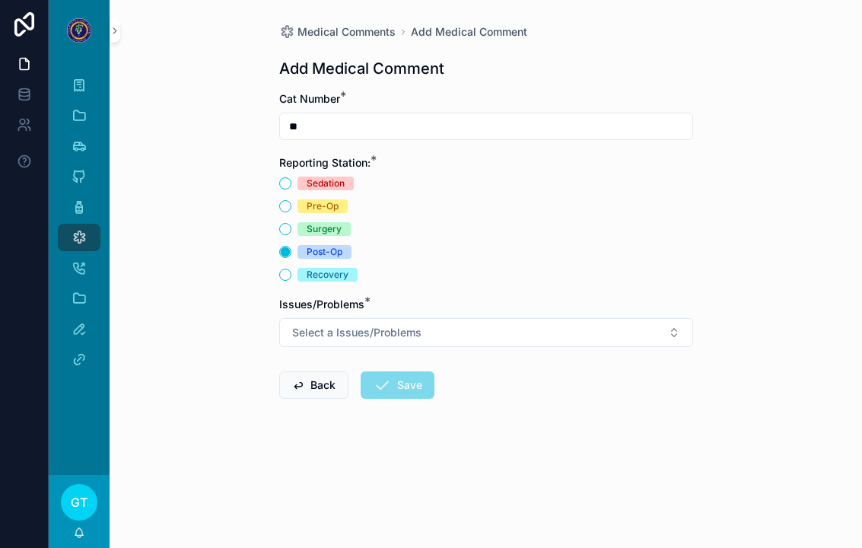
click at [283, 200] on div "Sedation Pre-Op Surgery Post-Op Recovery" at bounding box center [486, 228] width 414 height 105
click at [284, 223] on button "Surgery" at bounding box center [285, 229] width 12 height 12
click at [571, 318] on button "Select a Issues/Problems" at bounding box center [486, 332] width 414 height 29
type input "***"
click at [455, 384] on div "Other" at bounding box center [485, 375] width 211 height 23
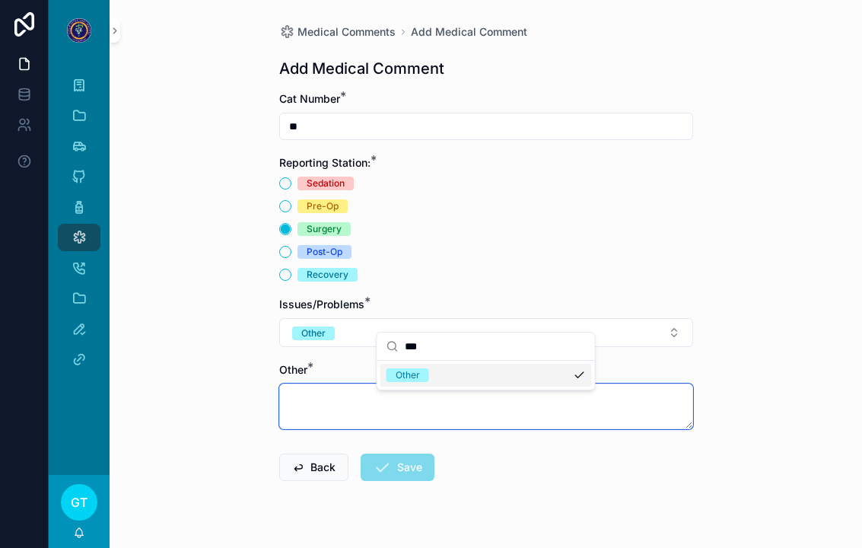
click at [295, 383] on textarea "scrollable content" at bounding box center [486, 406] width 414 height 46
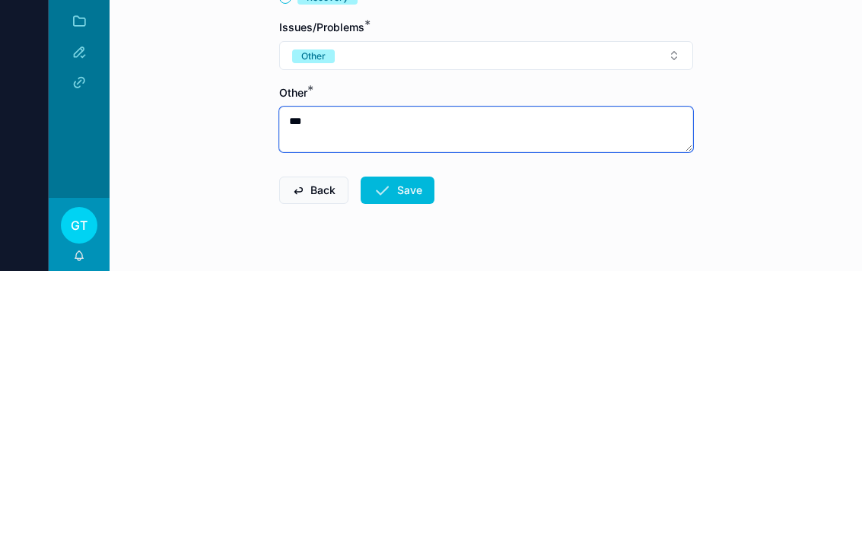
type textarea "****"
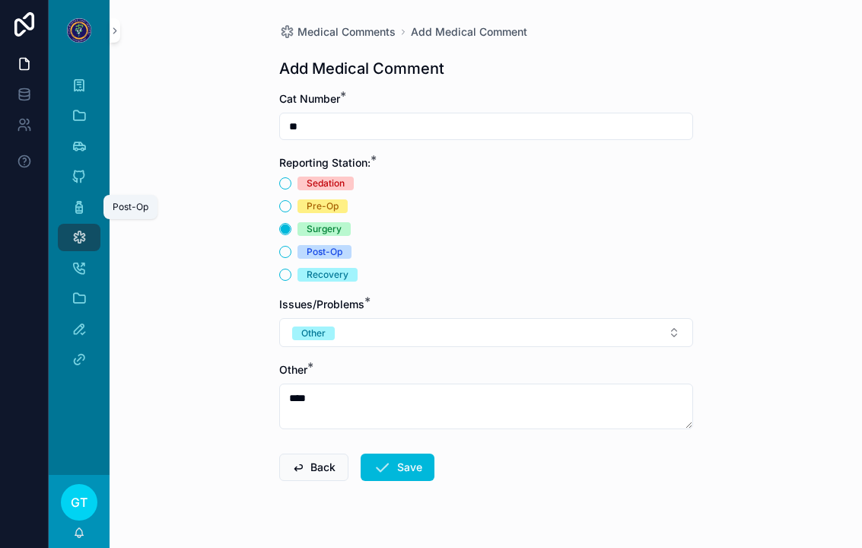
click at [77, 199] on icon "scrollable content" at bounding box center [78, 206] width 15 height 15
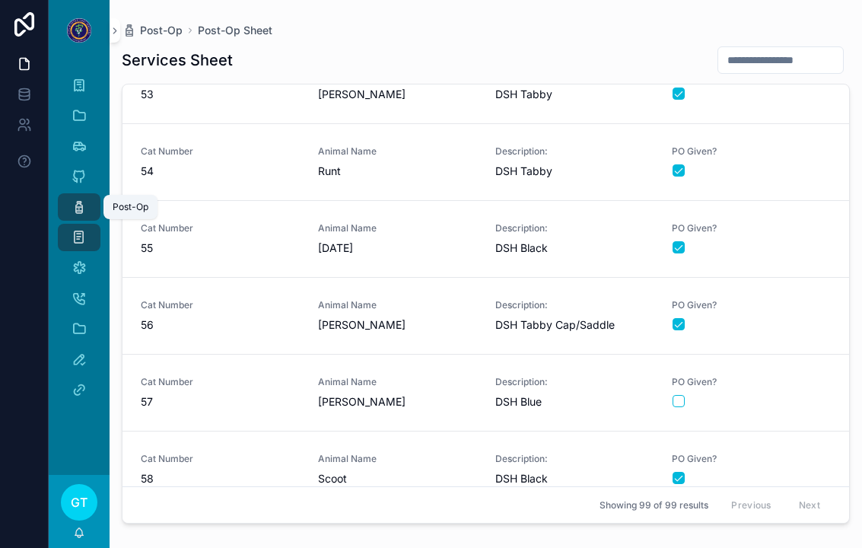
scroll to position [4034, 0]
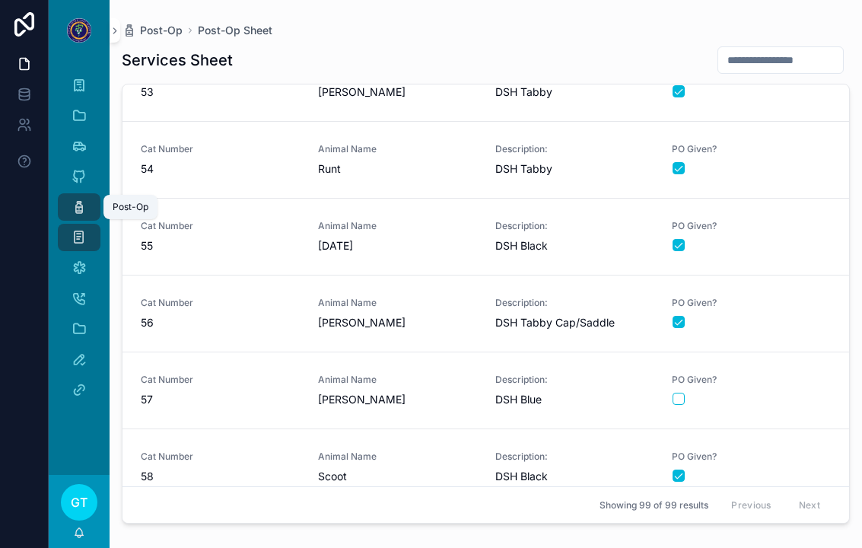
click at [364, 392] on span "[PERSON_NAME]" at bounding box center [397, 399] width 159 height 15
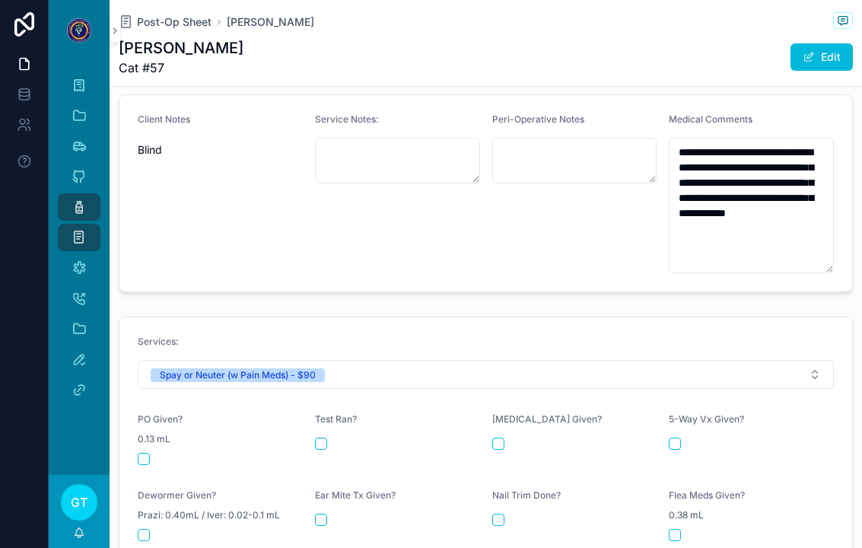
scroll to position [523, 0]
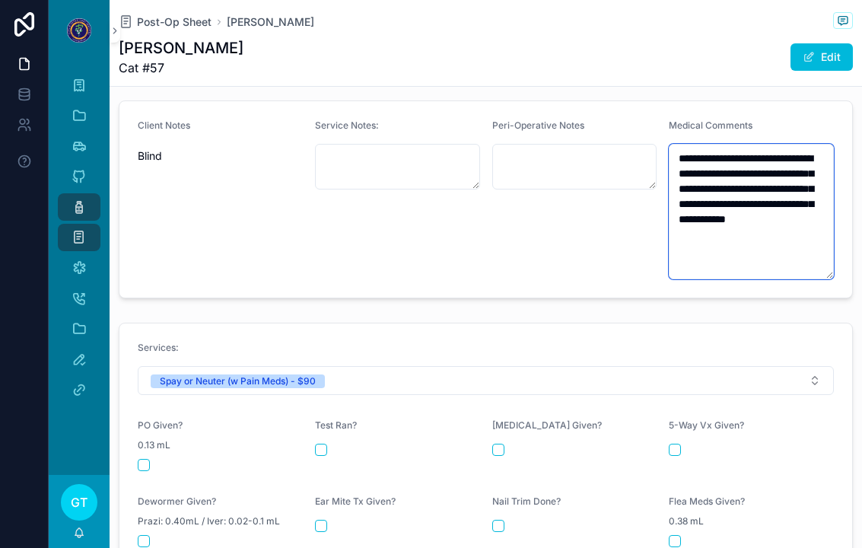
click at [763, 166] on textarea "**********" at bounding box center [750, 211] width 165 height 135
click at [687, 144] on textarea "**********" at bounding box center [750, 211] width 165 height 135
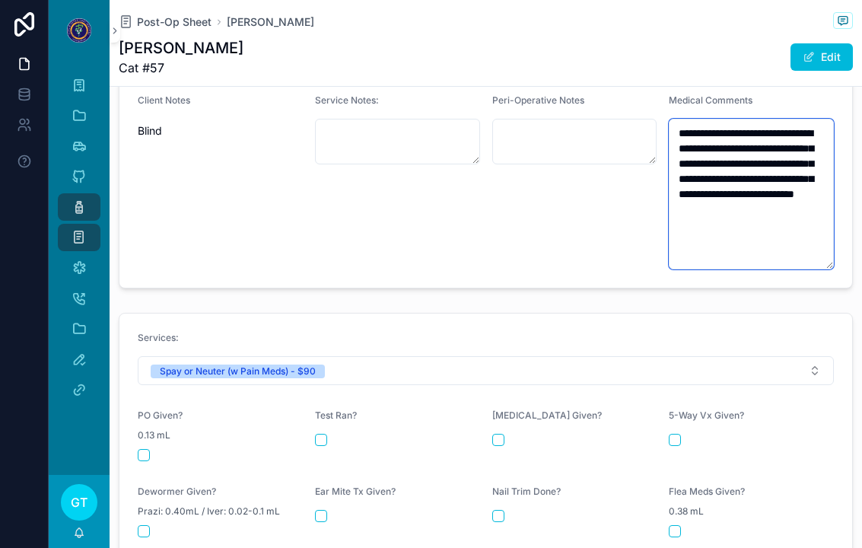
scroll to position [549, 0]
click at [681, 140] on textarea "**********" at bounding box center [750, 193] width 165 height 151
click at [688, 148] on textarea "**********" at bounding box center [750, 193] width 165 height 151
click at [687, 148] on textarea "**********" at bounding box center [750, 193] width 165 height 151
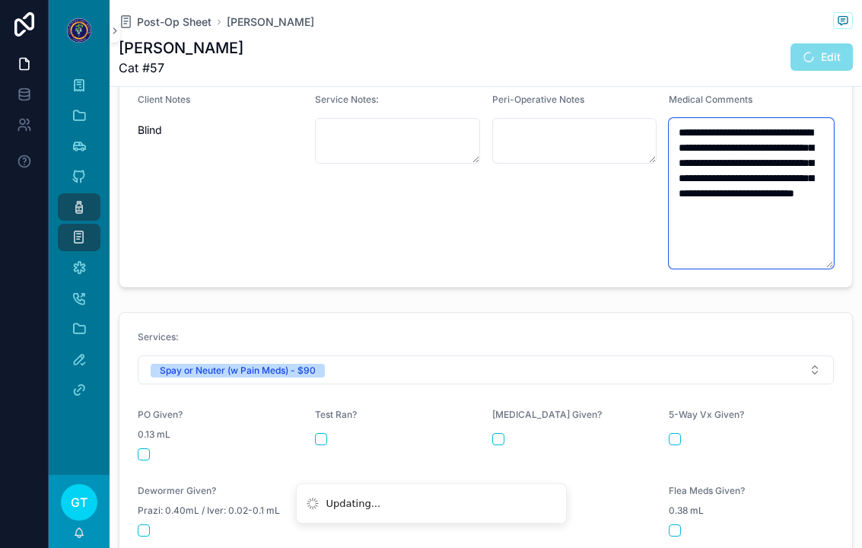
click at [821, 184] on textarea "**********" at bounding box center [750, 193] width 165 height 151
click at [809, 151] on textarea "**********" at bounding box center [750, 193] width 165 height 151
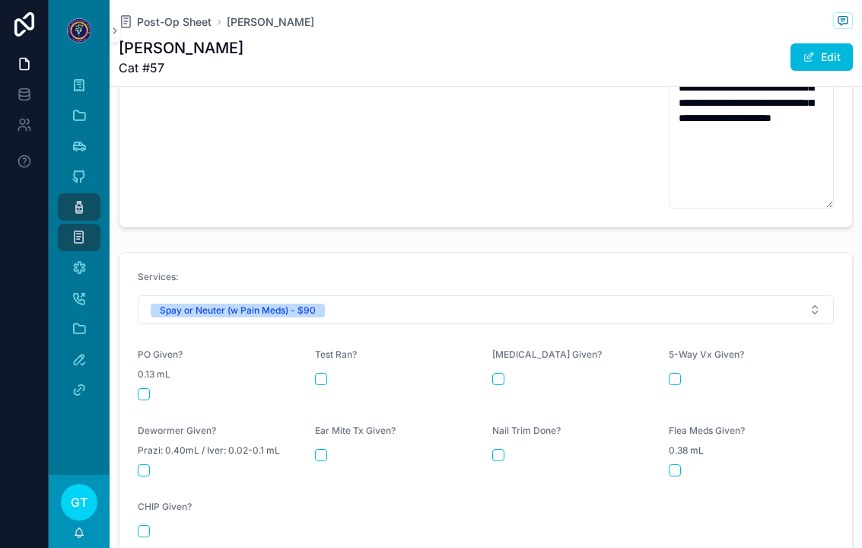
scroll to position [685, 0]
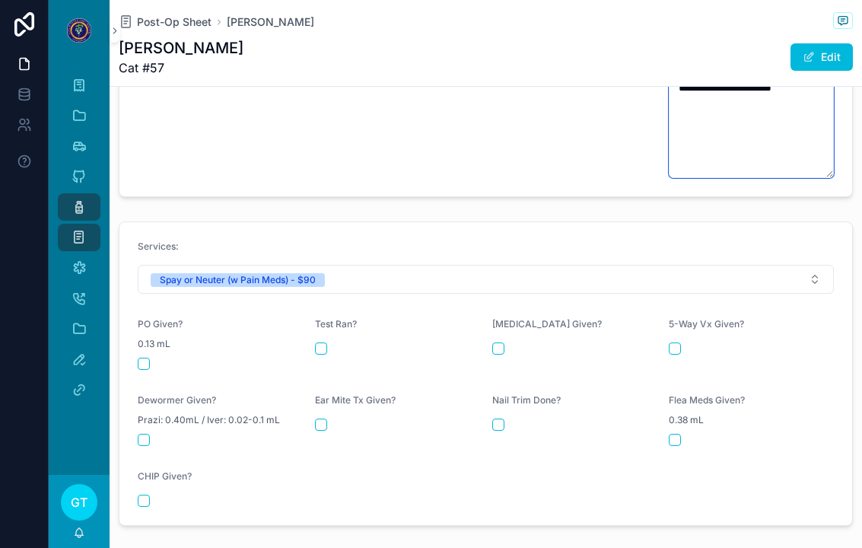
type textarea "**********"
click at [129, 305] on form "Services: Spay or Neuter (w Pain Meds) - $90 PO Given? 0.13 mL Test Ran? Rabies…" at bounding box center [485, 373] width 732 height 303
click at [129, 304] on form "Services: Spay or Neuter (w Pain Meds) - $90 PO Given? 0.13 mL Test Ran? Rabies…" at bounding box center [485, 373] width 732 height 303
click at [147, 357] on button "scrollable content" at bounding box center [144, 363] width 12 height 12
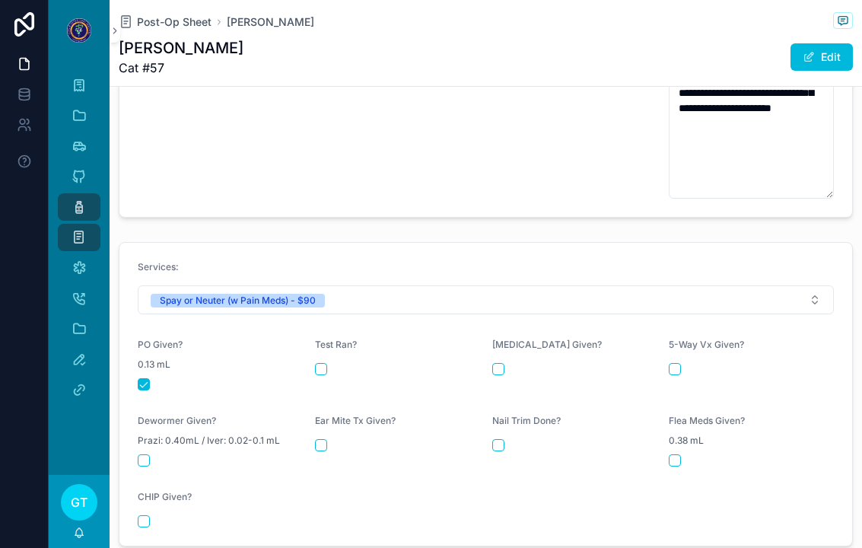
click at [167, 14] on span "Post-Op Sheet" at bounding box center [174, 21] width 75 height 15
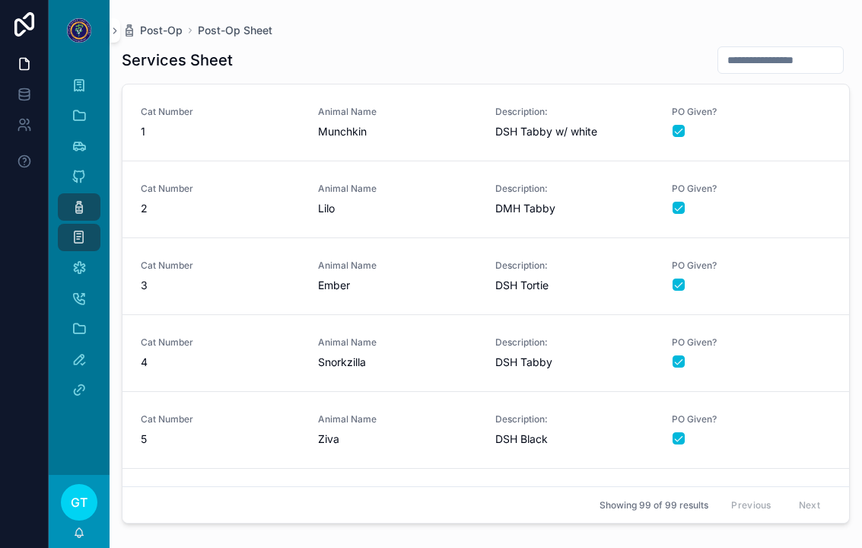
click at [741, 51] on input "scrollable content" at bounding box center [780, 59] width 125 height 21
type input "***"
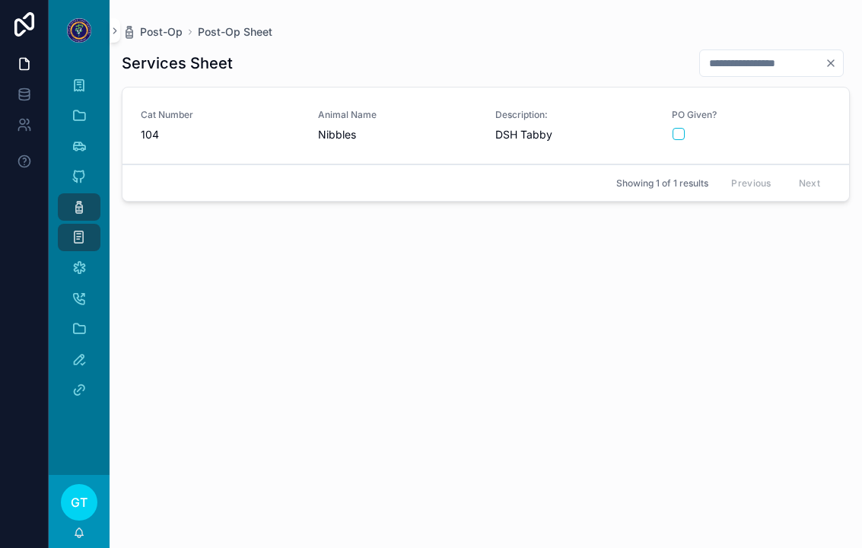
click at [193, 134] on link "Cat Number 104 Animal Name Nibbles Description: DSH Tabby PO Given?" at bounding box center [485, 125] width 726 height 77
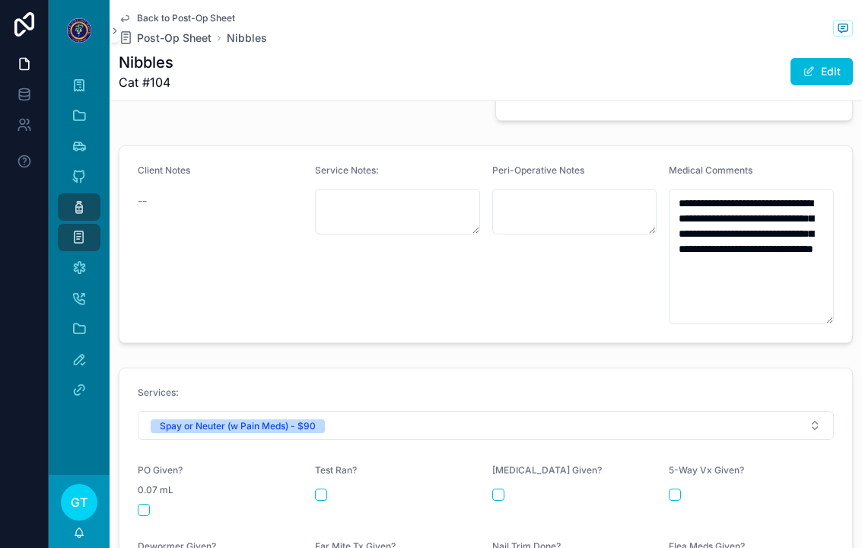
scroll to position [744, 0]
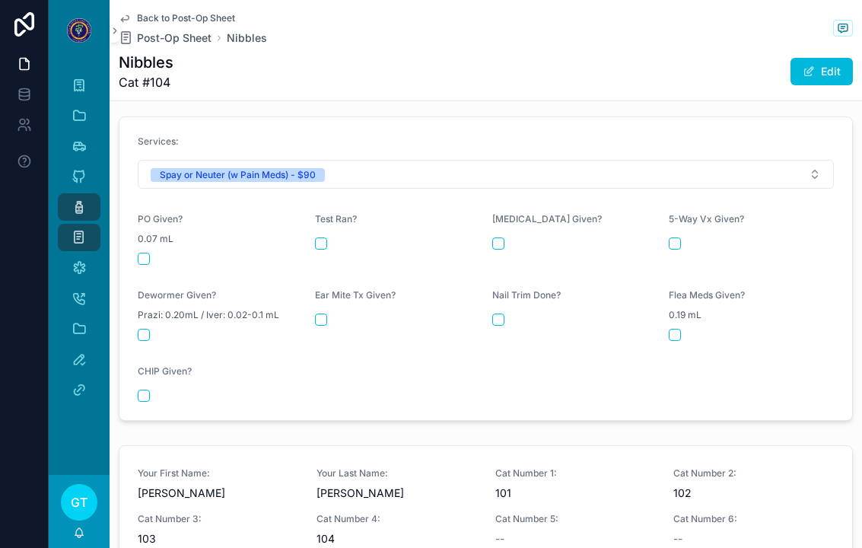
click at [148, 252] on button "scrollable content" at bounding box center [144, 258] width 12 height 12
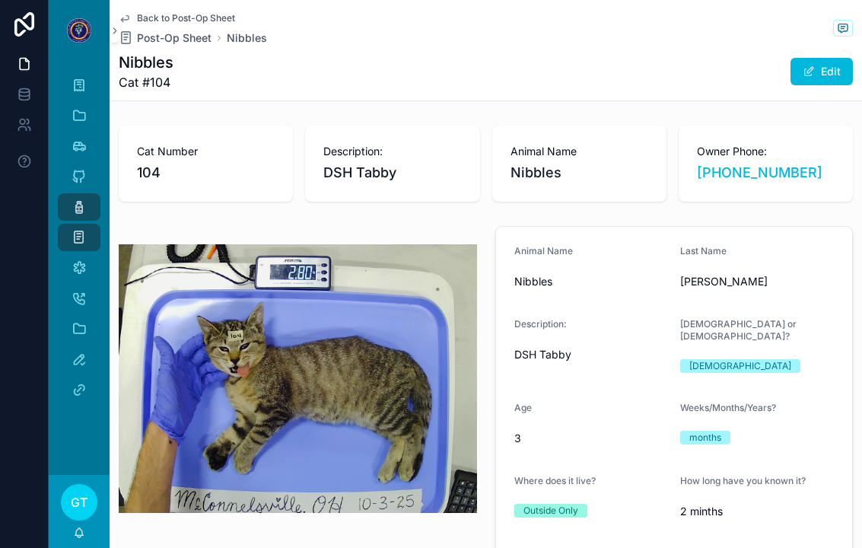
scroll to position [0, 0]
click at [157, 30] on span "Post-Op Sheet" at bounding box center [174, 37] width 75 height 15
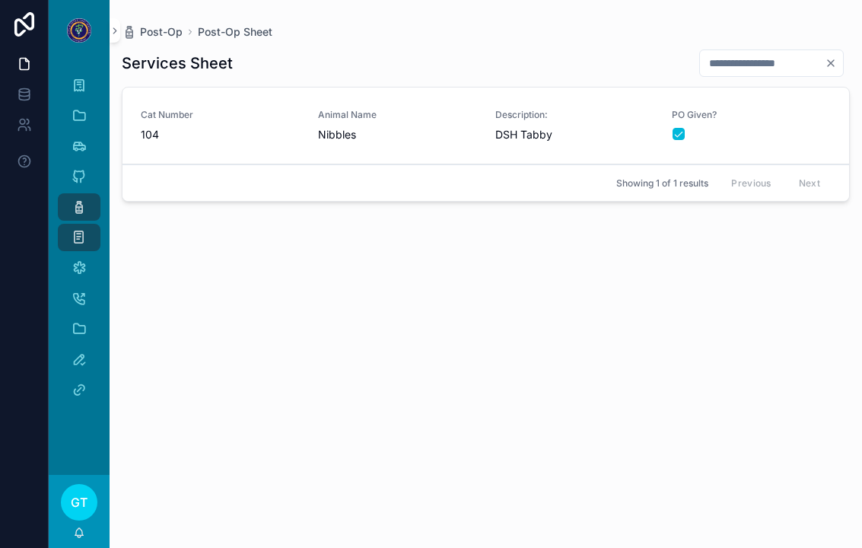
click at [816, 55] on input "***" at bounding box center [762, 62] width 125 height 21
type input "*"
type input "**"
click at [439, 127] on span "[PERSON_NAME]" at bounding box center [397, 134] width 159 height 15
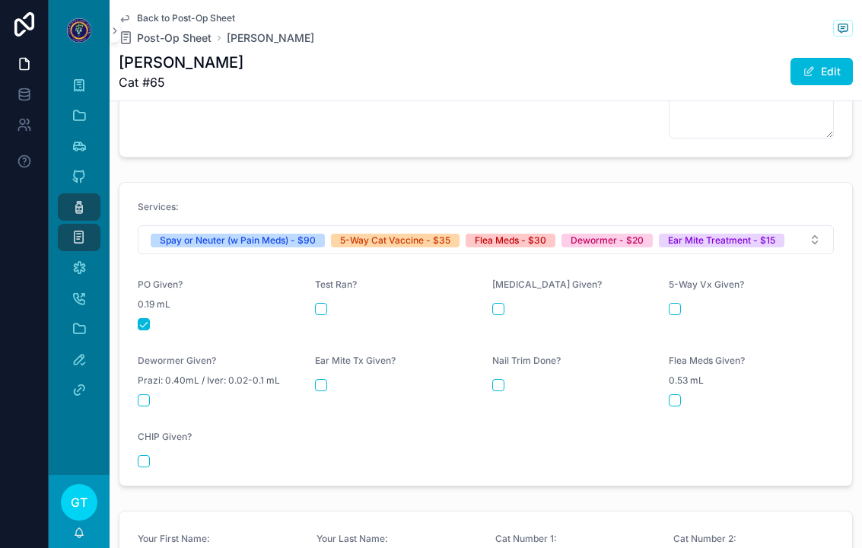
scroll to position [679, 0]
click at [318, 354] on div "Ear Mite Tx Given?" at bounding box center [397, 380] width 165 height 52
click at [318, 378] on button "scrollable content" at bounding box center [321, 384] width 12 height 12
click at [142, 393] on button "scrollable content" at bounding box center [144, 399] width 12 height 12
click at [672, 302] on button "scrollable content" at bounding box center [674, 308] width 12 height 12
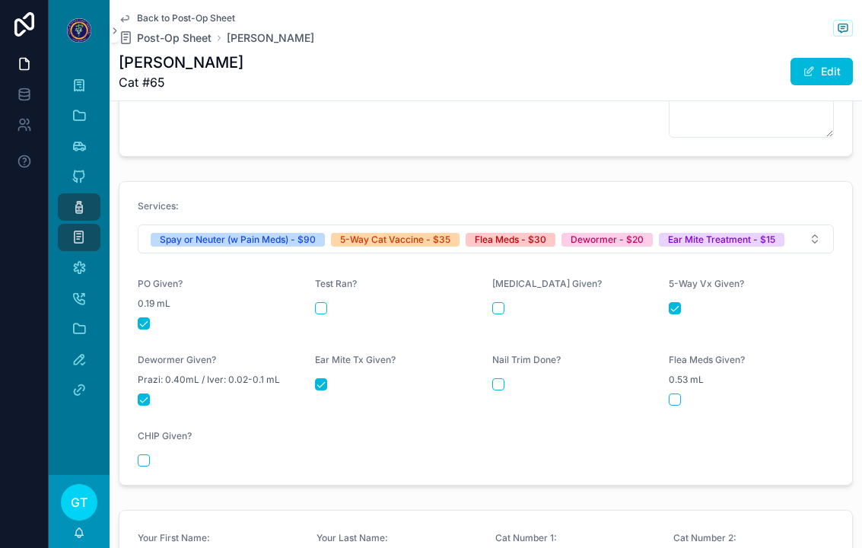
click at [678, 393] on button "scrollable content" at bounding box center [674, 399] width 12 height 12
click at [73, 199] on icon "scrollable content" at bounding box center [78, 206] width 15 height 15
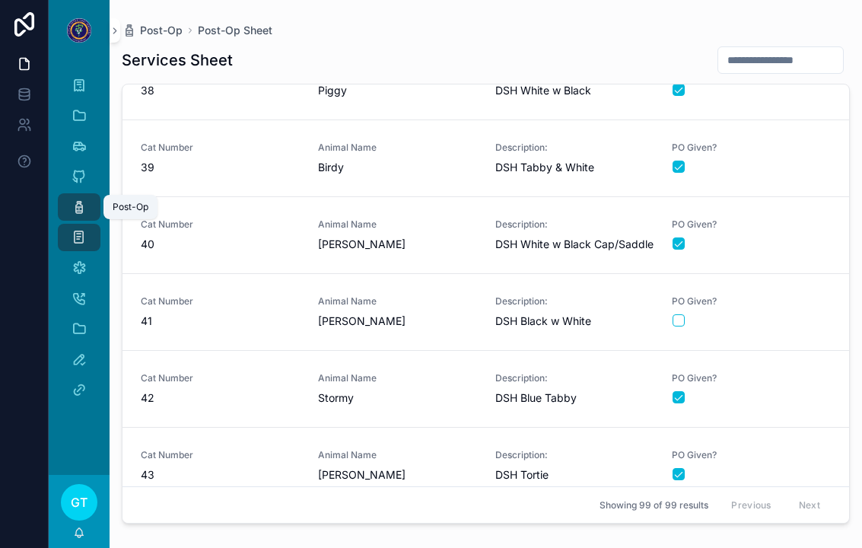
scroll to position [2895, 0]
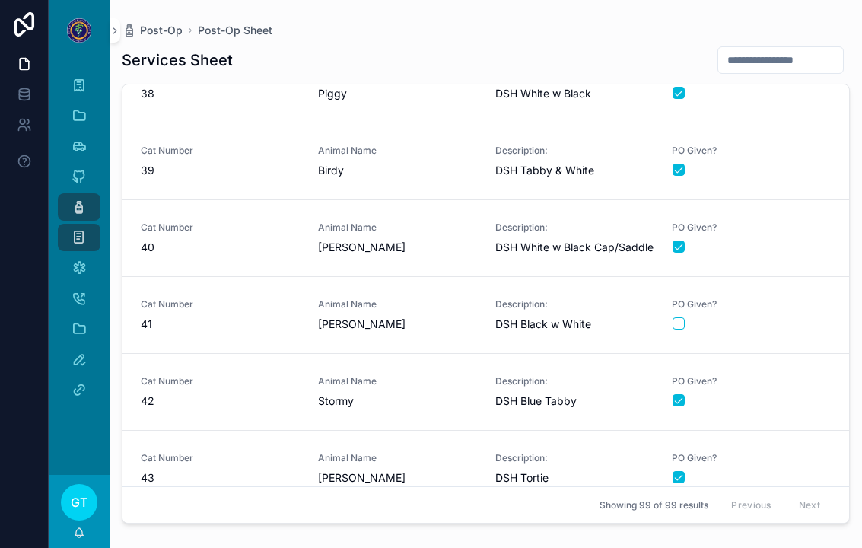
click at [788, 221] on div "PO Given?" at bounding box center [751, 237] width 159 height 32
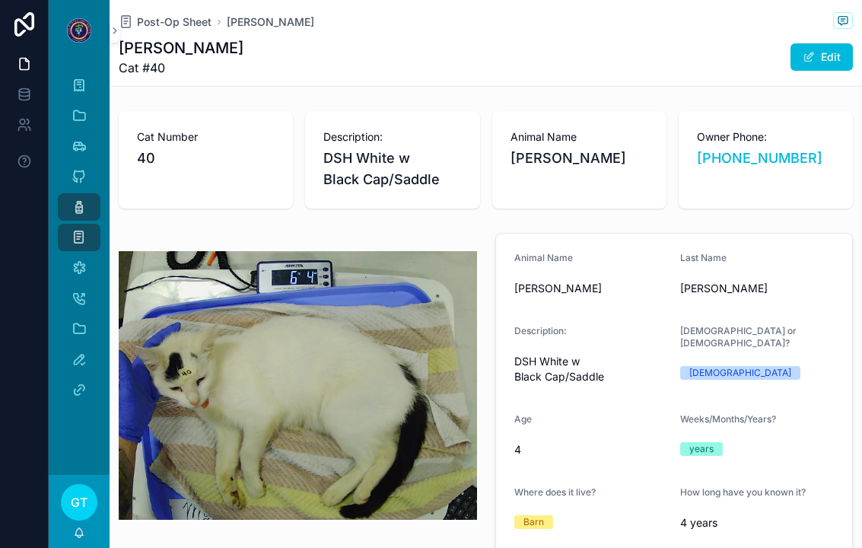
type textarea "**********"
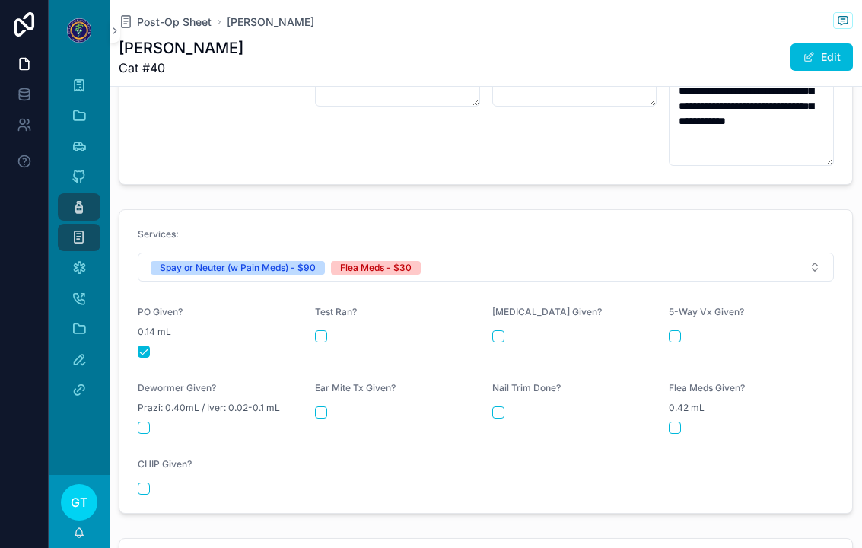
scroll to position [644, 0]
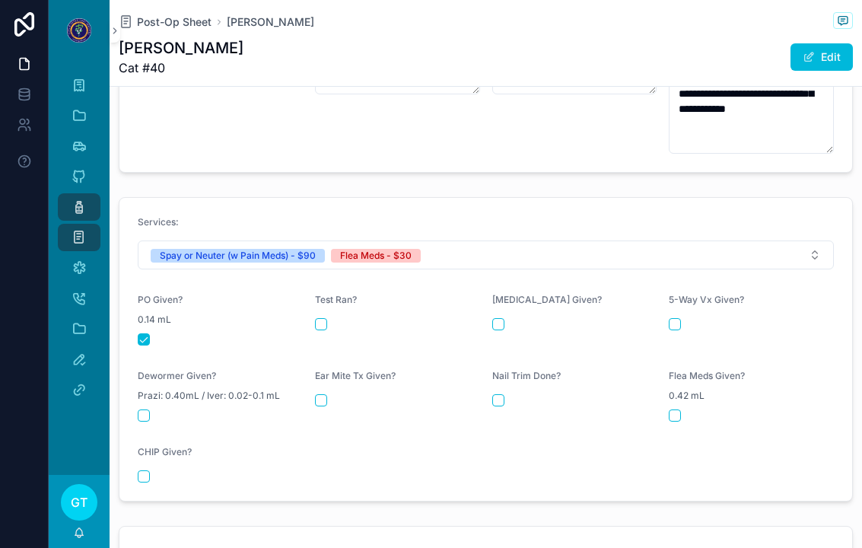
click at [672, 409] on button "scrollable content" at bounding box center [674, 415] width 12 height 12
click at [82, 199] on icon "scrollable content" at bounding box center [78, 206] width 15 height 15
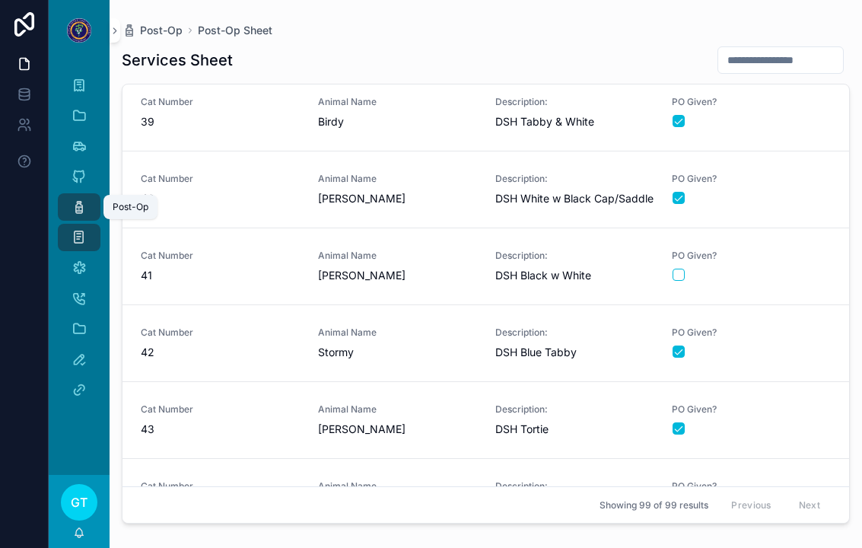
scroll to position [2931, 0]
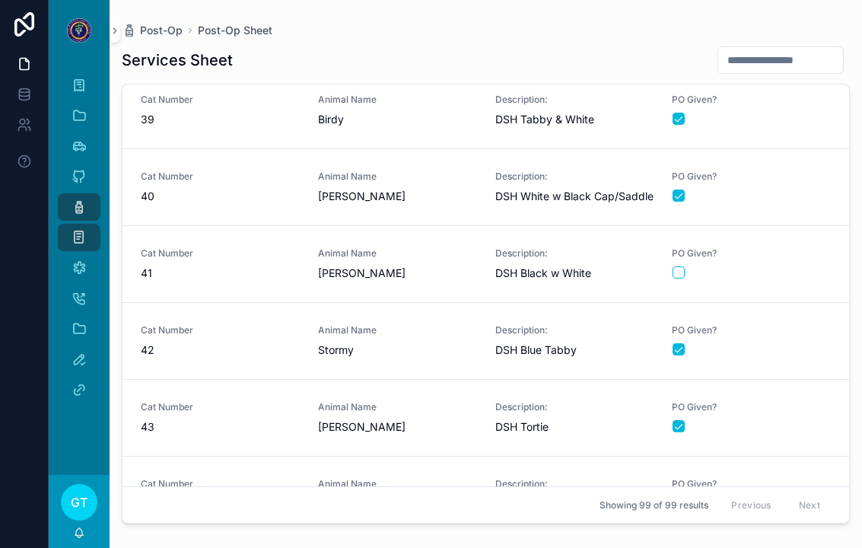
click at [815, 185] on div "PO Given?" at bounding box center [751, 186] width 159 height 33
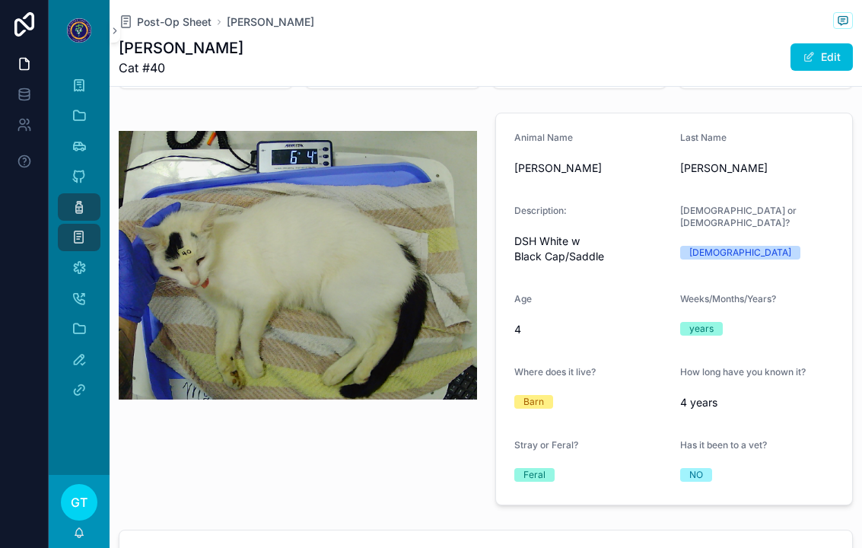
scroll to position [119, 0]
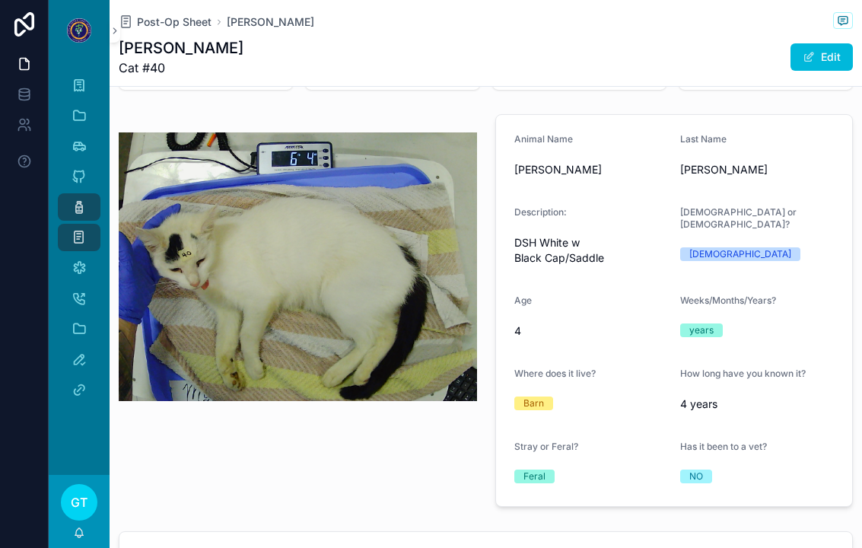
click at [71, 199] on icon "scrollable content" at bounding box center [78, 206] width 15 height 15
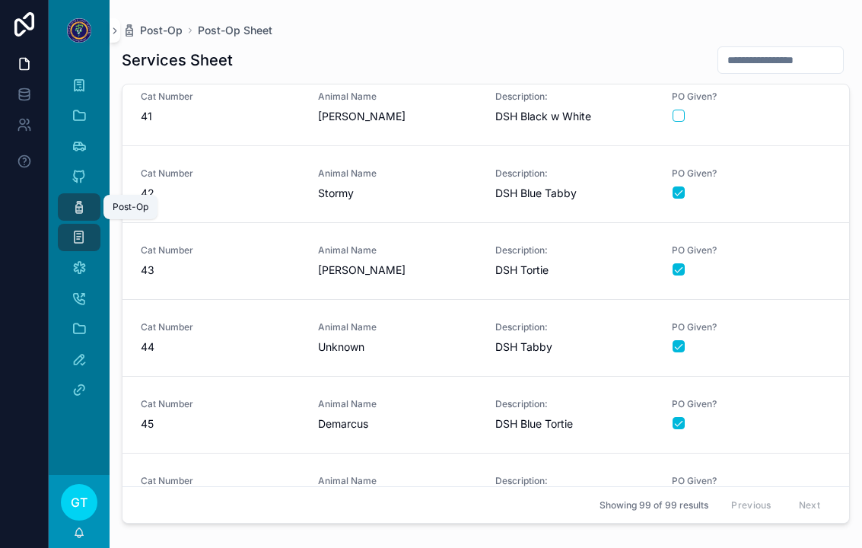
scroll to position [3089, 0]
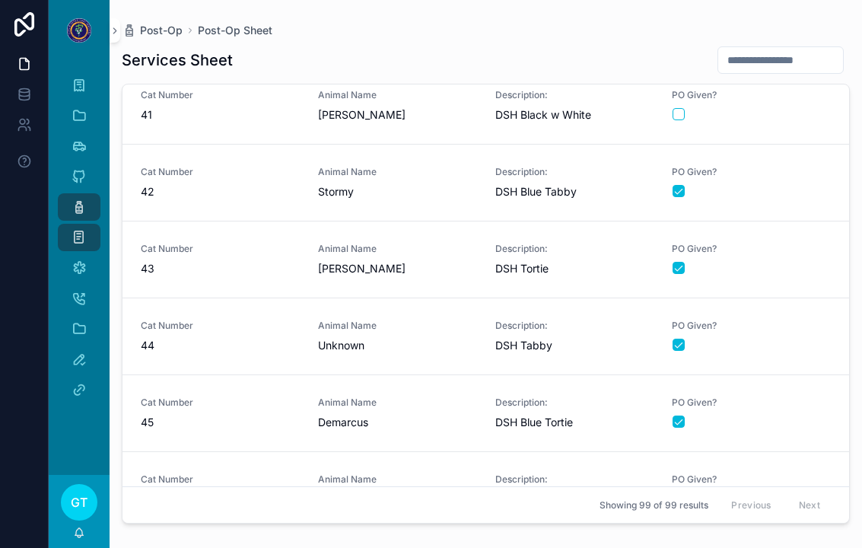
click at [822, 105] on link "Cat Number 41 Animal Name Luna Description: DSH Black w White PO Given?" at bounding box center [485, 106] width 726 height 77
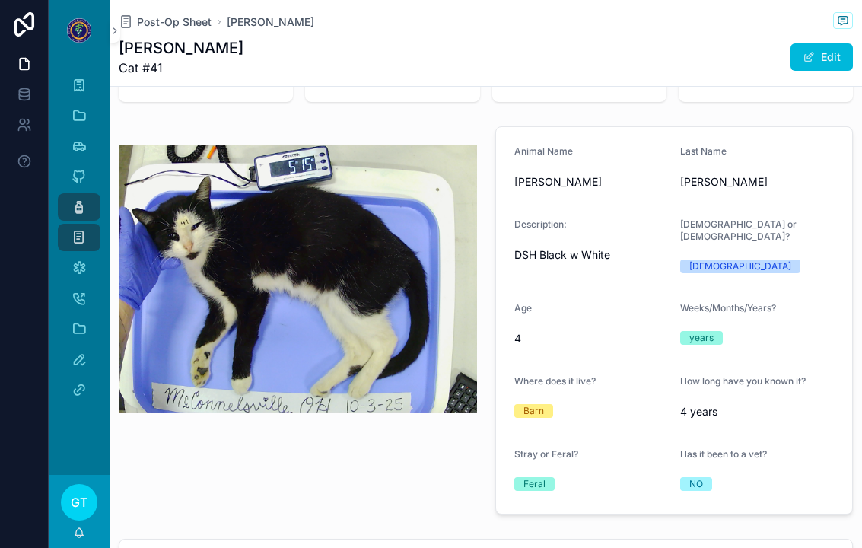
scroll to position [84, 0]
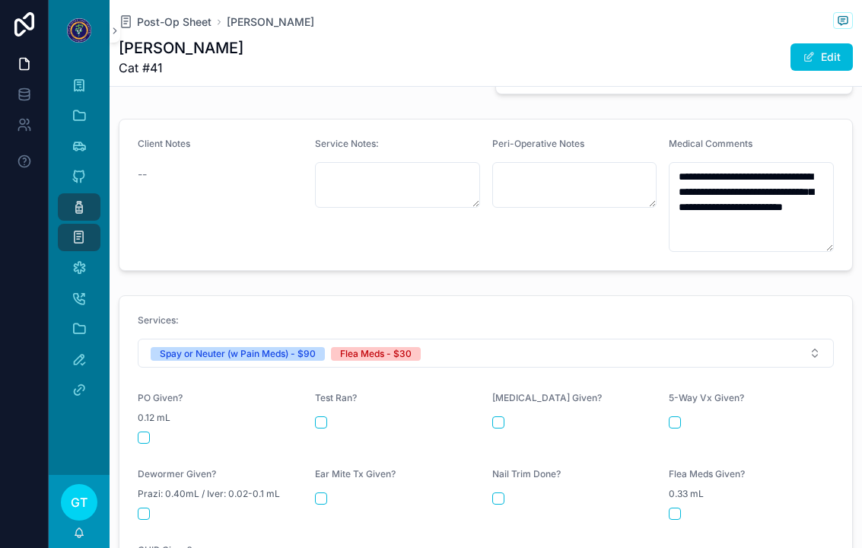
click at [145, 431] on button "scrollable content" at bounding box center [144, 437] width 12 height 12
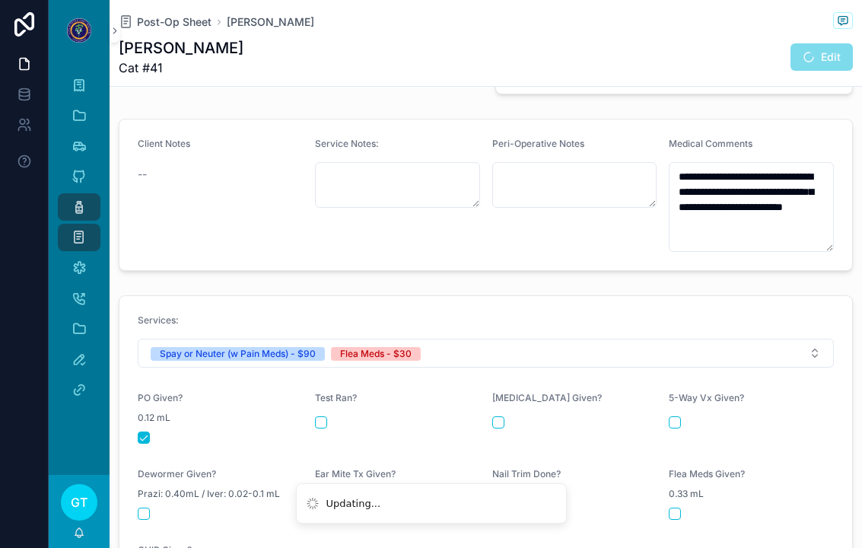
scroll to position [569, 0]
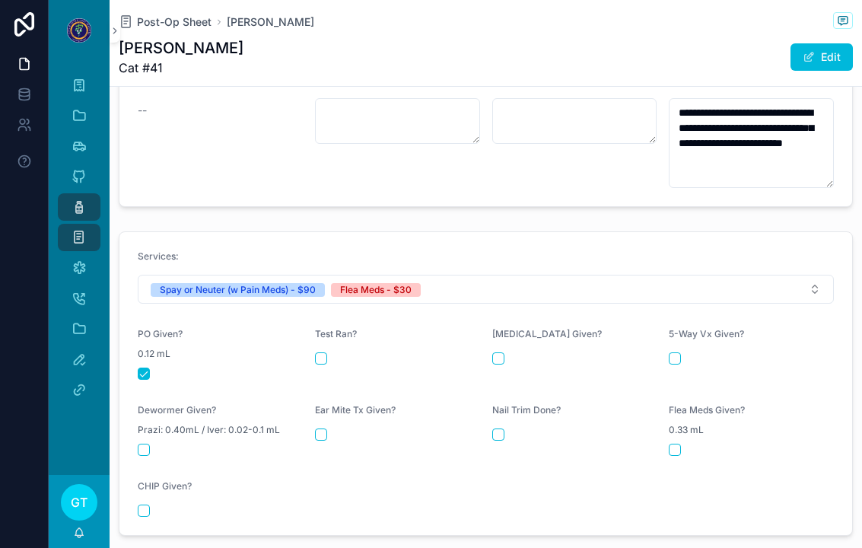
click at [673, 443] on button "scrollable content" at bounding box center [674, 449] width 12 height 12
click at [178, 14] on span "Post-Op Sheet" at bounding box center [174, 21] width 75 height 15
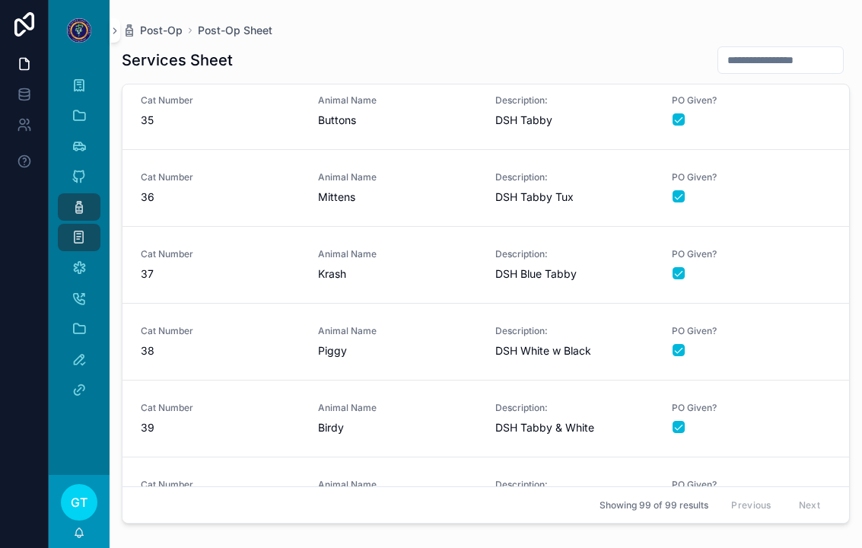
scroll to position [2831, 0]
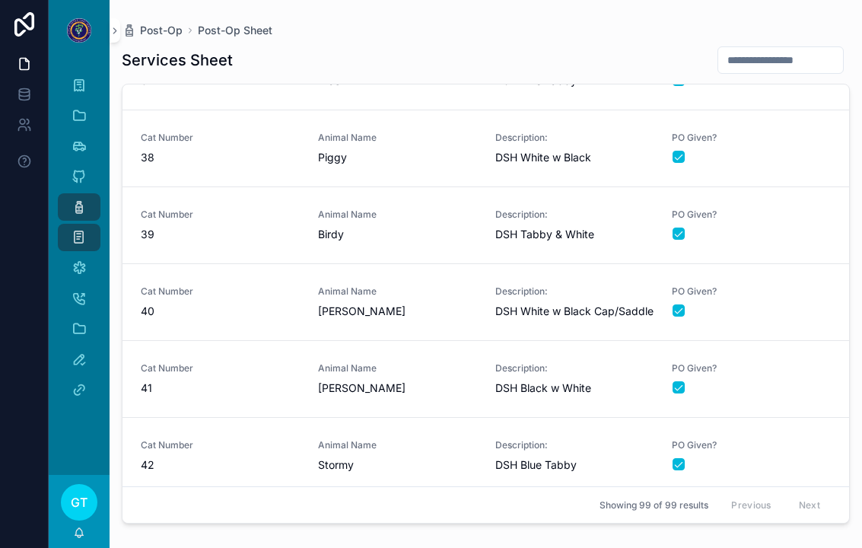
click at [206, 362] on div "Cat Number 41" at bounding box center [220, 378] width 159 height 33
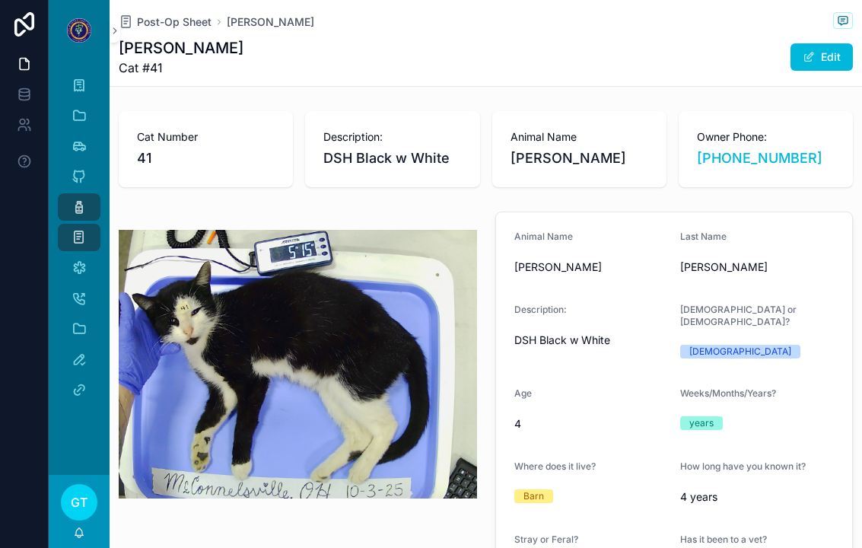
click at [157, 27] on span "Post-Op Sheet" at bounding box center [174, 21] width 75 height 15
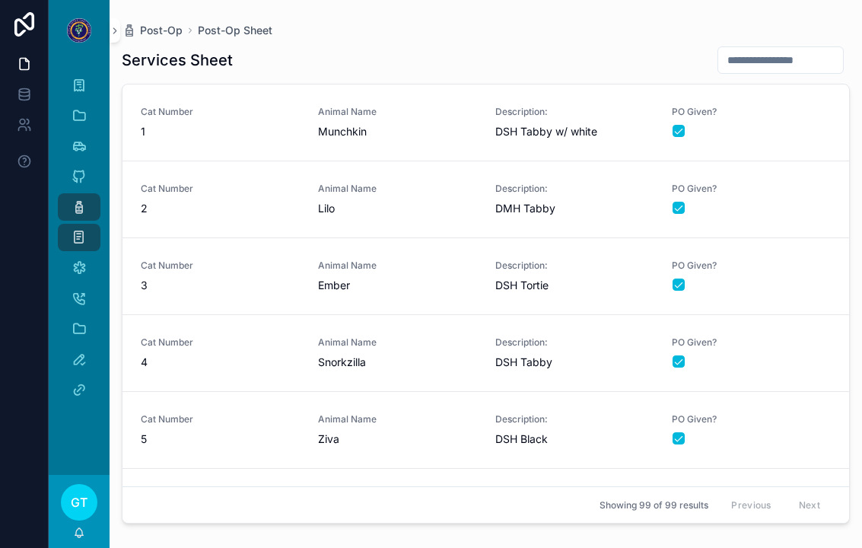
click at [740, 69] on input "scrollable content" at bounding box center [780, 59] width 125 height 21
type input "***"
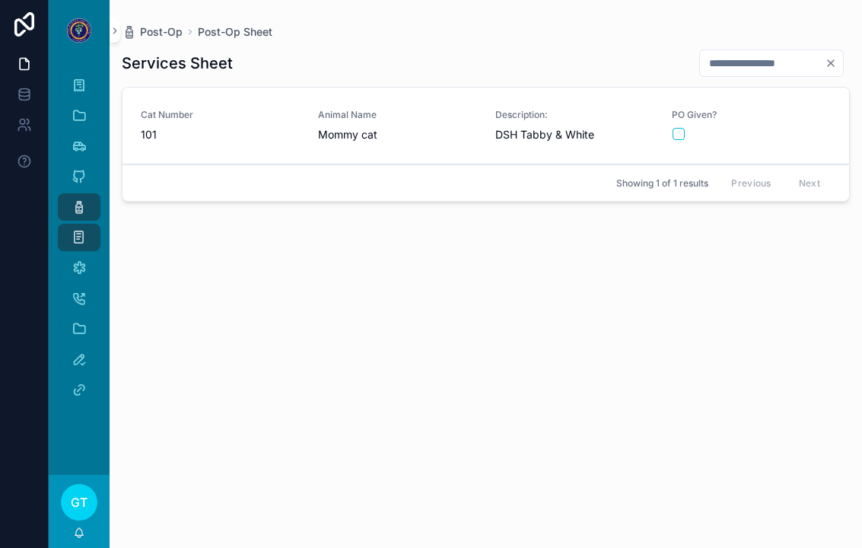
click at [194, 151] on link "Cat Number 101 Animal Name Mommy cat Description: DSH Tabby & White PO Given?" at bounding box center [485, 125] width 726 height 77
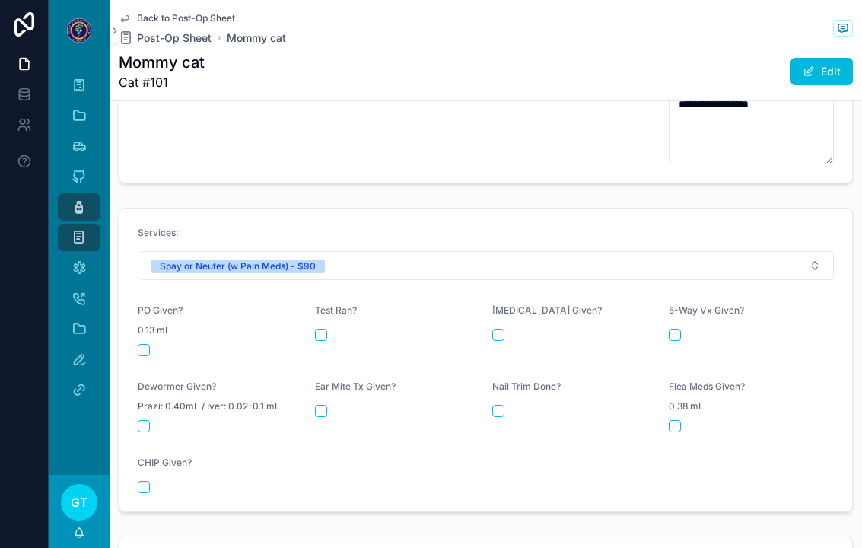
scroll to position [662, 0]
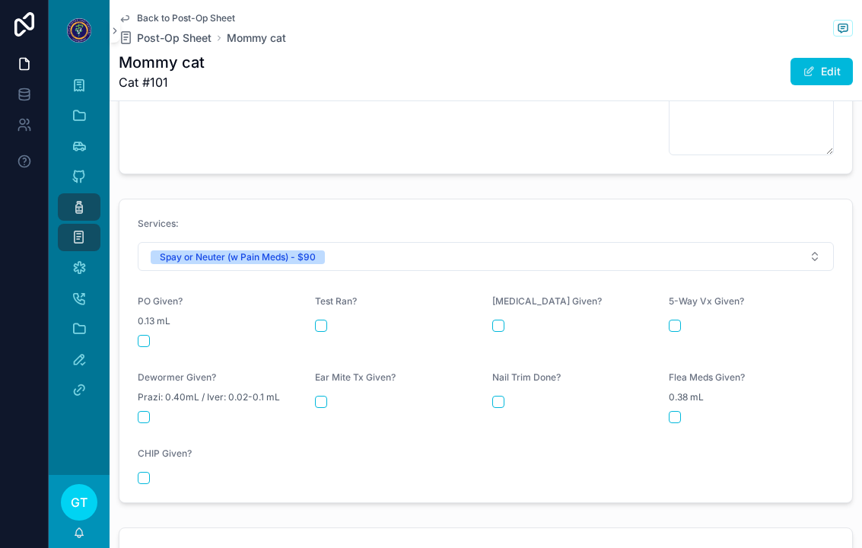
click at [143, 335] on button "scrollable content" at bounding box center [144, 341] width 12 height 12
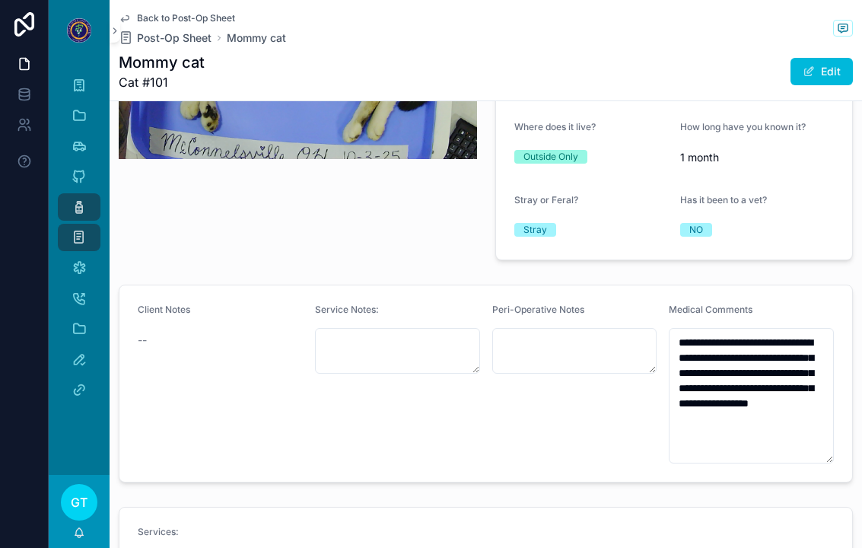
scroll to position [344, 0]
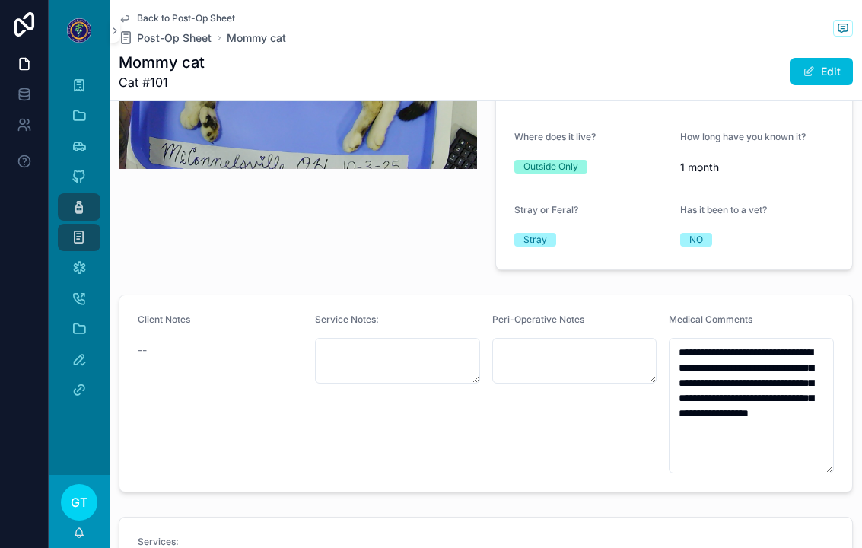
click at [160, 16] on span "Back to Post-Op Sheet" at bounding box center [186, 18] width 98 height 12
